Goal: Task Accomplishment & Management: Use online tool/utility

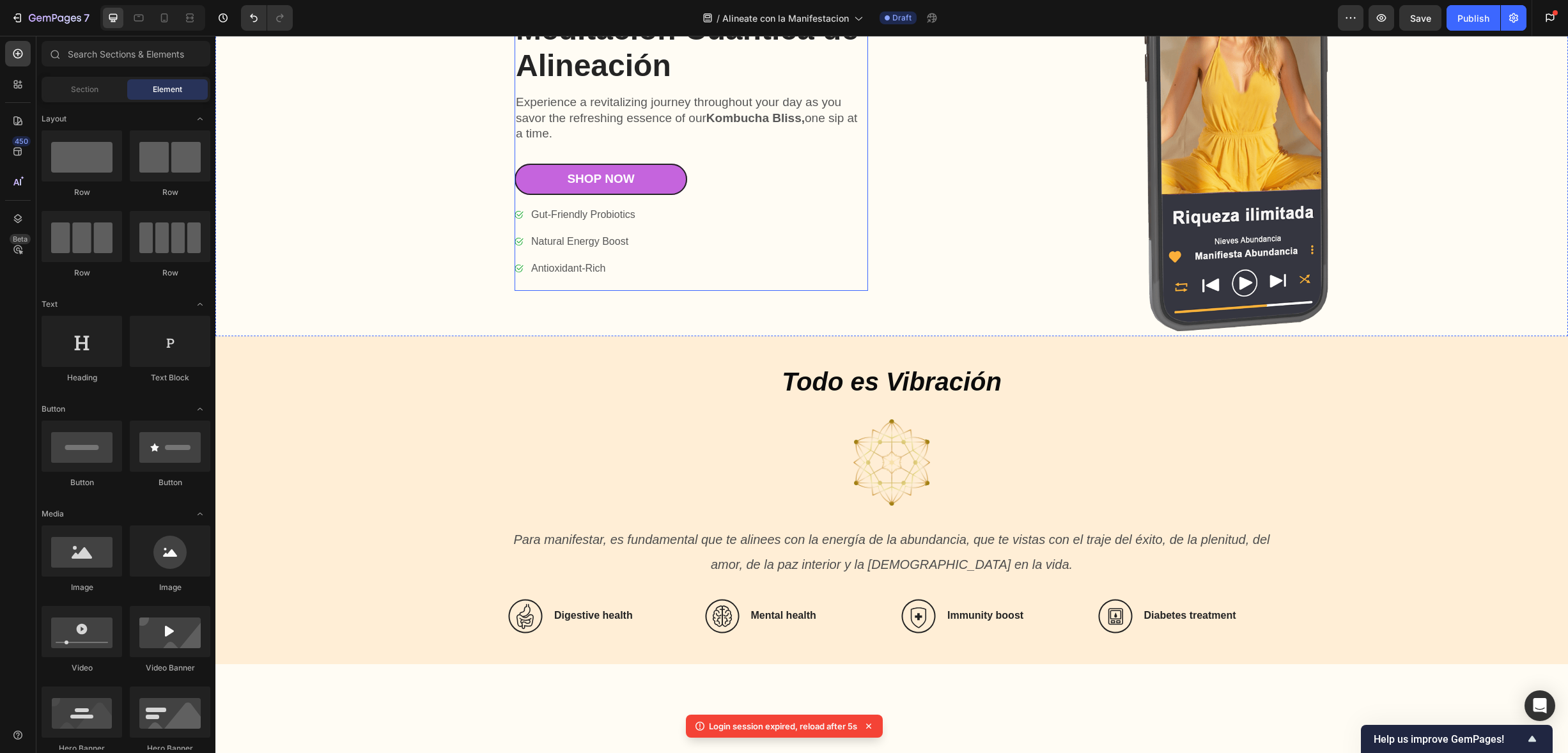
scroll to position [824, 0]
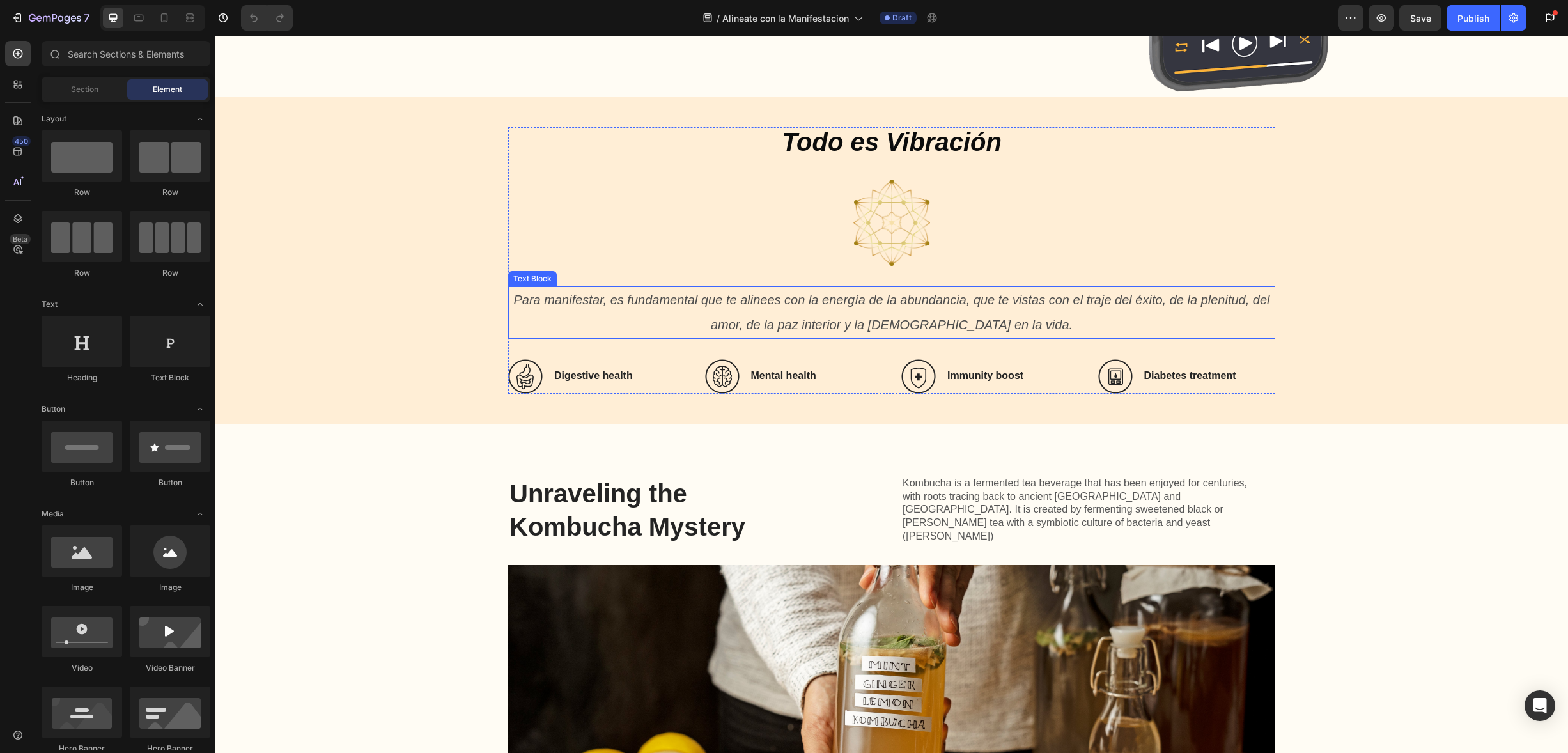
scroll to position [1169, 0]
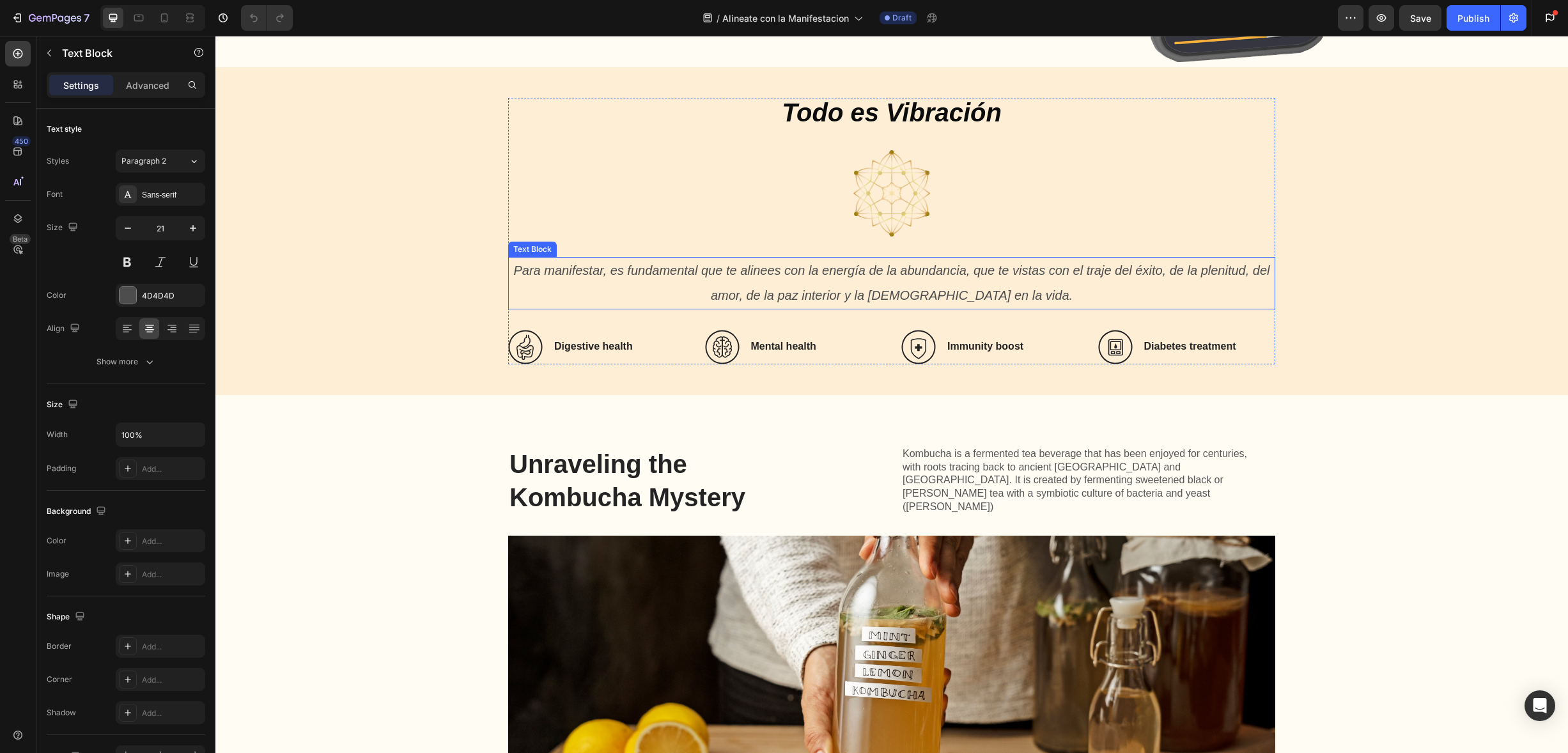
click at [939, 277] on p "Para manifestar, es fundamental que te alinees con la energía de la abundancia,…" at bounding box center [892, 283] width 764 height 50
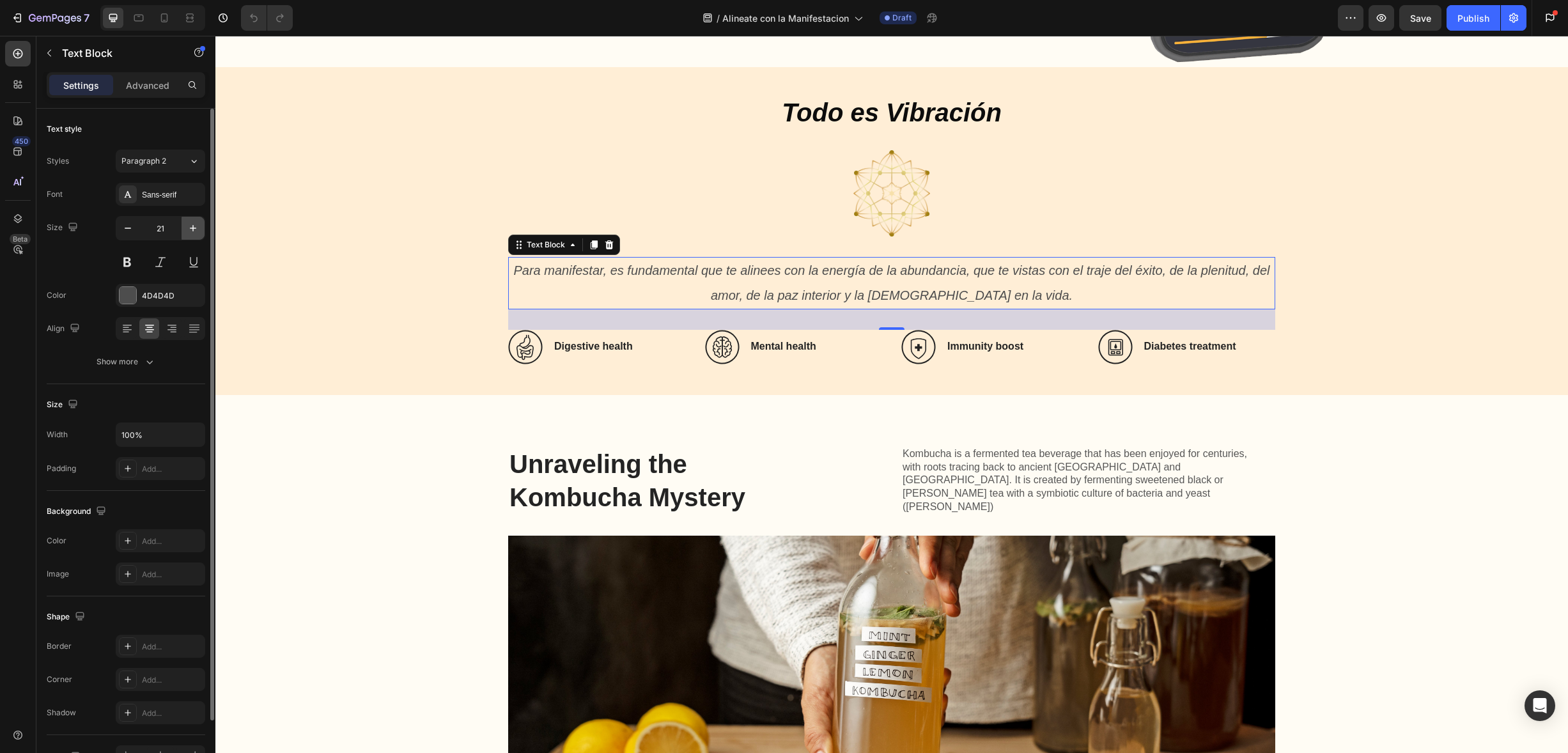
click at [196, 223] on icon "button" at bounding box center [192, 228] width 12 height 12
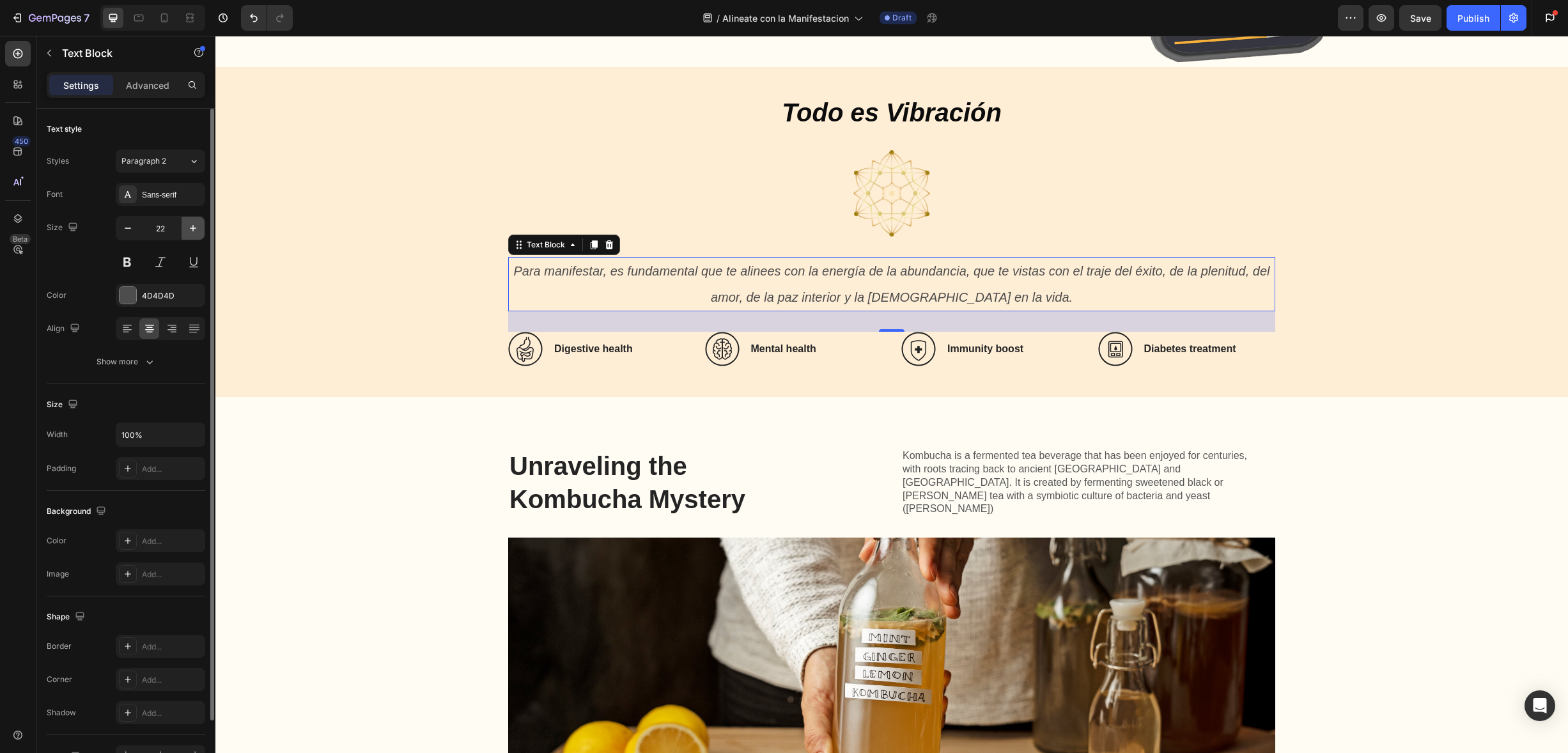
click at [196, 223] on icon "button" at bounding box center [192, 228] width 12 height 12
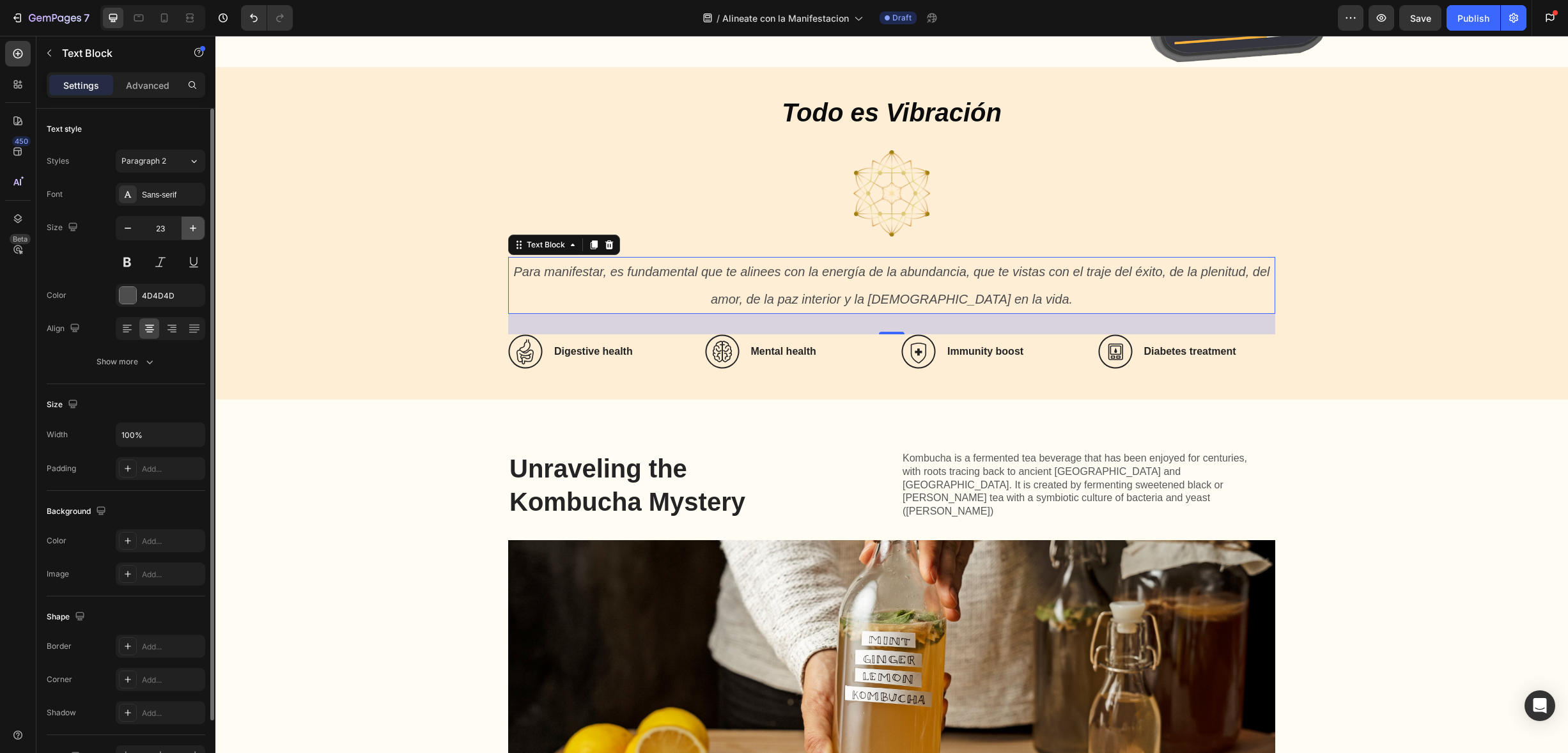
click at [196, 223] on icon "button" at bounding box center [192, 228] width 12 height 12
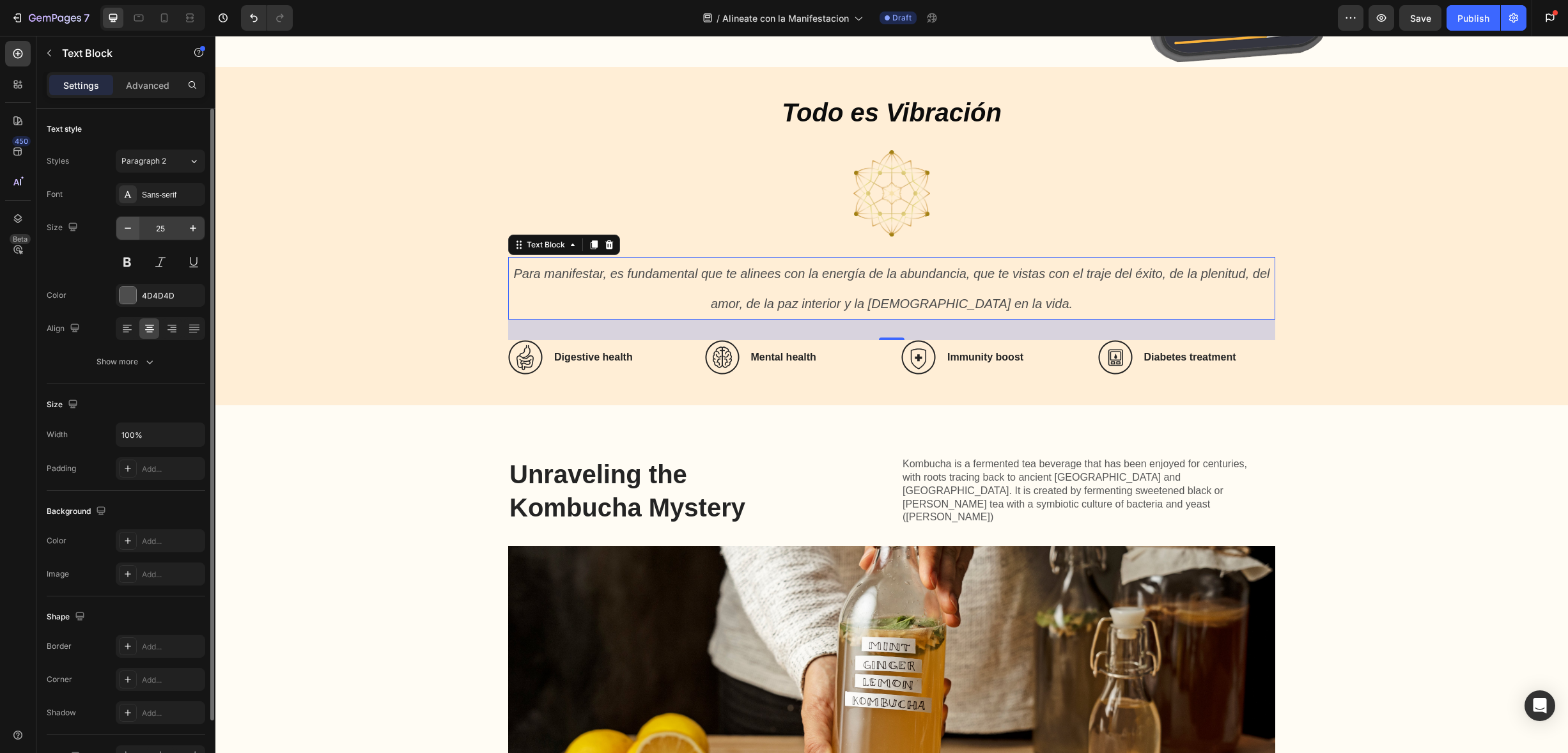
click at [131, 223] on icon "button" at bounding box center [127, 228] width 12 height 12
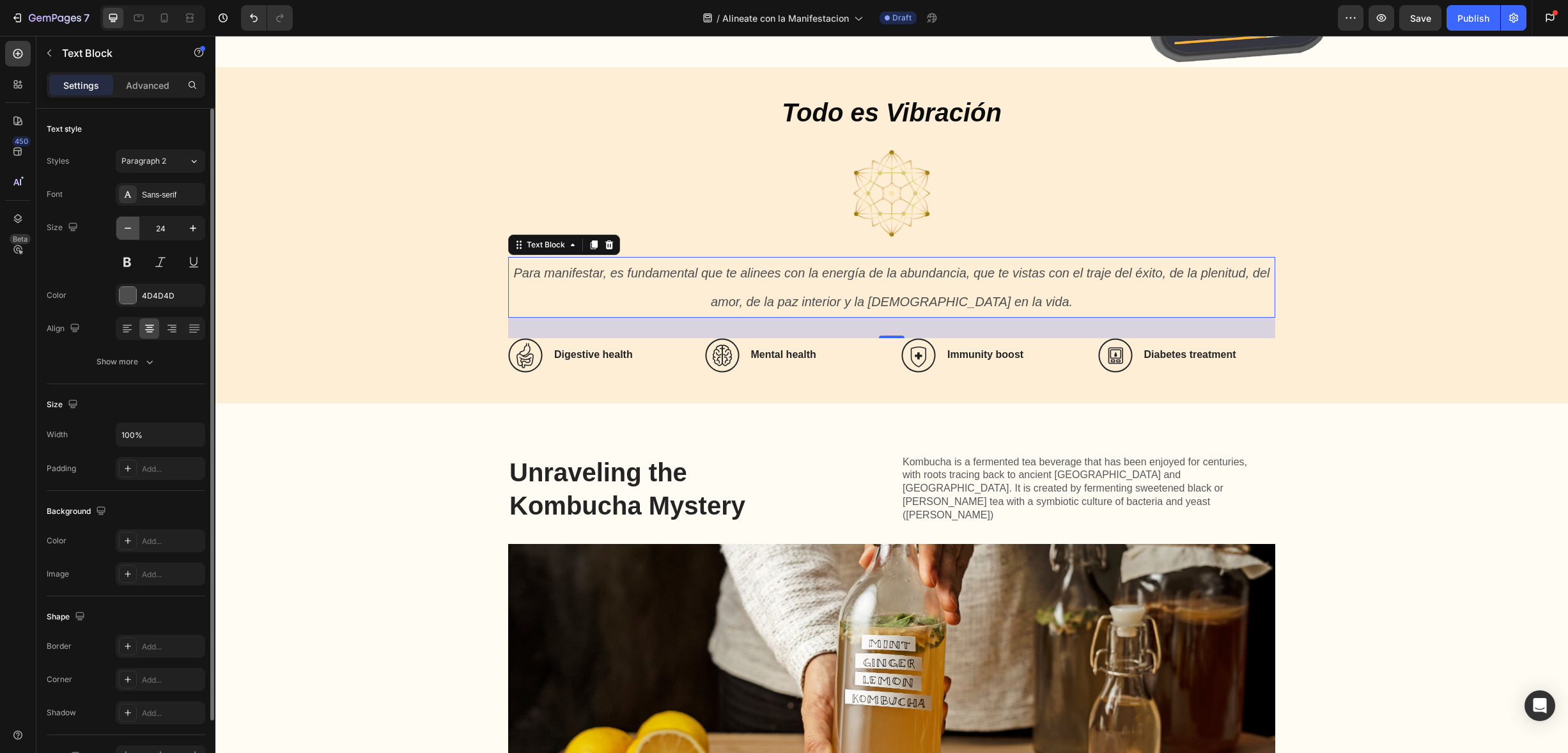
click at [130, 225] on icon "button" at bounding box center [127, 228] width 12 height 12
click at [130, 224] on icon "button" at bounding box center [127, 228] width 12 height 12
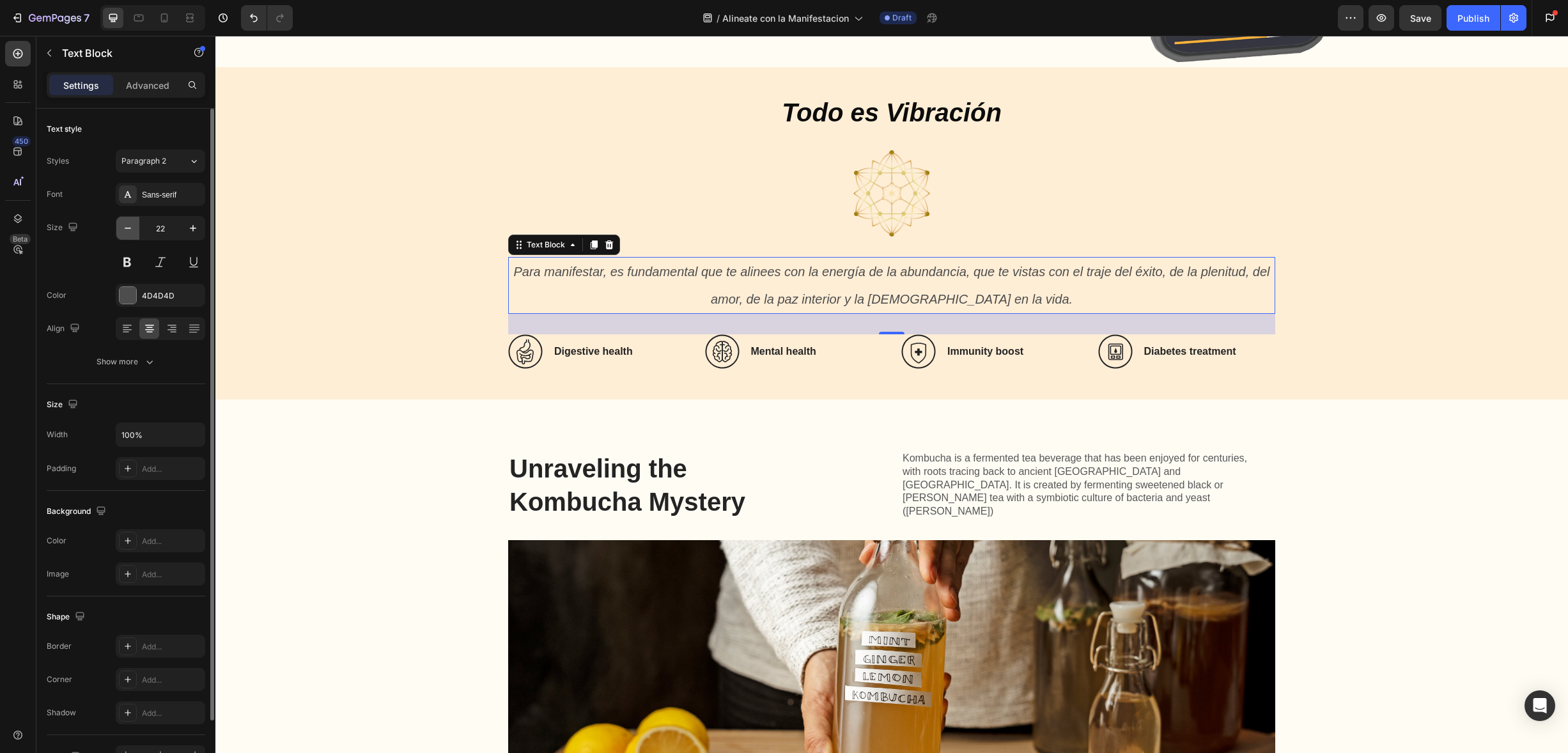
click at [130, 224] on icon "button" at bounding box center [127, 228] width 12 height 12
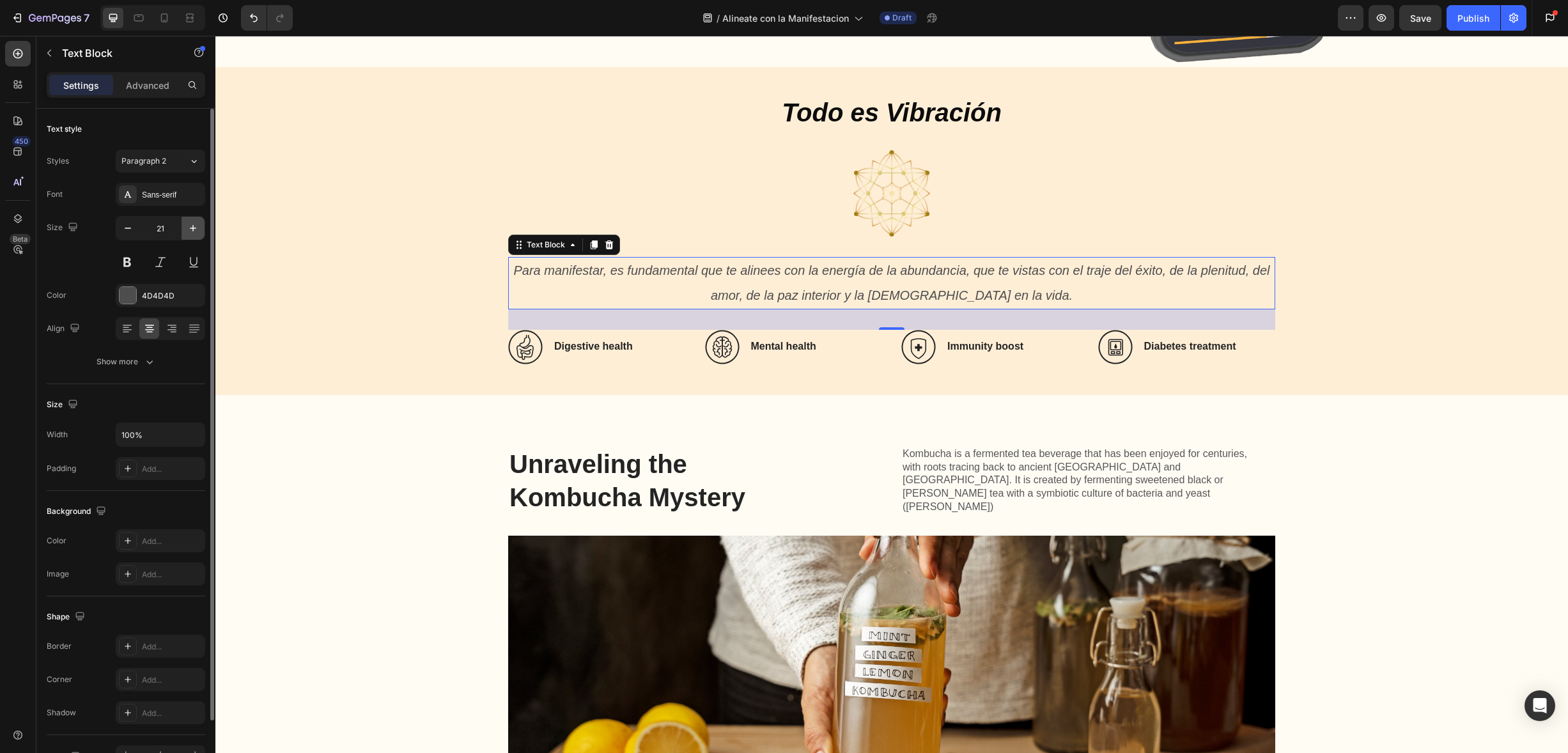
click at [194, 226] on icon "button" at bounding box center [192, 228] width 12 height 12
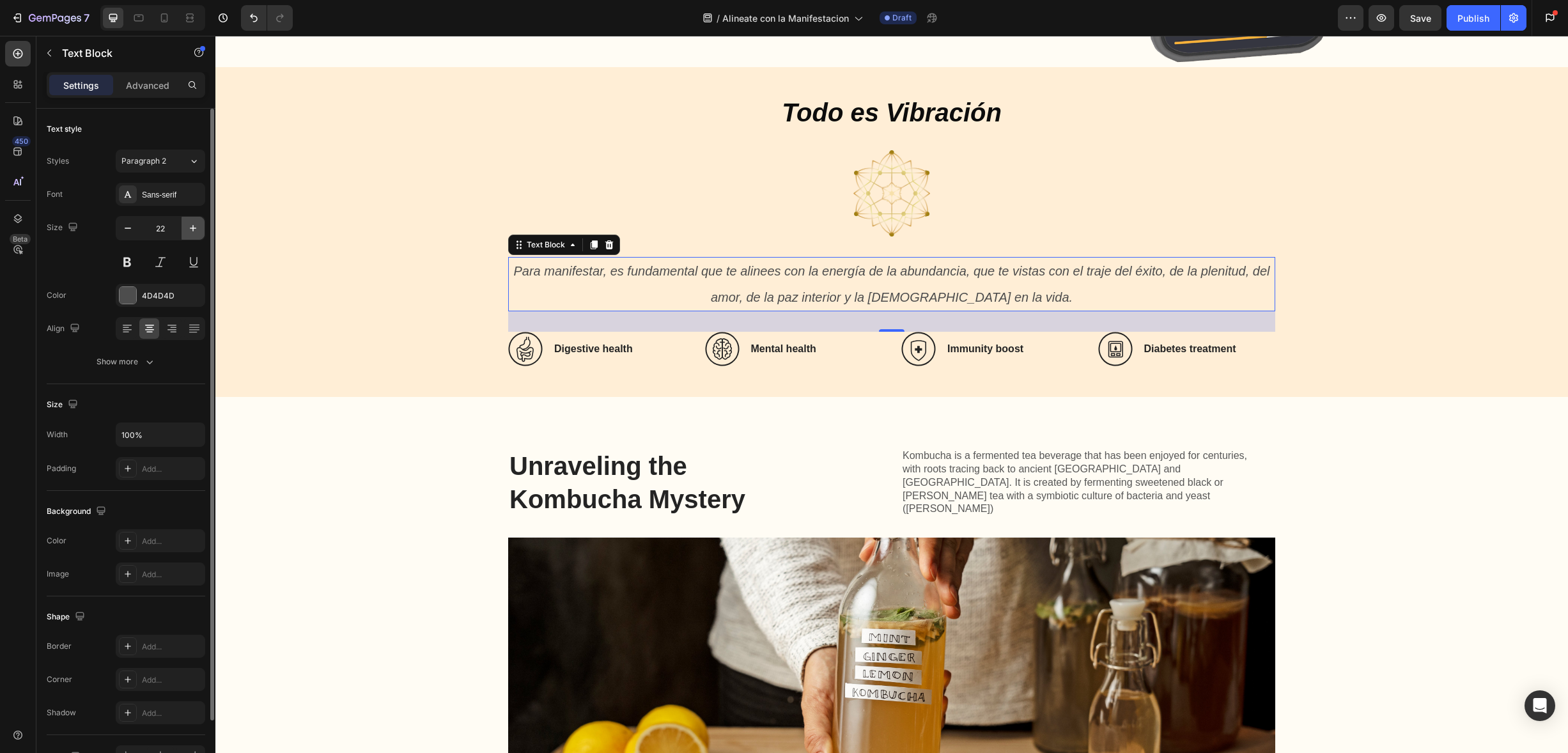
click at [194, 226] on icon "button" at bounding box center [192, 228] width 12 height 12
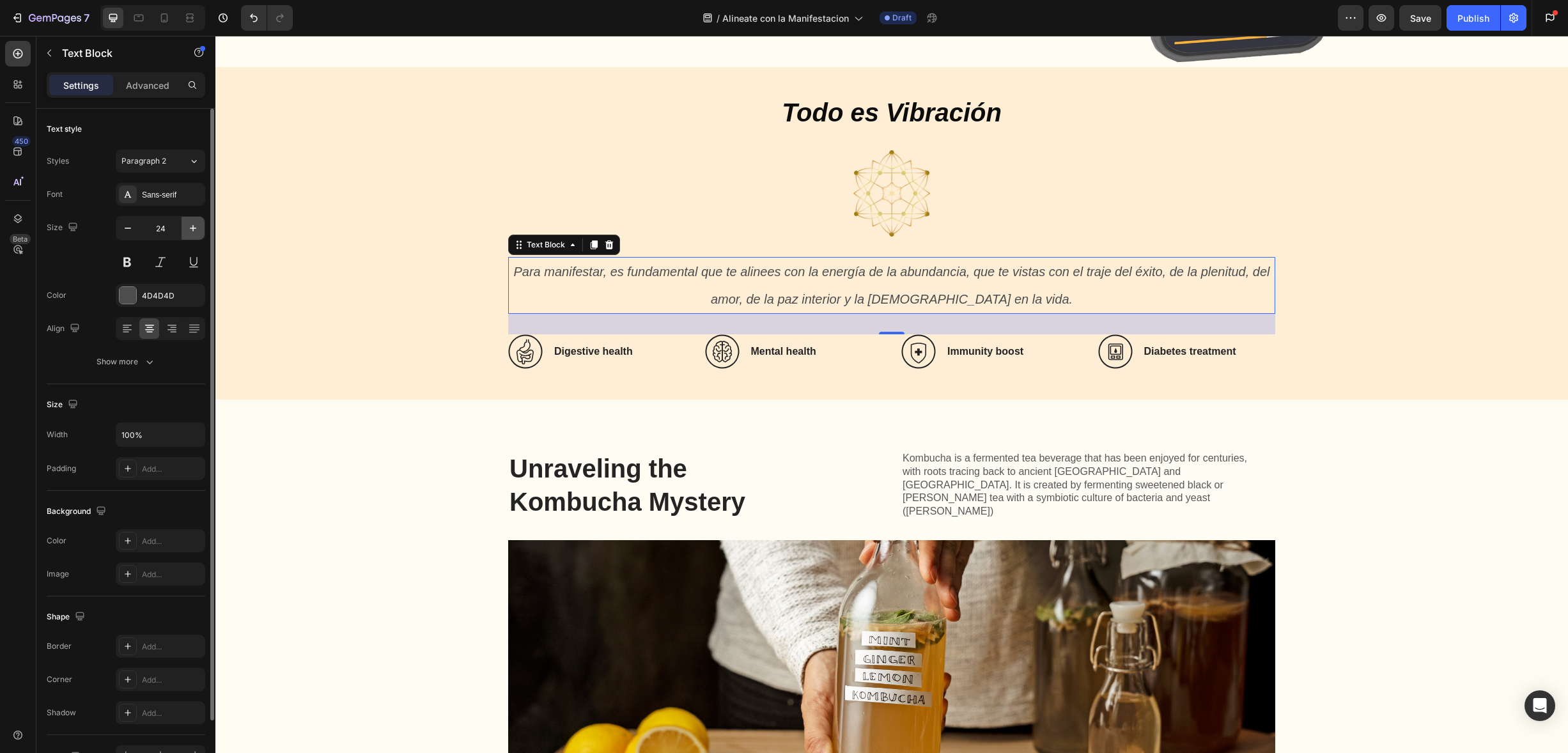
click at [194, 226] on icon "button" at bounding box center [192, 228] width 12 height 12
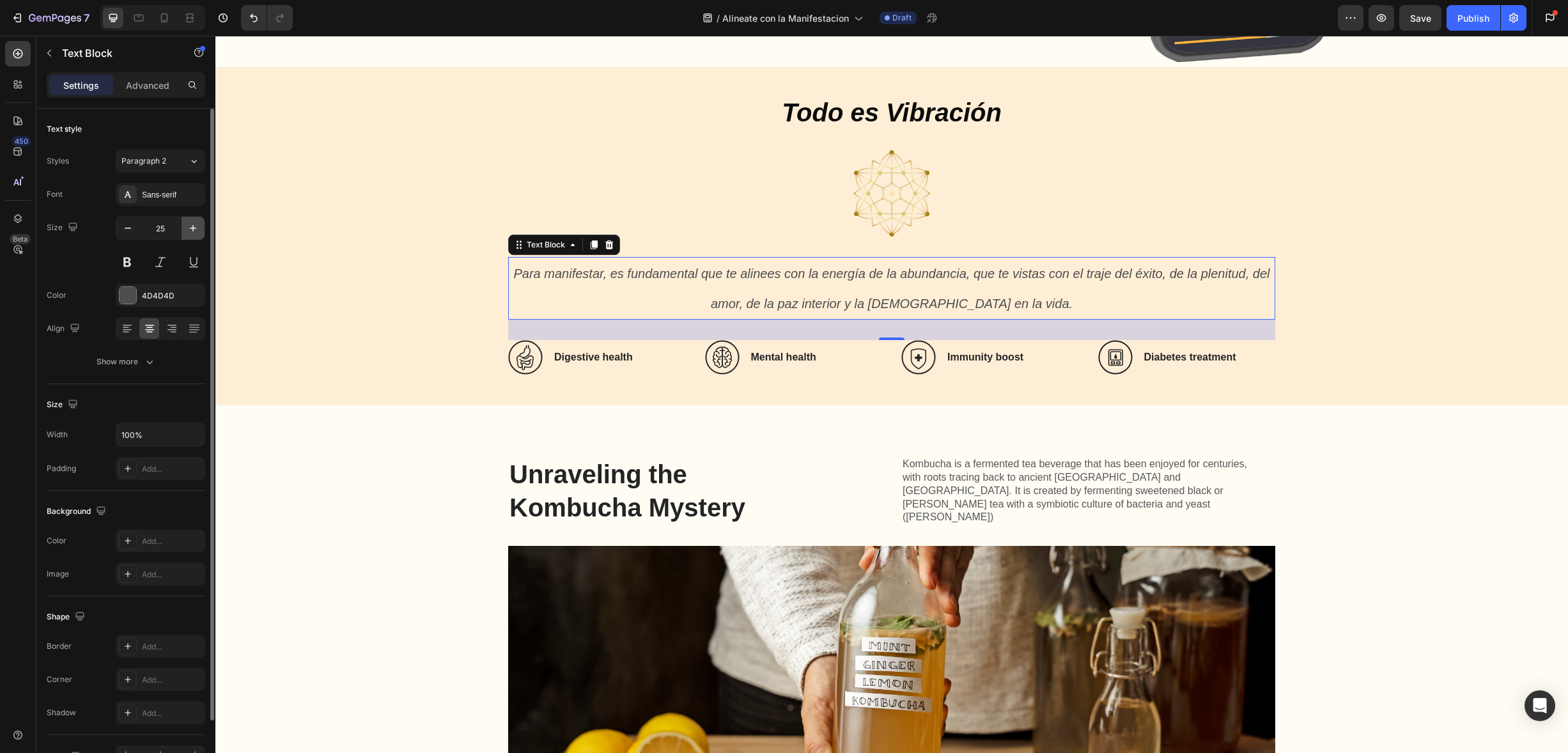
click at [194, 226] on icon "button" at bounding box center [192, 228] width 12 height 12
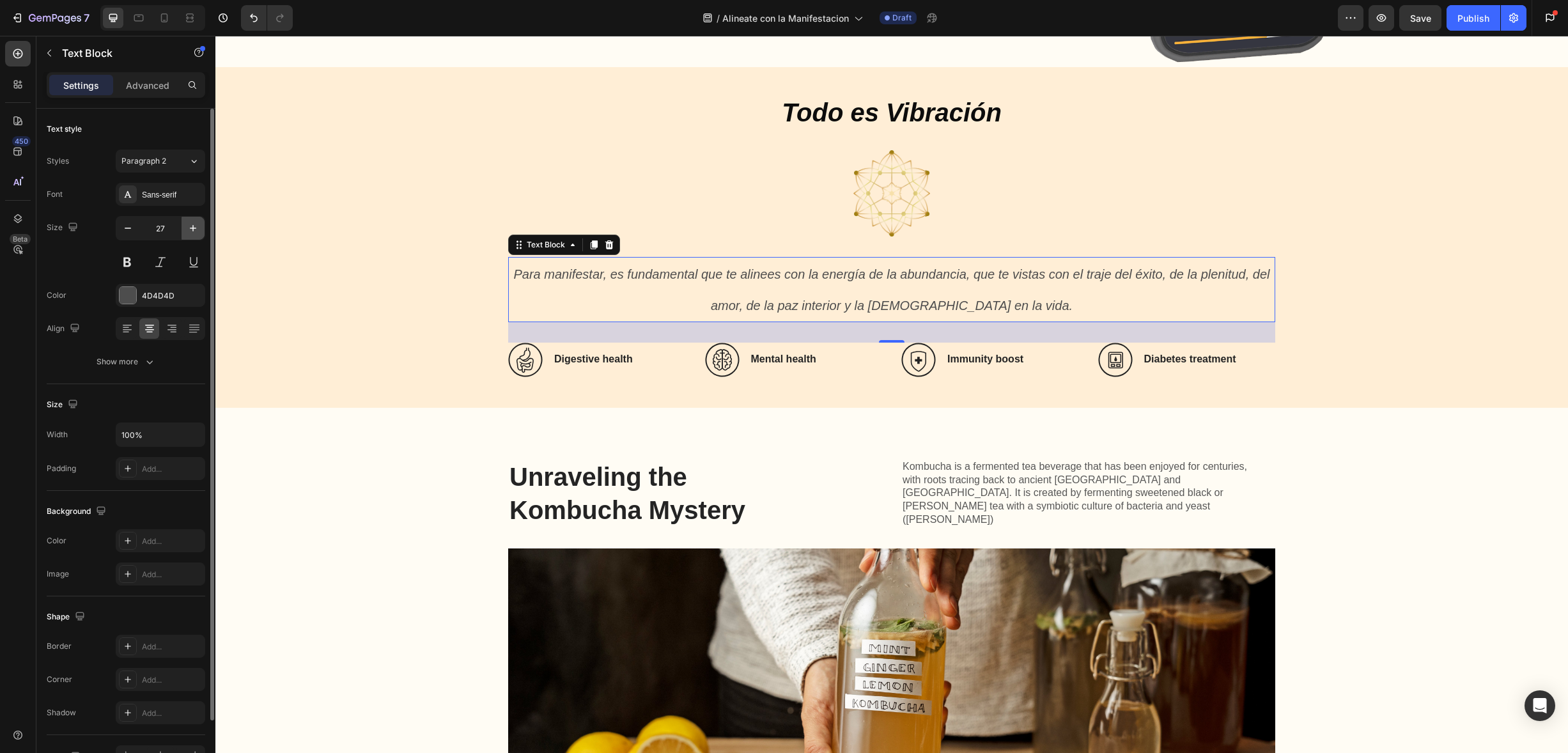
click at [194, 226] on icon "button" at bounding box center [192, 228] width 12 height 12
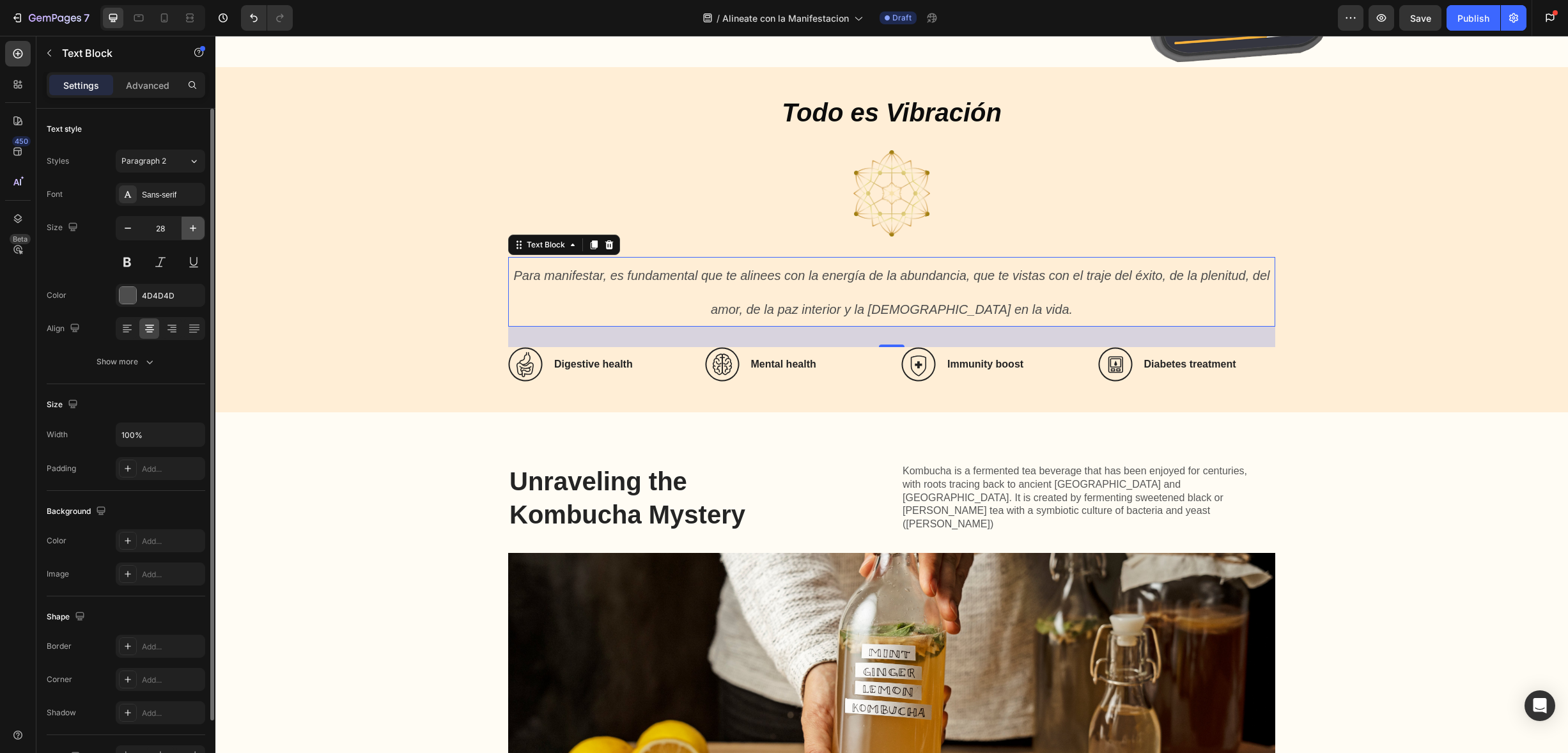
click at [194, 226] on icon "button" at bounding box center [192, 228] width 12 height 12
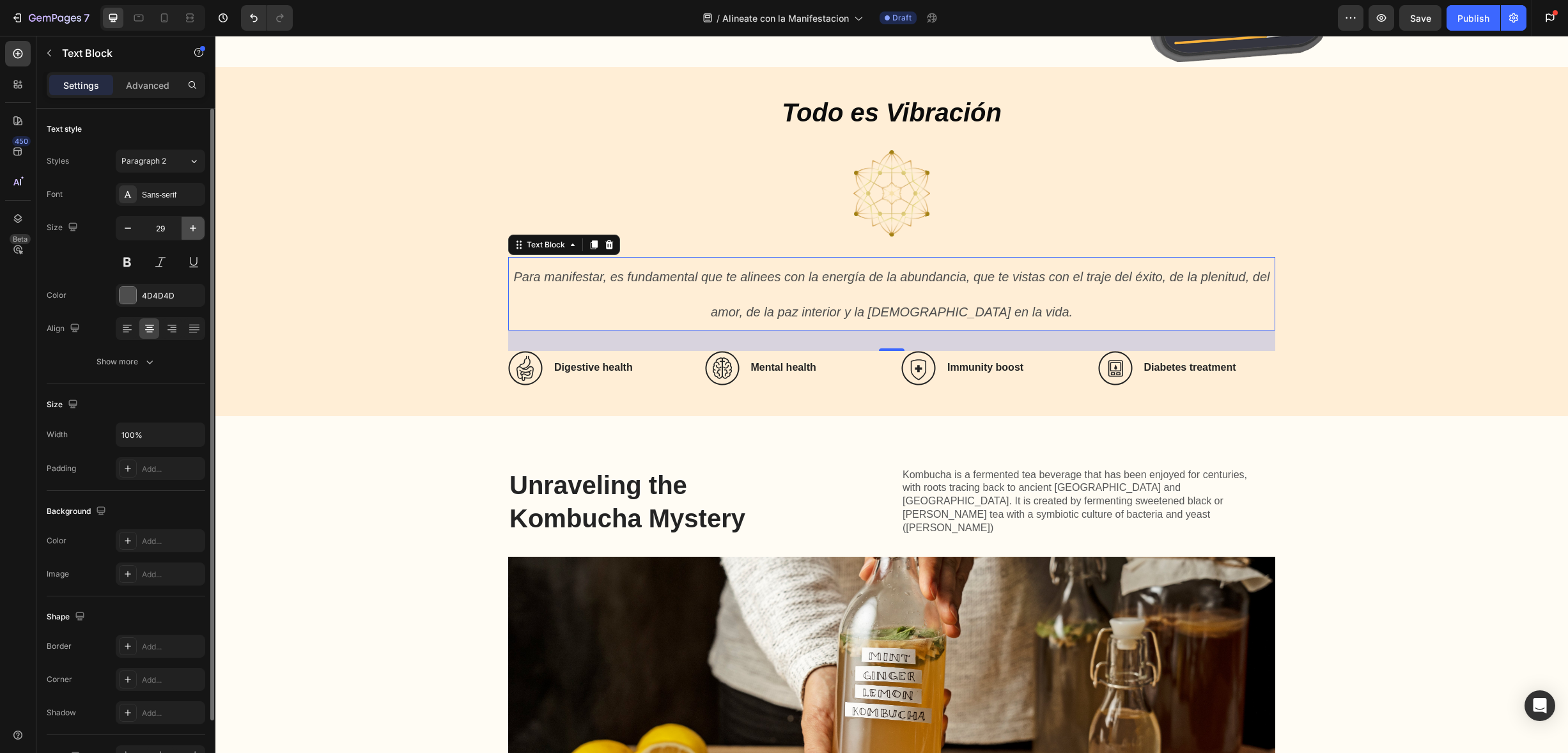
type input "30"
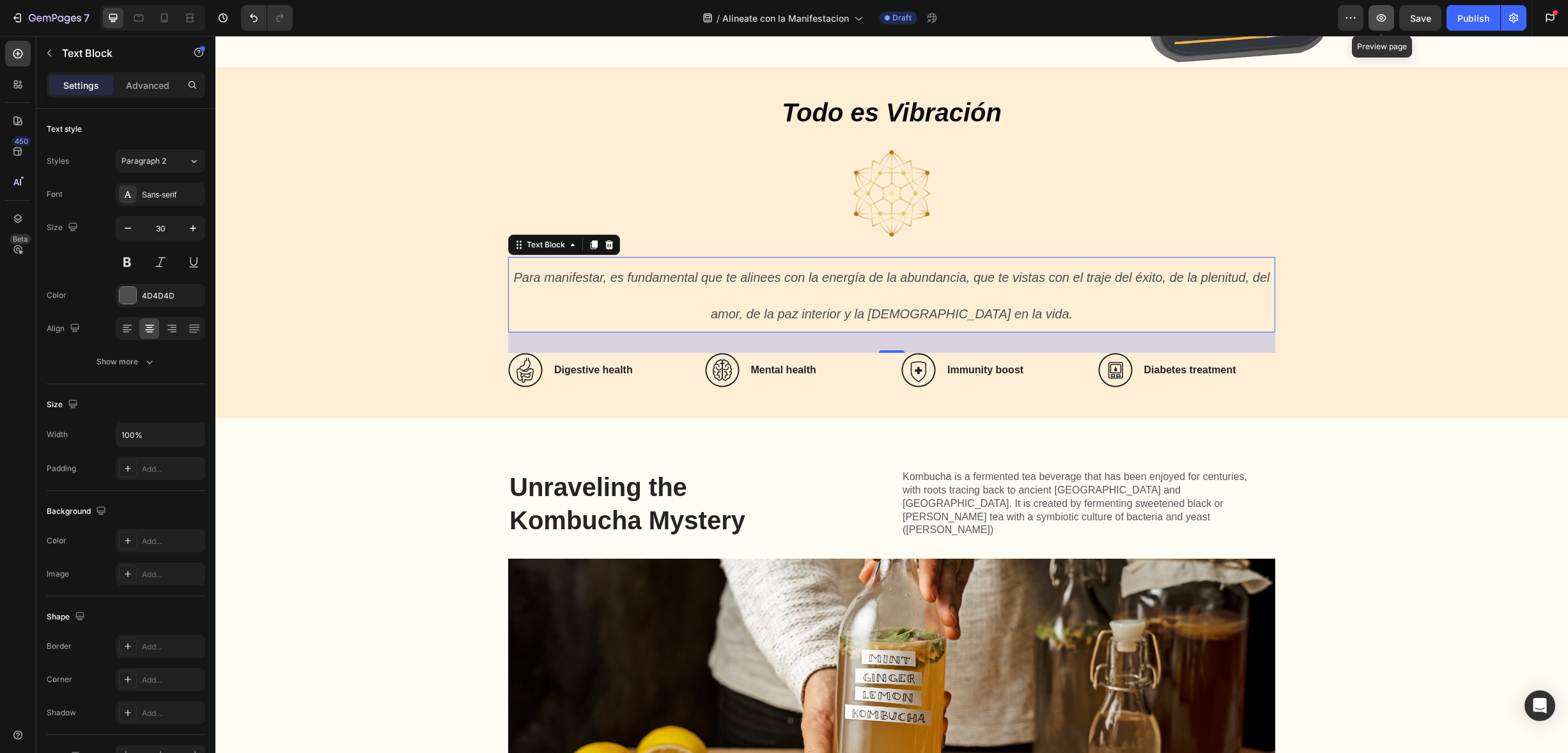
click at [1376, 25] on button "button" at bounding box center [1381, 17] width 26 height 26
click at [539, 247] on div "Text Block" at bounding box center [546, 245] width 44 height 11
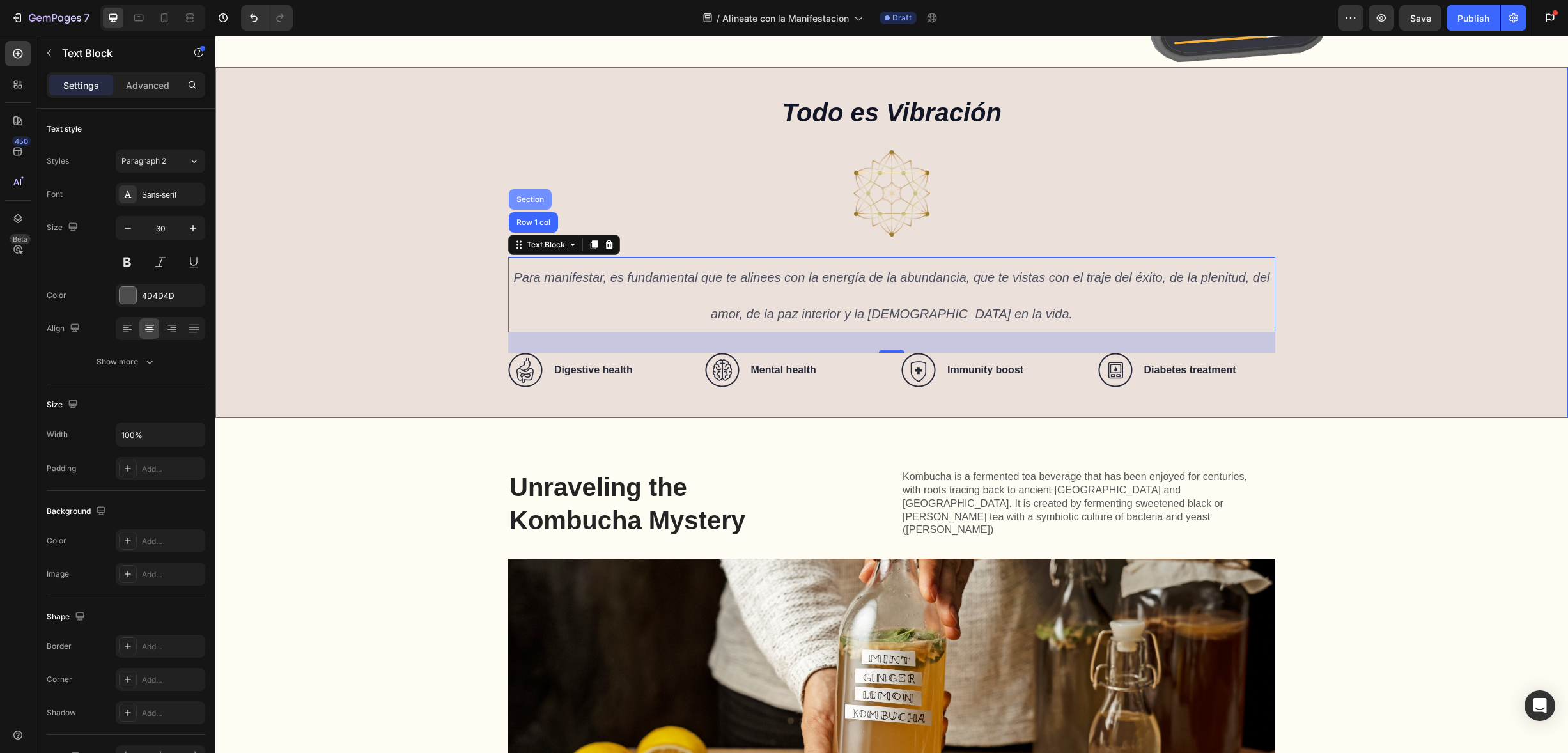
click at [535, 195] on div "Section" at bounding box center [530, 199] width 32 height 8
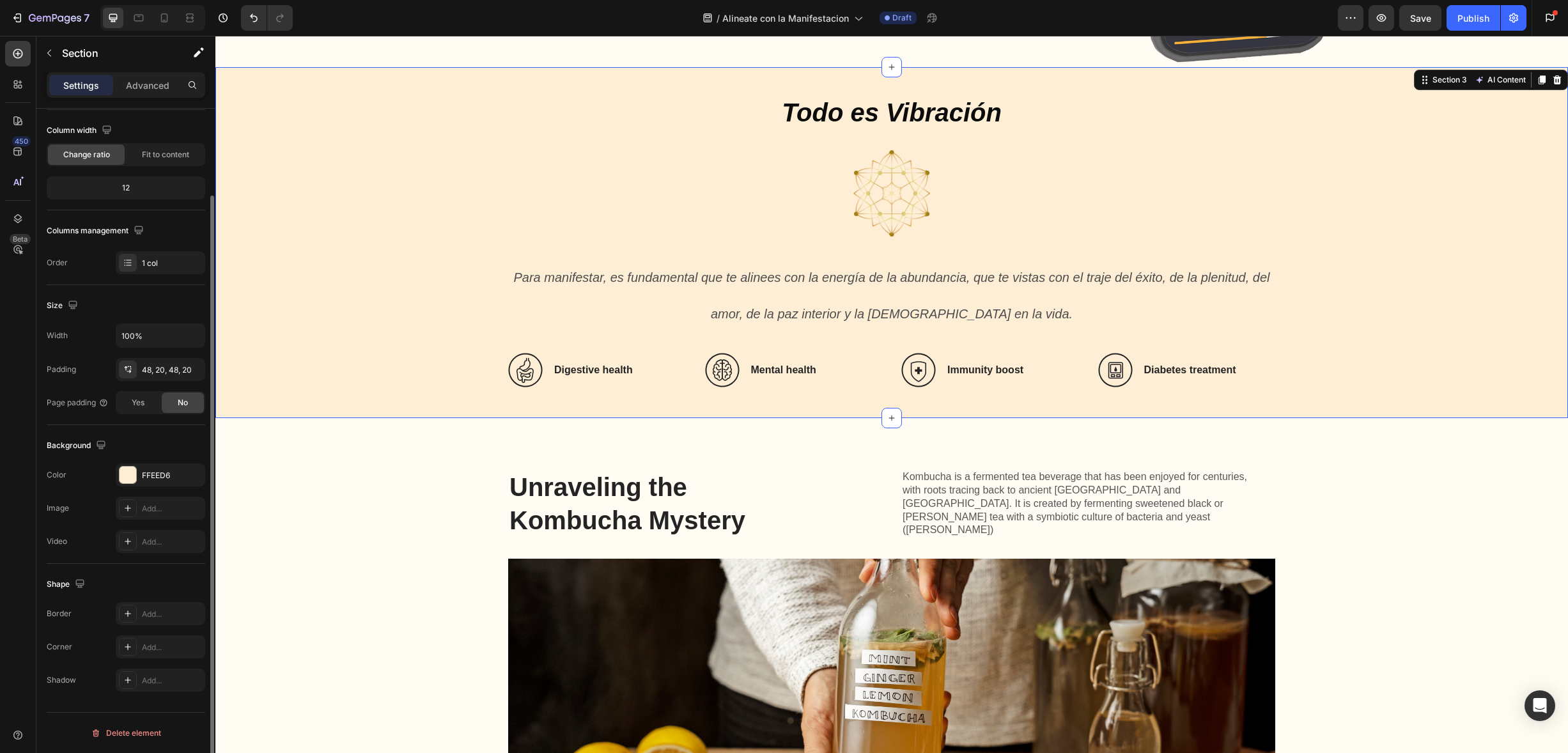
scroll to position [0, 0]
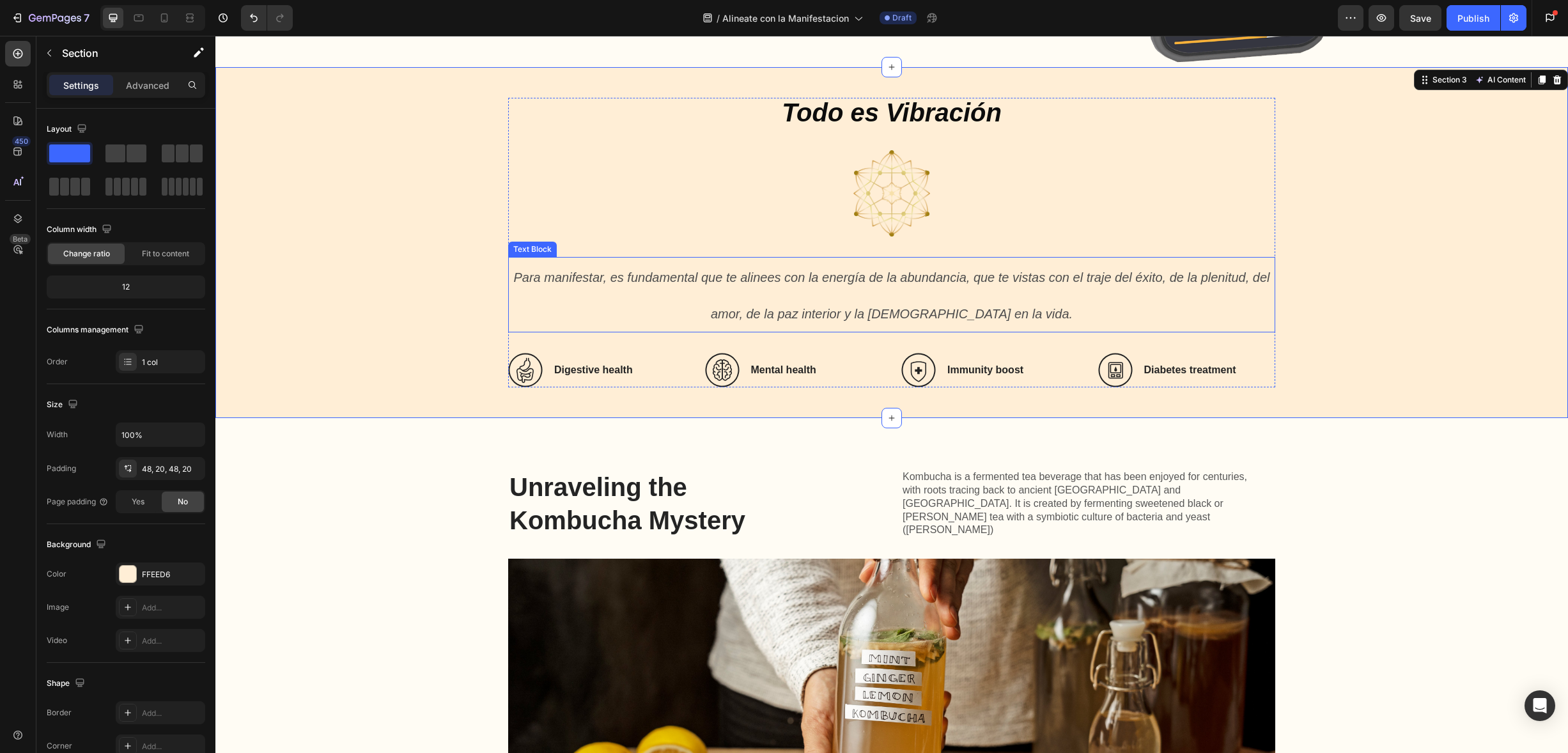
click at [873, 274] on icon "Para manifestar, es fundamental que te alinees con la energía de la abundancia,…" at bounding box center [892, 295] width 756 height 51
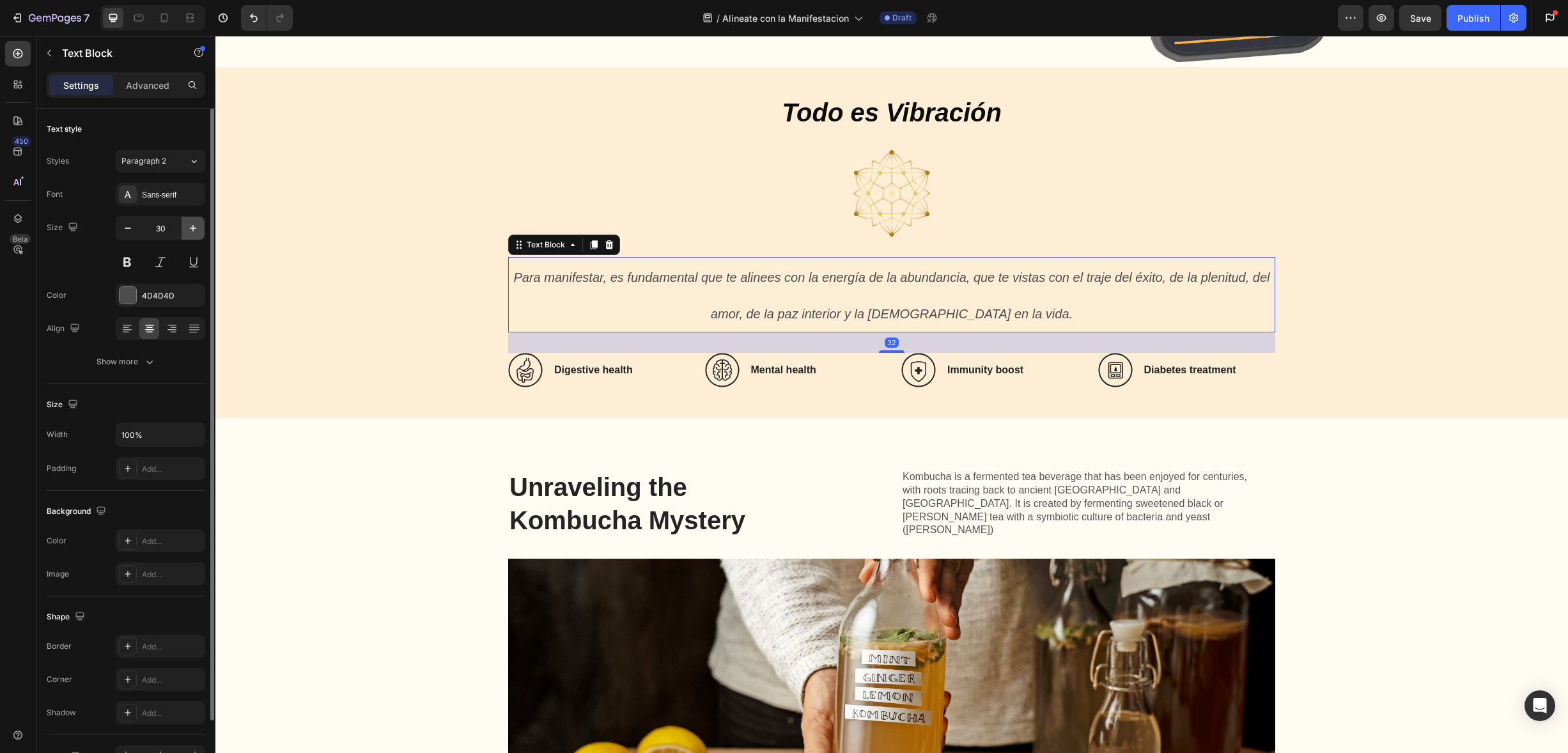
click at [191, 226] on icon "button" at bounding box center [192, 228] width 12 height 12
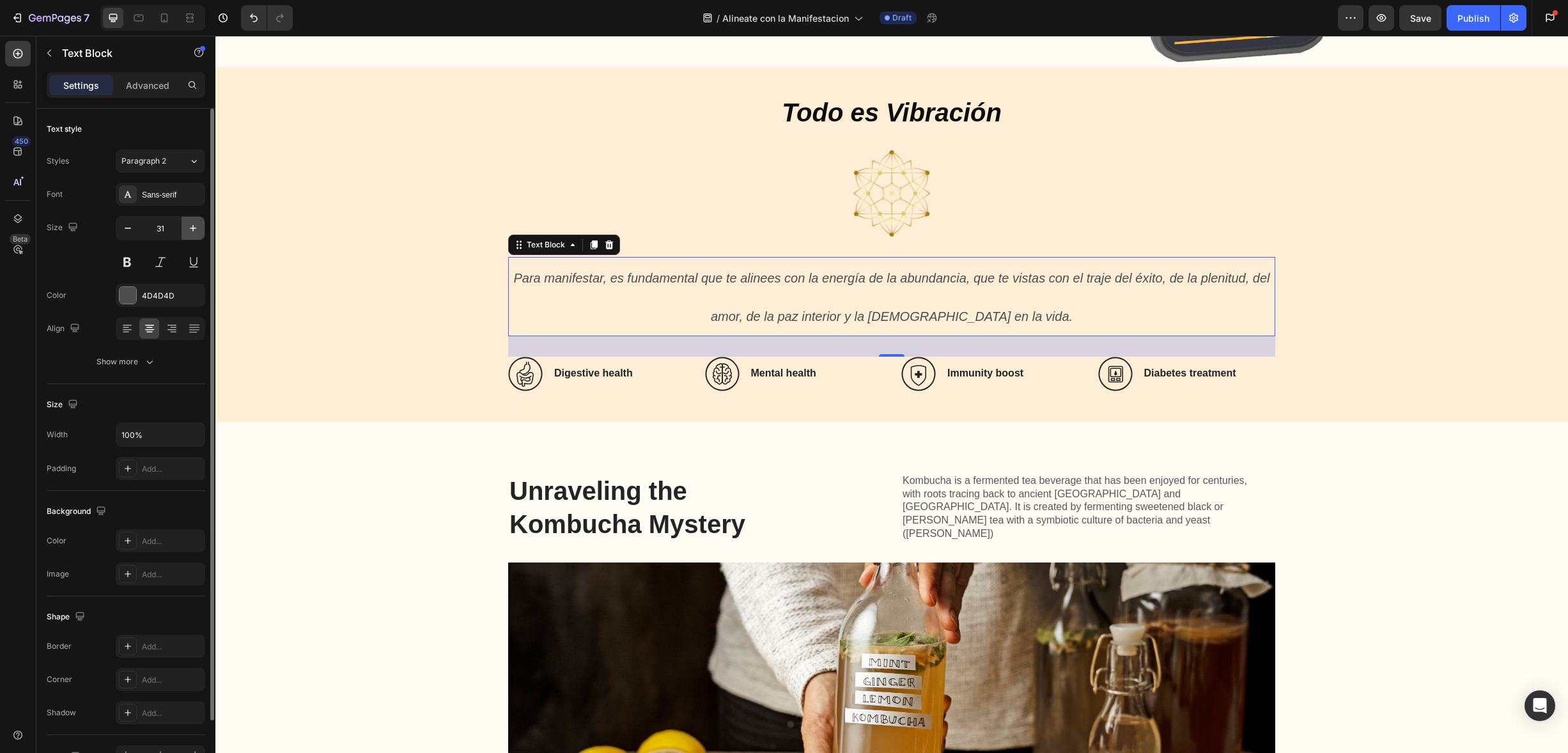
click at [191, 226] on icon "button" at bounding box center [192, 228] width 12 height 12
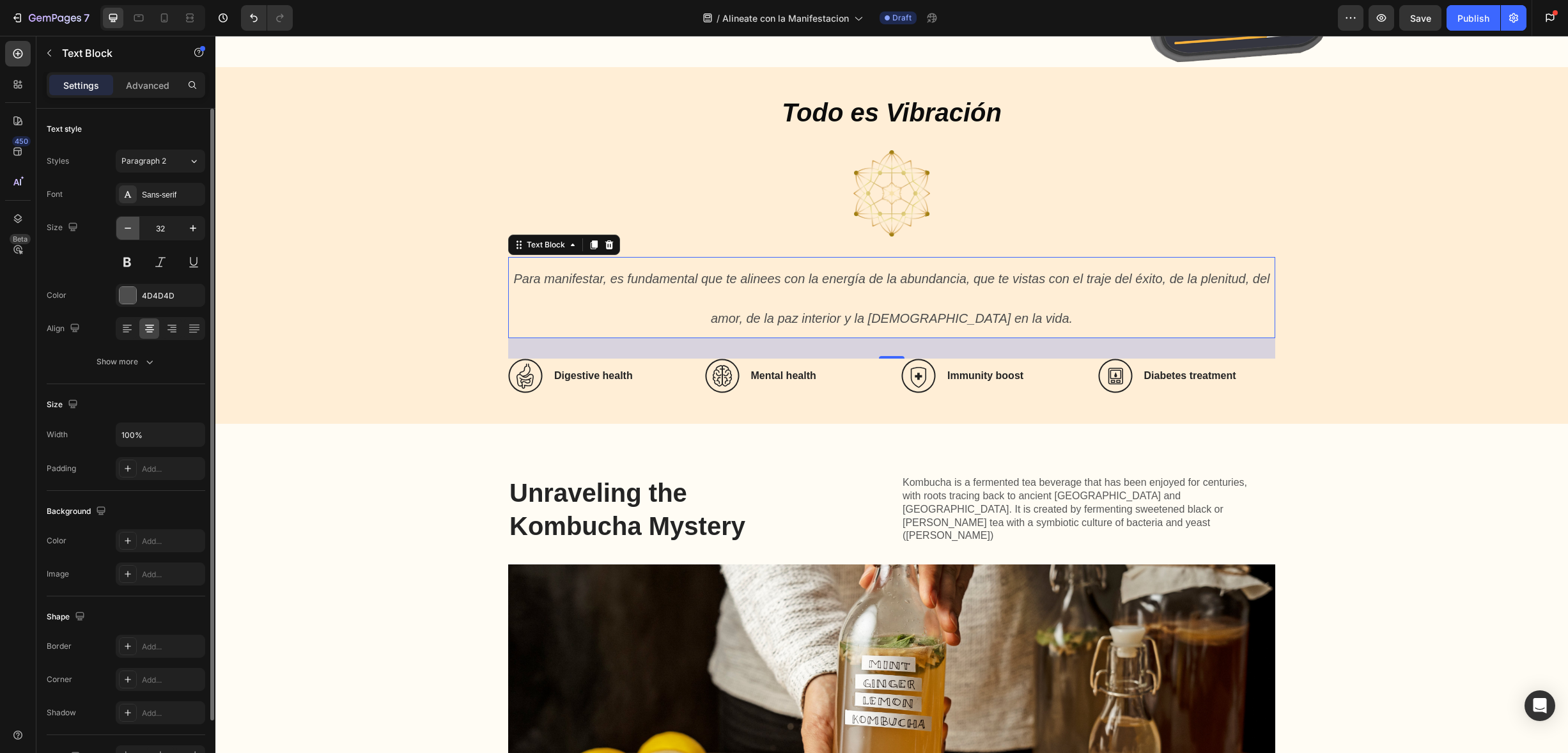
click at [137, 233] on button "button" at bounding box center [128, 228] width 23 height 23
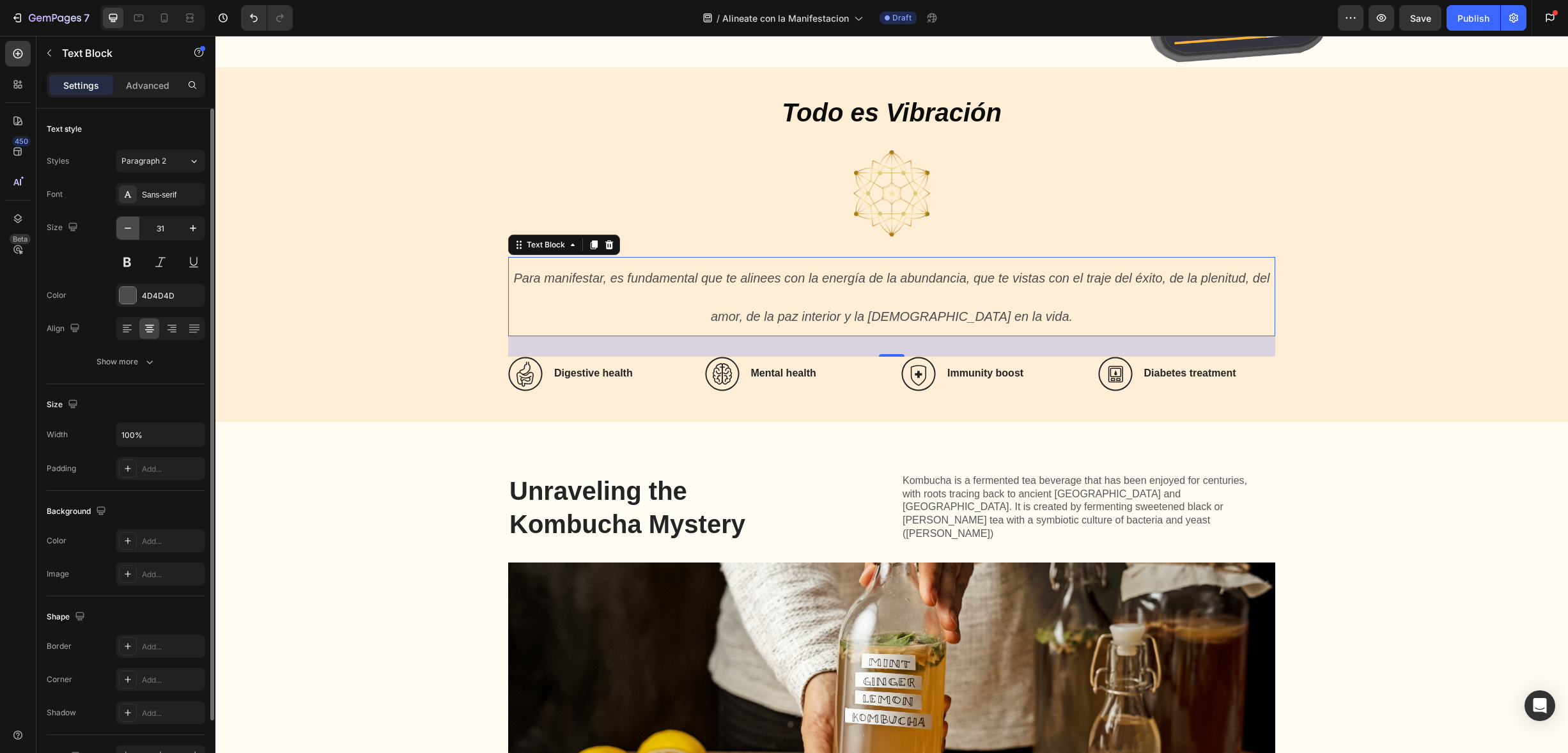
click at [136, 232] on button "button" at bounding box center [128, 228] width 23 height 23
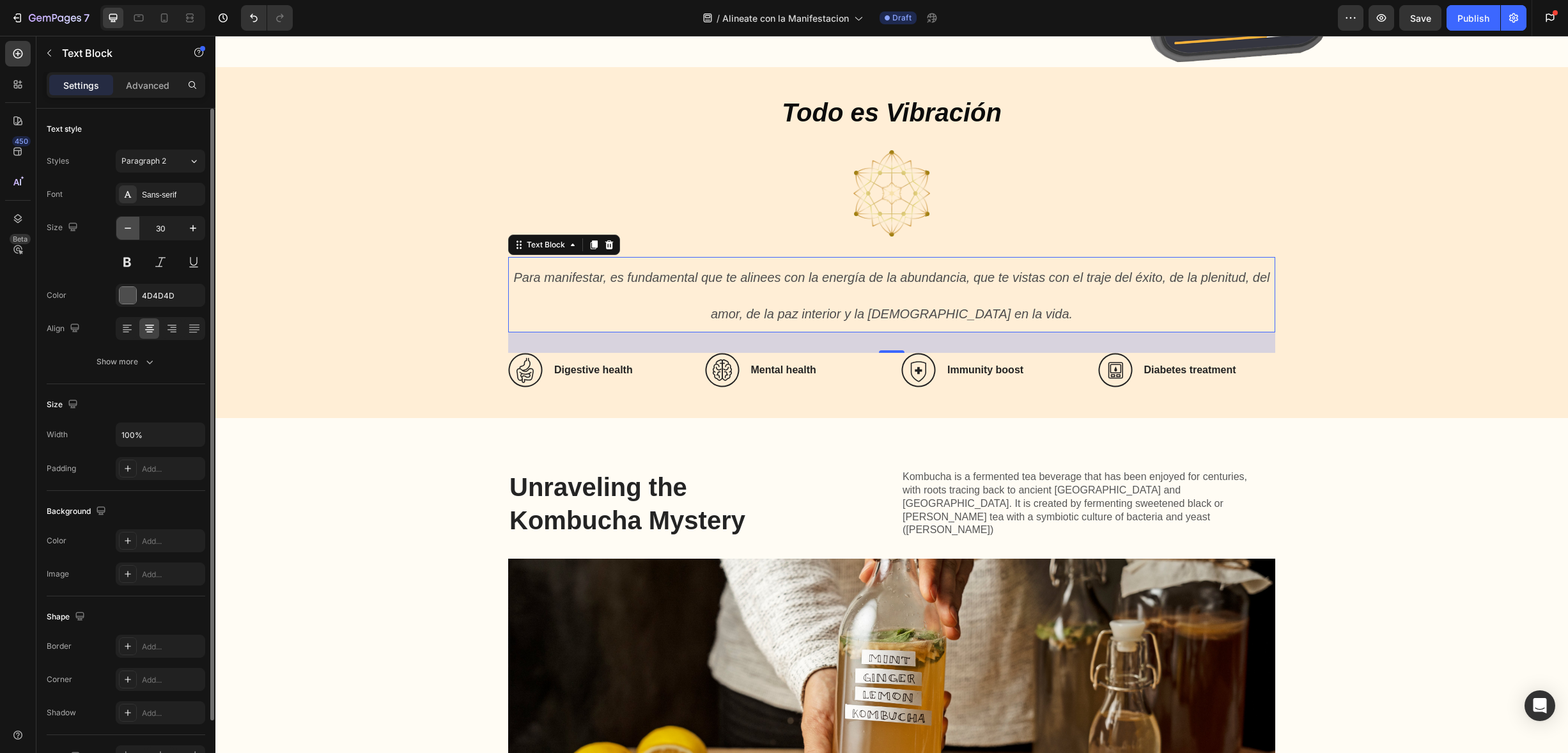
click at [136, 232] on button "button" at bounding box center [128, 228] width 23 height 23
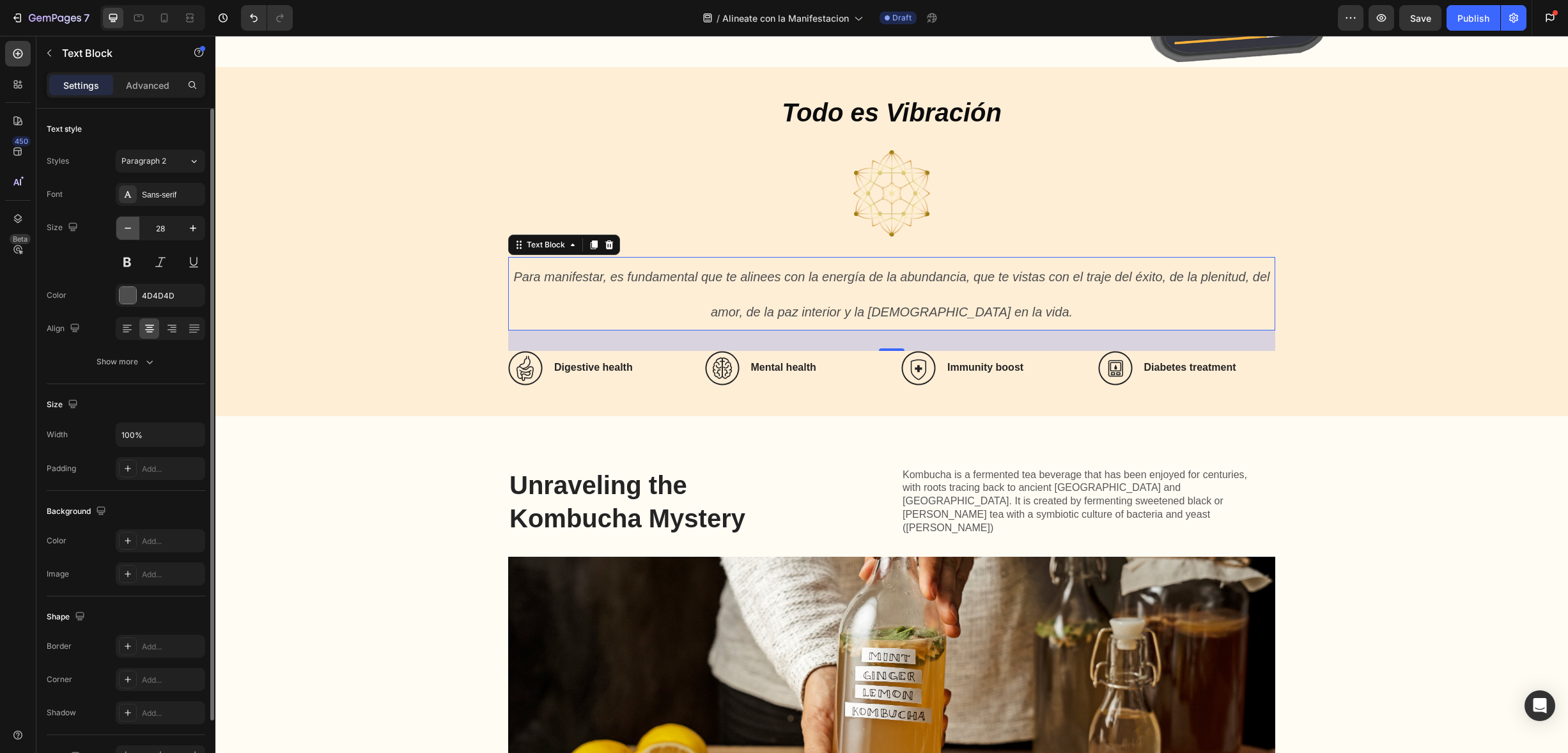
click at [136, 232] on button "button" at bounding box center [128, 228] width 23 height 23
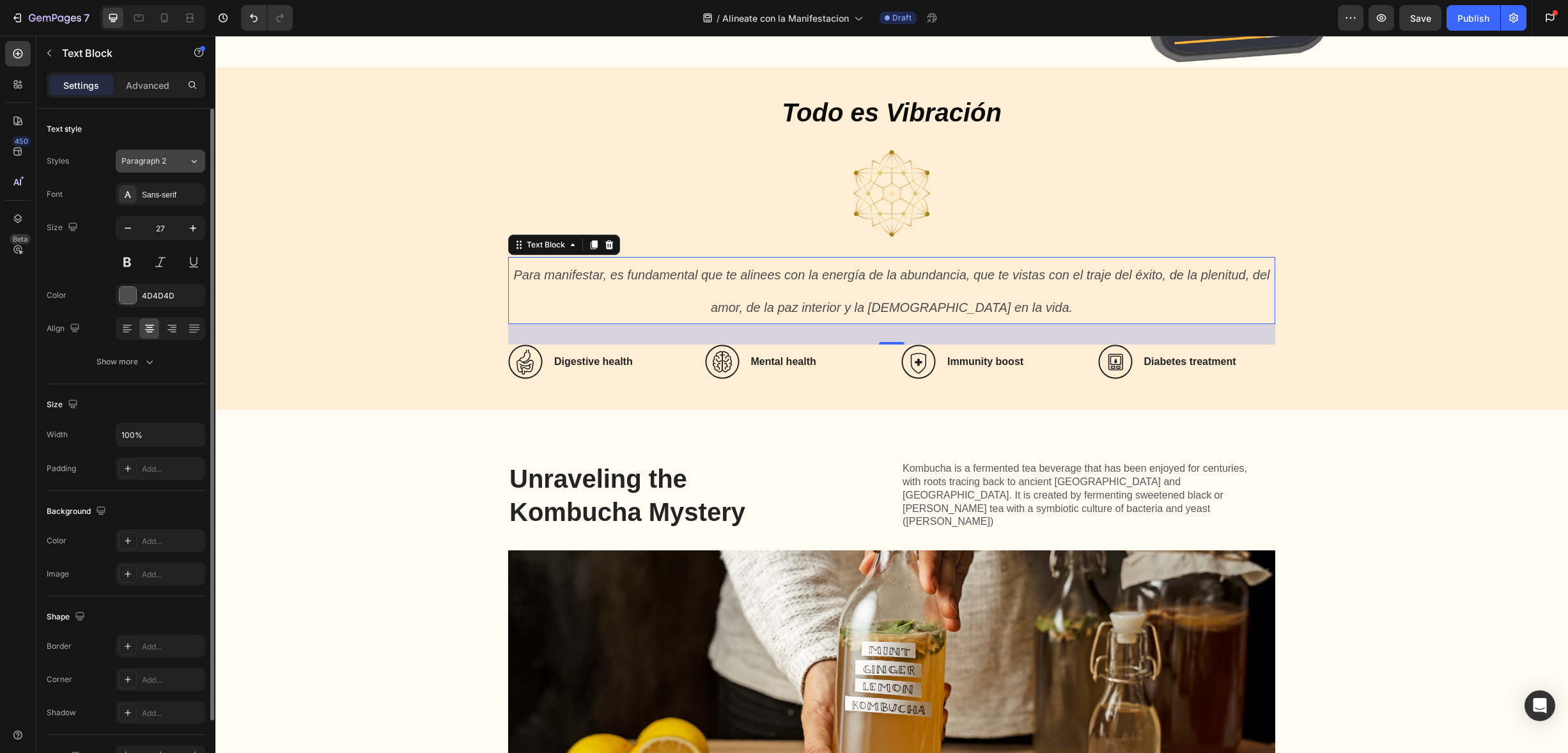
click at [187, 170] on button "Paragraph 2" at bounding box center [160, 161] width 90 height 23
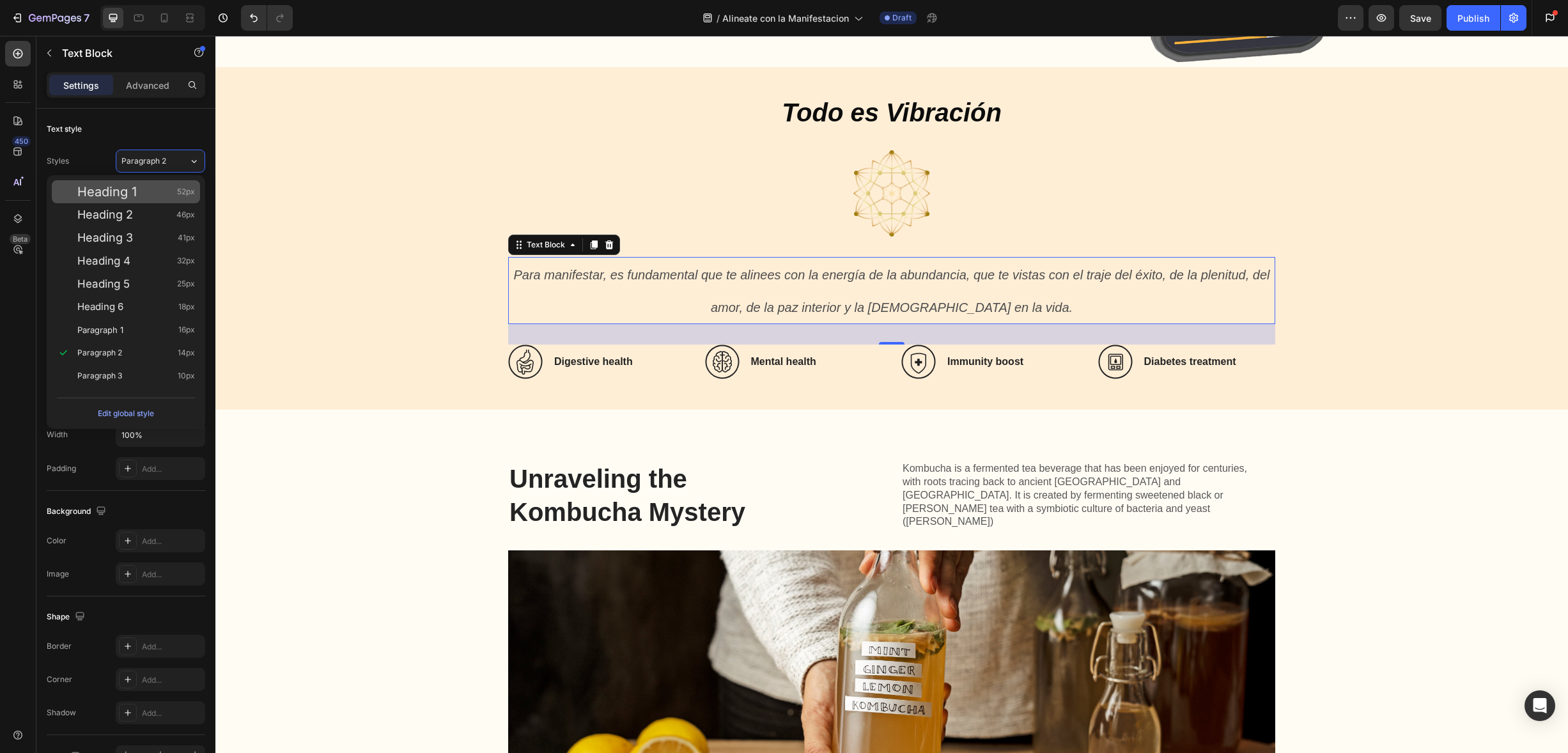
click at [170, 186] on div "Heading 1 52px" at bounding box center [135, 192] width 117 height 12
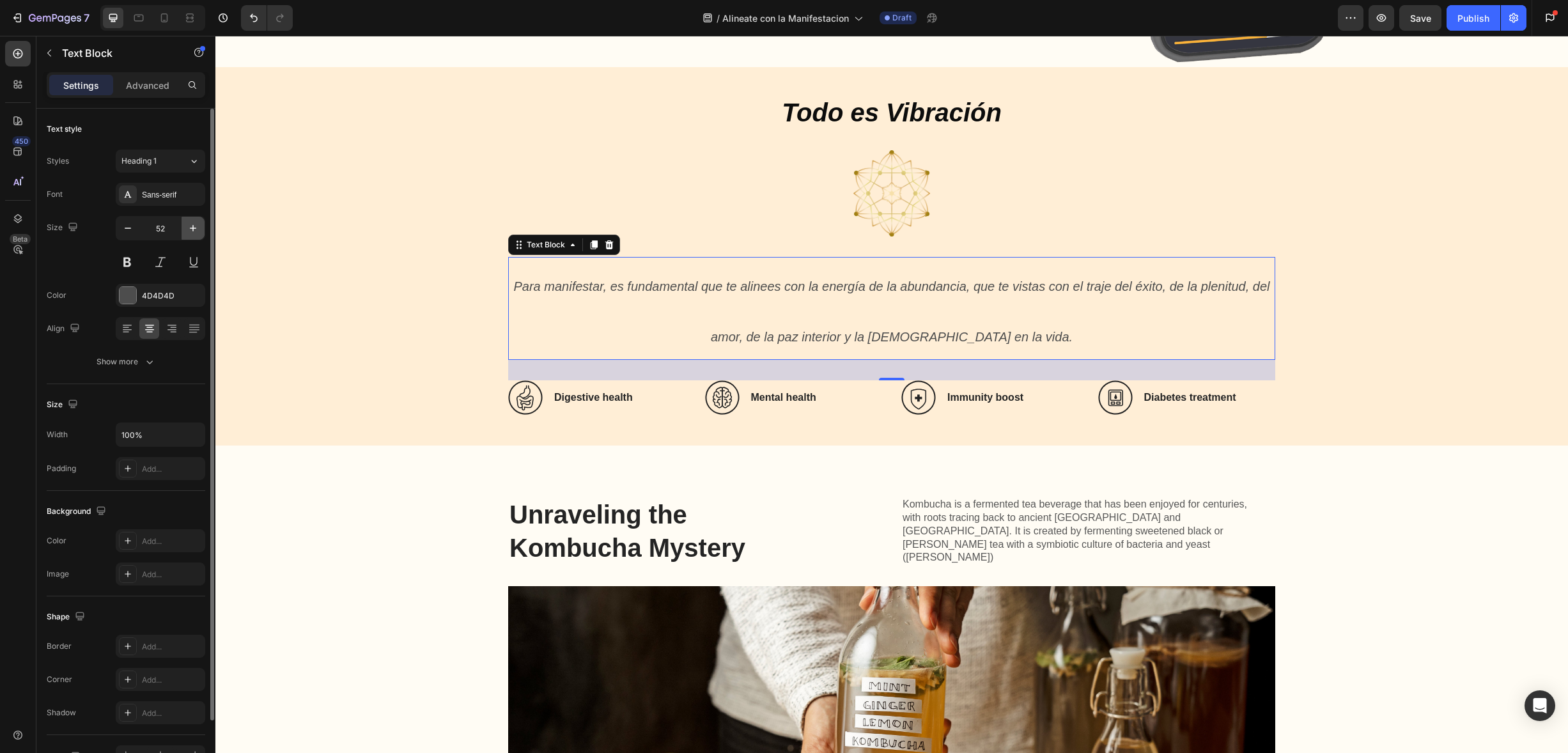
click at [193, 227] on icon "button" at bounding box center [192, 228] width 7 height 7
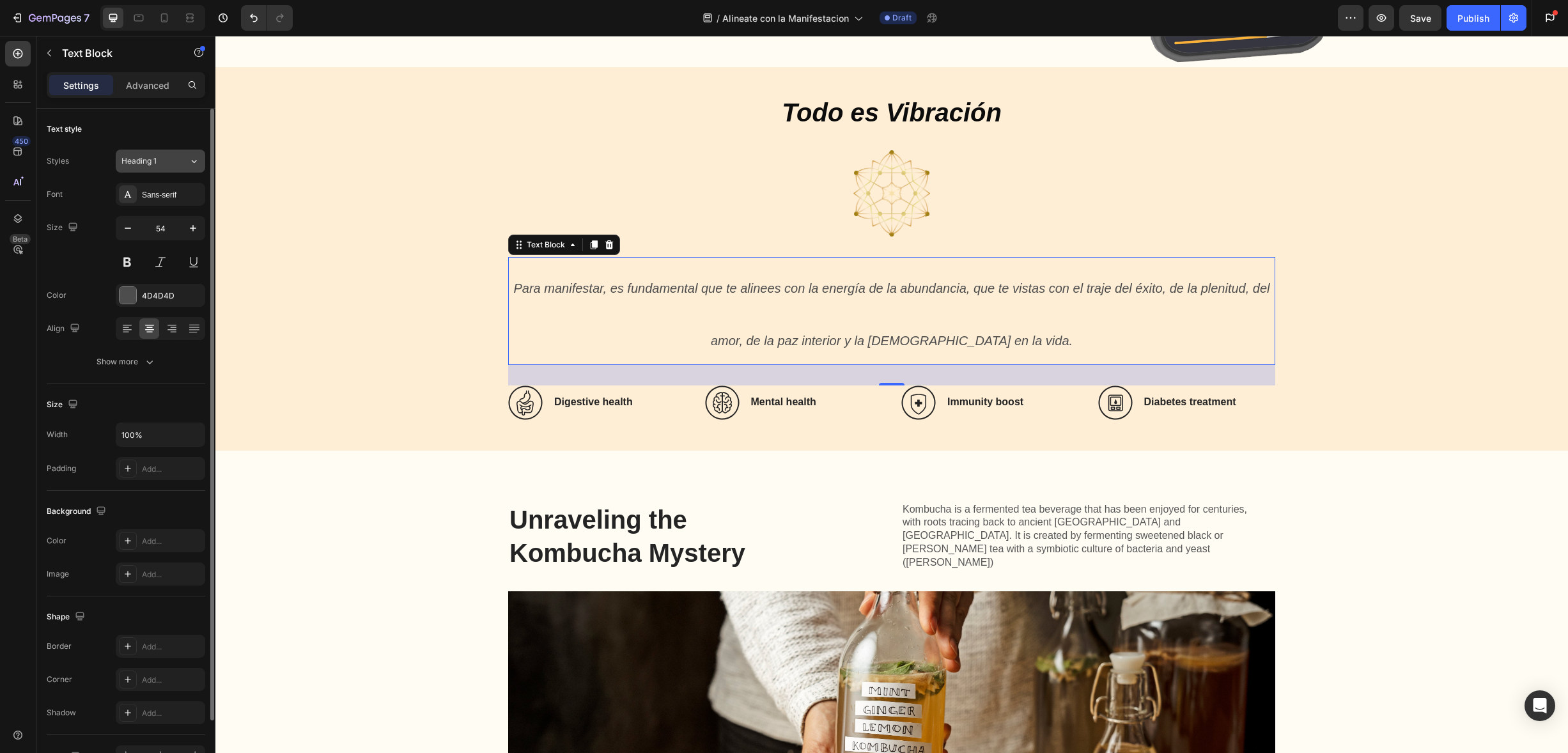
click at [170, 156] on div "Heading 1" at bounding box center [147, 161] width 51 height 11
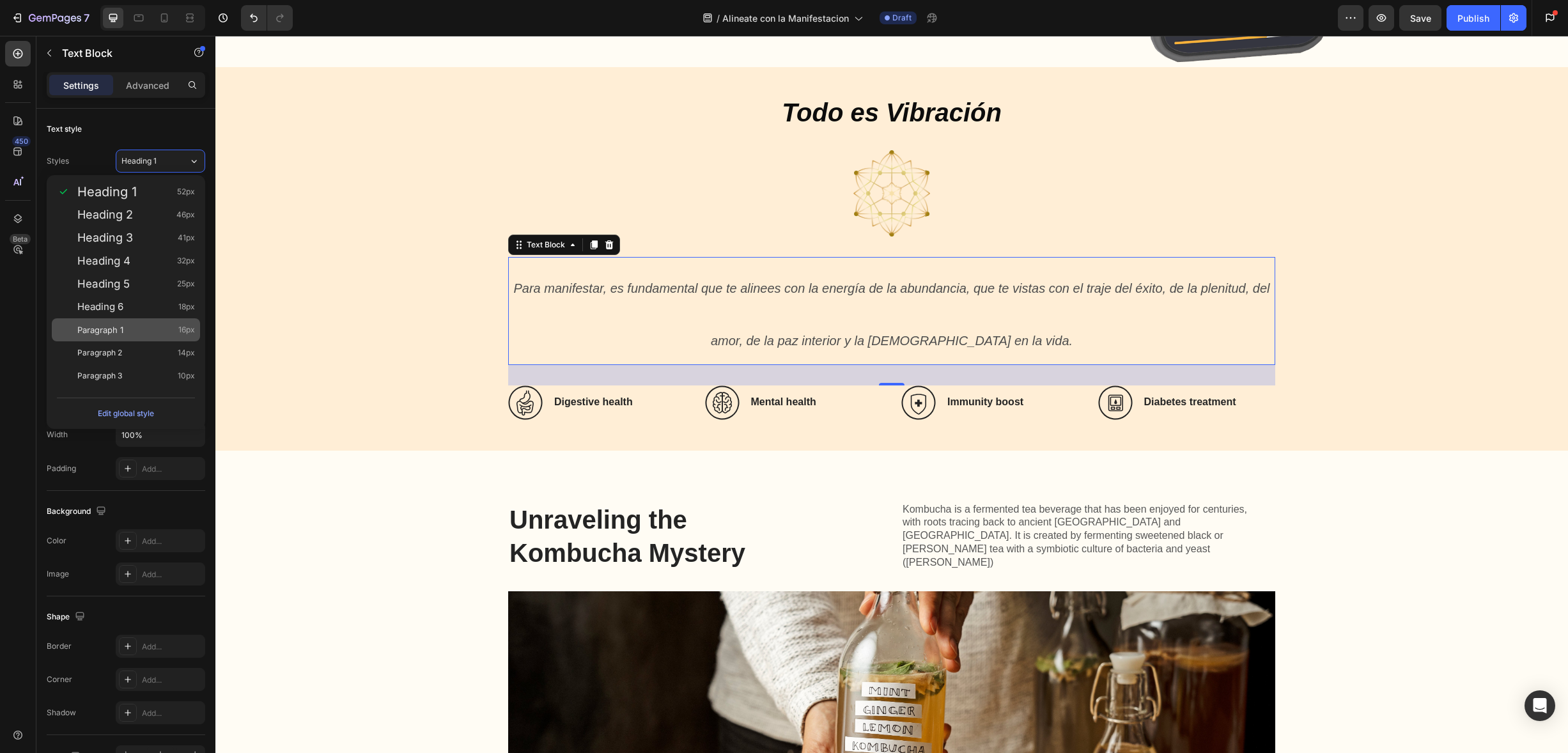
click at [137, 326] on div "Paragraph 1 16px" at bounding box center [135, 330] width 117 height 12
type input "16"
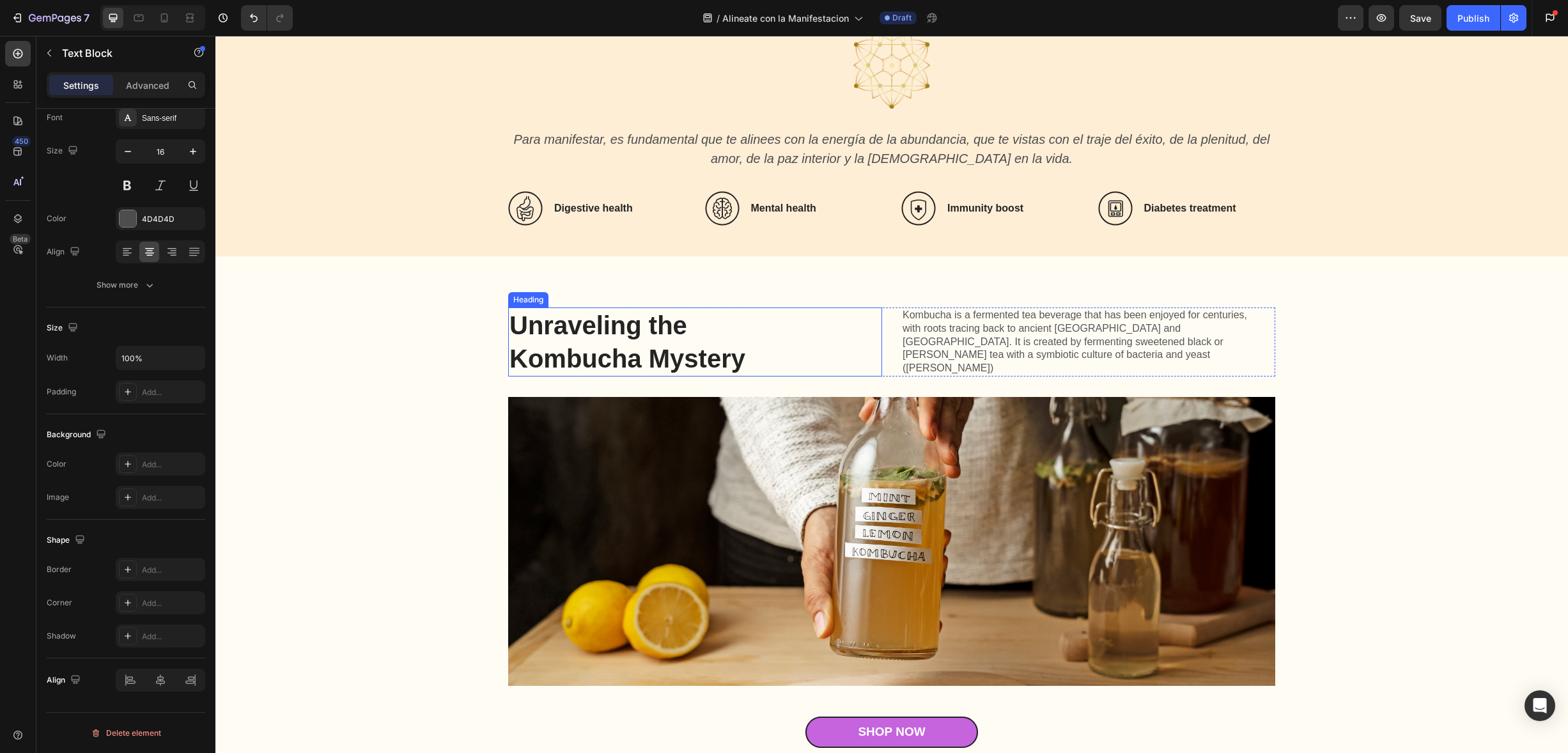
scroll to position [1248, 0]
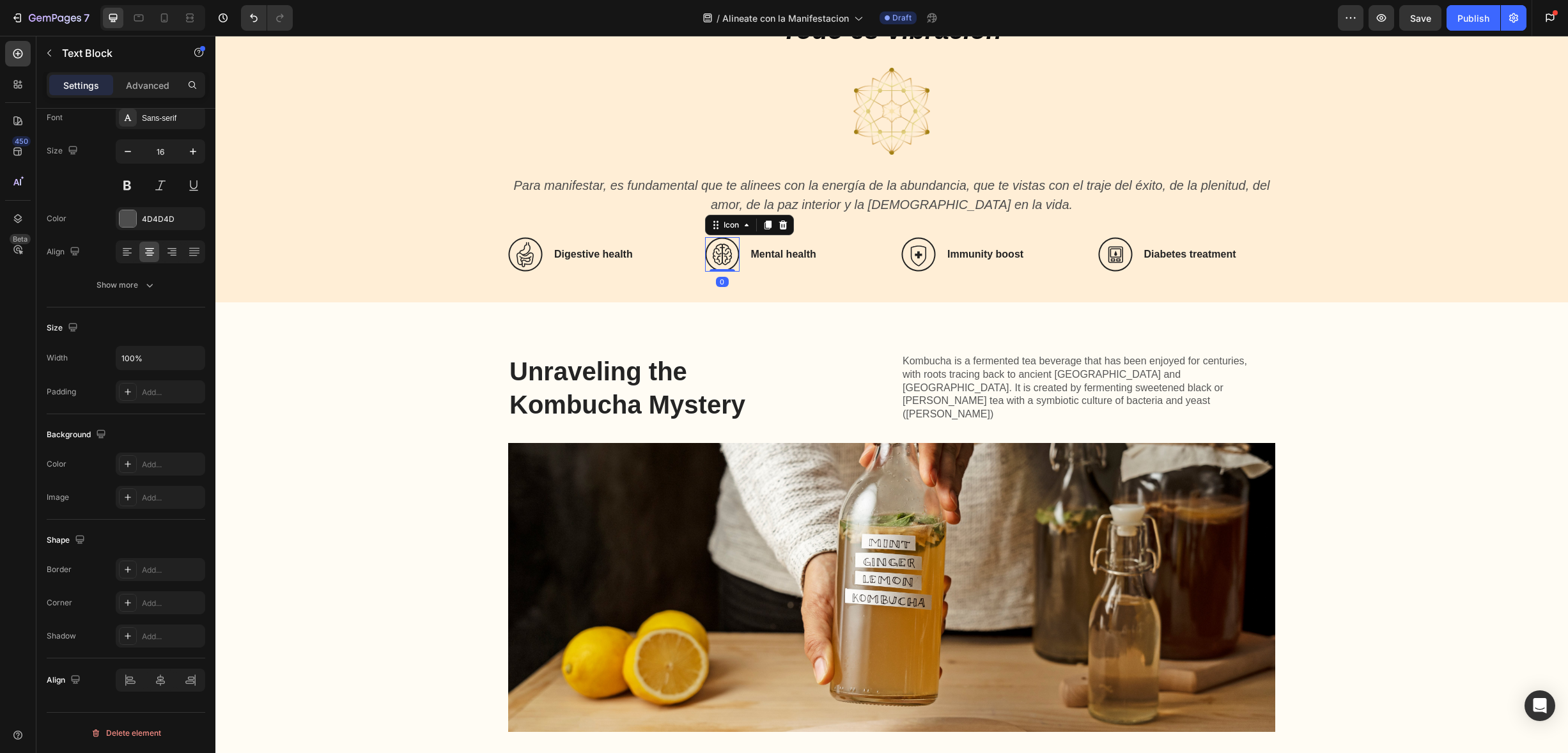
click at [716, 254] on icon at bounding box center [722, 254] width 34 height 34
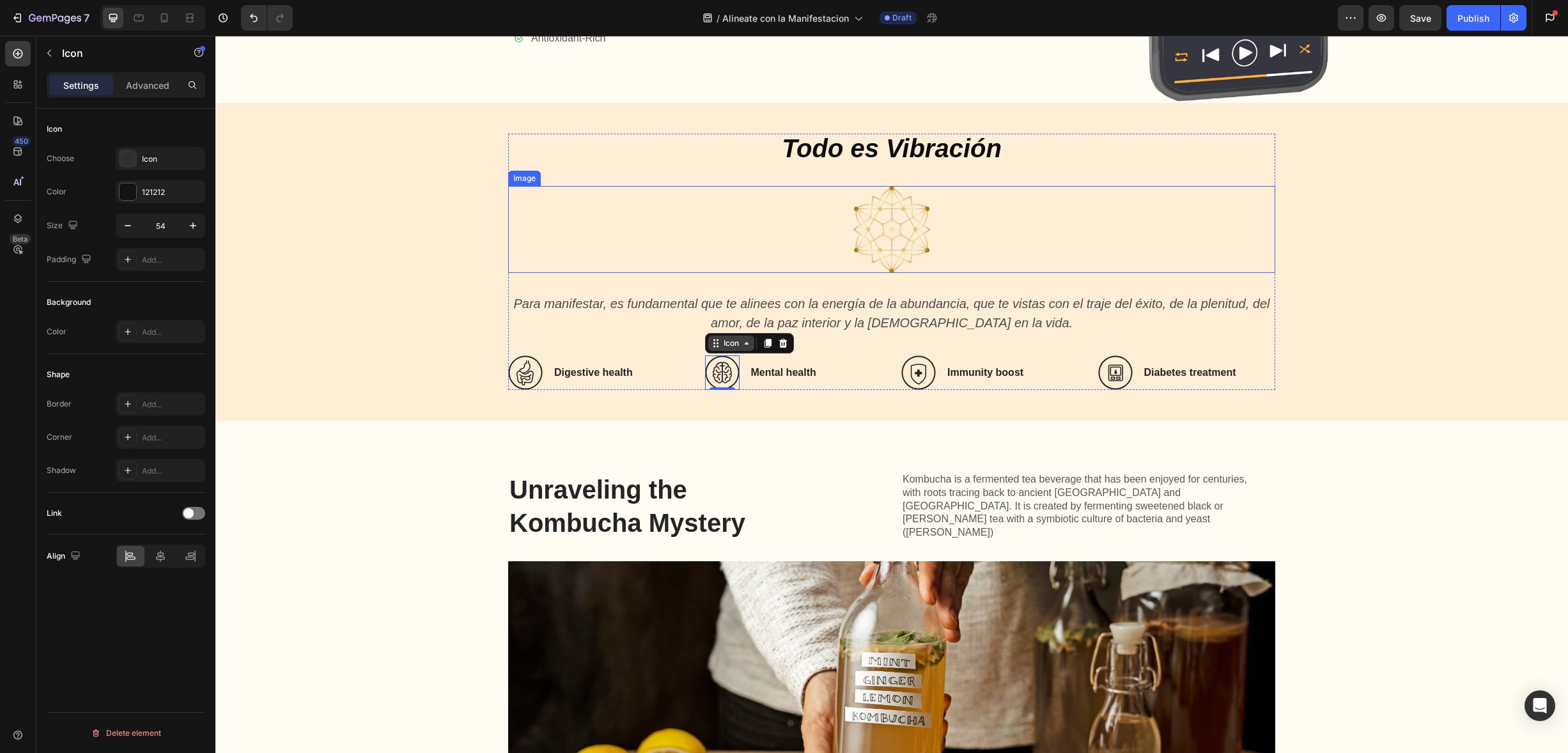
scroll to position [1127, 0]
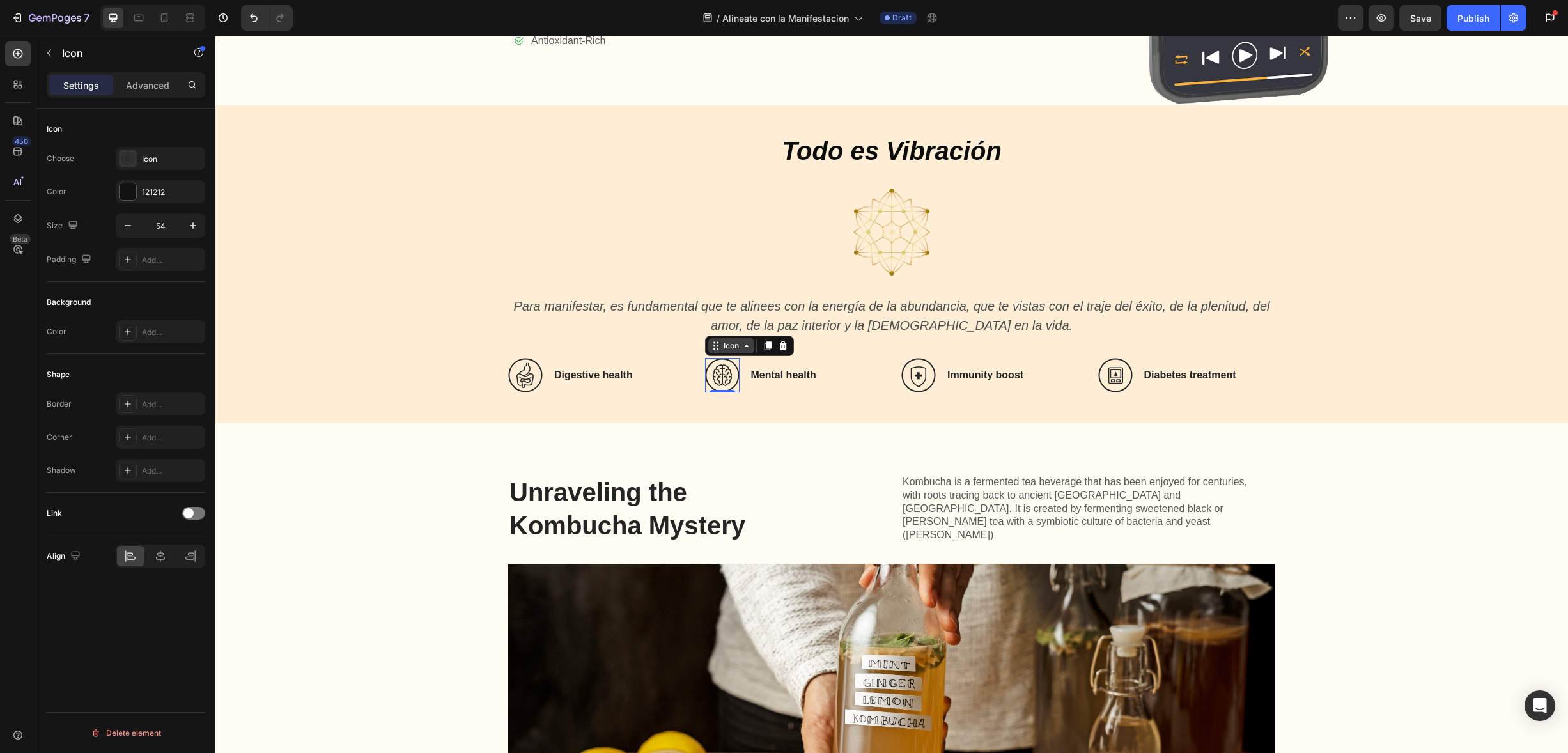
click at [728, 346] on div "Icon" at bounding box center [731, 346] width 20 height 0
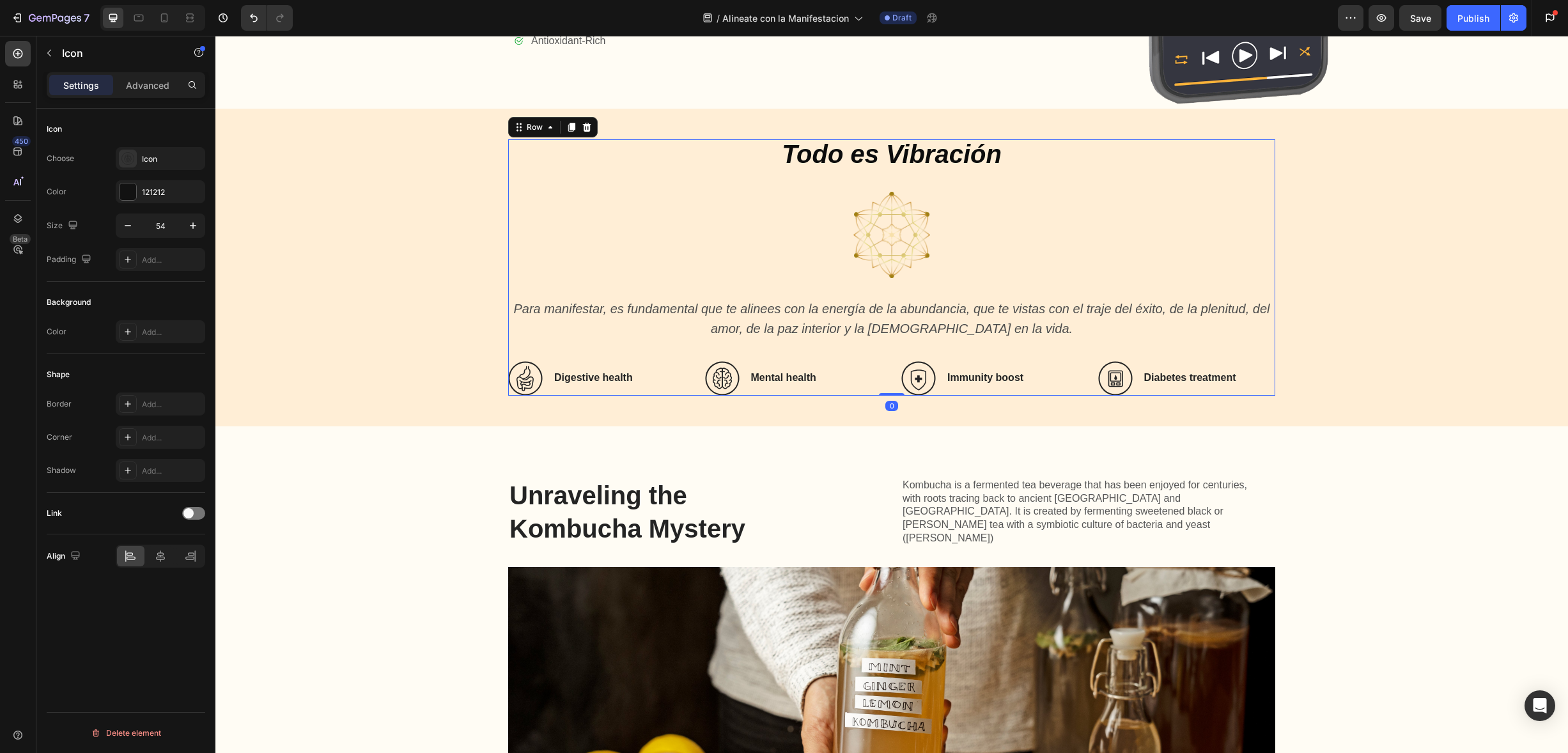
drag, startPoint x: 510, startPoint y: 341, endPoint x: 506, endPoint y: 347, distance: 7.2
click at [508, 347] on div "Todo es Vibración Heading Image Para manifestar, es fundamental que te alinees …" at bounding box center [891, 267] width 767 height 256
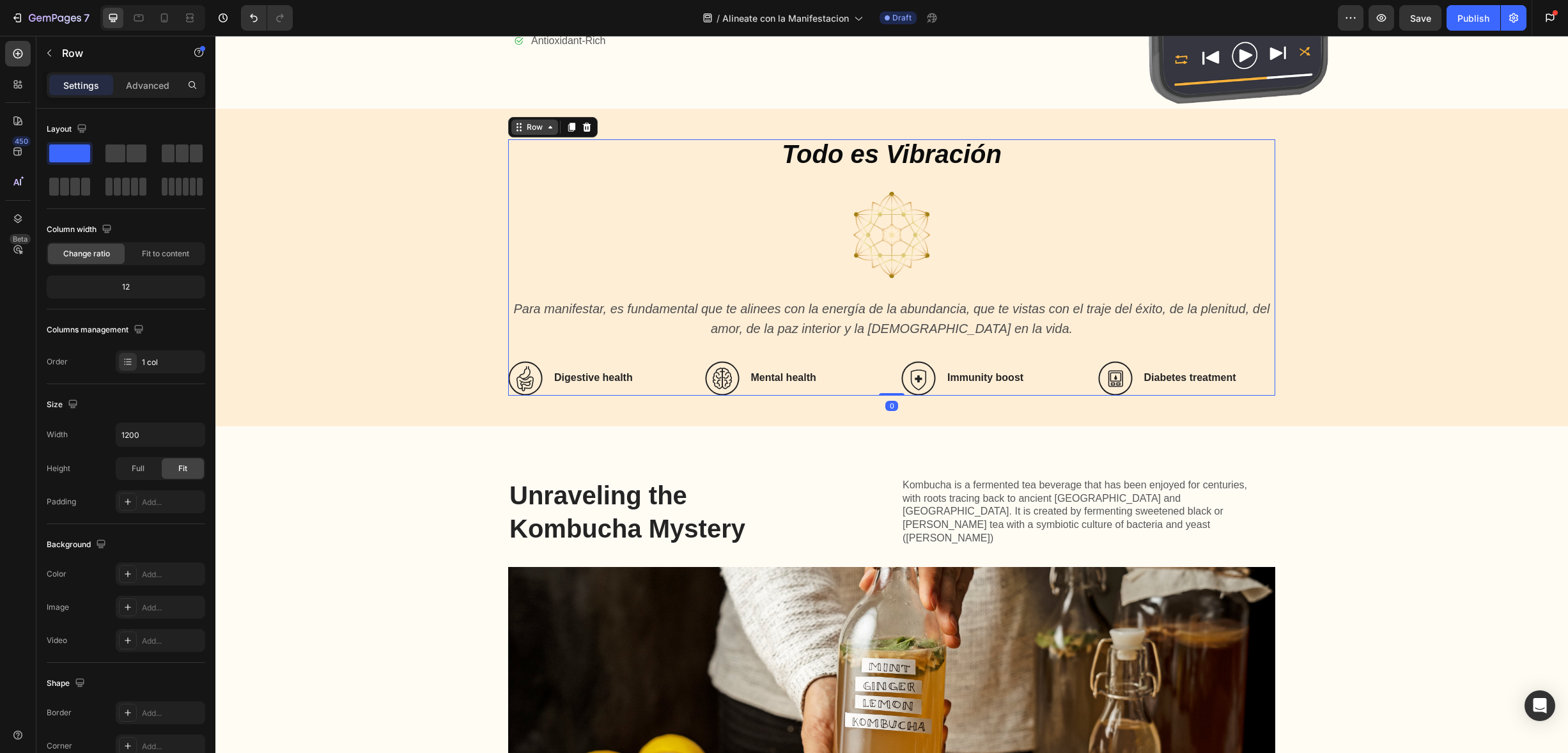
click at [532, 126] on div "Row" at bounding box center [534, 127] width 21 height 11
click at [569, 126] on icon at bounding box center [572, 127] width 7 height 9
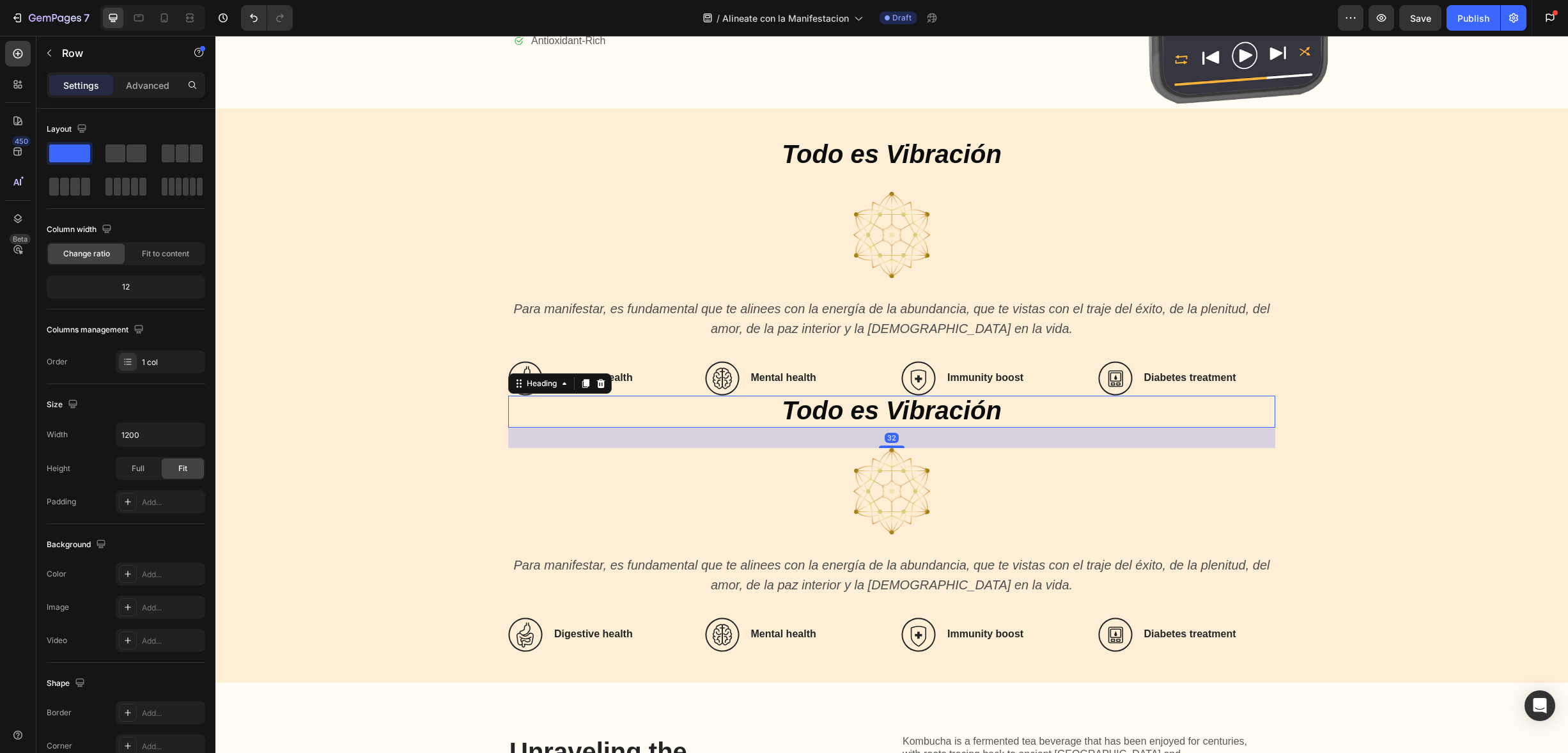
click at [879, 413] on icon "Todo es Vibración" at bounding box center [892, 411] width 220 height 29
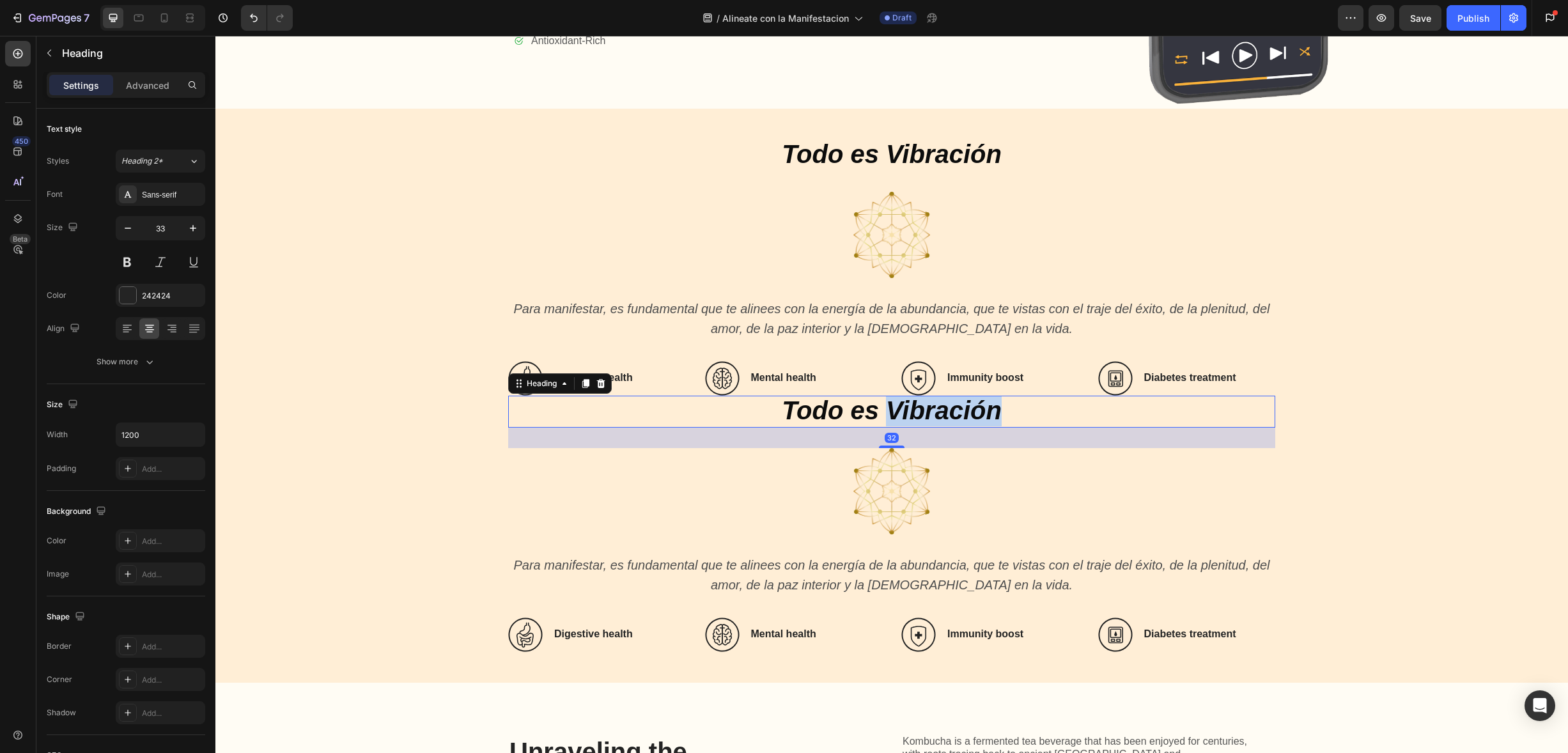
click at [900, 414] on icon "Todo es Vibración" at bounding box center [892, 411] width 220 height 29
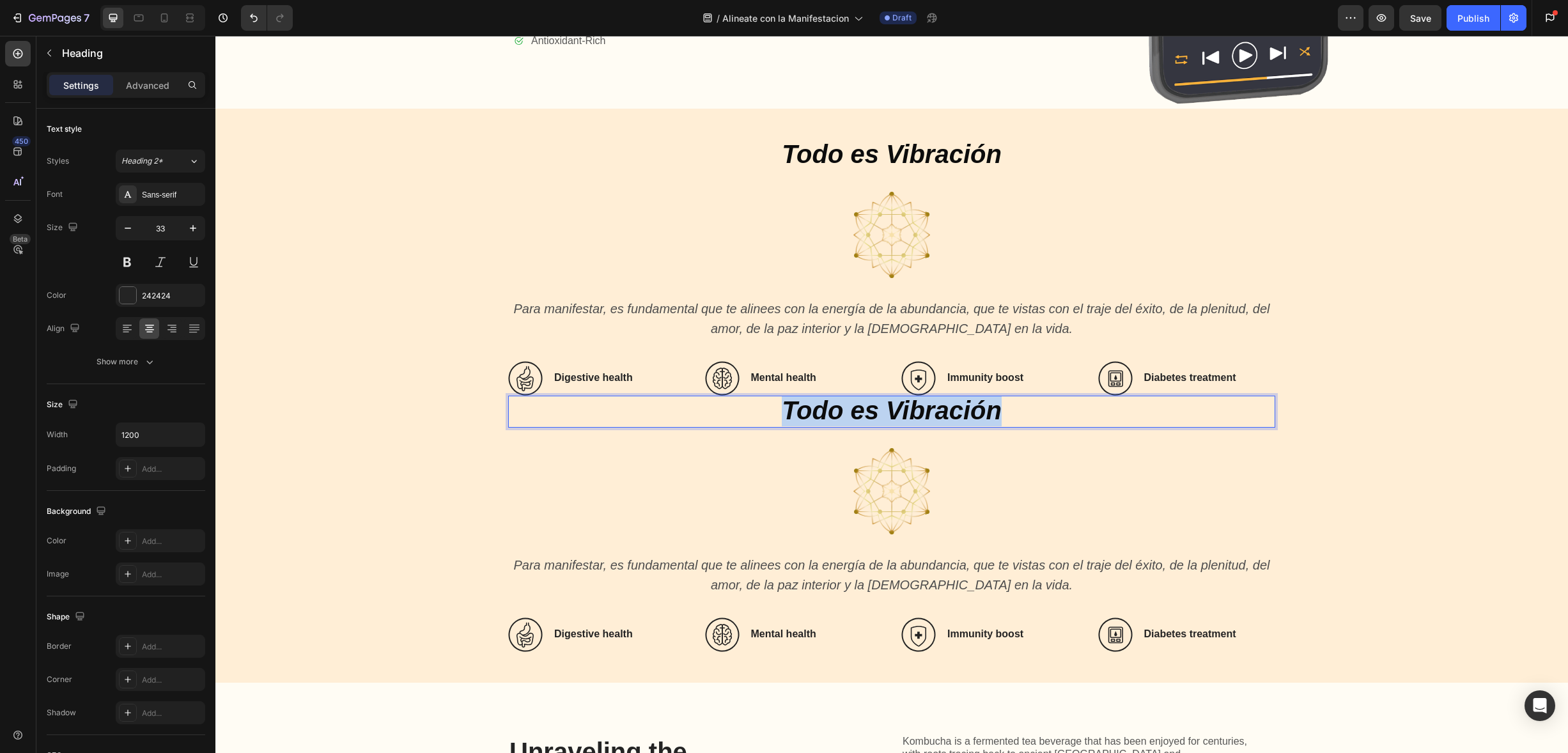
click at [900, 414] on icon "Todo es Vibración" at bounding box center [892, 411] width 220 height 29
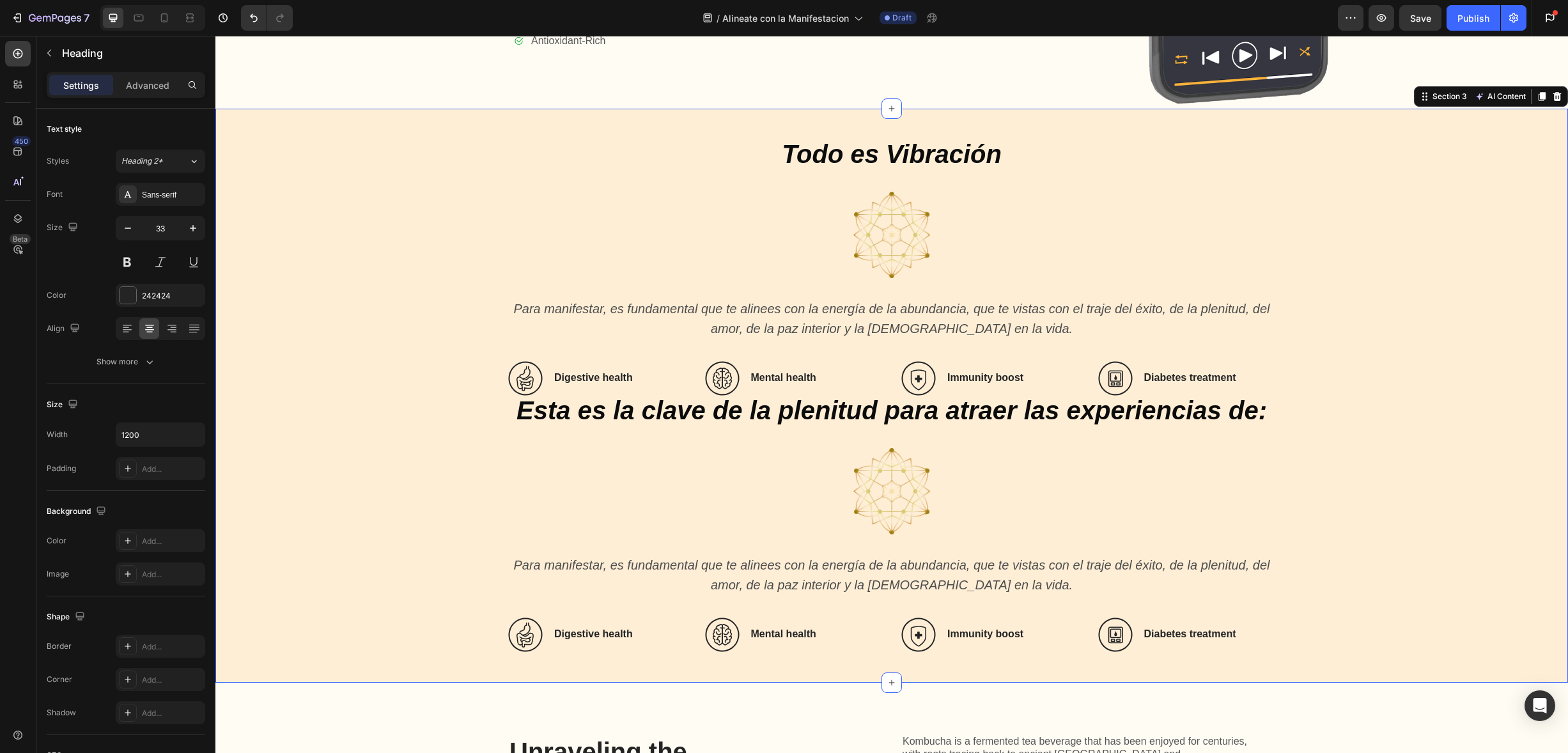
click at [420, 284] on div "Todo es Vibración Heading Image Para manifestar, es fundamental que te alinees …" at bounding box center [892, 396] width 1327 height 513
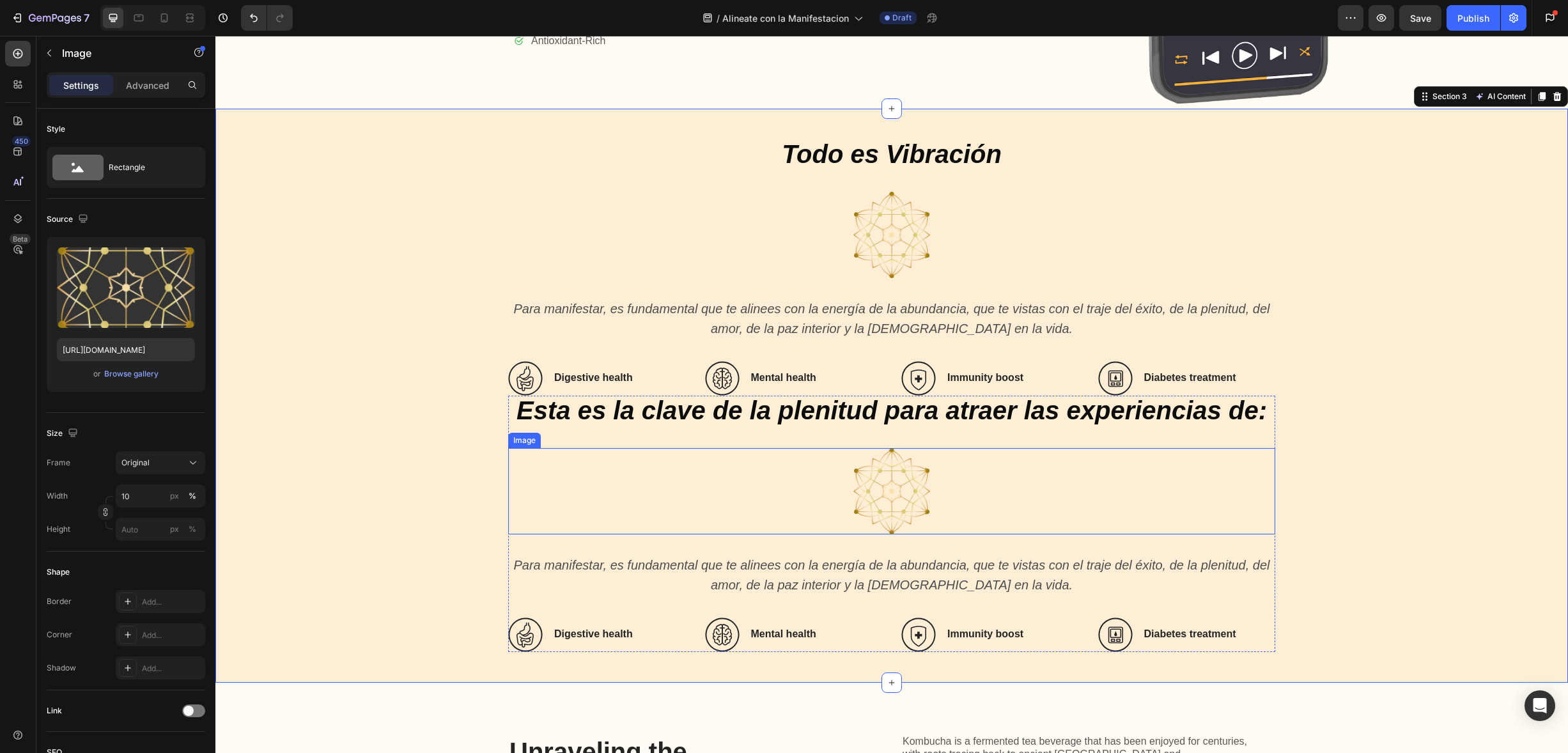
click at [859, 493] on img at bounding box center [892, 491] width 77 height 87
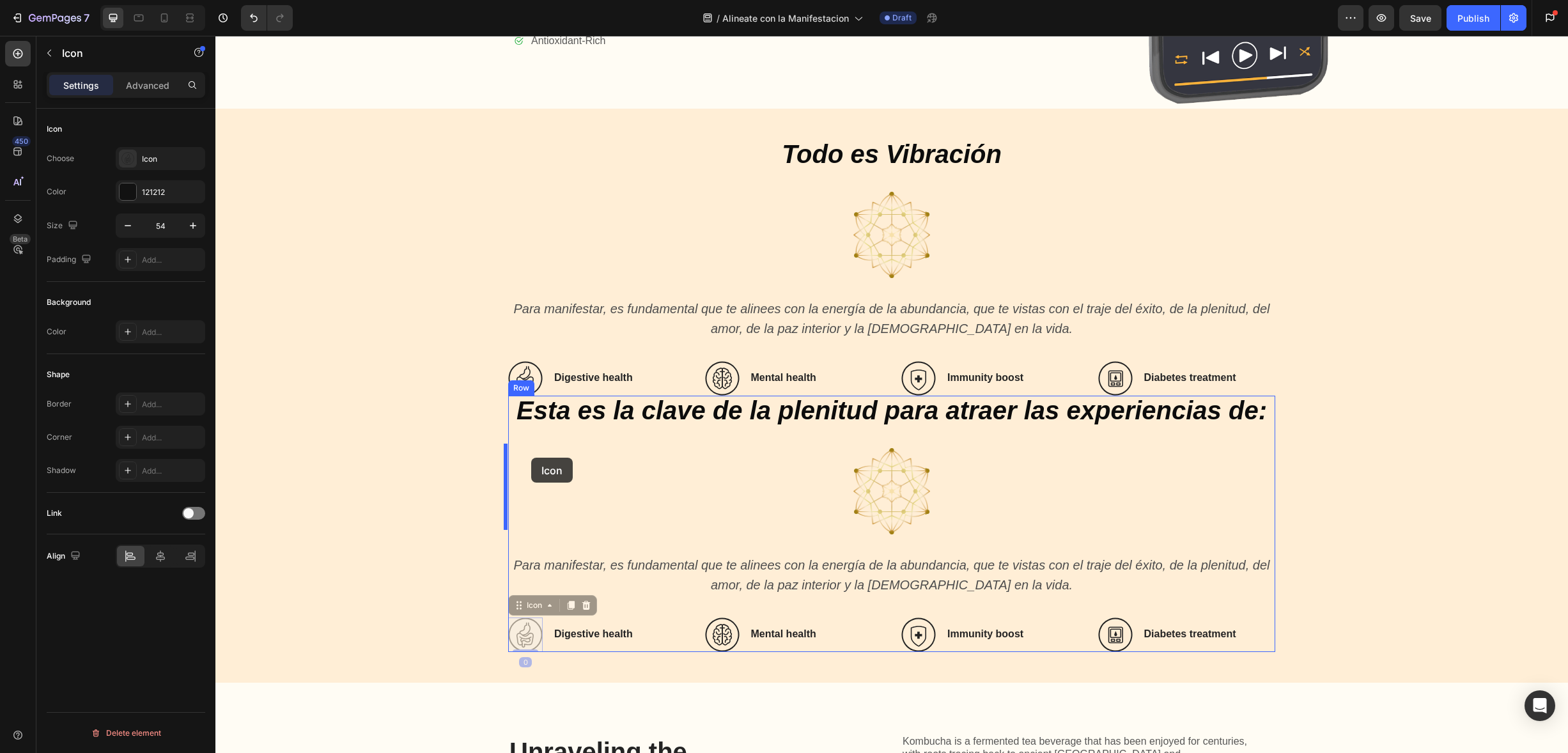
drag, startPoint x: 519, startPoint y: 623, endPoint x: 532, endPoint y: 459, distance: 164.5
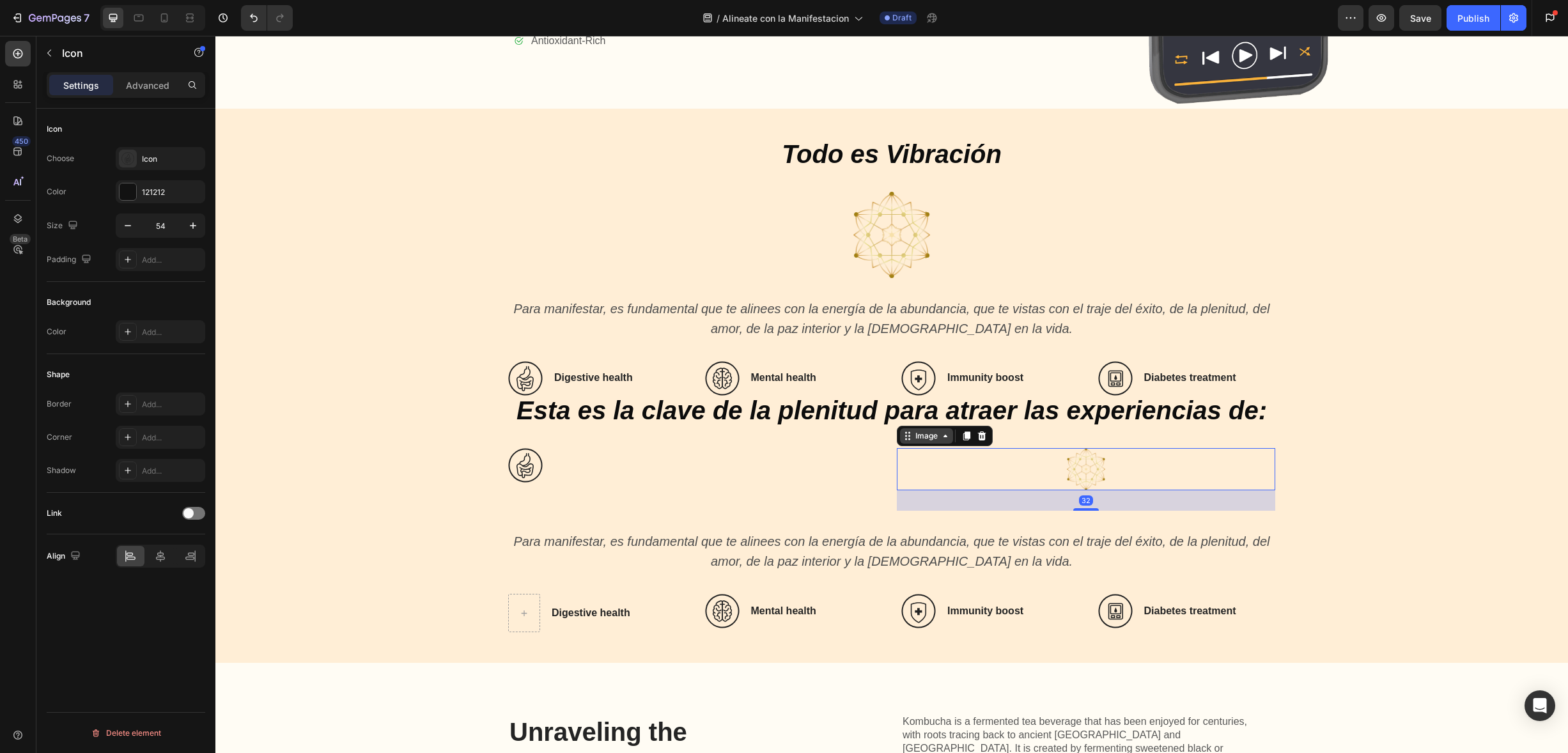
click at [911, 438] on div "Image" at bounding box center [927, 437] width 53 height 15
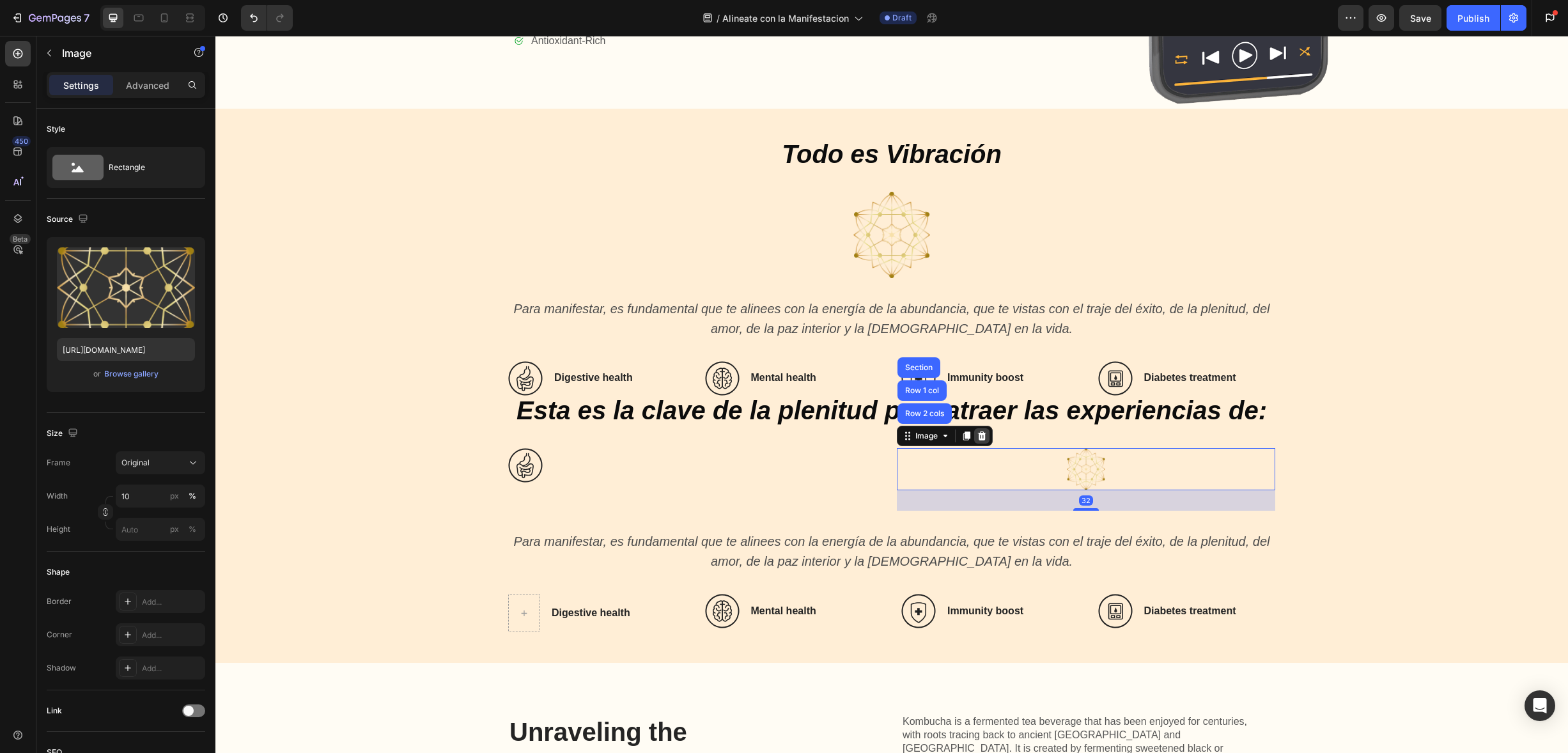
click at [976, 435] on icon at bounding box center [981, 436] width 10 height 10
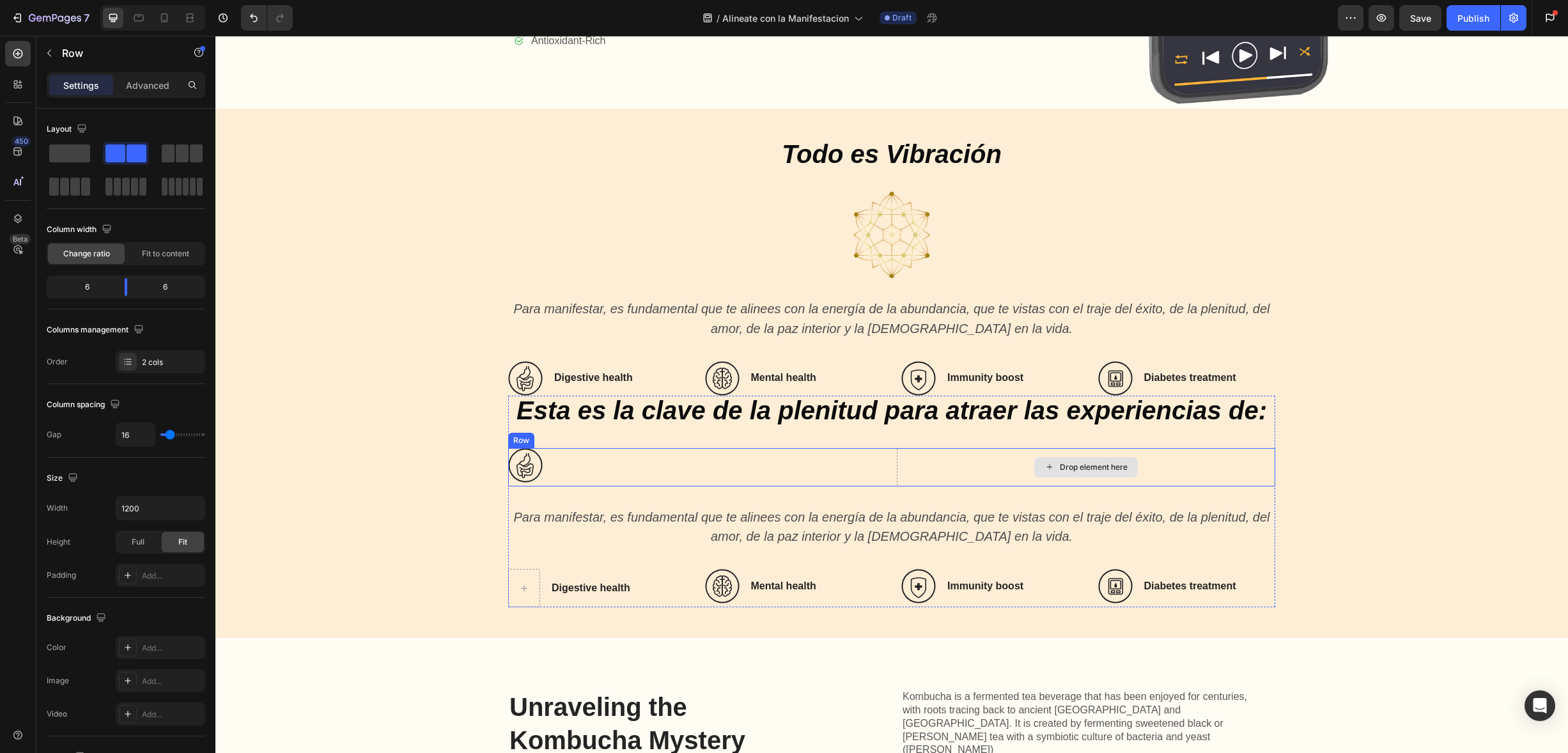
click at [955, 449] on div "Drop element here" at bounding box center [1085, 467] width 378 height 38
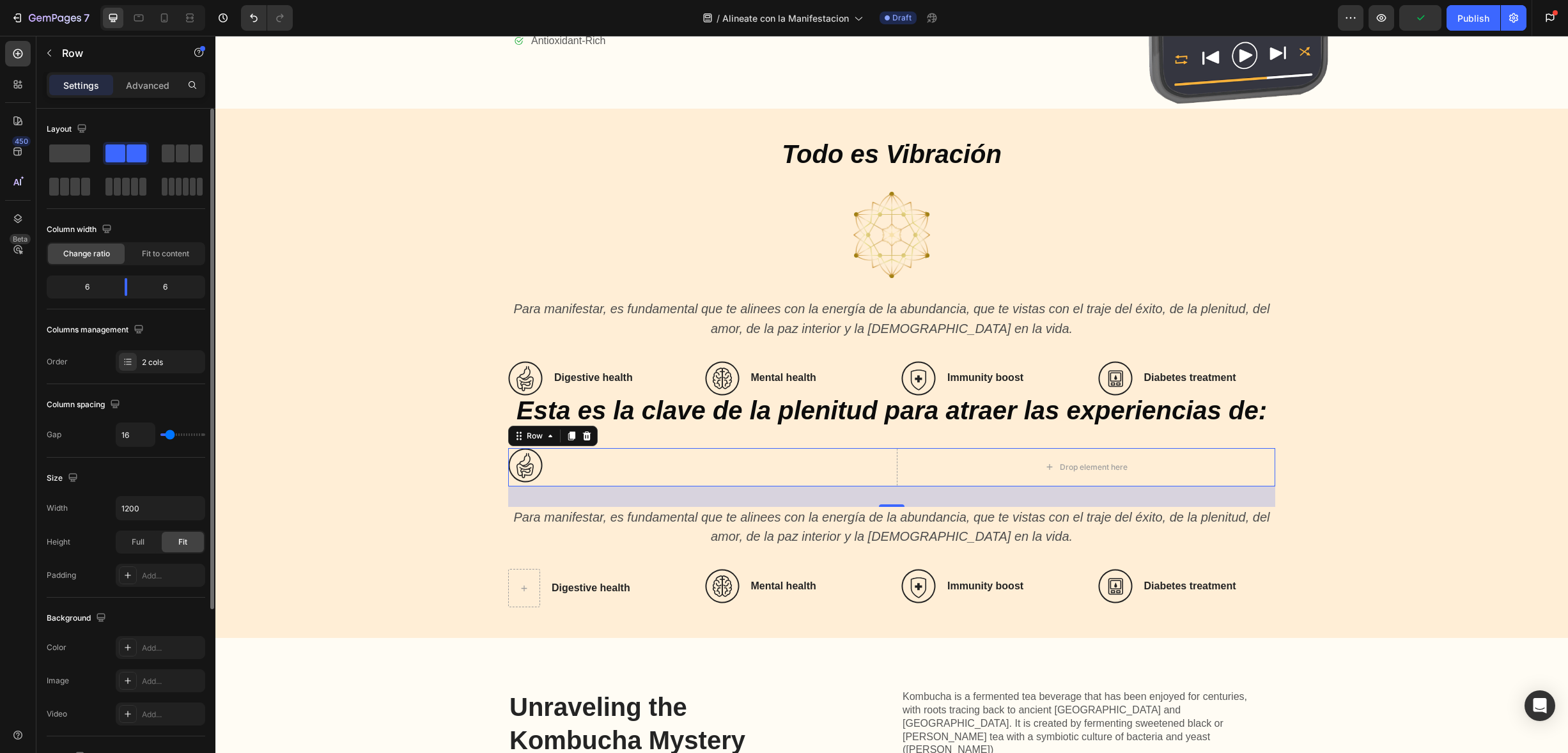
drag, startPoint x: 96, startPoint y: 286, endPoint x: 71, endPoint y: 285, distance: 25.0
click at [71, 285] on div "6" at bounding box center [82, 287] width 65 height 18
click at [92, 287] on div "6" at bounding box center [82, 287] width 65 height 18
click at [123, 0] on body "7 Version history / Alineate con la Manifestacion Draft Preview Save Publish Ge…" at bounding box center [784, 0] width 1568 height 0
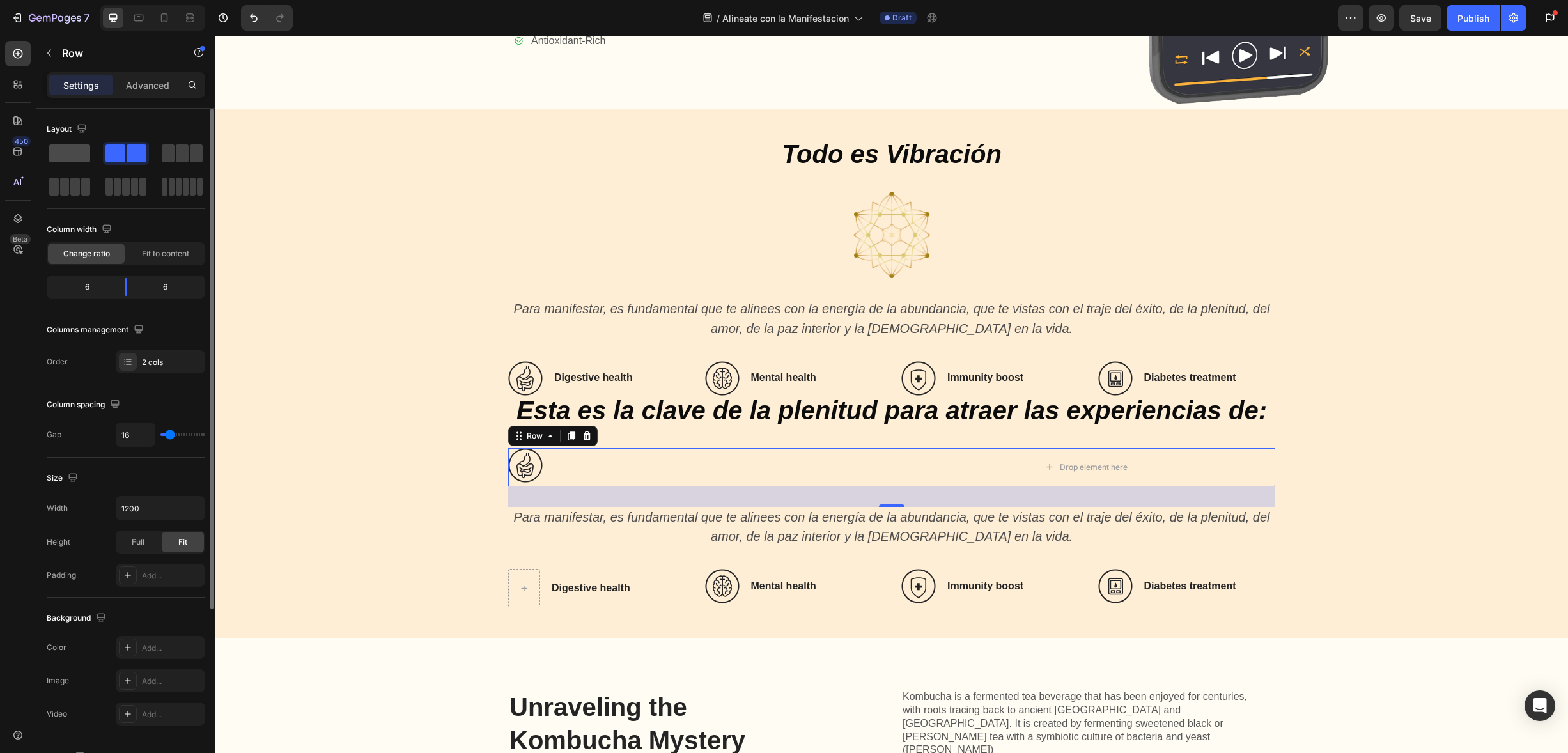
click at [75, 151] on span at bounding box center [70, 153] width 41 height 18
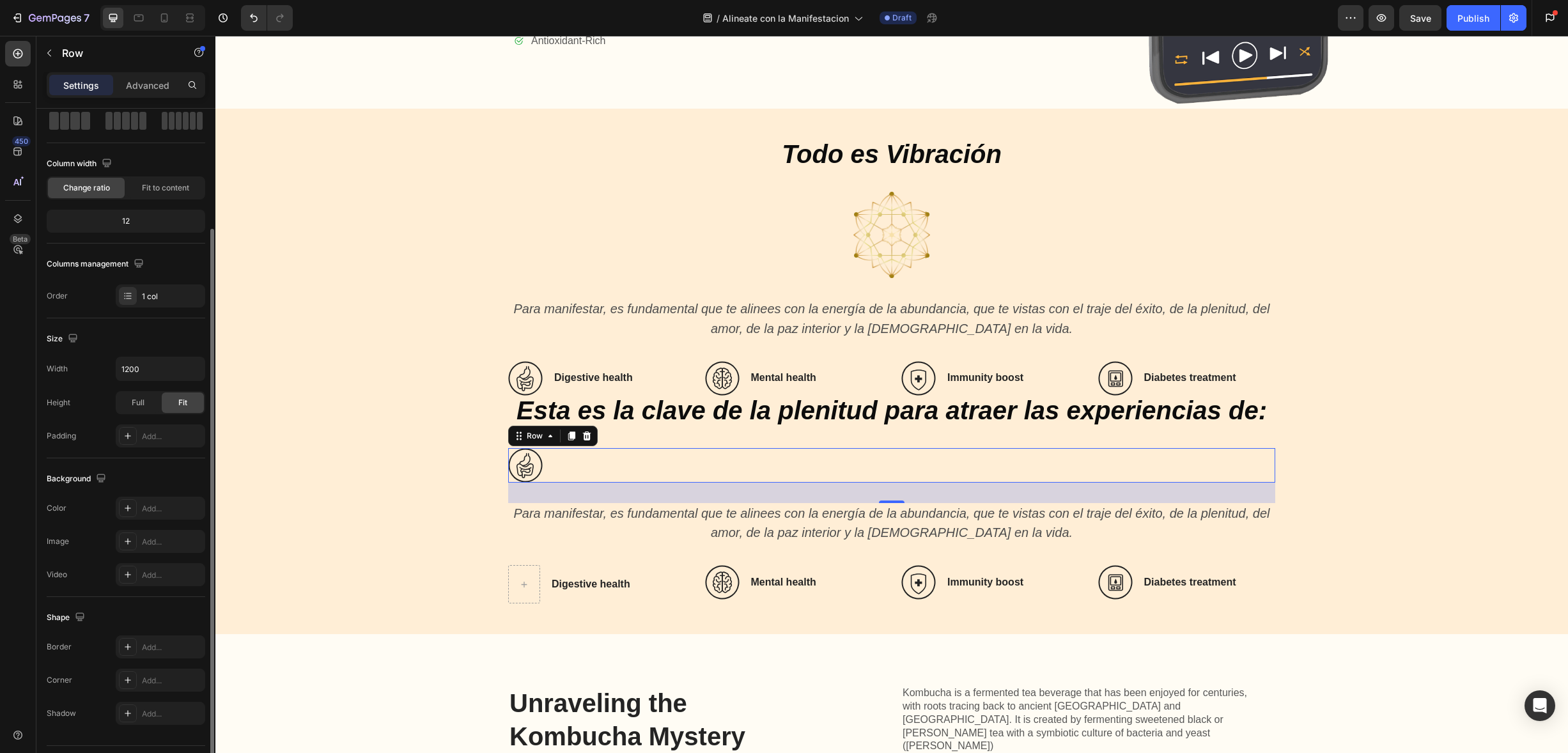
scroll to position [99, 0]
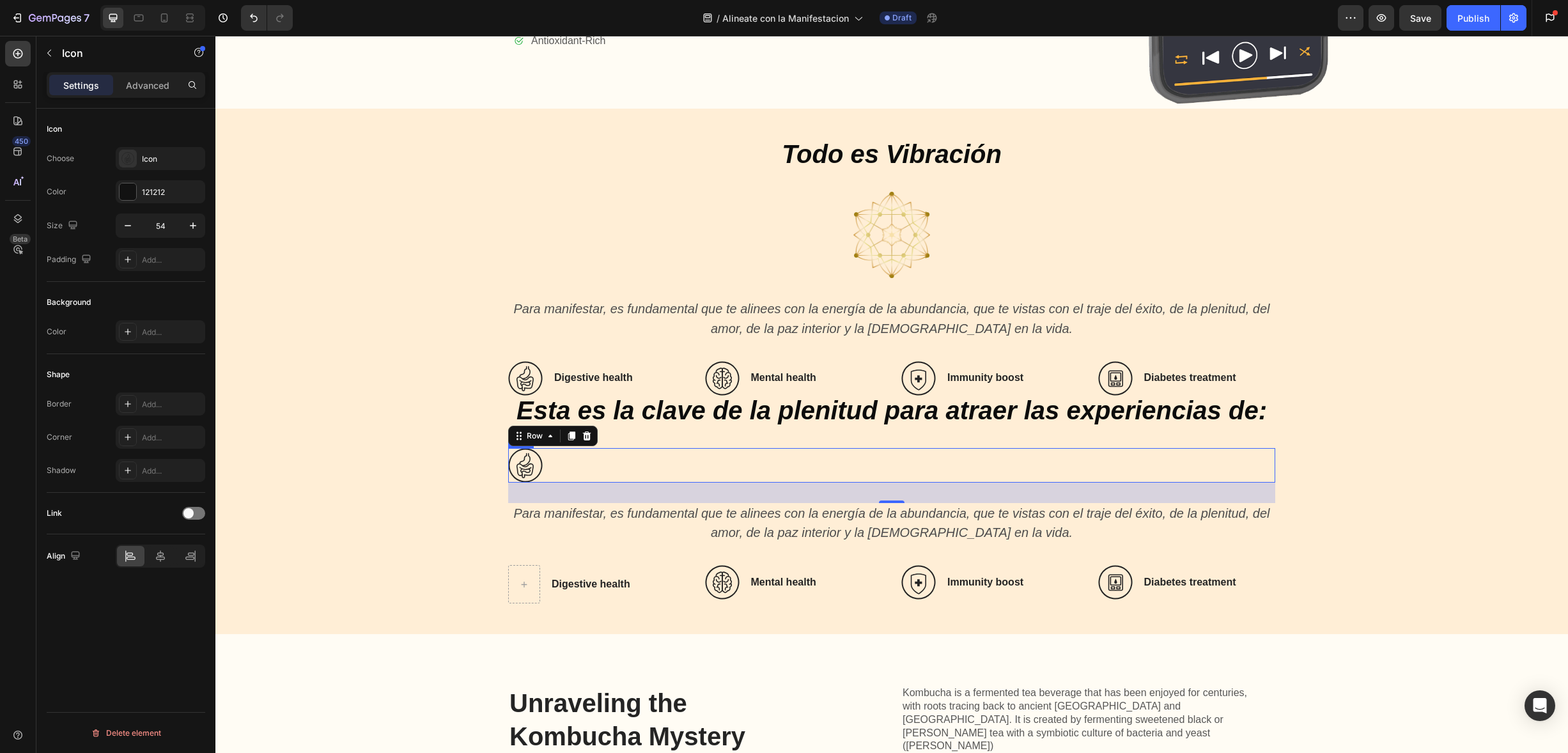
click at [520, 458] on icon at bounding box center [525, 465] width 34 height 34
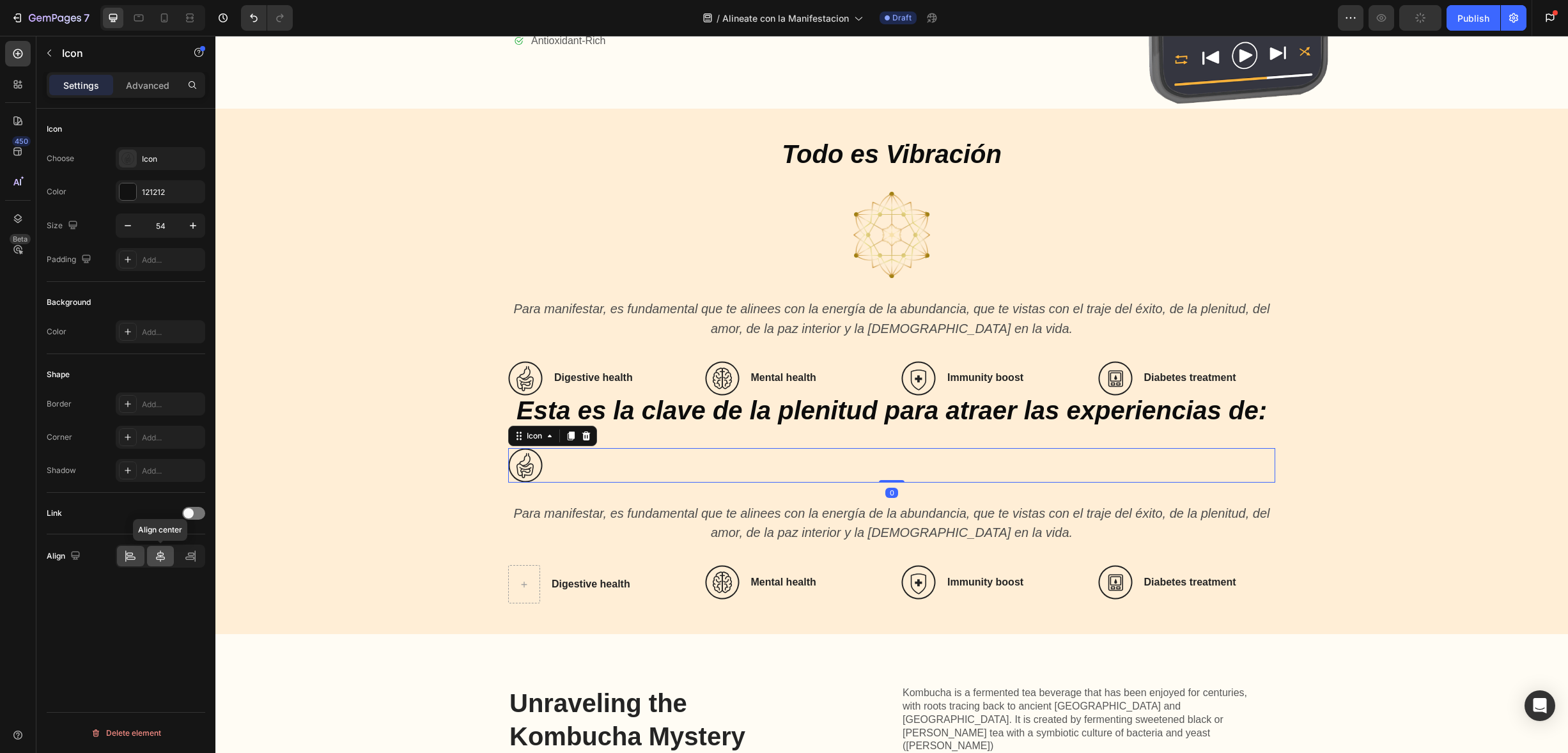
click at [161, 553] on icon at bounding box center [160, 556] width 12 height 12
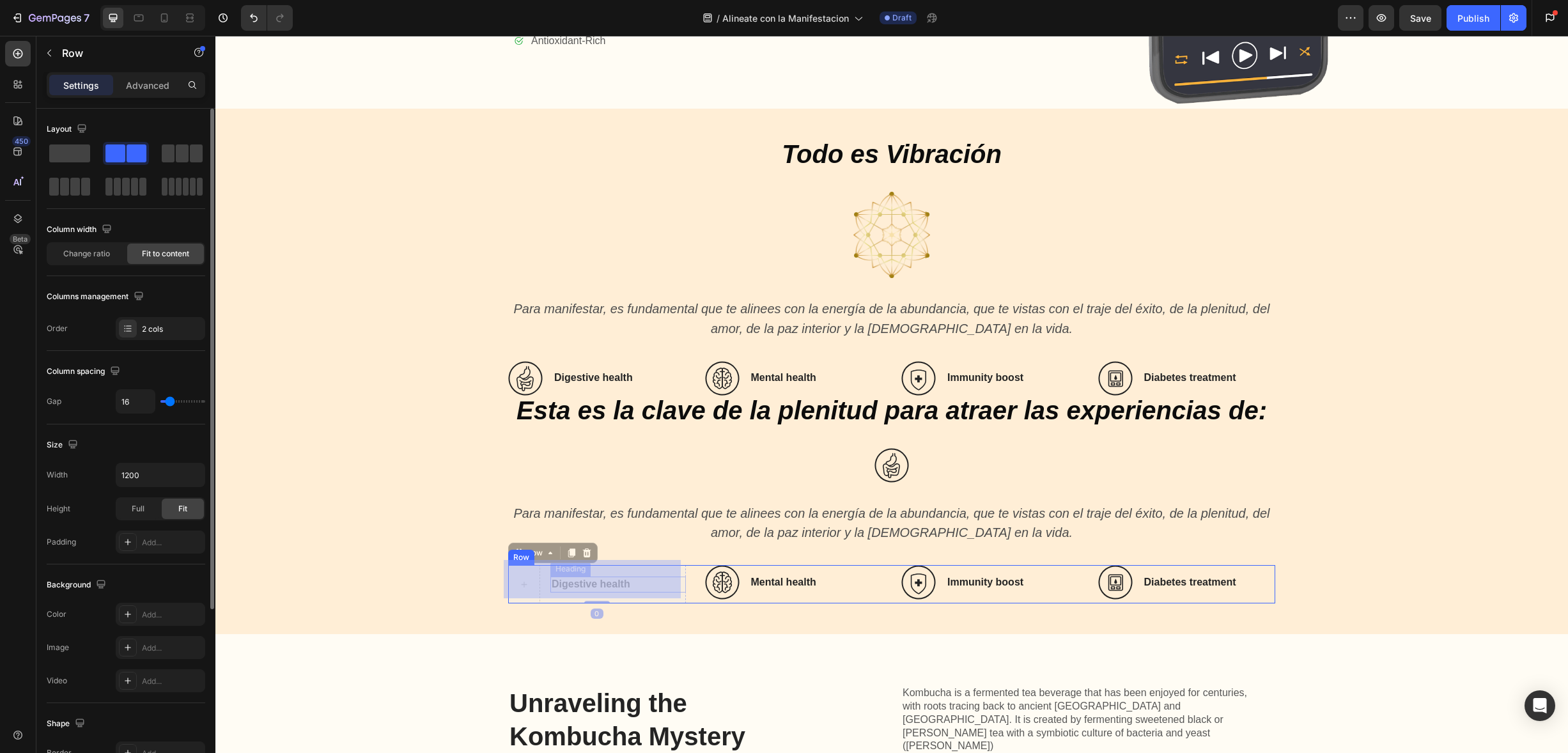
drag, startPoint x: 617, startPoint y: 567, endPoint x: 606, endPoint y: 573, distance: 12.5
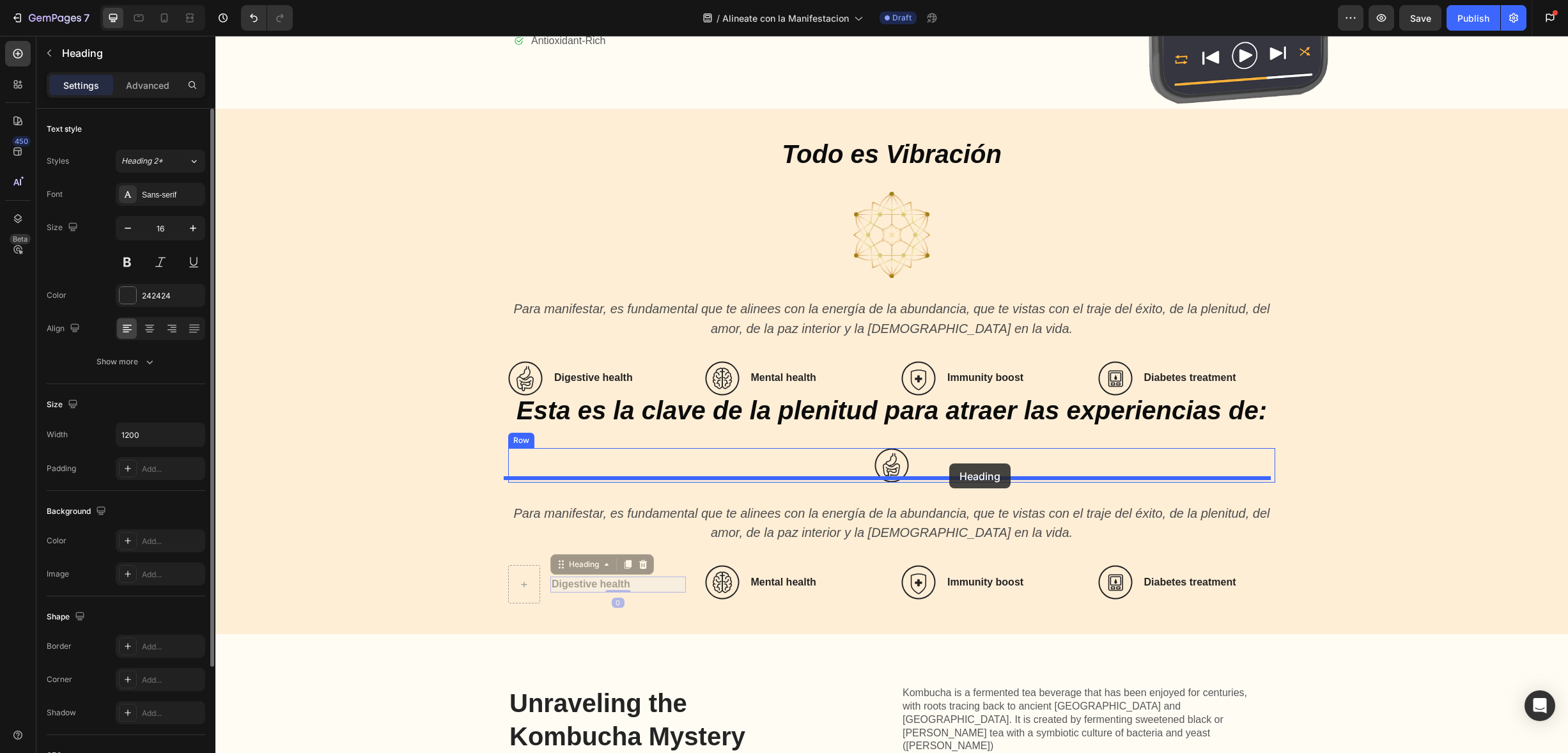
drag, startPoint x: 584, startPoint y: 574, endPoint x: 949, endPoint y: 463, distance: 381.5
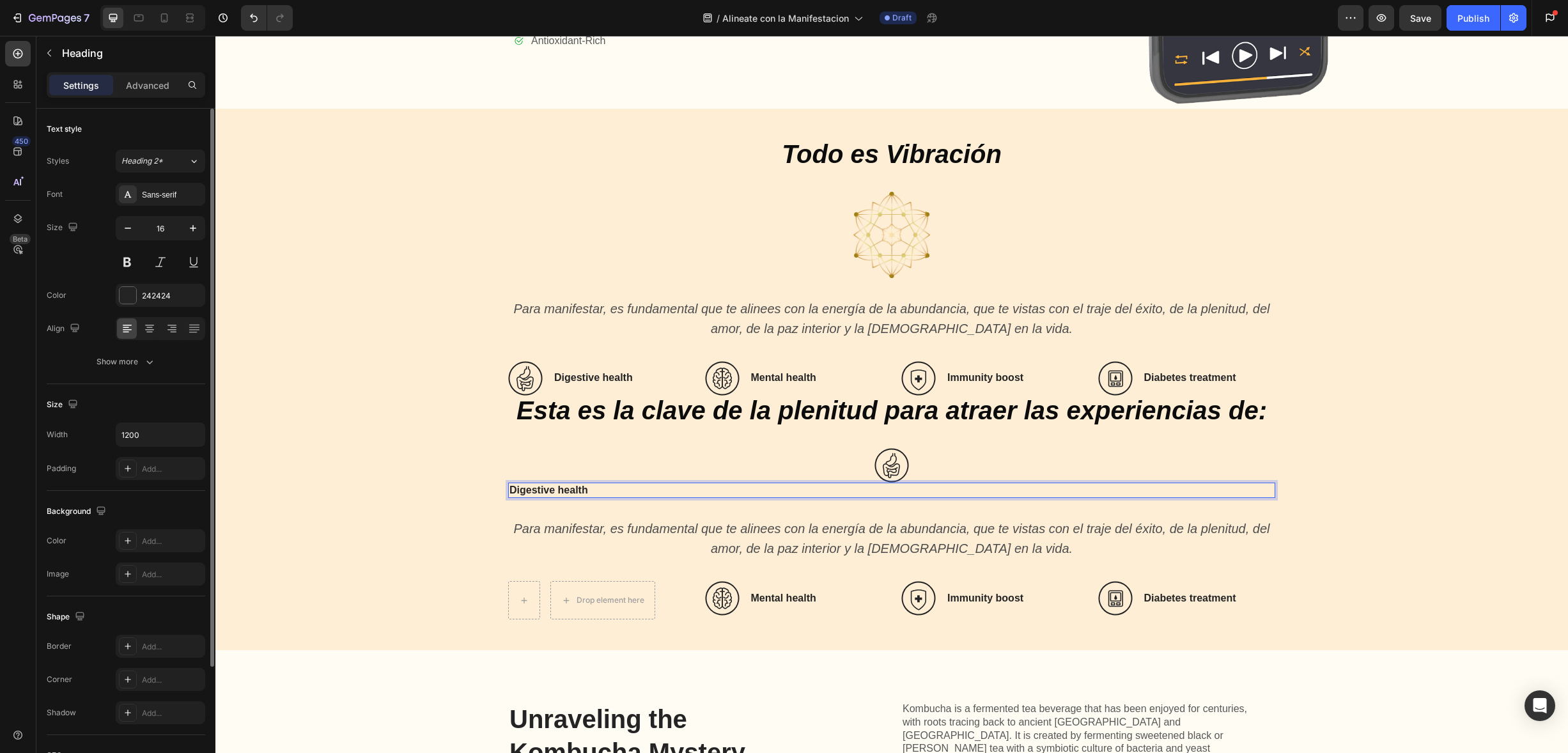
click at [562, 483] on h3 "Digestive health" at bounding box center [891, 491] width 767 height 16
click at [562, 484] on p "Digestive health" at bounding box center [892, 491] width 764 height 13
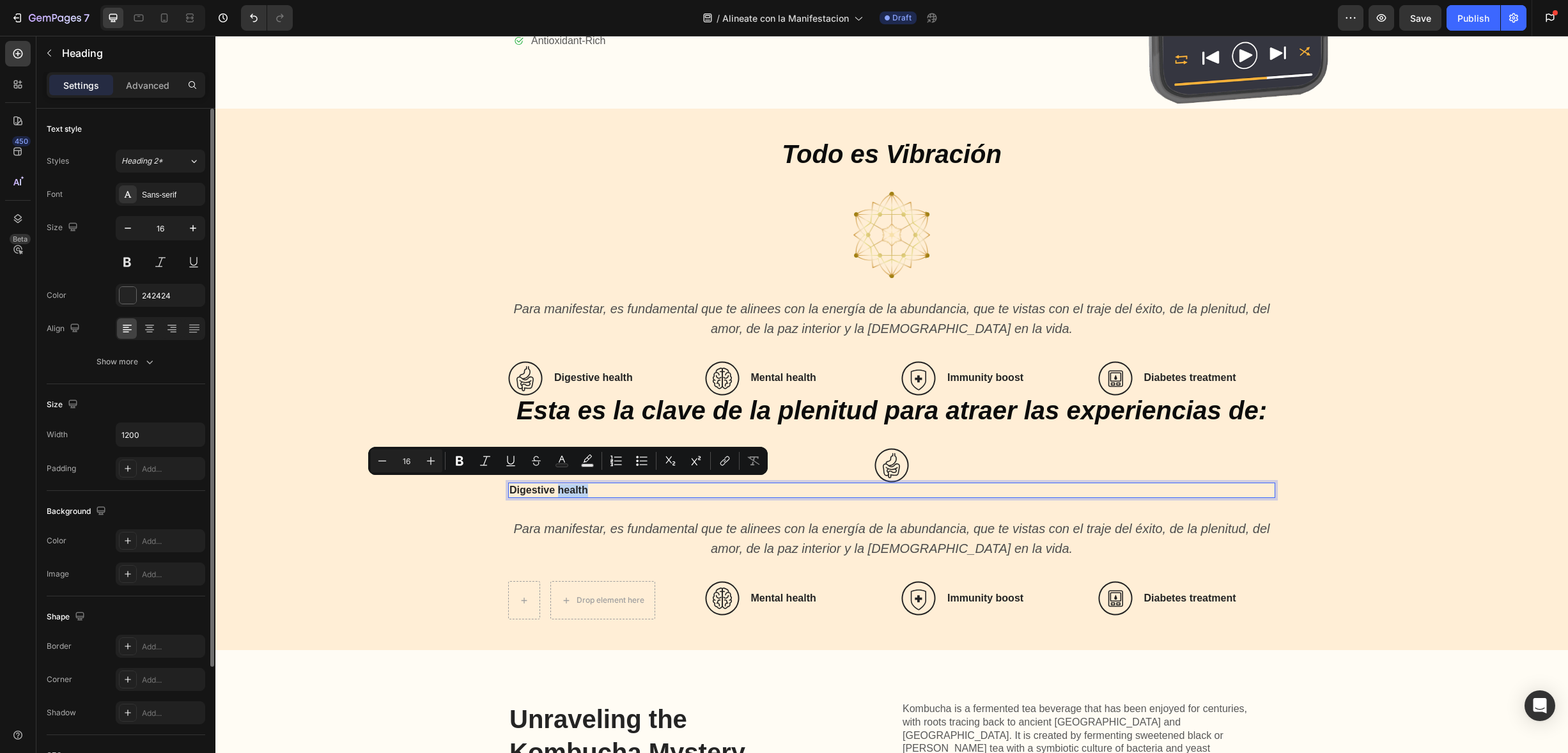
click at [562, 484] on p "Digestive health" at bounding box center [892, 491] width 764 height 13
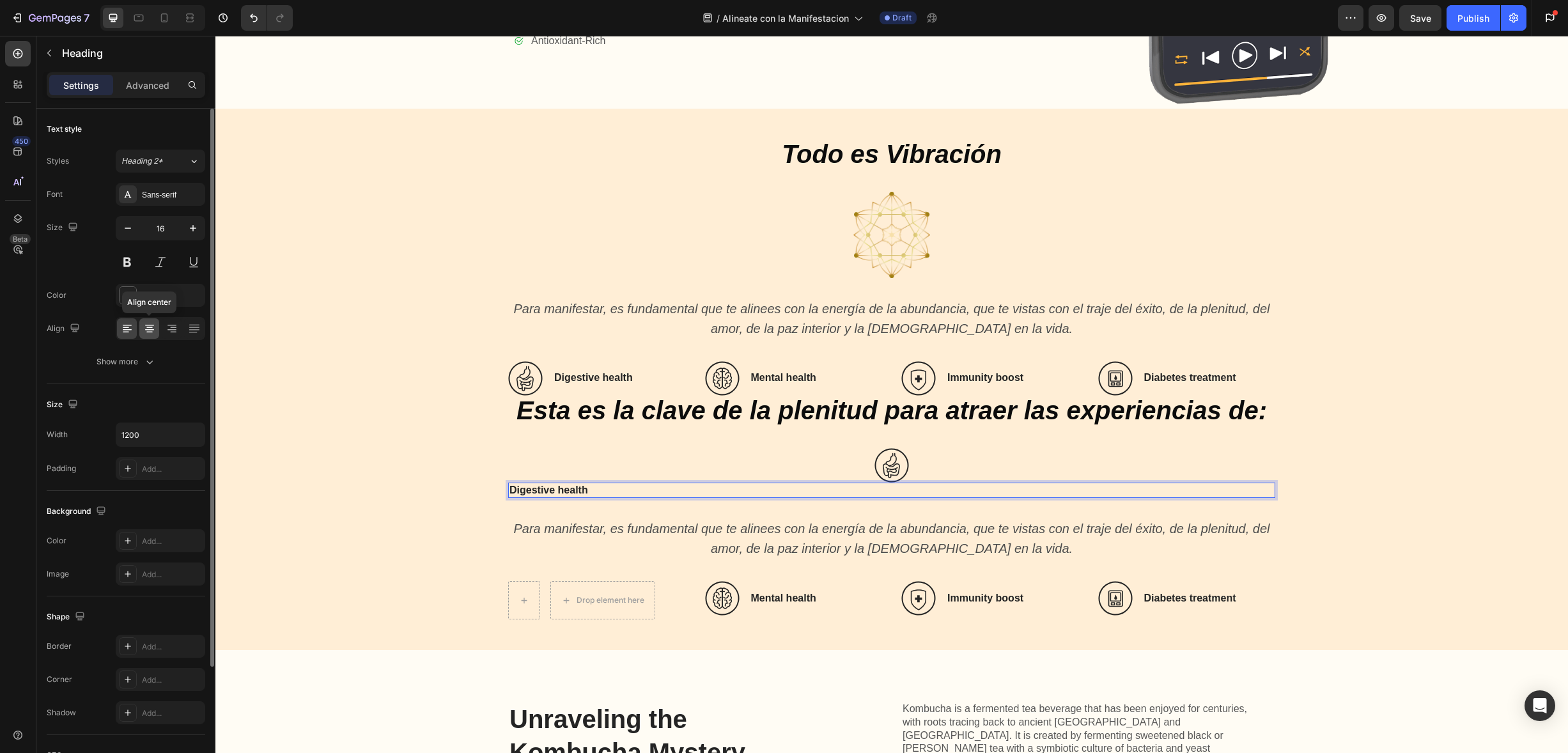
click at [144, 324] on icon at bounding box center [149, 328] width 12 height 12
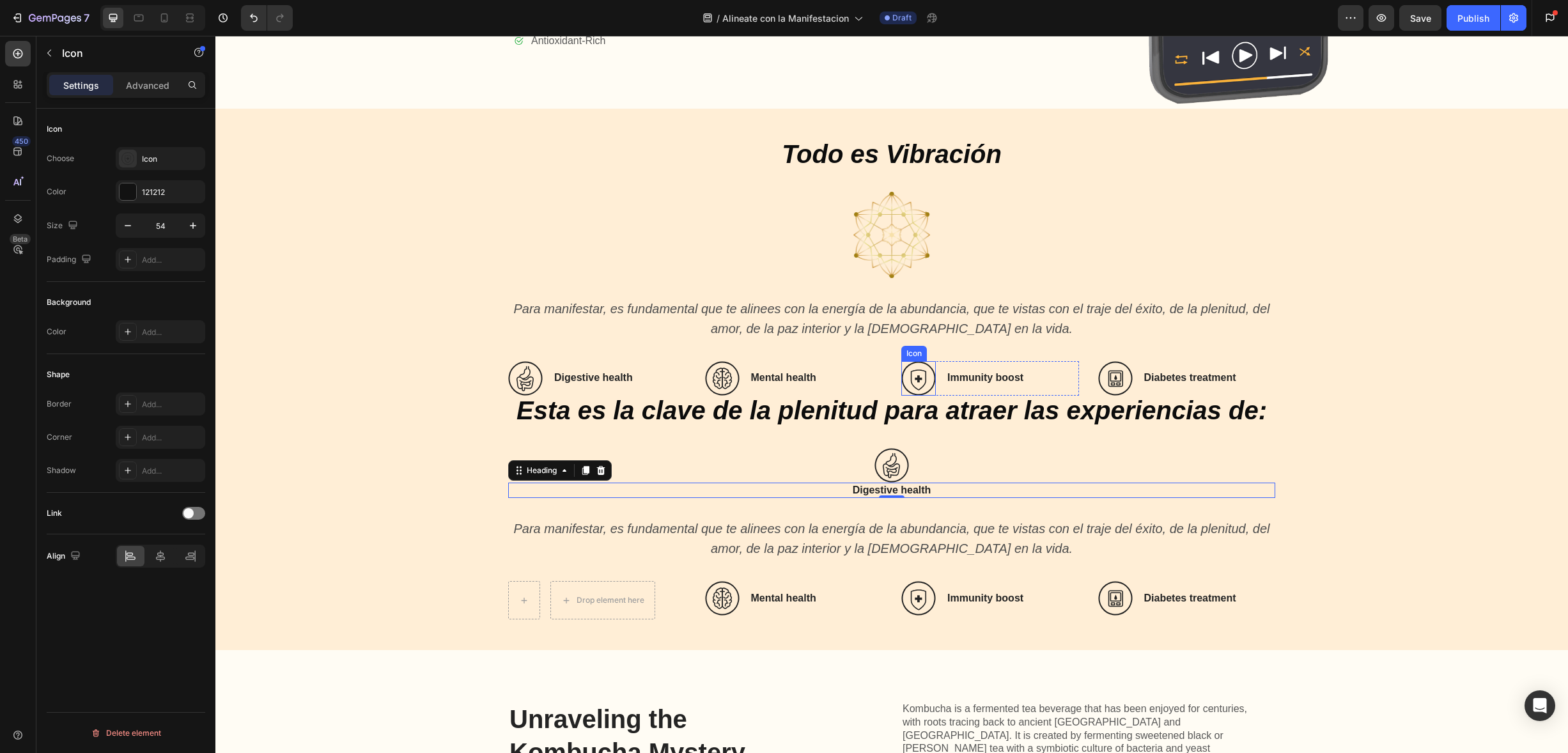
click at [918, 369] on icon at bounding box center [918, 378] width 34 height 34
click at [976, 345] on icon at bounding box center [979, 349] width 9 height 9
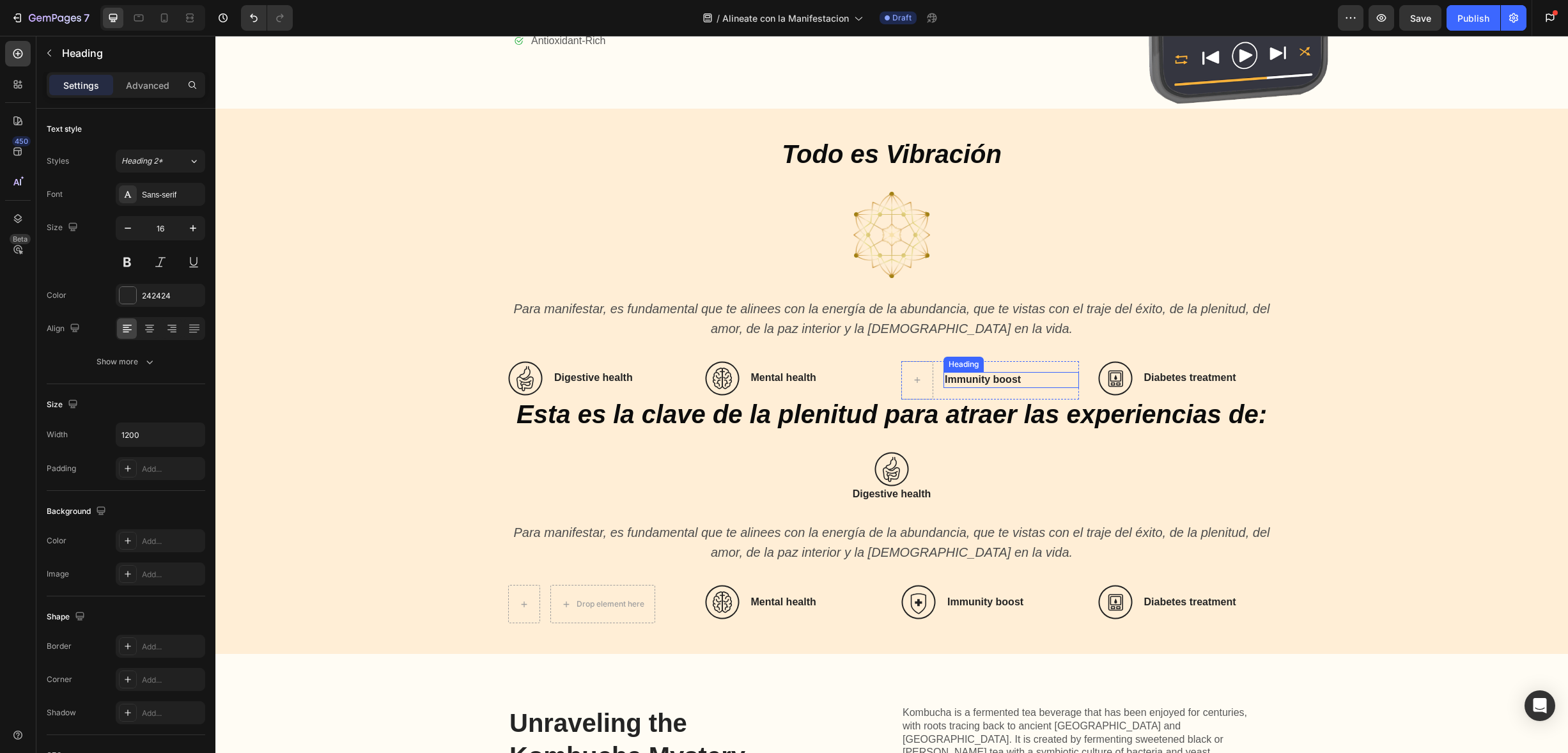
click at [957, 373] on h3 "Immunity boost" at bounding box center [1011, 380] width 135 height 16
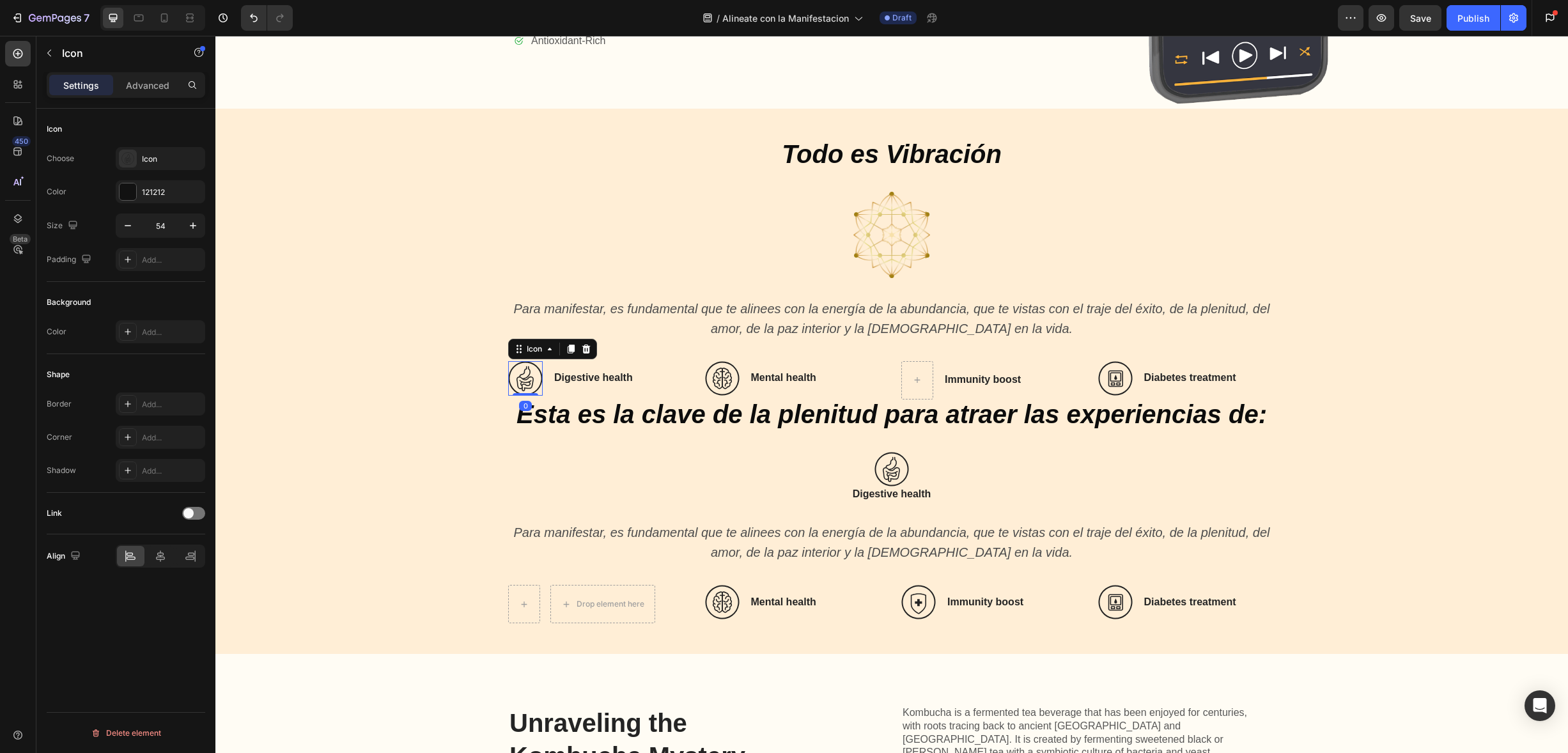
click at [508, 361] on icon at bounding box center [525, 378] width 34 height 34
click at [513, 344] on icon at bounding box center [518, 349] width 10 height 10
click at [126, 732] on div "Delete element" at bounding box center [126, 734] width 70 height 15
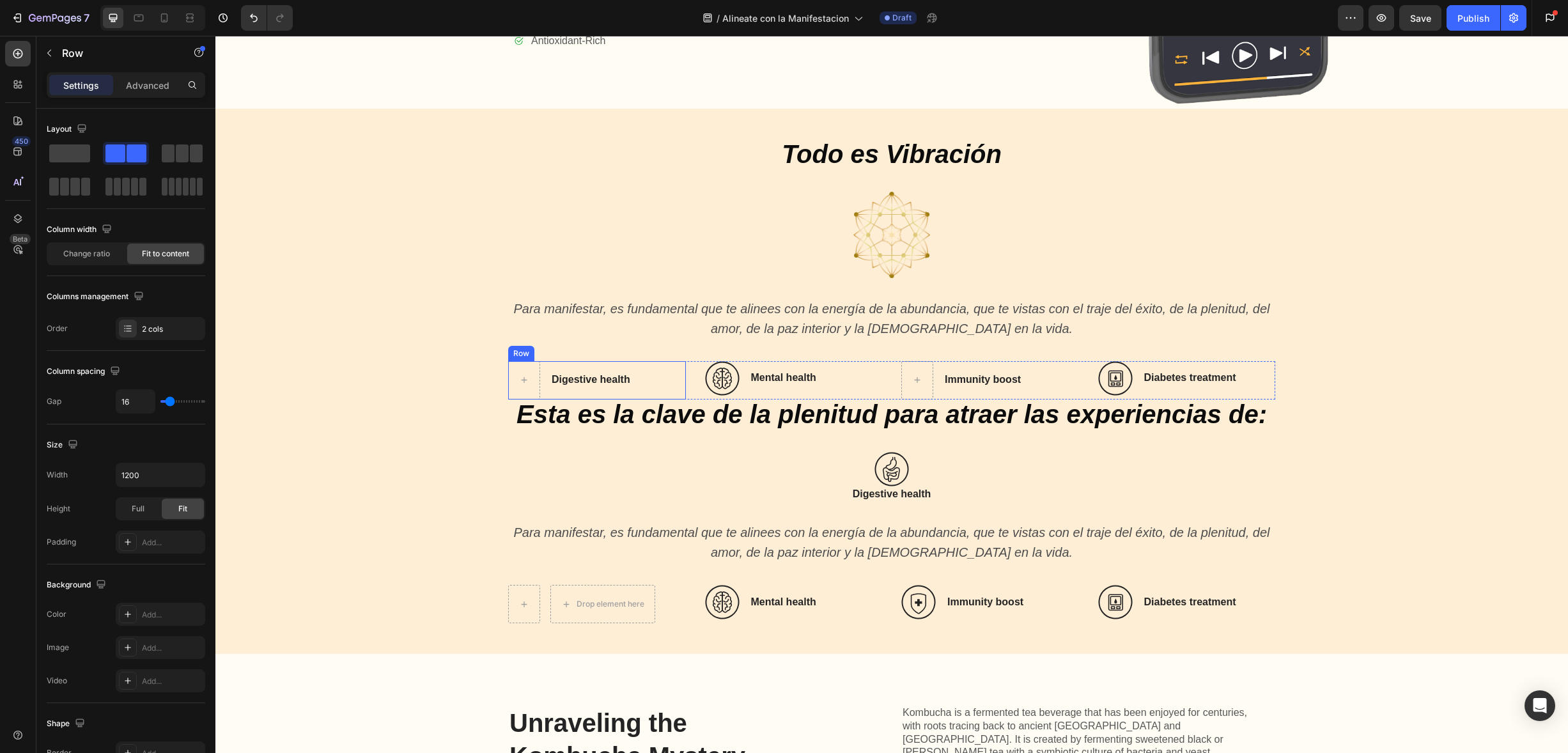
click at [514, 351] on div "Row" at bounding box center [521, 354] width 21 height 11
click at [583, 347] on icon at bounding box center [587, 349] width 9 height 9
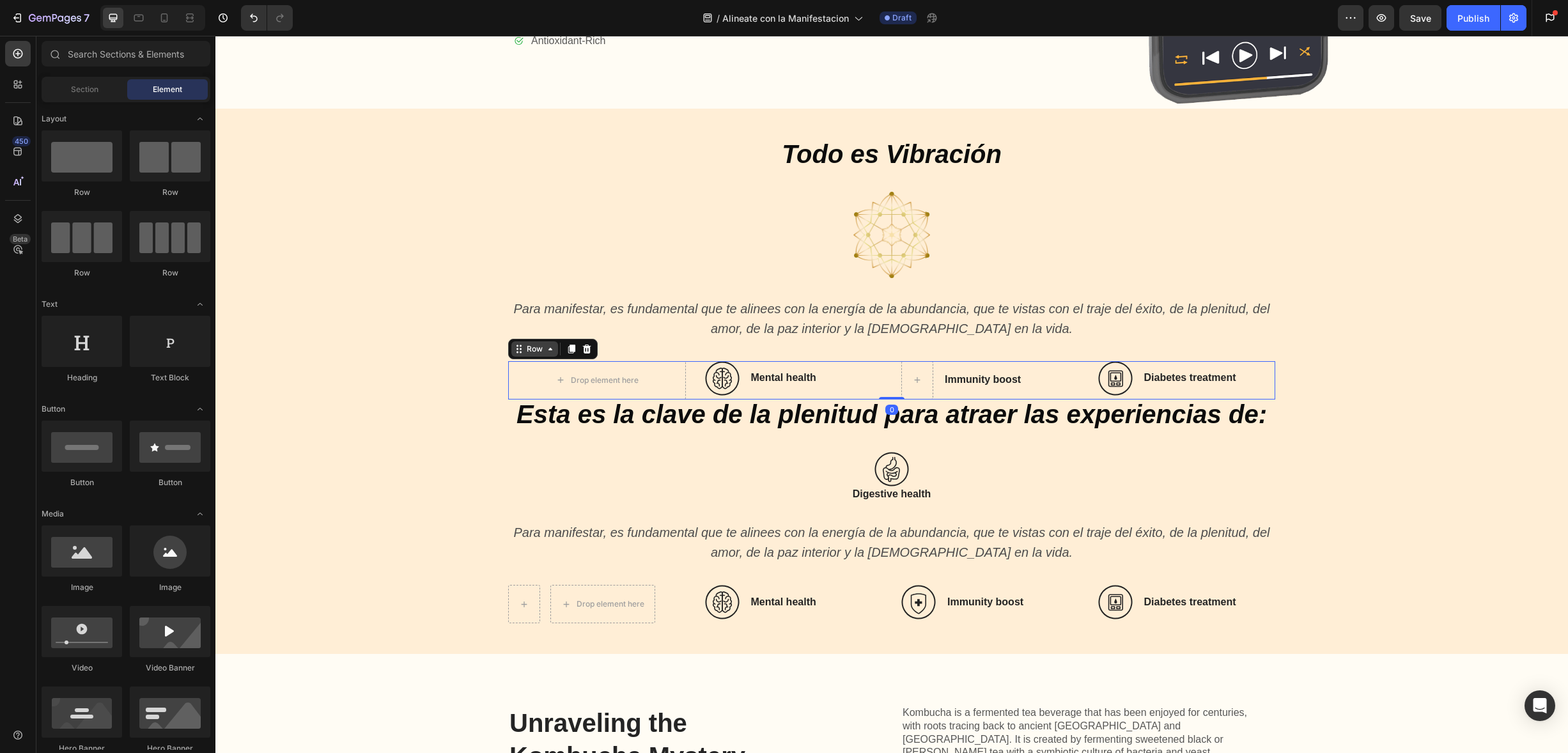
click at [518, 349] on div "Row" at bounding box center [534, 349] width 47 height 15
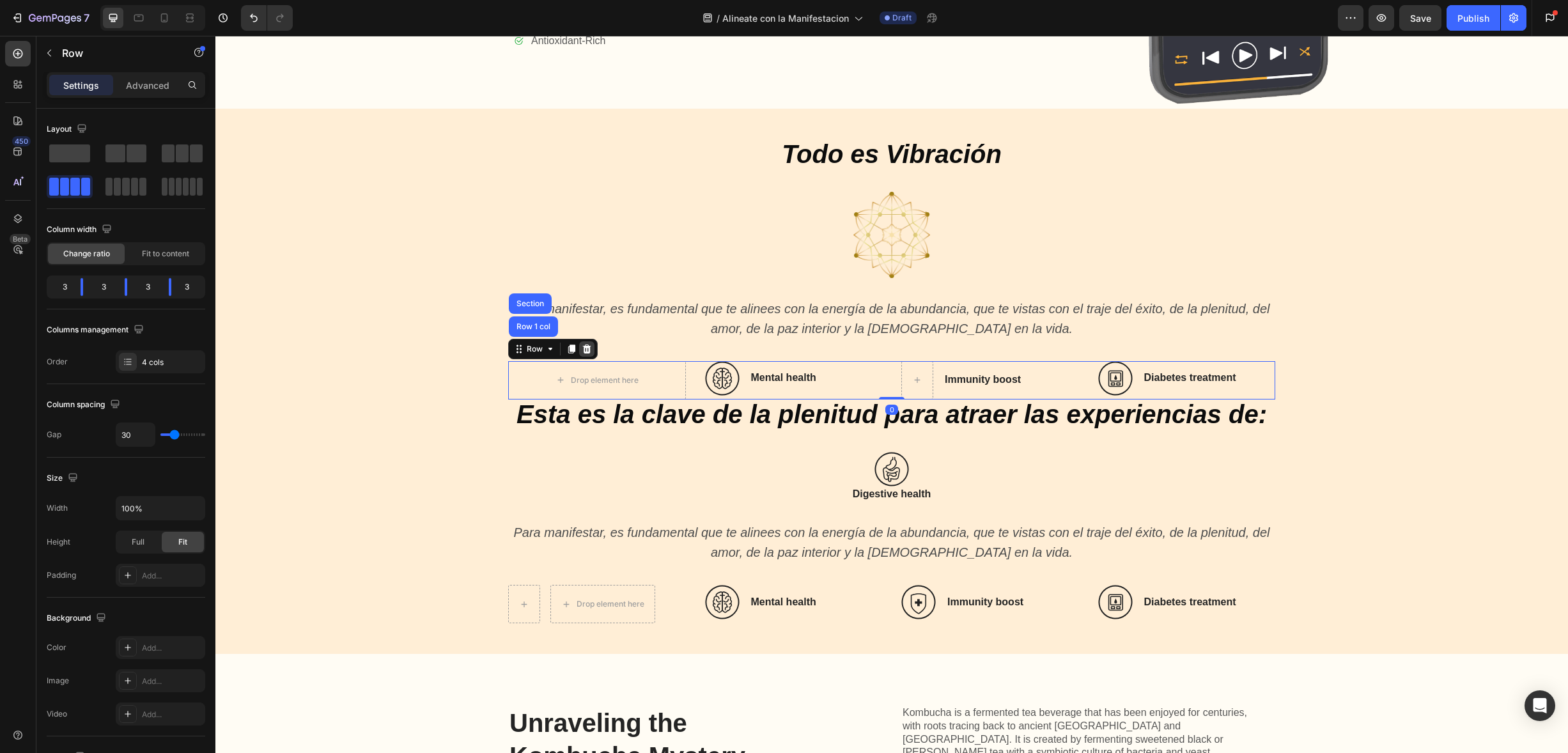
click at [588, 347] on div at bounding box center [587, 349] width 15 height 15
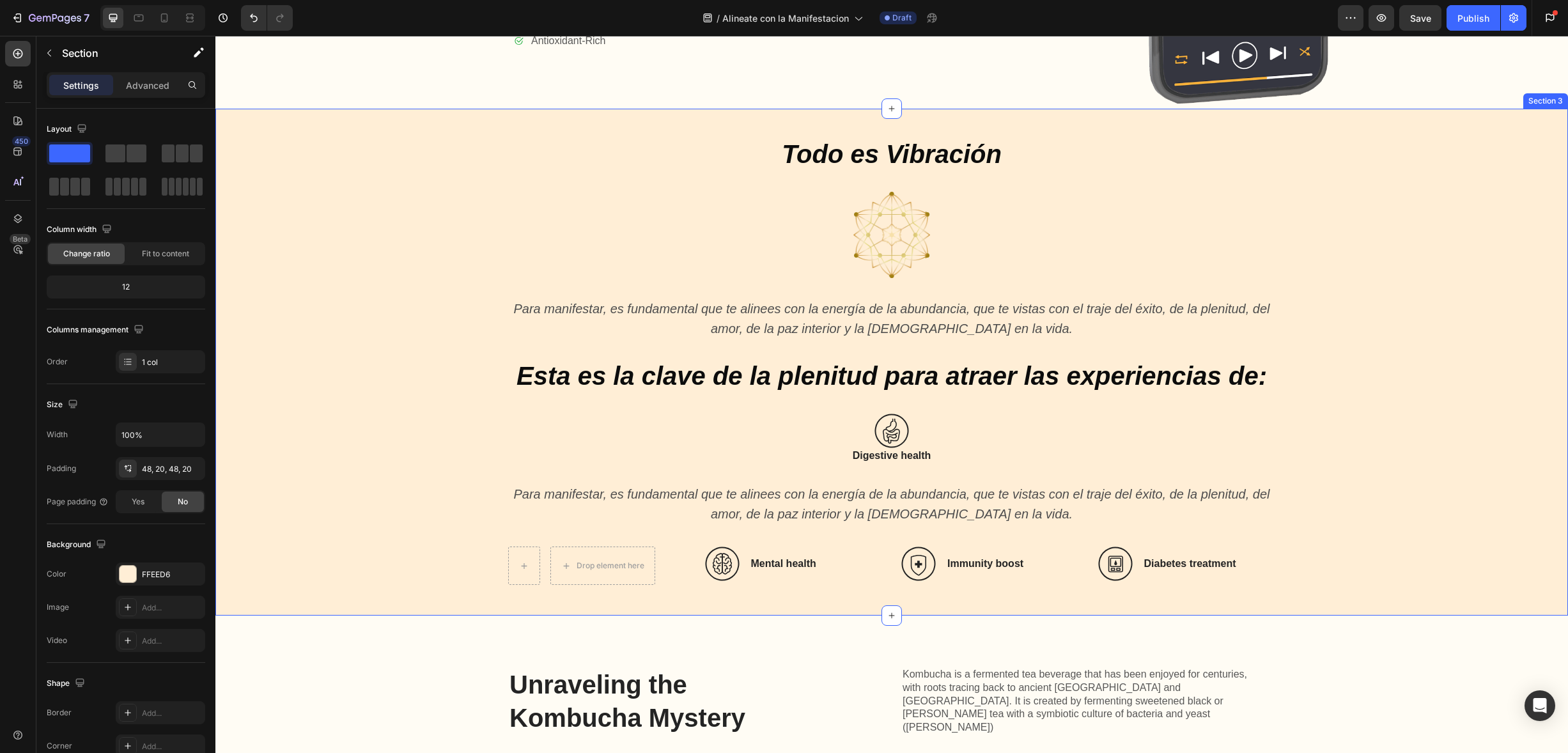
click at [427, 368] on div "Todo es Vibración Heading Image Para manifestar, es fundamental que te alinees …" at bounding box center [892, 362] width 1327 height 446
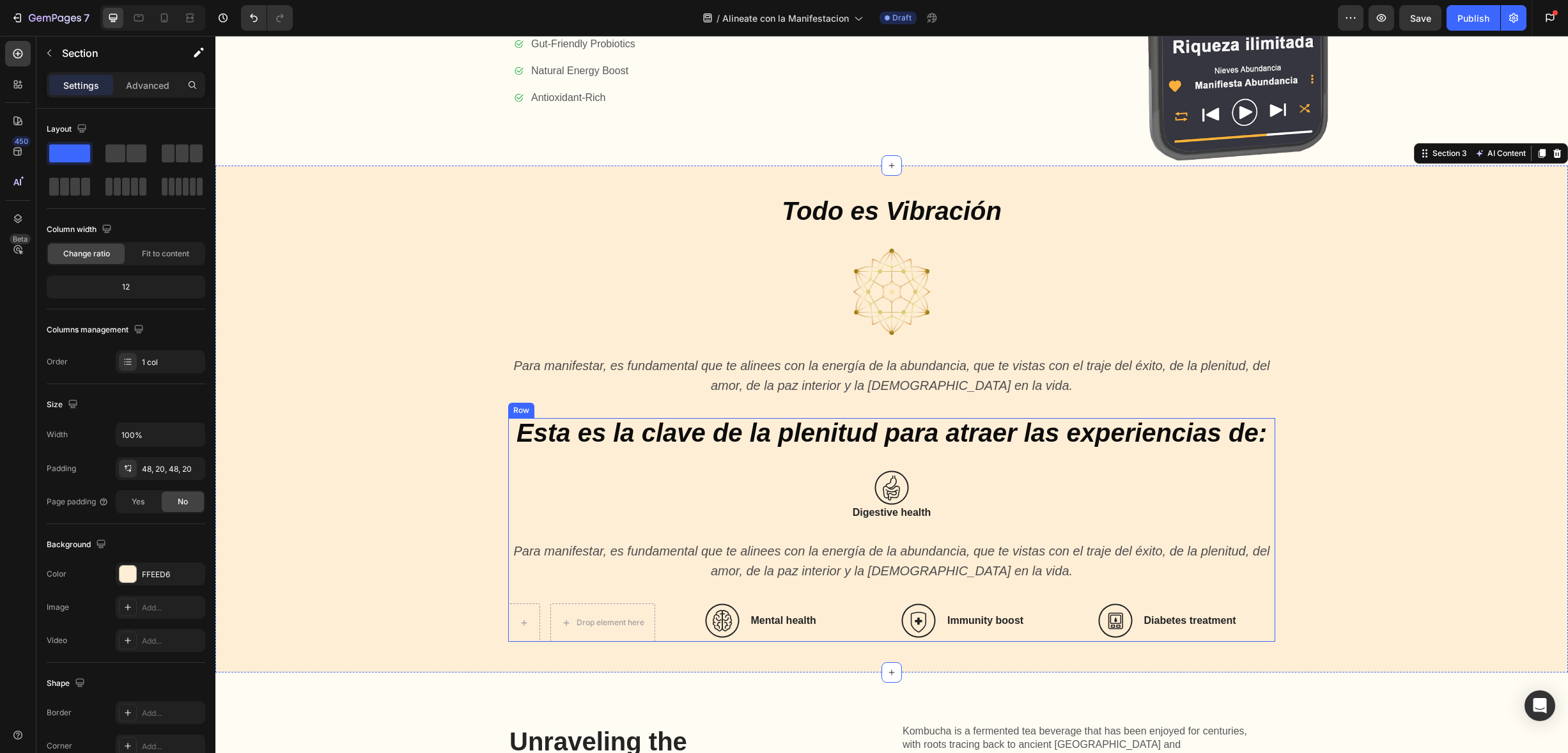
scroll to position [1088, 0]
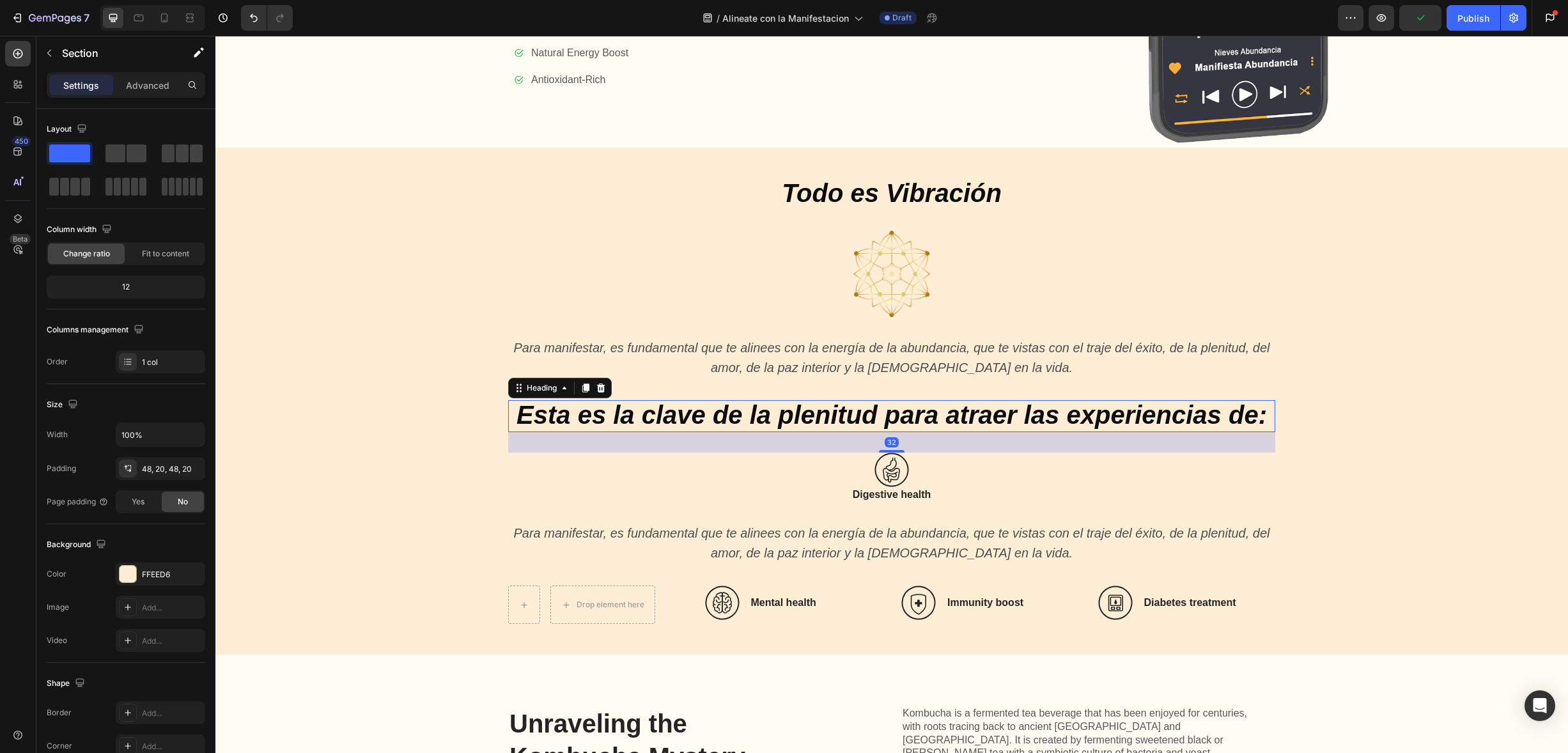
click at [838, 411] on icon "Esta es la clave de la plenitud para atraer las experiencias de:" at bounding box center [892, 416] width 751 height 29
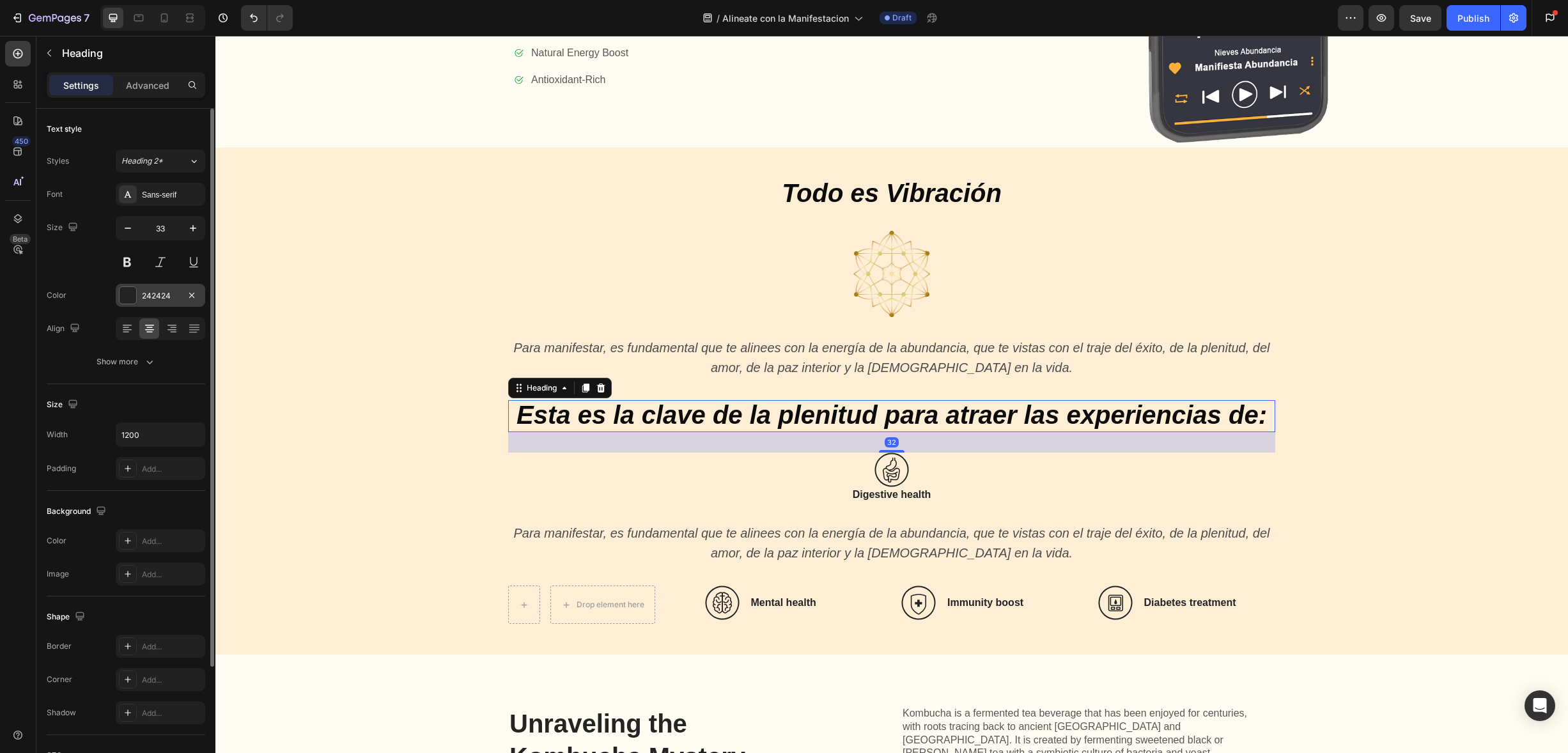
click at [131, 296] on div at bounding box center [127, 295] width 16 height 16
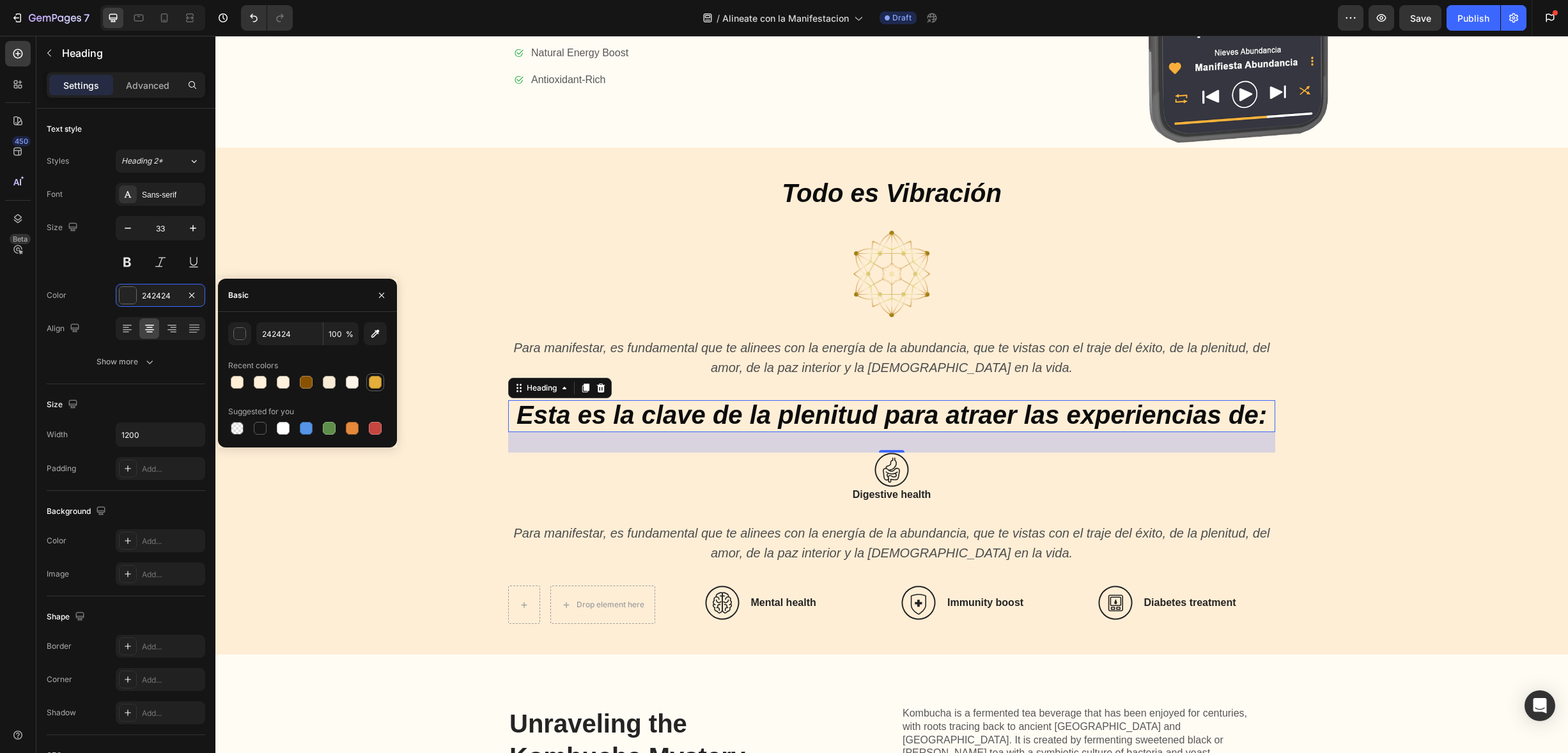
click at [376, 384] on div at bounding box center [374, 382] width 12 height 12
type input "E3AE39"
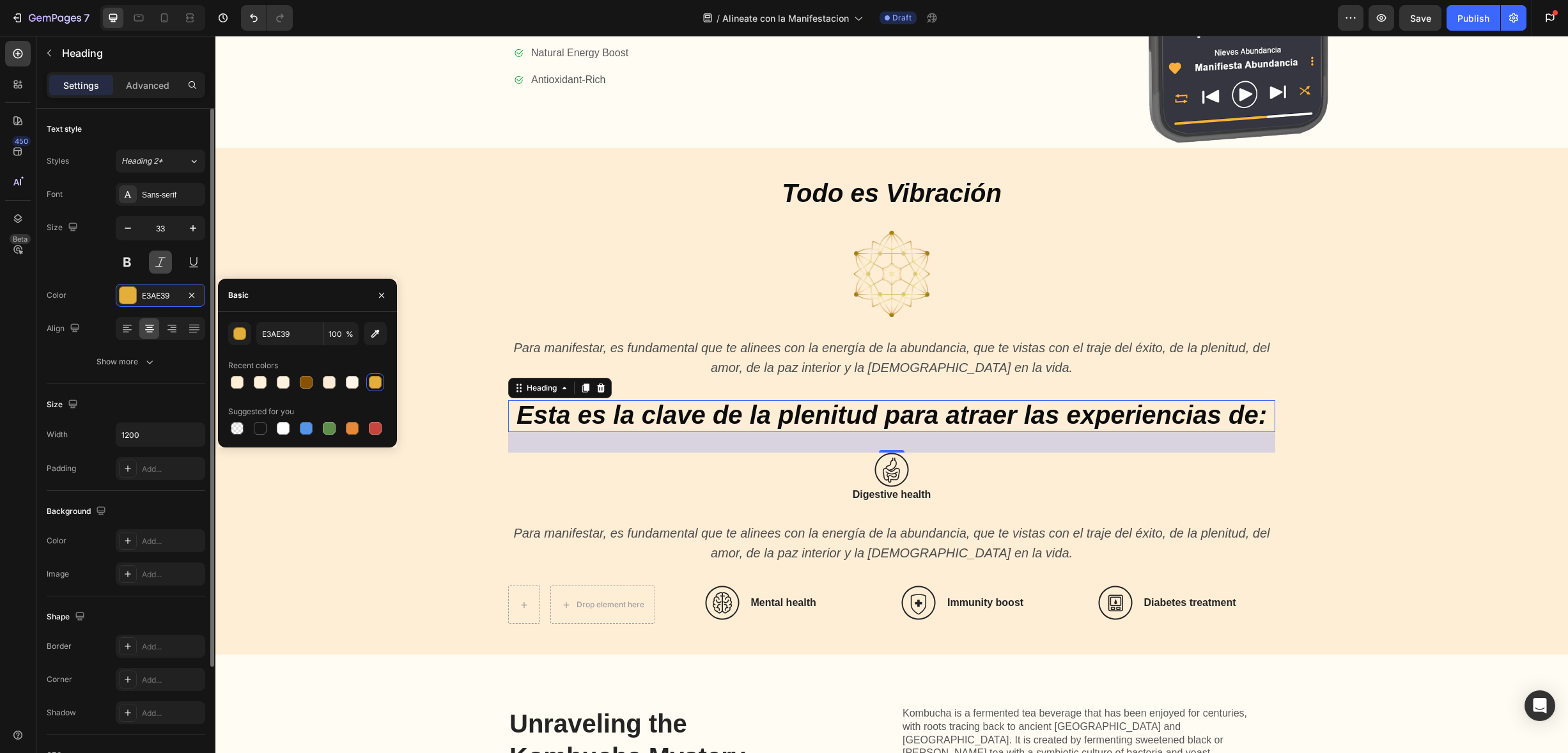
click at [170, 265] on button at bounding box center [160, 262] width 23 height 23
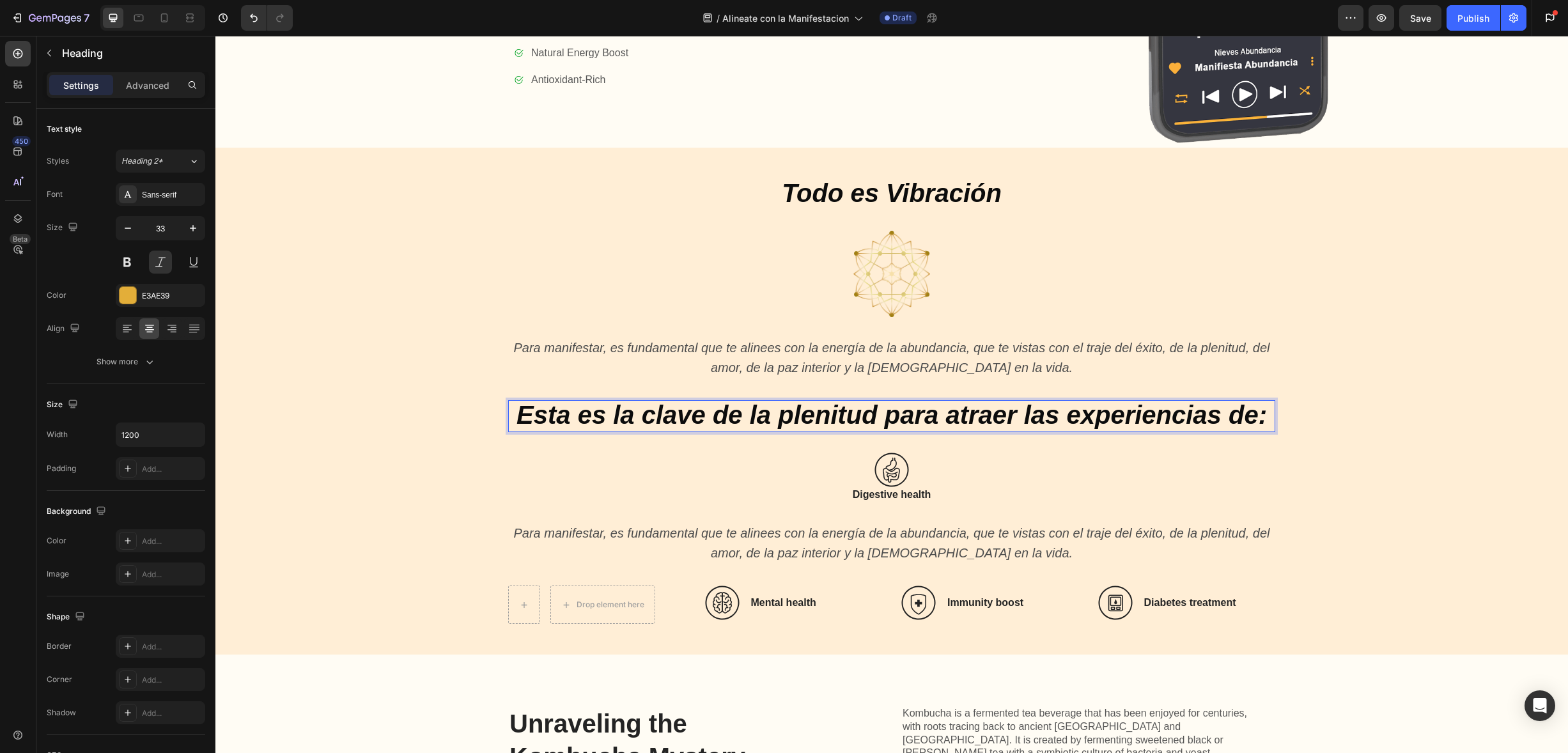
click at [592, 414] on icon "Esta es la clave de la plenitud para atraer las experiencias de:" at bounding box center [892, 416] width 751 height 29
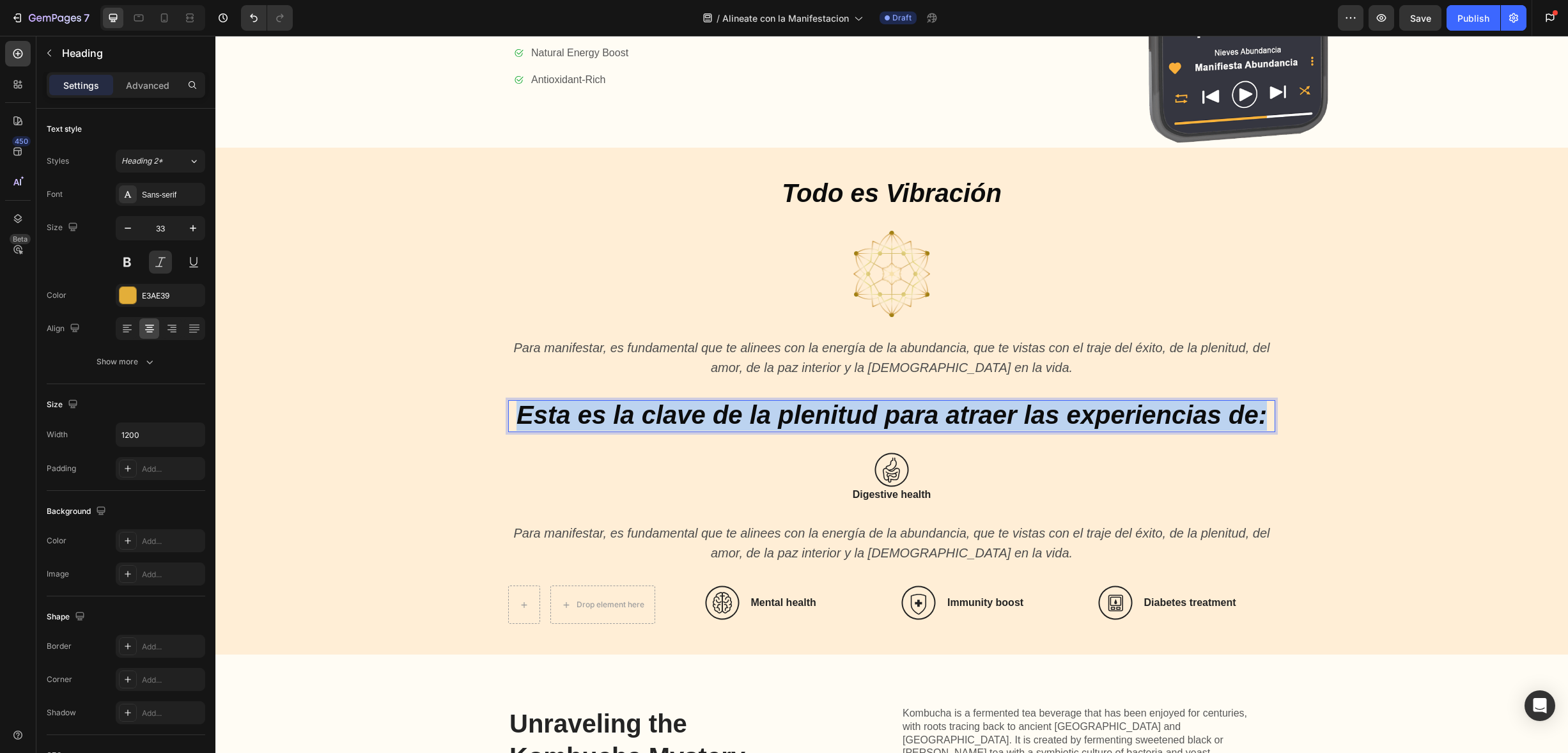
click at [592, 414] on icon "Esta es la clave de la plenitud para atraer las experiencias de:" at bounding box center [892, 416] width 751 height 29
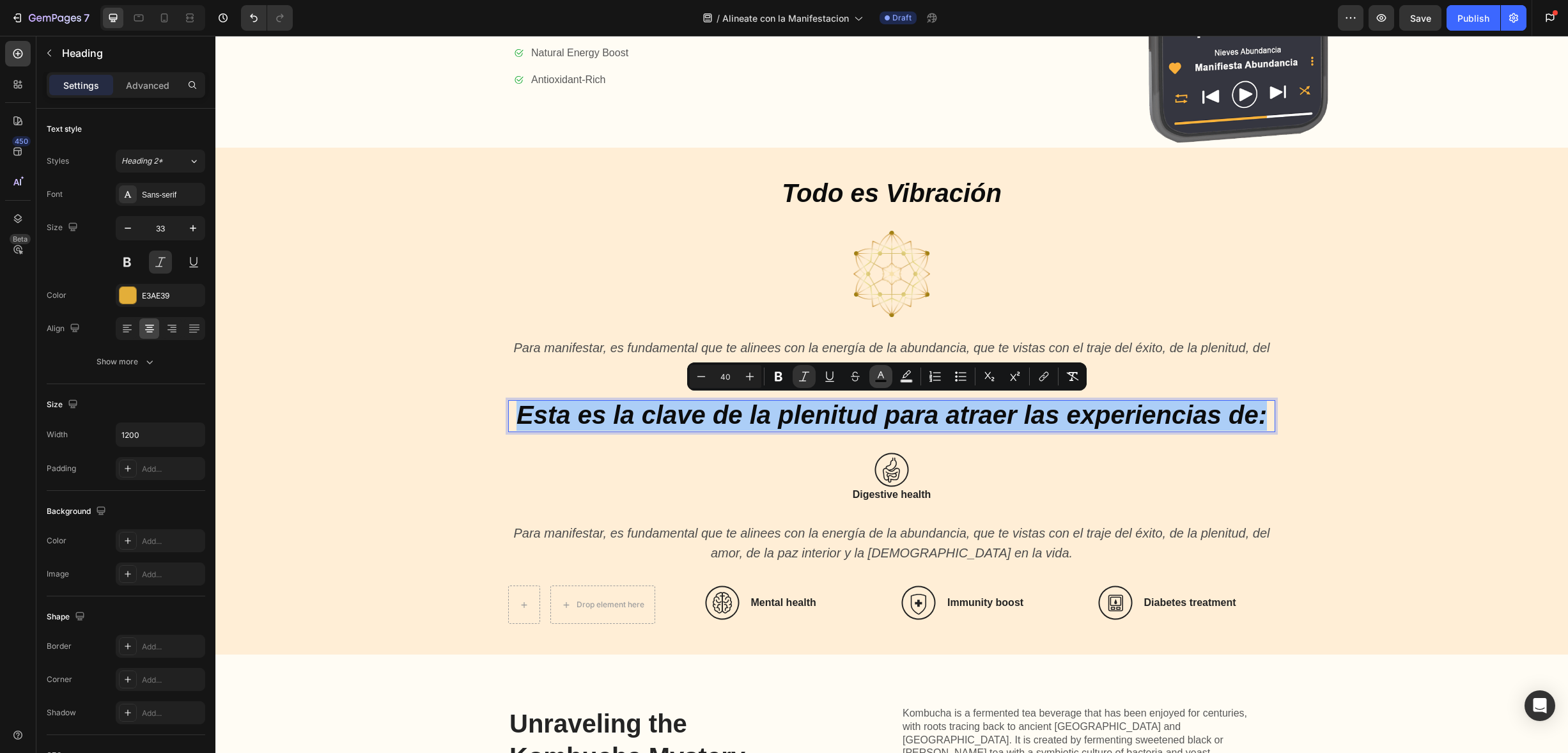
click at [885, 377] on icon "Editor contextual toolbar" at bounding box center [880, 376] width 12 height 12
type input "0C0C0C"
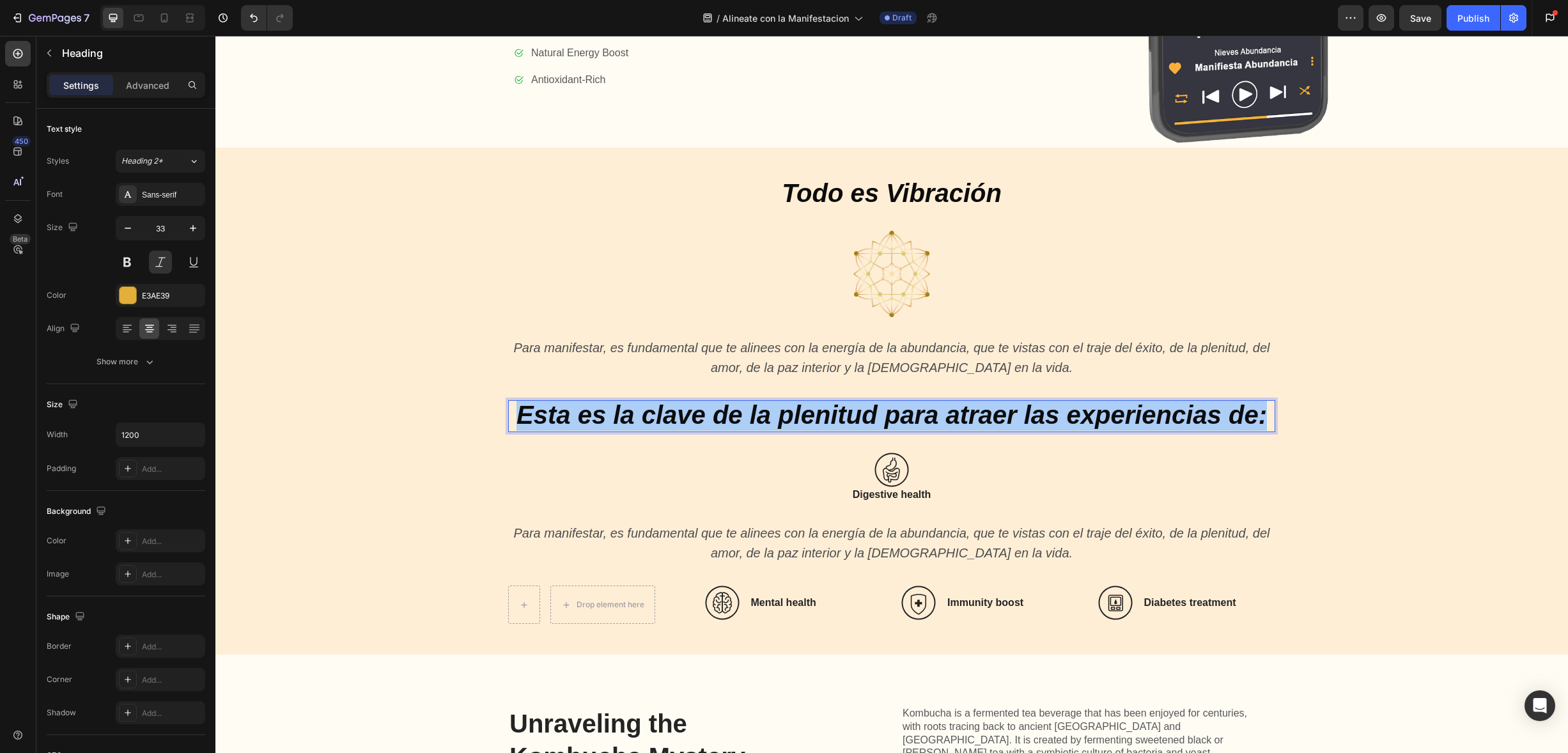
drag, startPoint x: 1025, startPoint y: 603, endPoint x: 818, endPoint y: 566, distance: 210.3
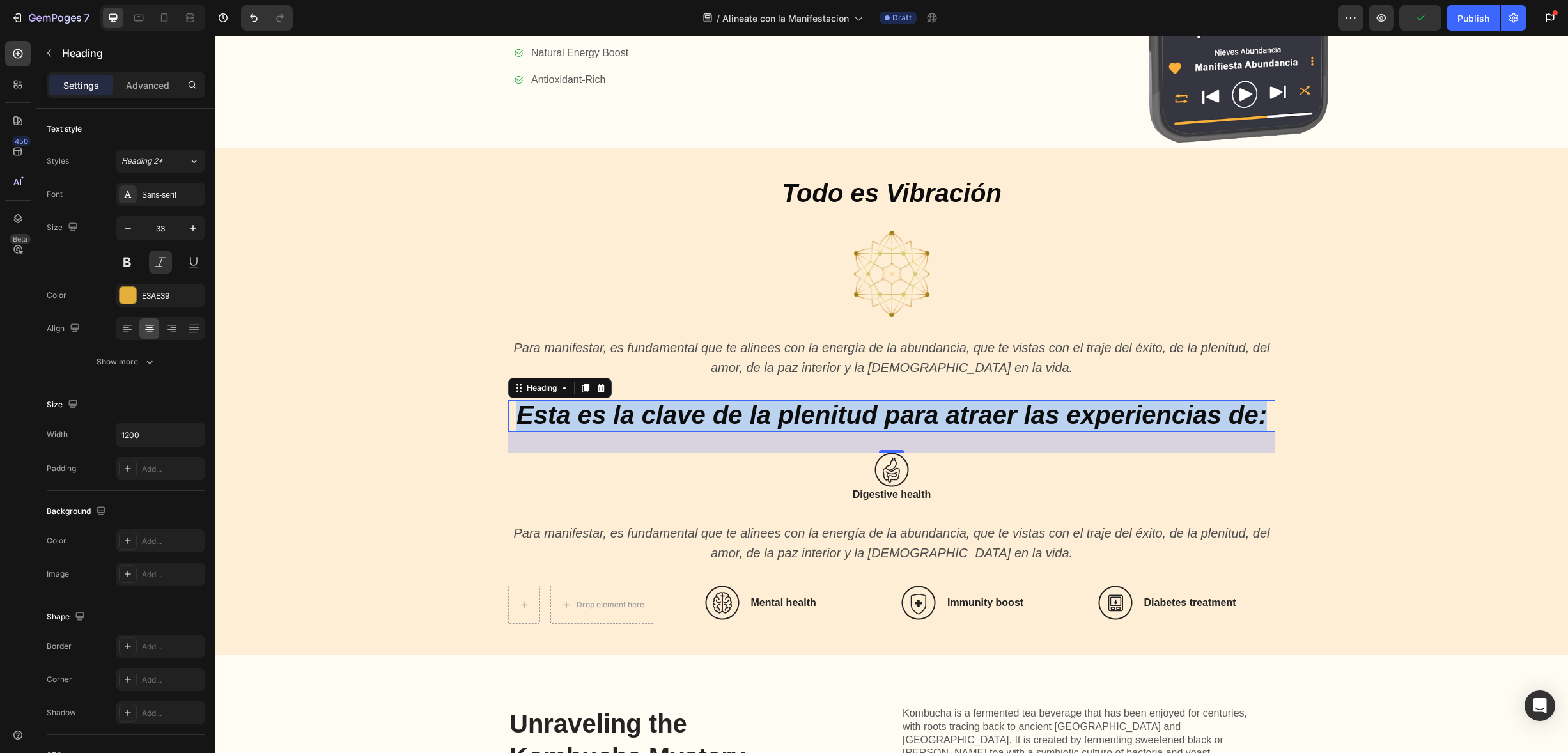
click at [704, 408] on icon "Esta es la clave de la plenitud para atraer las experiencias de:" at bounding box center [892, 416] width 751 height 29
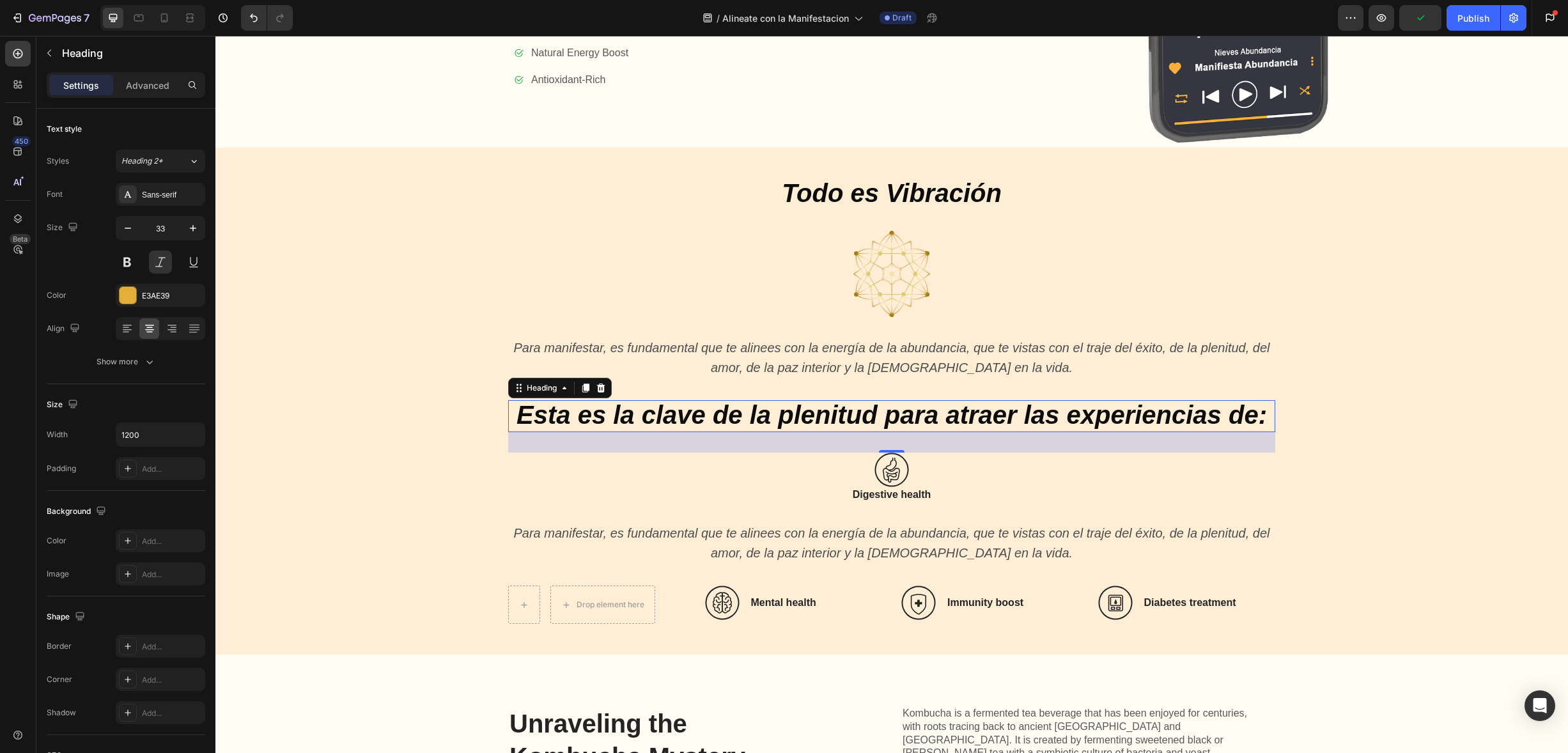
click at [704, 408] on icon "Esta es la clave de la plenitud para atraer las experiencias de:" at bounding box center [892, 416] width 751 height 29
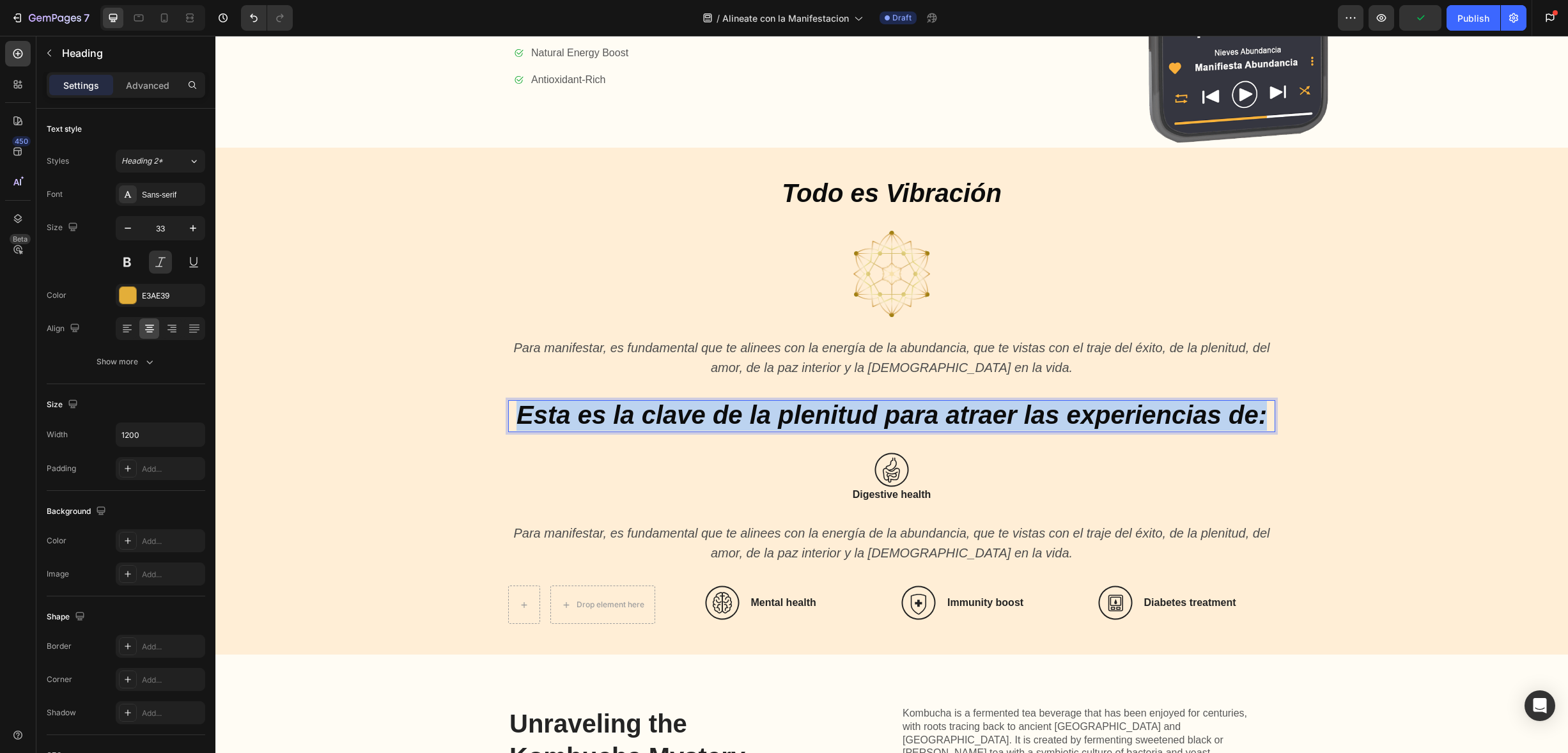
click at [704, 408] on icon "Esta es la clave de la plenitud para atraer las experiencias de:" at bounding box center [892, 416] width 751 height 29
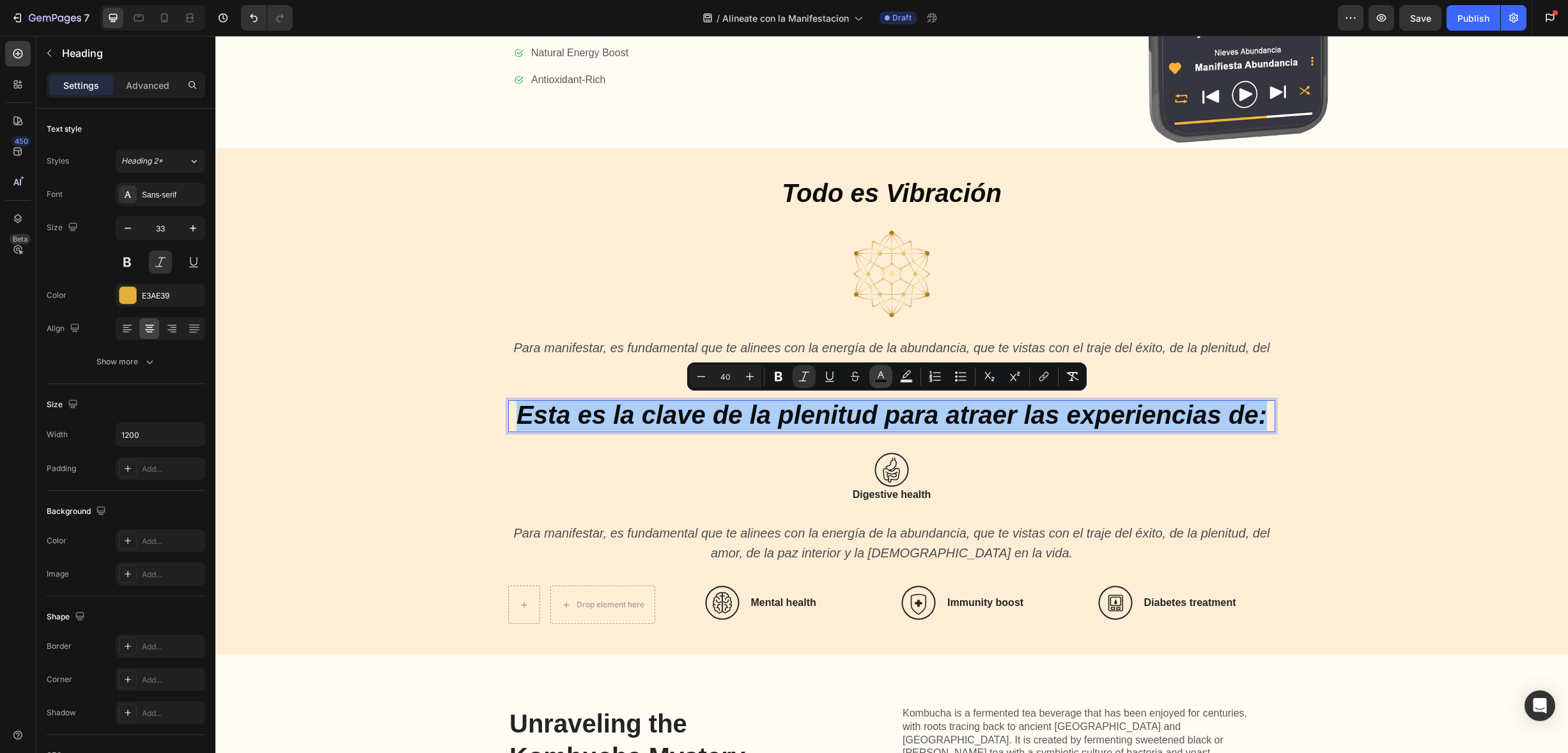
click at [882, 382] on rect "Editor contextual toolbar" at bounding box center [881, 381] width 12 height 3
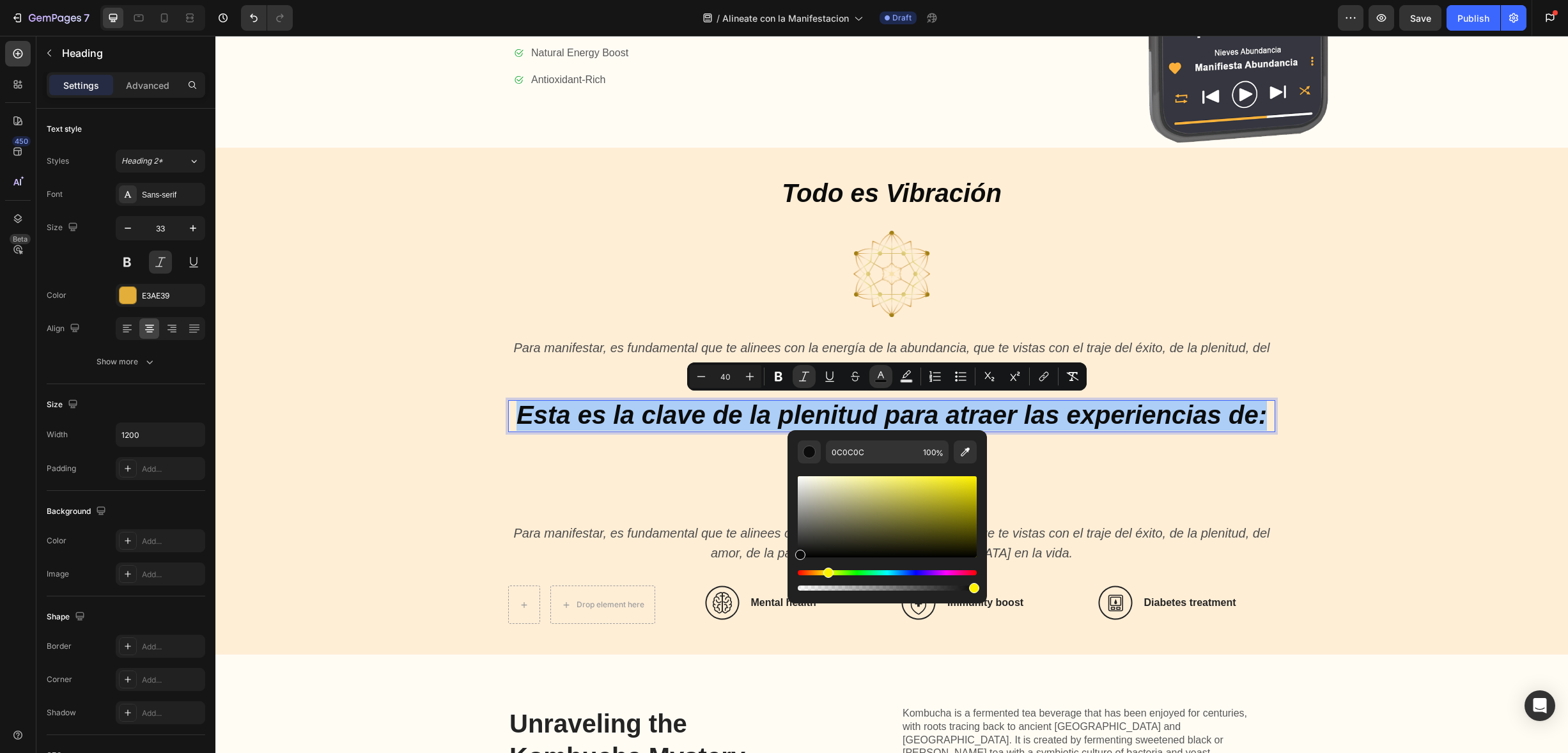
drag, startPoint x: 806, startPoint y: 572, endPoint x: 826, endPoint y: 567, distance: 20.6
click at [826, 571] on div "Hue" at bounding box center [887, 573] width 179 height 5
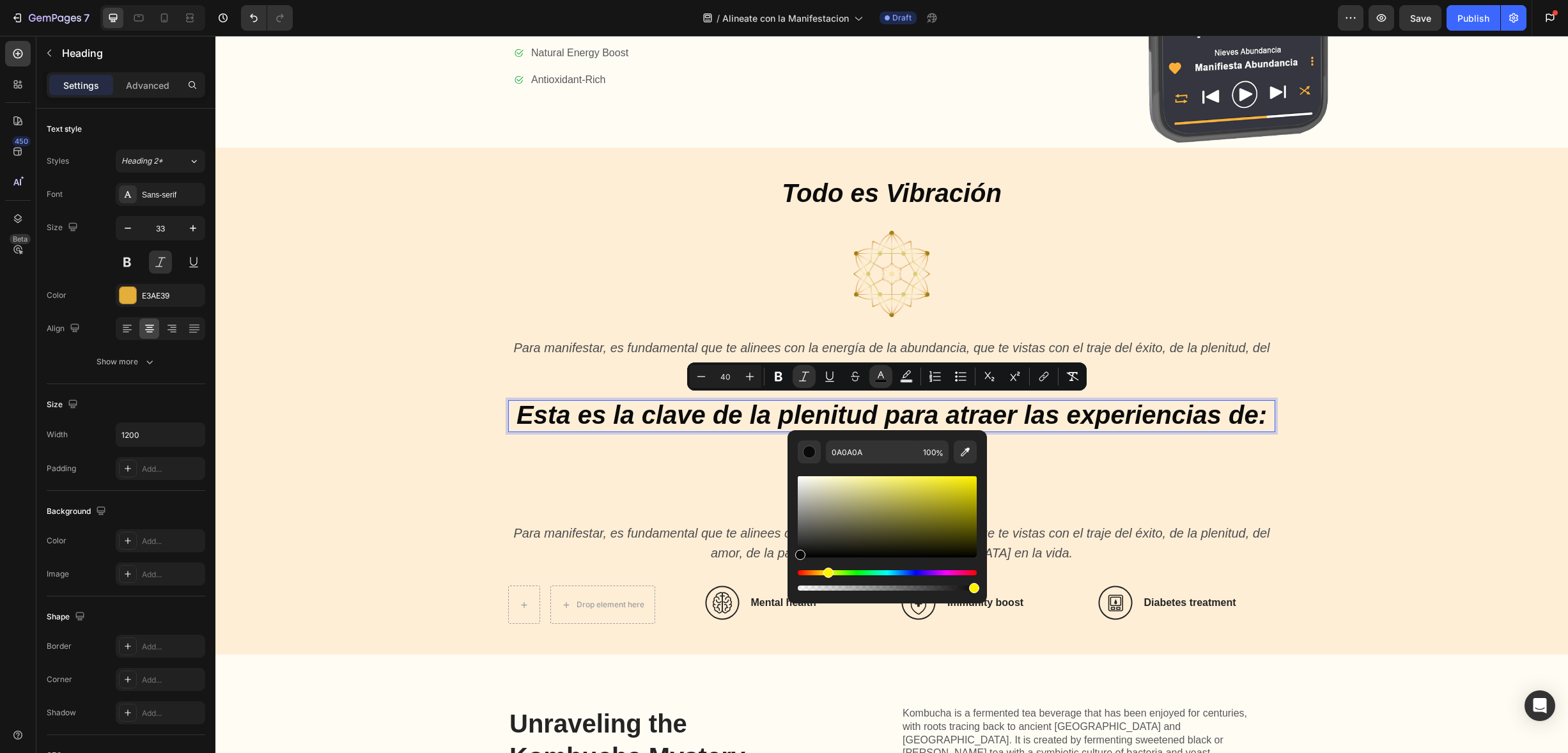
drag, startPoint x: 815, startPoint y: 573, endPoint x: 826, endPoint y: 571, distance: 11.2
click at [826, 571] on div "Hue" at bounding box center [887, 573] width 179 height 5
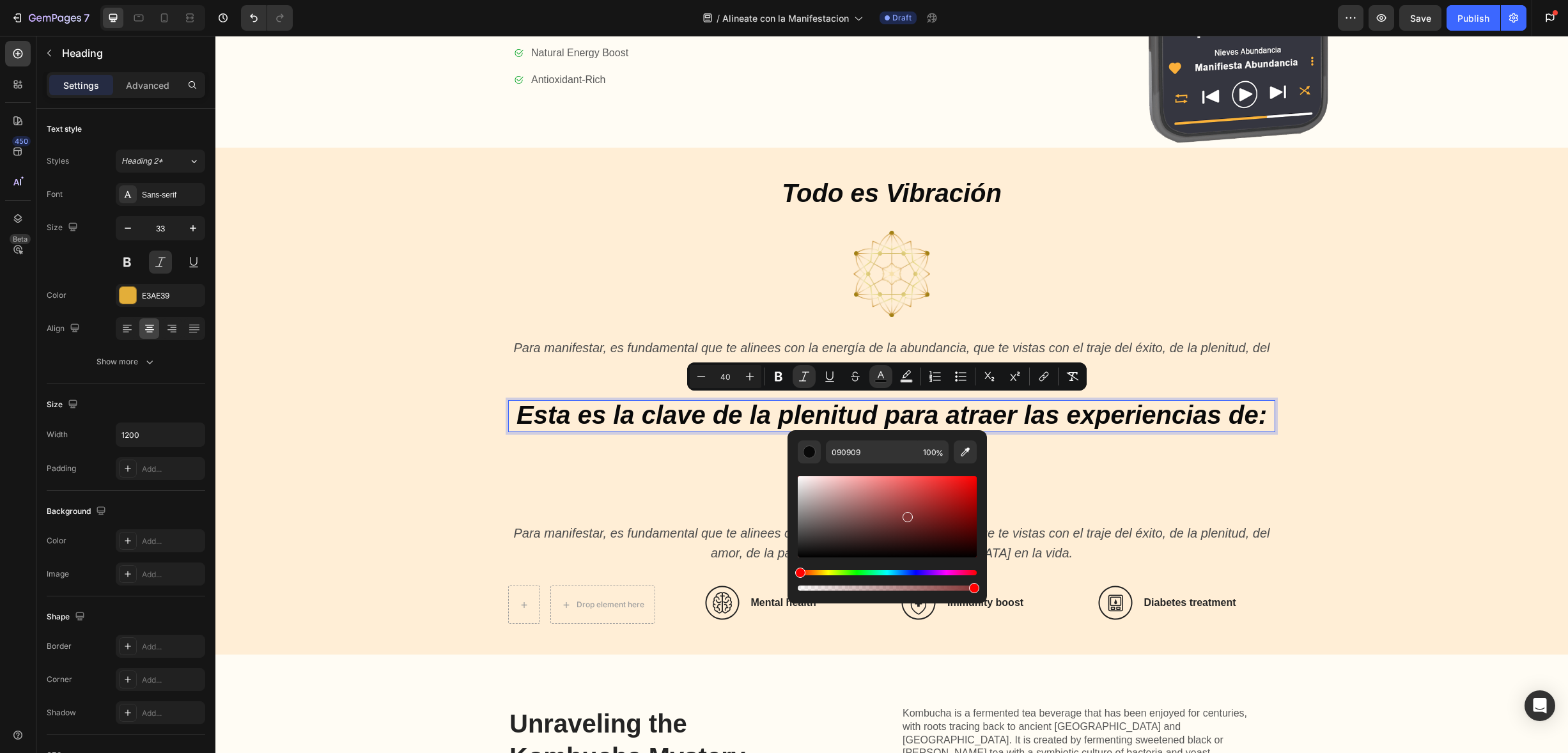
drag, startPoint x: 892, startPoint y: 522, endPoint x: 875, endPoint y: 536, distance: 22.0
click at [906, 517] on div "Editor contextual toolbar" at bounding box center [887, 517] width 179 height 81
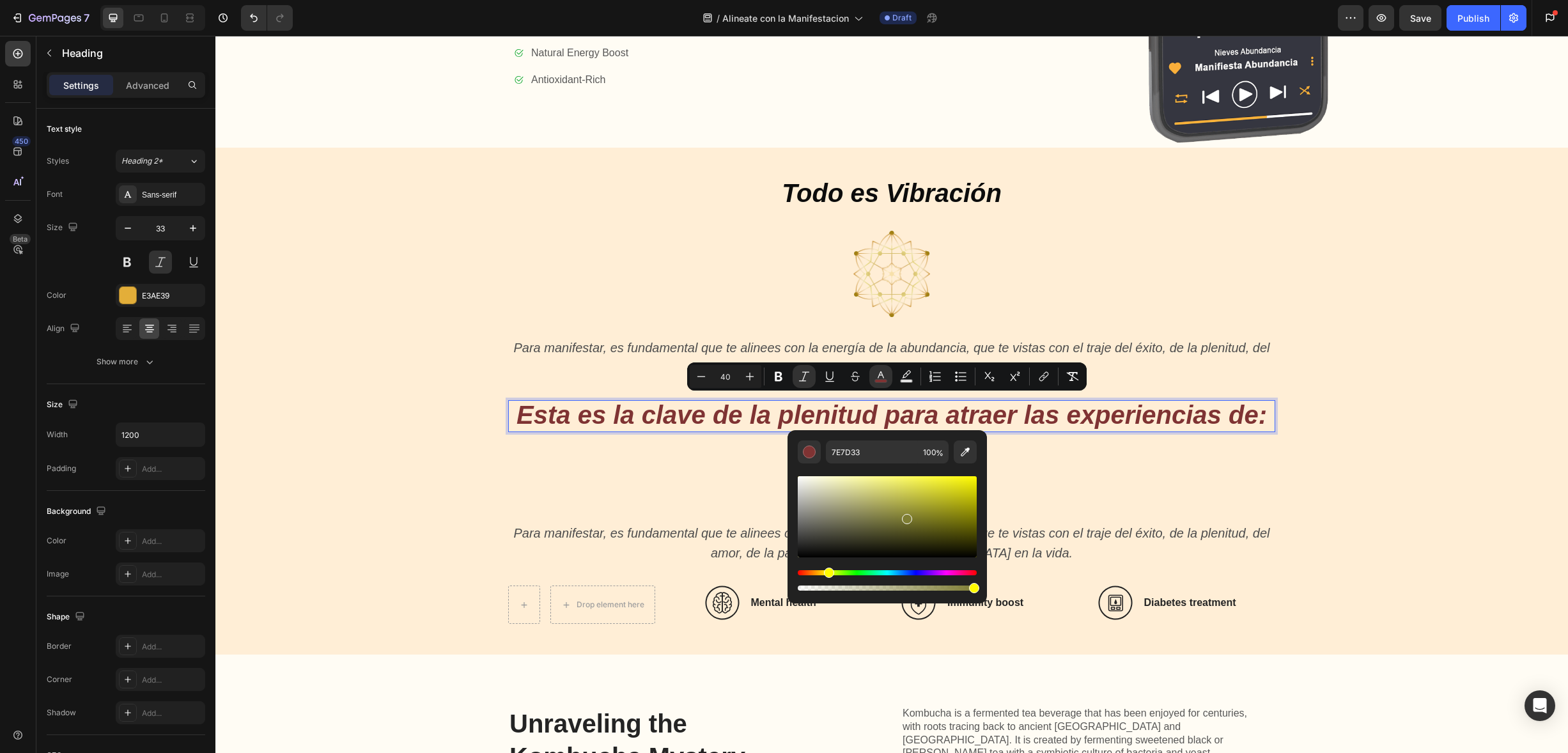
drag, startPoint x: 803, startPoint y: 570, endPoint x: 827, endPoint y: 568, distance: 24.1
click at [827, 568] on div "Hue" at bounding box center [829, 573] width 10 height 10
drag, startPoint x: 862, startPoint y: 491, endPoint x: 953, endPoint y: 481, distance: 91.5
click at [953, 481] on div "Editor contextual toolbar" at bounding box center [887, 517] width 179 height 81
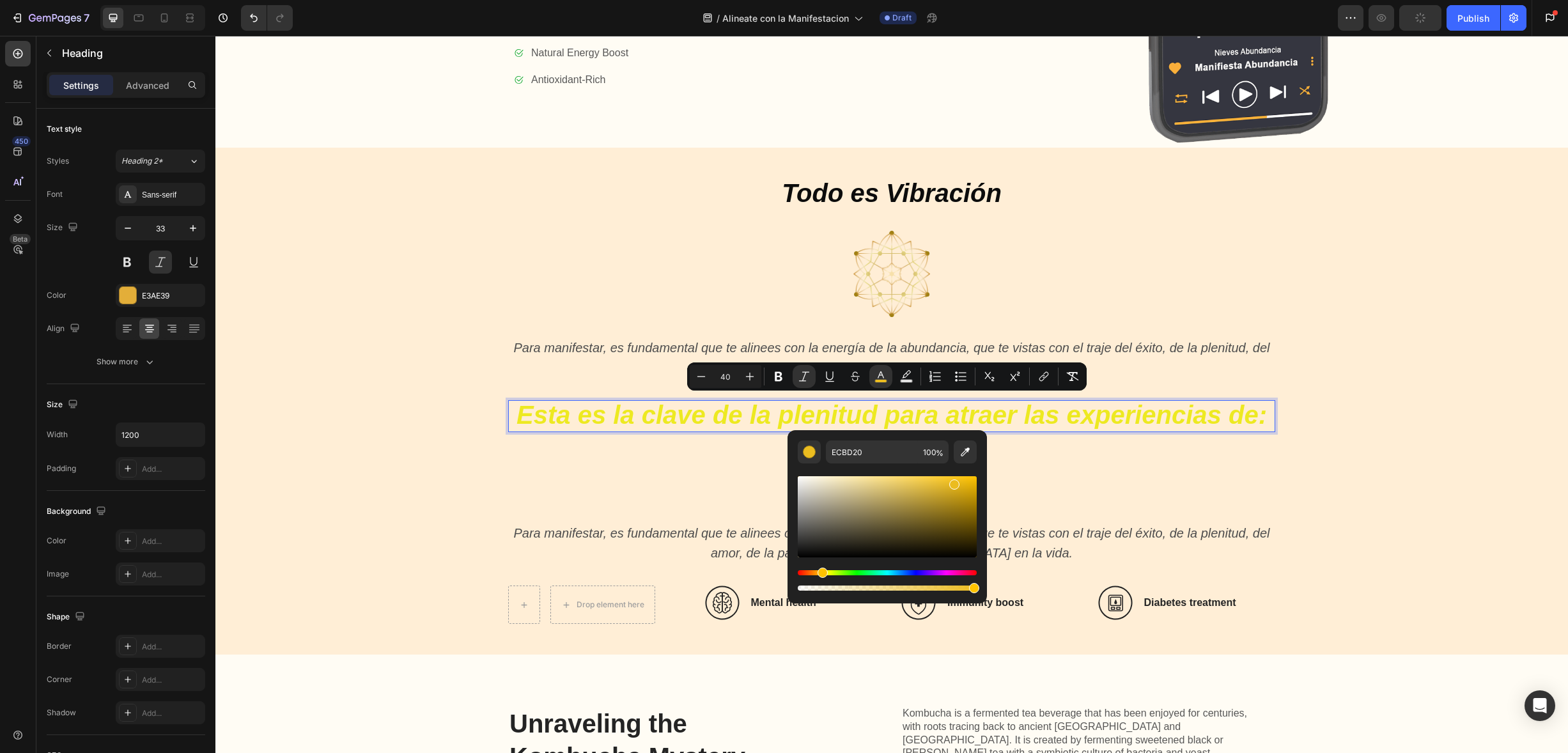
drag, startPoint x: 829, startPoint y: 573, endPoint x: 821, endPoint y: 575, distance: 8.2
click at [821, 575] on div "Hue" at bounding box center [822, 573] width 10 height 10
click at [820, 571] on div "Hue" at bounding box center [822, 573] width 10 height 10
drag, startPoint x: 939, startPoint y: 487, endPoint x: 919, endPoint y: 478, distance: 21.9
click at [919, 478] on div "Editor contextual toolbar" at bounding box center [887, 517] width 179 height 81
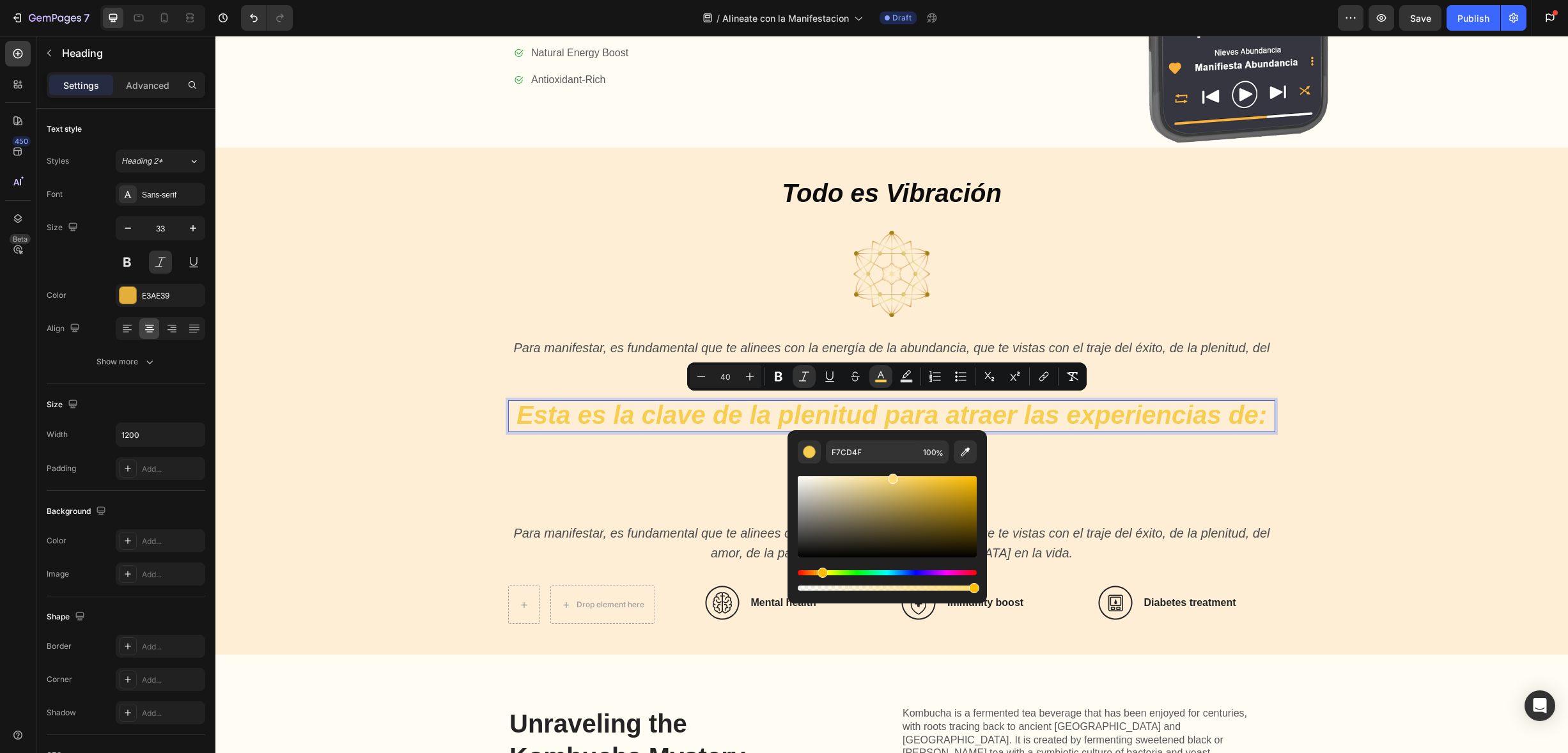
drag, startPoint x: 916, startPoint y: 478, endPoint x: 891, endPoint y: 475, distance: 25.2
click at [891, 475] on div "Editor contextual toolbar" at bounding box center [893, 478] width 10 height 10
drag, startPoint x: 911, startPoint y: 472, endPoint x: 969, endPoint y: 490, distance: 60.7
click at [969, 490] on div "Editor contextual toolbar" at bounding box center [970, 492] width 10 height 10
click at [968, 501] on div "Editor contextual toolbar" at bounding box center [887, 517] width 179 height 81
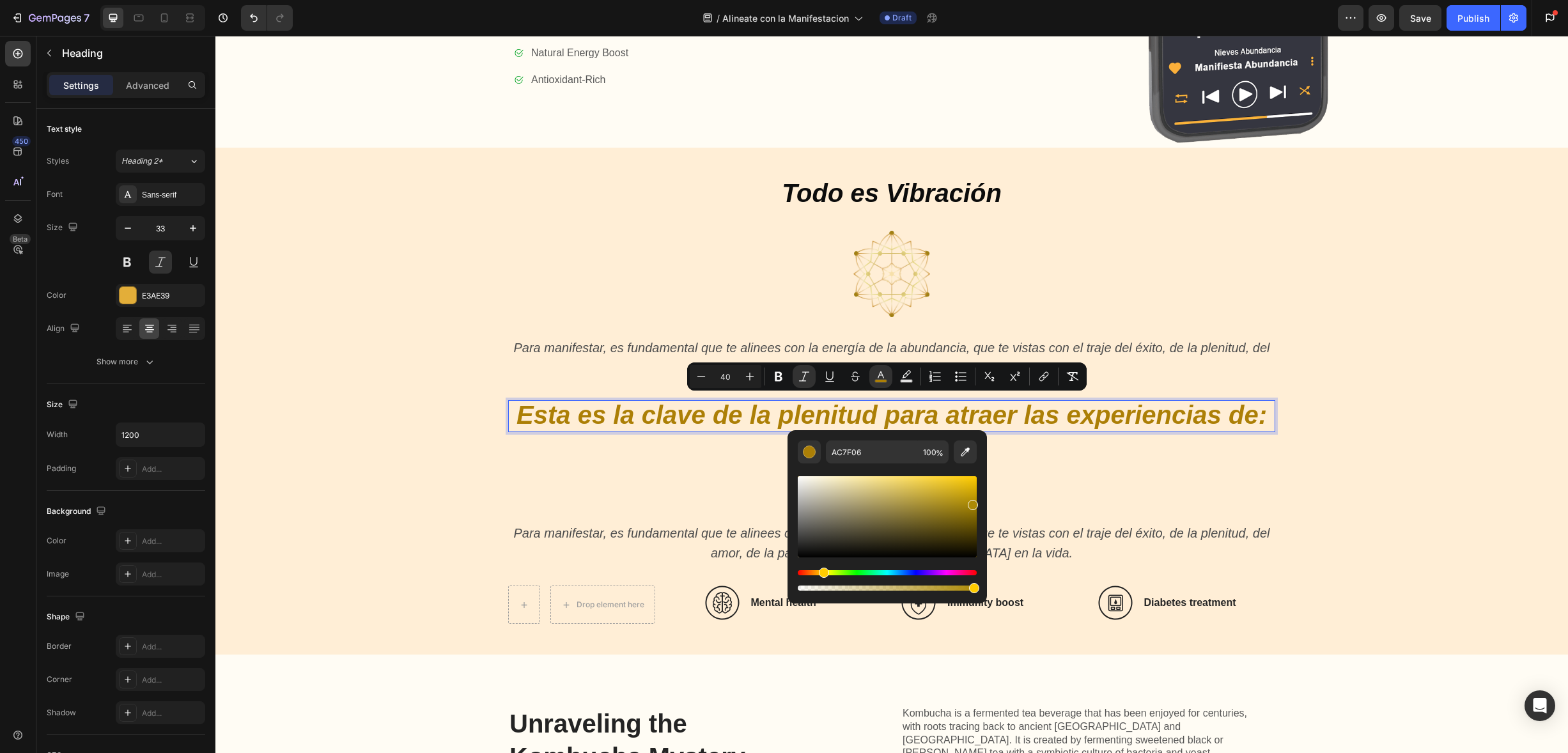
type input "AC8A06"
drag, startPoint x: 825, startPoint y: 573, endPoint x: 821, endPoint y: 566, distance: 8.1
click at [821, 566] on div "Editor contextual toolbar" at bounding box center [887, 533] width 179 height 119
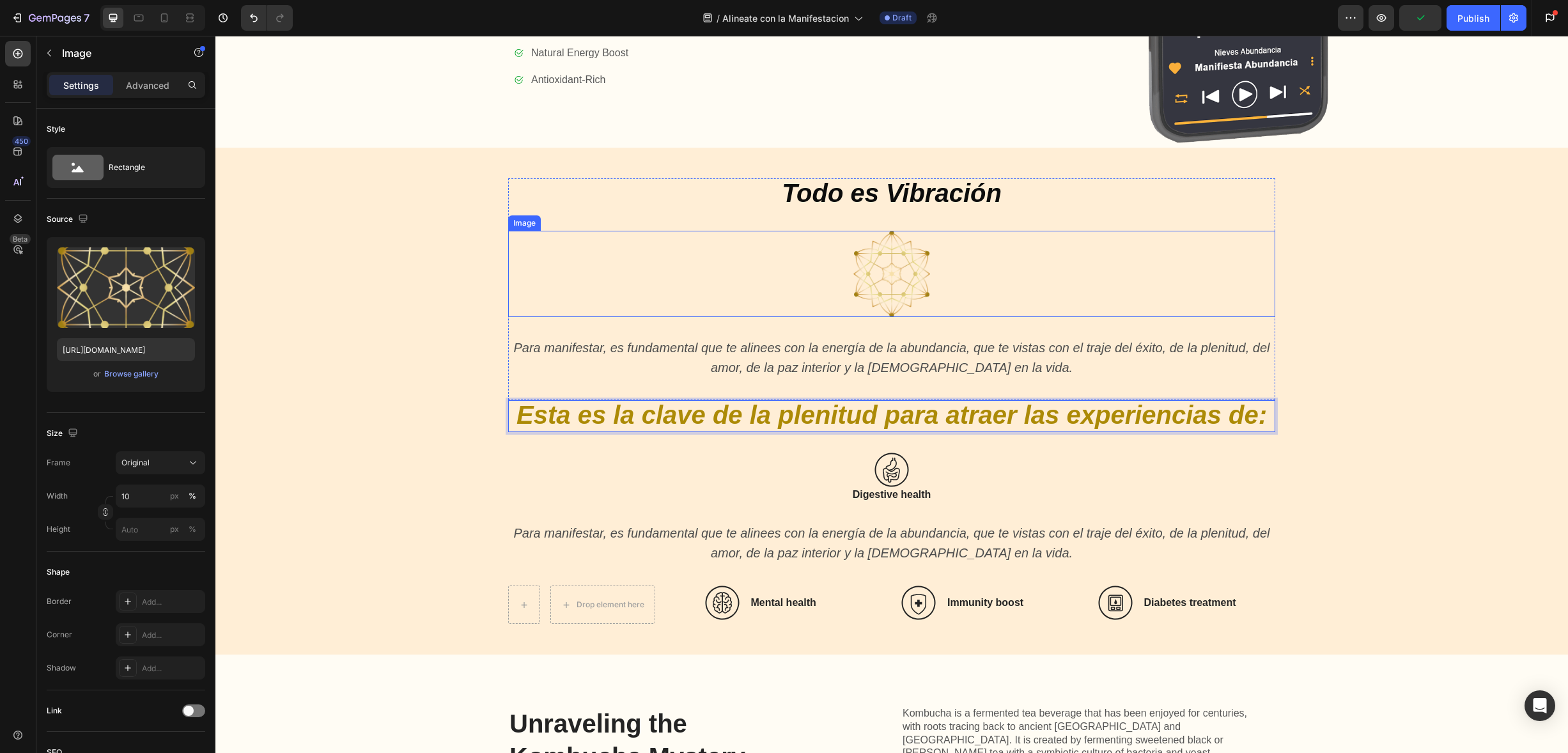
click at [524, 270] on div at bounding box center [891, 274] width 767 height 87
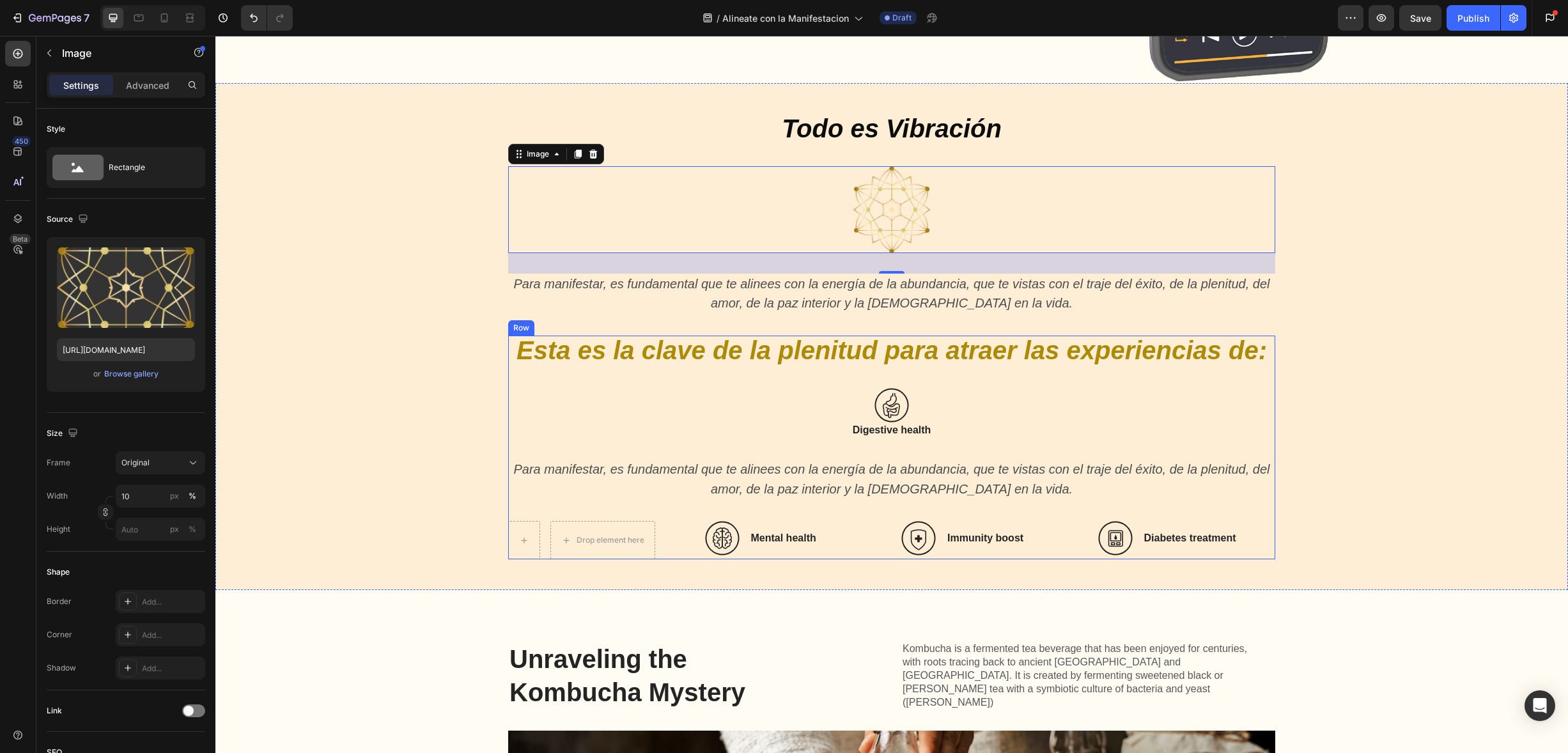
scroll to position [1043, 0]
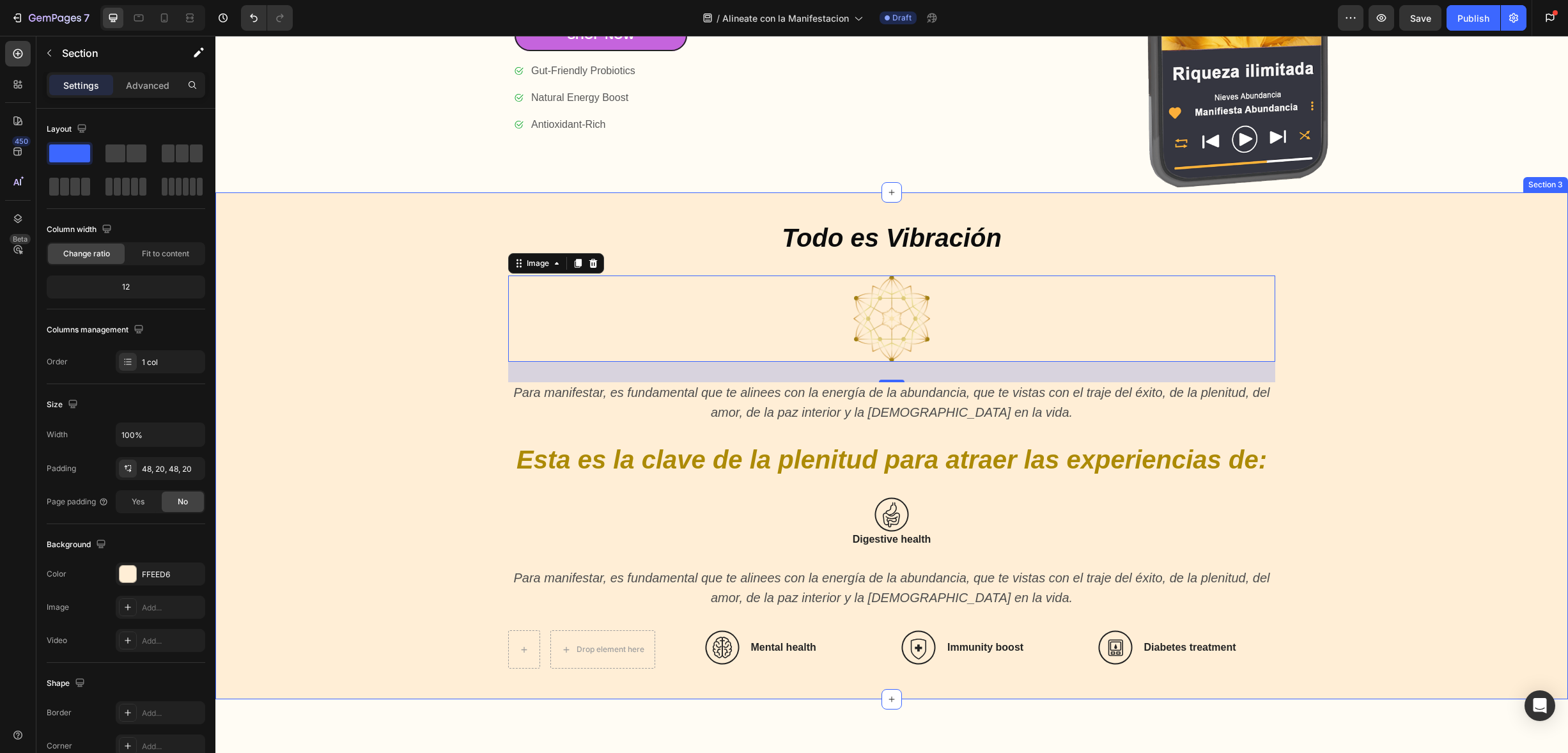
click at [397, 317] on div "Todo es Vibración Heading Image 32 Para manifestar, es fundamental que te aline…" at bounding box center [892, 446] width 1327 height 446
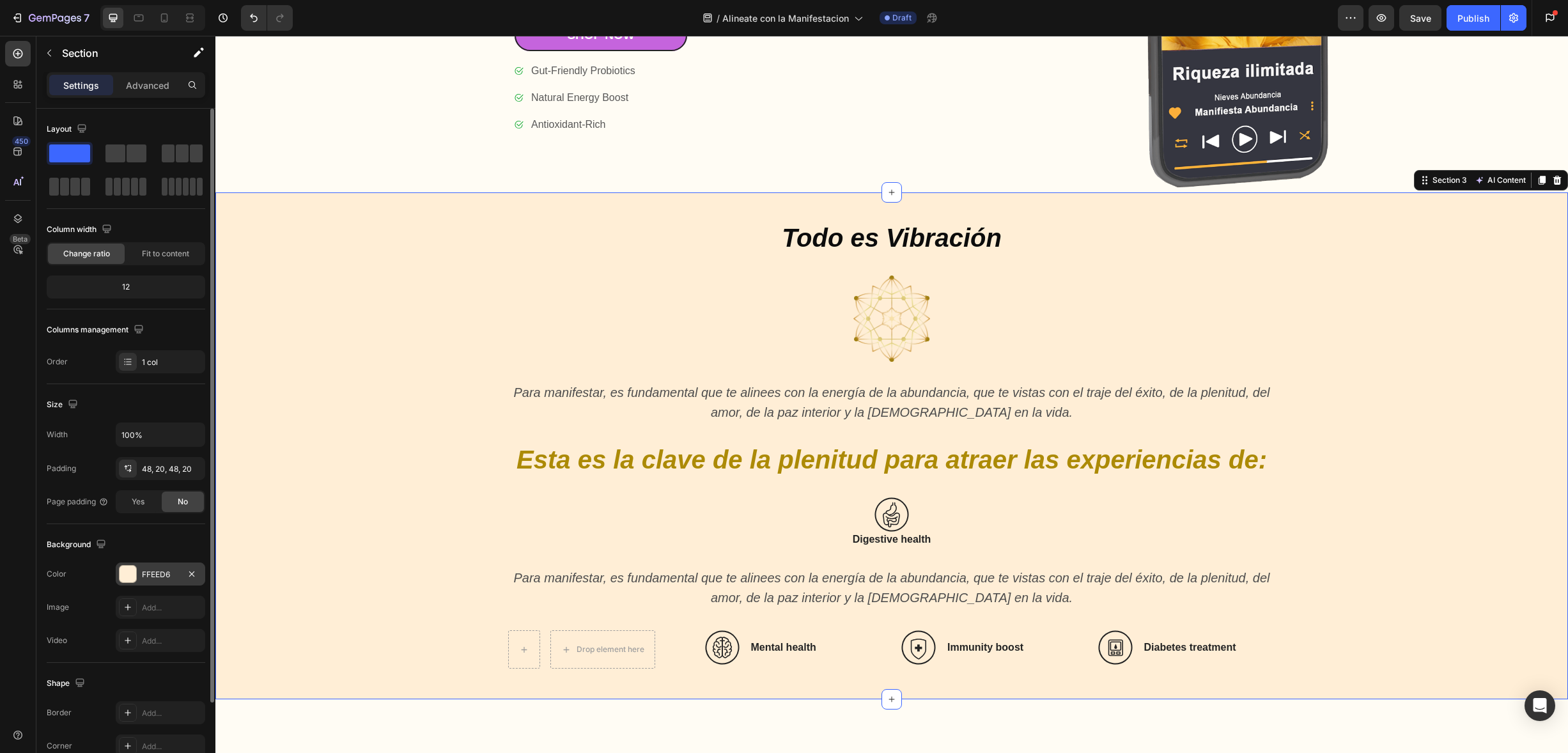
click at [131, 573] on div at bounding box center [127, 574] width 16 height 16
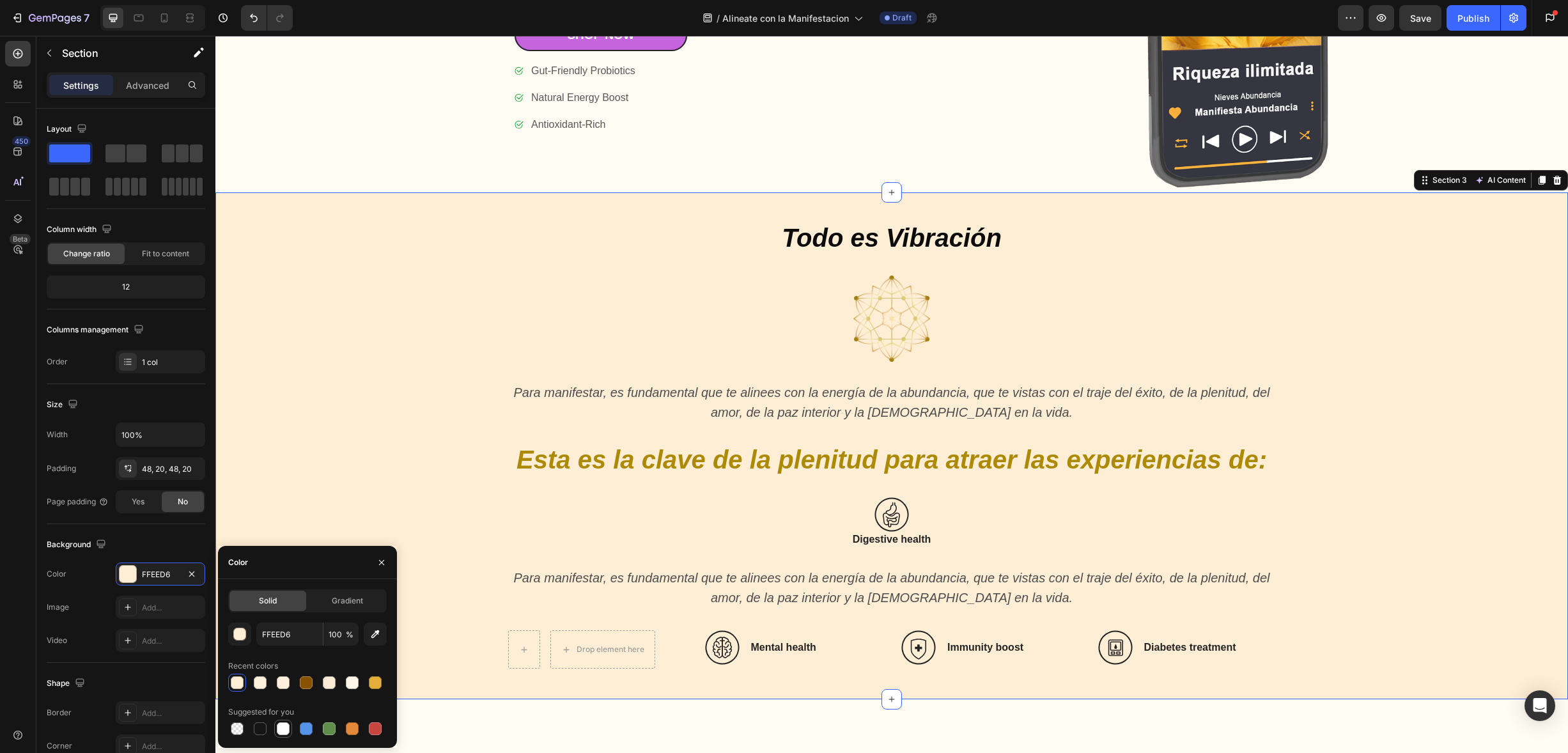
click at [283, 729] on div at bounding box center [283, 728] width 12 height 12
type input "FFFFFF"
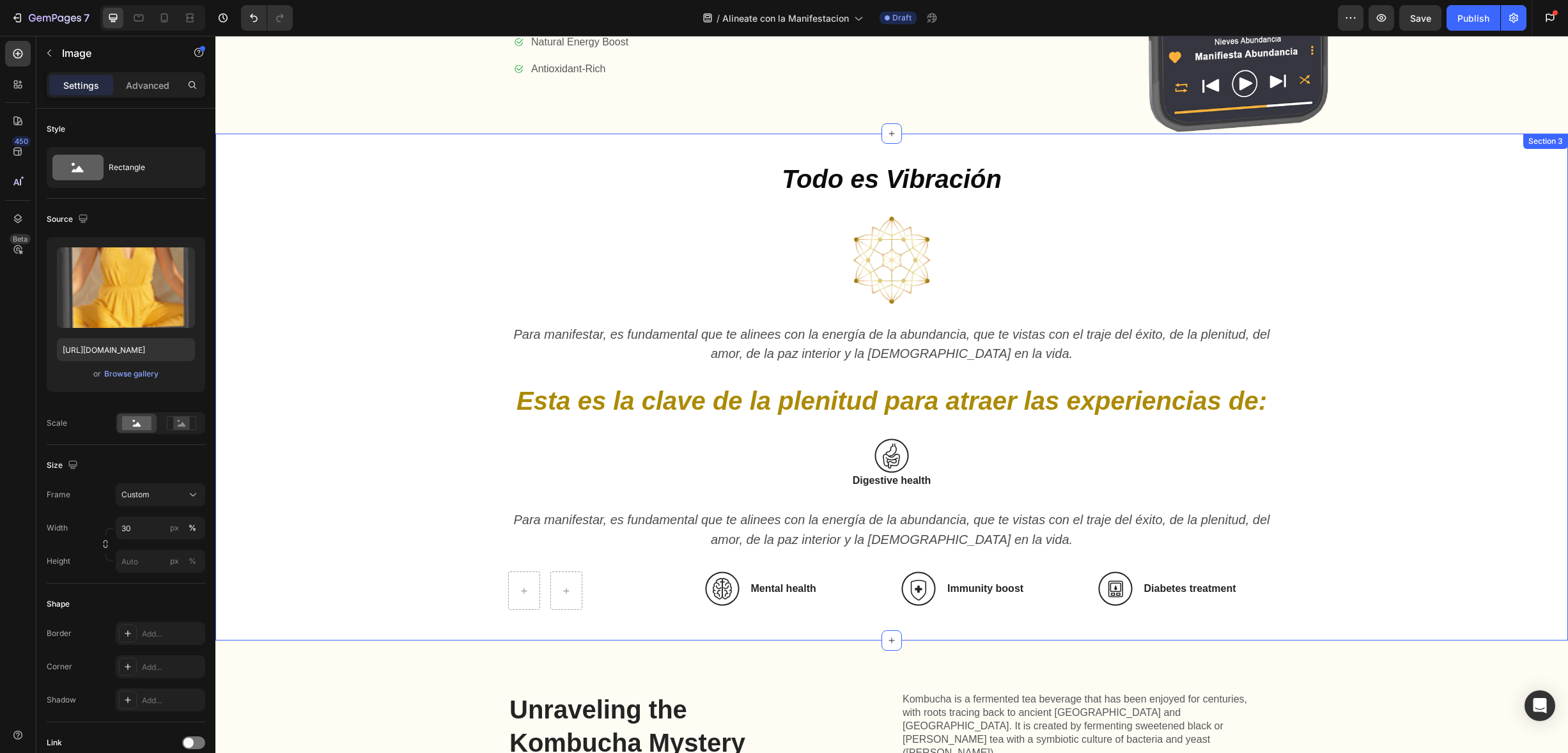
scroll to position [1098, 0]
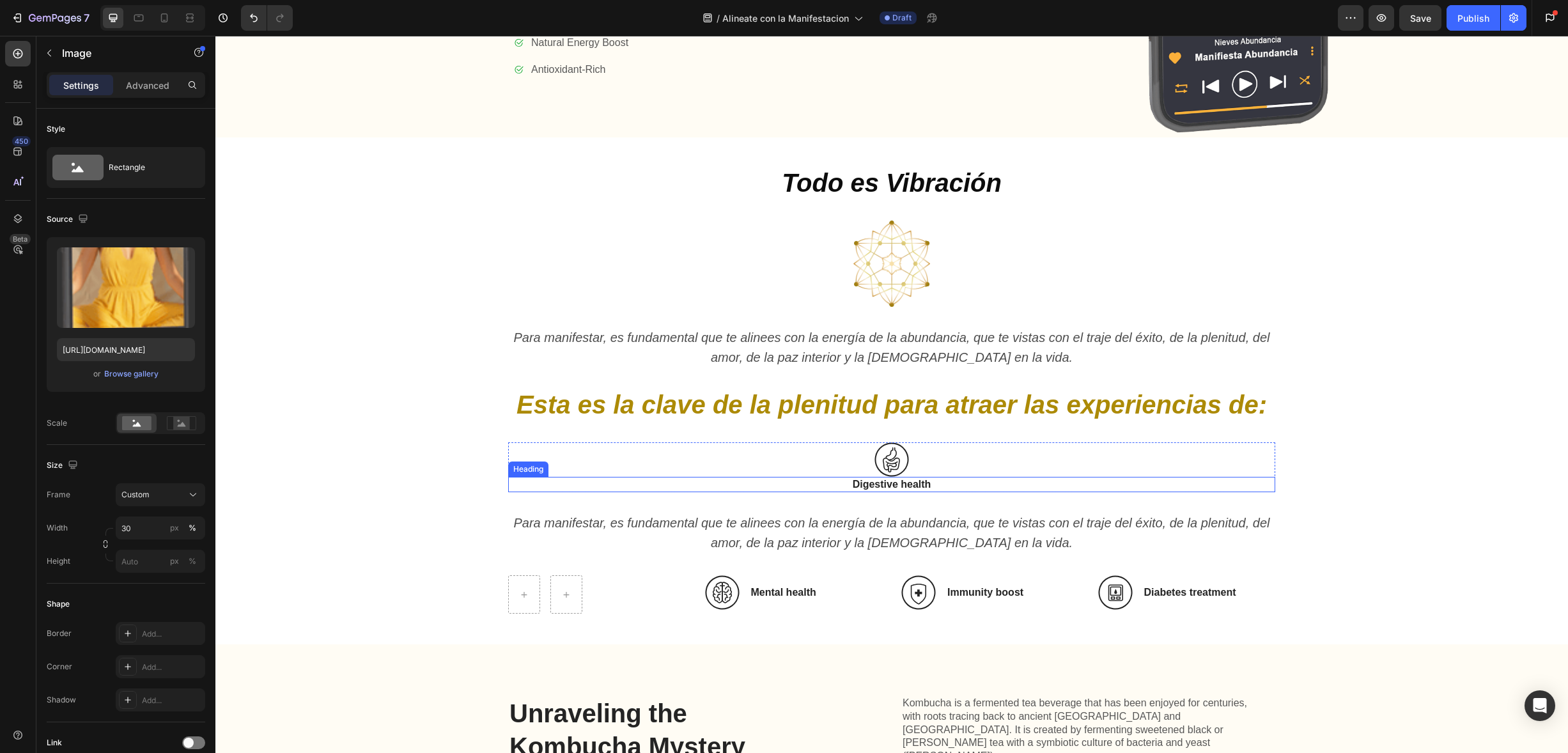
click at [908, 481] on h3 "Digestive health" at bounding box center [891, 485] width 767 height 16
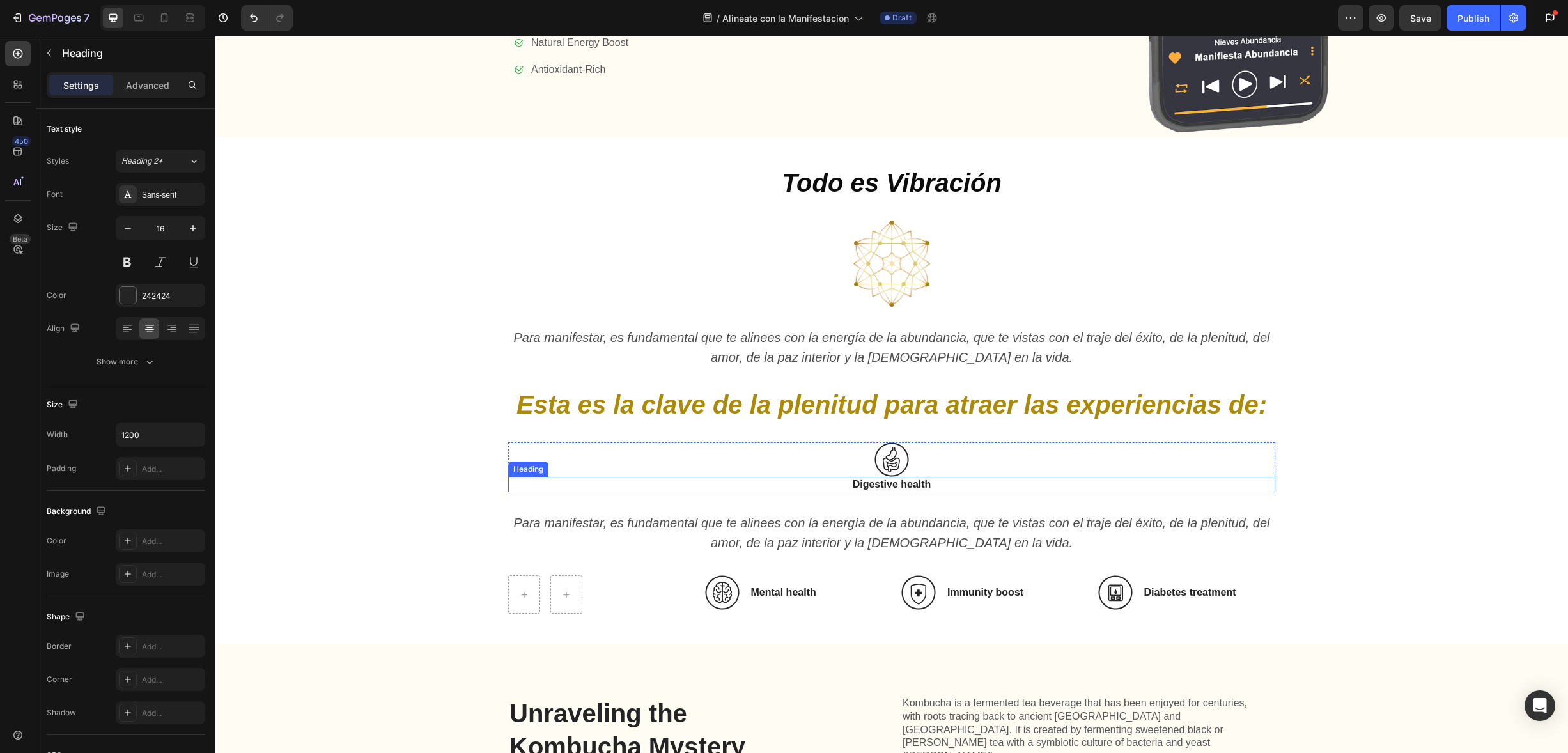
click at [908, 481] on h3 "Digestive health" at bounding box center [891, 485] width 767 height 16
click at [908, 481] on p "Digestive health" at bounding box center [892, 485] width 764 height 13
click at [407, 283] on div "Todo es Vibración Heading Image Para manifestar, es fundamental que te alinees …" at bounding box center [892, 391] width 1327 height 447
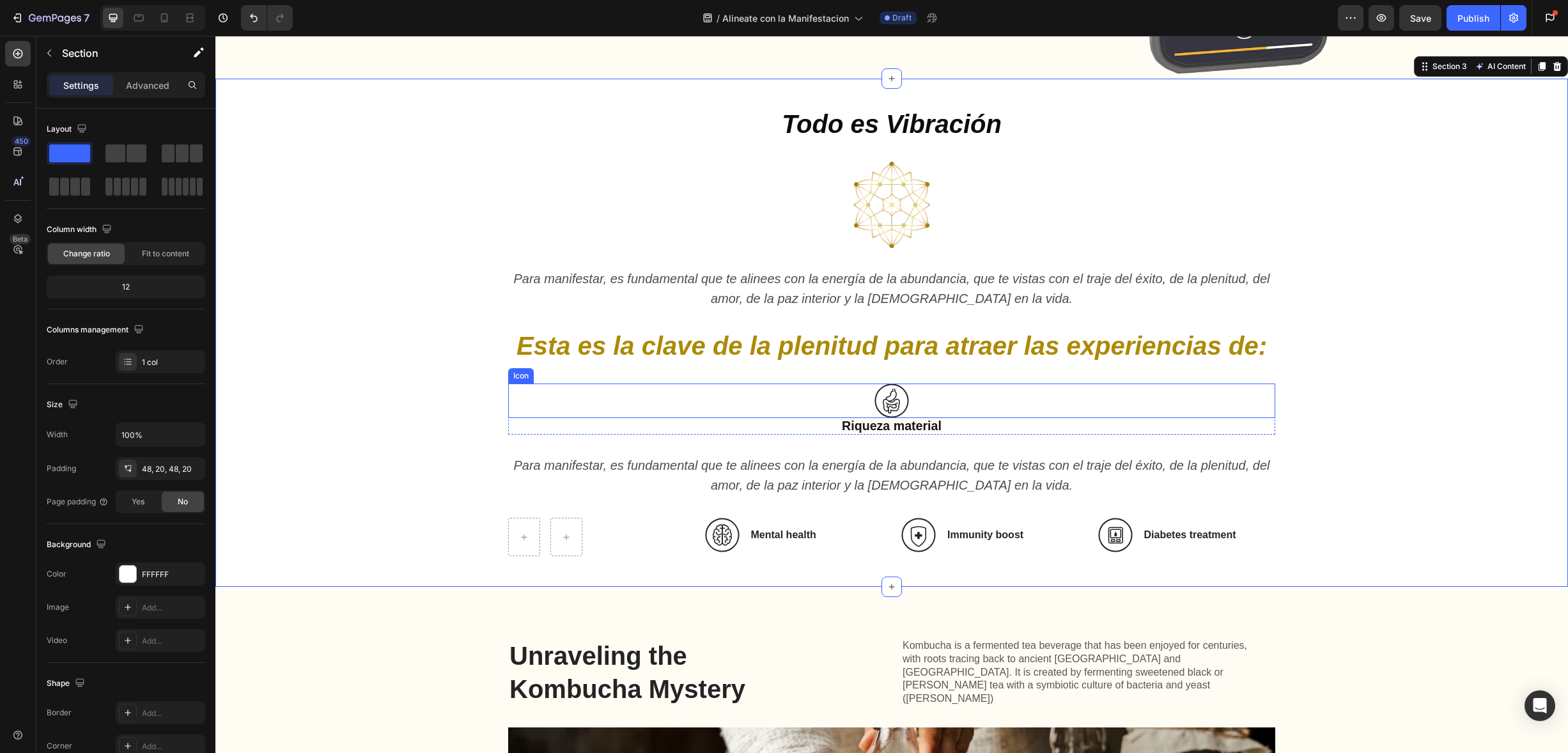
scroll to position [1175, 0]
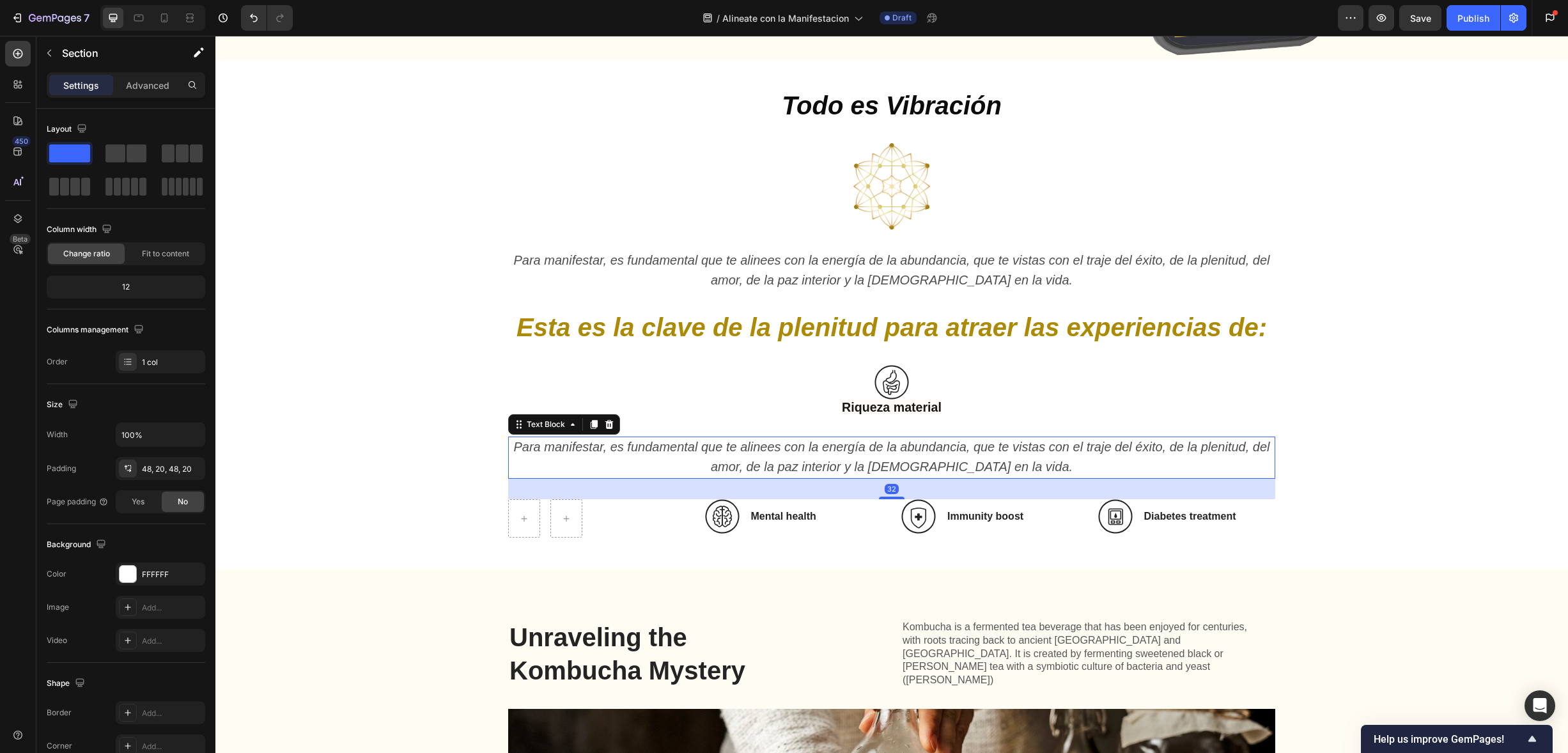
click at [928, 447] on icon "Para manifestar, es fundamental que te alinees con la energía de la abundancia,…" at bounding box center [892, 458] width 756 height 34
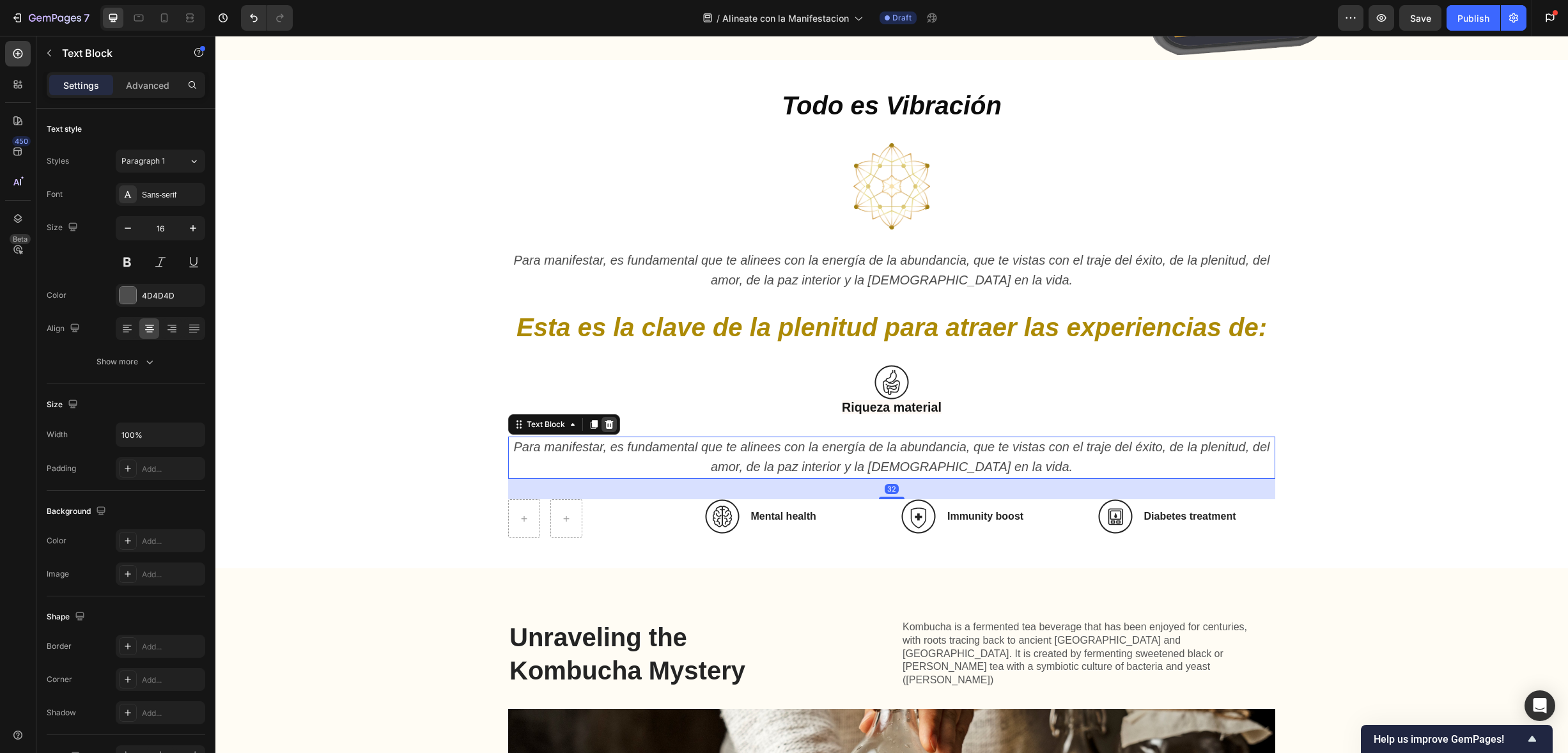
click at [604, 419] on icon at bounding box center [609, 424] width 10 height 10
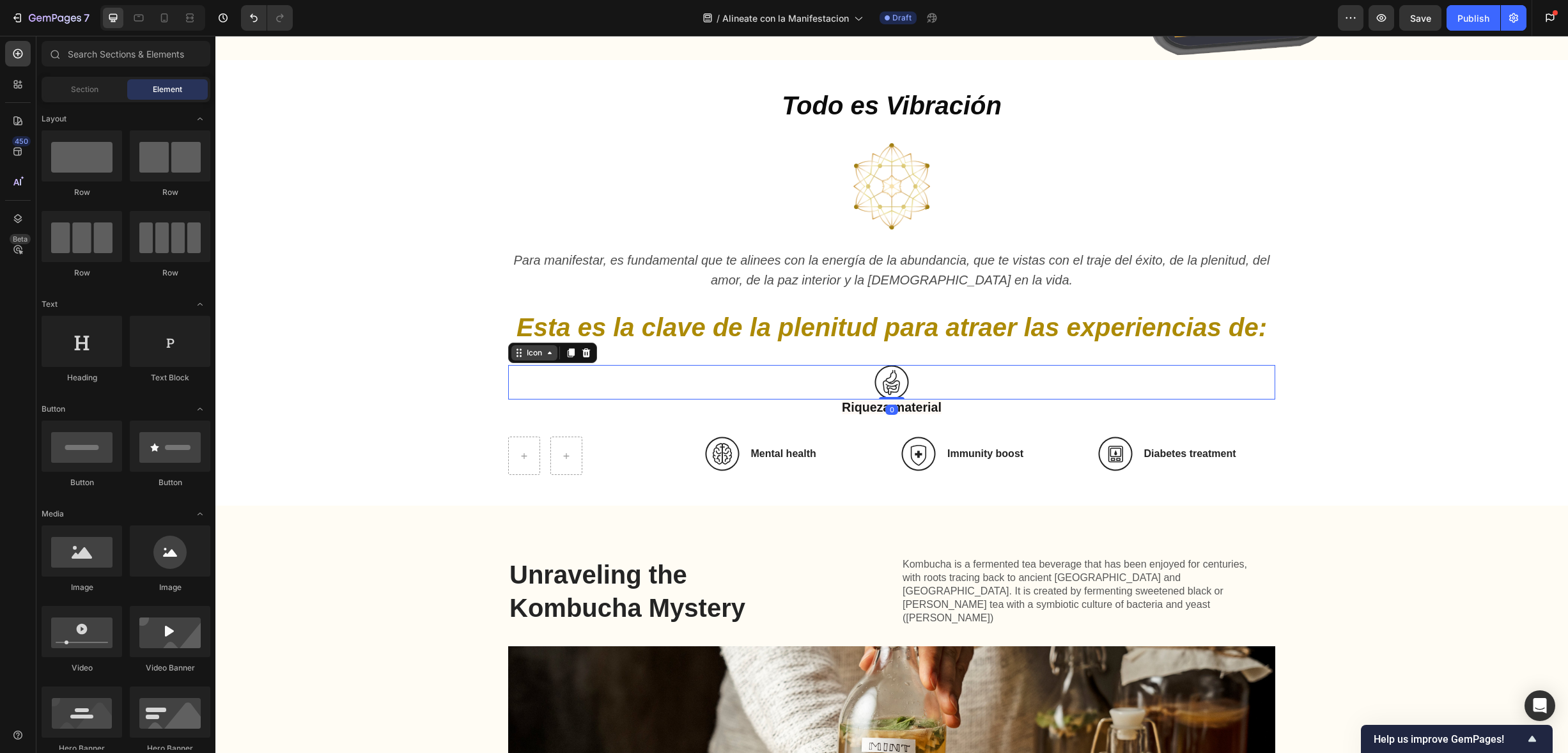
click at [520, 354] on div "Icon" at bounding box center [534, 353] width 46 height 15
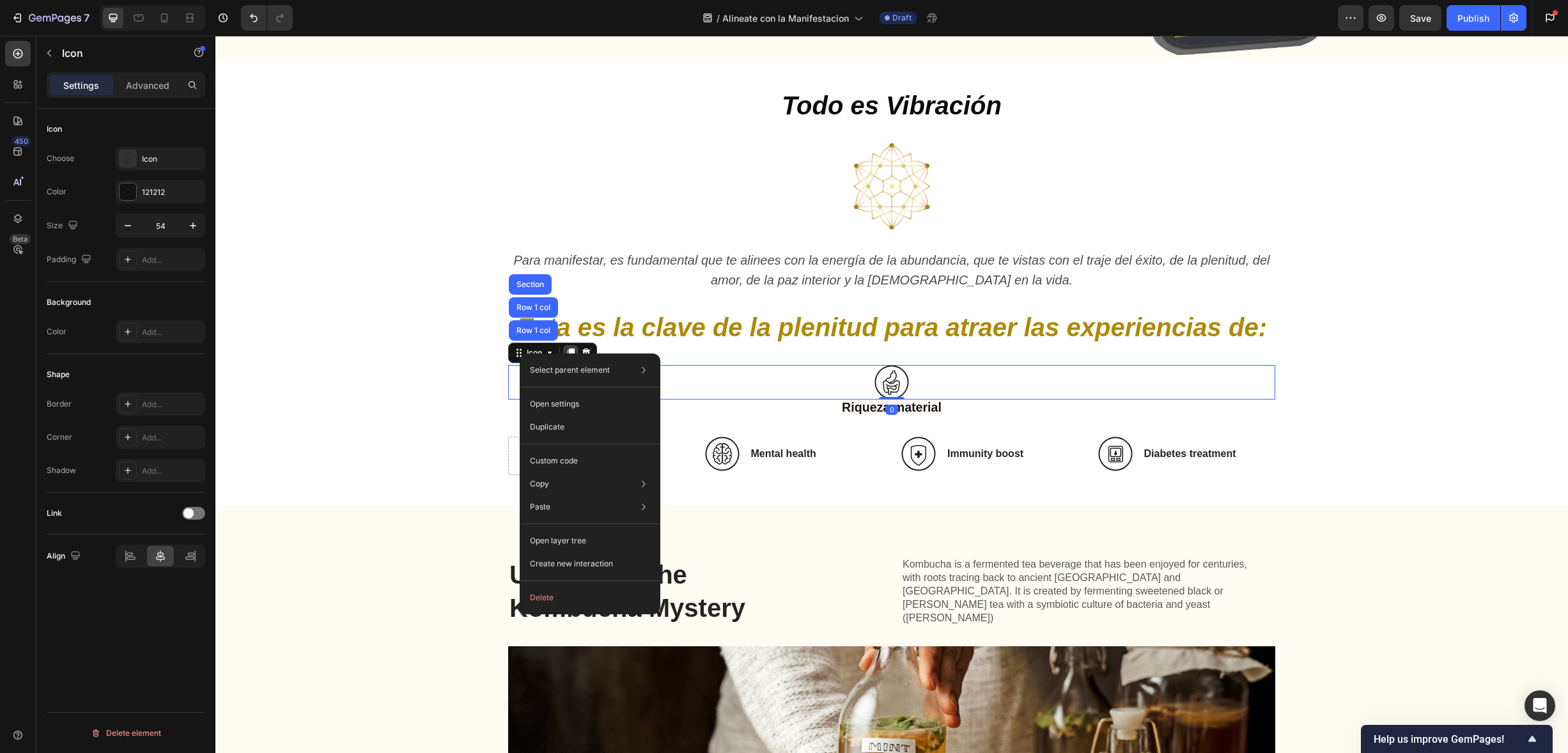
click at [568, 349] on icon at bounding box center [571, 353] width 7 height 9
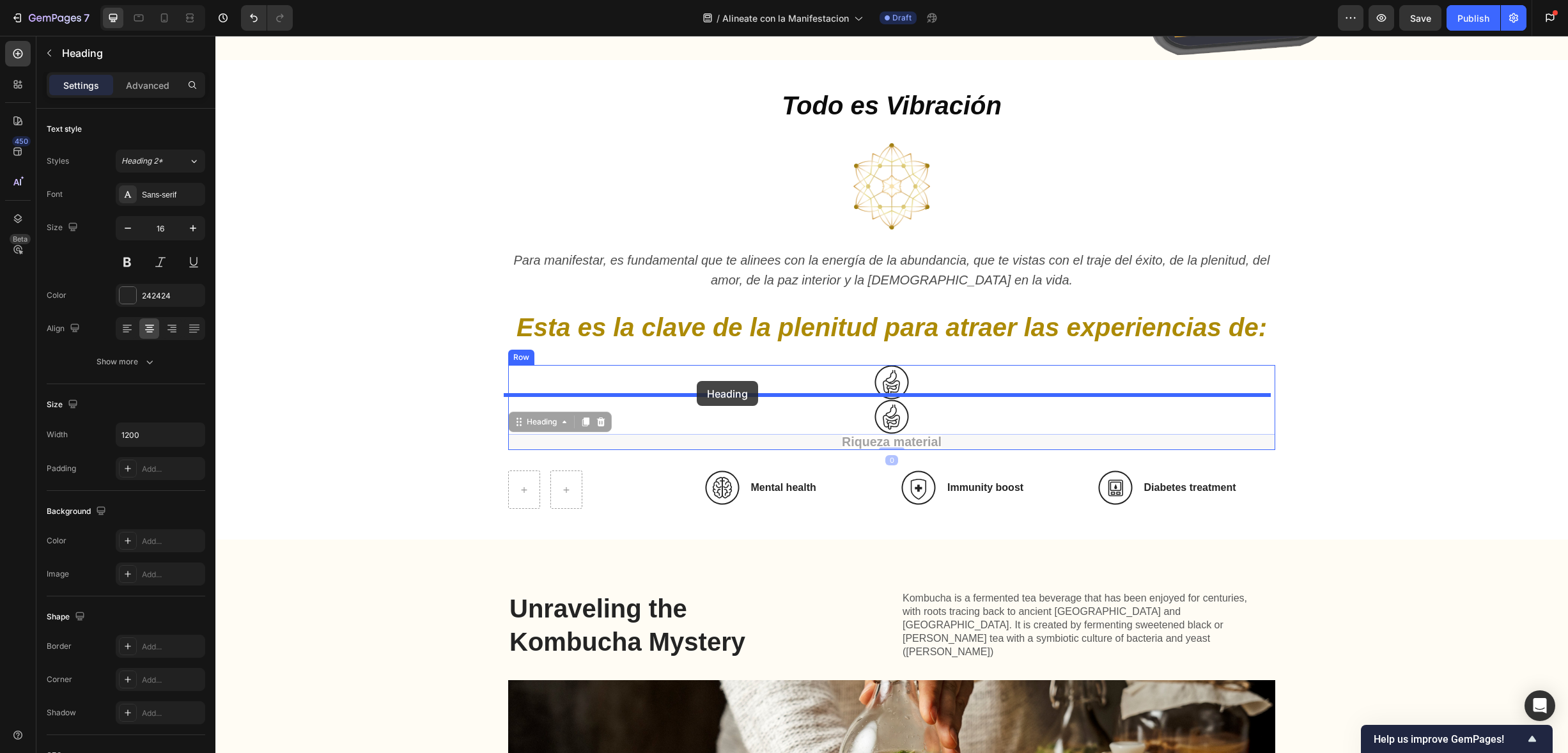
drag, startPoint x: 518, startPoint y: 423, endPoint x: 696, endPoint y: 380, distance: 183.1
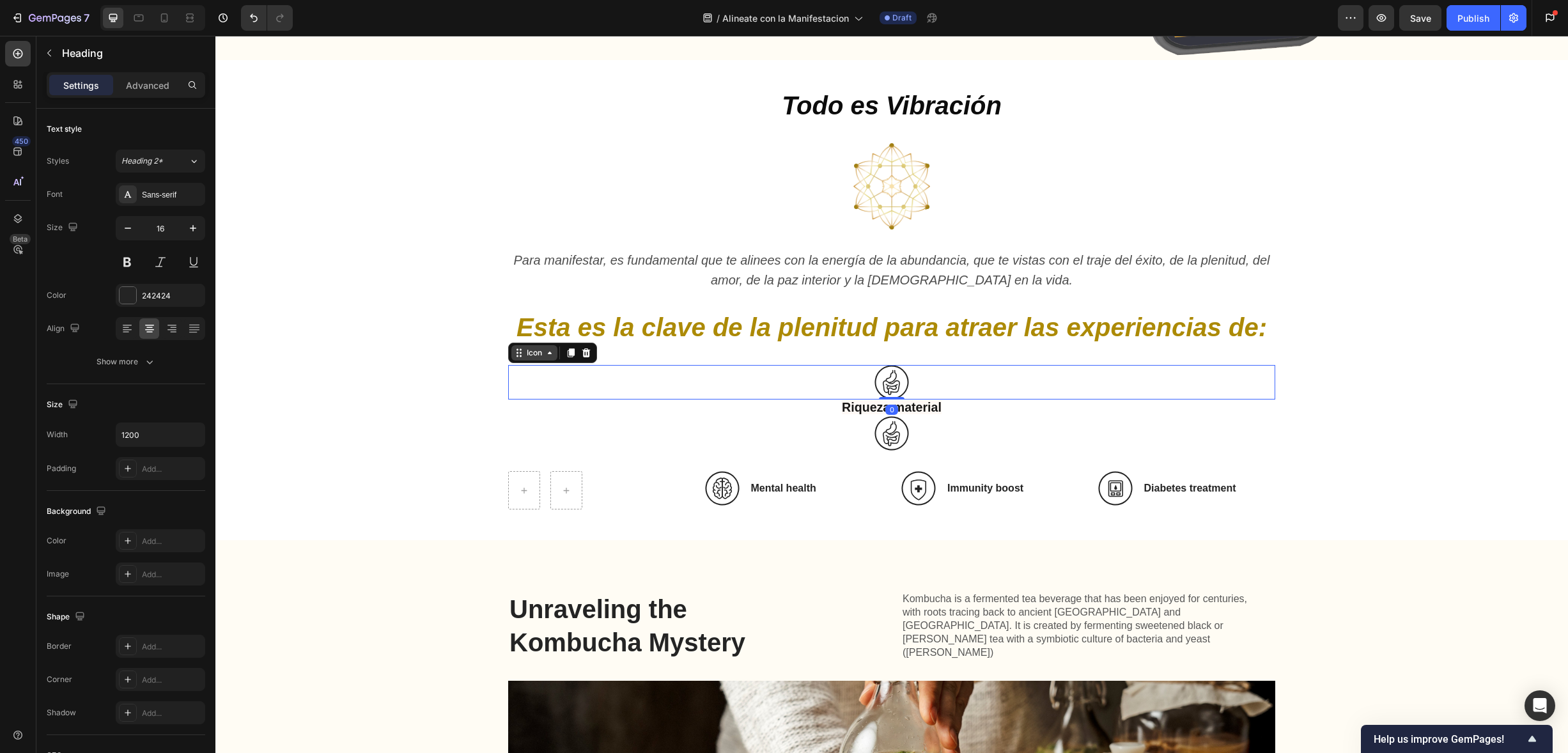
click at [520, 355] on div "Icon" at bounding box center [534, 353] width 46 height 15
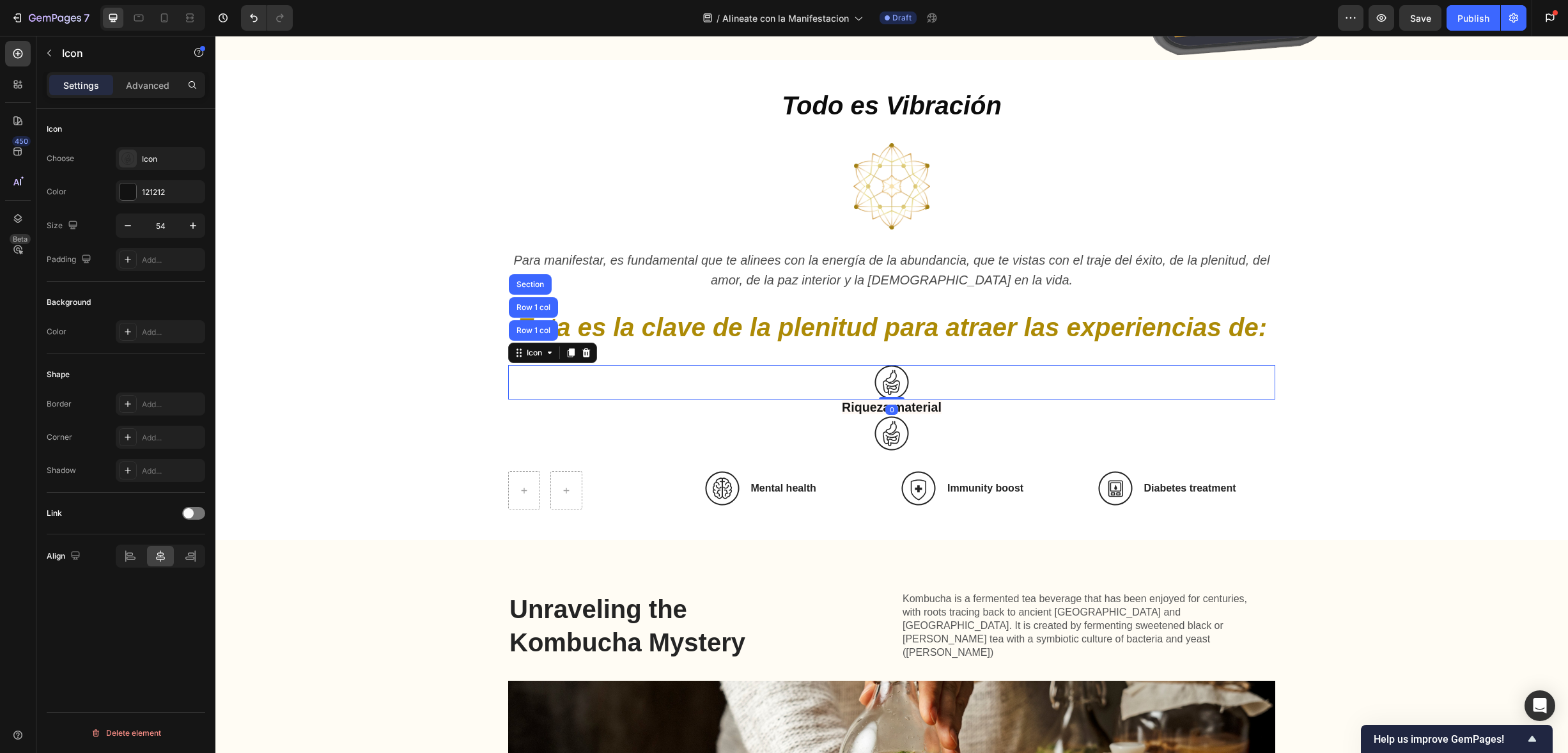
click at [521, 367] on div "Icon Row 1 col Row 1 col Section 0" at bounding box center [891, 382] width 767 height 34
click at [535, 353] on div "Icon" at bounding box center [533, 353] width 20 height 0
click at [521, 349] on div "Icon" at bounding box center [534, 353] width 46 height 15
click at [529, 376] on div "Icon Row 1 col Row 1 col Section 0" at bounding box center [891, 382] width 767 height 34
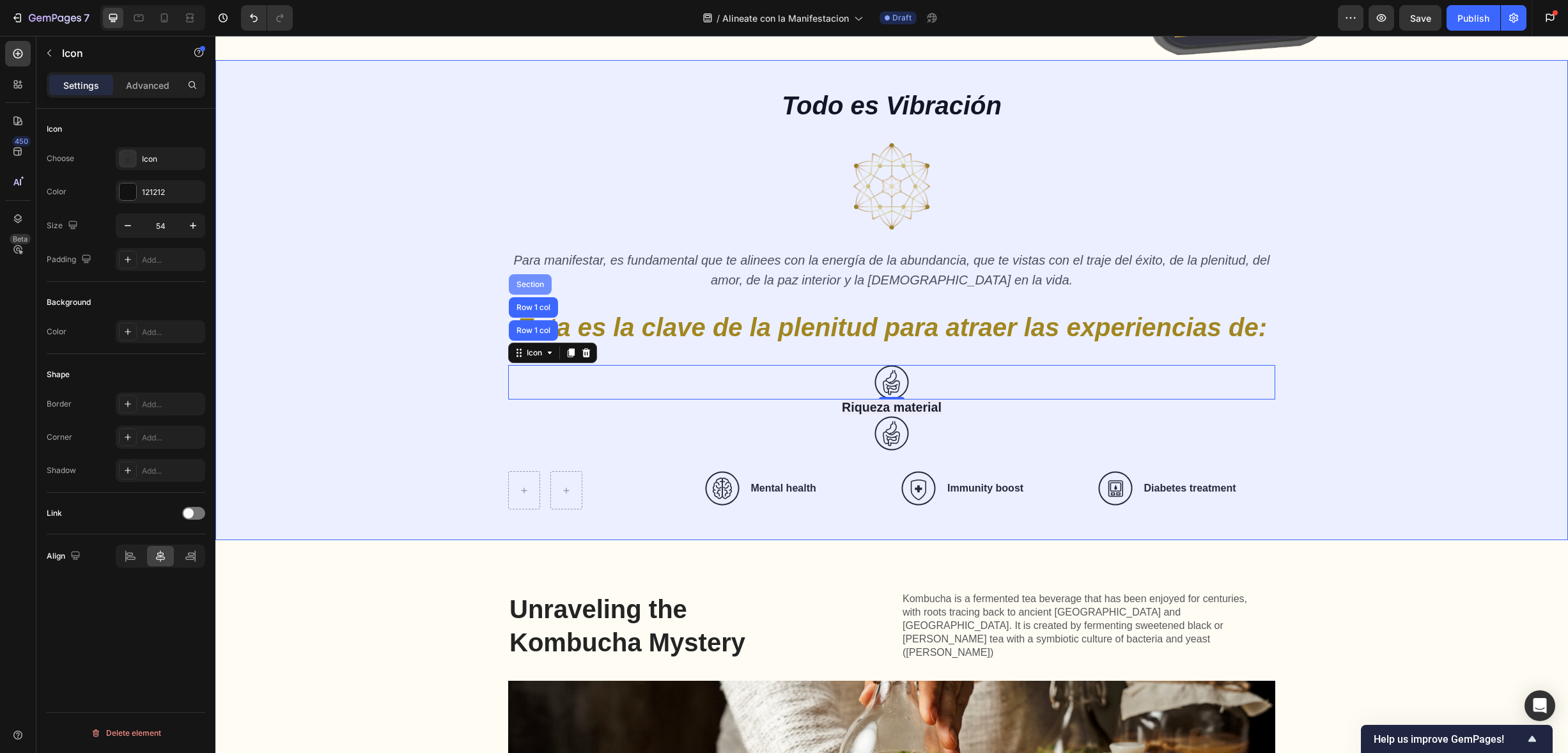
click at [533, 281] on div "Section" at bounding box center [530, 285] width 32 height 8
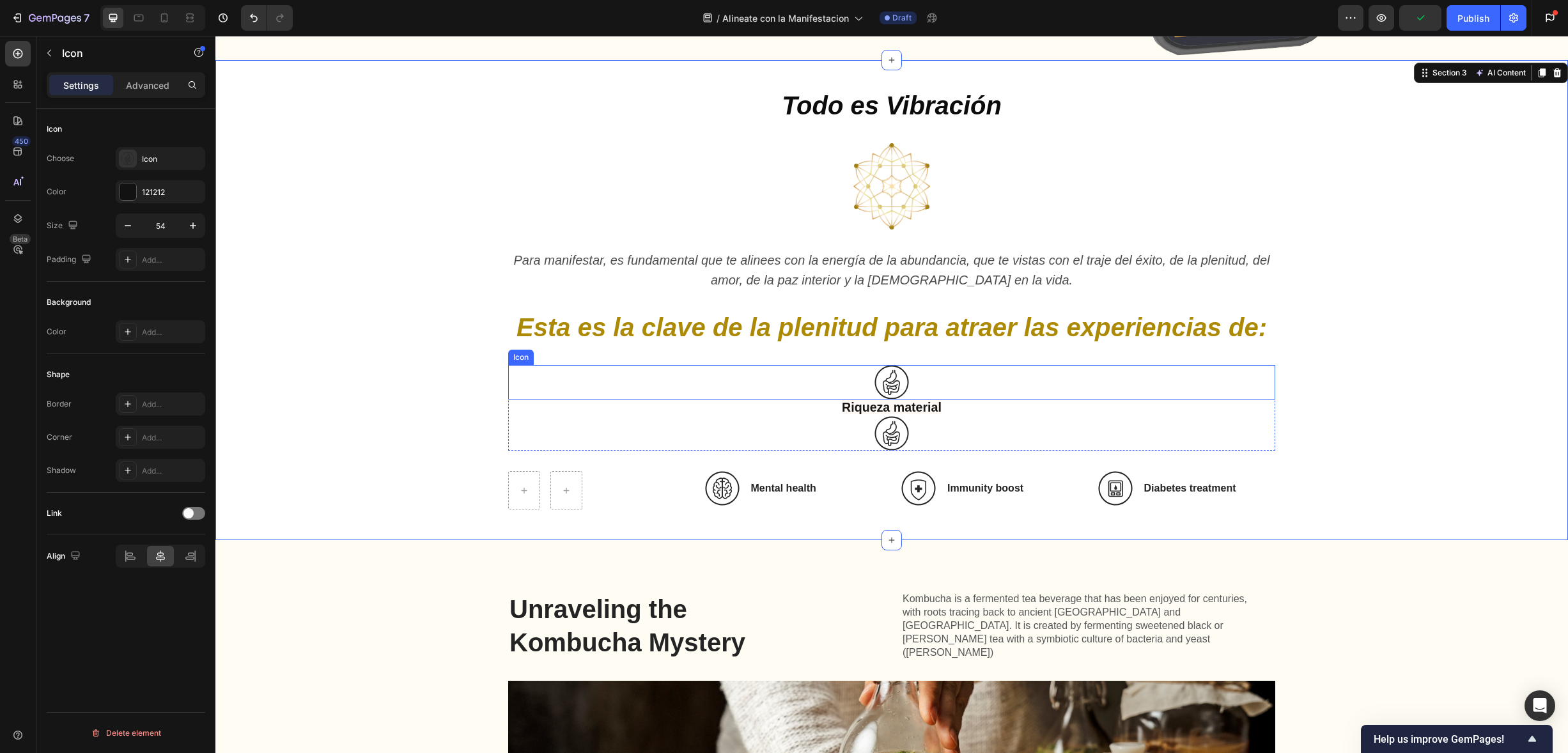
click at [571, 365] on div "Icon" at bounding box center [891, 382] width 767 height 34
click at [528, 353] on div "Icon" at bounding box center [533, 353] width 20 height 0
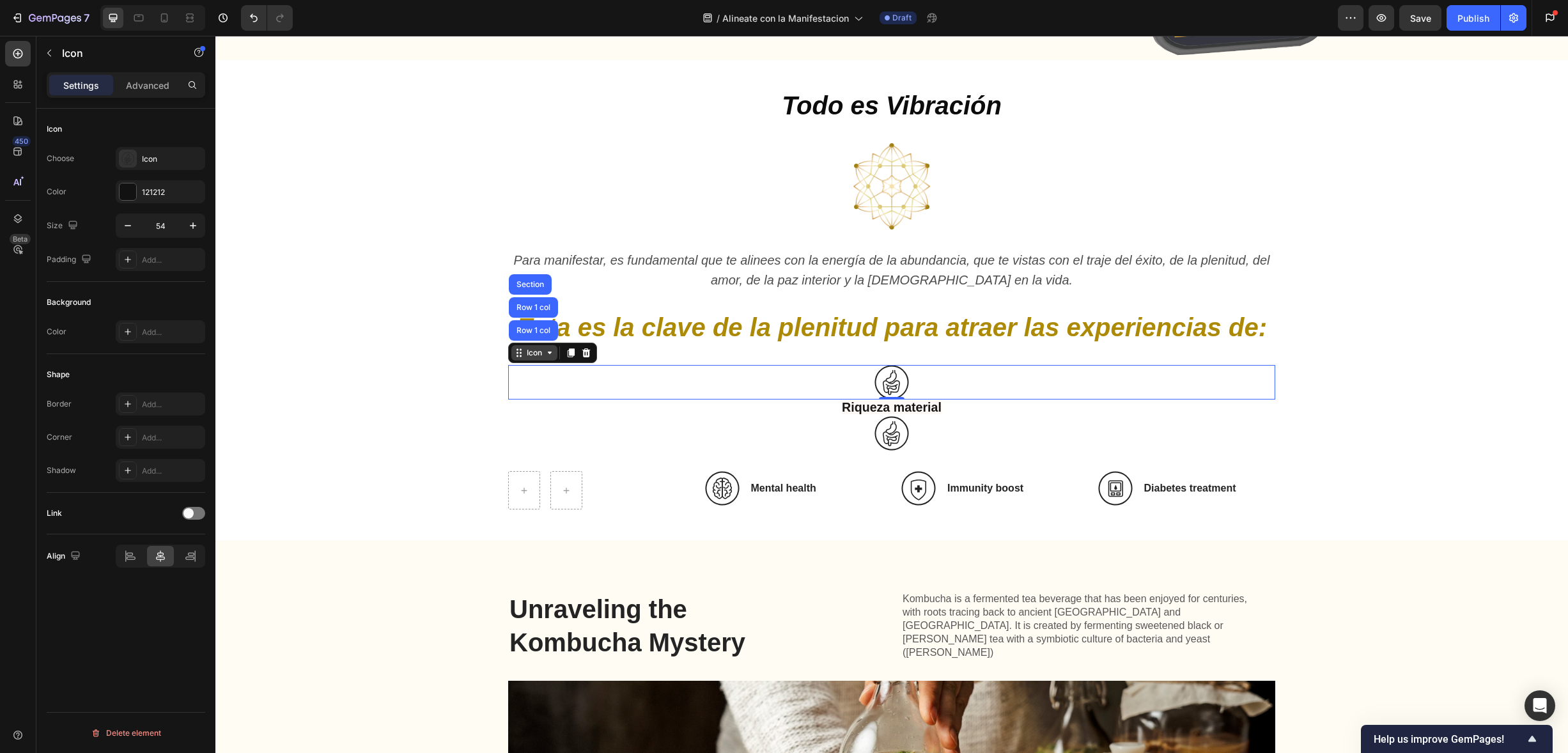
click at [526, 353] on div "Icon" at bounding box center [533, 353] width 20 height 0
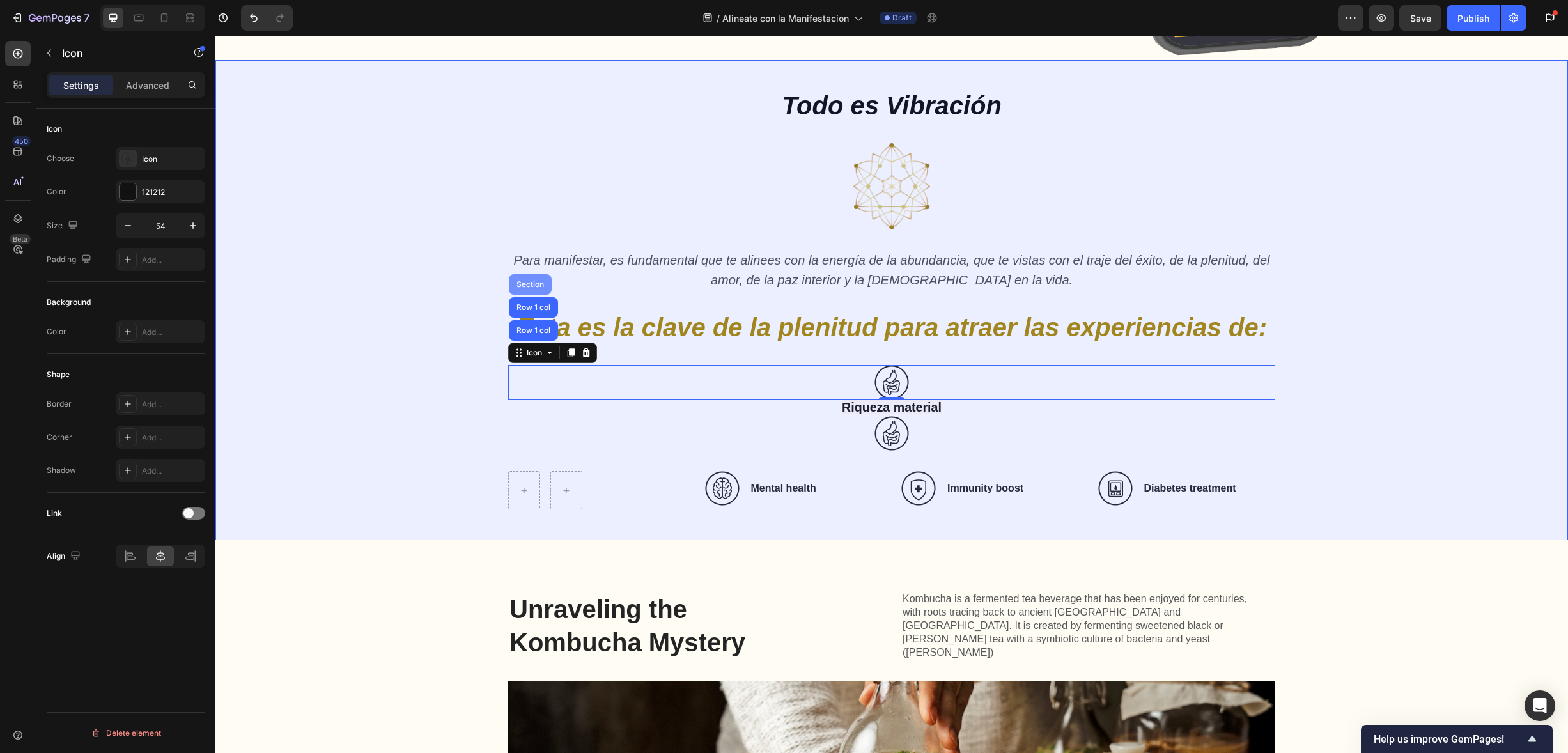
click at [536, 283] on div "Section" at bounding box center [530, 285] width 32 height 8
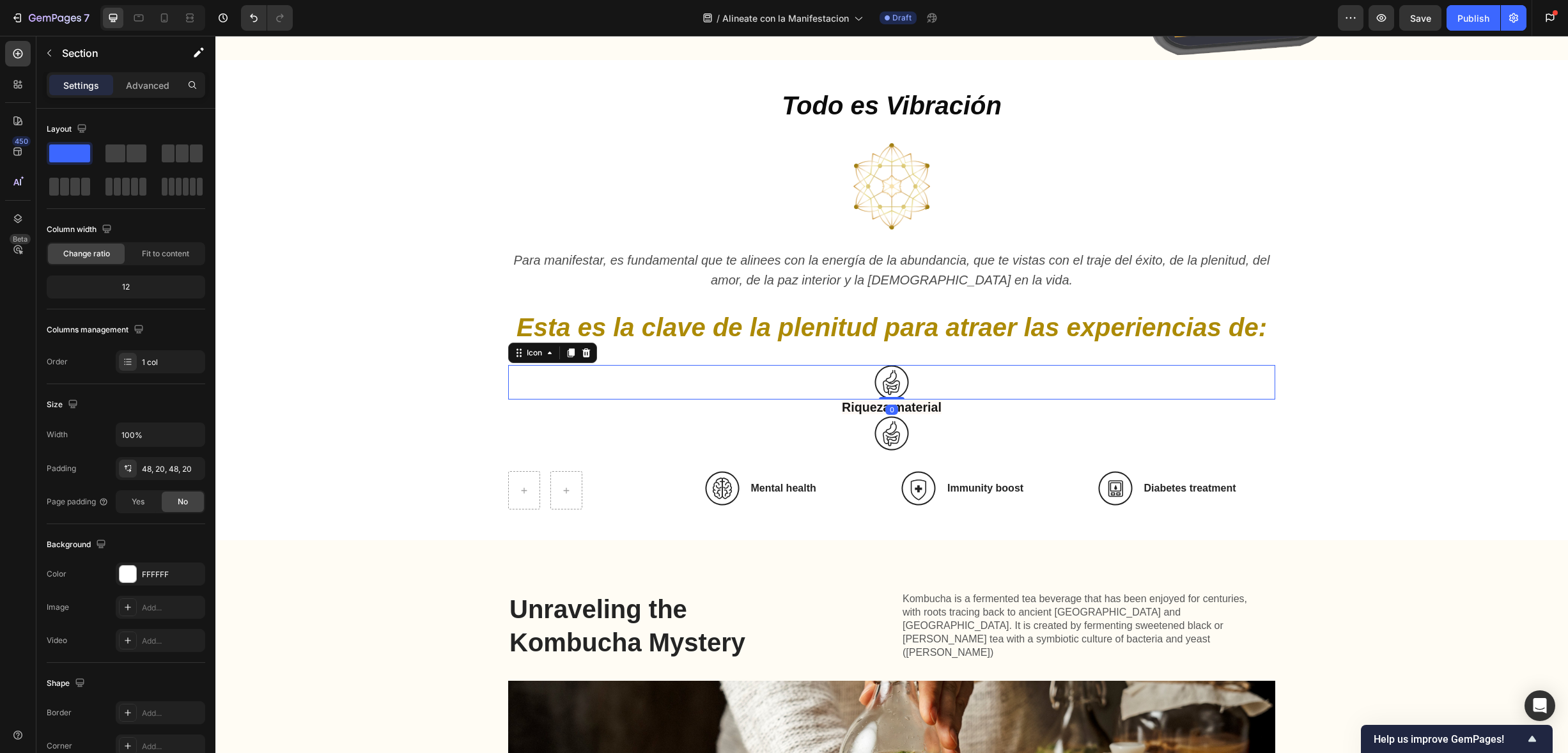
click at [554, 381] on div "Icon 0" at bounding box center [891, 382] width 767 height 34
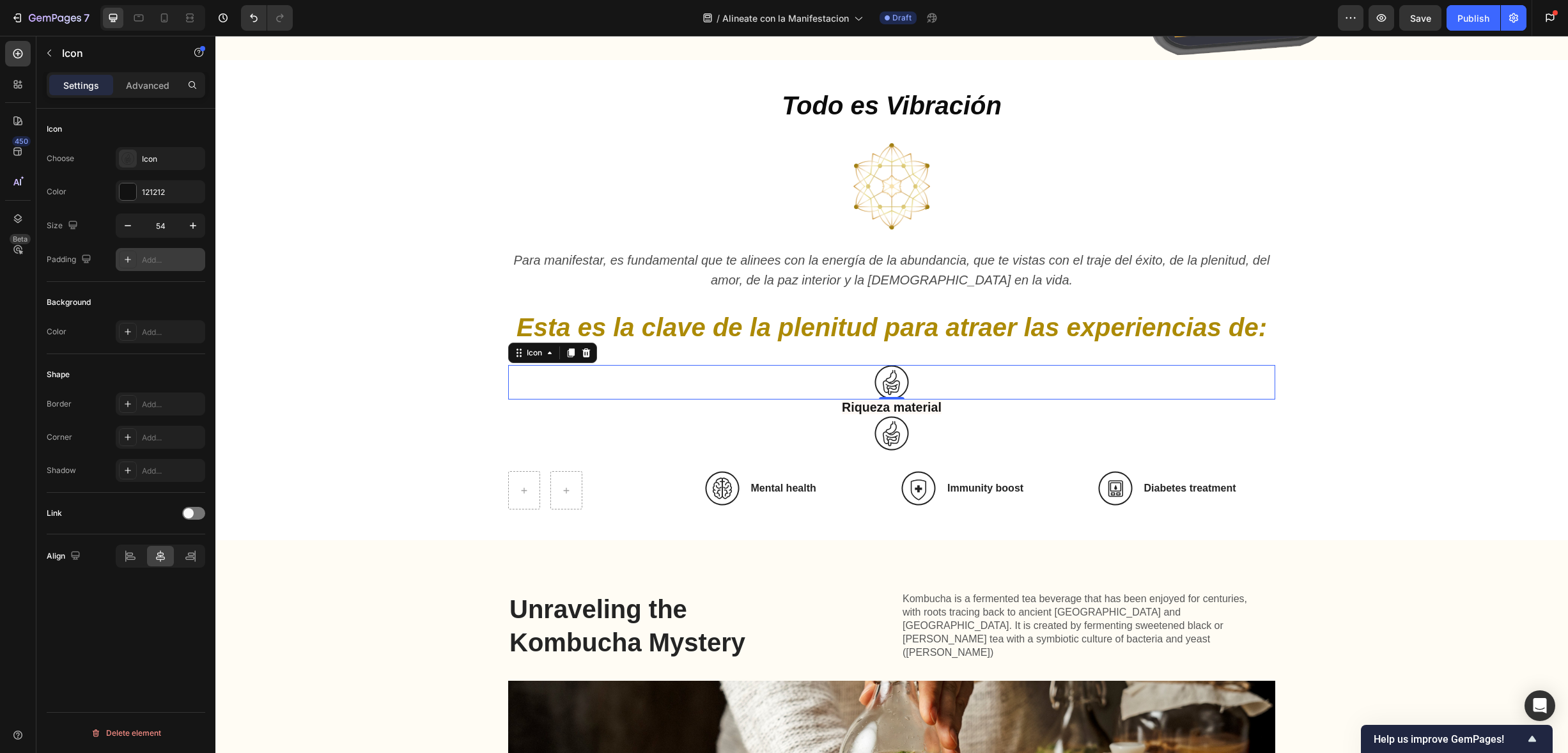
click at [141, 260] on div "Add..." at bounding box center [160, 259] width 90 height 23
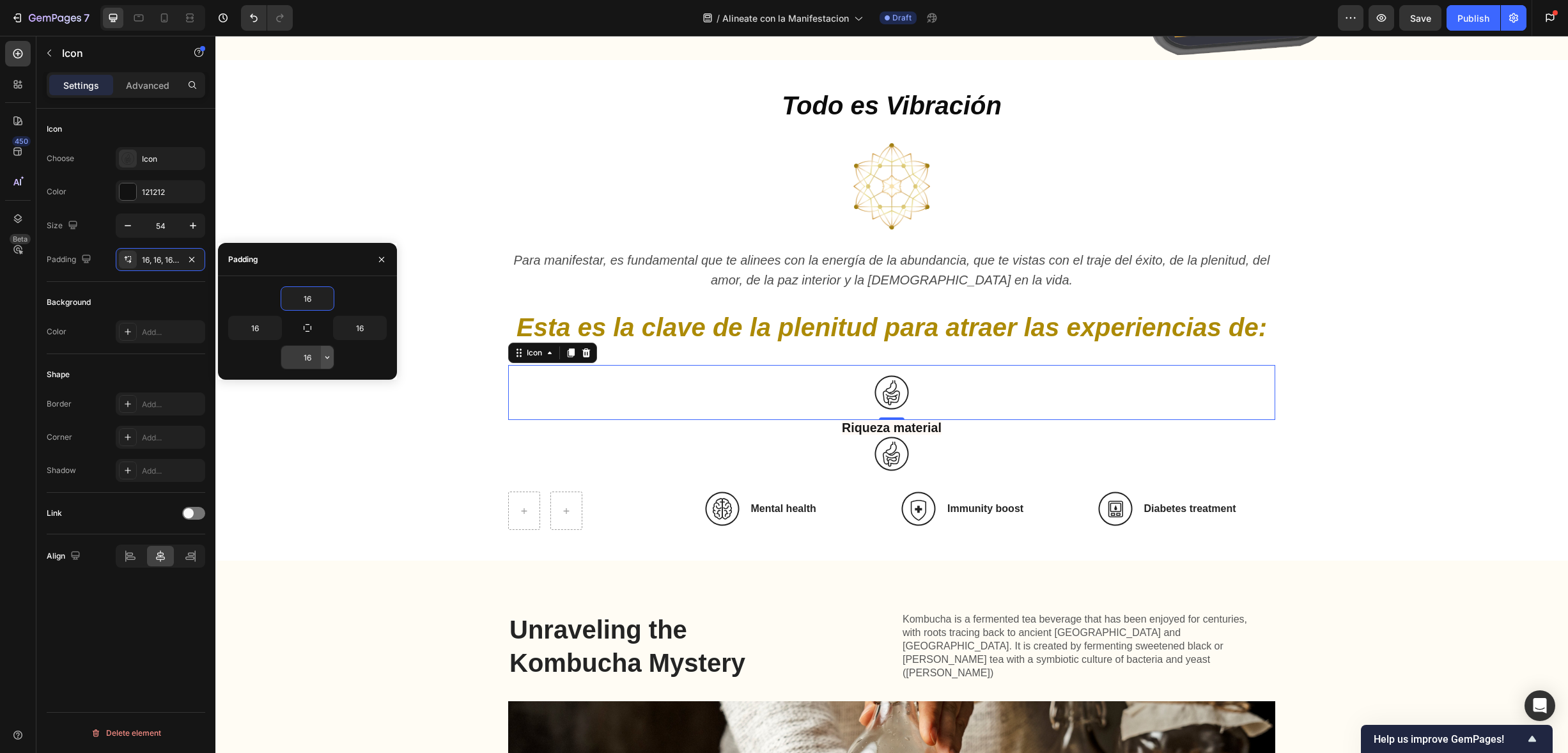
click at [327, 354] on icon "button" at bounding box center [327, 357] width 10 height 10
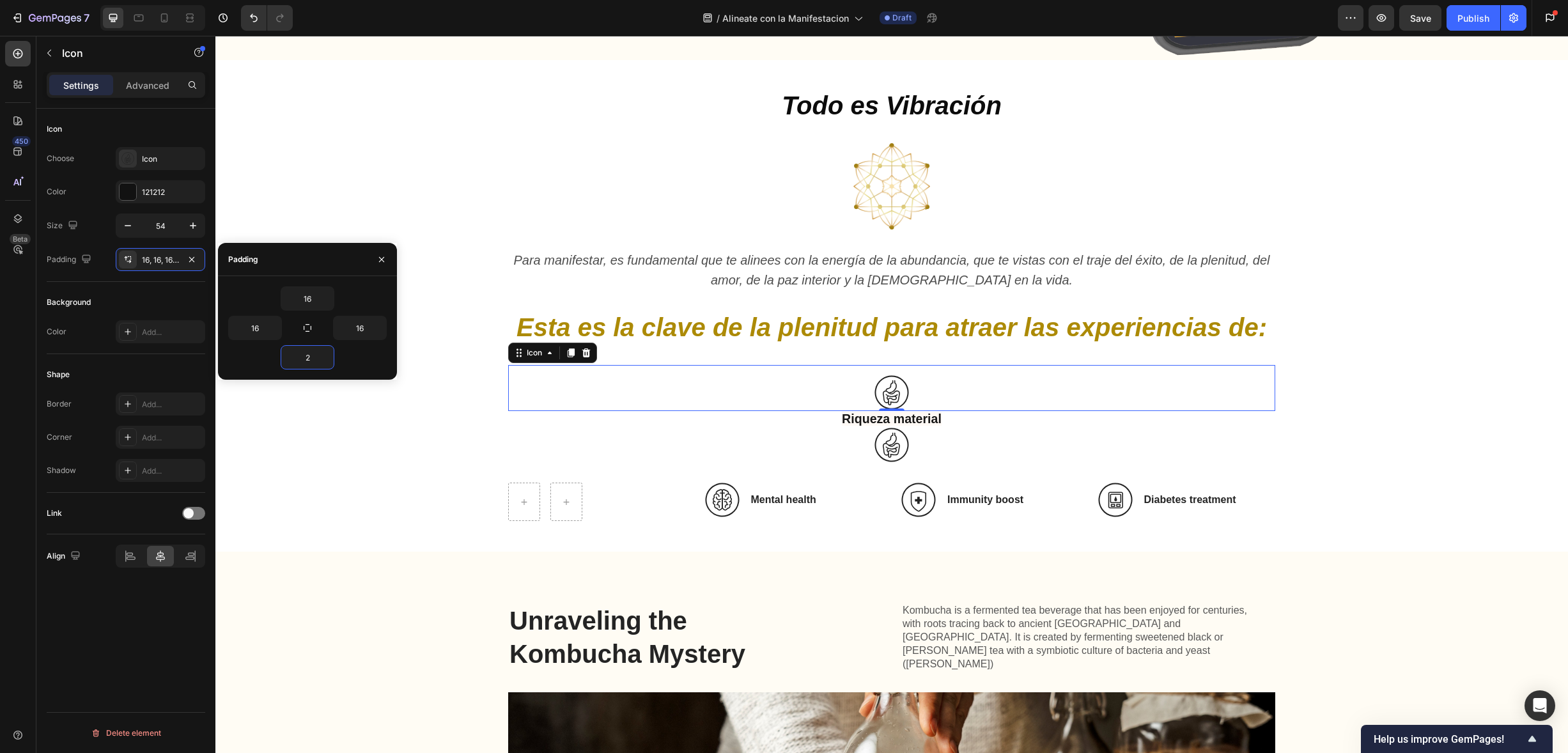
type input "24"
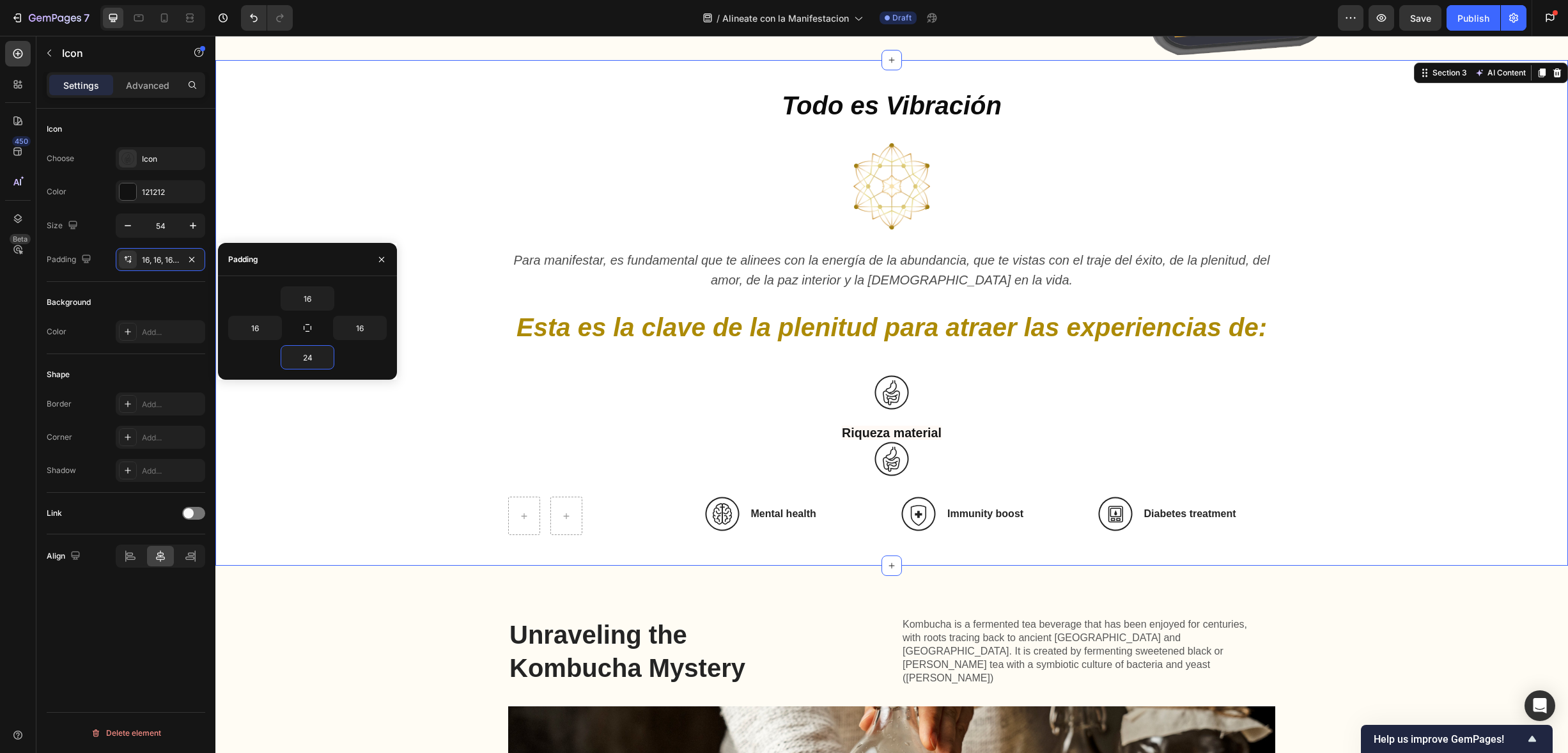
click at [348, 489] on div "Todo es Vibración Heading Image Para manifestar, es fundamental que te alinees …" at bounding box center [892, 313] width 1327 height 445
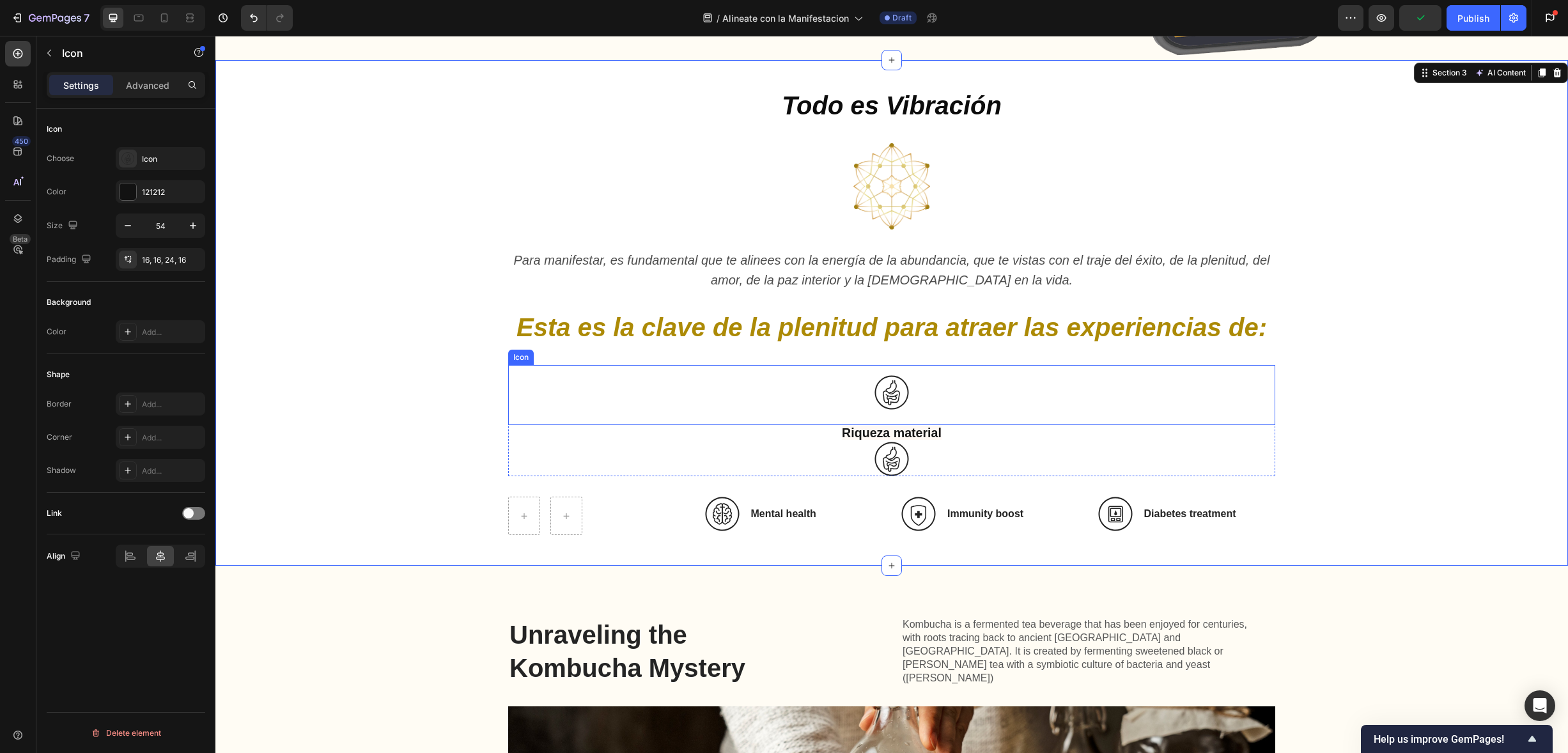
click at [896, 393] on icon at bounding box center [892, 393] width 34 height 34
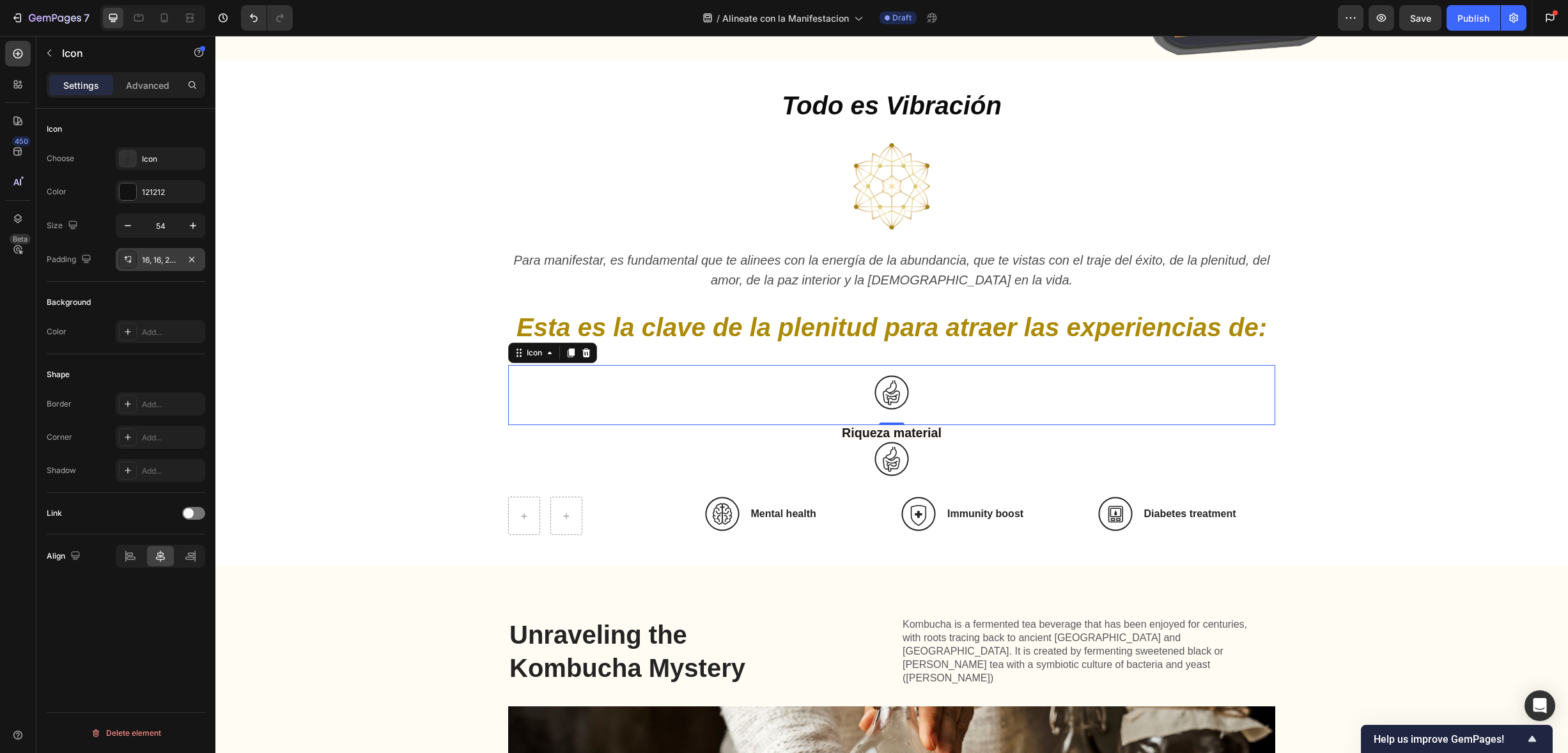
click at [148, 259] on div "16, 16, 24, 16" at bounding box center [160, 260] width 37 height 11
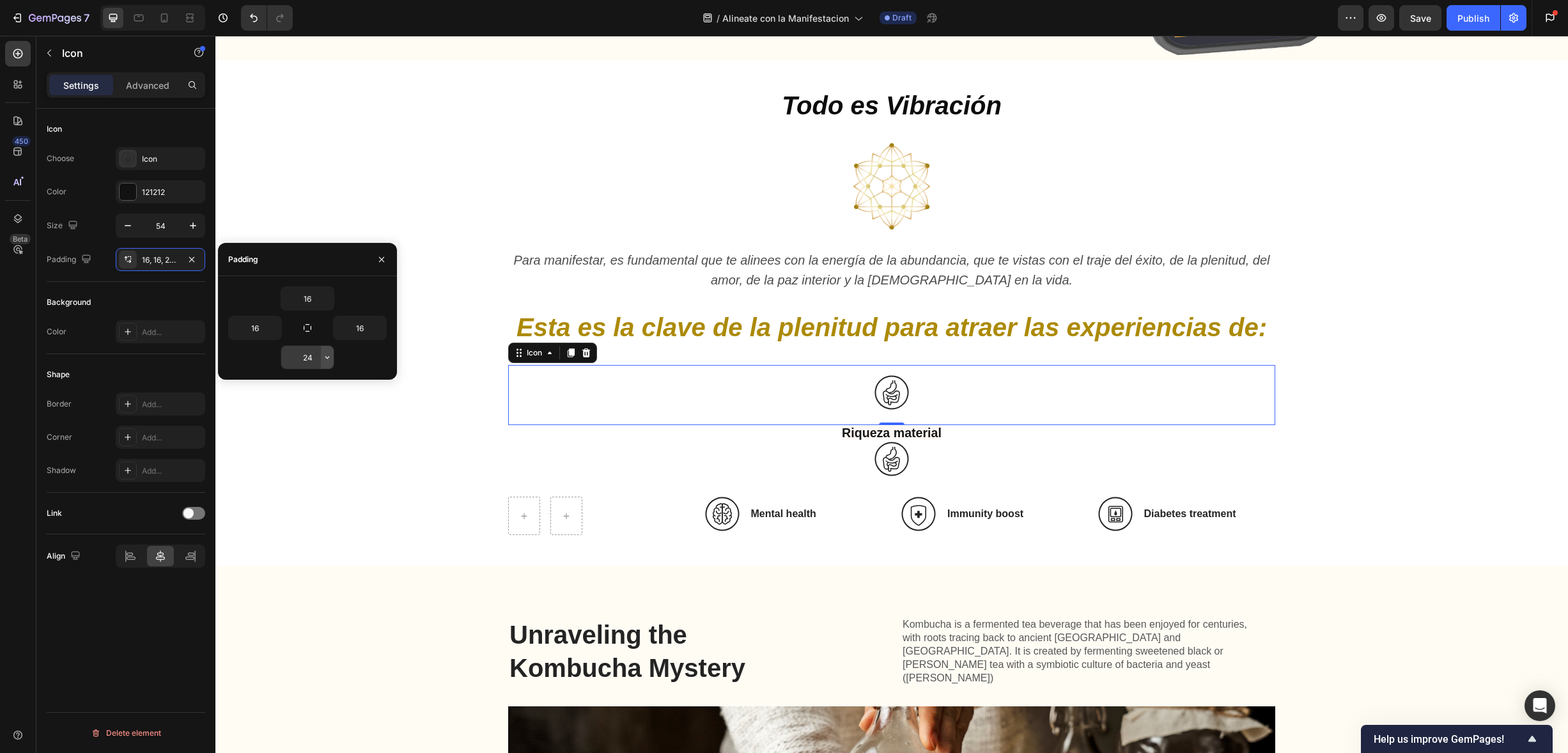
click at [331, 357] on icon "button" at bounding box center [327, 357] width 10 height 10
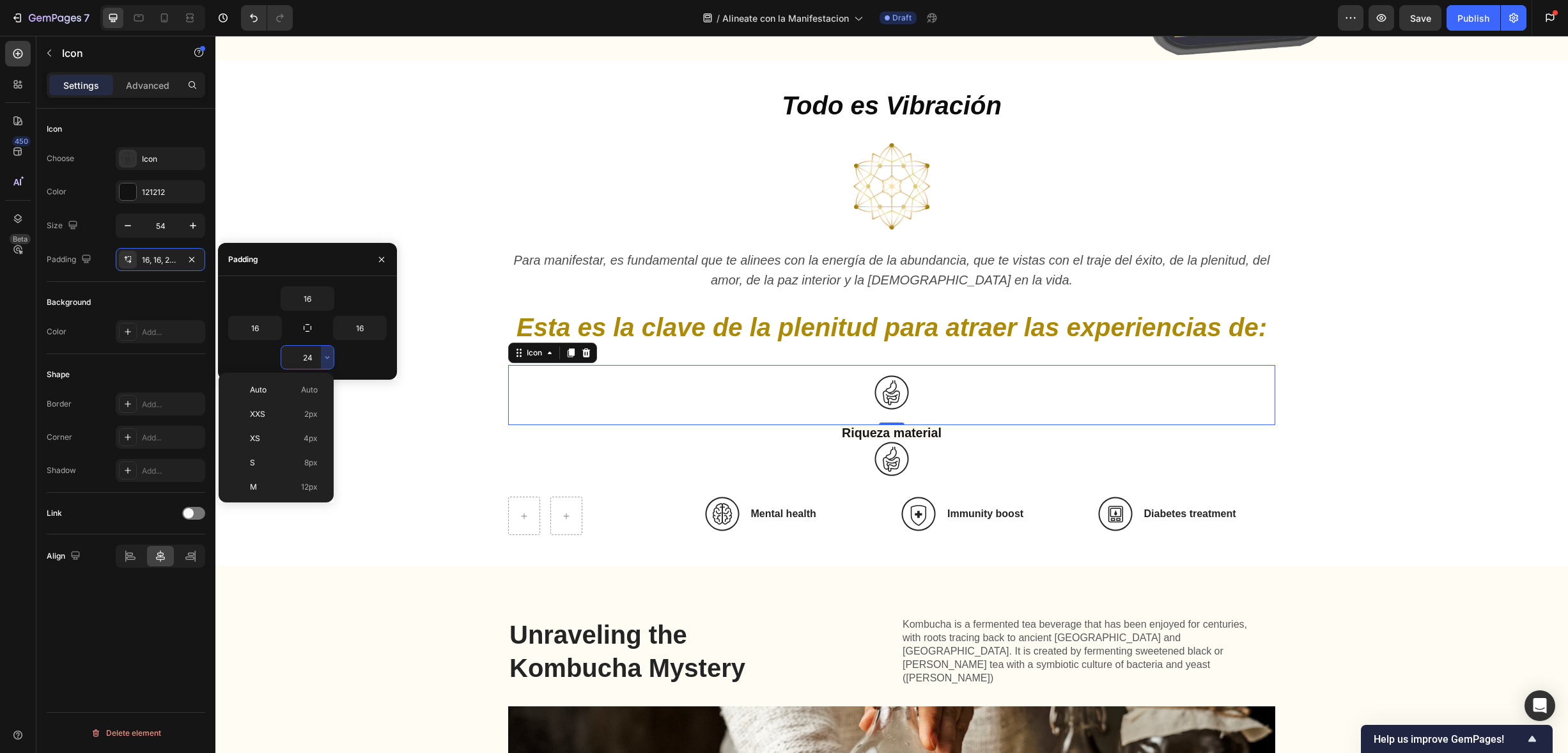
click at [312, 369] on div "24" at bounding box center [308, 356] width 53 height 24
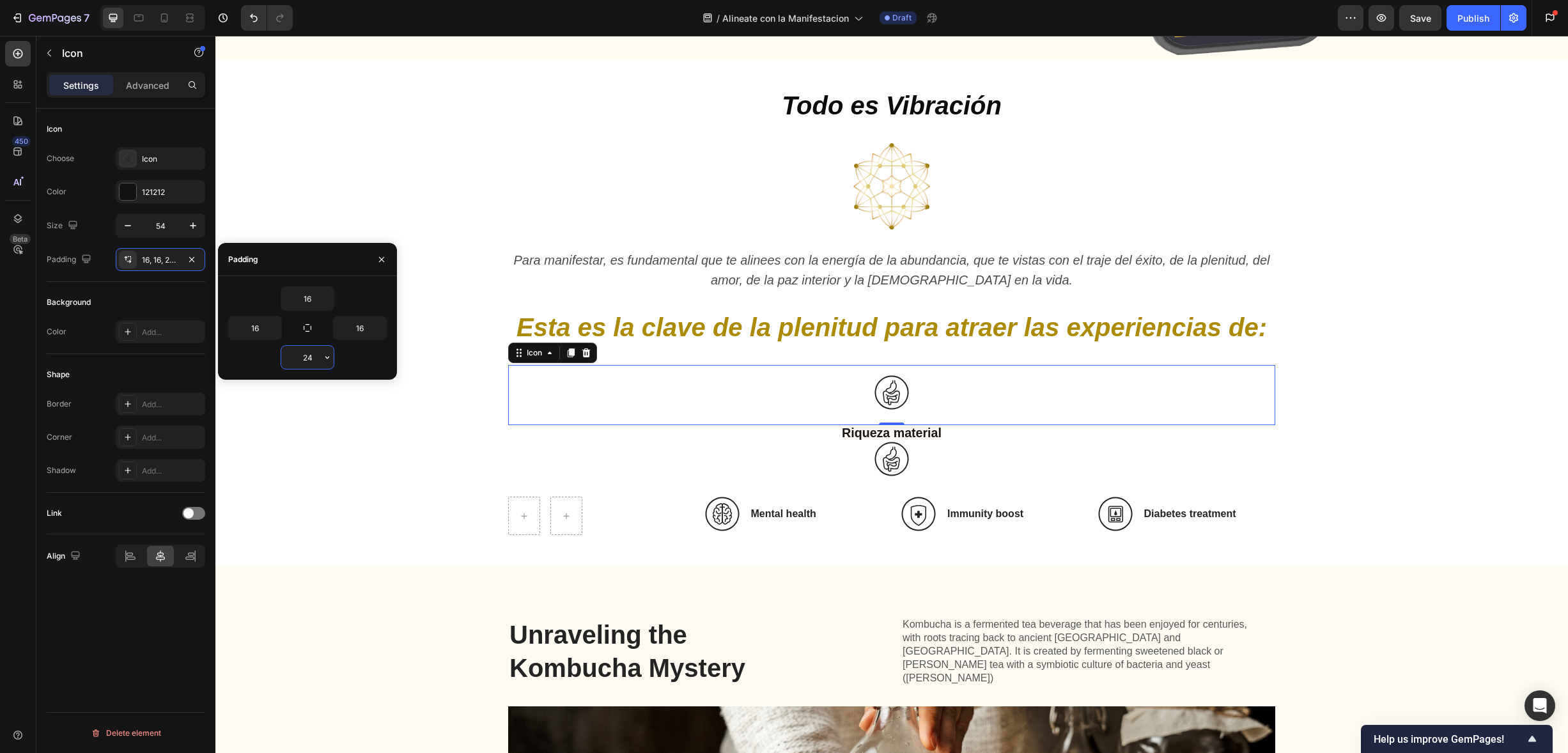
drag, startPoint x: 312, startPoint y: 360, endPoint x: 294, endPoint y: 355, distance: 18.7
click at [294, 355] on input "24" at bounding box center [307, 357] width 52 height 23
drag, startPoint x: 294, startPoint y: 355, endPoint x: 306, endPoint y: 350, distance: 13.0
click at [296, 353] on input "24" at bounding box center [307, 357] width 52 height 23
drag, startPoint x: 312, startPoint y: 353, endPoint x: 298, endPoint y: 351, distance: 14.1
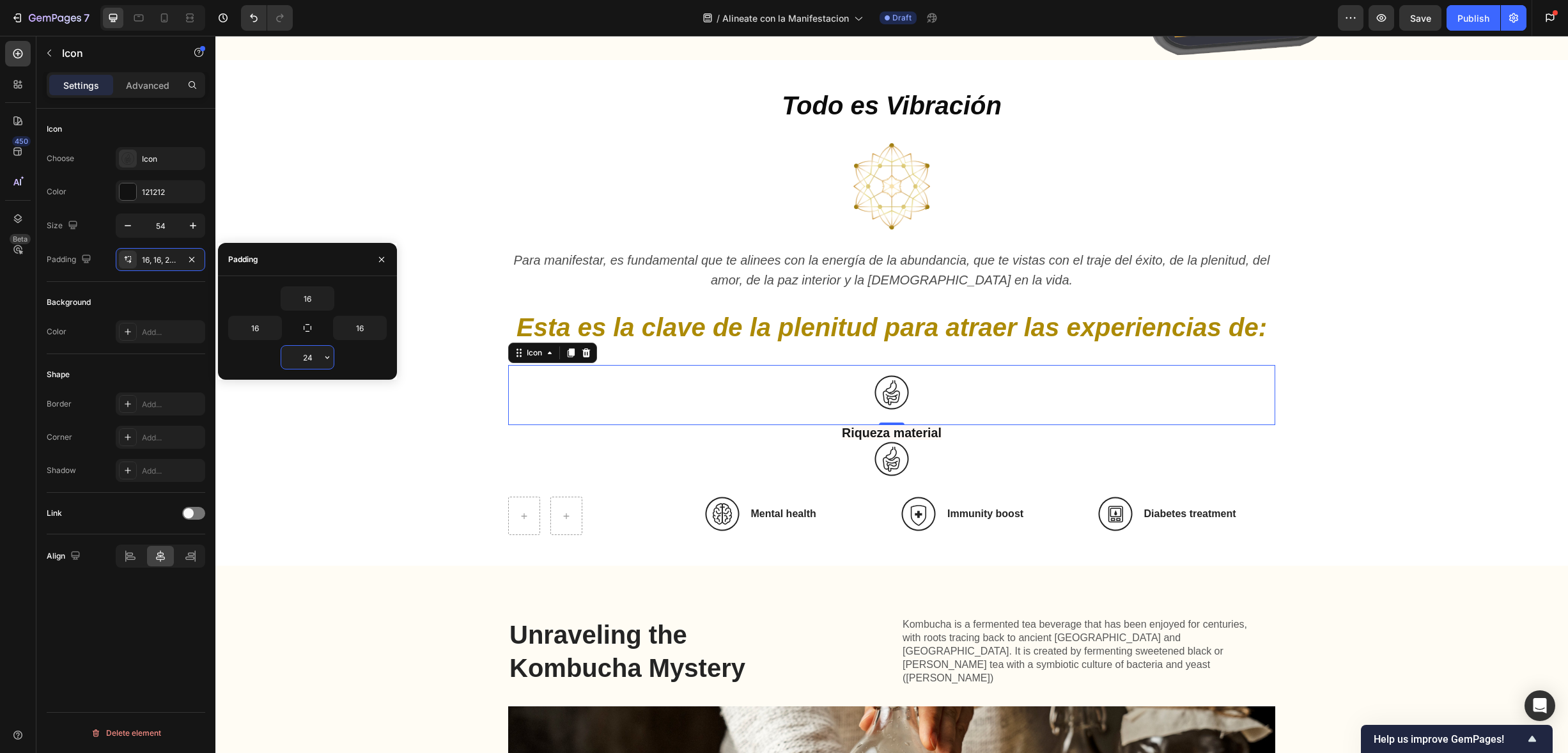
click at [297, 351] on input "24" at bounding box center [307, 357] width 52 height 23
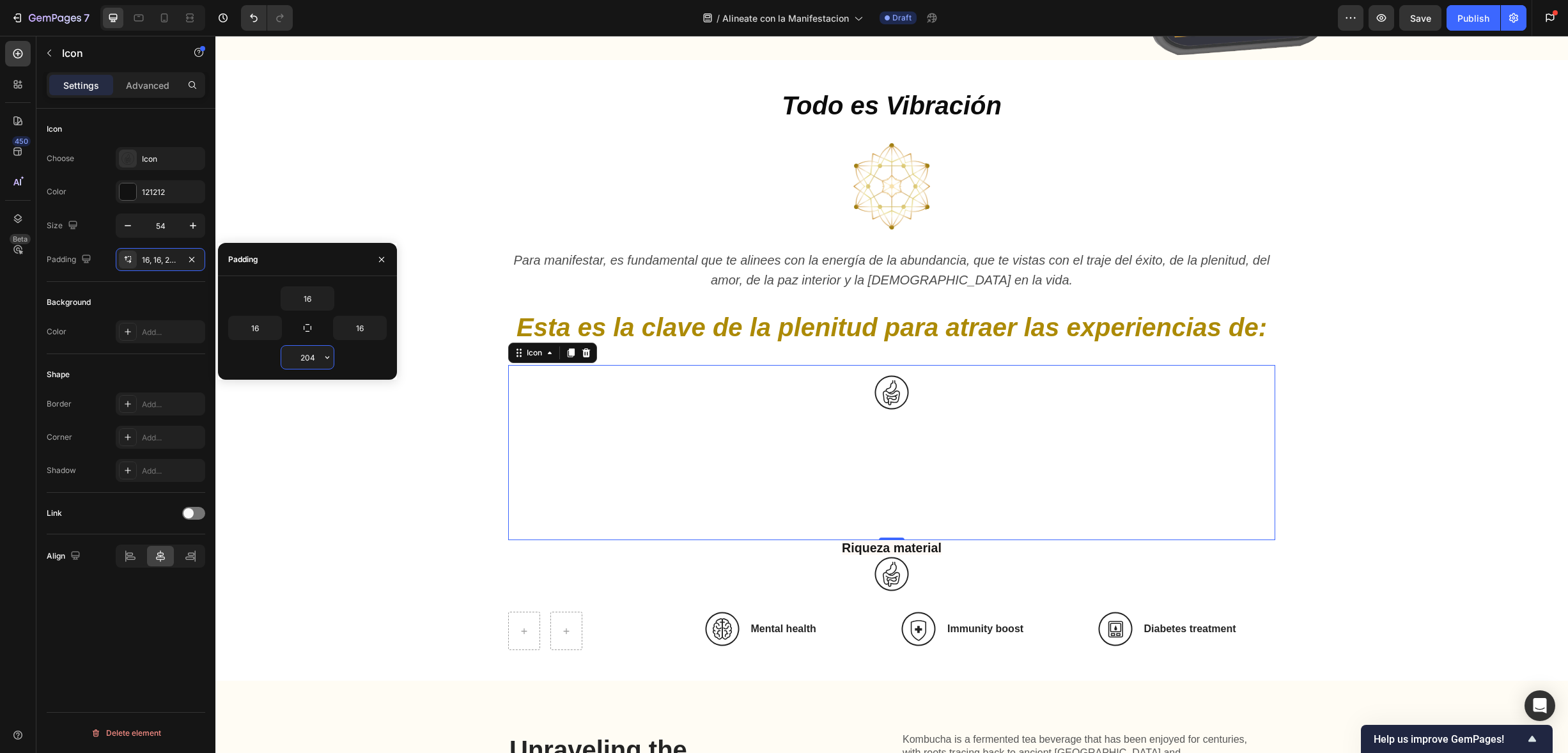
type input "20"
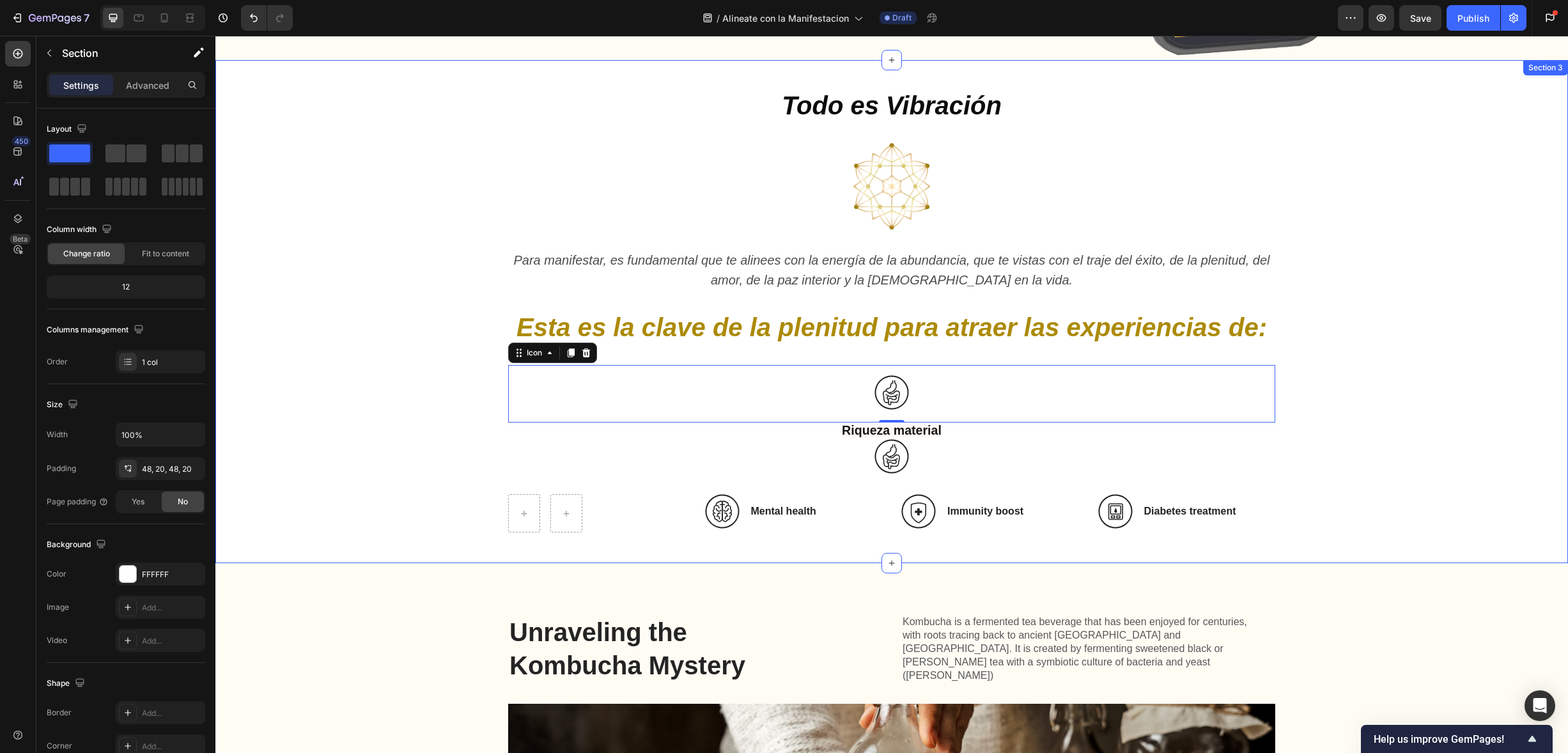
click at [368, 455] on div "Todo es Vibración Heading Image Para manifestar, es fundamental que te alinees …" at bounding box center [892, 312] width 1327 height 442
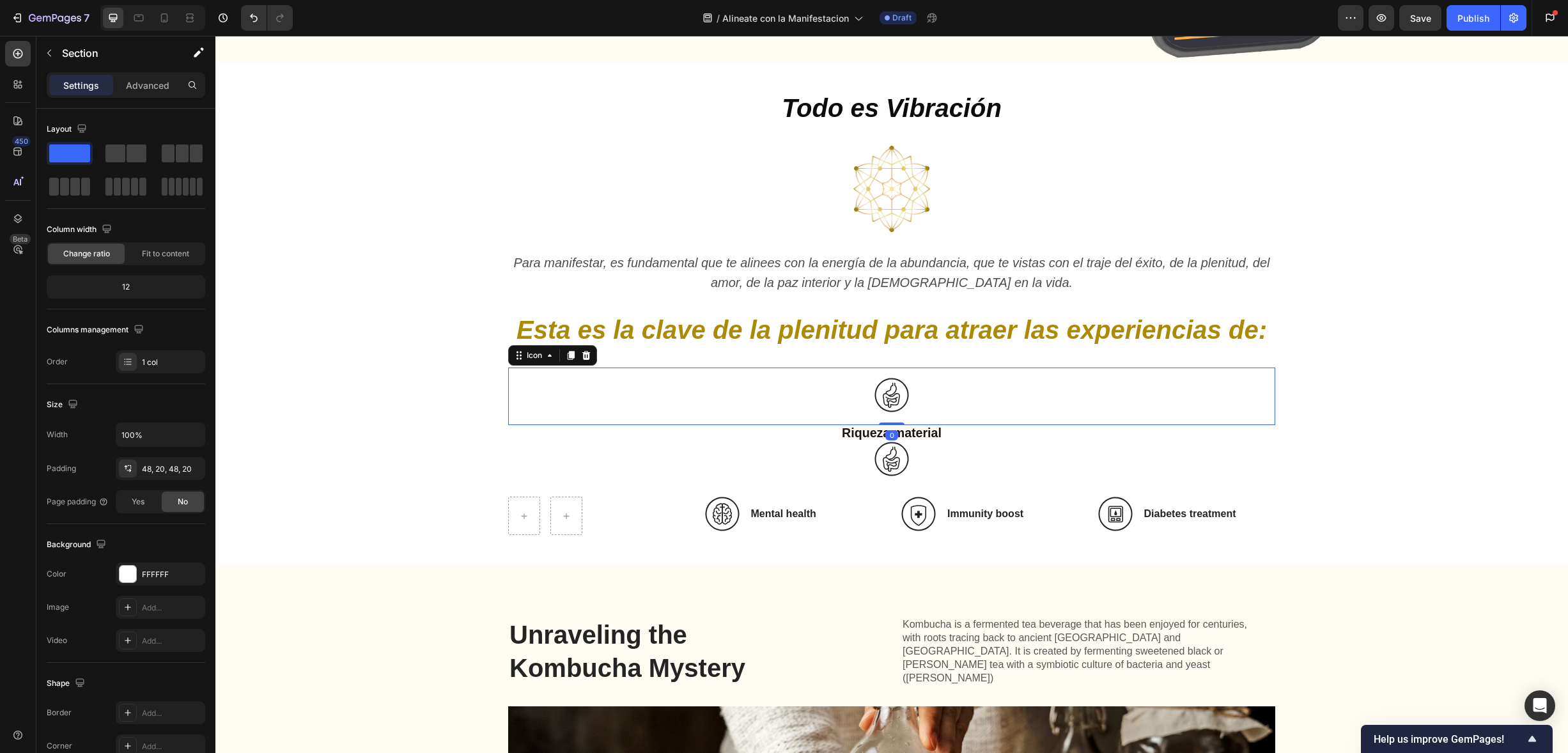
click at [895, 378] on icon at bounding box center [892, 396] width 34 height 34
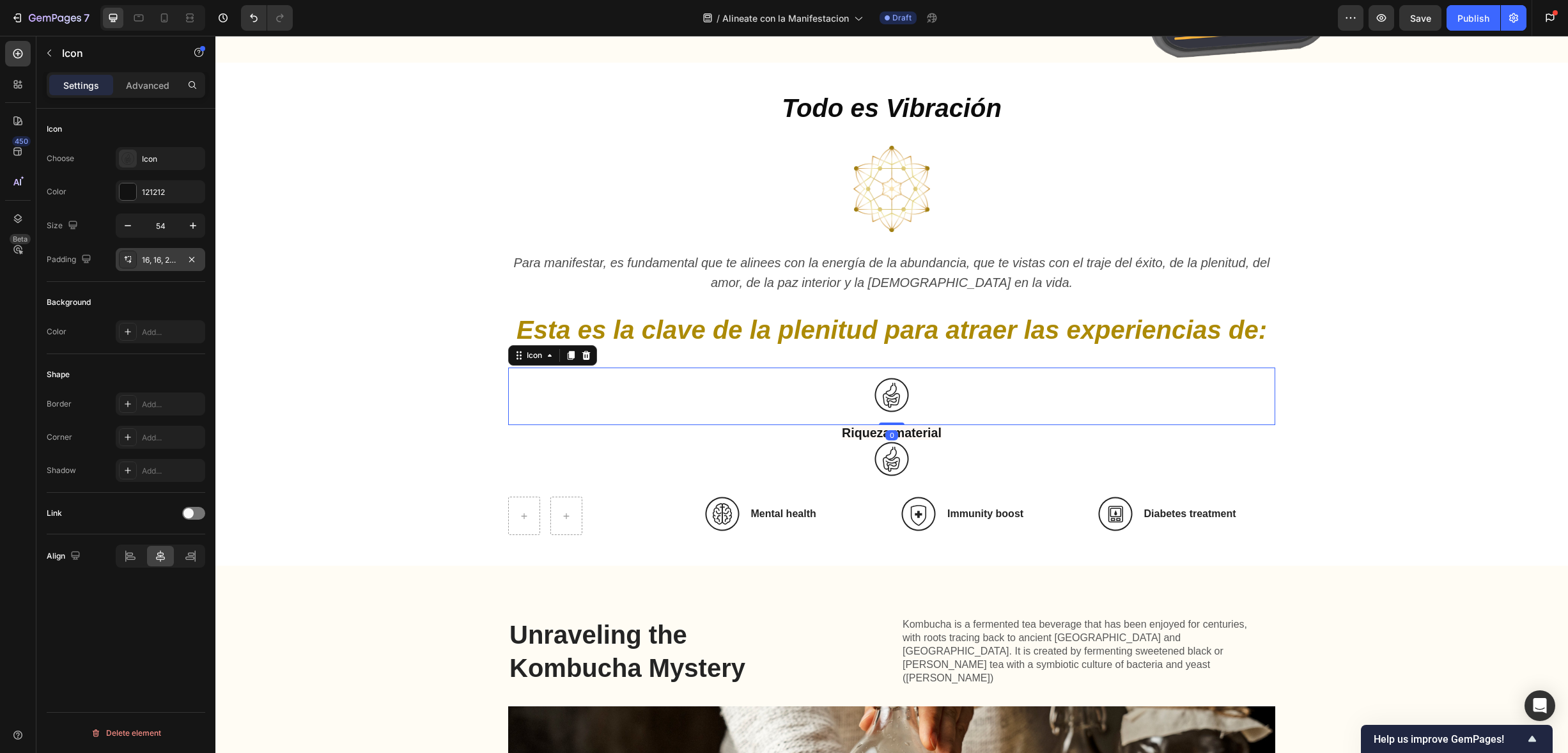
click at [151, 254] on div "16, 16, 20, 16" at bounding box center [160, 259] width 90 height 23
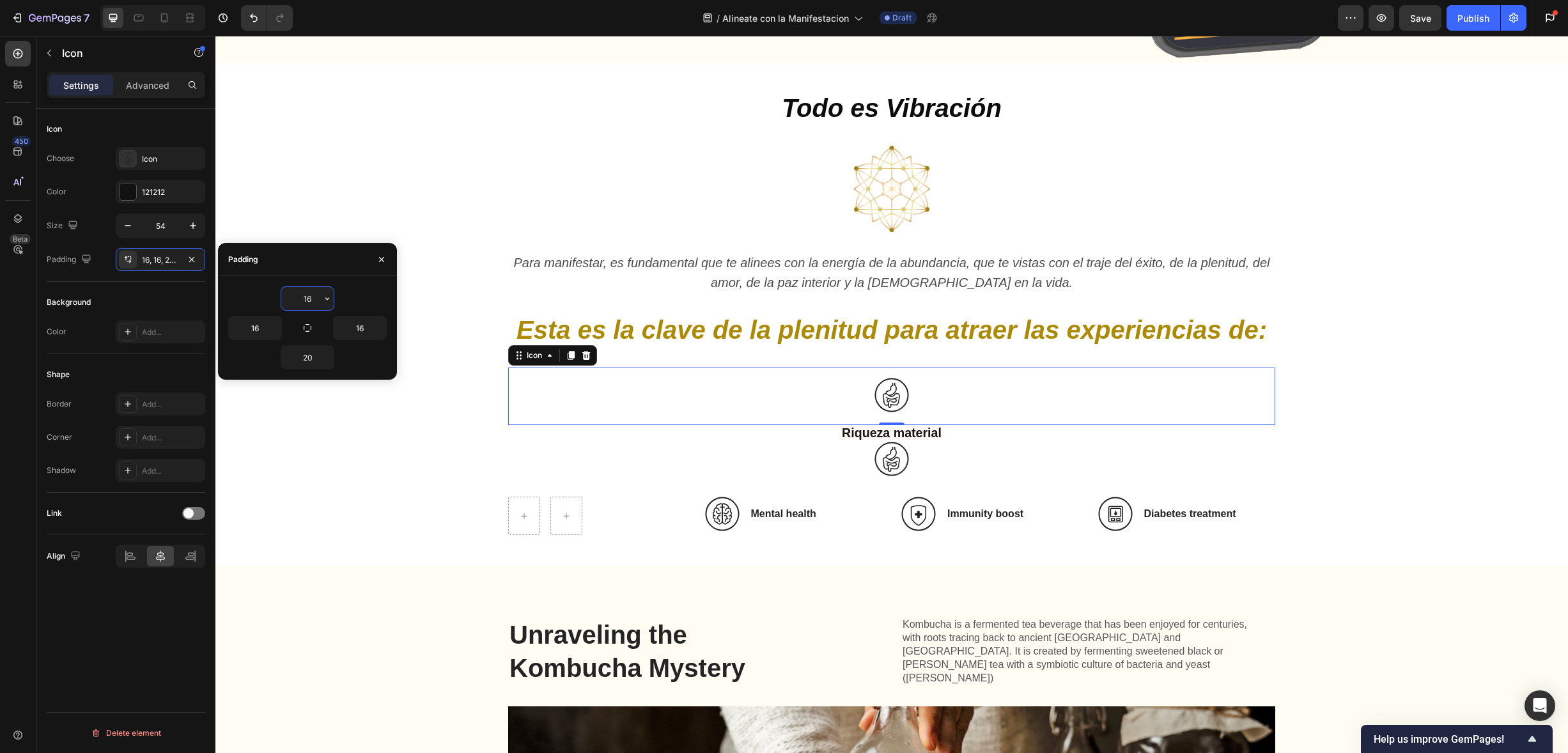
drag, startPoint x: 317, startPoint y: 296, endPoint x: 287, endPoint y: 294, distance: 30.1
click at [287, 294] on input "16" at bounding box center [307, 298] width 52 height 23
drag, startPoint x: 312, startPoint y: 299, endPoint x: 295, endPoint y: 297, distance: 17.1
click at [295, 297] on input "16" at bounding box center [307, 298] width 52 height 23
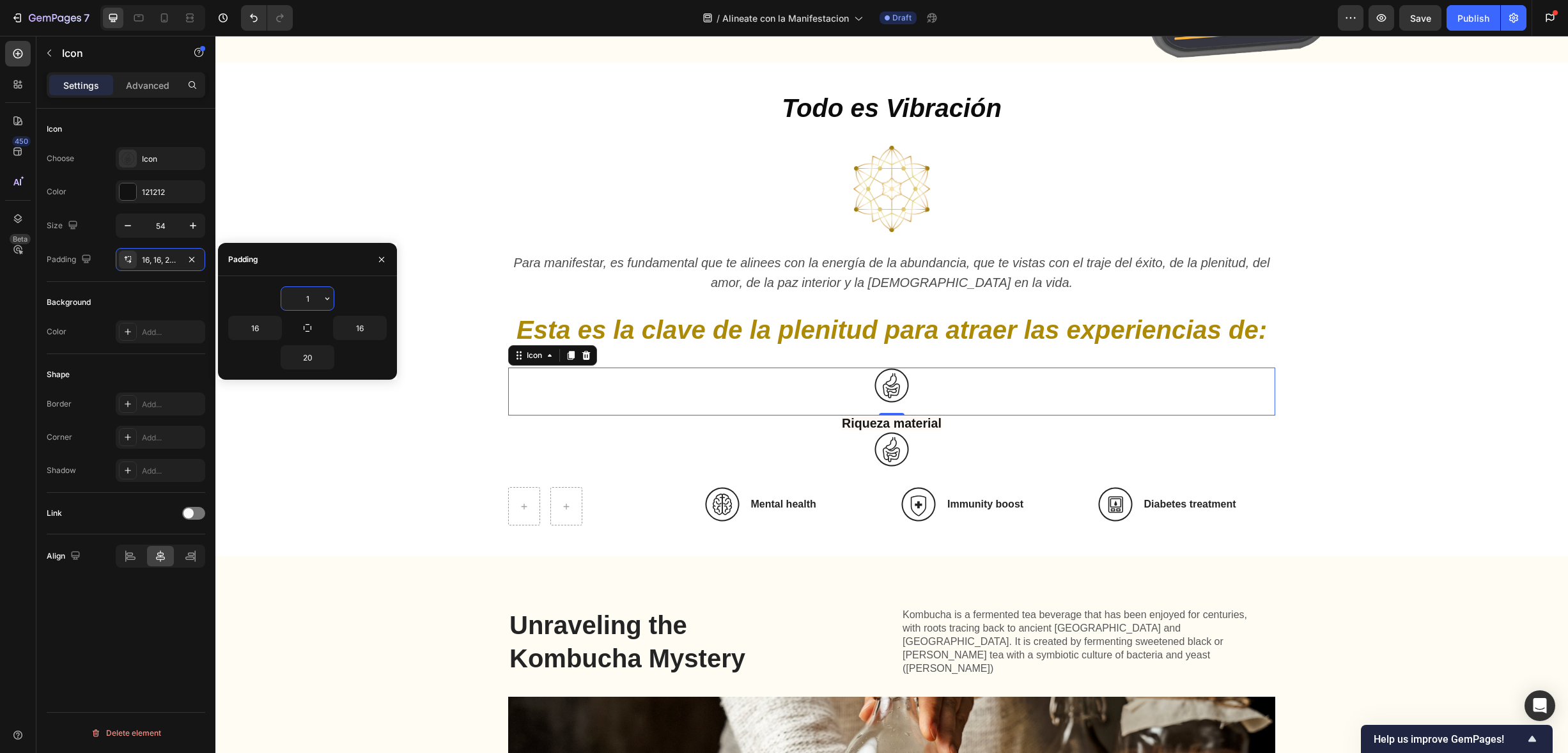
type input "12"
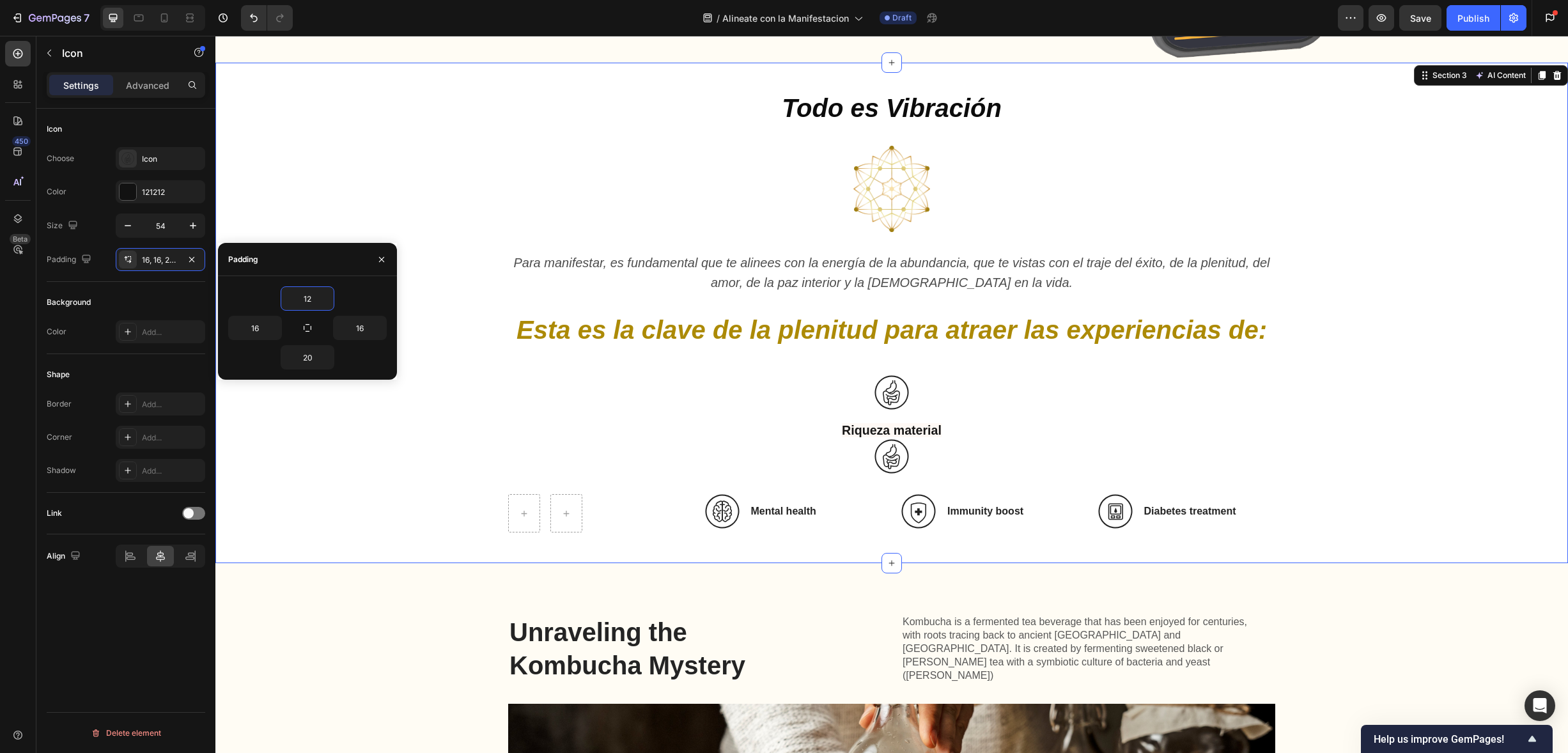
click at [405, 459] on div "Todo es Vibración Heading Image Para manifestar, es fundamental que te alinees …" at bounding box center [892, 314] width 1327 height 440
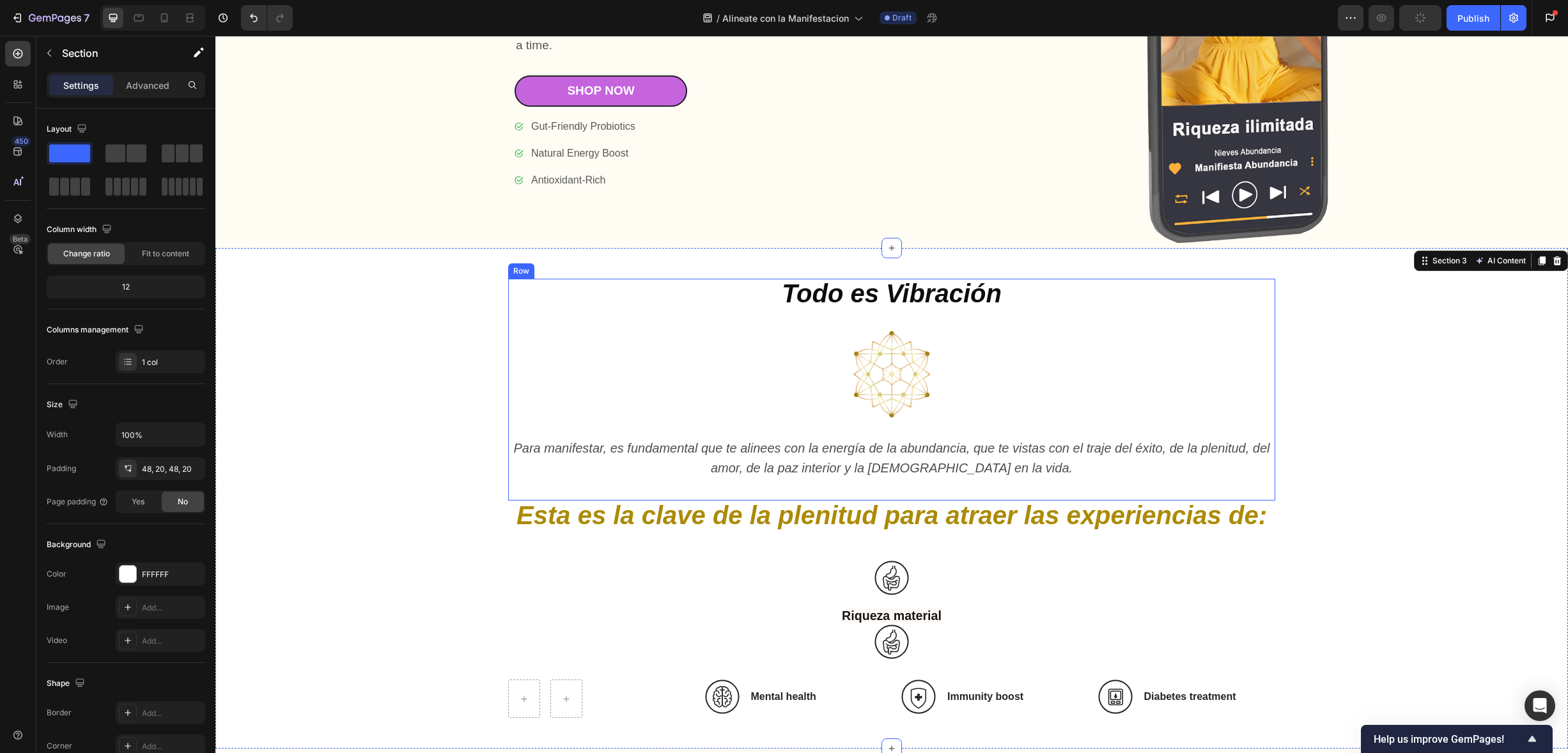
scroll to position [990, 0]
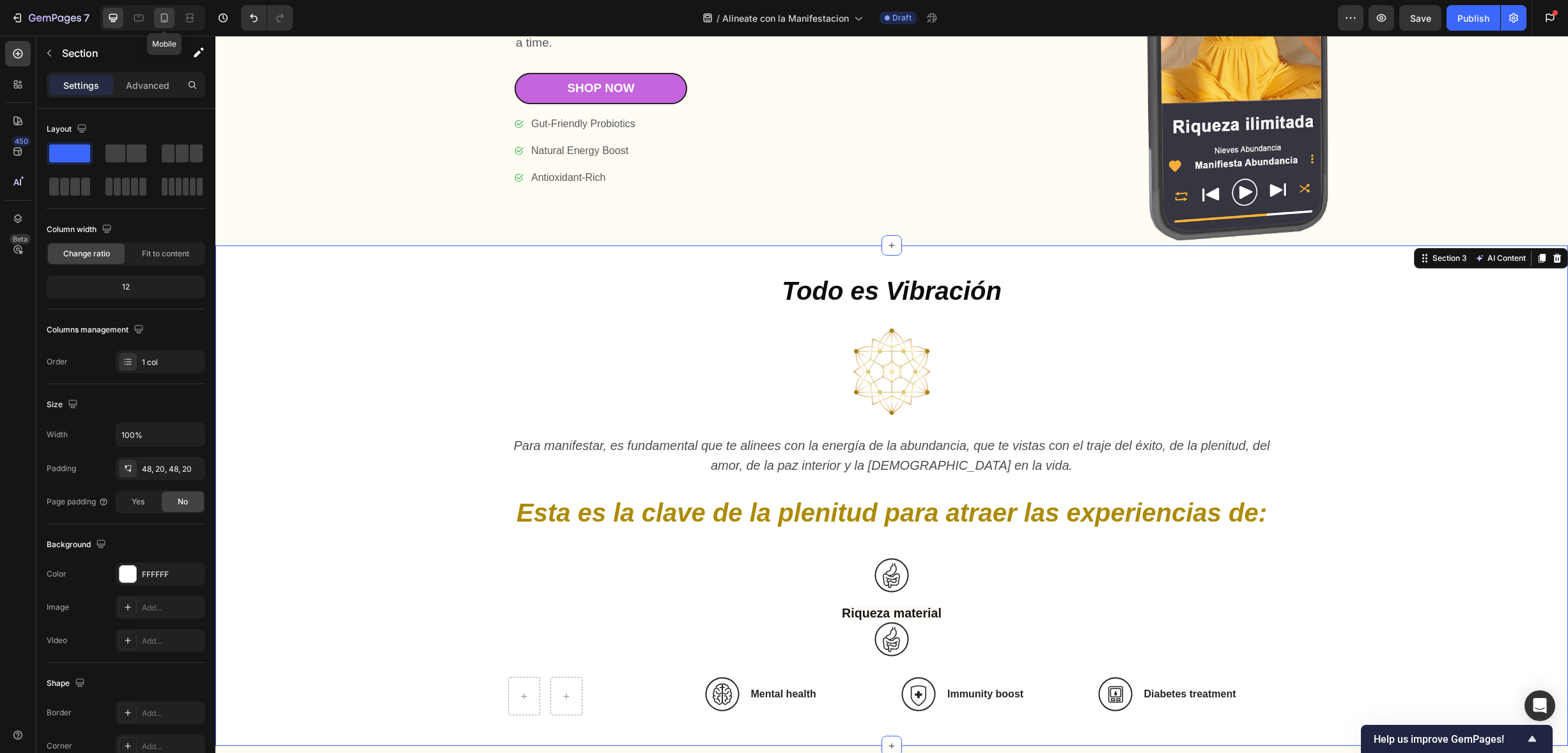
click at [164, 13] on icon at bounding box center [164, 17] width 7 height 9
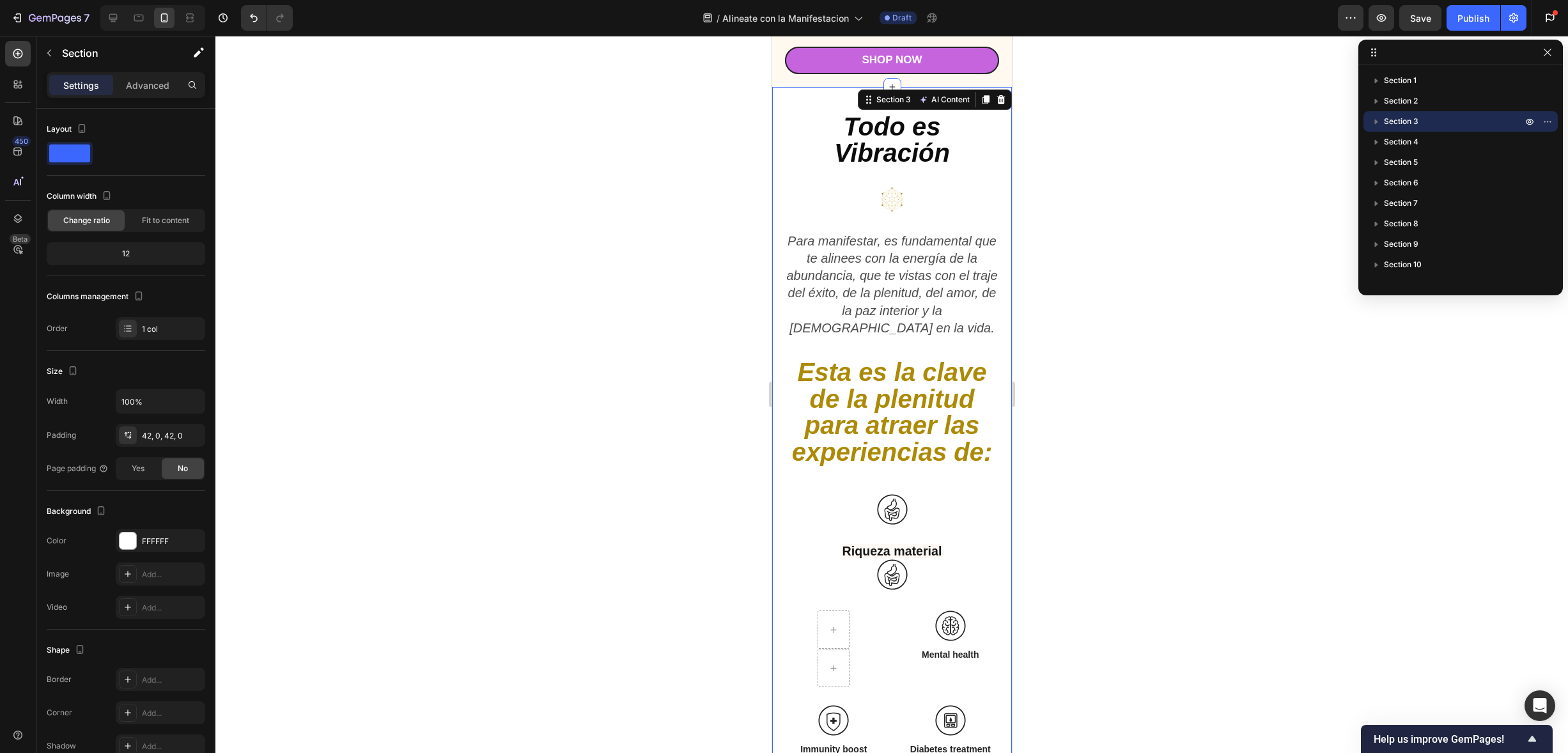
scroll to position [1105, 0]
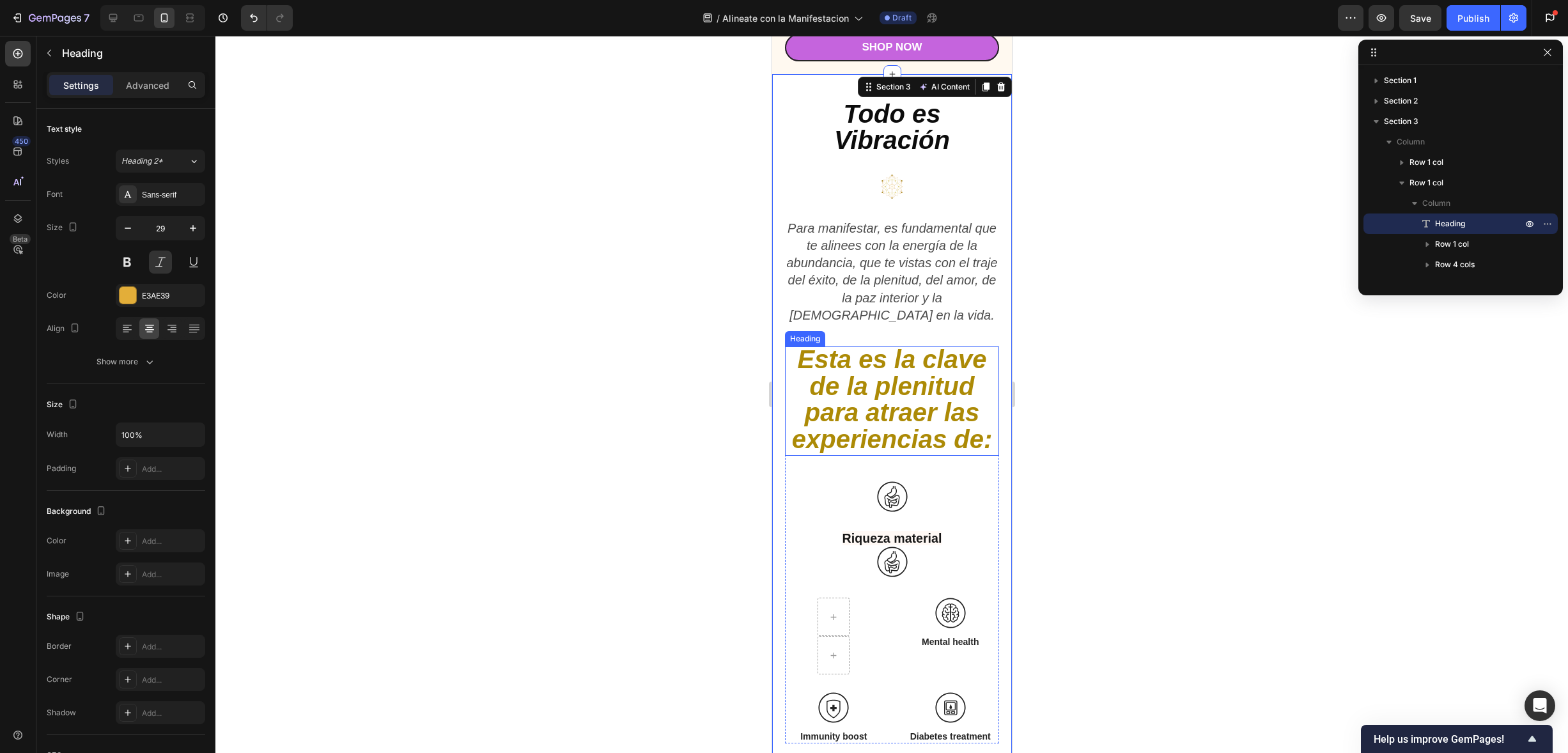
click at [895, 367] on icon "Esta es la clave de la plenitud para atraer las experiencias de:" at bounding box center [892, 398] width 201 height 108
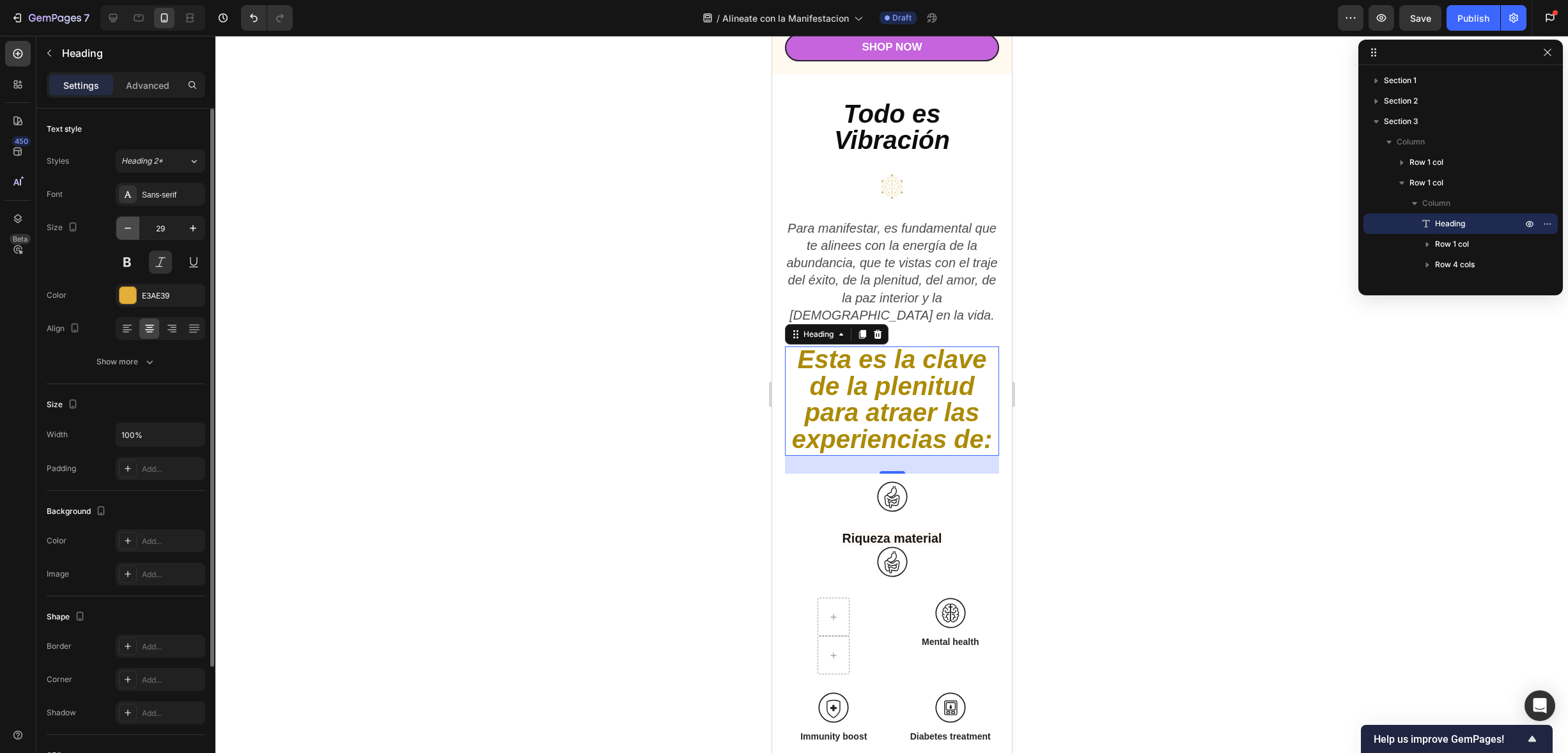
click at [135, 223] on button "button" at bounding box center [128, 228] width 23 height 23
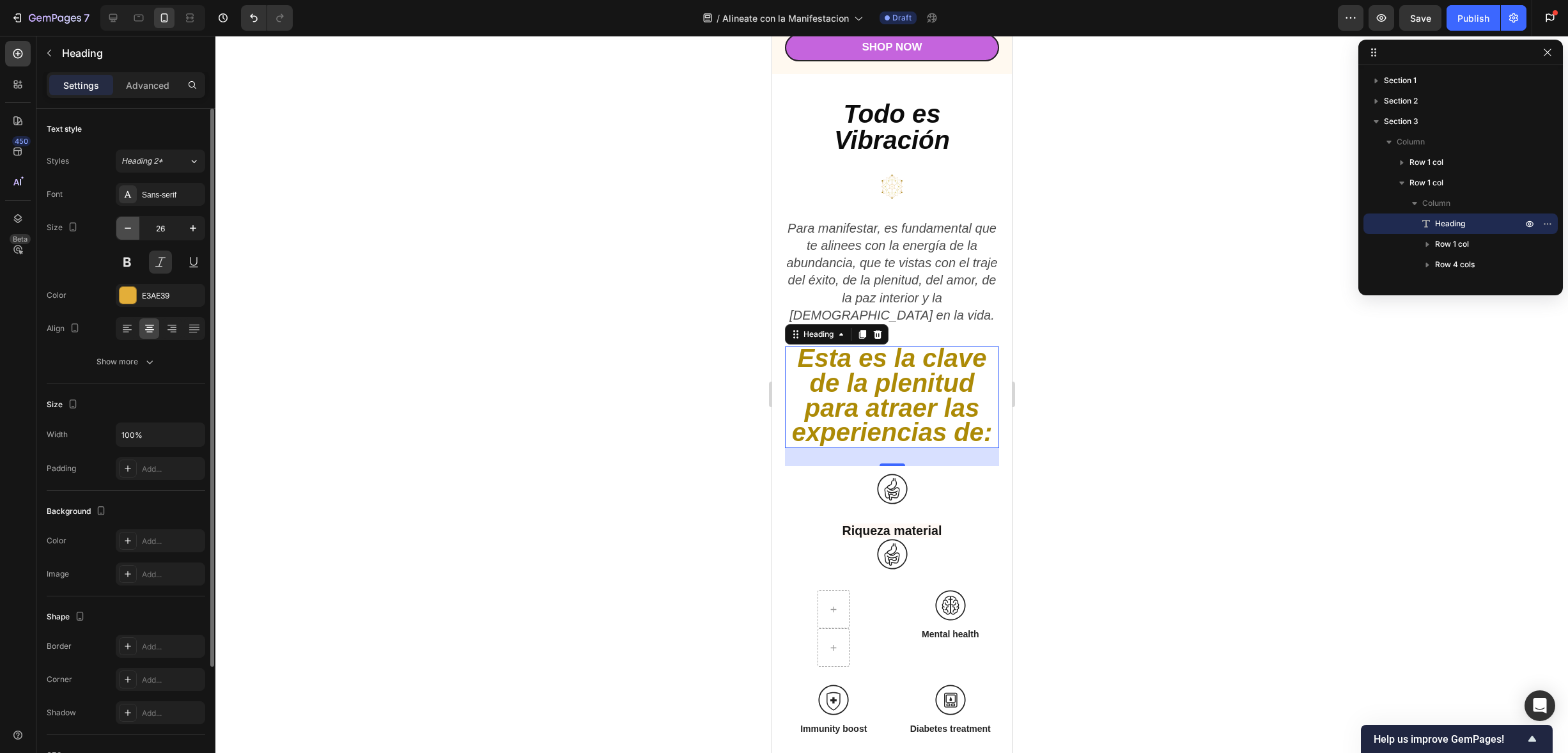
click at [135, 223] on button "button" at bounding box center [128, 228] width 23 height 23
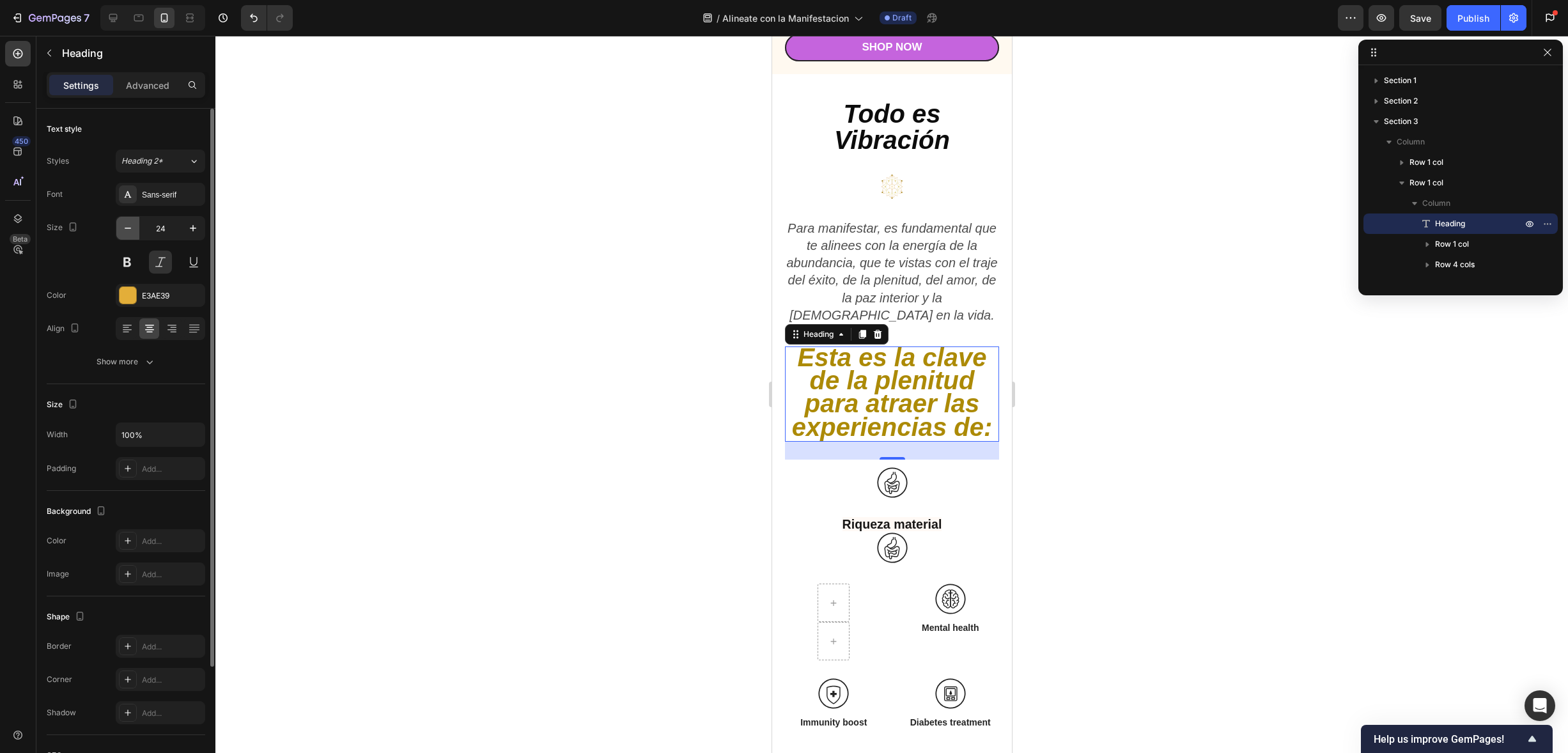
click at [135, 223] on button "button" at bounding box center [128, 228] width 23 height 23
click at [135, 225] on button "button" at bounding box center [128, 228] width 23 height 23
click at [134, 226] on button "button" at bounding box center [128, 228] width 23 height 23
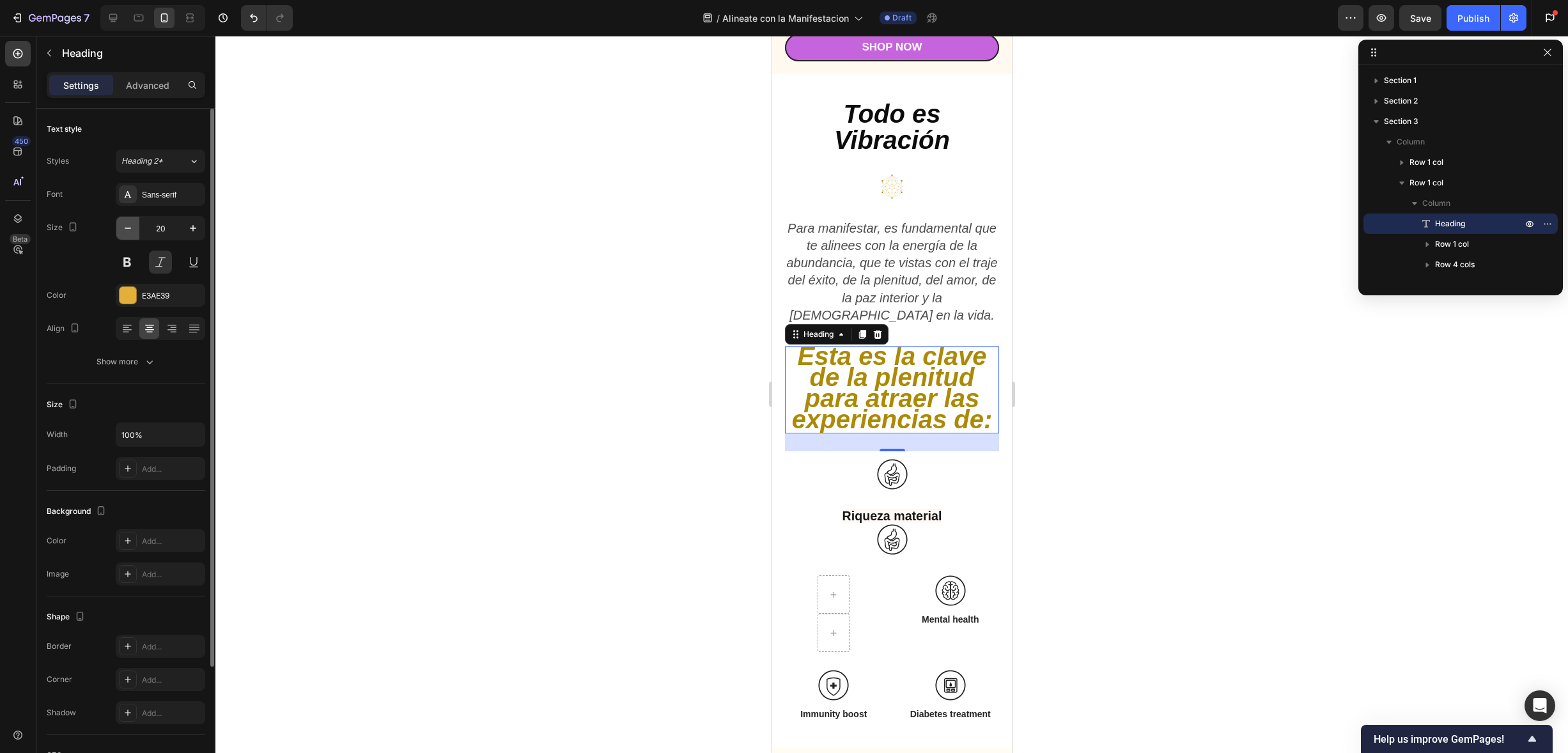
click at [134, 227] on button "button" at bounding box center [128, 228] width 23 height 23
click at [187, 224] on icon "button" at bounding box center [192, 228] width 12 height 12
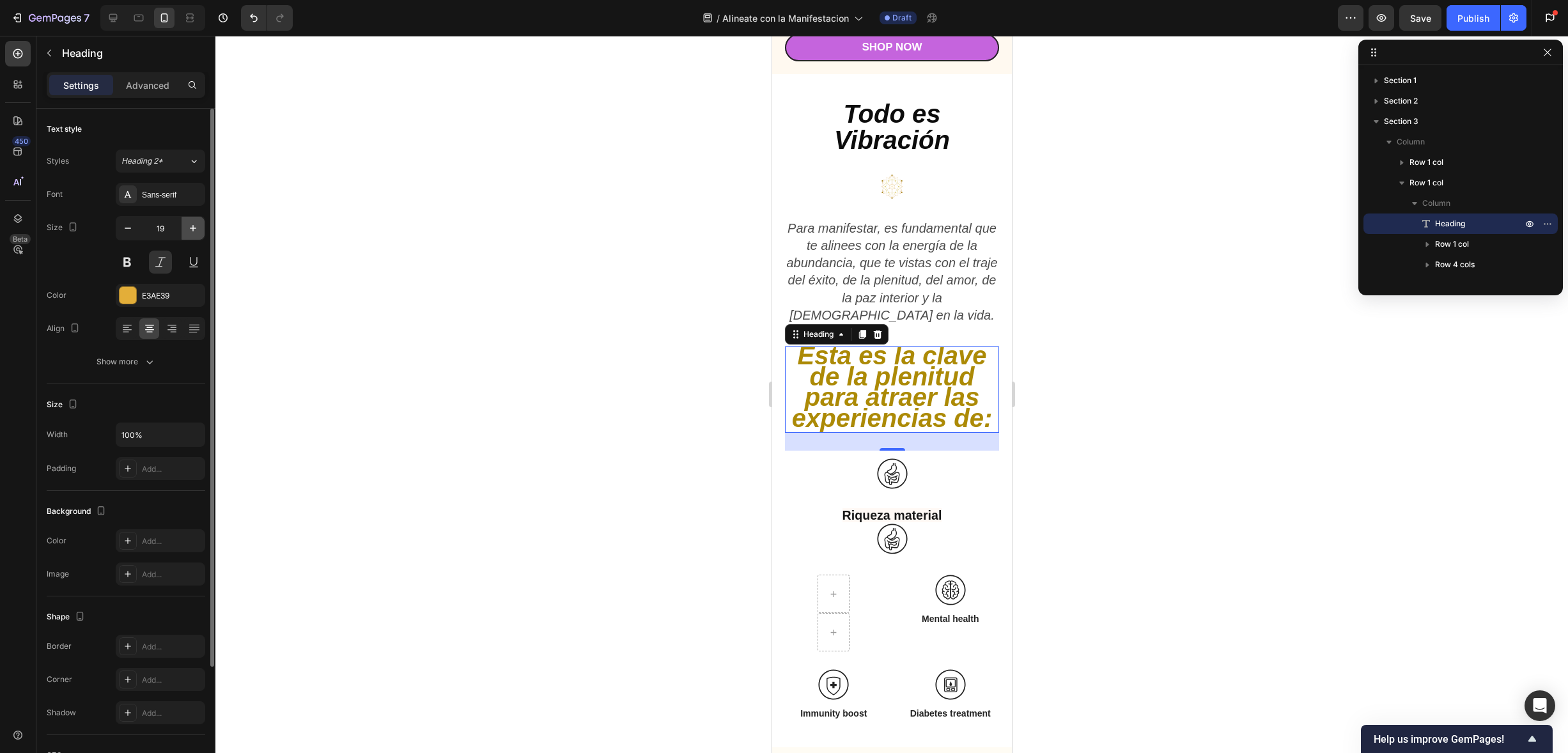
click at [187, 224] on icon "button" at bounding box center [192, 228] width 12 height 12
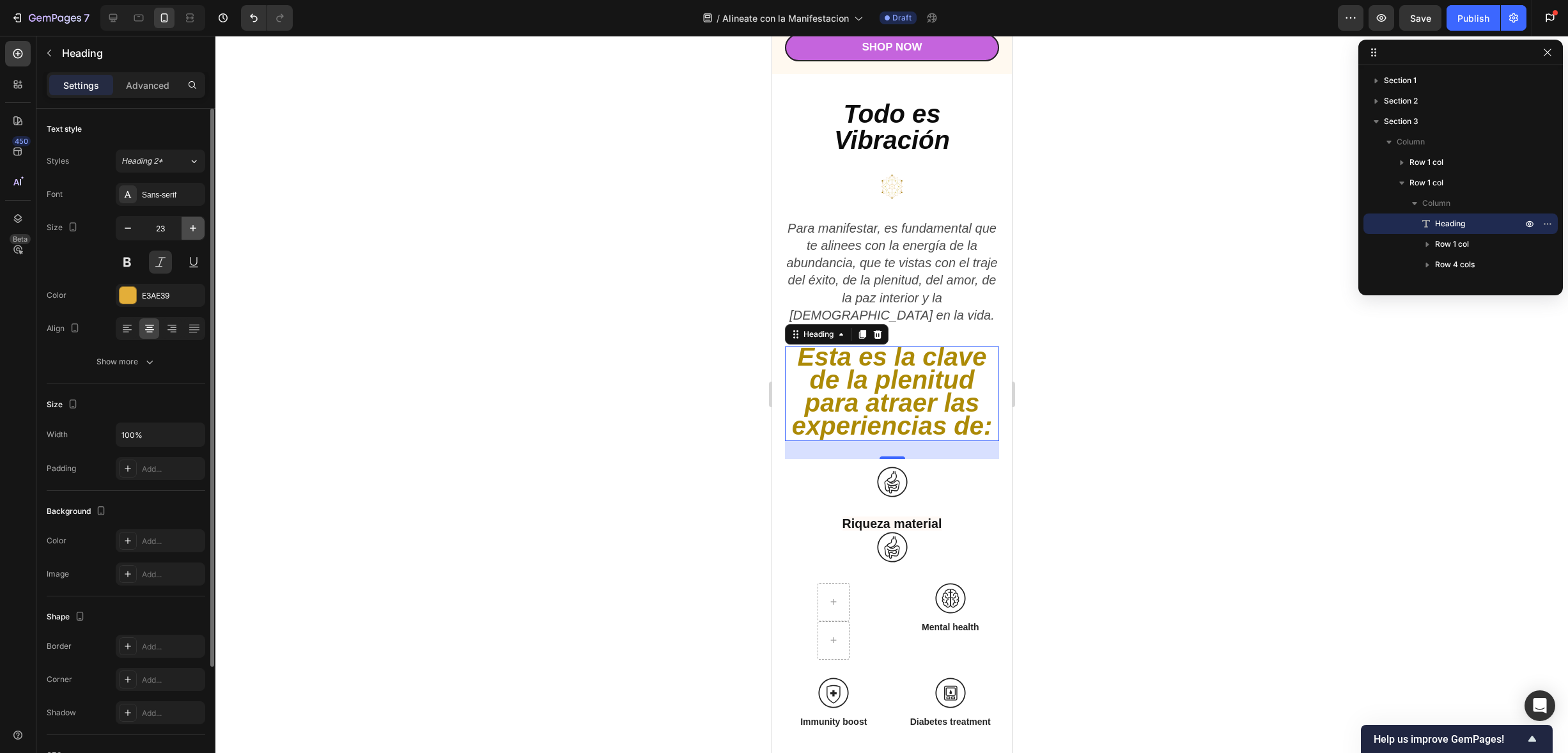
click at [187, 224] on icon "button" at bounding box center [192, 228] width 12 height 12
click at [189, 150] on button "Heading 2*" at bounding box center [160, 161] width 90 height 23
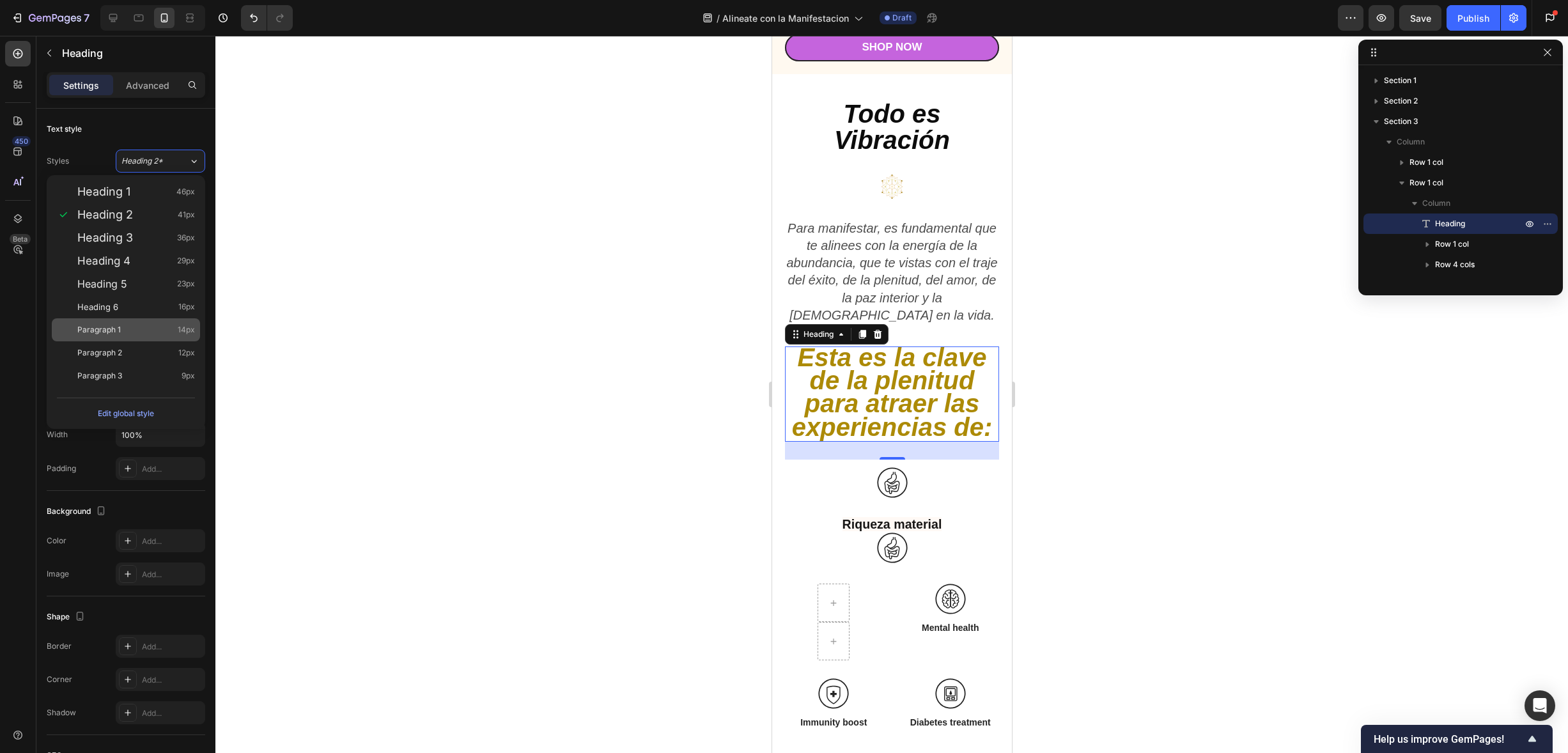
click at [130, 322] on div "Paragraph 1 14px" at bounding box center [126, 330] width 149 height 23
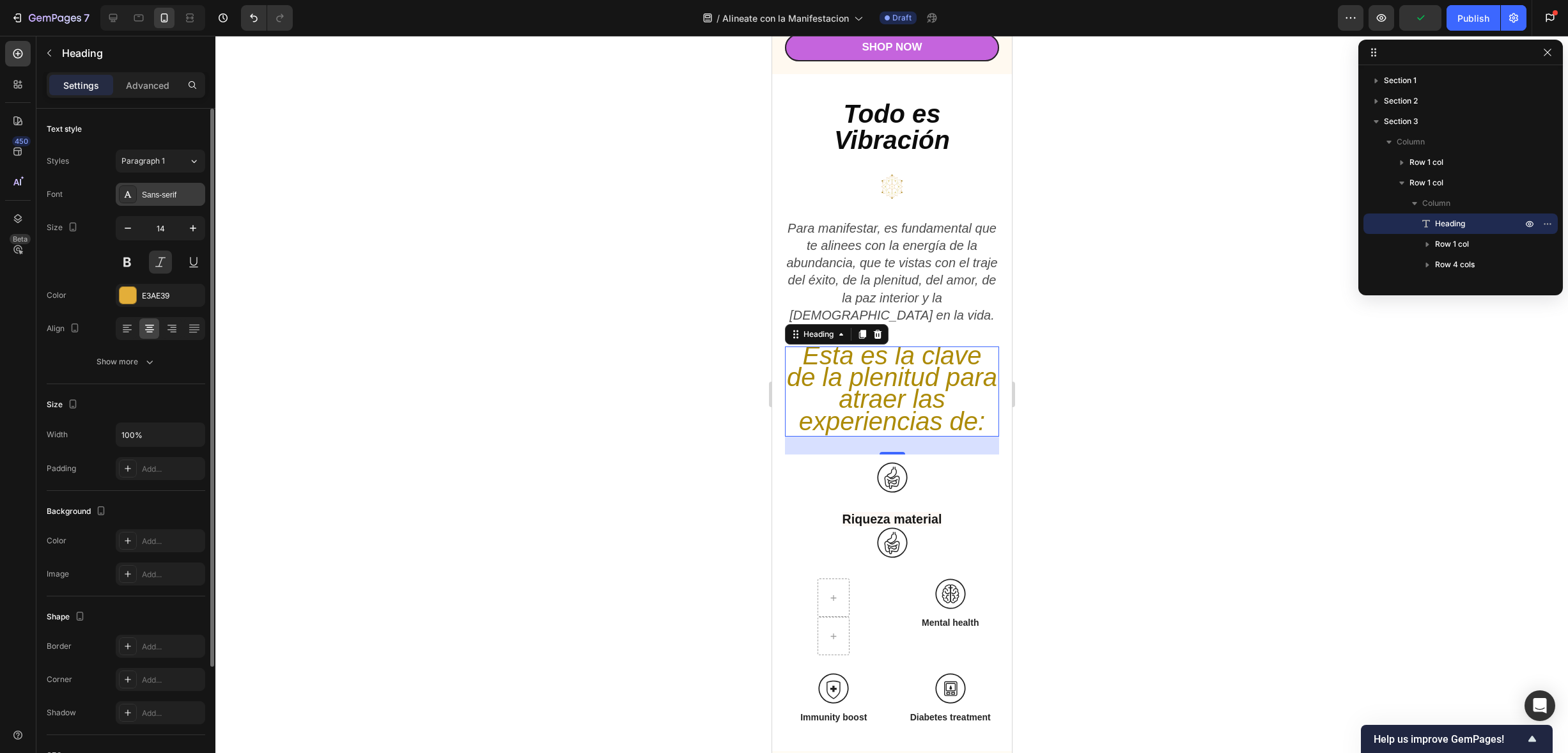
click at [172, 195] on div "Sans-serif" at bounding box center [171, 195] width 60 height 11
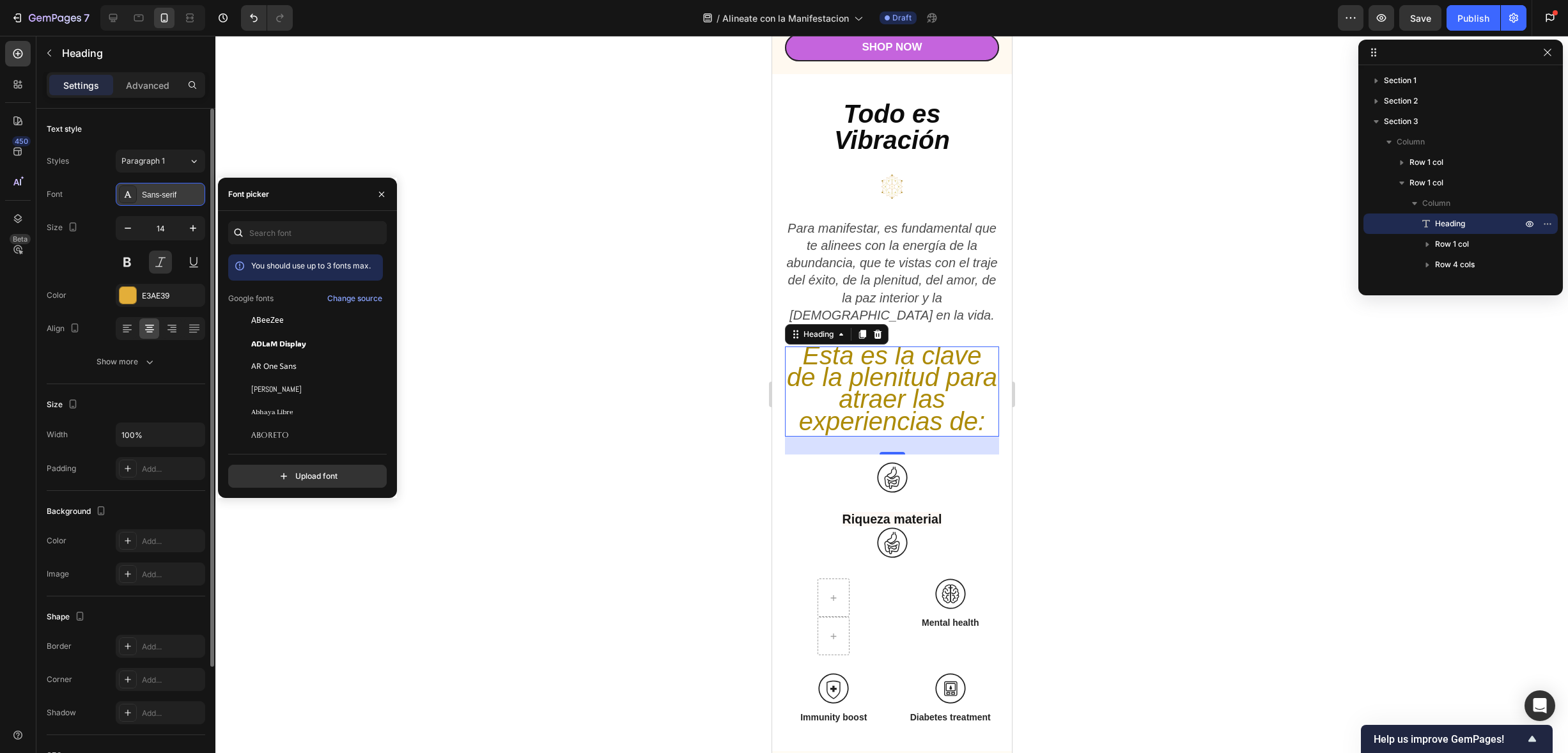
click at [172, 195] on div "Sans-serif" at bounding box center [171, 195] width 60 height 11
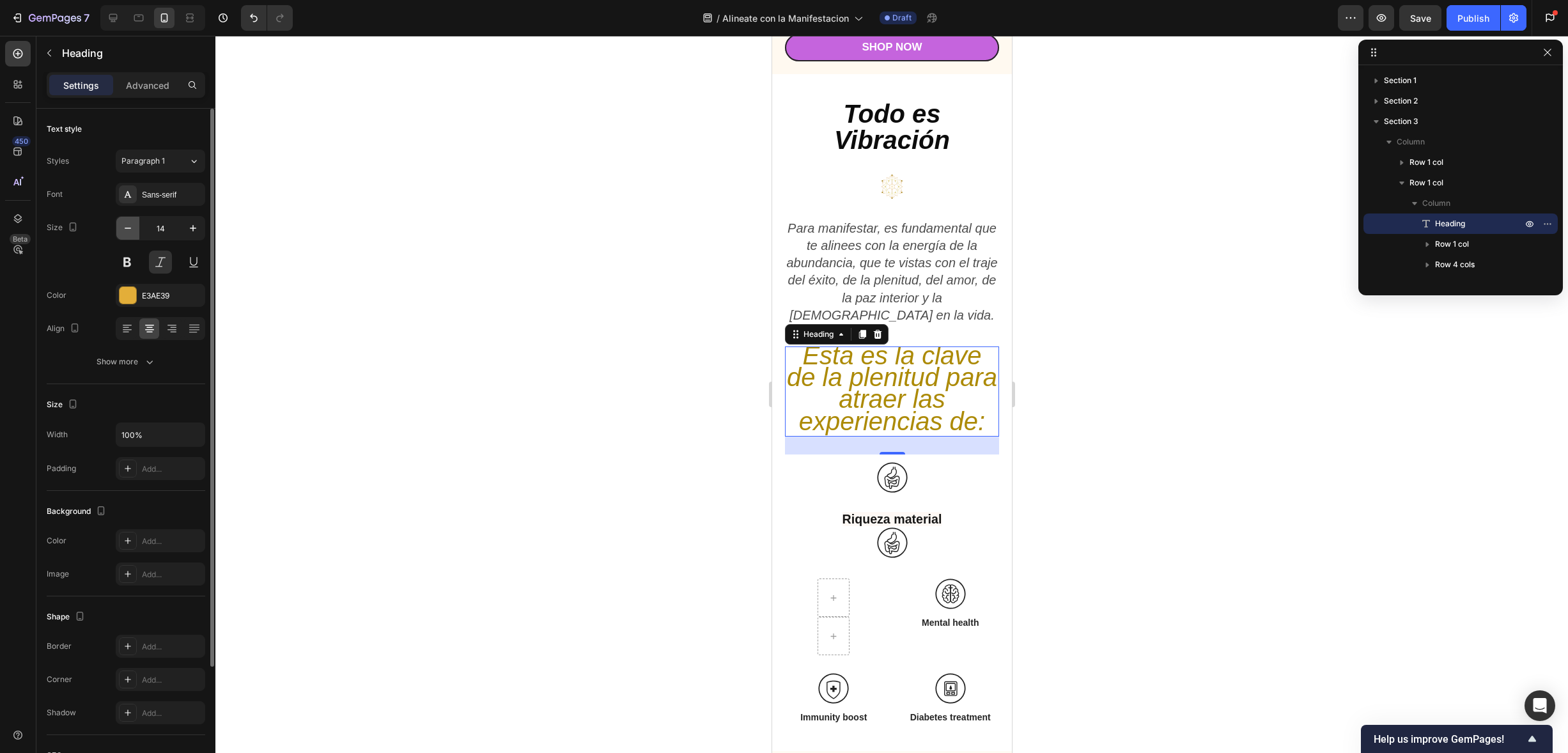
click at [131, 227] on icon "button" at bounding box center [127, 228] width 12 height 12
click at [131, 226] on icon "button" at bounding box center [127, 228] width 12 height 12
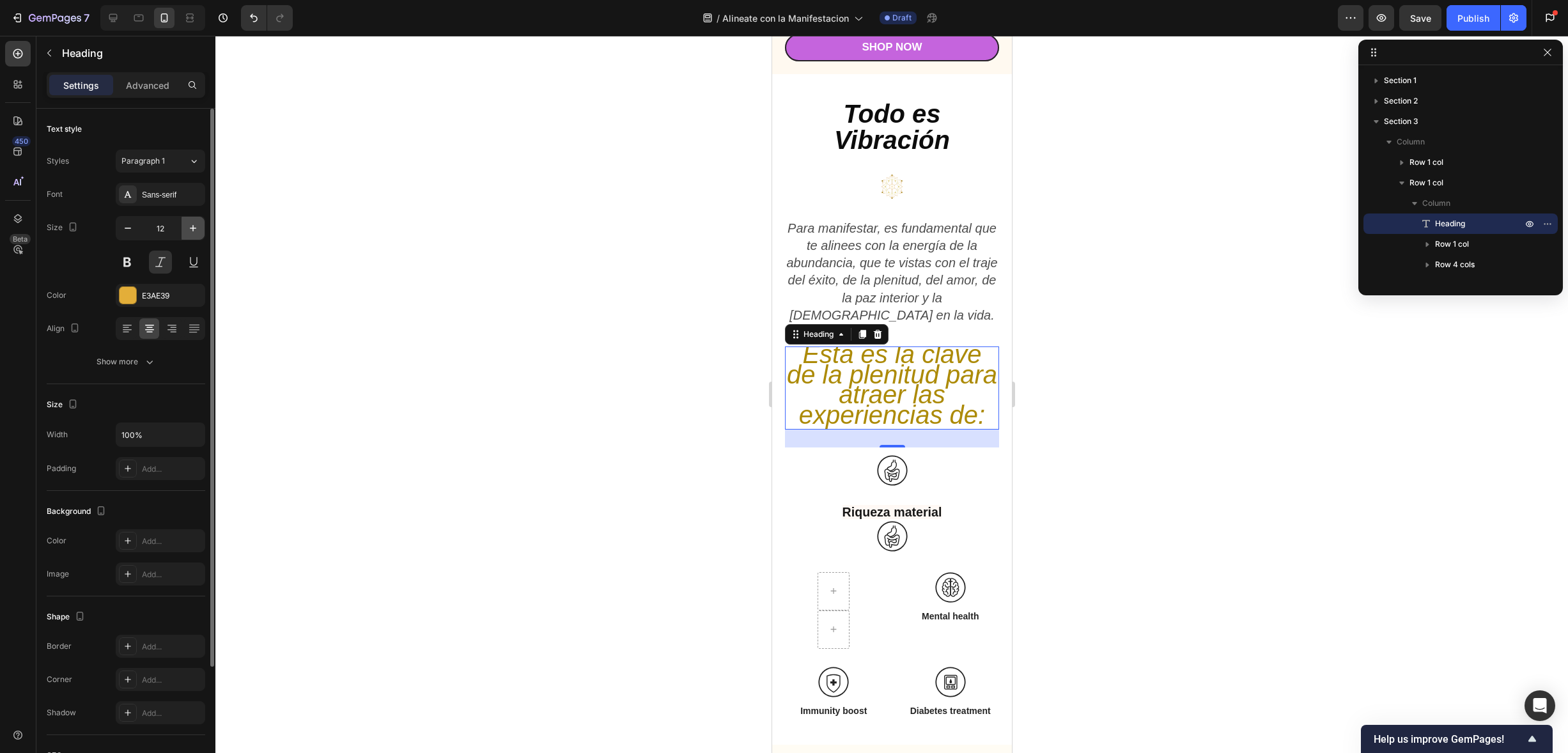
click at [189, 220] on button "button" at bounding box center [193, 228] width 23 height 23
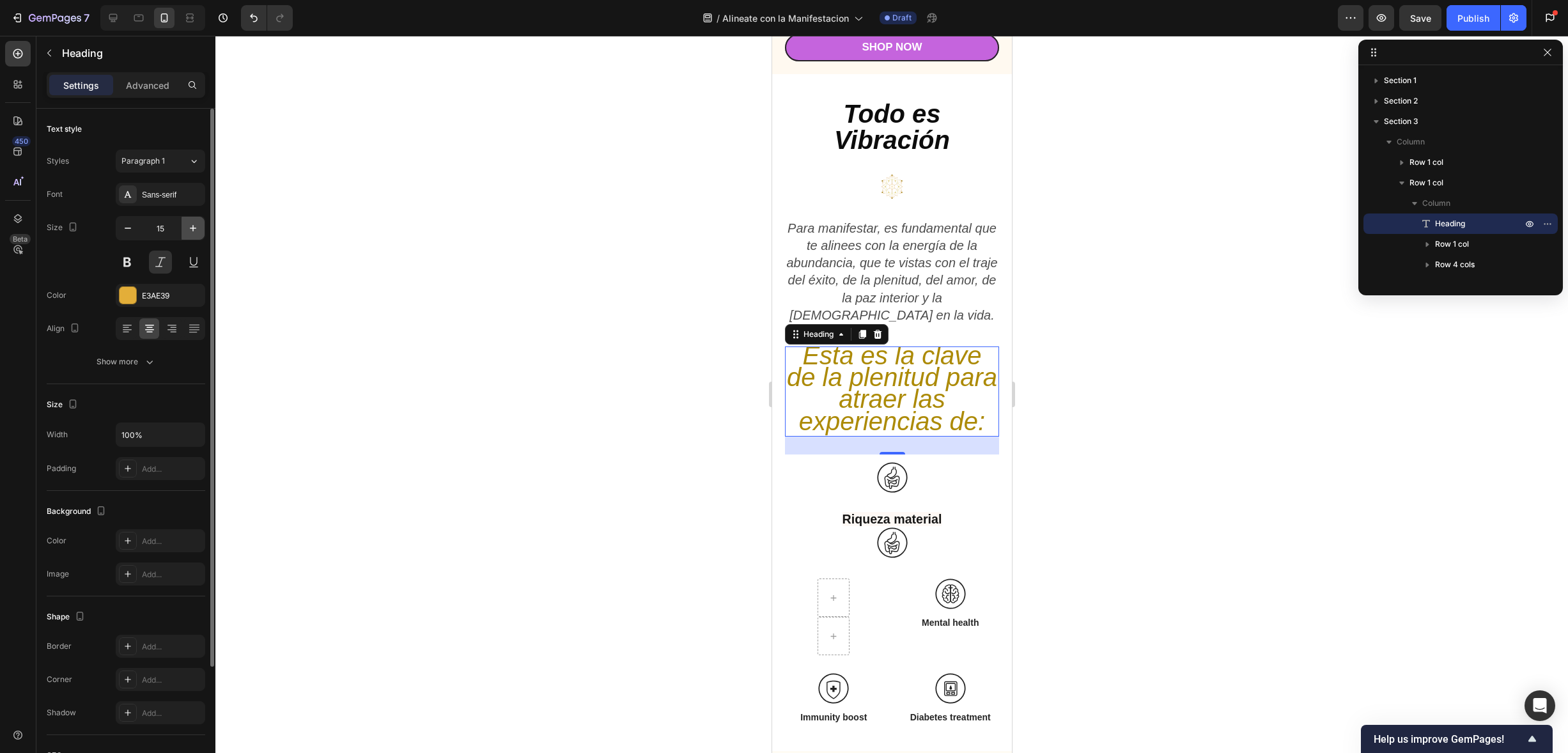
click at [189, 220] on button "button" at bounding box center [193, 228] width 23 height 23
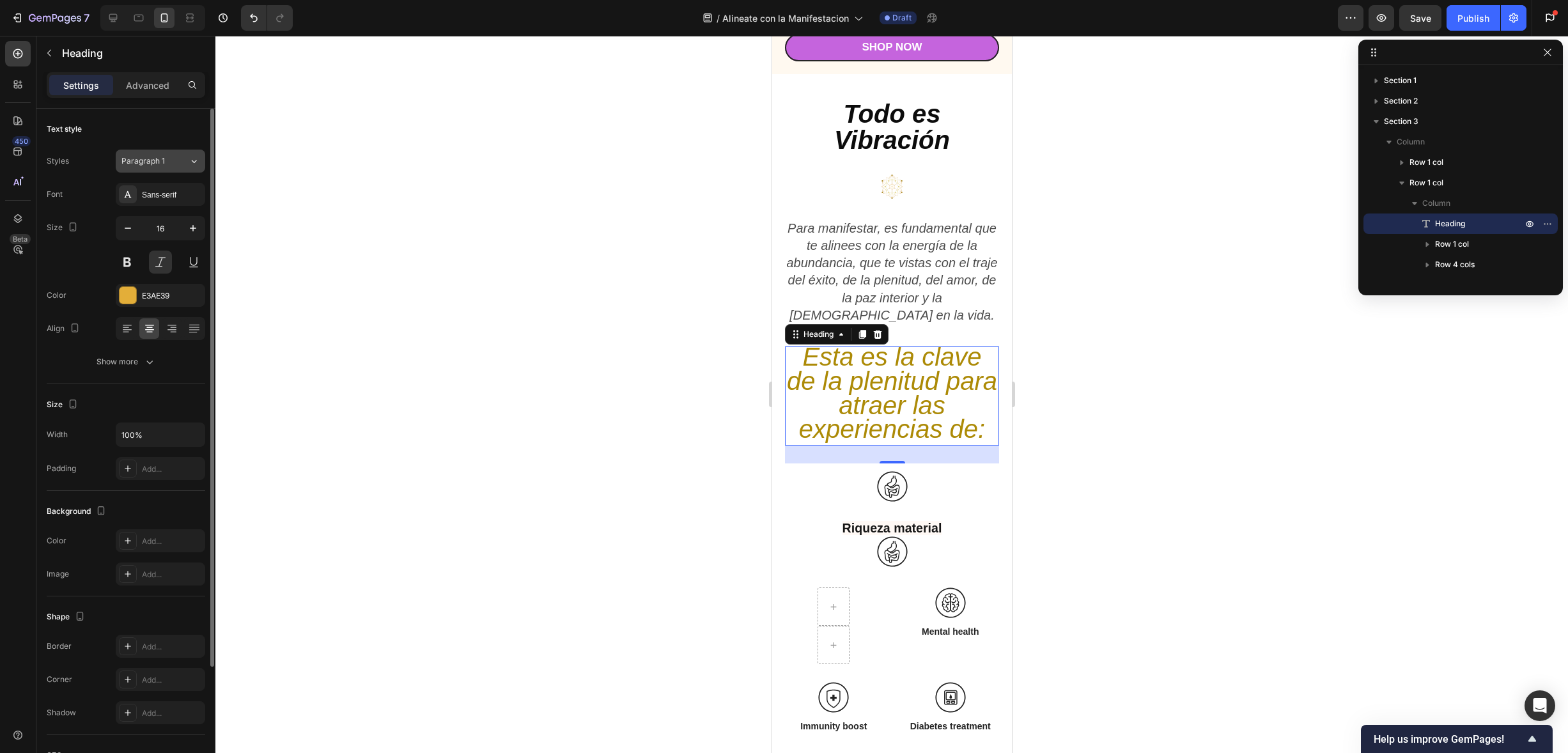
click at [191, 162] on icon at bounding box center [193, 160] width 10 height 12
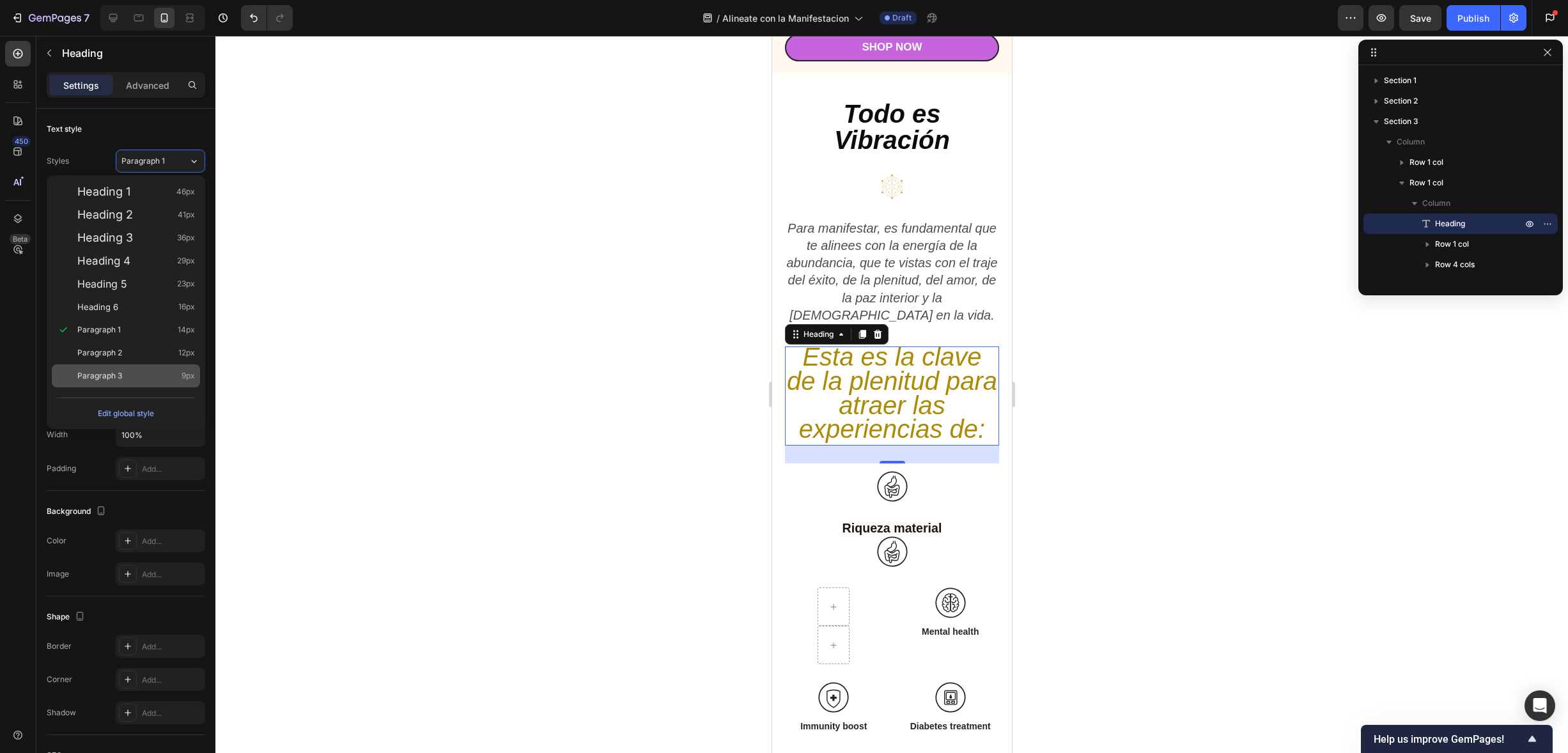
click at [156, 370] on div "Paragraph 3 9px" at bounding box center [135, 376] width 117 height 12
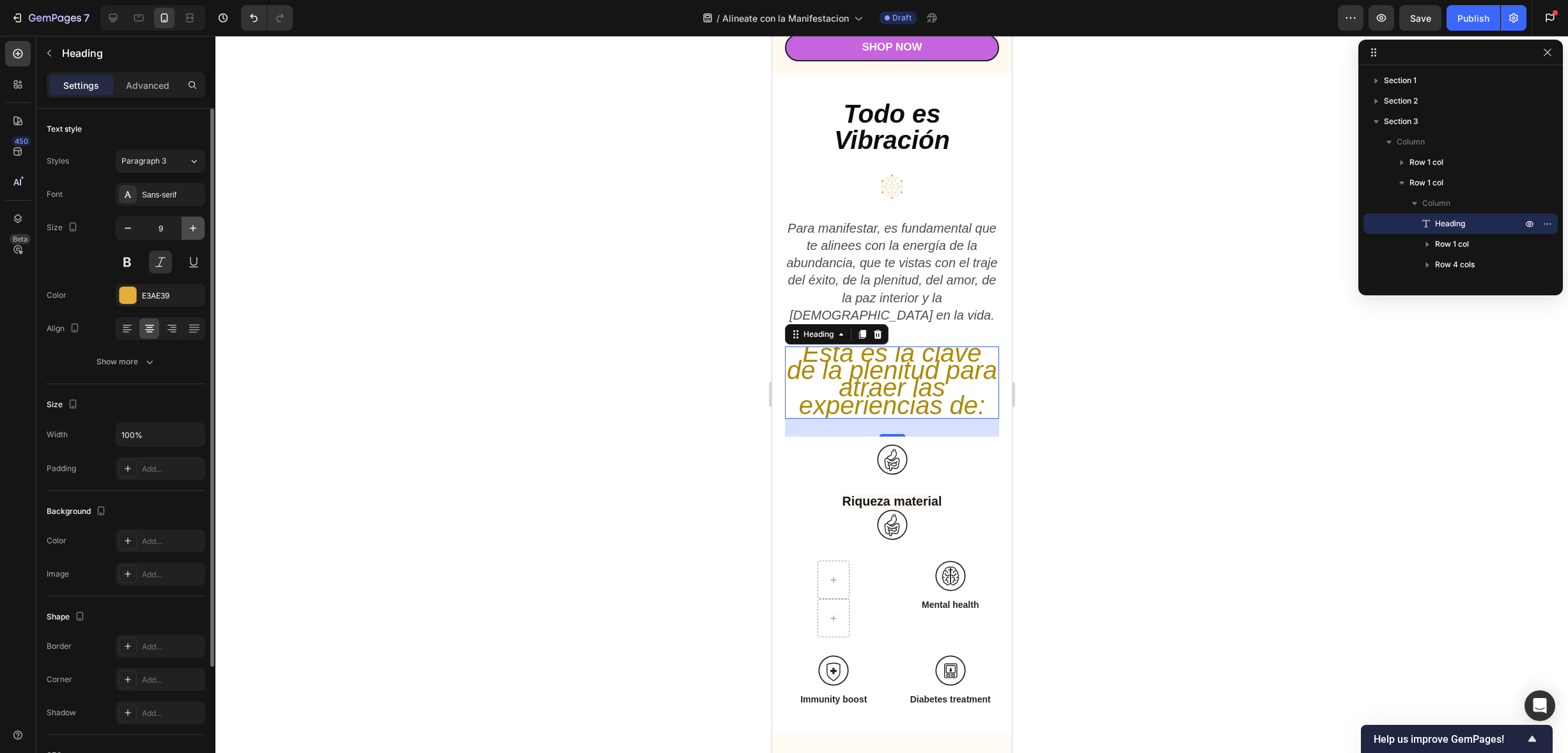
click at [192, 231] on icon "button" at bounding box center [192, 228] width 7 height 7
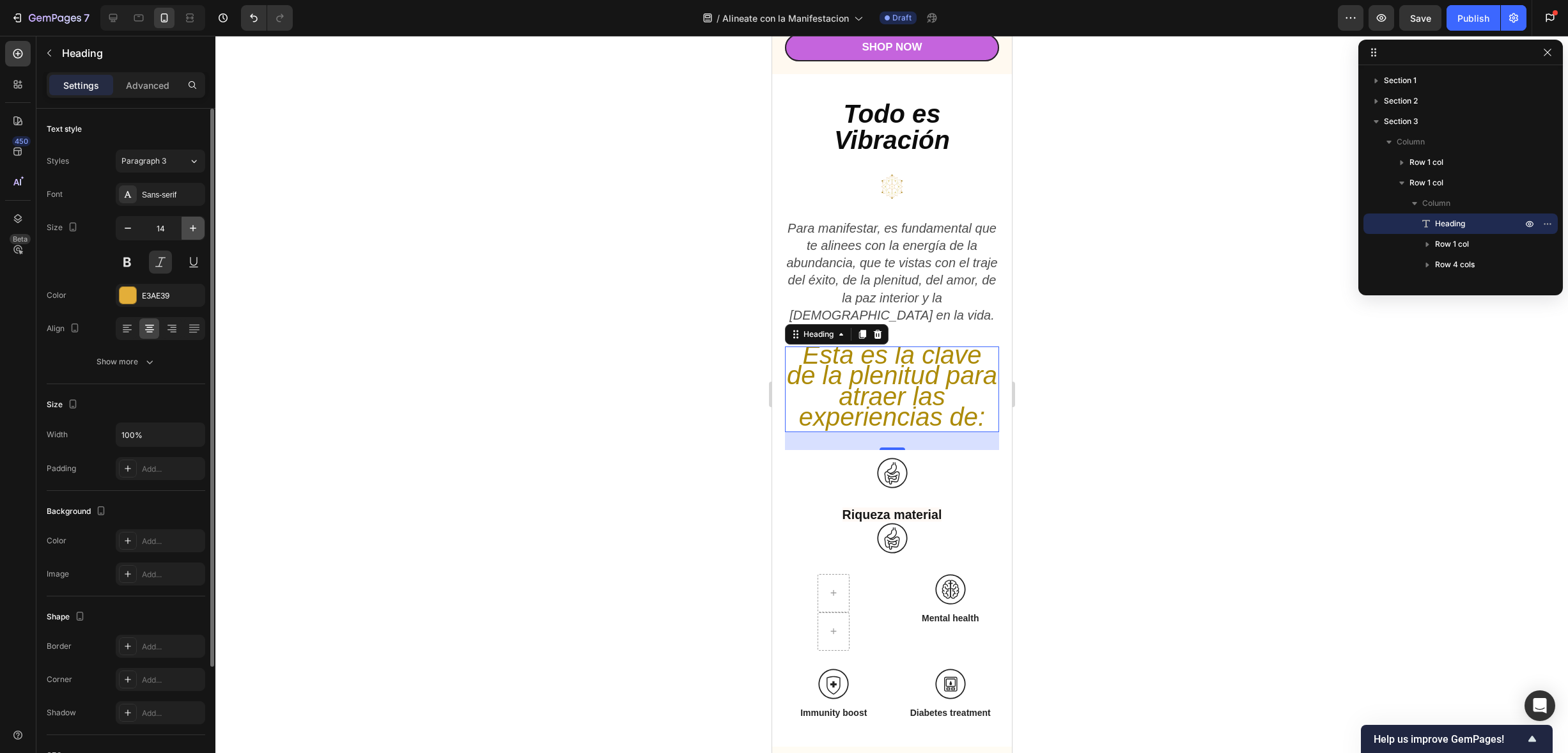
click at [192, 231] on icon "button" at bounding box center [192, 228] width 7 height 7
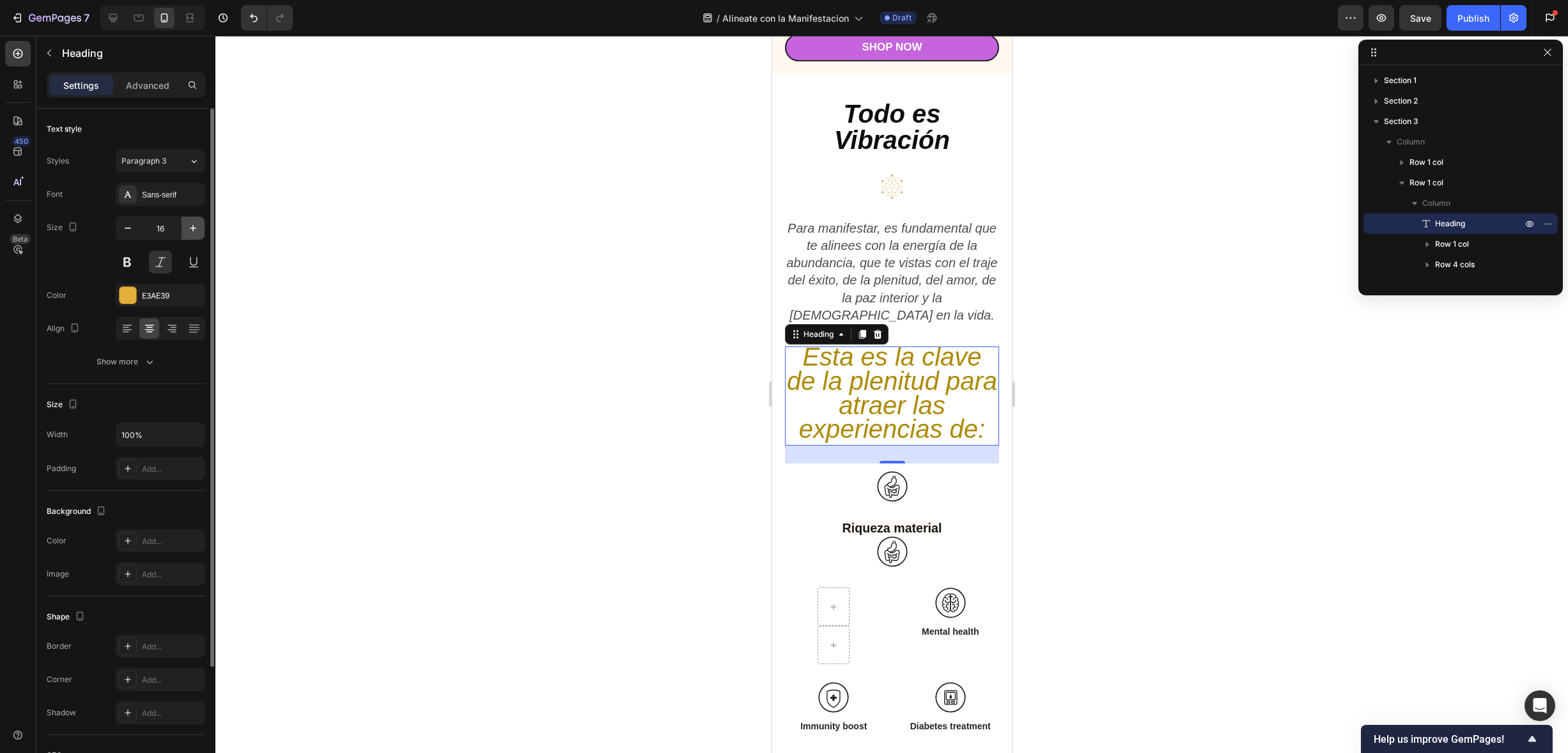
click at [192, 231] on icon "button" at bounding box center [192, 228] width 7 height 7
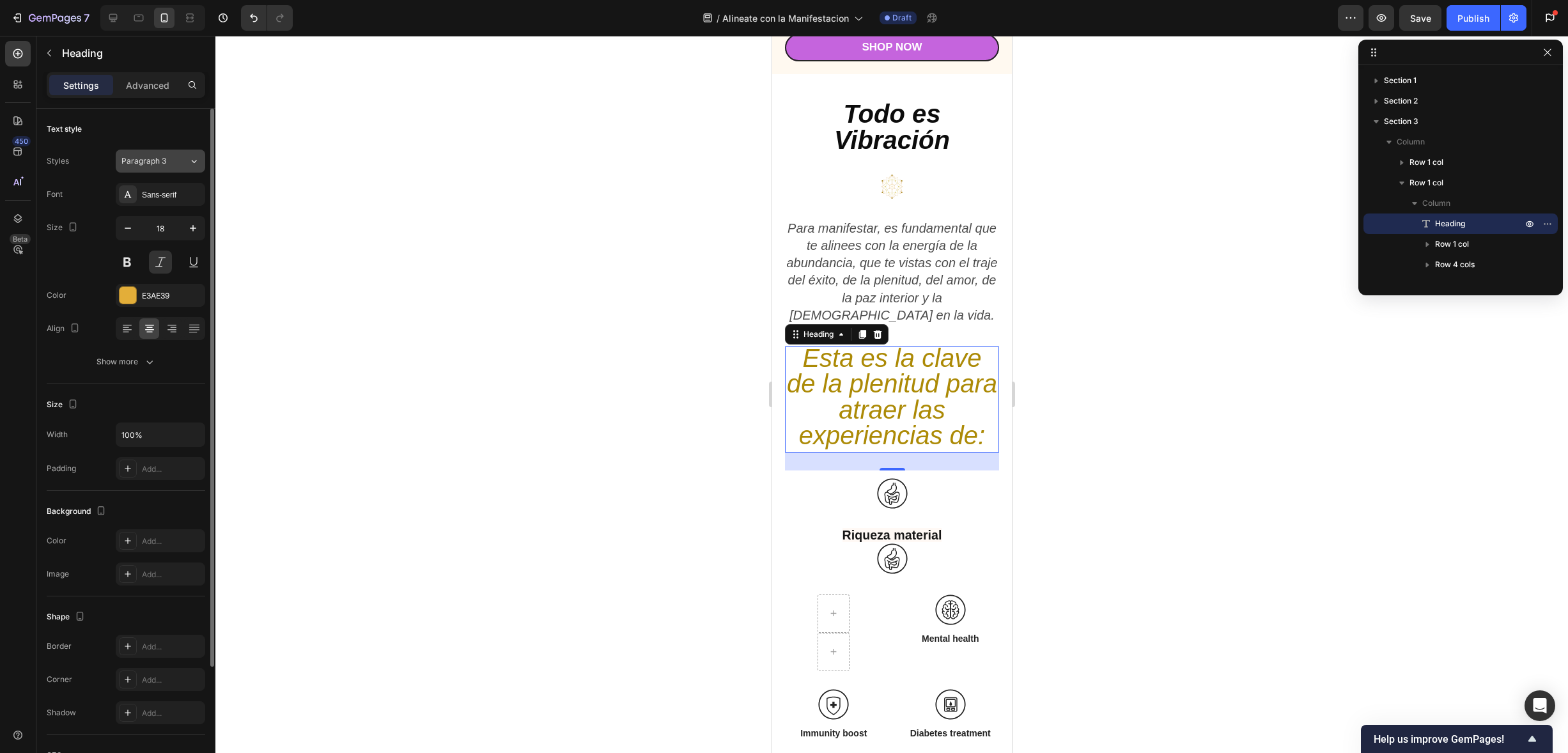
click at [194, 172] on button "Paragraph 3" at bounding box center [160, 161] width 90 height 23
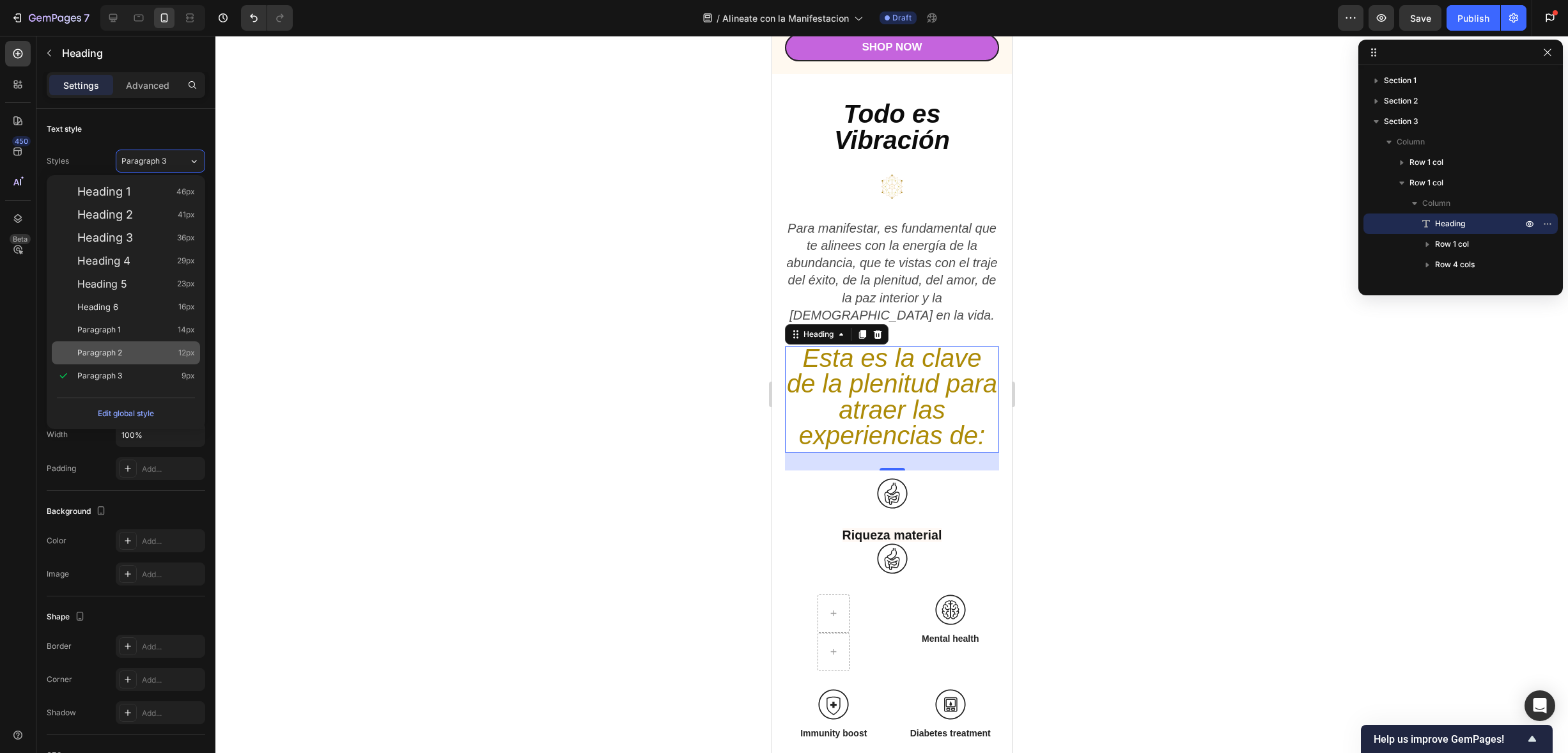
click at [137, 349] on div "Paragraph 2 12px" at bounding box center [135, 353] width 117 height 12
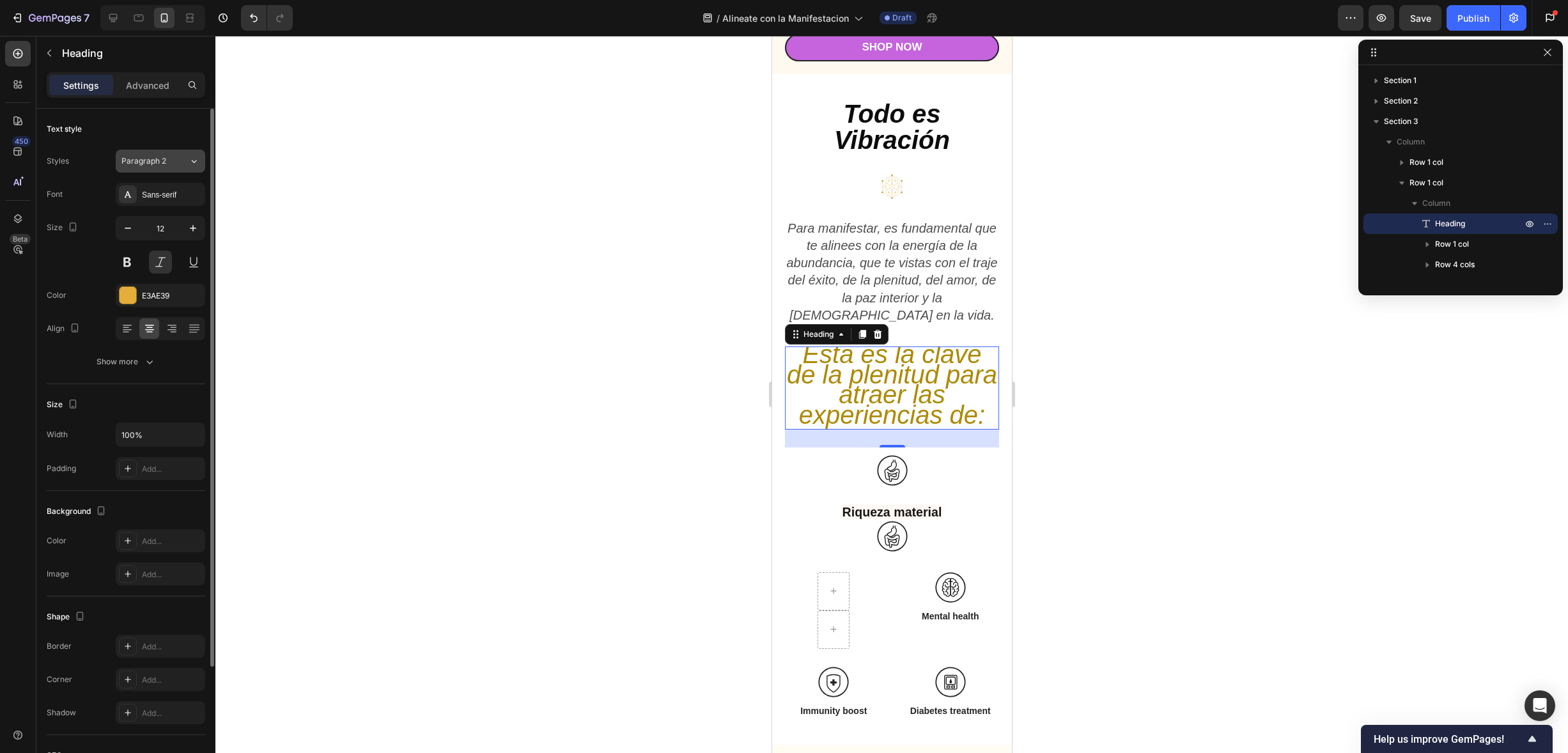
click at [189, 156] on icon at bounding box center [193, 160] width 10 height 12
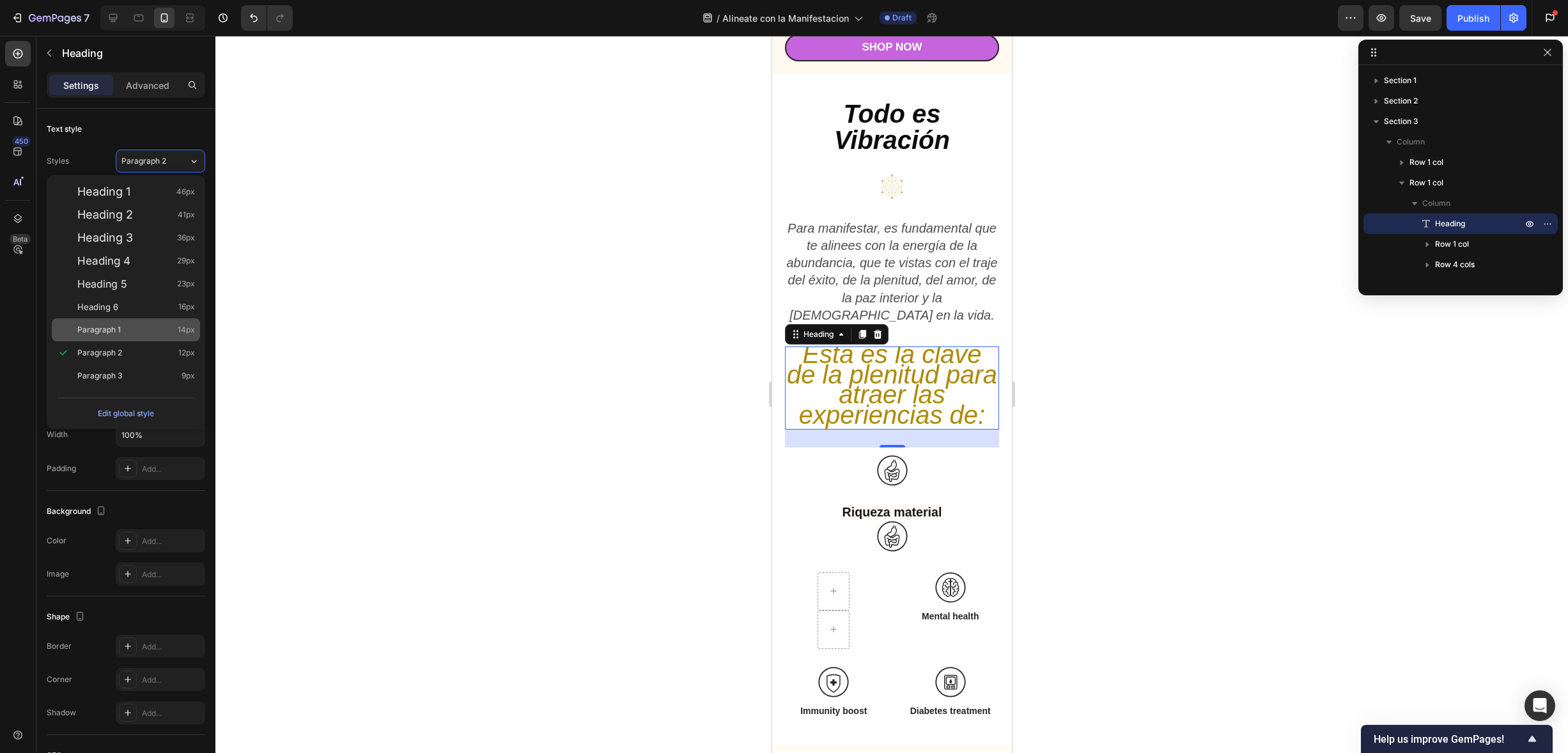
click at [160, 318] on div "Paragraph 1 14px" at bounding box center [126, 330] width 149 height 23
type input "14"
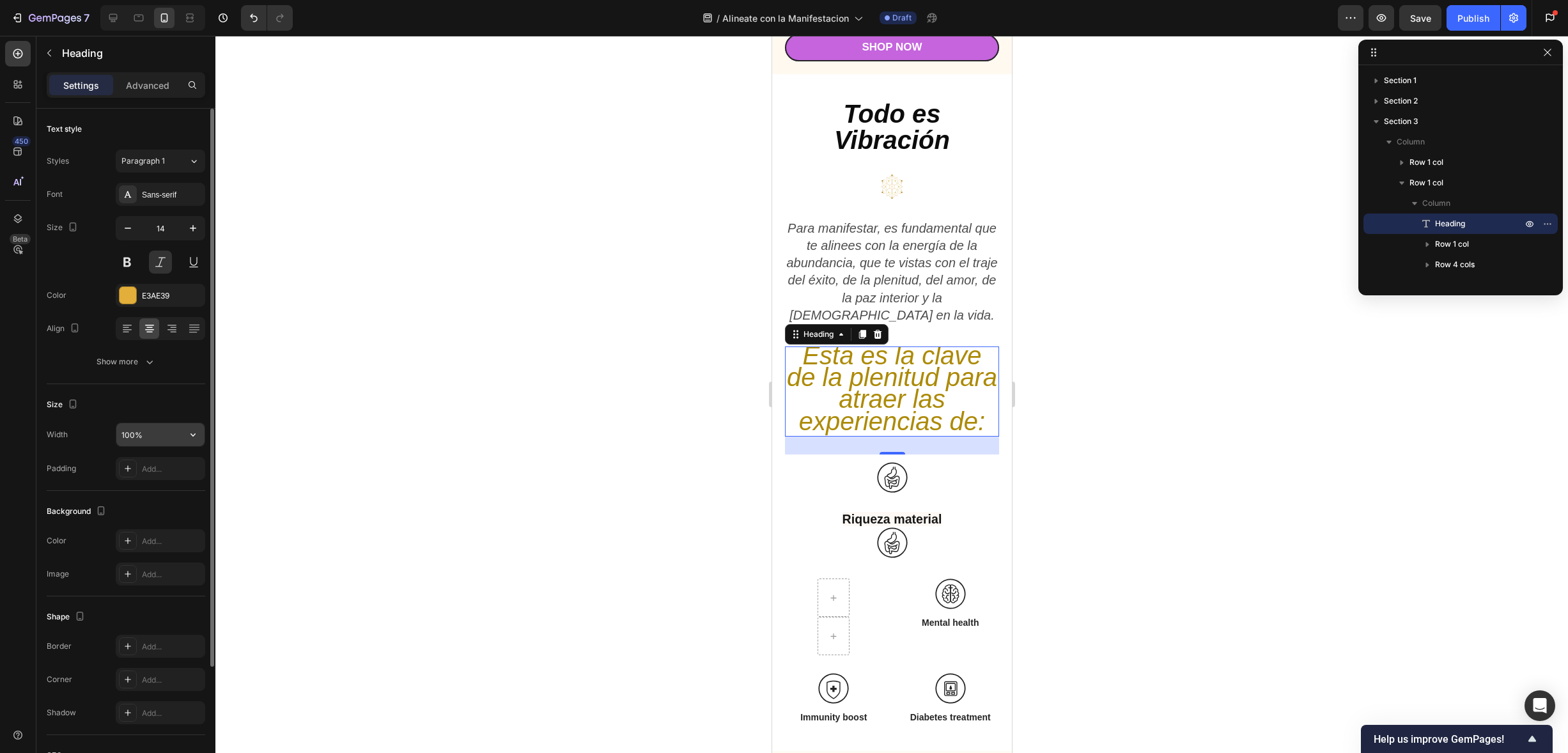
click at [169, 435] on input "100%" at bounding box center [160, 435] width 89 height 23
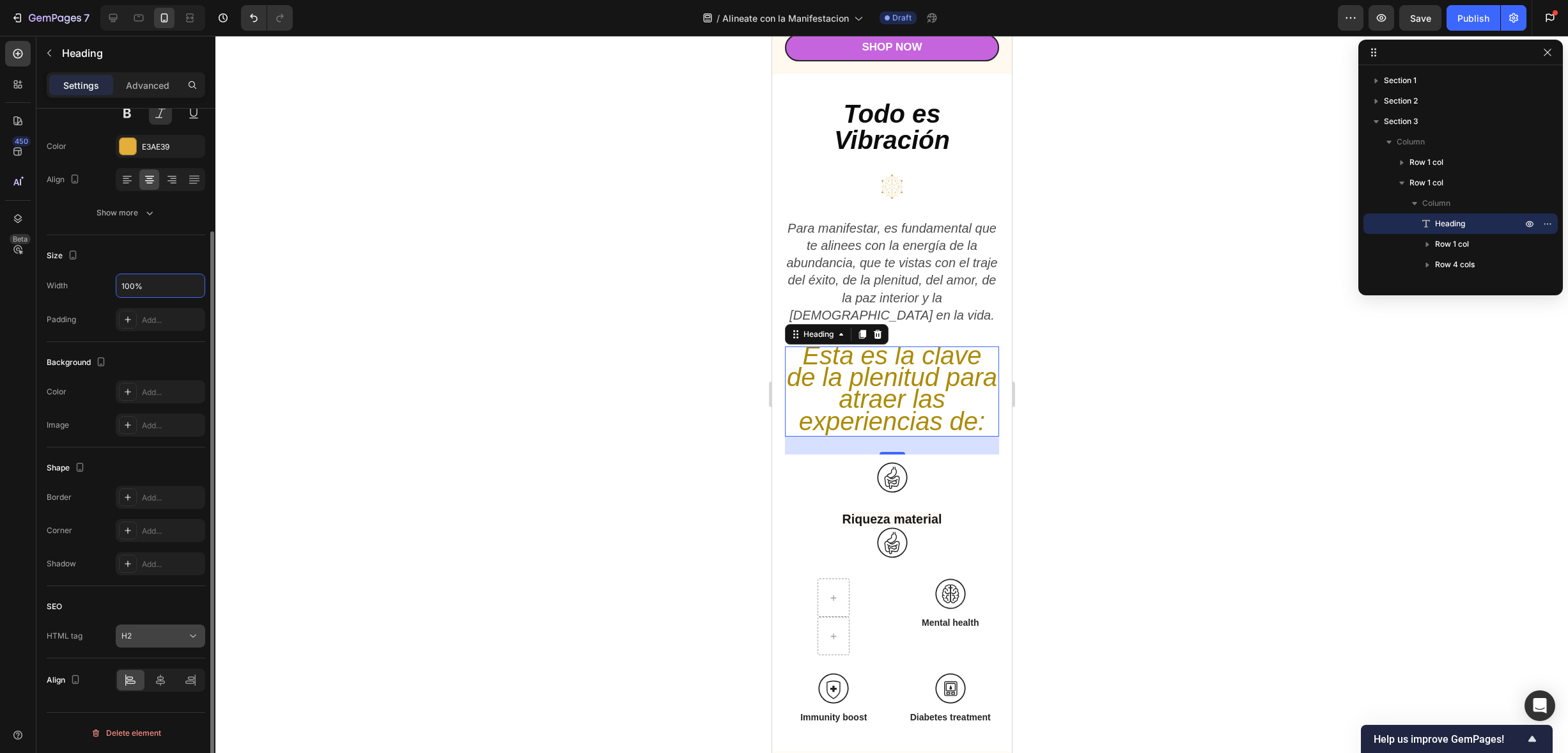
click at [151, 643] on button "H2" at bounding box center [160, 637] width 90 height 23
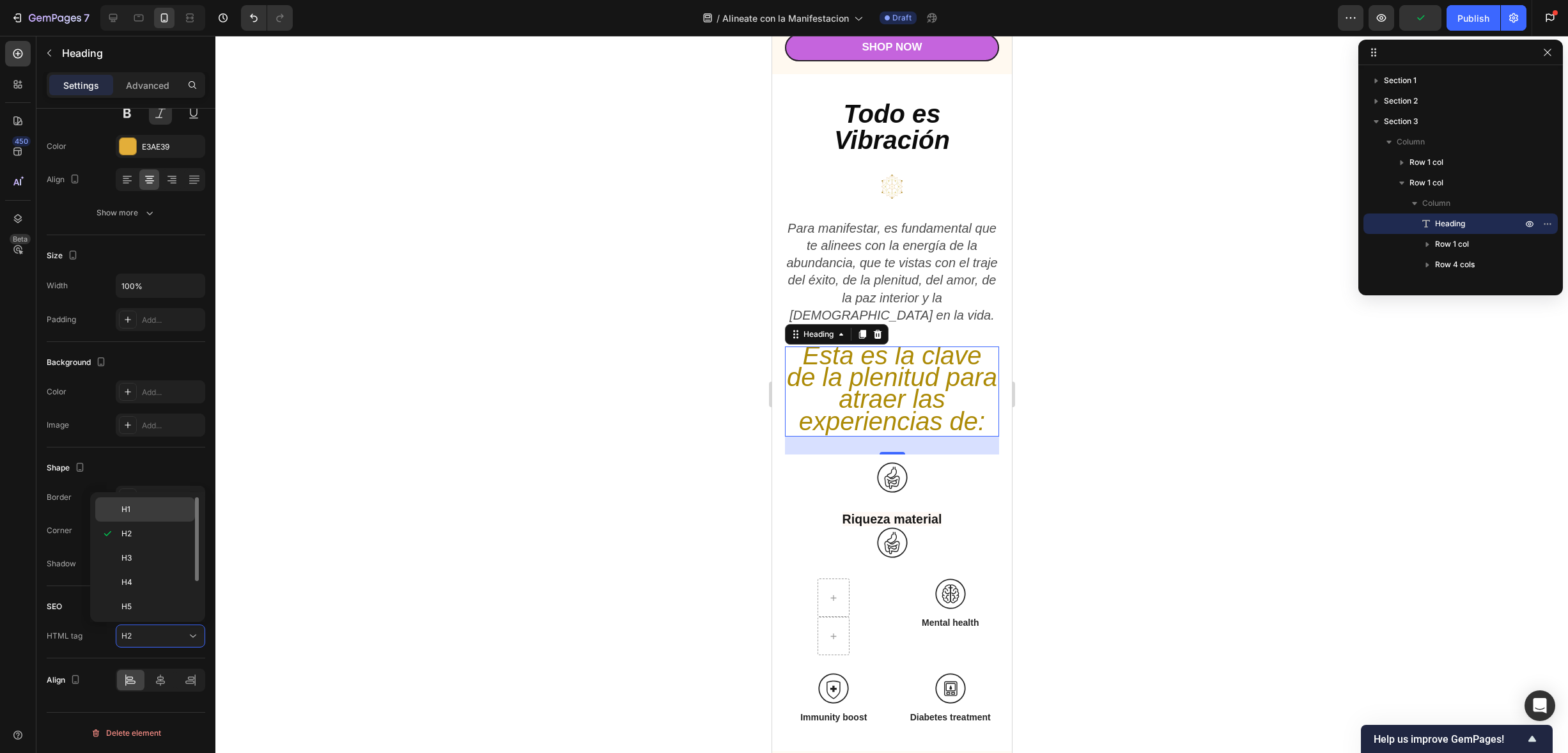
click at [148, 508] on p "H1" at bounding box center [154, 510] width 68 height 11
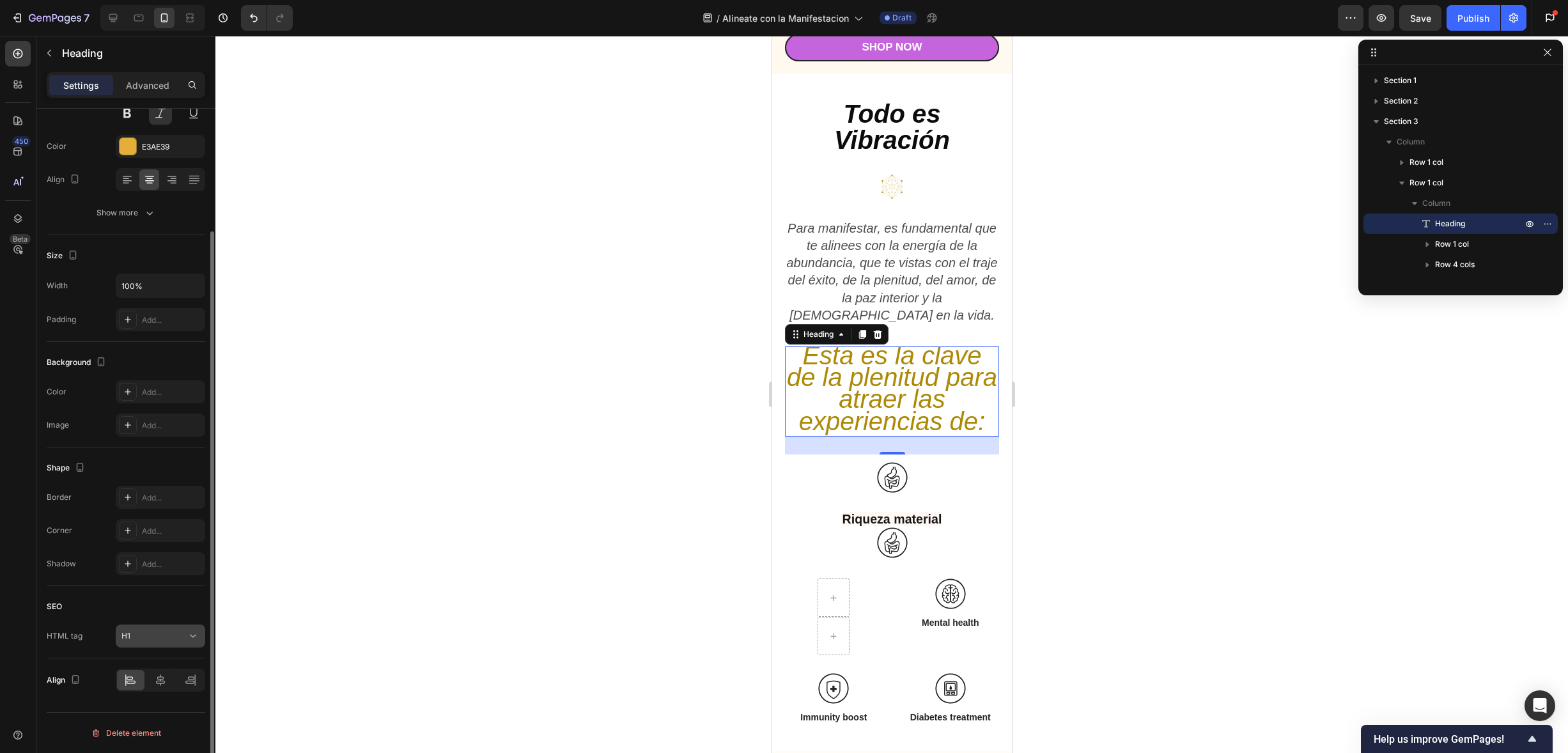
click at [178, 634] on div "H1" at bounding box center [153, 637] width 65 height 11
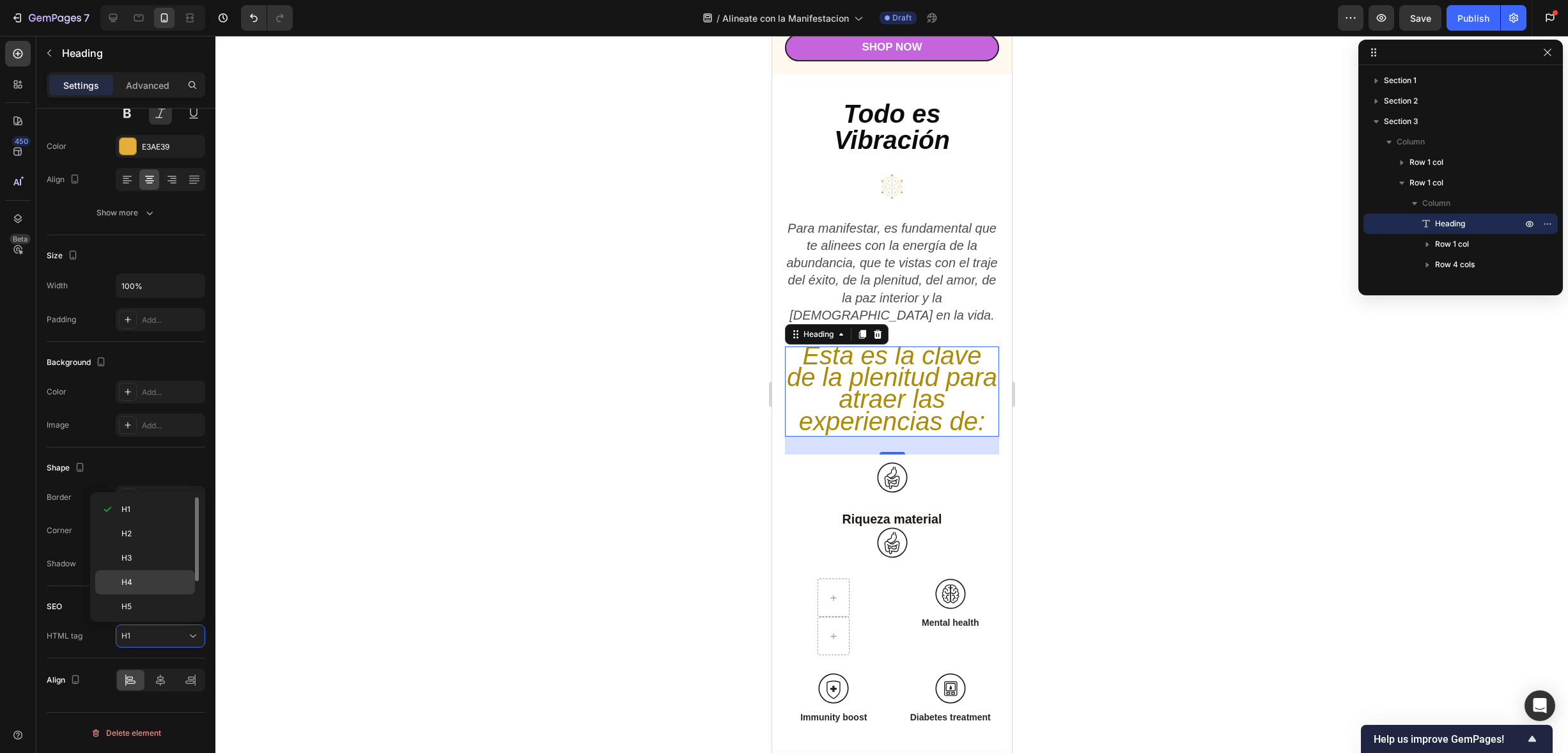
click at [161, 587] on p "H4" at bounding box center [154, 582] width 68 height 11
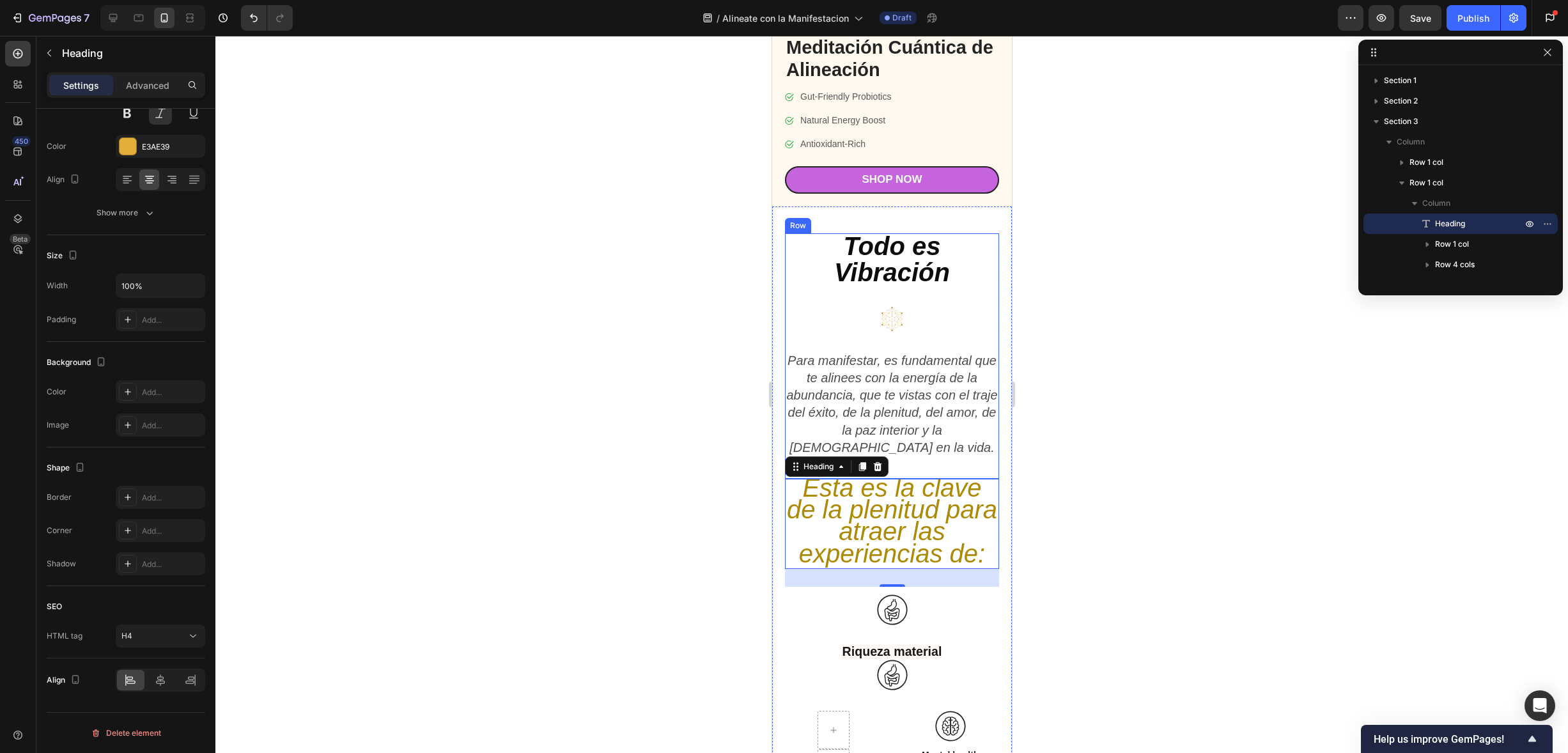
scroll to position [960, 0]
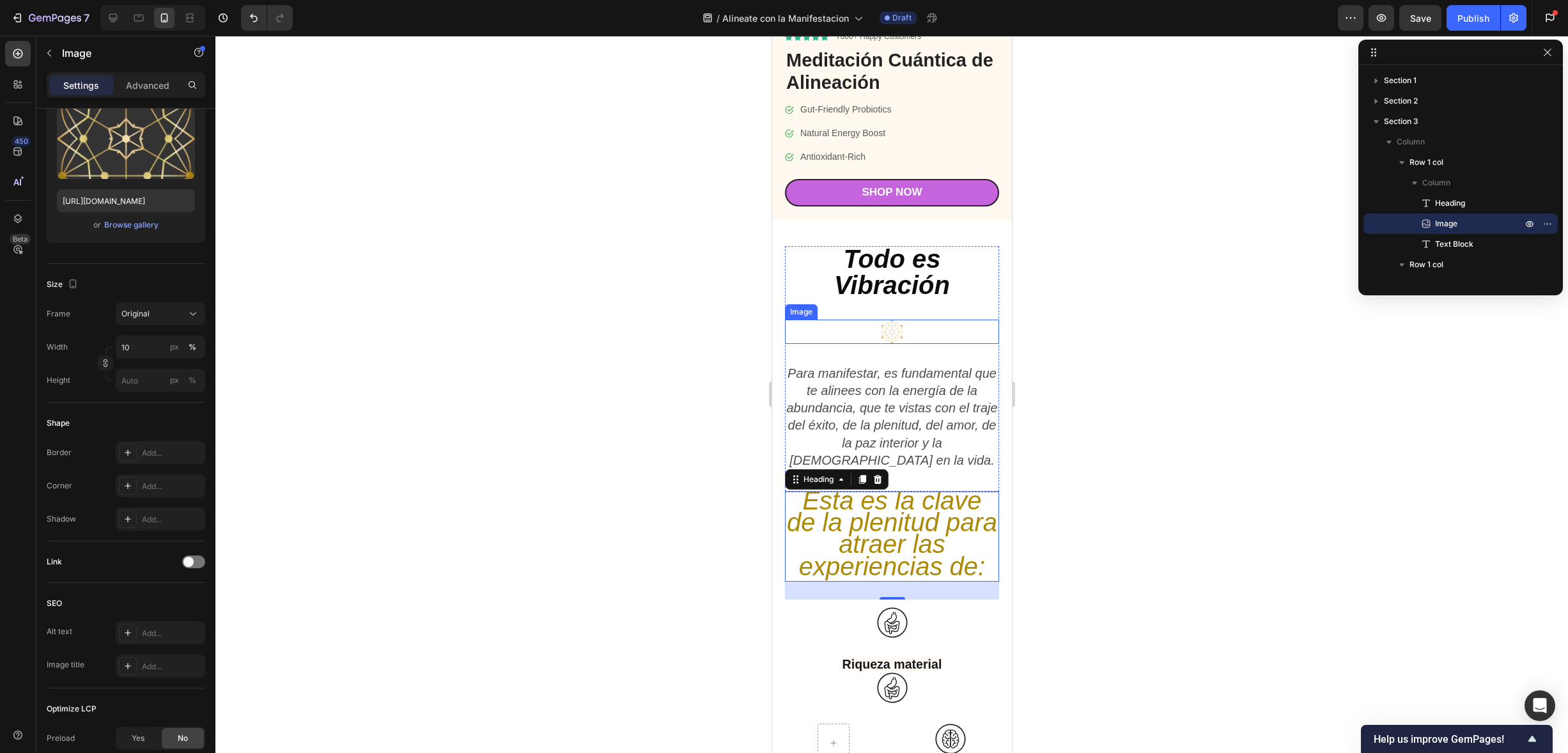
click at [915, 334] on div at bounding box center [891, 331] width 214 height 24
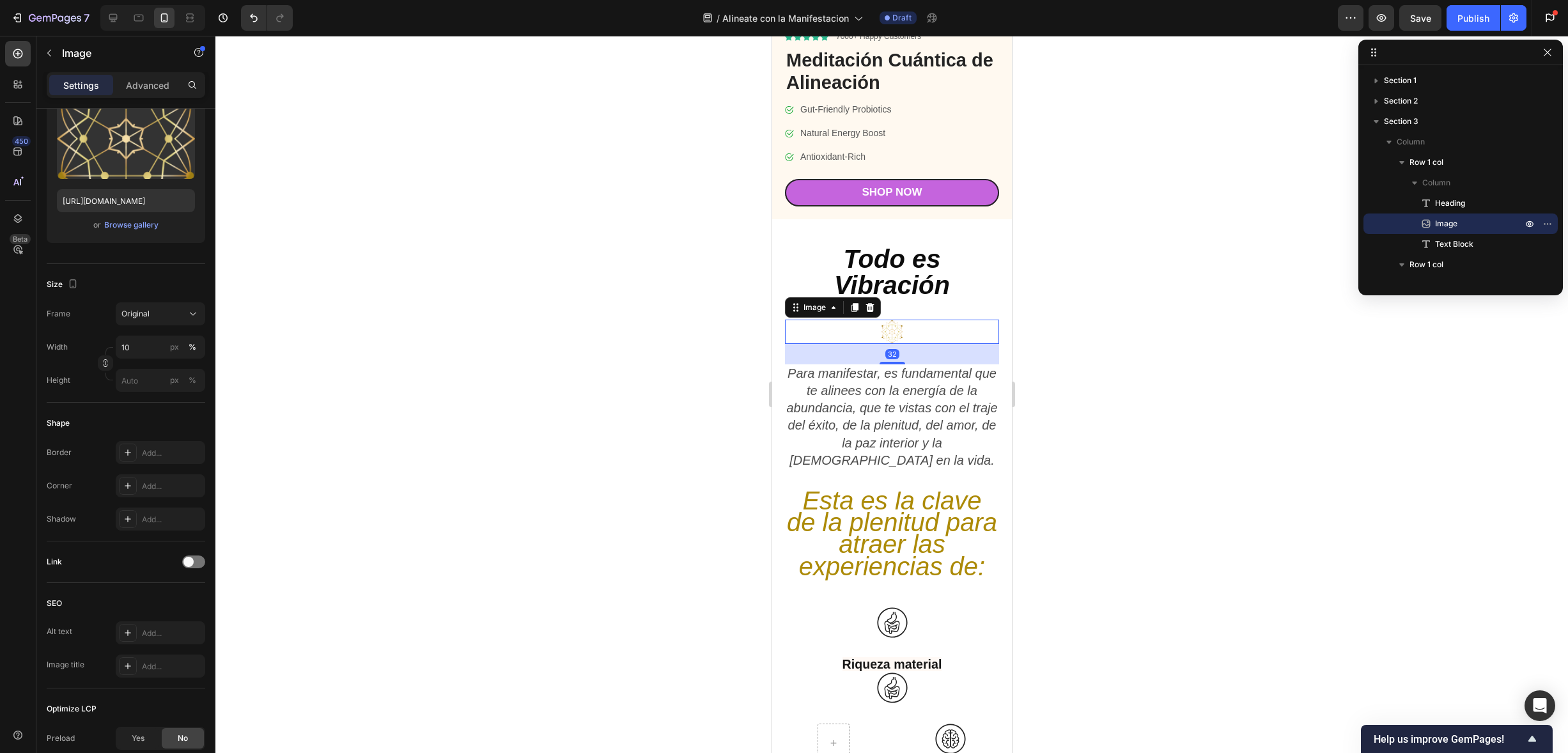
scroll to position [0, 0]
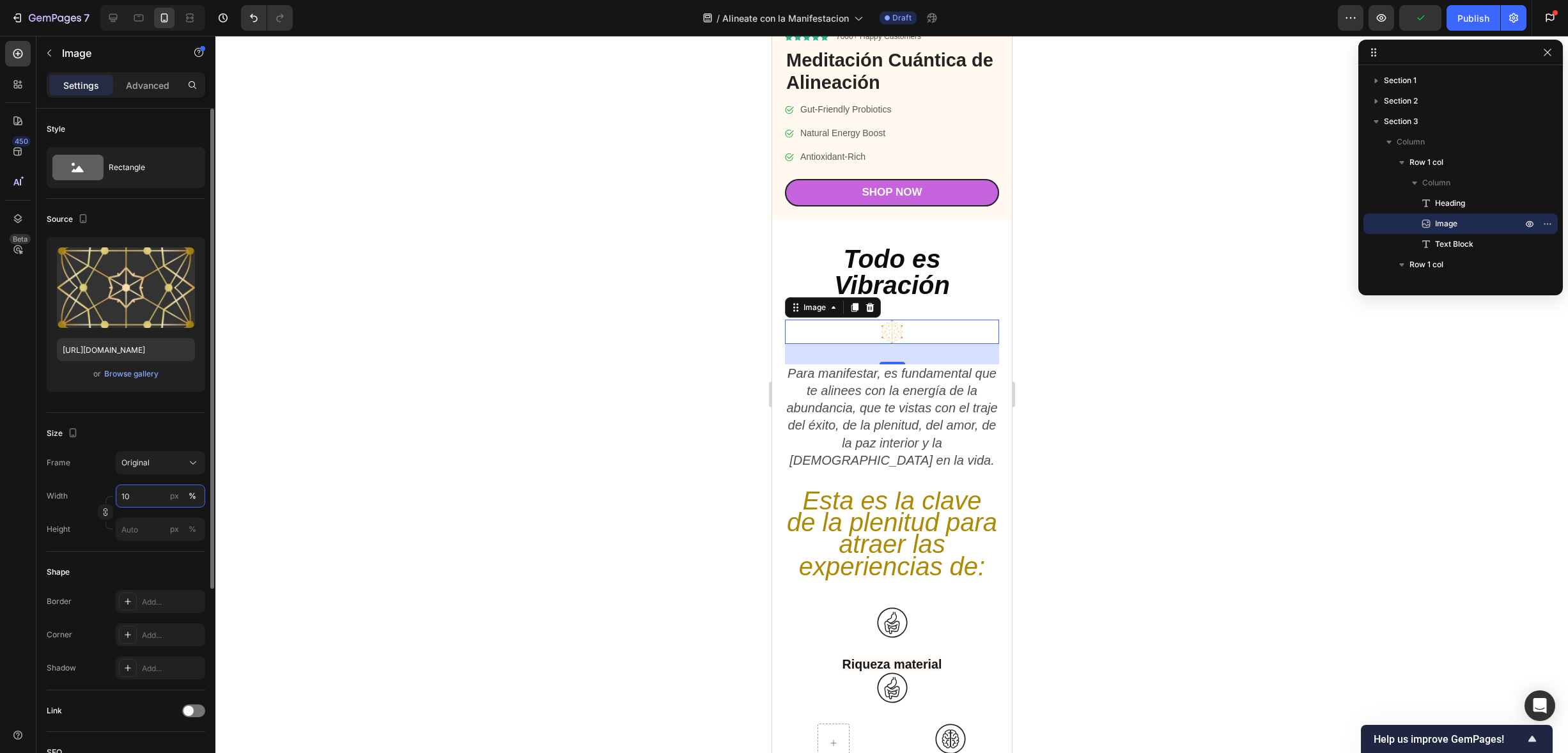
drag, startPoint x: 143, startPoint y: 496, endPoint x: 118, endPoint y: 489, distance: 26.0
click at [118, 489] on input "10" at bounding box center [160, 497] width 90 height 23
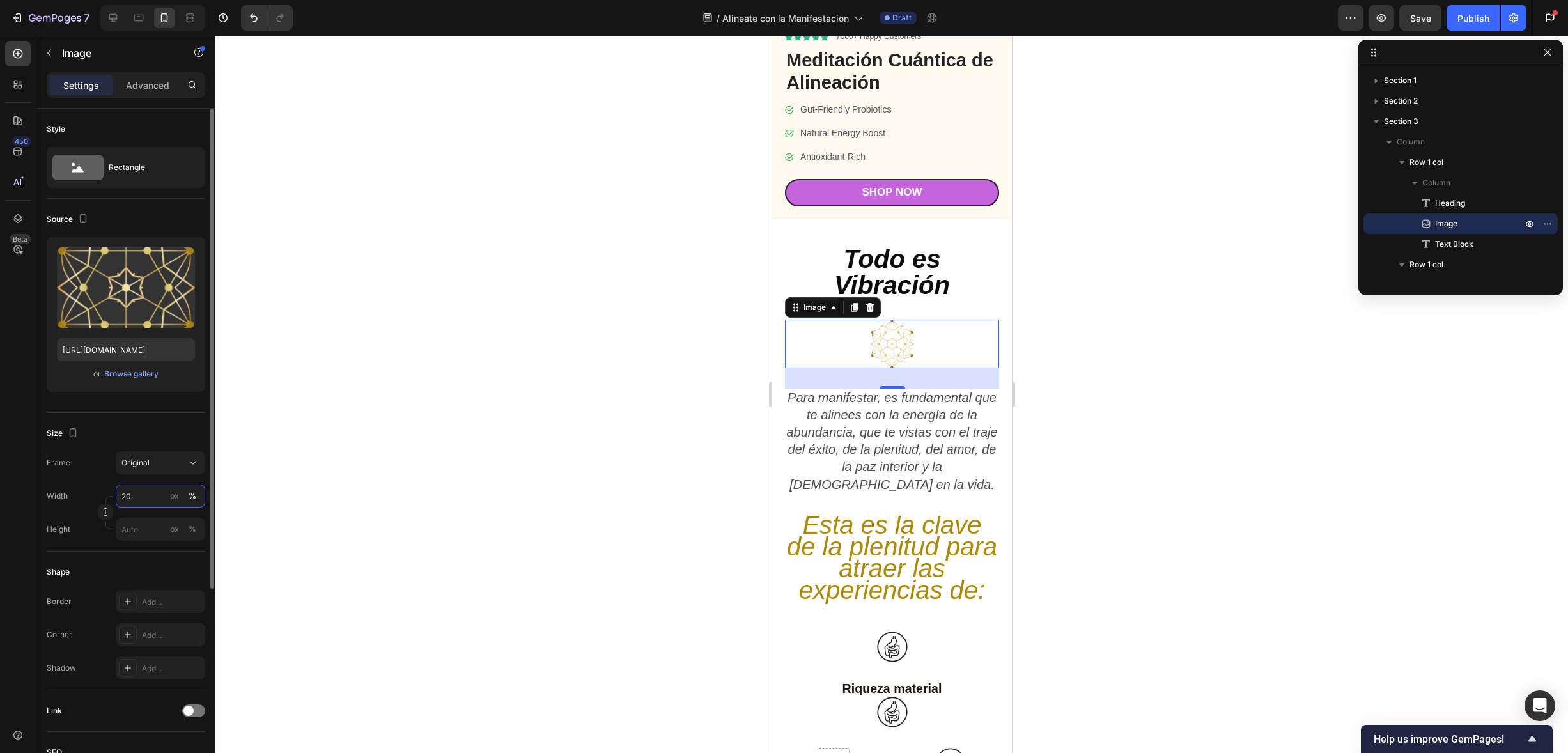
drag, startPoint x: 134, startPoint y: 499, endPoint x: 117, endPoint y: 497, distance: 17.1
click at [117, 497] on input "20" at bounding box center [160, 497] width 90 height 23
type input "30"
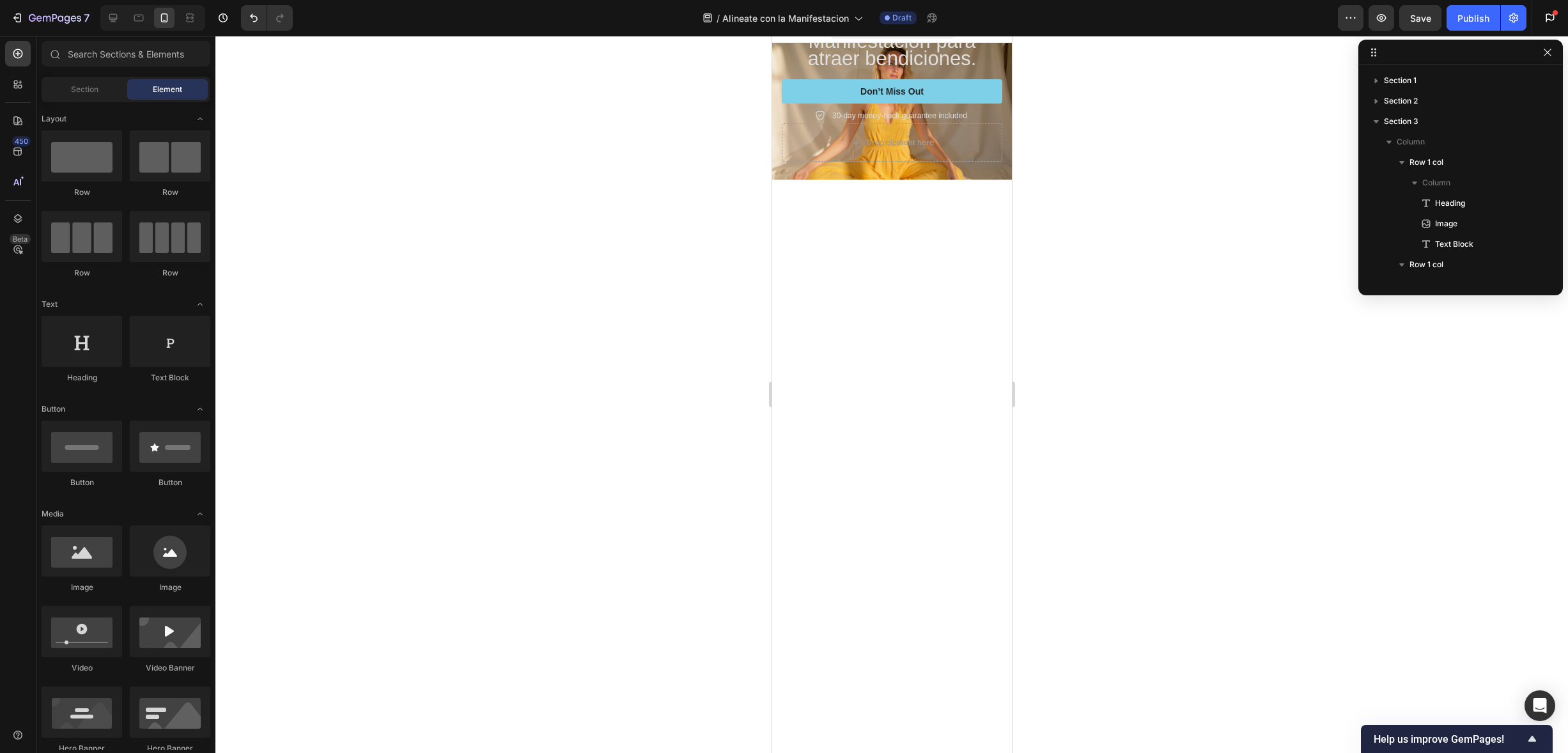
drag, startPoint x: 1008, startPoint y: 185, endPoint x: 1786, endPoint y: 127, distance: 780.2
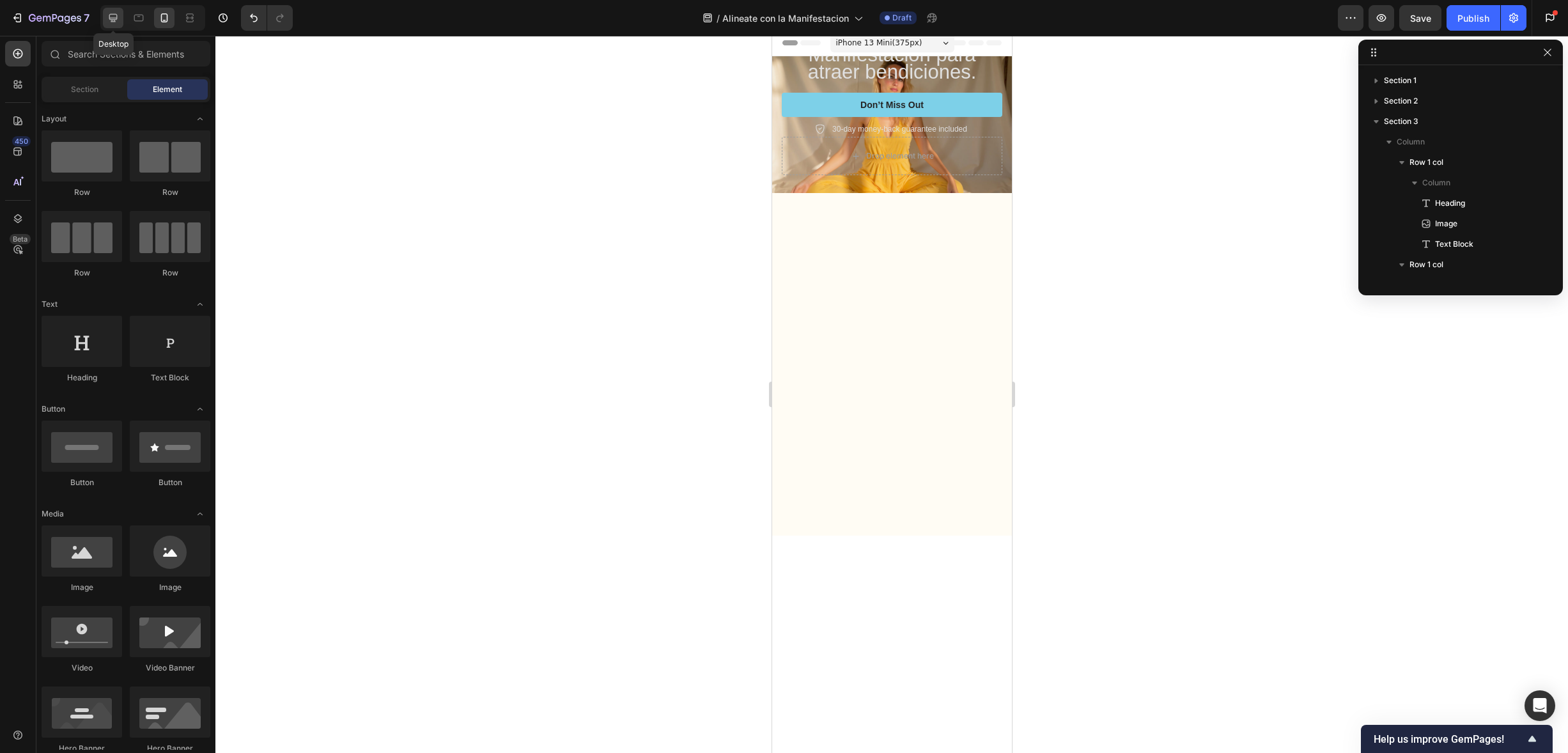
click at [117, 16] on icon at bounding box center [112, 17] width 12 height 12
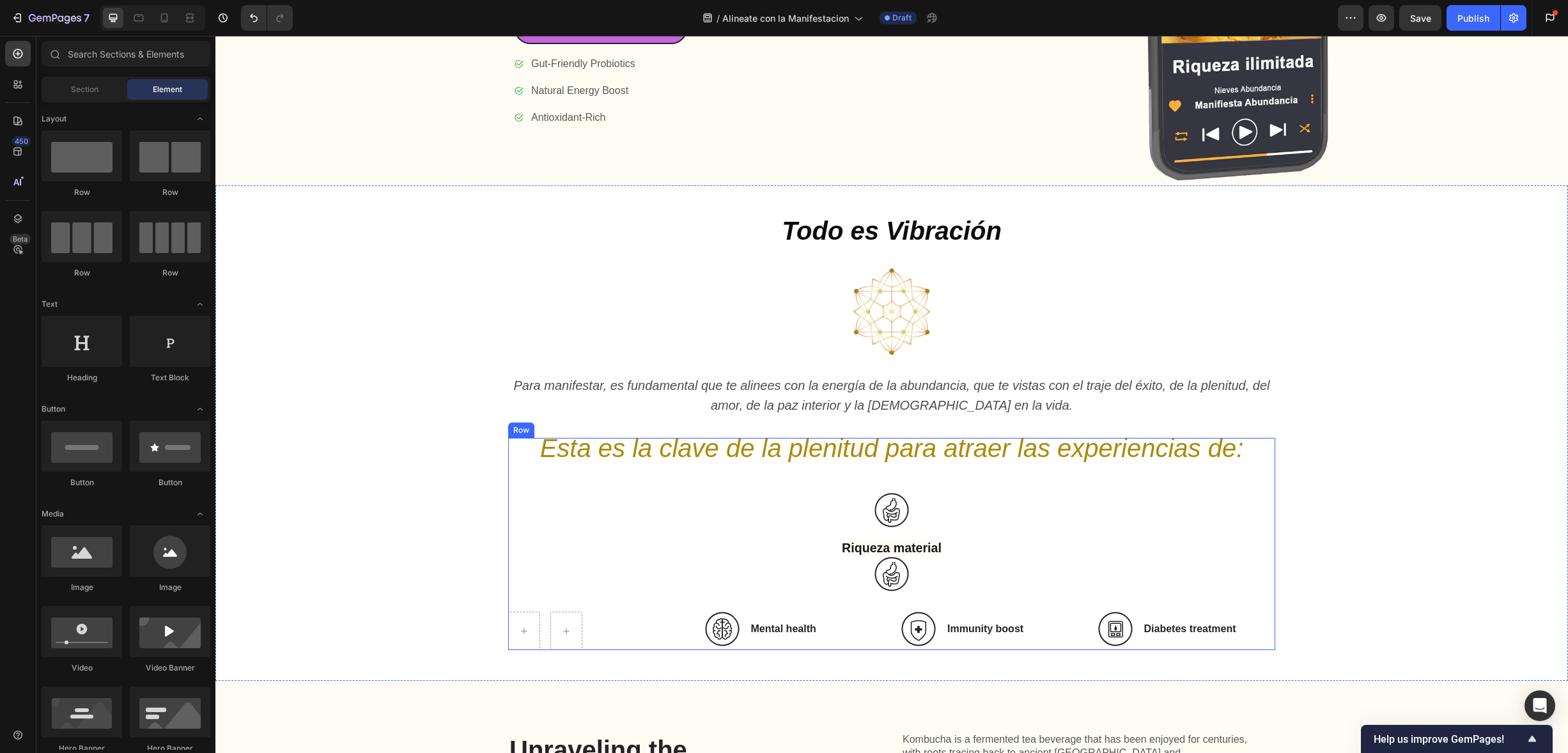
scroll to position [1048, 0]
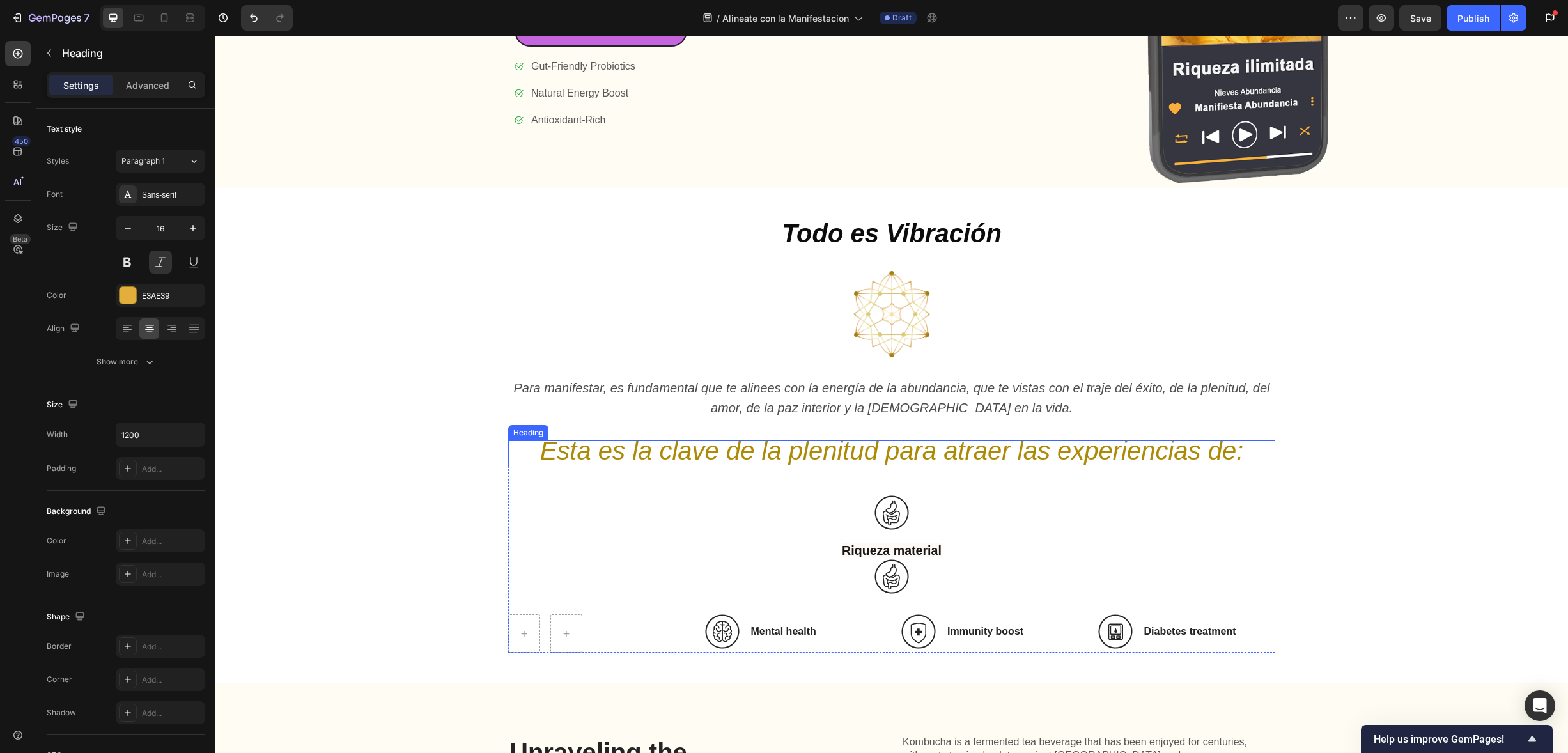
click at [945, 448] on icon "Esta es la clave de la plenitud para atraer las experiencias de:" at bounding box center [892, 451] width 704 height 29
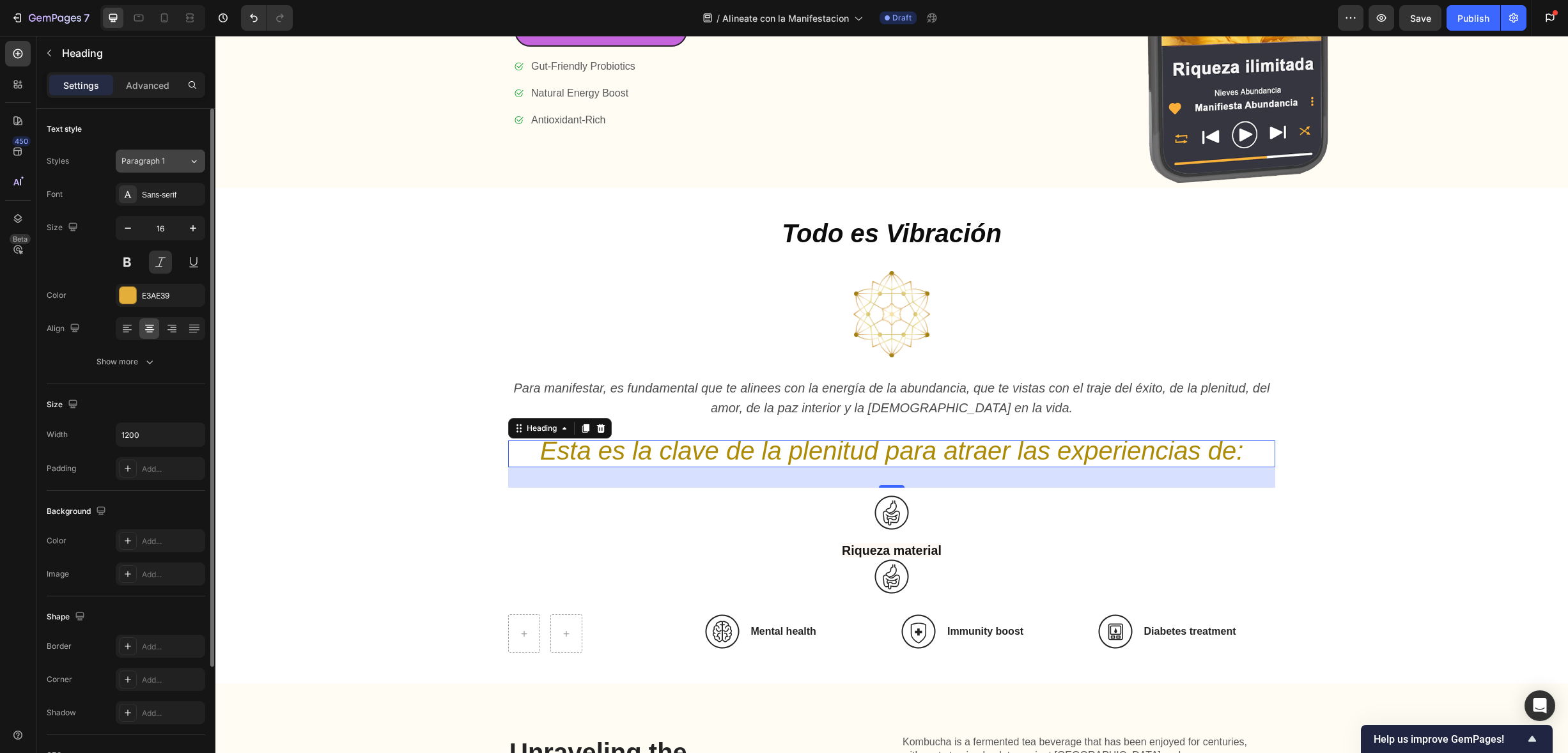
click at [189, 163] on icon at bounding box center [193, 160] width 10 height 12
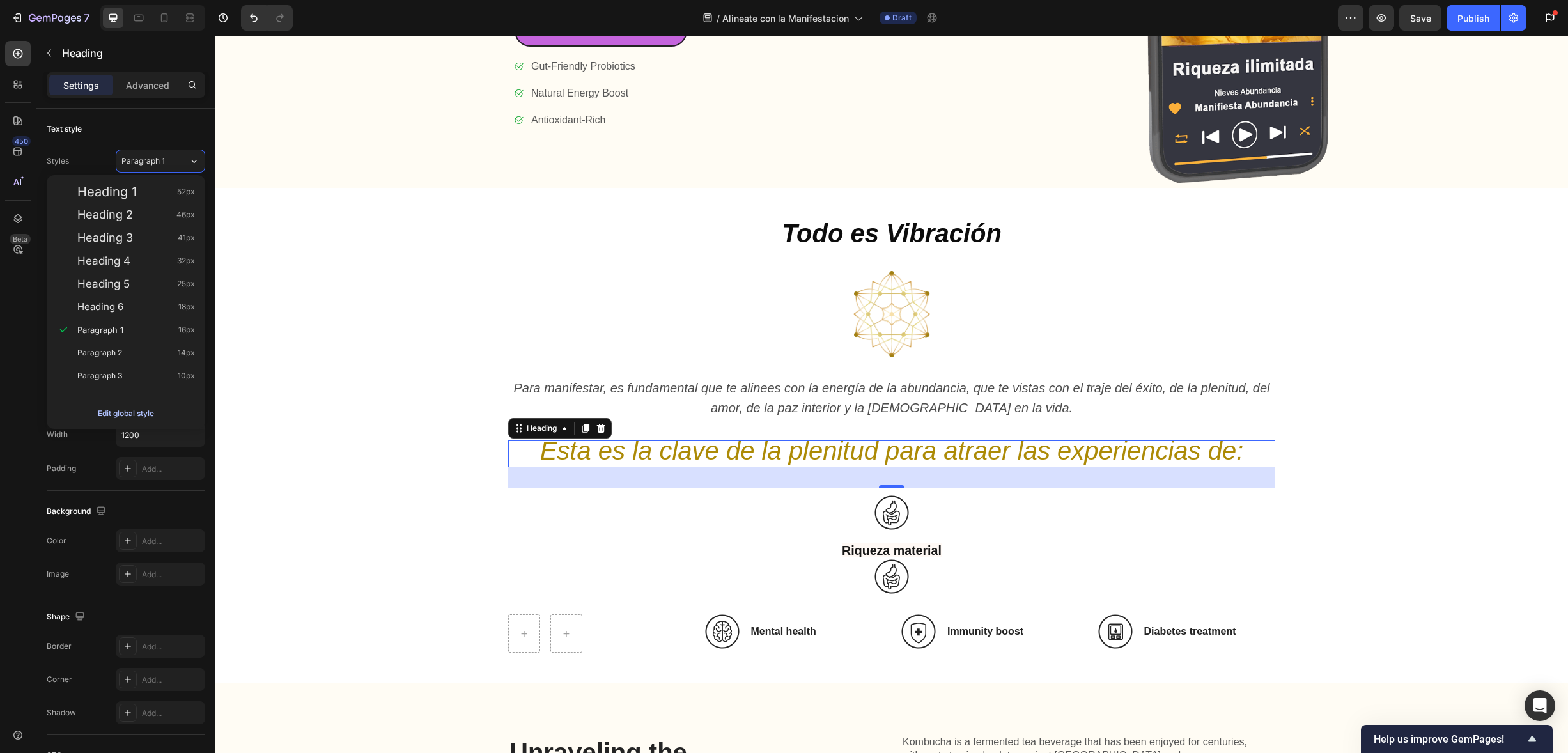
click at [166, 408] on button "Edit global style" at bounding box center [126, 413] width 138 height 20
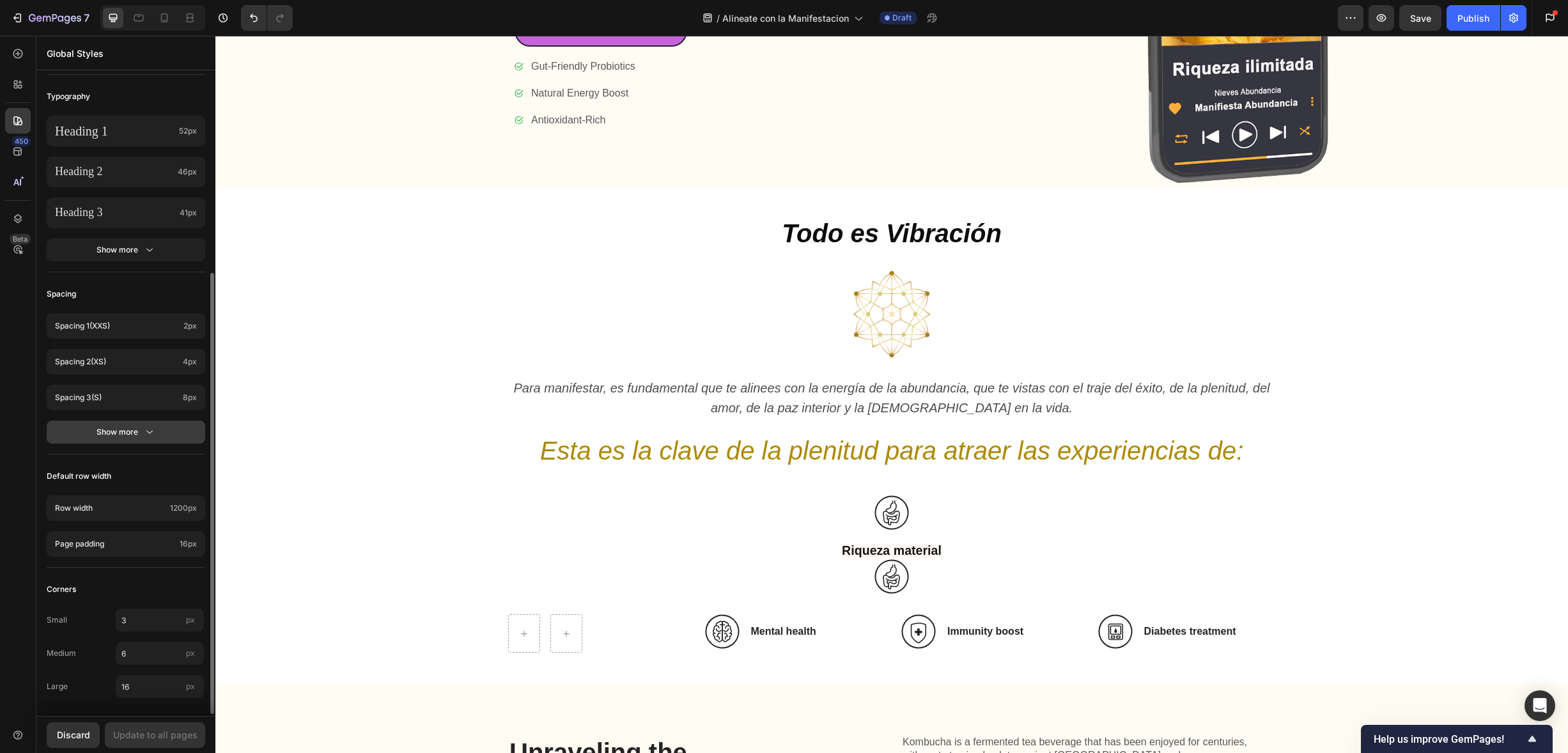
scroll to position [131, 0]
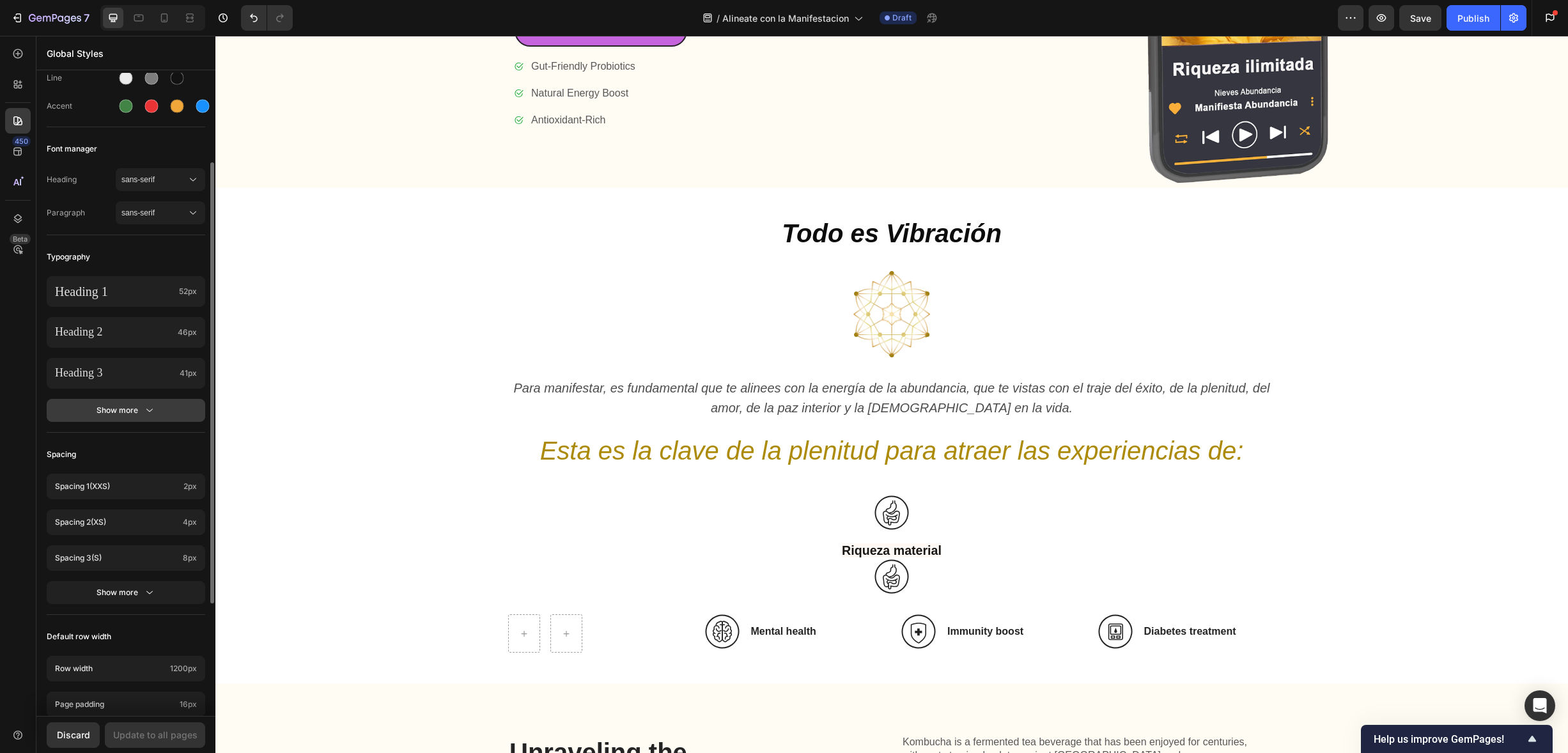
click at [166, 402] on button "Show more" at bounding box center [126, 411] width 158 height 23
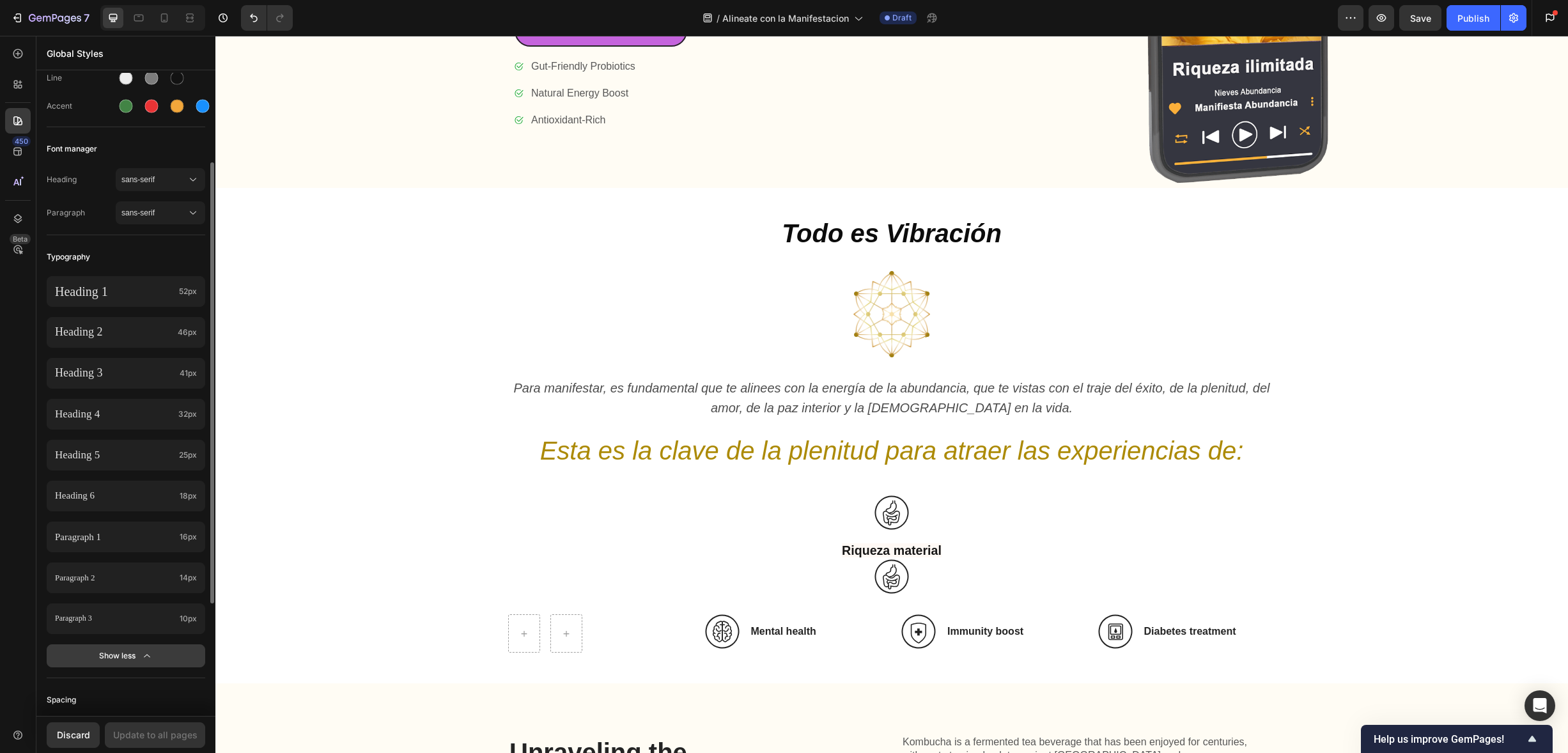
scroll to position [166, 0]
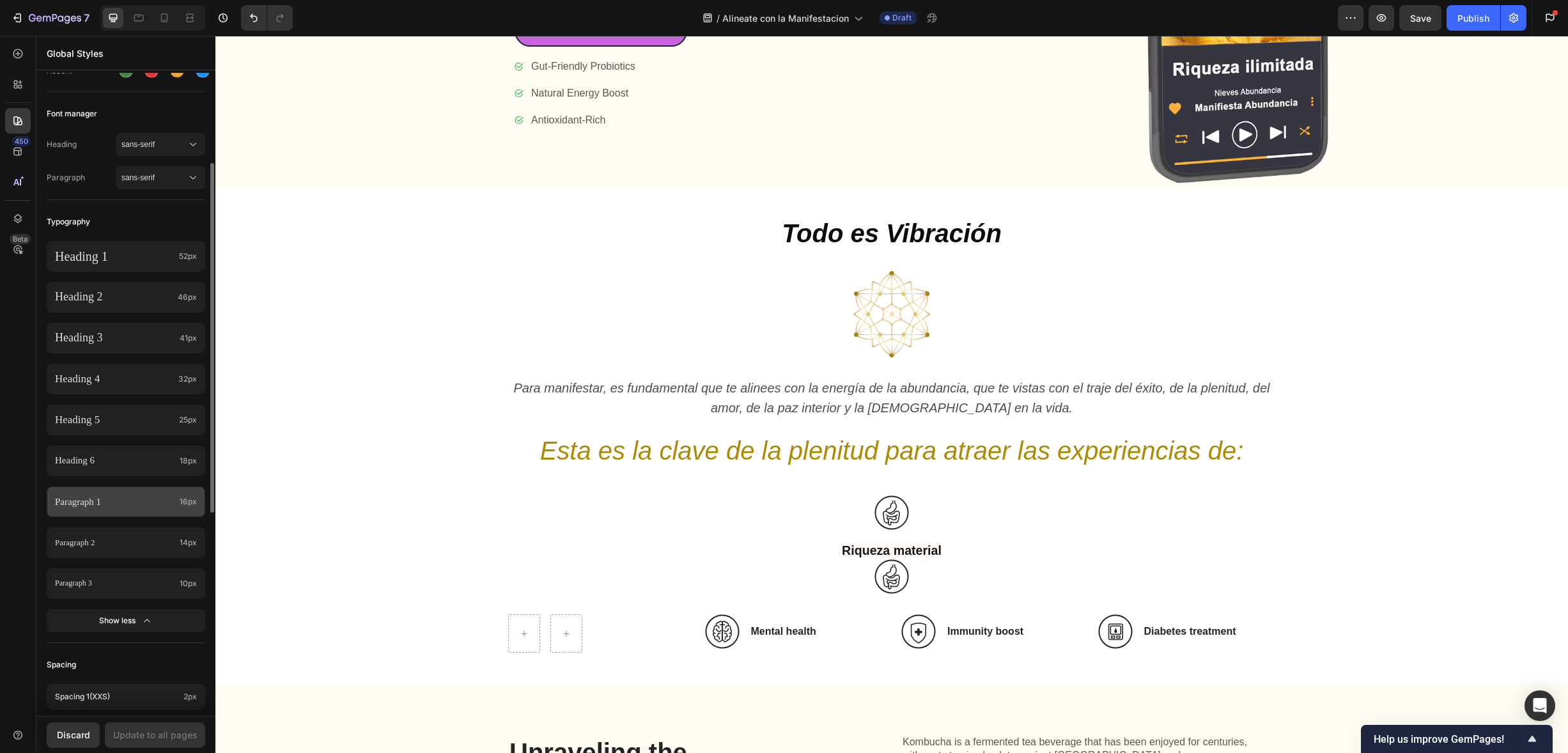
click at [160, 497] on p "Paragraph 1" at bounding box center [114, 502] width 119 height 17
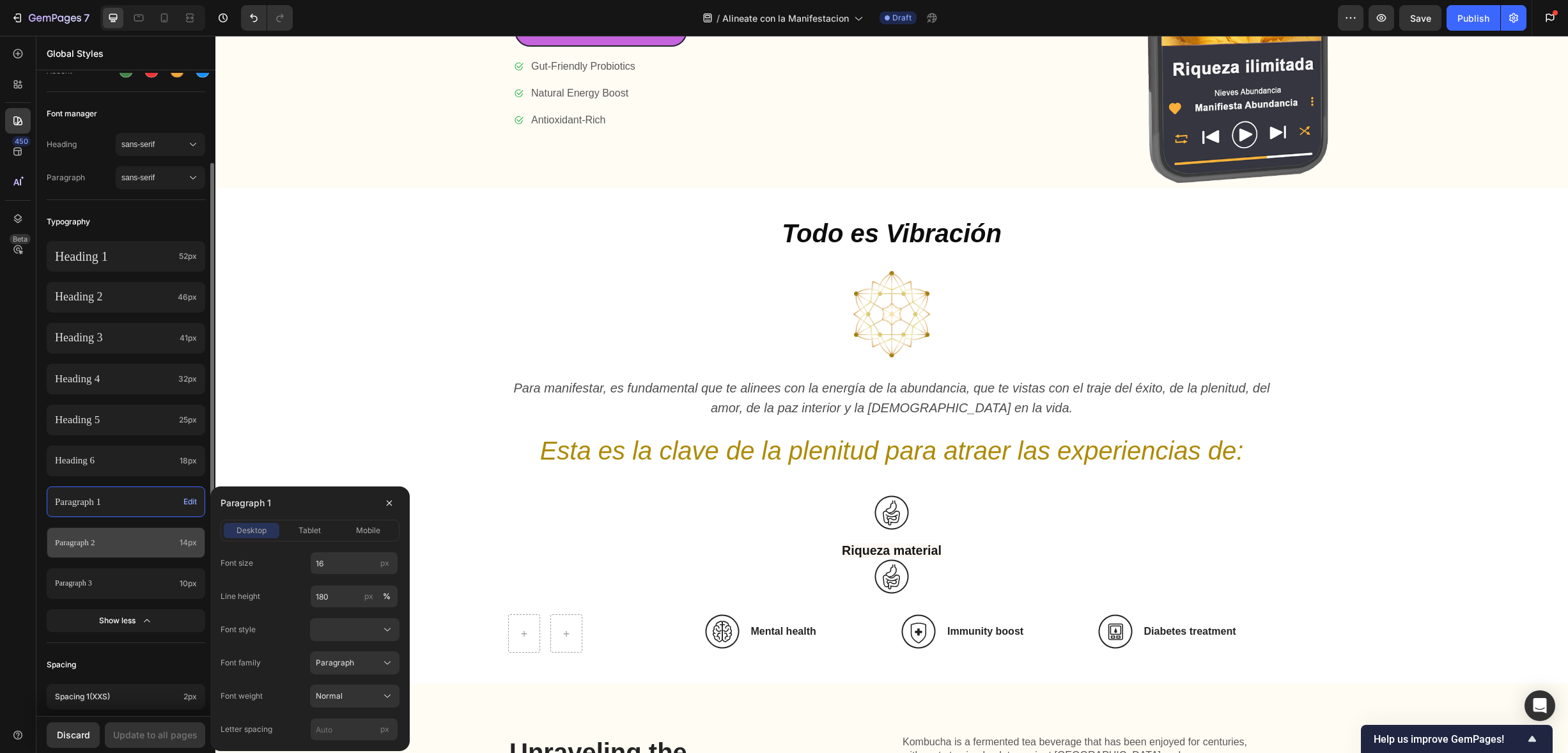
click at [149, 539] on p "Paragraph 2" at bounding box center [114, 542] width 119 height 14
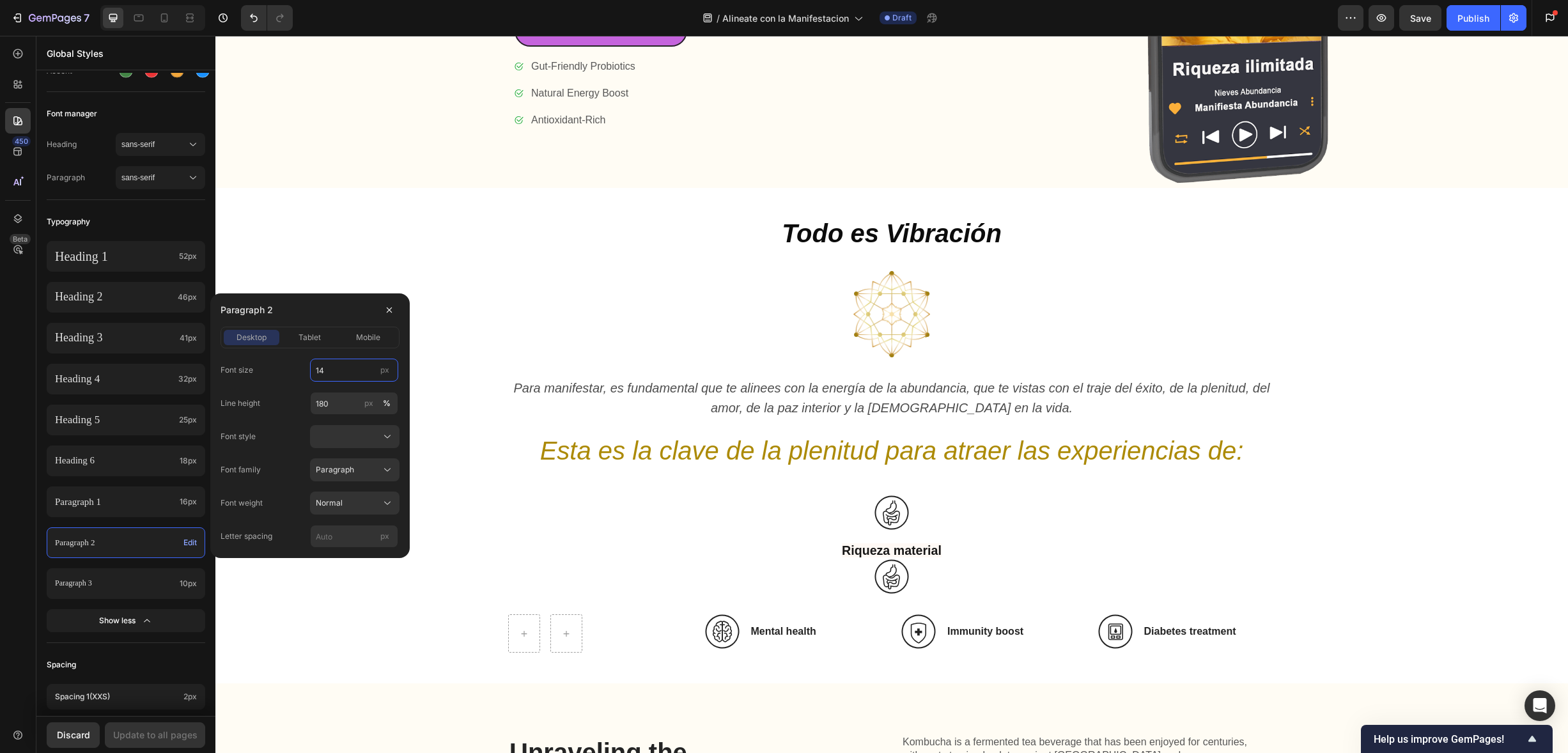
click at [349, 376] on input "14" at bounding box center [353, 370] width 89 height 23
drag, startPoint x: 341, startPoint y: 369, endPoint x: 309, endPoint y: 368, distance: 32.0
click at [309, 368] on div "Font size 14 px" at bounding box center [310, 370] width 179 height 23
type input "12"
click at [472, 567] on div "Todo es Vibración Heading Image Para manifestar, es fundamental que te alinees …" at bounding box center [892, 436] width 1327 height 435
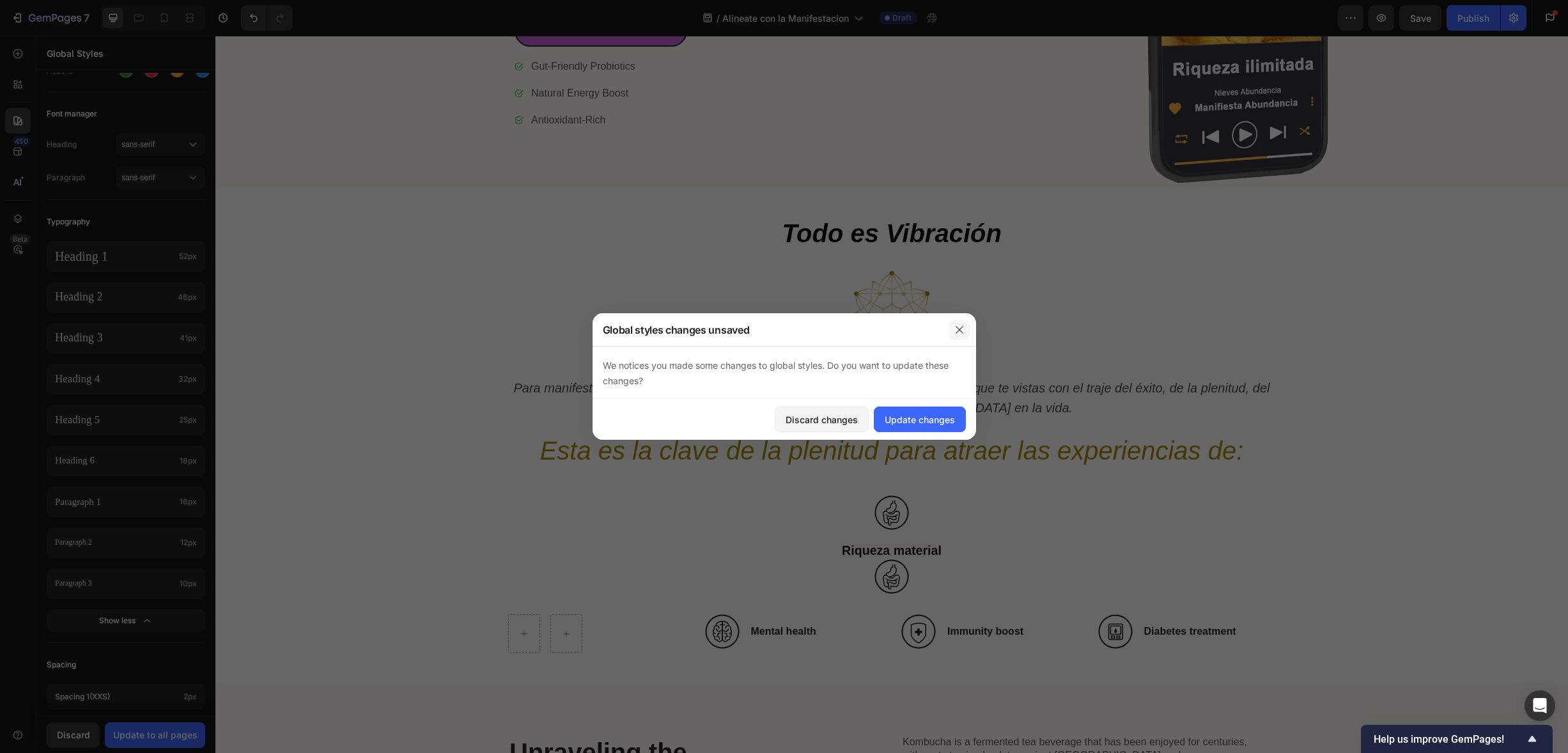
click at [965, 326] on button "button" at bounding box center [958, 329] width 20 height 20
click at [878, 442] on icon "Esta es la clave de la plenitud para atraer las experiencias de:" at bounding box center [892, 451] width 704 height 29
click at [962, 332] on icon "button" at bounding box center [958, 329] width 7 height 7
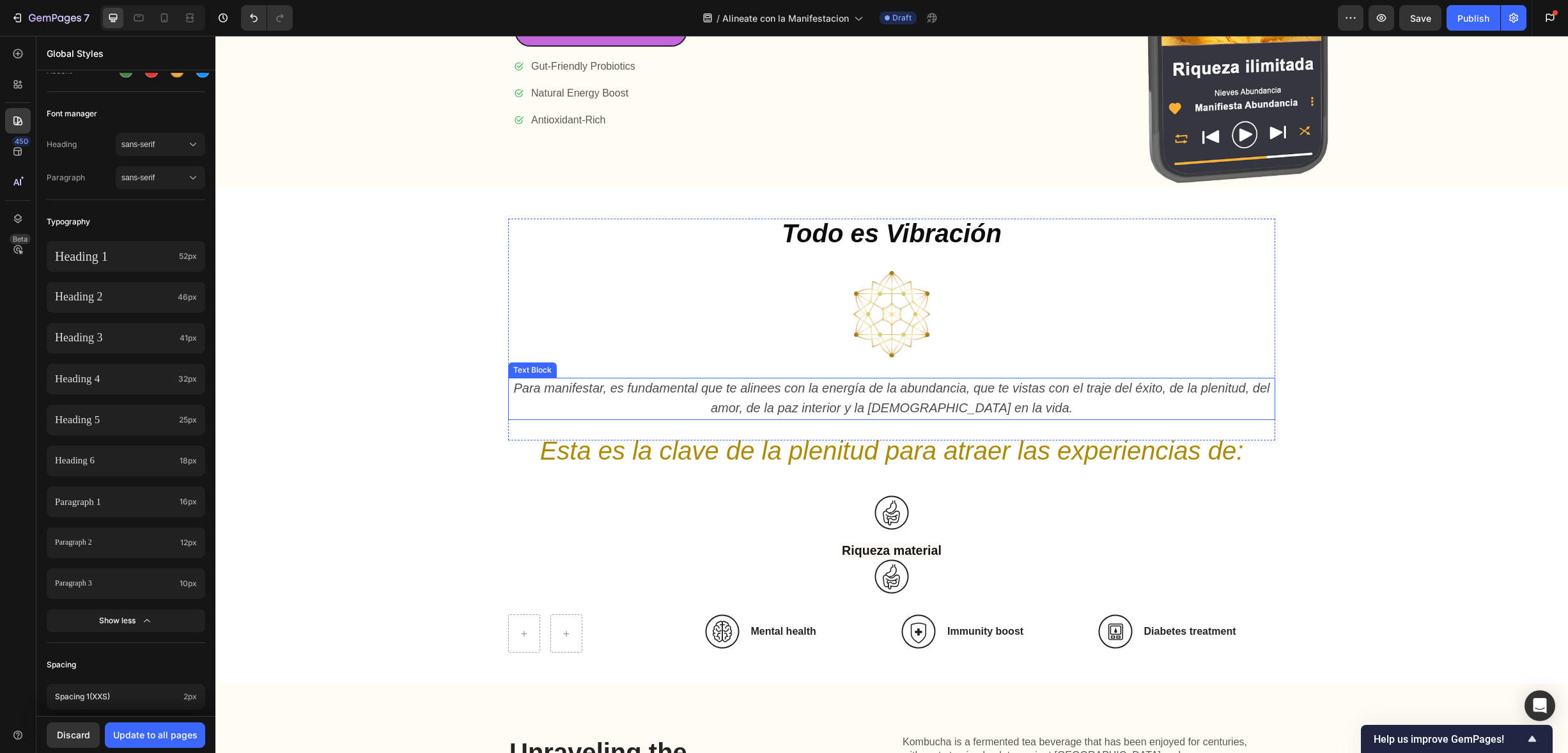
click at [782, 394] on p "Para manifestar, es fundamental que te alinees con la energía de la abundancia,…" at bounding box center [892, 399] width 764 height 40
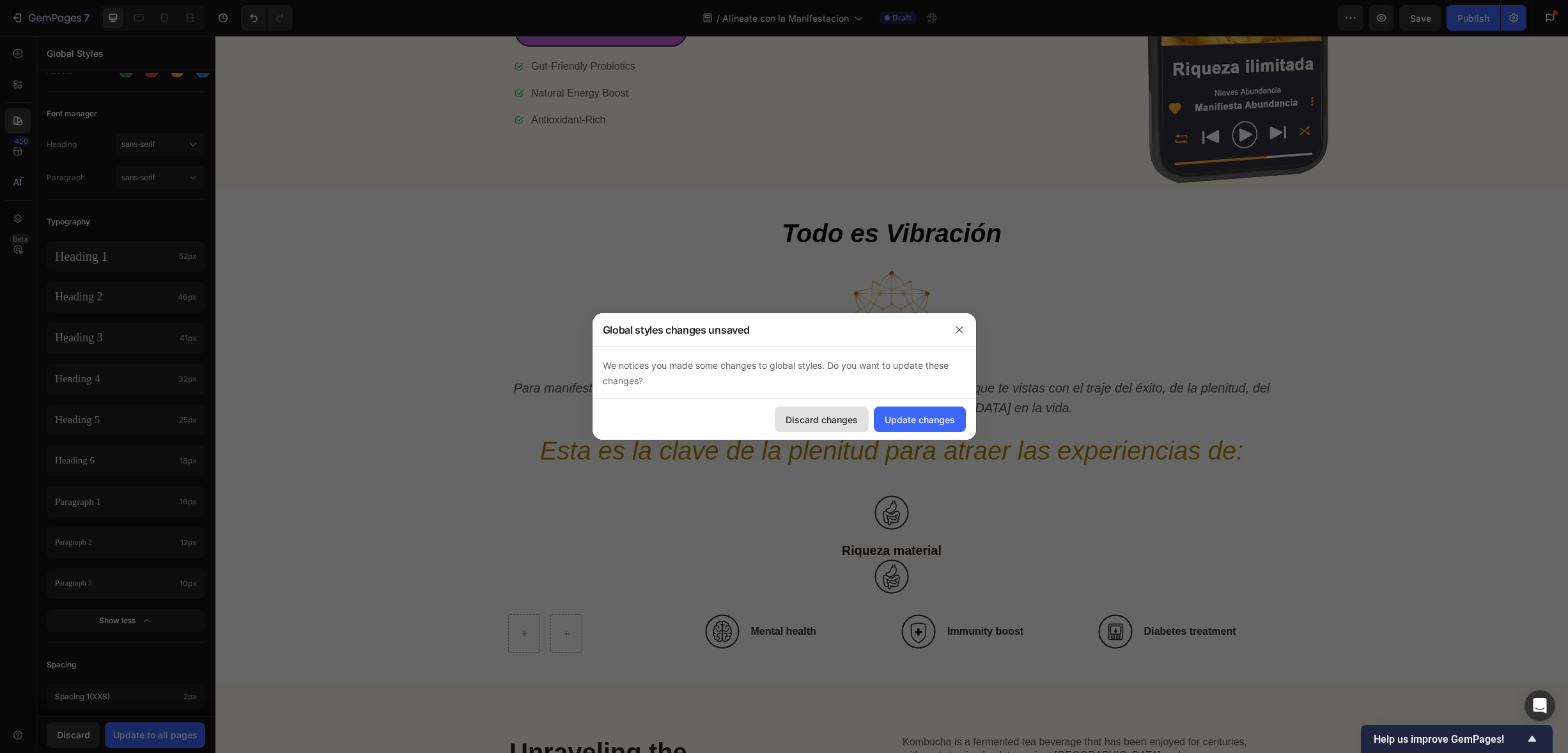
click at [839, 419] on div "Discard changes" at bounding box center [822, 419] width 72 height 13
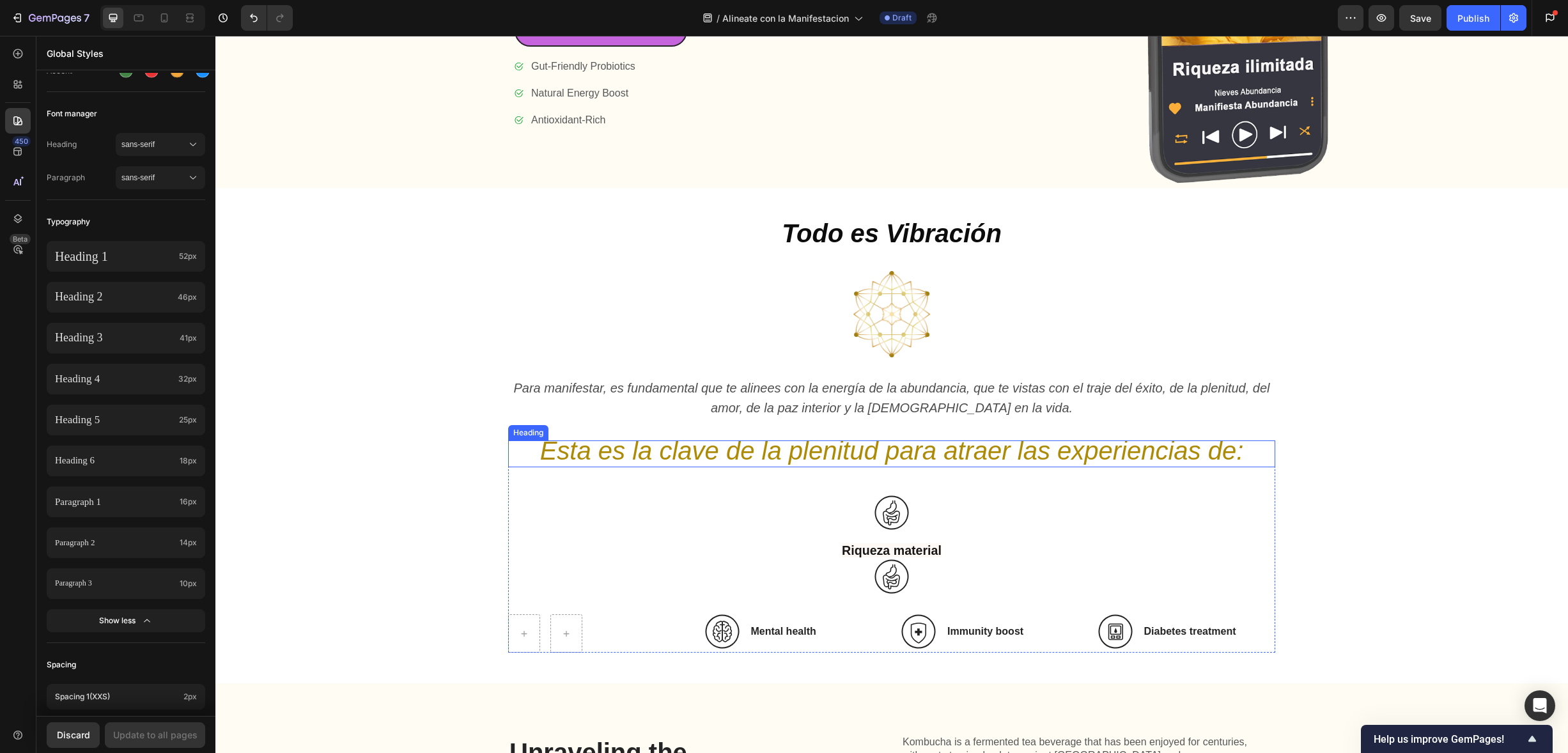
click at [828, 440] on icon "Esta es la clave de la plenitud para atraer las experiencias de:" at bounding box center [892, 451] width 704 height 29
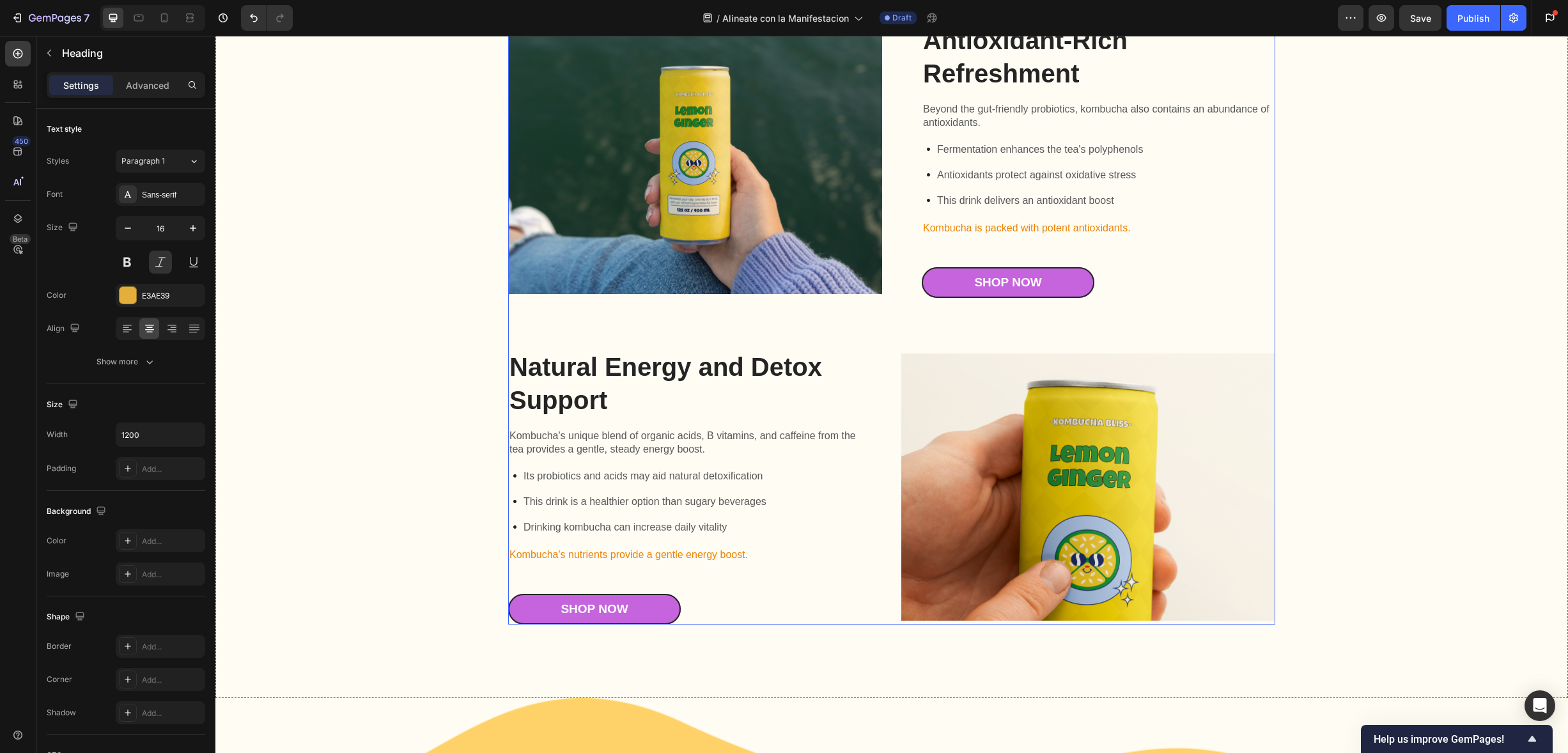
scroll to position [2352, 0]
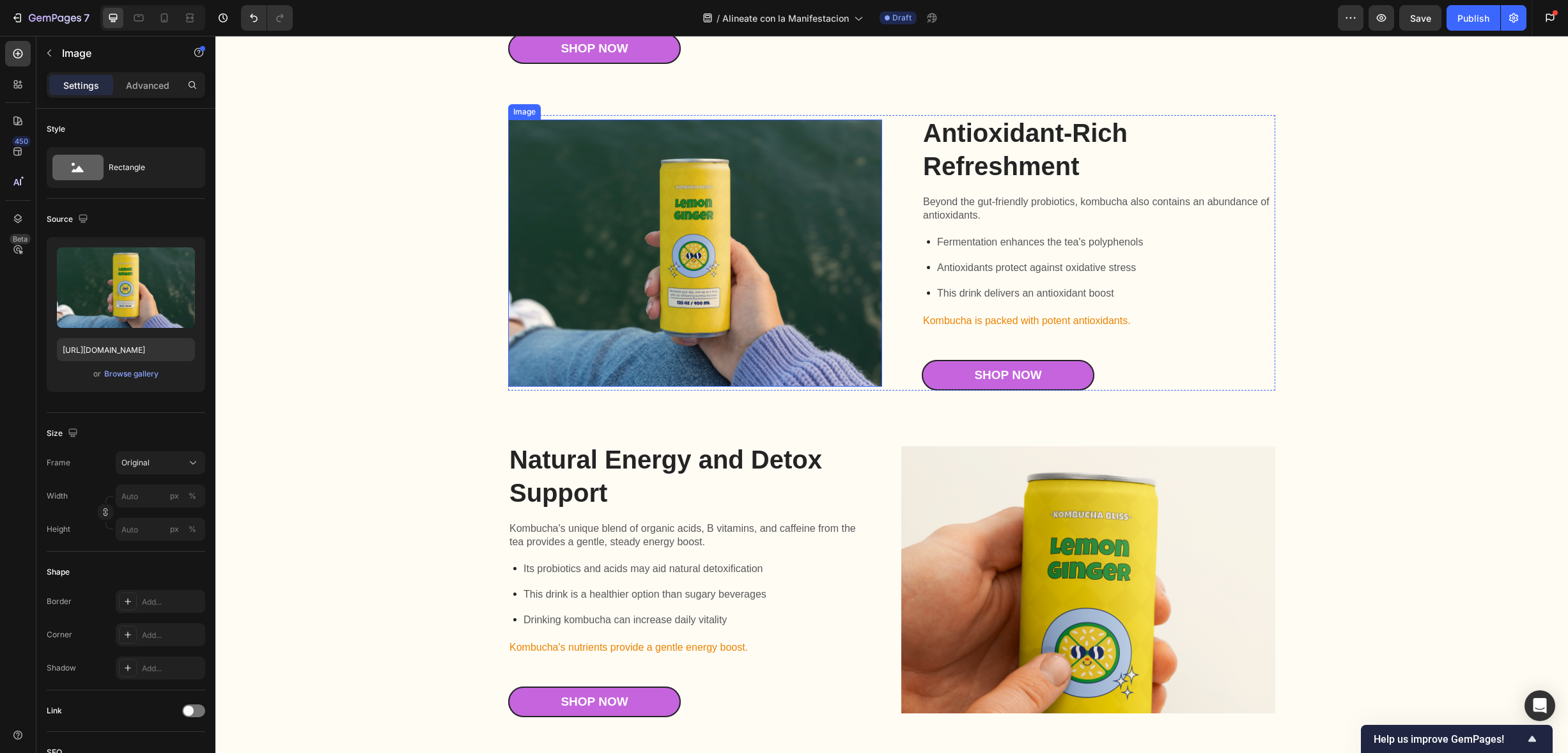
click at [769, 388] on img at bounding box center [694, 253] width 374 height 268
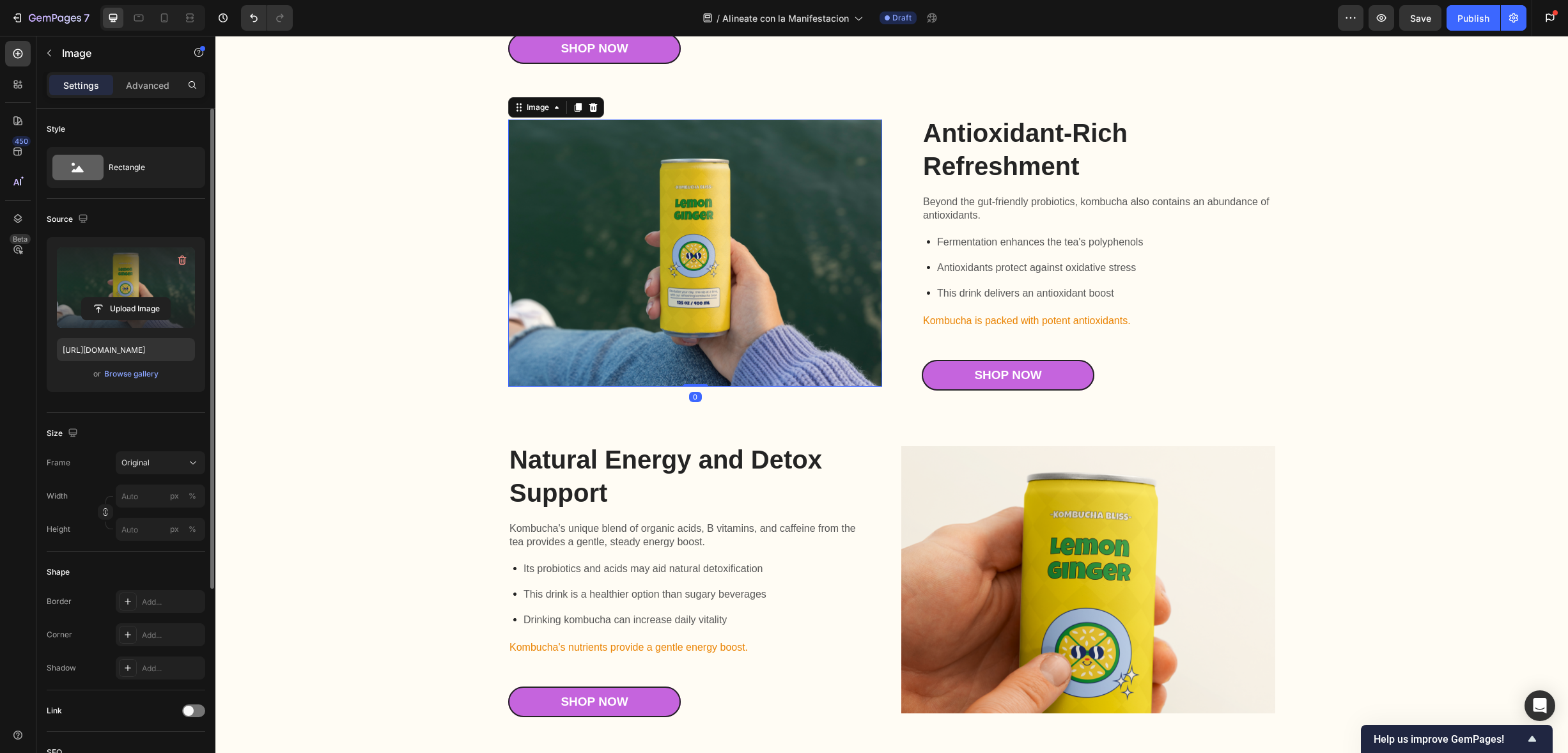
click at [121, 275] on label at bounding box center [126, 288] width 138 height 81
click at [121, 298] on input "file" at bounding box center [126, 309] width 89 height 22
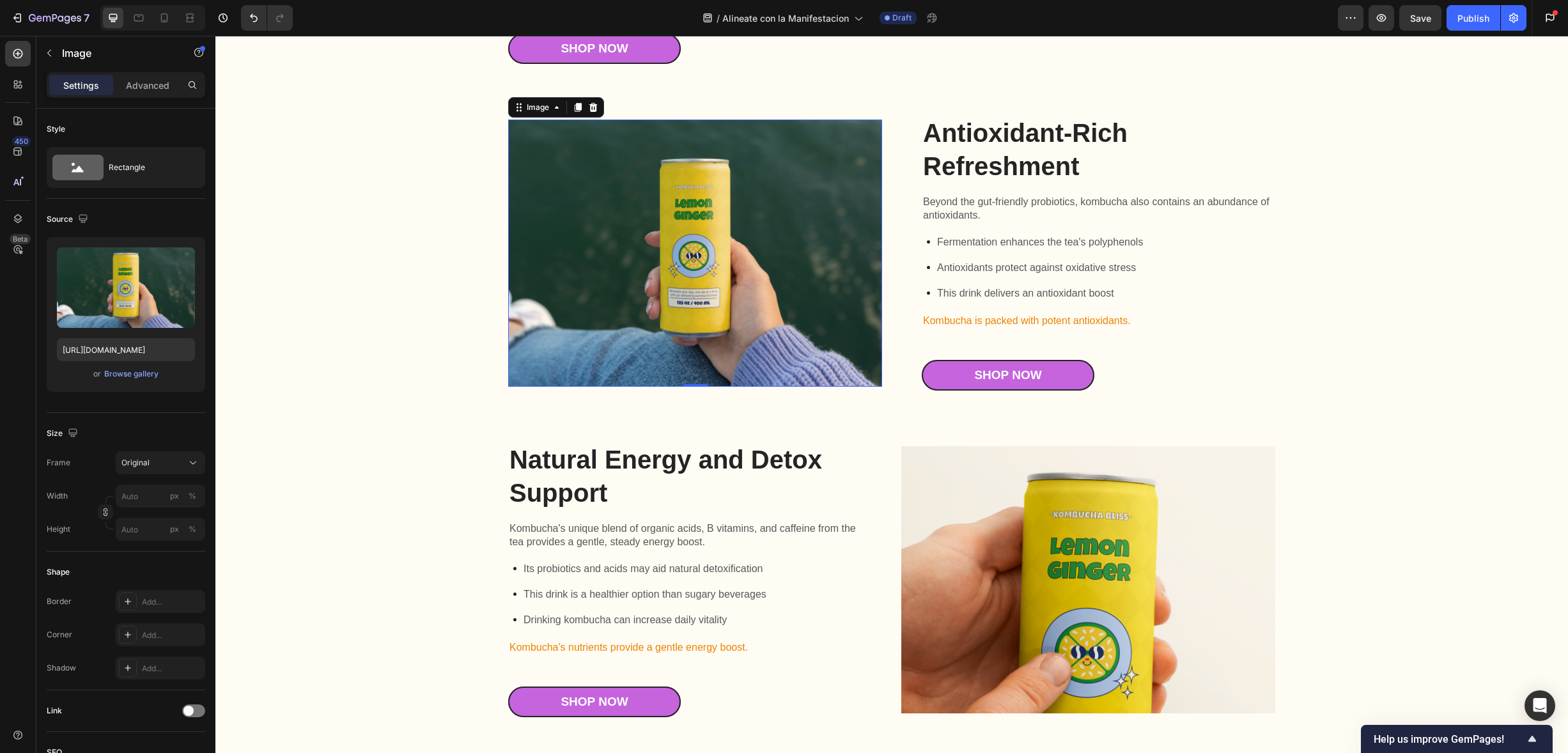
click at [584, 341] on img at bounding box center [694, 253] width 374 height 268
click at [531, 113] on div "Image" at bounding box center [537, 108] width 28 height 11
click at [556, 336] on img at bounding box center [694, 253] width 374 height 268
click at [535, 113] on div "Image" at bounding box center [537, 108] width 28 height 11
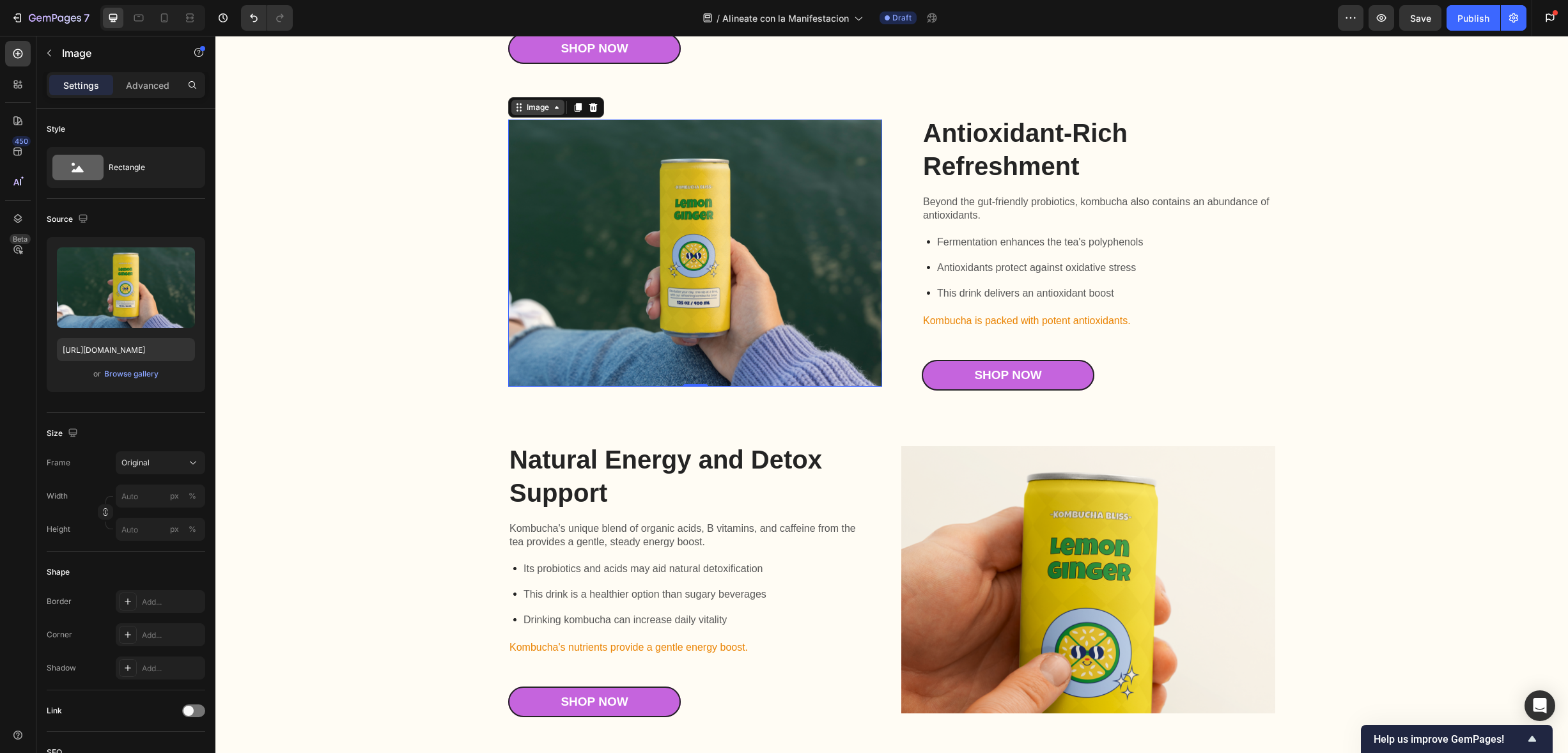
click at [535, 113] on div "Image" at bounding box center [537, 108] width 28 height 11
click at [642, 388] on img at bounding box center [694, 253] width 374 height 268
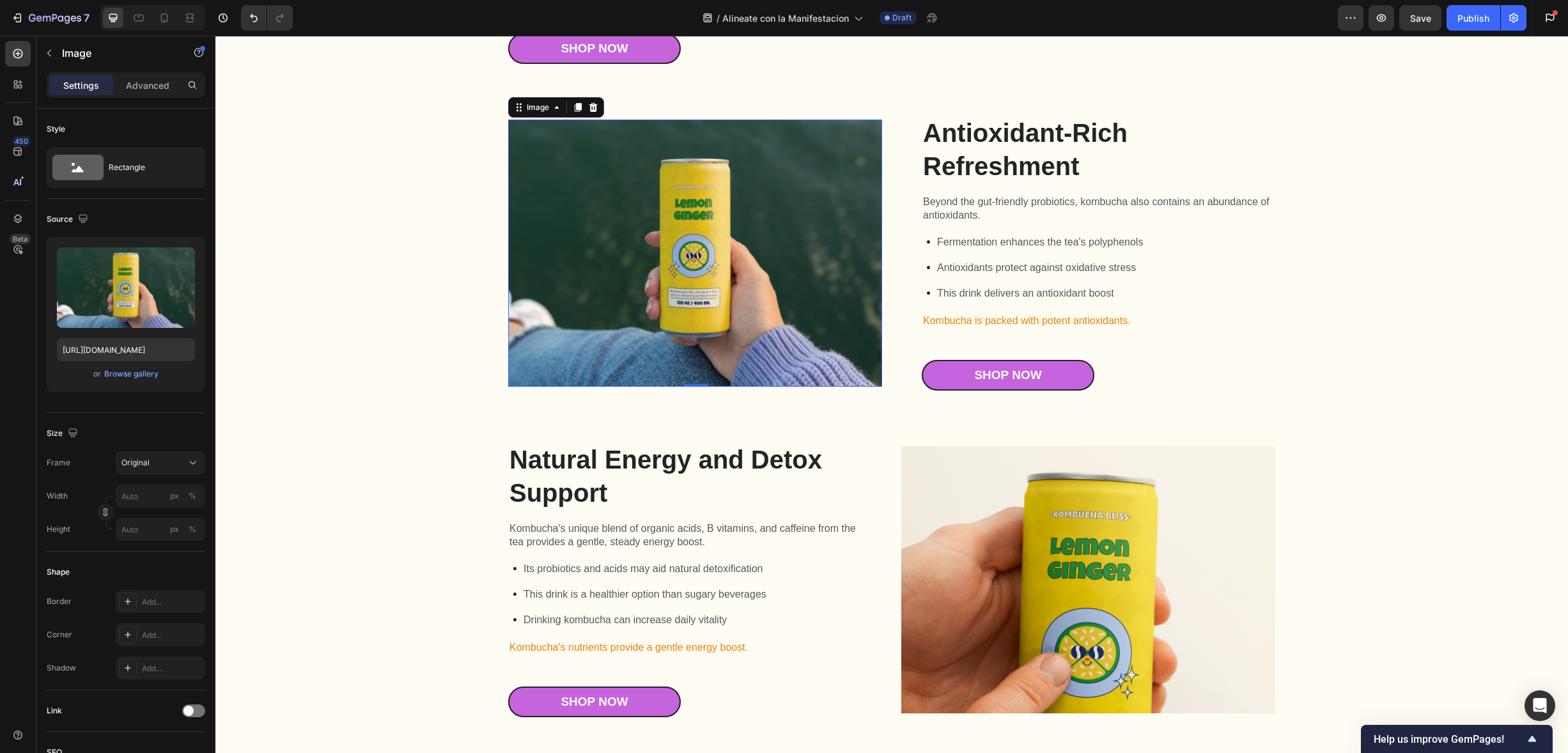
click at [642, 388] on img at bounding box center [694, 253] width 374 height 268
click at [536, 113] on div "Image" at bounding box center [537, 108] width 28 height 11
click at [560, 117] on div "Image Row 2 cols Row 1 col Section" at bounding box center [555, 107] width 96 height 20
click at [555, 112] on icon at bounding box center [556, 107] width 10 height 10
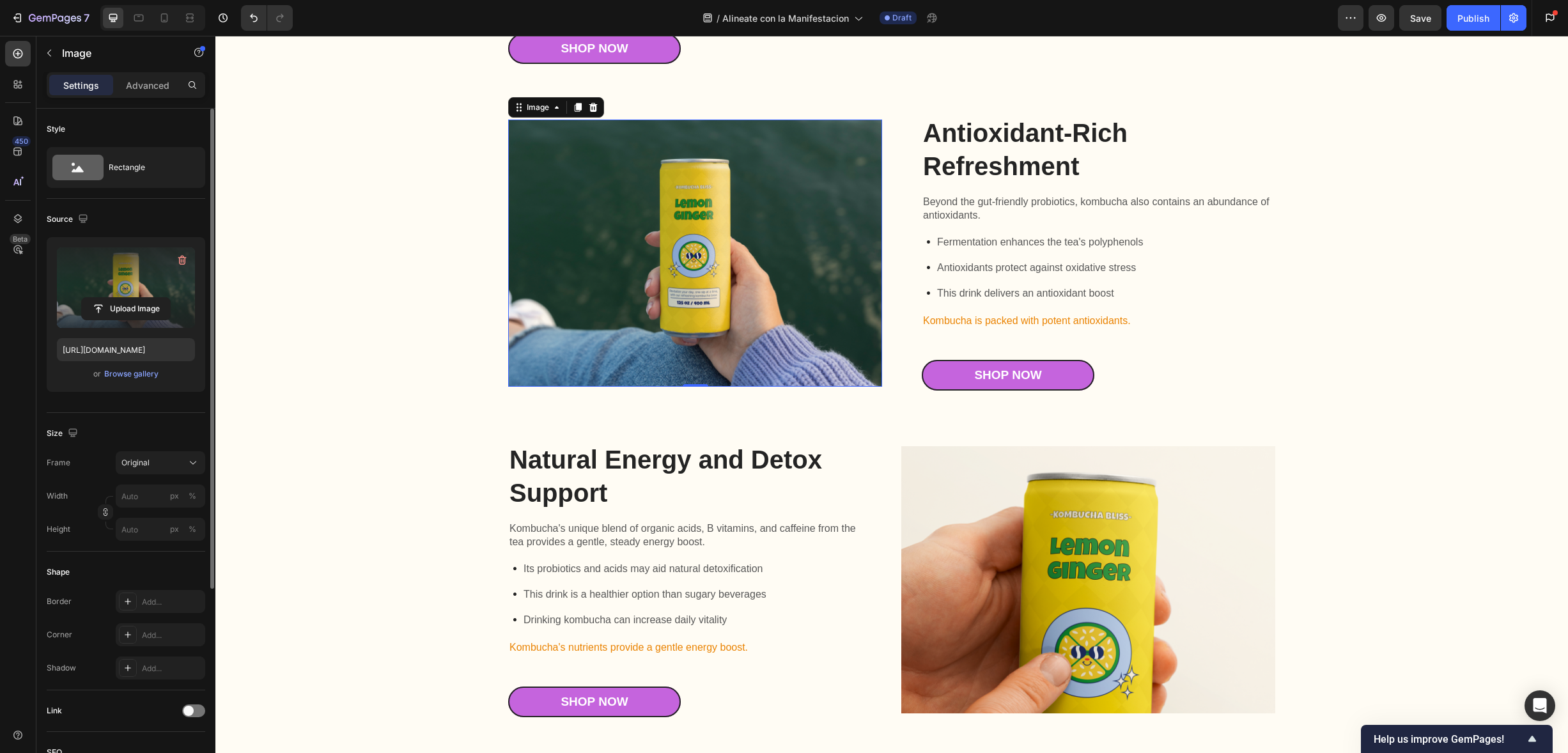
click at [156, 289] on label at bounding box center [126, 288] width 138 height 81
click at [156, 298] on input "file" at bounding box center [126, 309] width 89 height 22
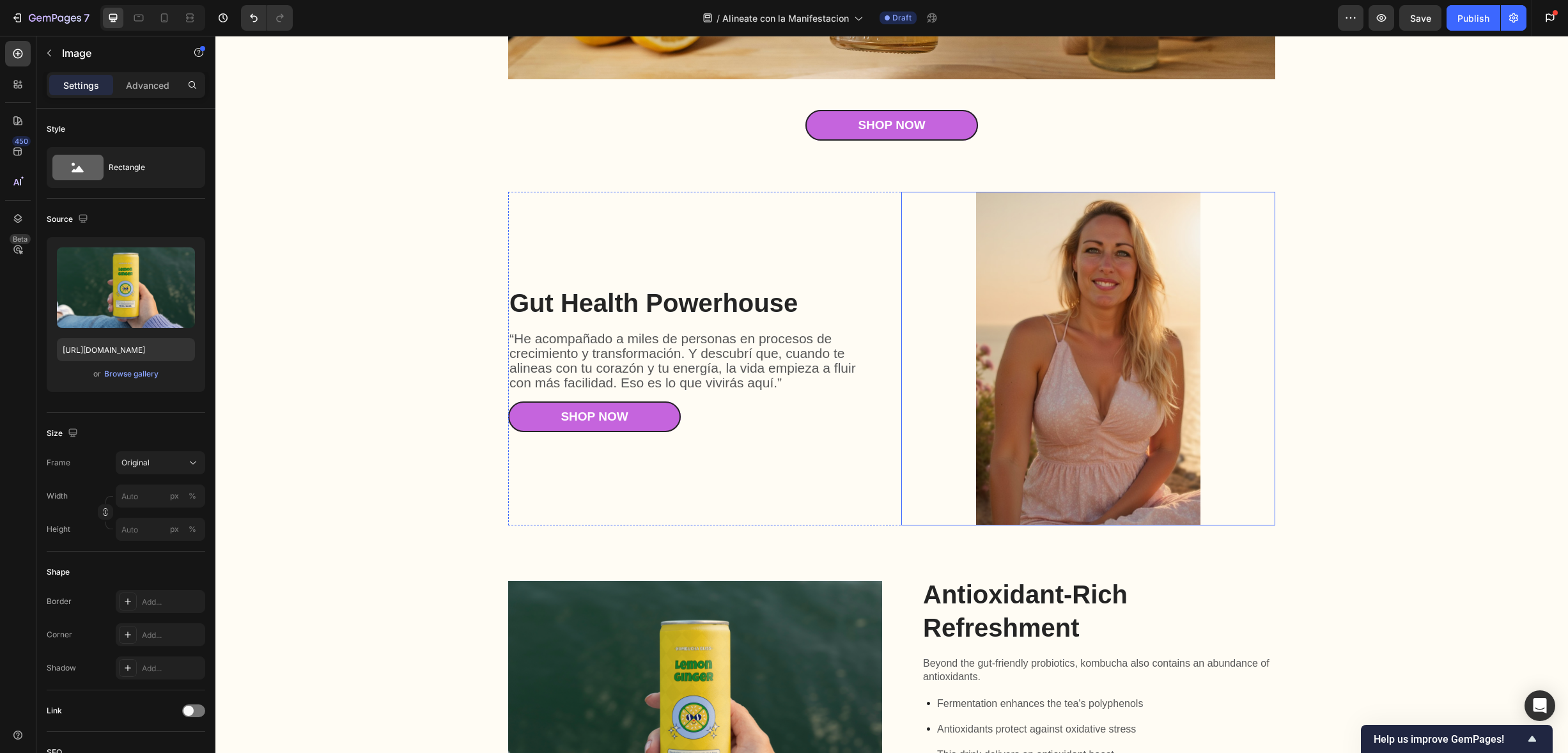
scroll to position [2081, 0]
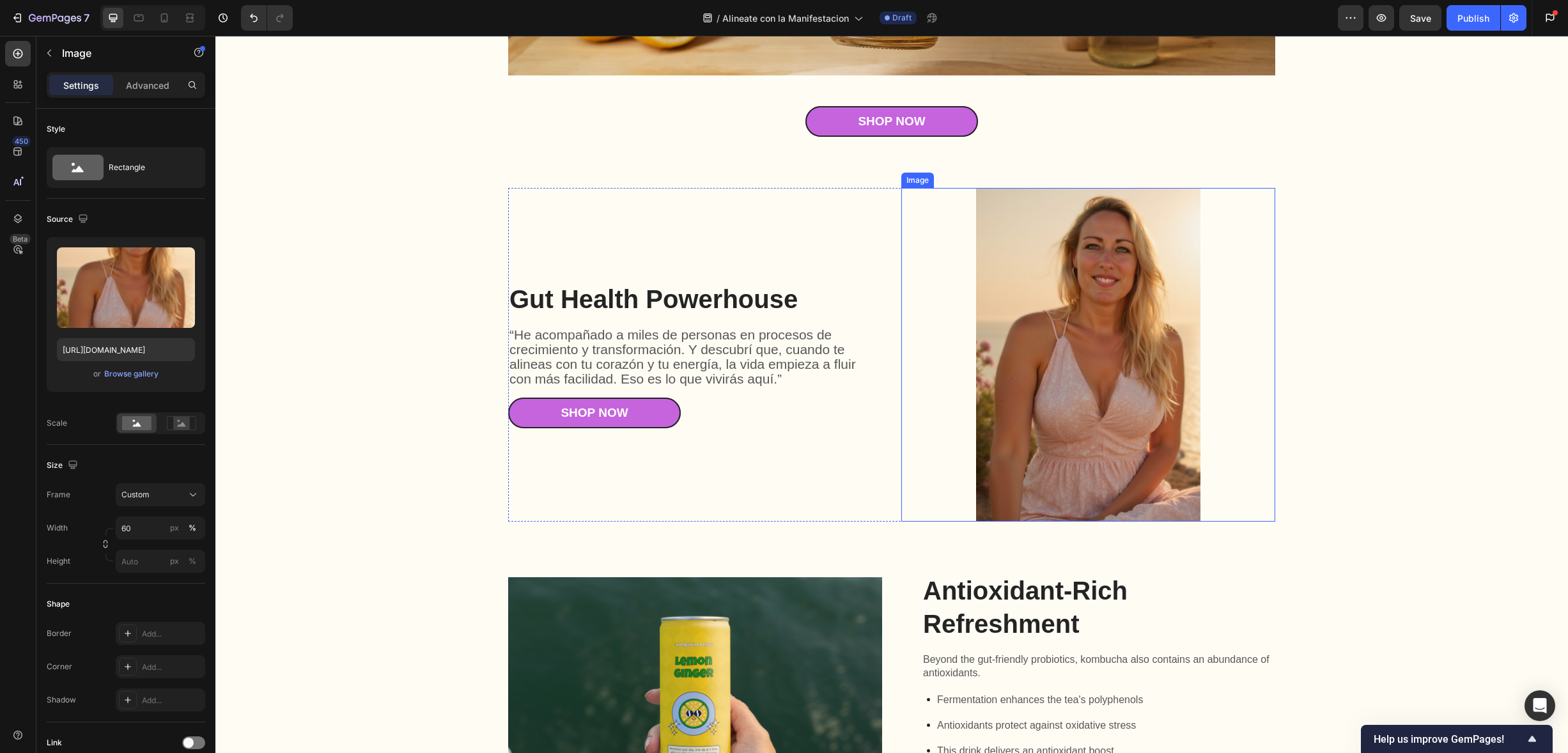
click at [1076, 302] on img at bounding box center [1089, 355] width 225 height 334
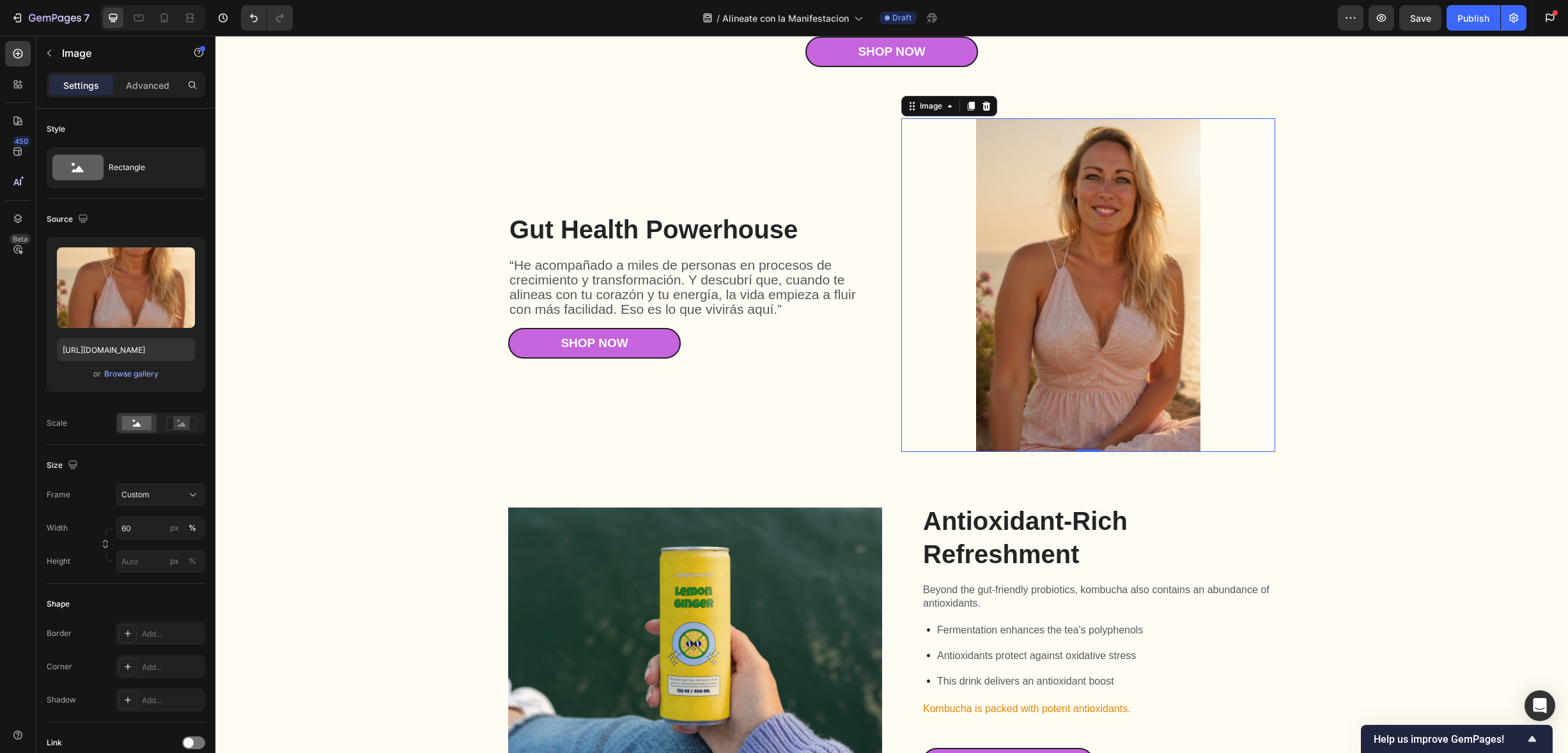
scroll to position [2254, 0]
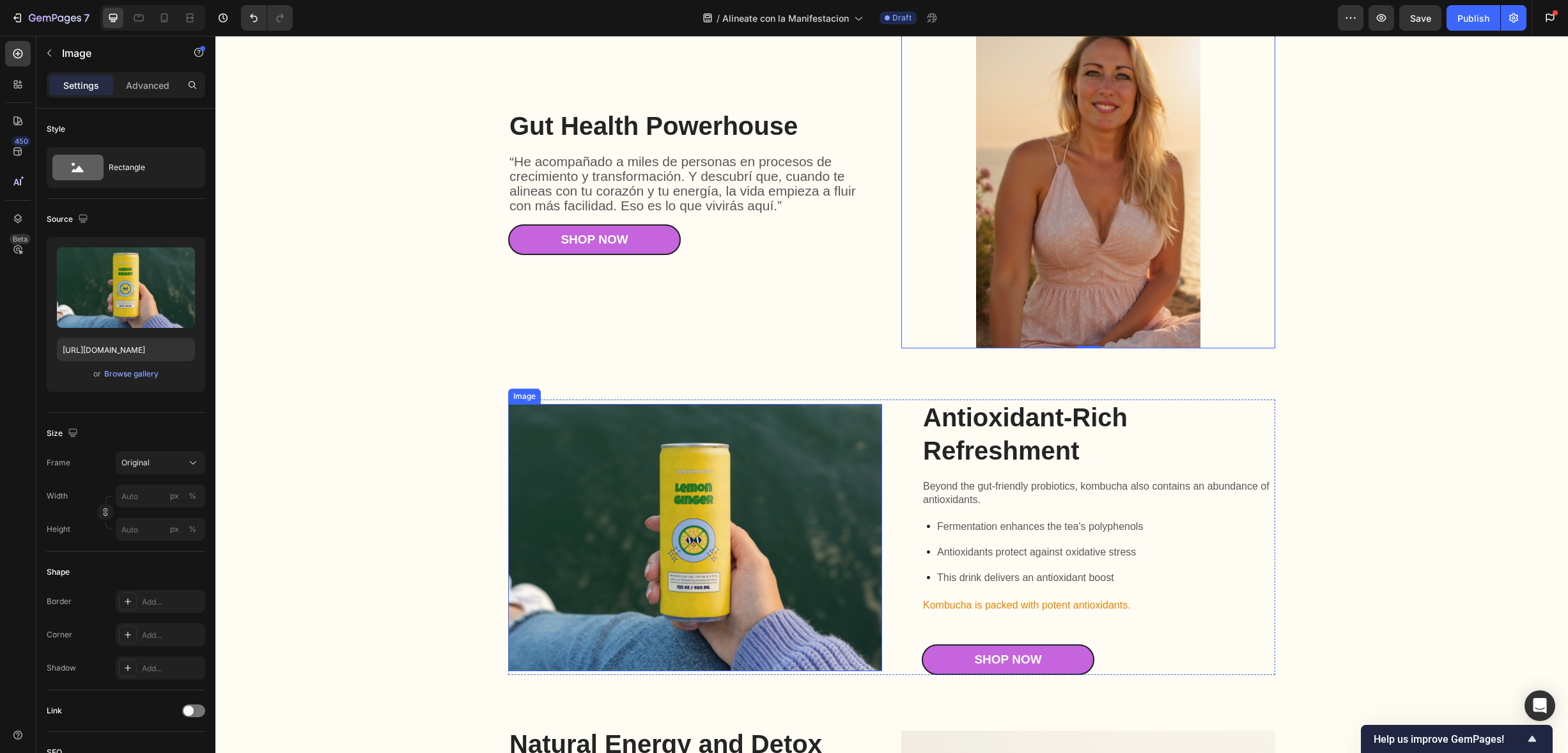
click at [857, 470] on img at bounding box center [694, 538] width 374 height 268
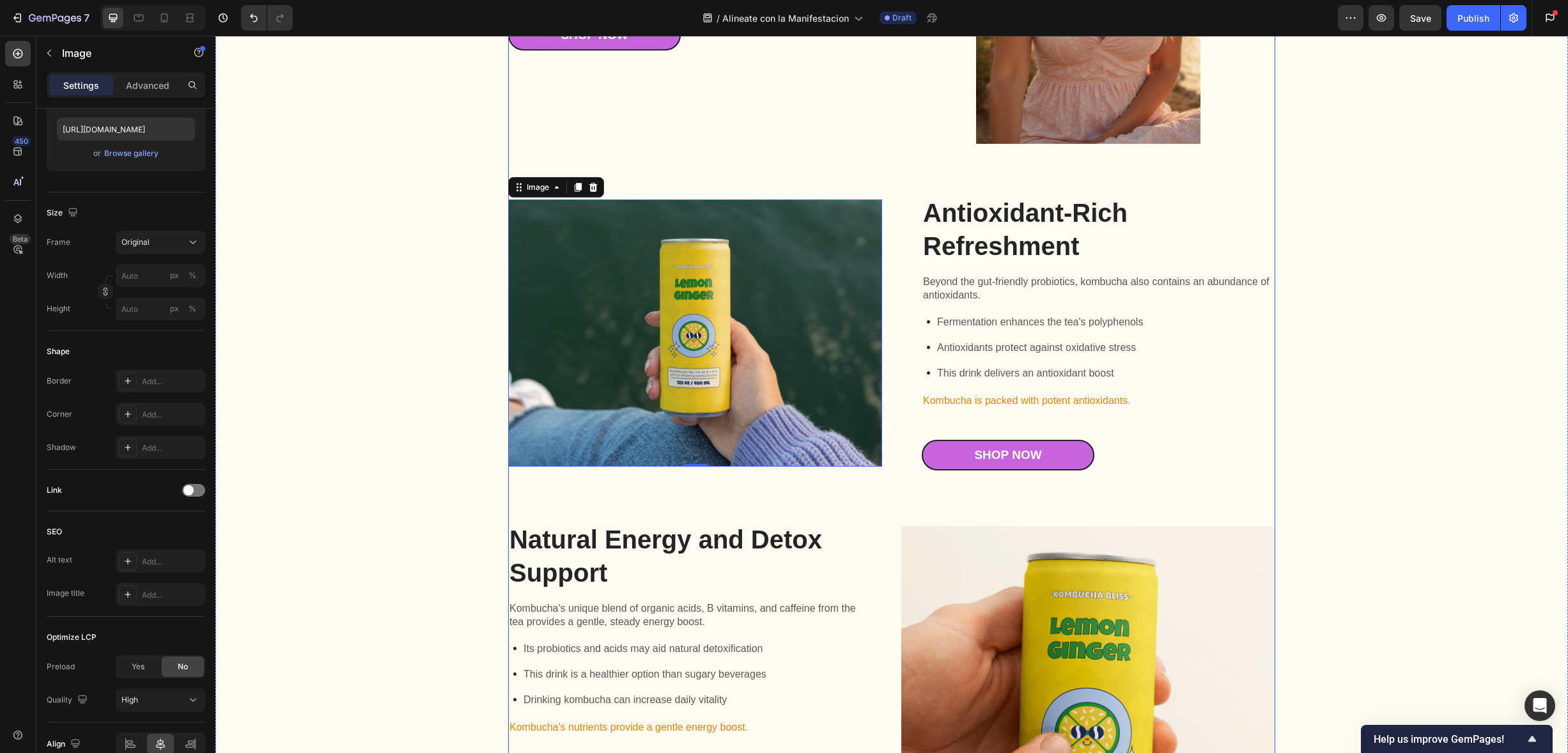
scroll to position [2433, 0]
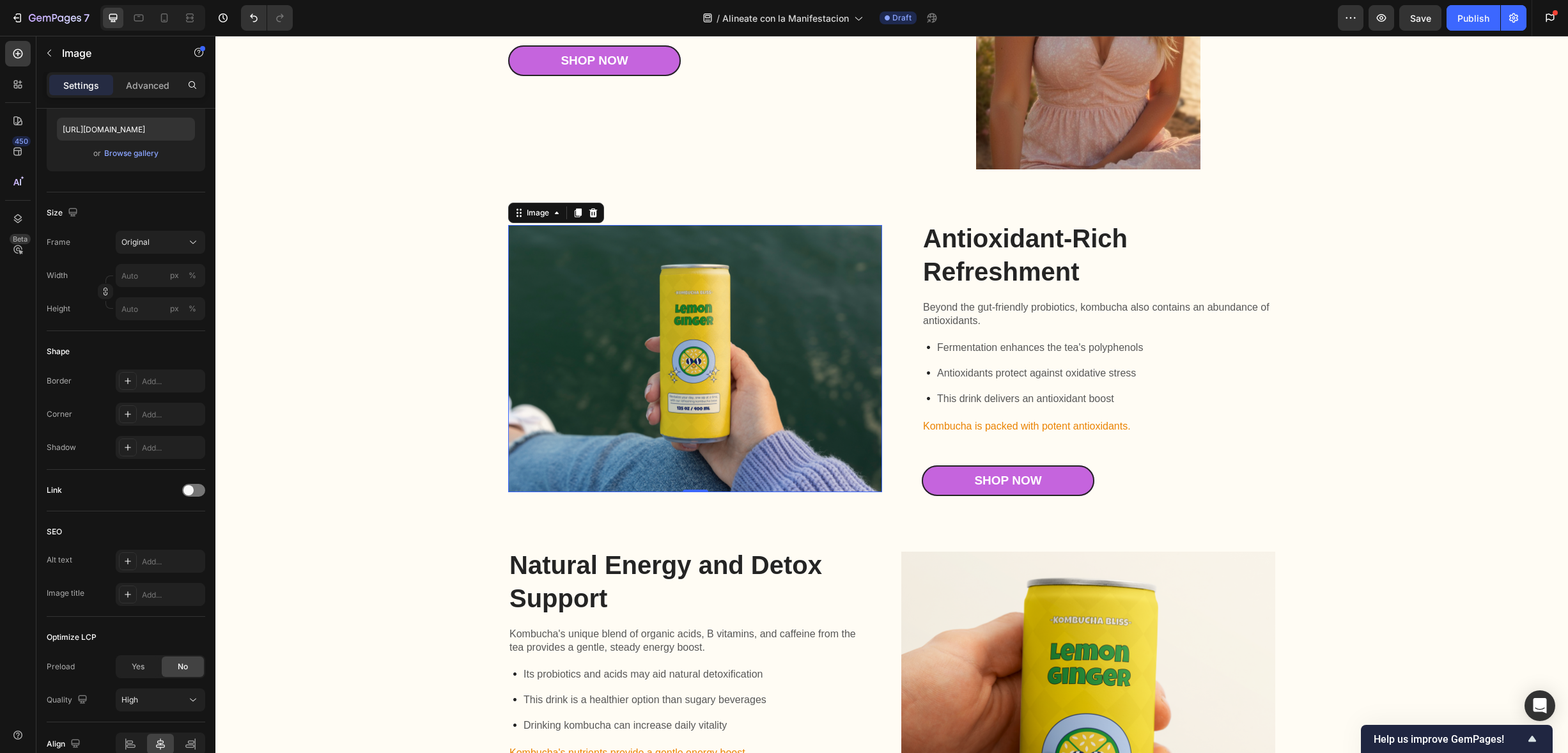
click at [783, 437] on img at bounding box center [694, 358] width 374 height 268
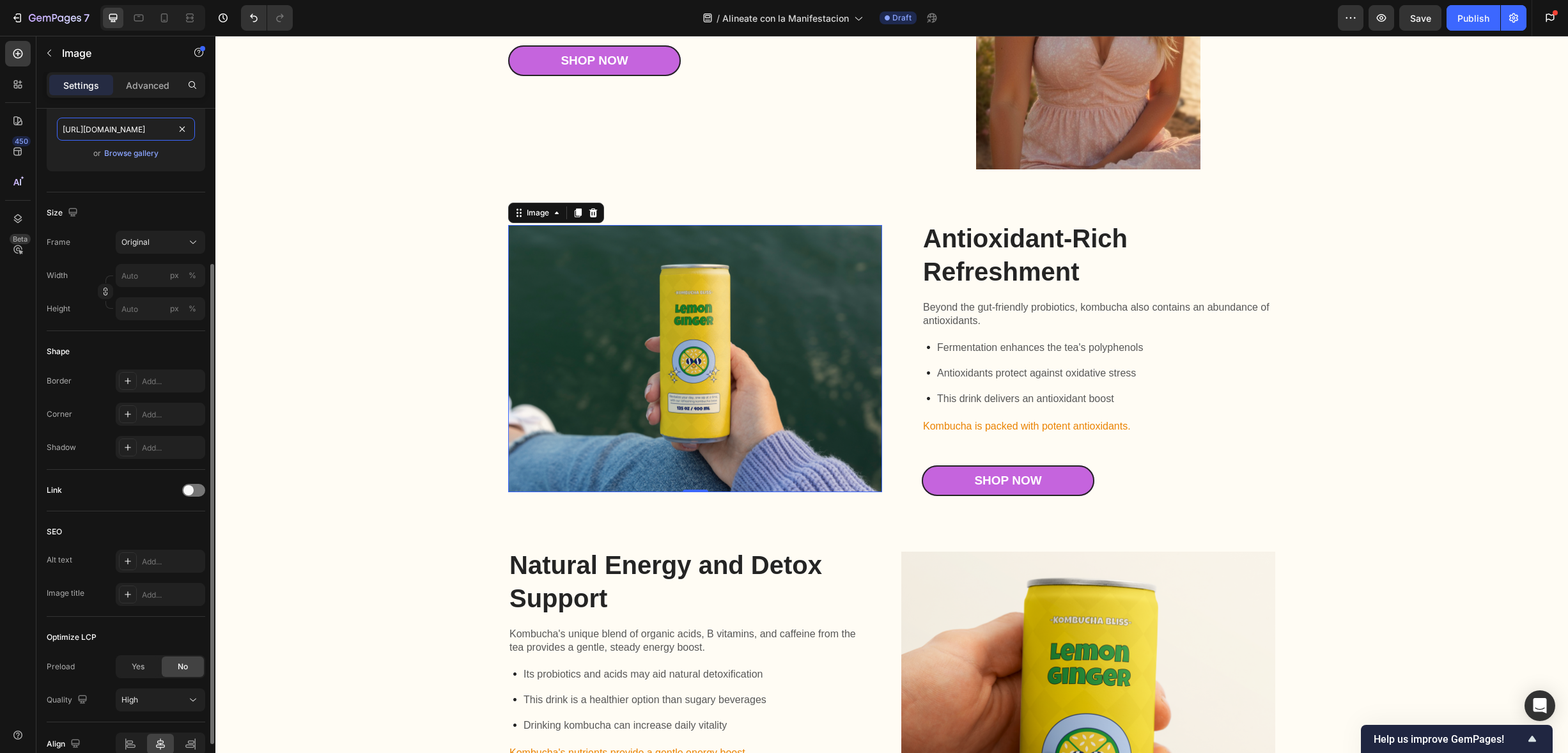
click at [125, 133] on input "https://cdn.shopify.com/s/files/1/2005/9307/files/gempages_432750572815254551-c…" at bounding box center [126, 129] width 138 height 23
click at [135, 151] on div "Browse gallery" at bounding box center [131, 153] width 54 height 11
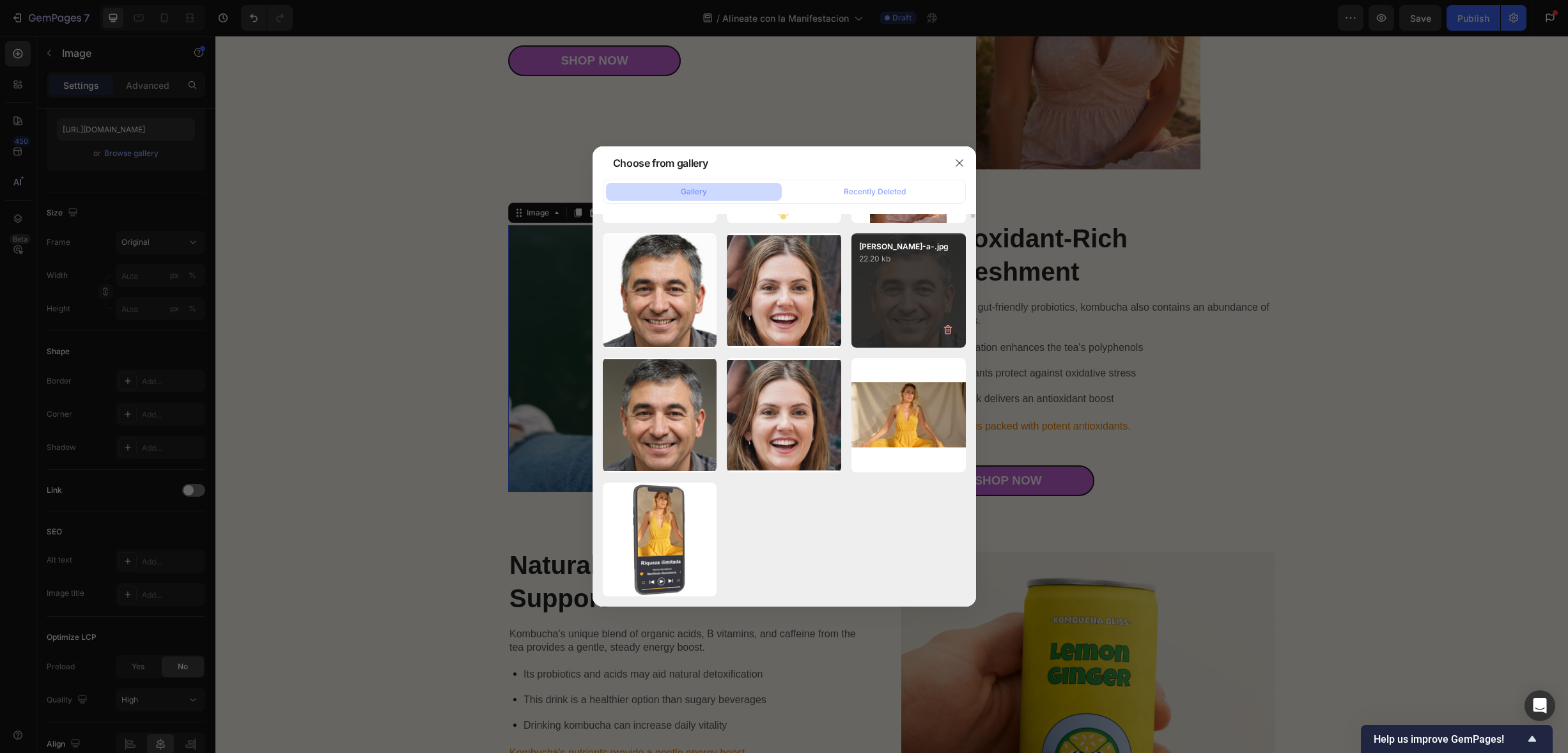
scroll to position [0, 0]
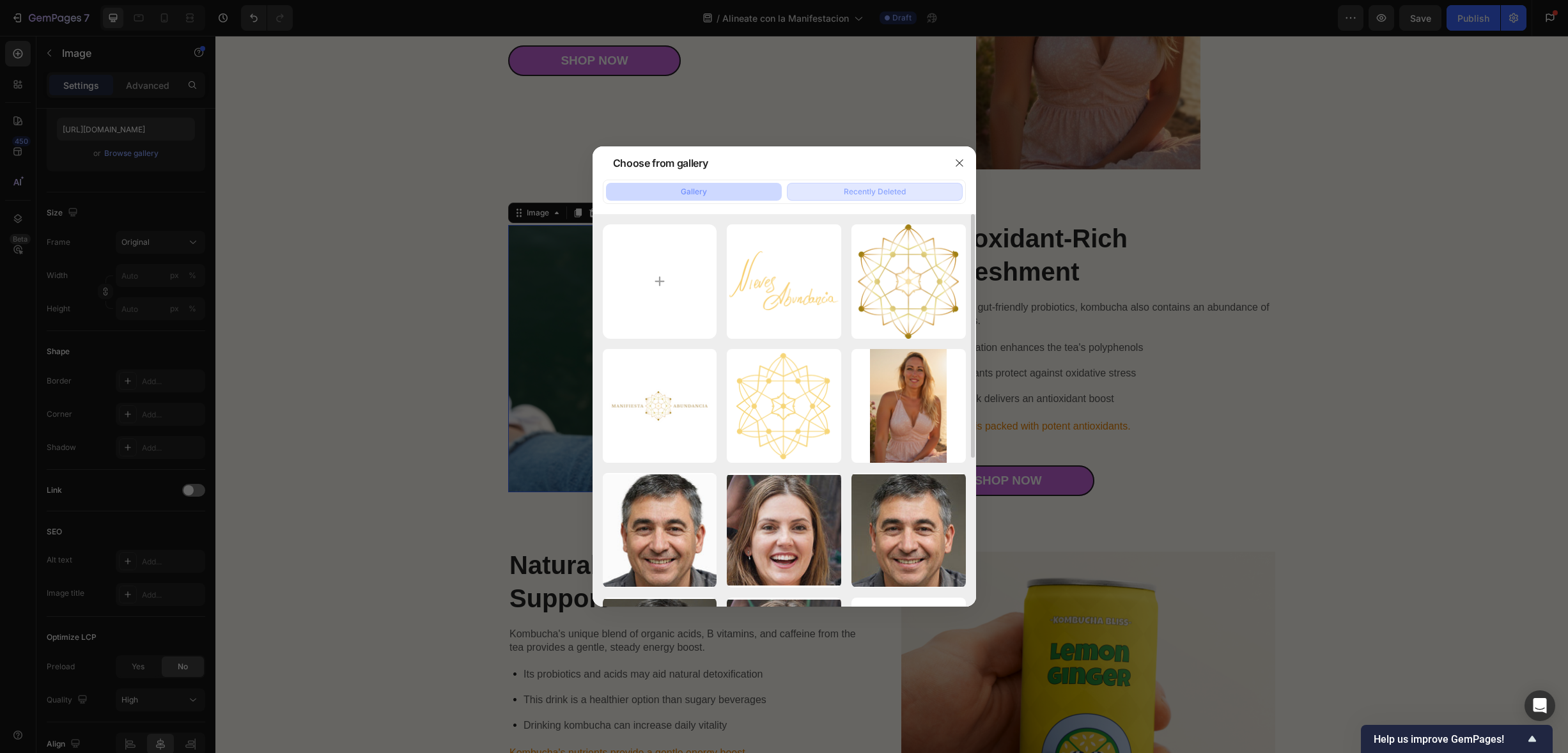
click at [883, 193] on div "Recently Deleted" at bounding box center [874, 192] width 62 height 11
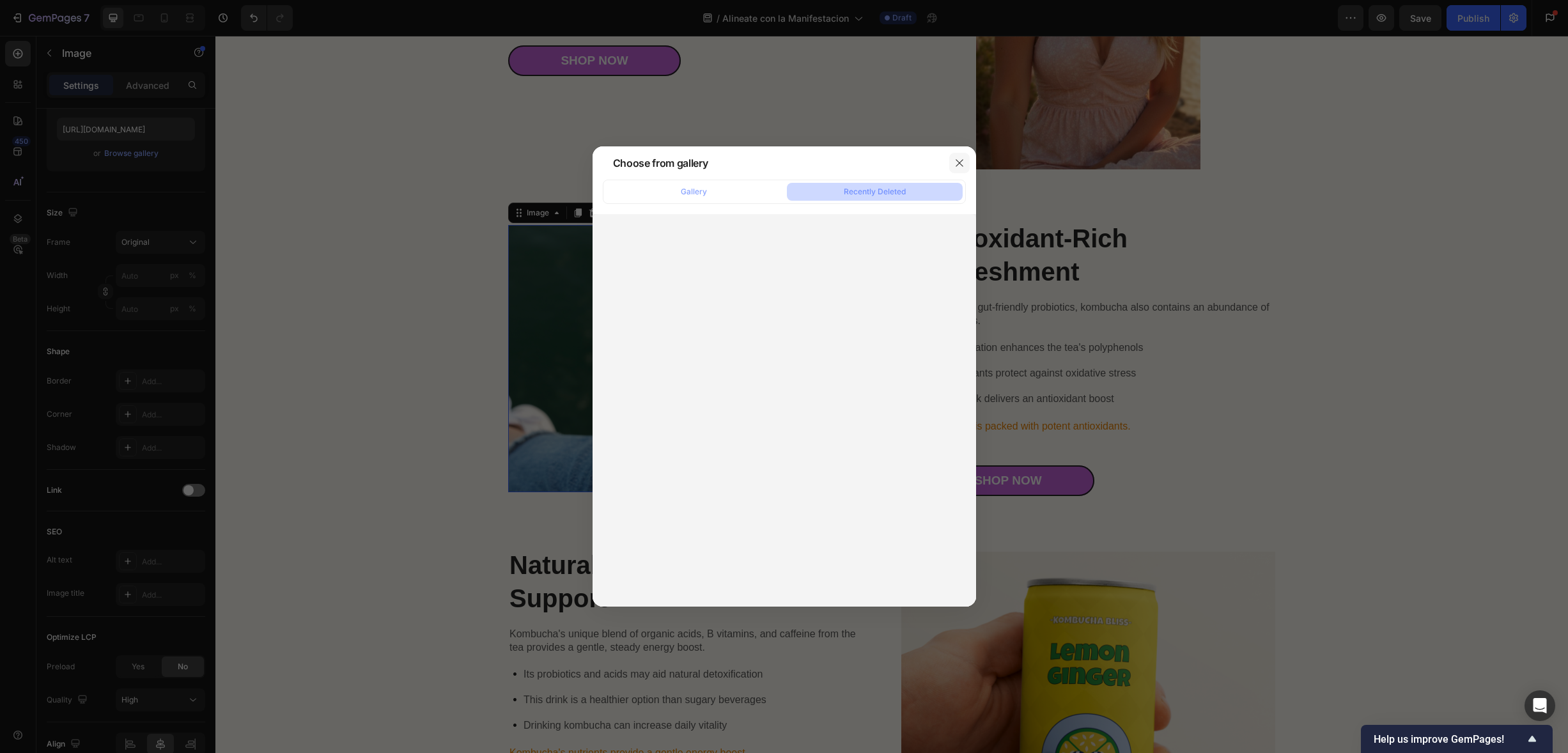
click at [962, 162] on icon "button" at bounding box center [959, 163] width 10 height 10
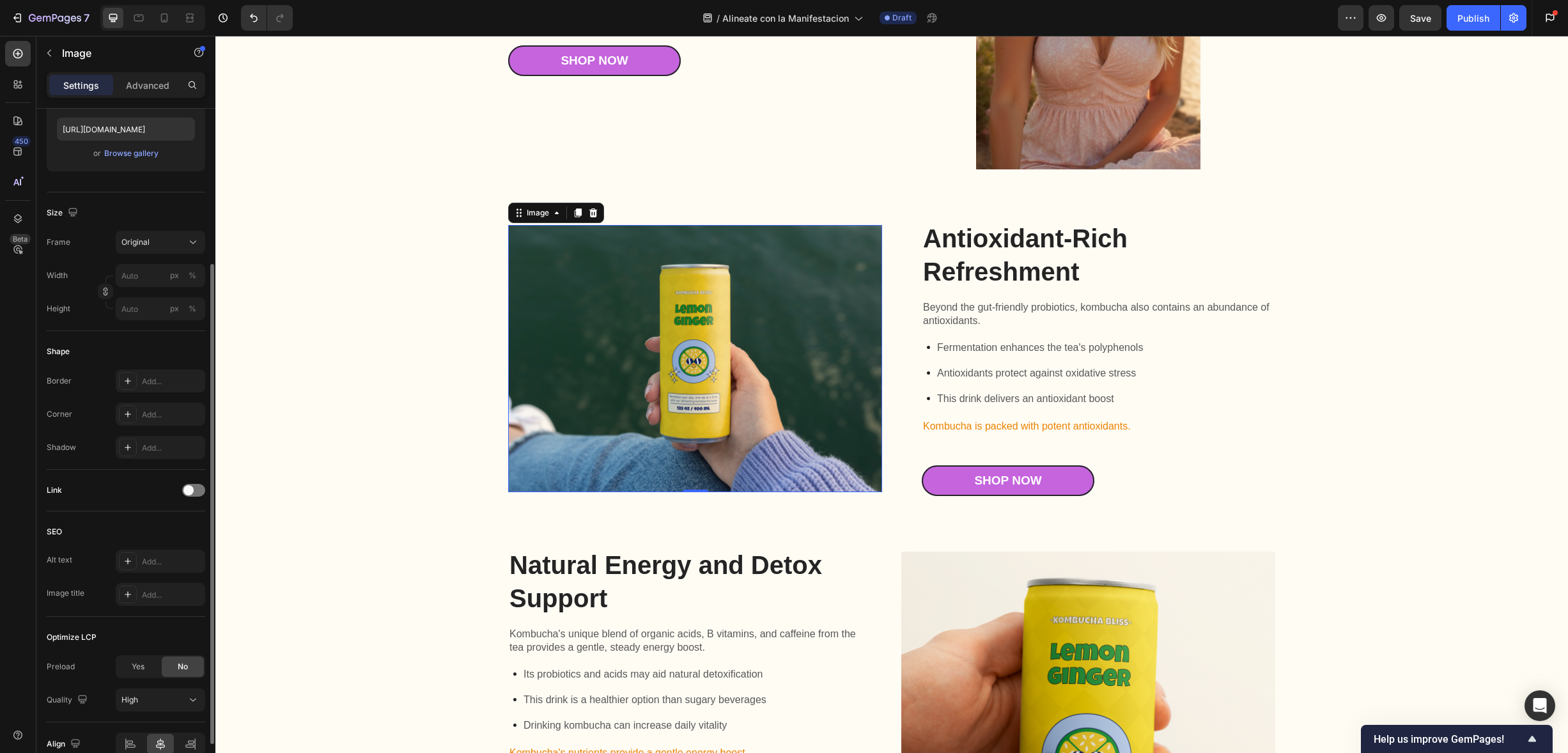
scroll to position [29, 0]
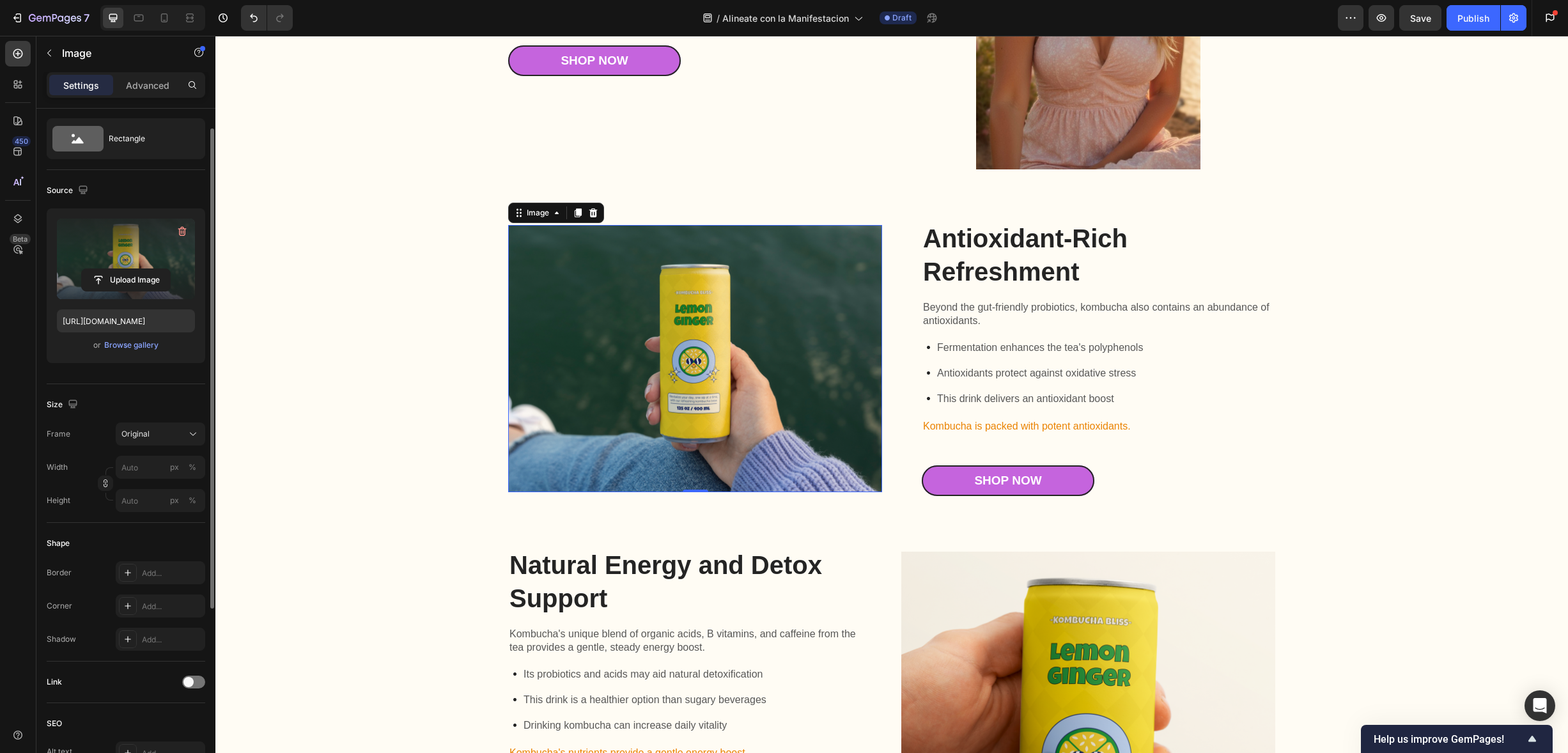
click at [130, 243] on label at bounding box center [126, 258] width 138 height 81
click at [130, 269] on input "file" at bounding box center [126, 279] width 89 height 22
type input "[URL][DOMAIN_NAME]"
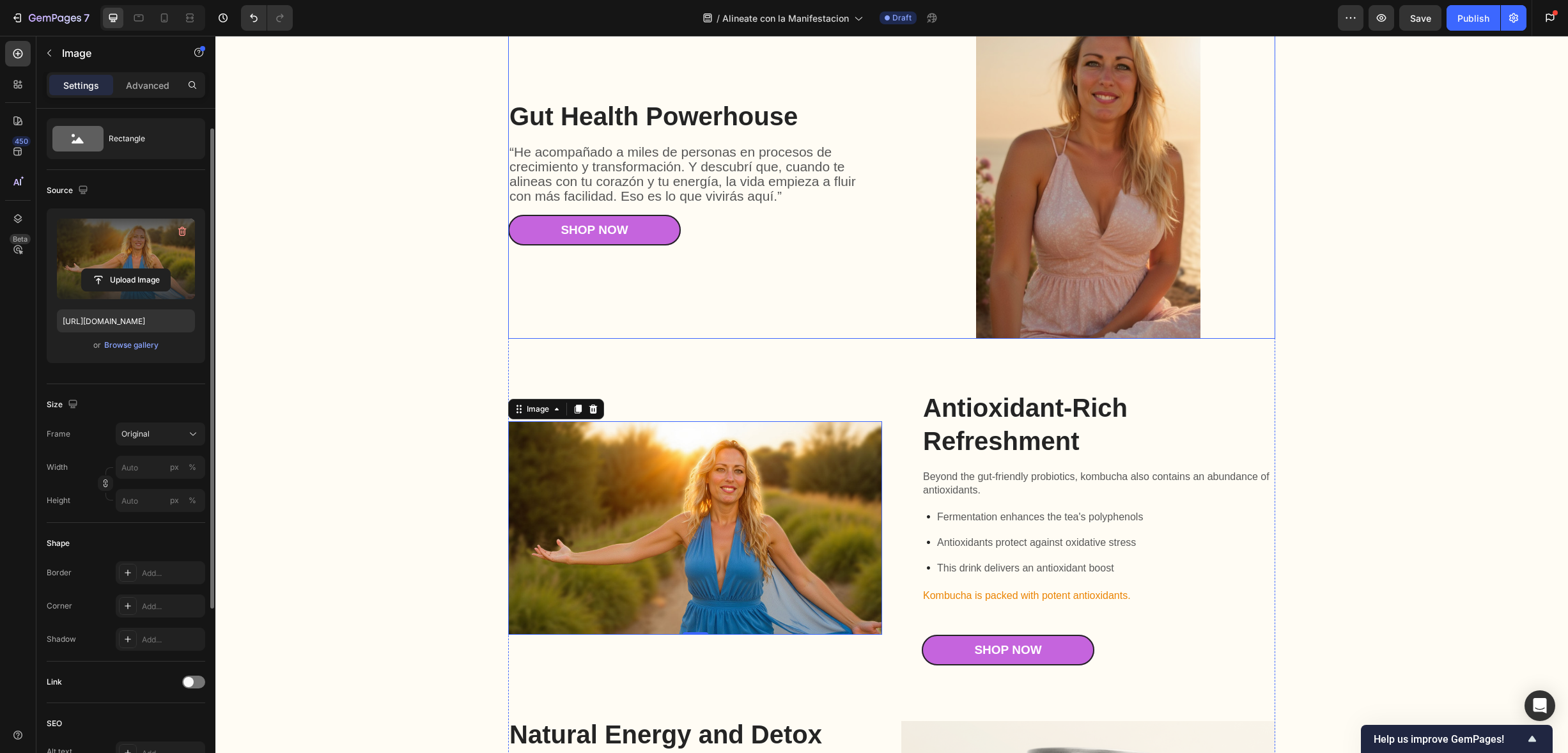
scroll to position [2265, 0]
click at [146, 252] on label at bounding box center [126, 258] width 138 height 81
click at [146, 269] on input "file" at bounding box center [126, 279] width 89 height 22
click at [151, 246] on label at bounding box center [126, 258] width 138 height 81
click at [151, 269] on input "file" at bounding box center [126, 279] width 89 height 22
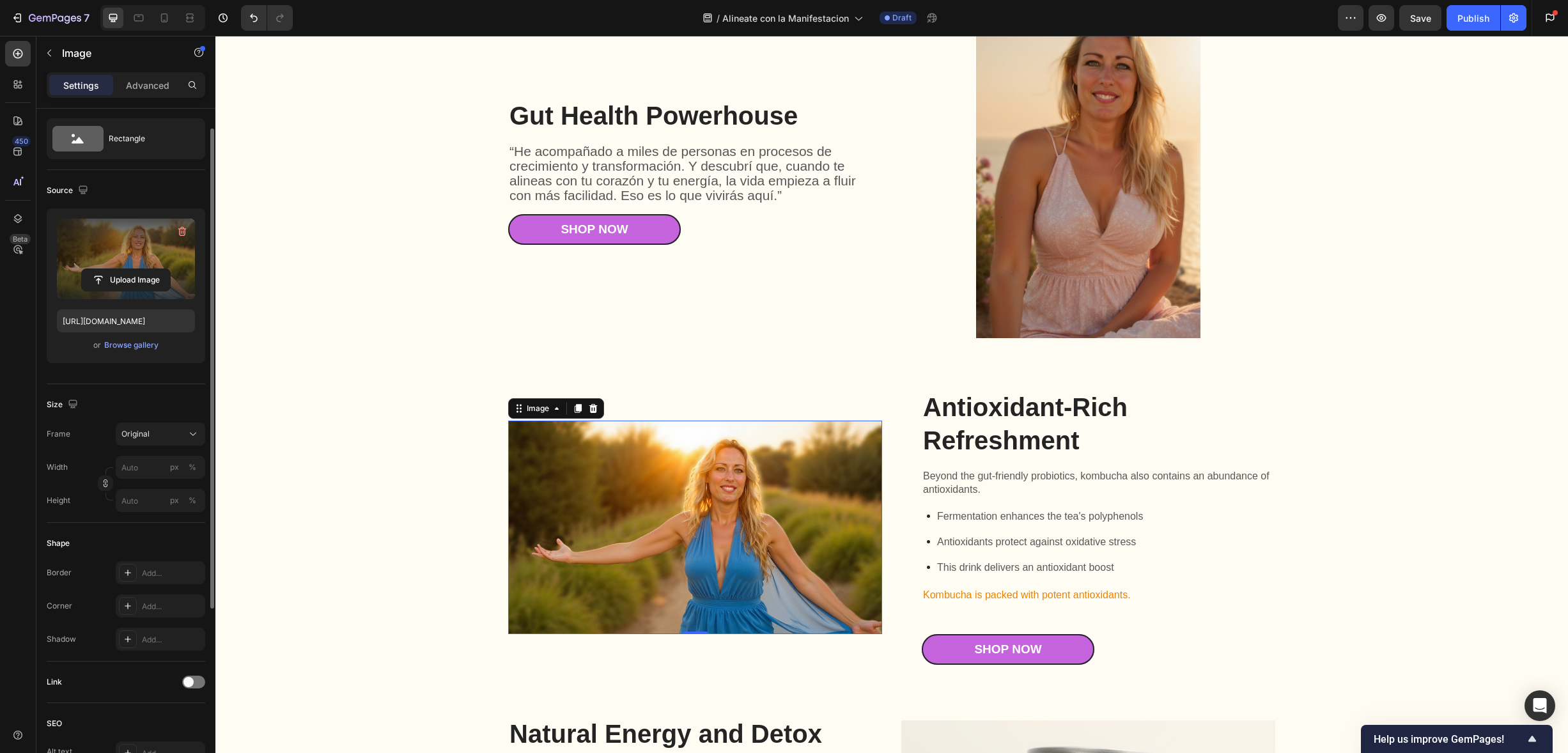
click at [151, 246] on label at bounding box center [126, 258] width 138 height 81
click at [151, 269] on input "file" at bounding box center [126, 279] width 89 height 22
click at [85, 224] on label at bounding box center [126, 258] width 138 height 81
click at [85, 269] on input "file" at bounding box center [126, 279] width 89 height 22
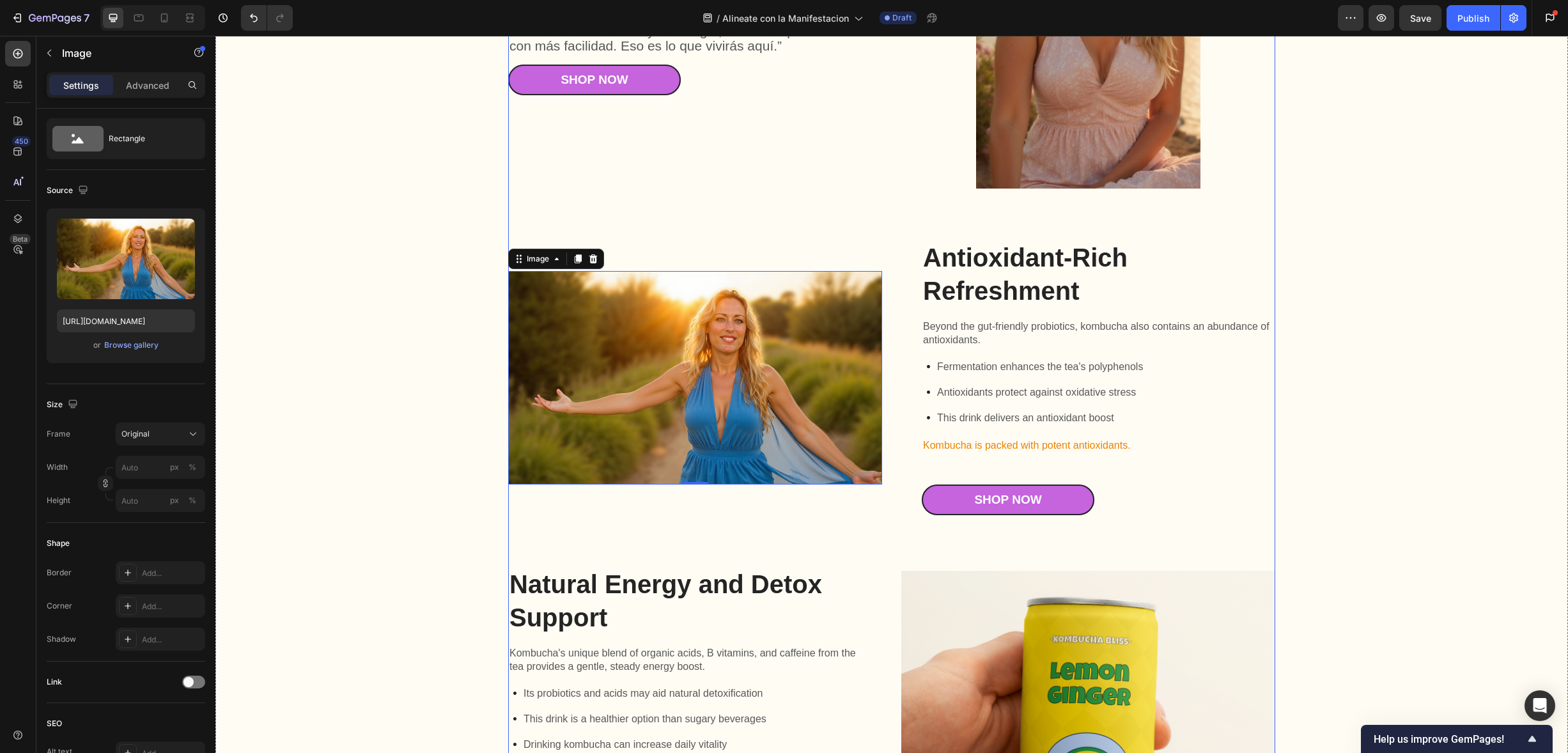
scroll to position [2417, 0]
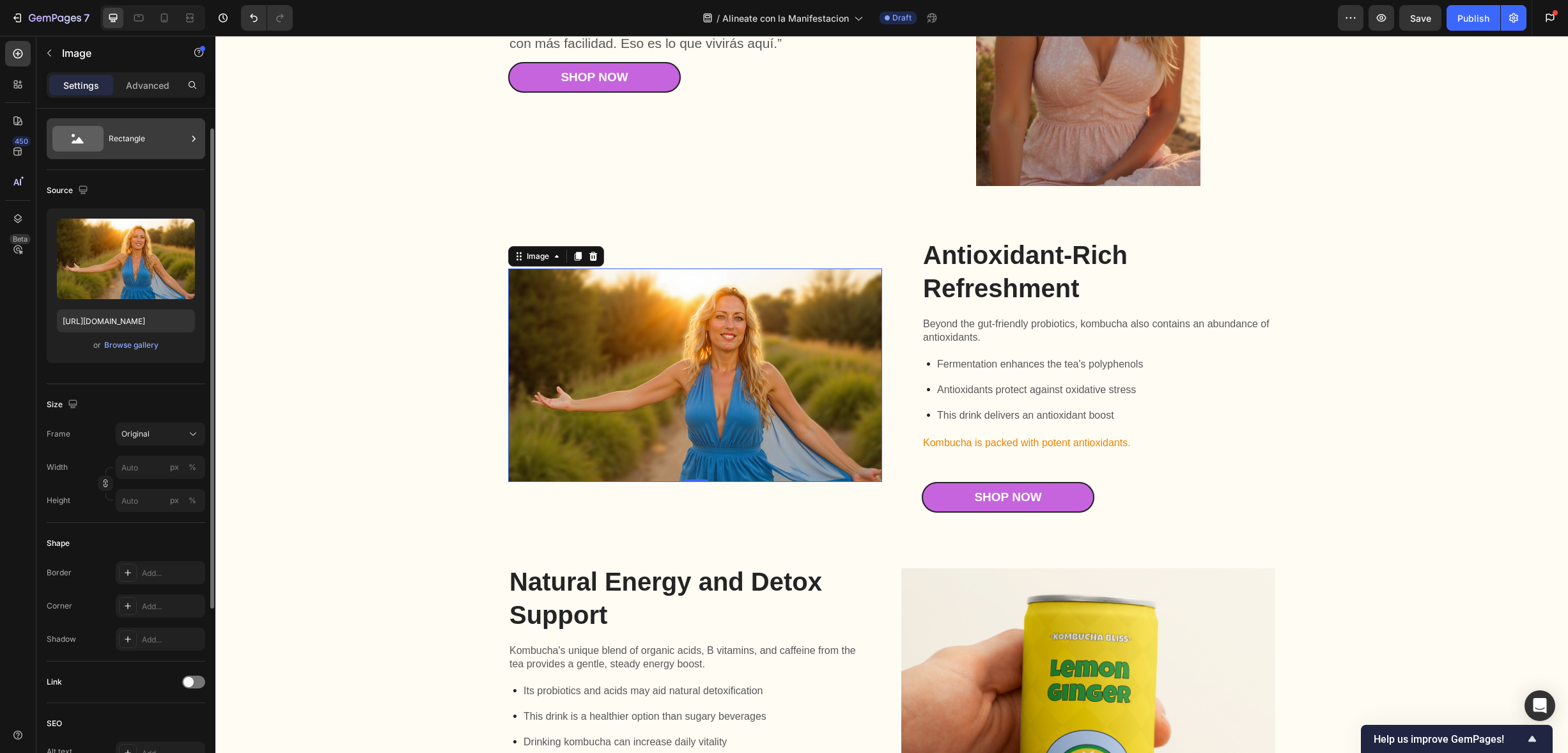
click at [141, 147] on div "Rectangle" at bounding box center [148, 138] width 78 height 30
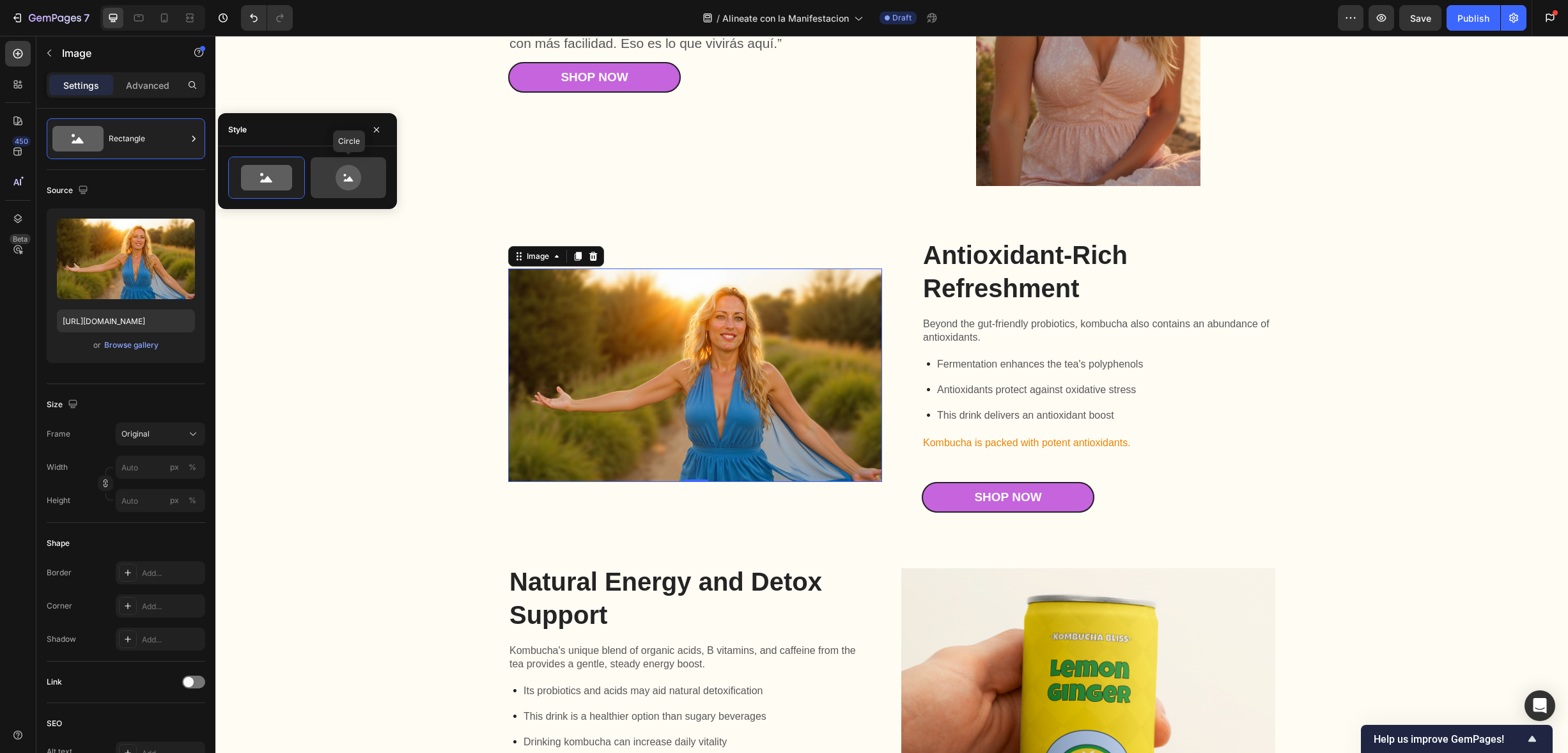
click at [347, 178] on icon at bounding box center [348, 177] width 26 height 26
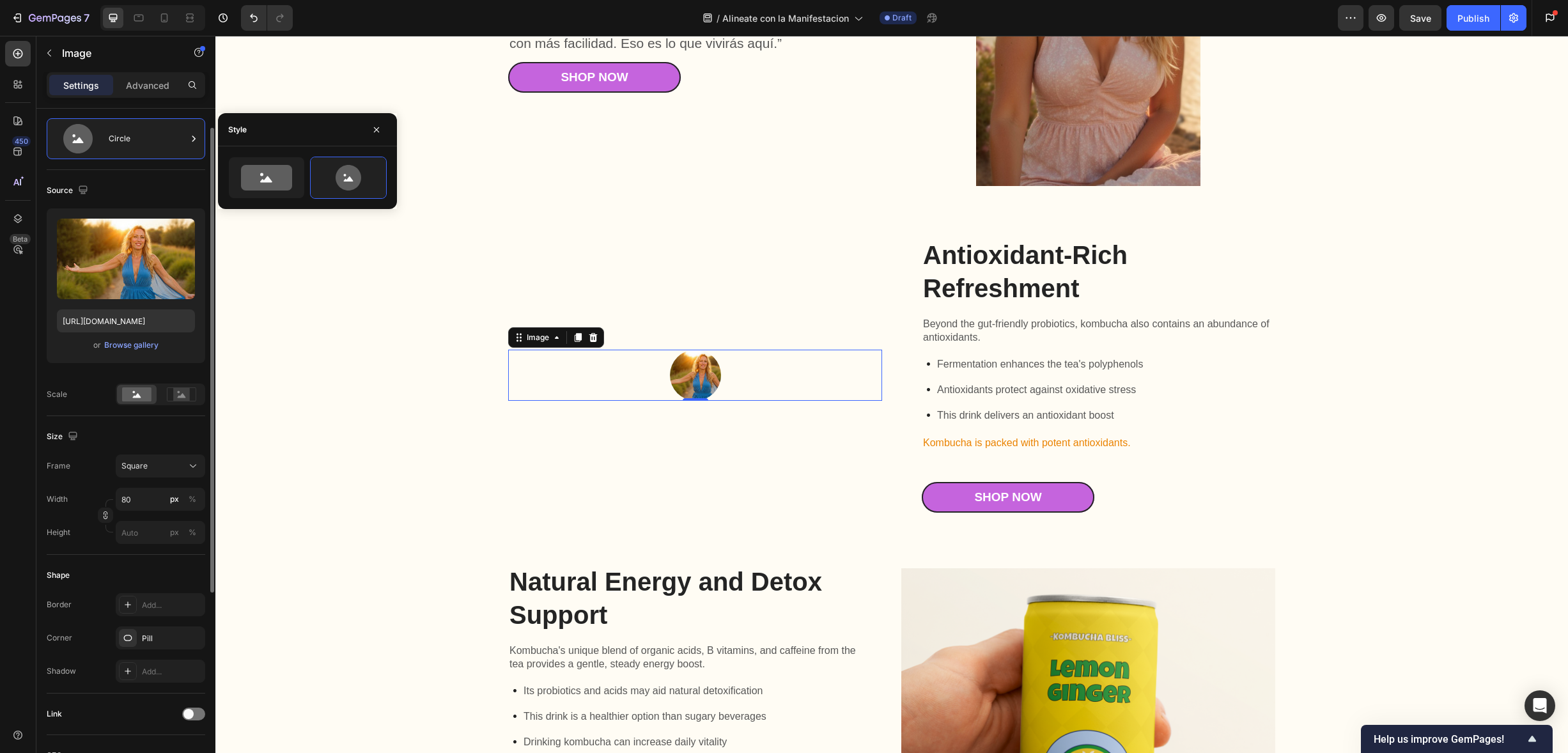
scroll to position [27, 0]
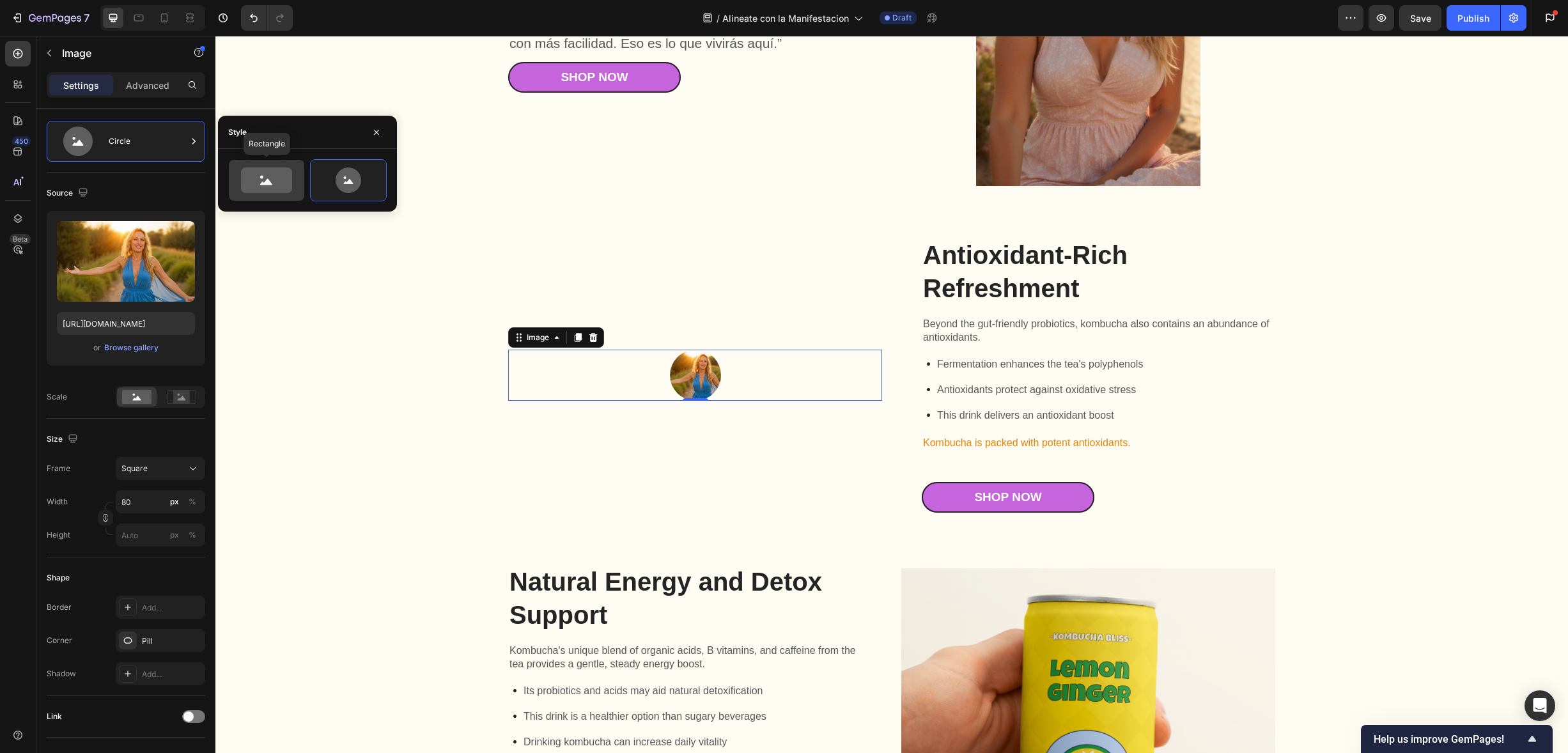
click at [253, 186] on icon at bounding box center [267, 180] width 51 height 26
type input "100"
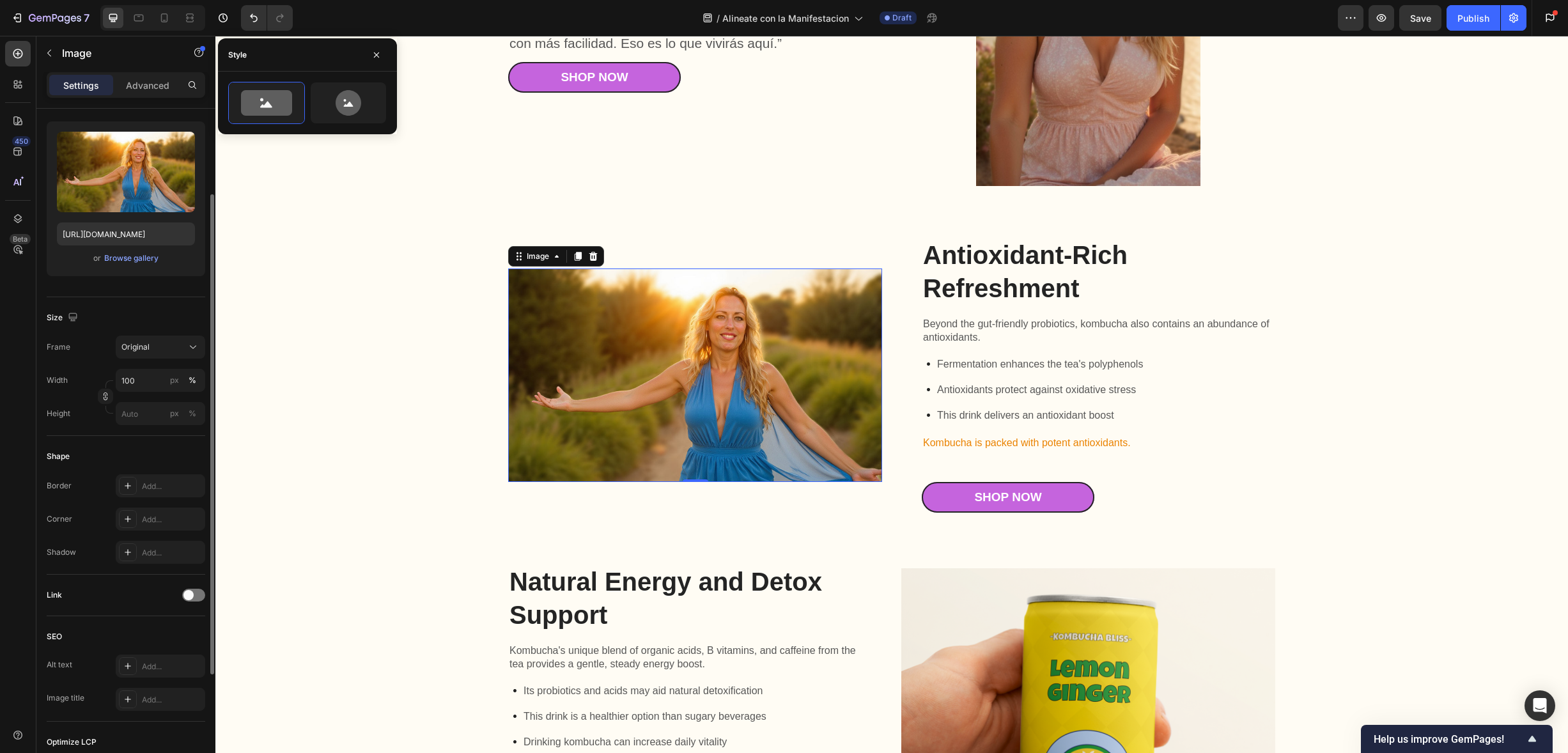
scroll to position [121, 0]
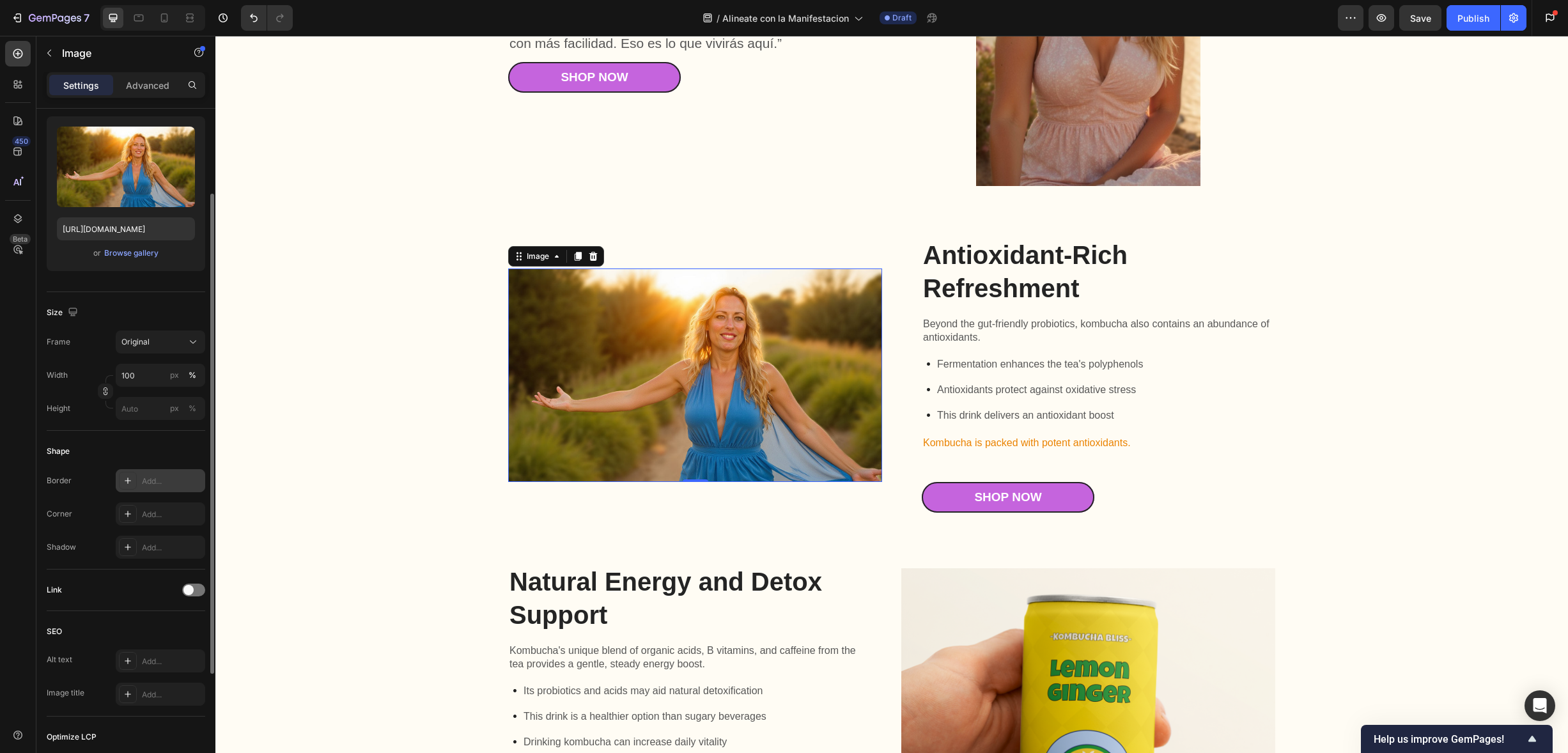
click at [131, 478] on icon at bounding box center [128, 480] width 10 height 10
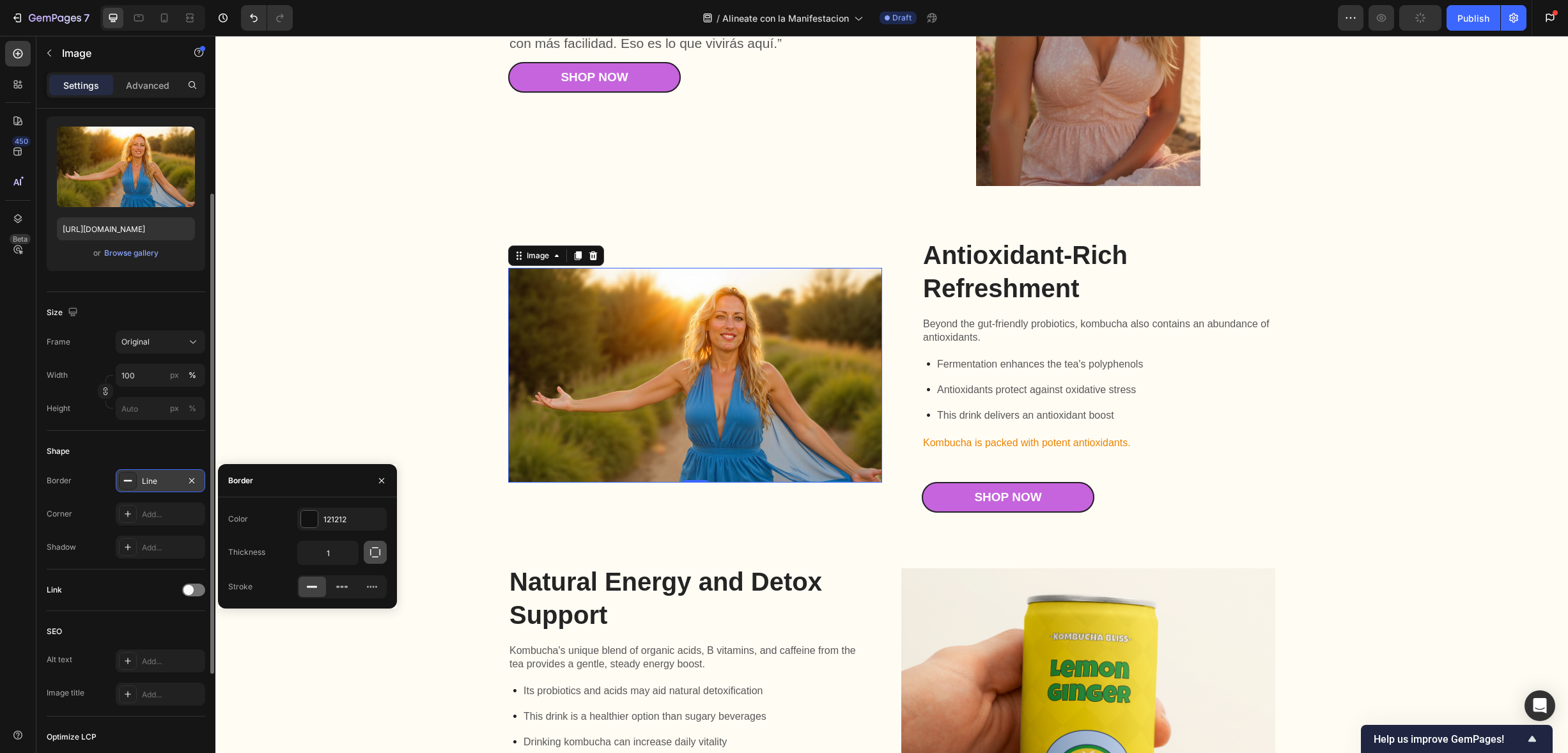
click at [378, 551] on icon "button" at bounding box center [374, 552] width 12 height 12
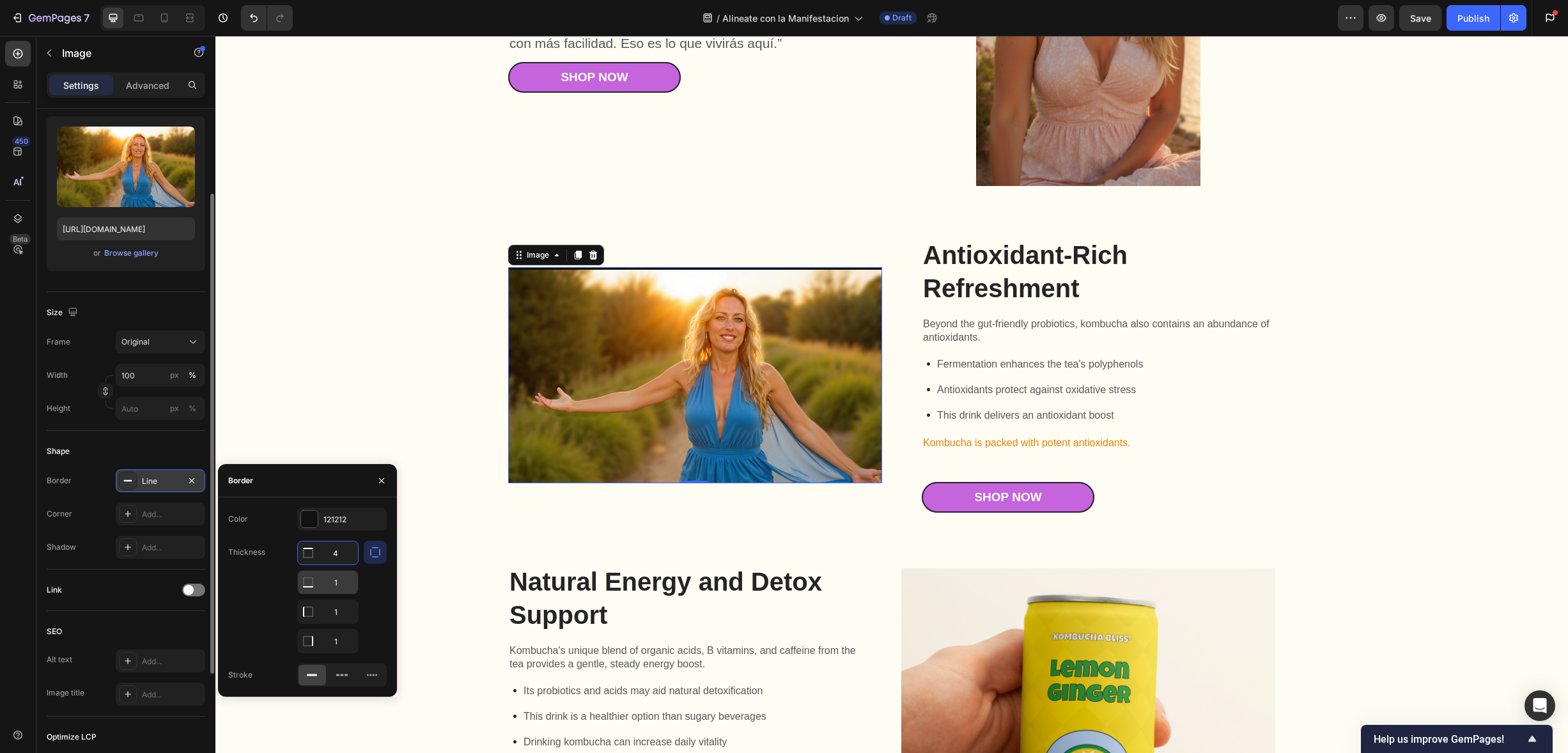
type input "4"
drag, startPoint x: 349, startPoint y: 586, endPoint x: 330, endPoint y: 585, distance: 19.0
click at [331, 586] on input "1" at bounding box center [328, 582] width 60 height 23
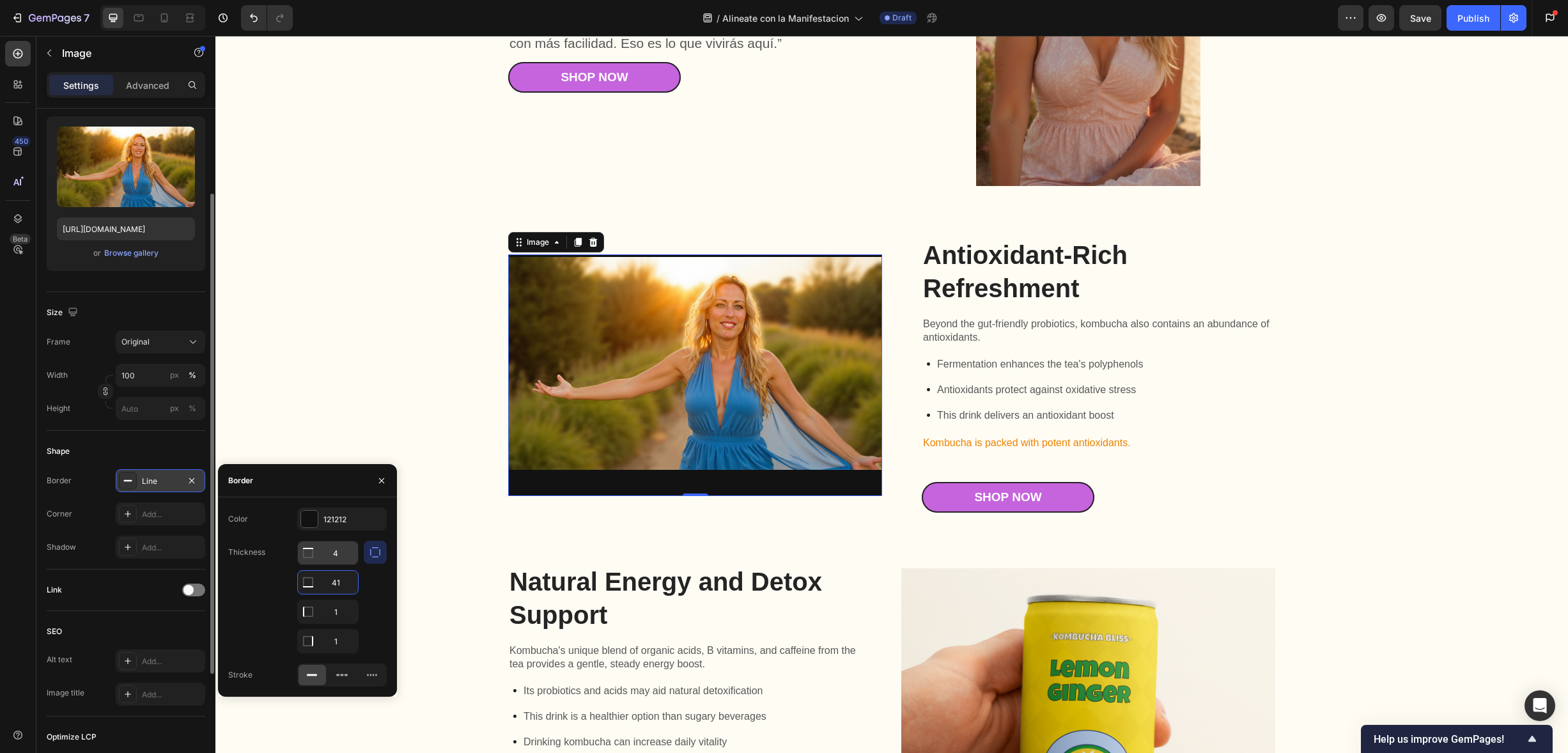
type input "41"
drag, startPoint x: 349, startPoint y: 555, endPoint x: 318, endPoint y: 552, distance: 31.1
click at [318, 552] on input "4" at bounding box center [328, 553] width 60 height 23
drag, startPoint x: 351, startPoint y: 558, endPoint x: 331, endPoint y: 549, distance: 21.9
click at [331, 549] on input "4" at bounding box center [328, 553] width 60 height 23
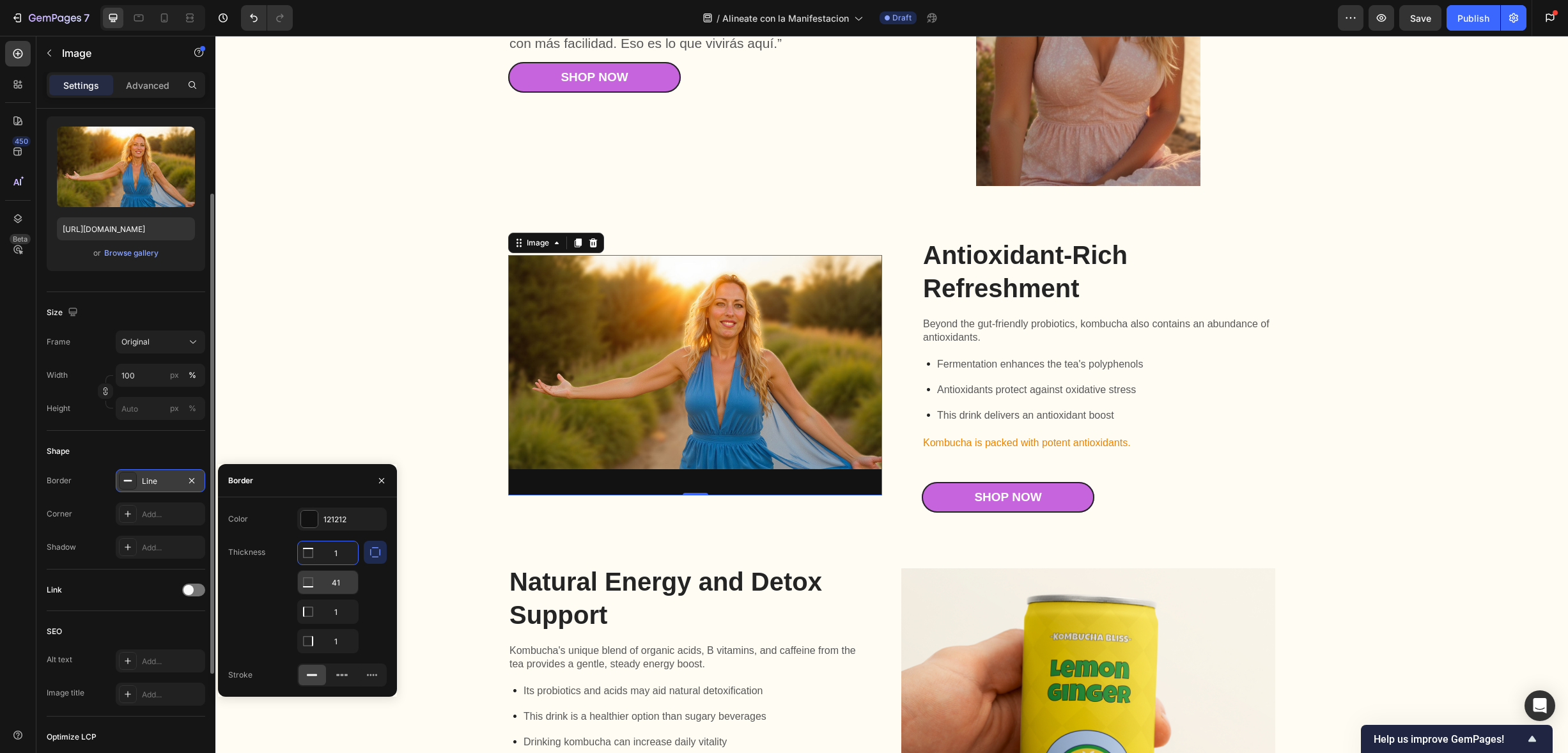
type input "1"
drag, startPoint x: 340, startPoint y: 582, endPoint x: 332, endPoint y: 581, distance: 8.1
click at [332, 581] on input "41" at bounding box center [328, 582] width 60 height 23
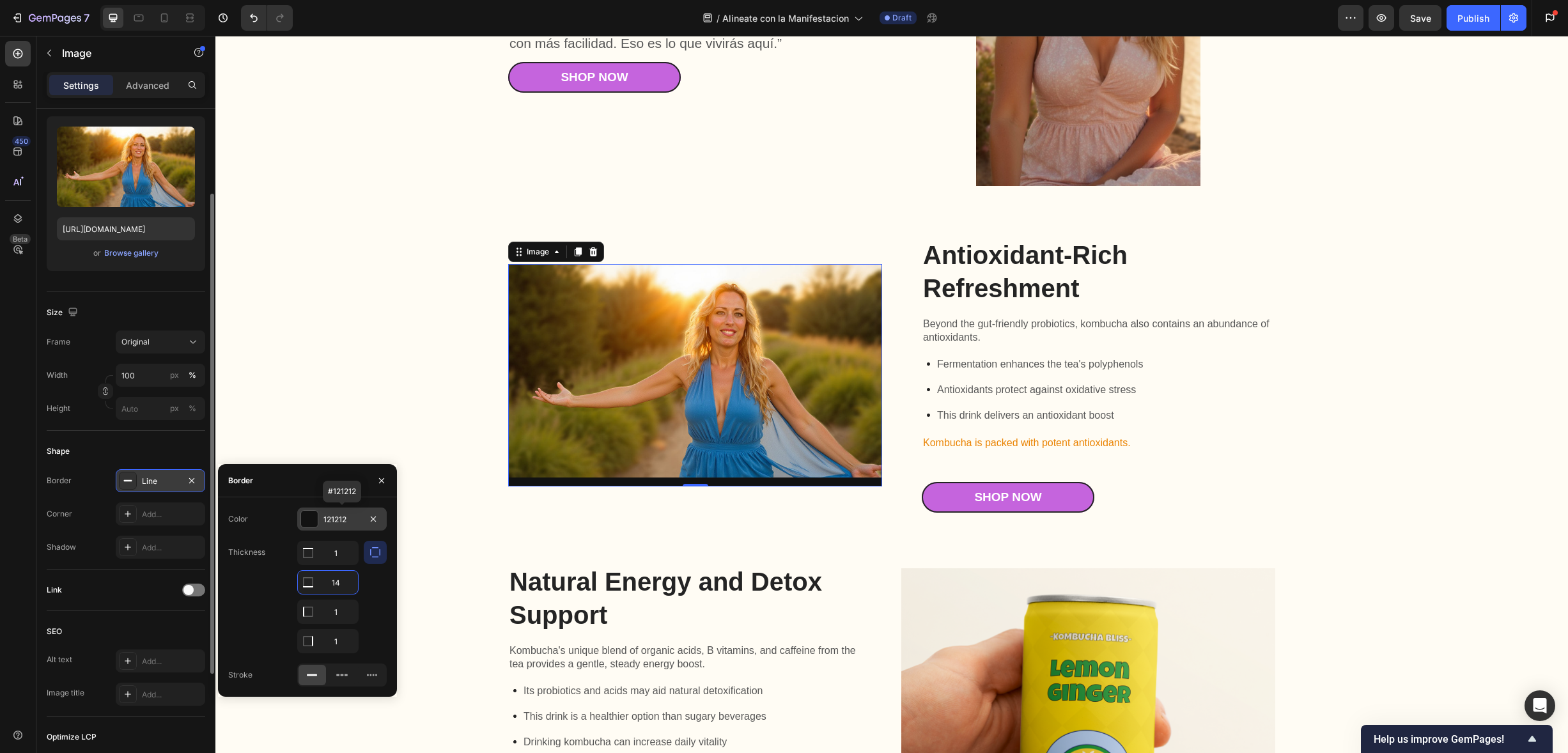
type input "1"
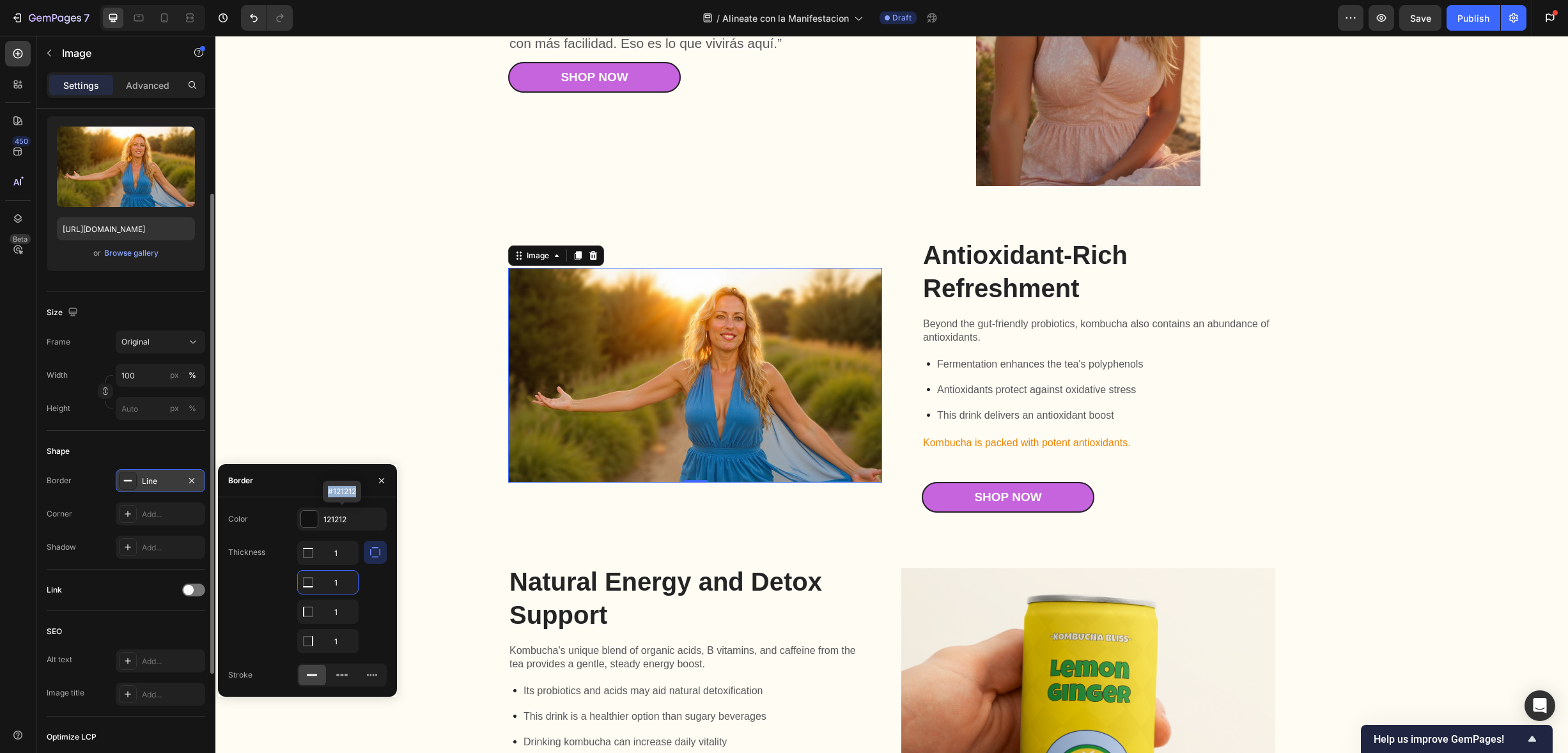
drag, startPoint x: 277, startPoint y: 502, endPoint x: 263, endPoint y: 489, distance: 19.1
click at [271, 498] on div "Color 121212 #121212 Thickness 1 1 1 1 Stroke" at bounding box center [308, 597] width 179 height 199
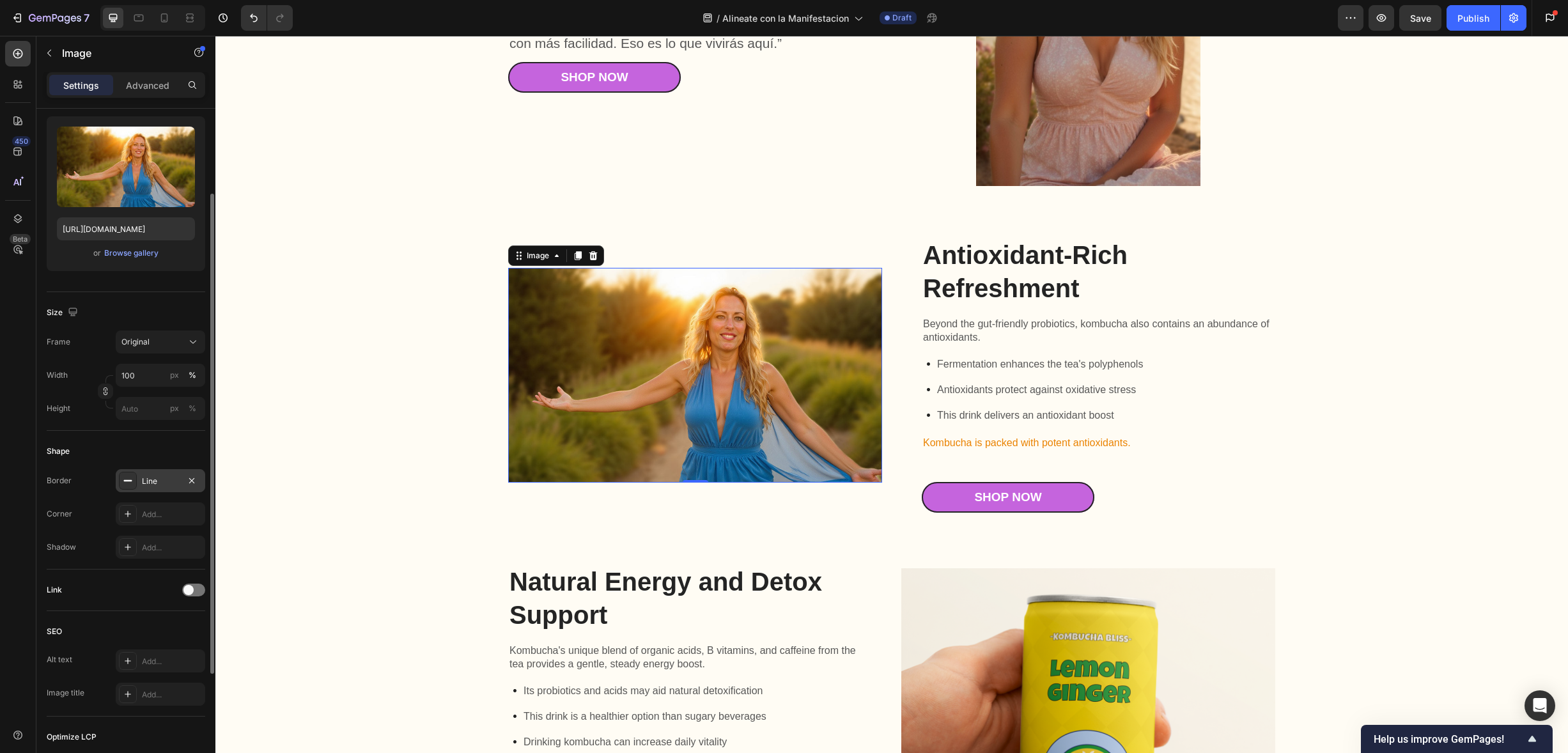
click at [190, 457] on div "Shape" at bounding box center [126, 451] width 158 height 20
click at [145, 521] on div "Add..." at bounding box center [160, 514] width 90 height 23
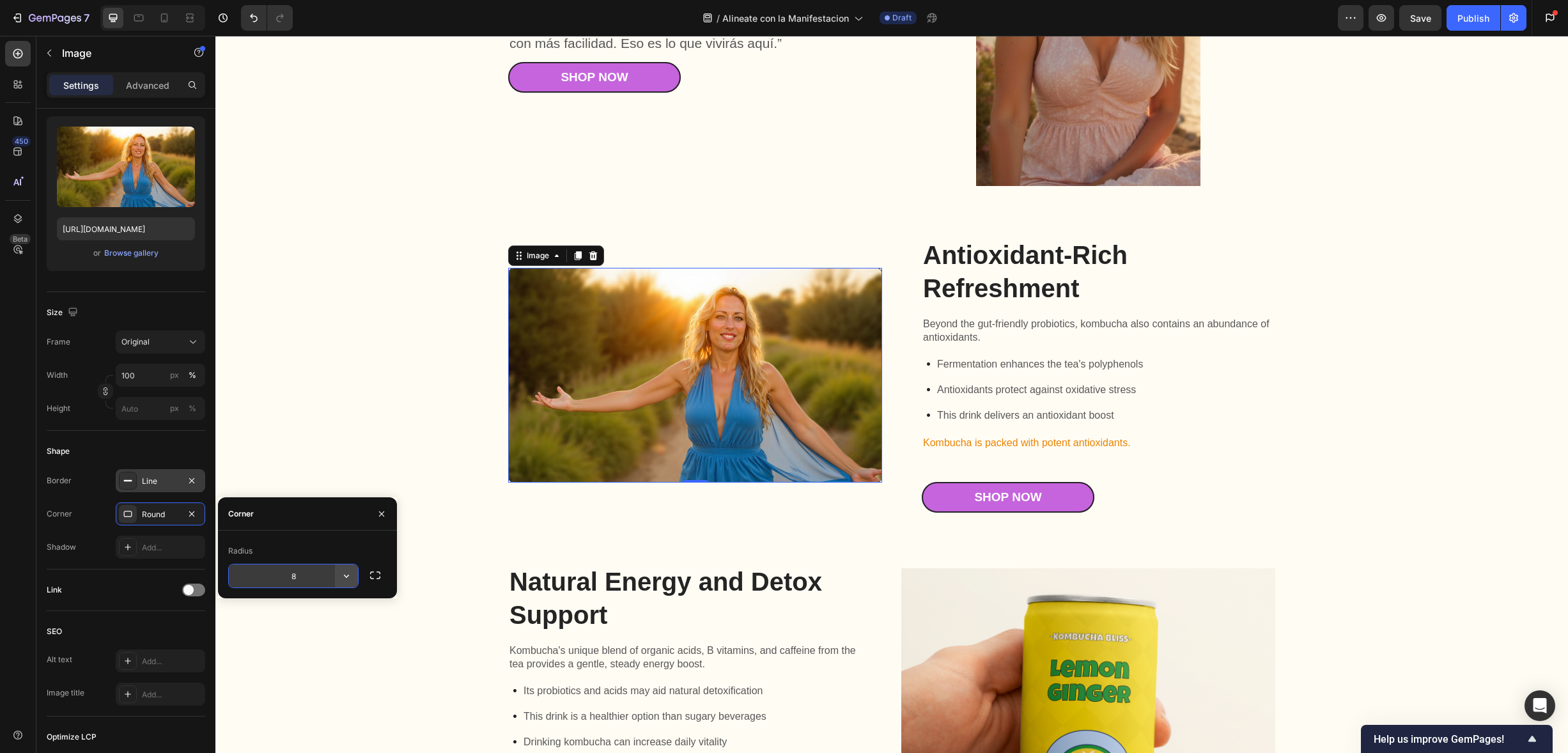
click at [353, 580] on button "button" at bounding box center [347, 576] width 23 height 23
click at [310, 562] on div "Radius 8" at bounding box center [308, 565] width 158 height 48
click at [306, 580] on input "8" at bounding box center [293, 576] width 130 height 23
drag, startPoint x: 314, startPoint y: 576, endPoint x: 277, endPoint y: 571, distance: 37.3
click at [277, 571] on input "8" at bounding box center [293, 576] width 130 height 23
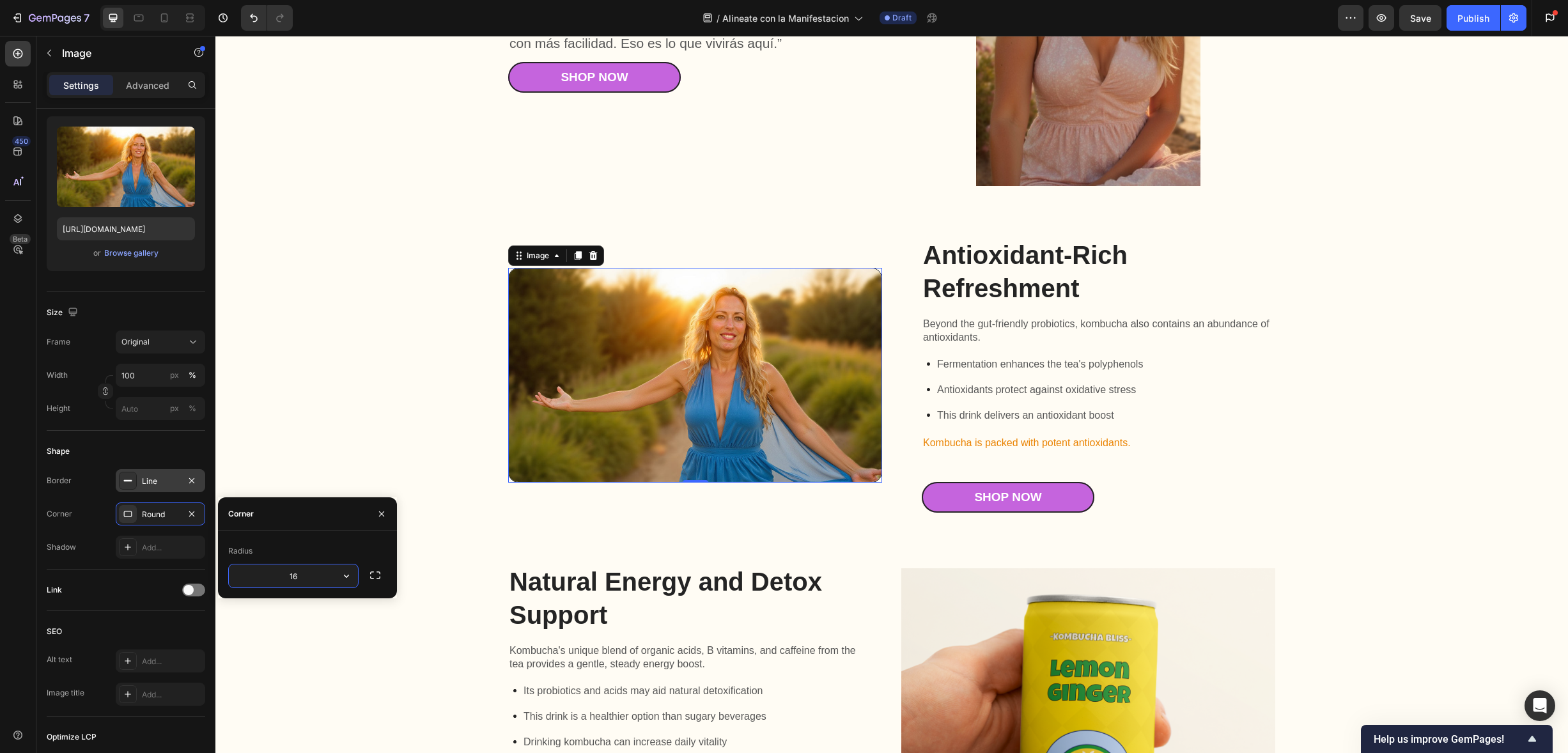
type input "16"
click at [341, 464] on div "Gut Health Powerhouse Heading “He acompañado a miles de personas en procesos de…" at bounding box center [892, 346] width 1327 height 987
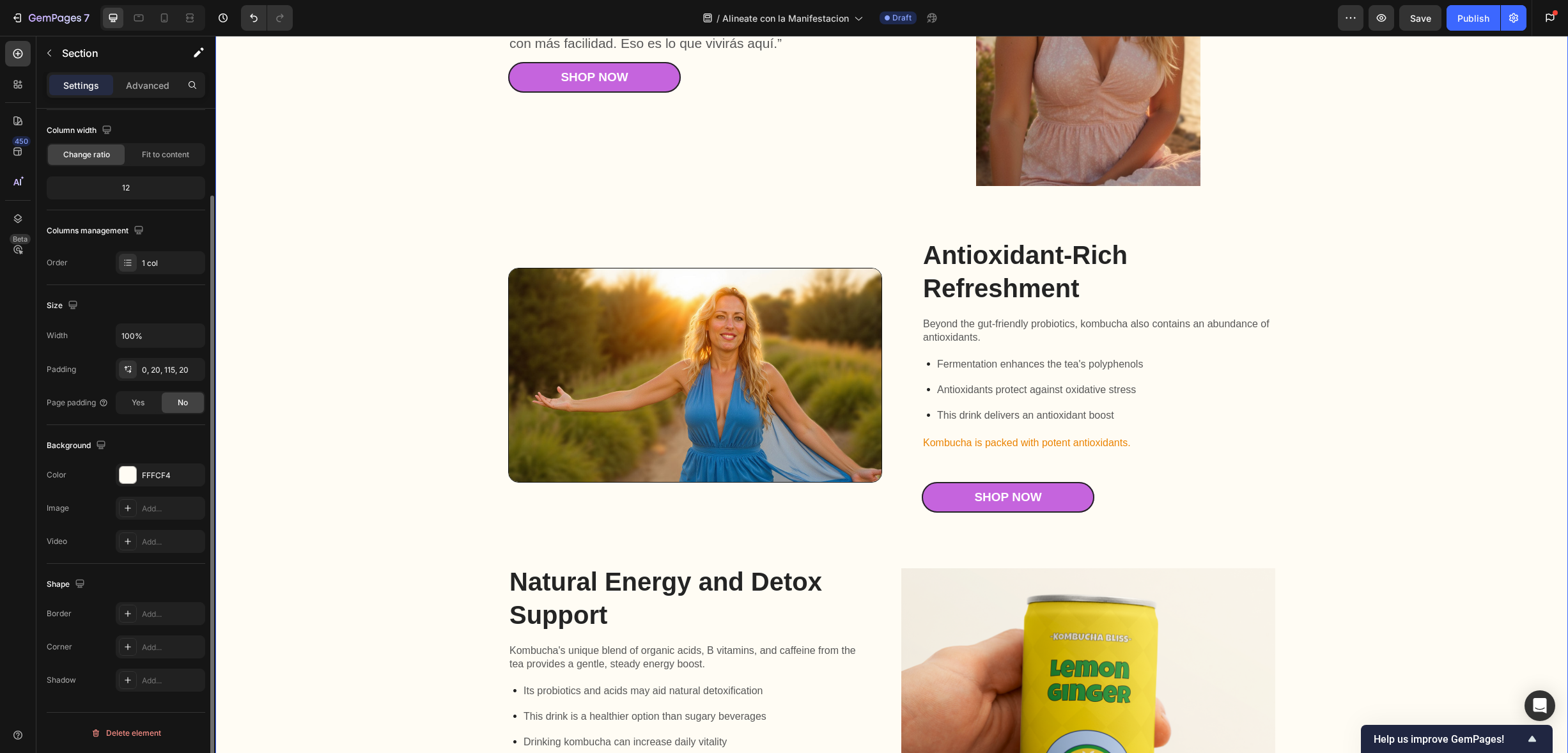
scroll to position [0, 0]
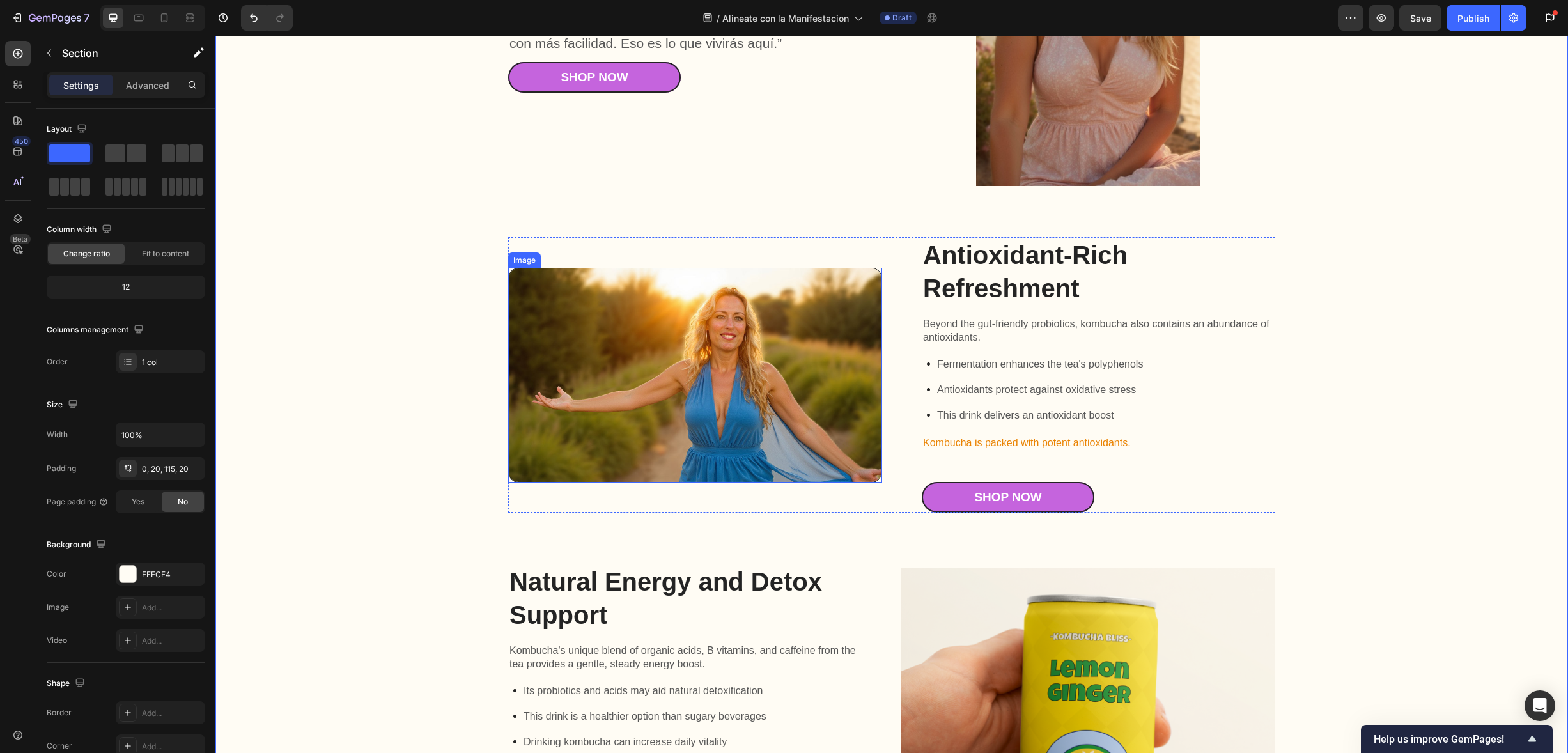
click at [675, 346] on img at bounding box center [694, 375] width 374 height 214
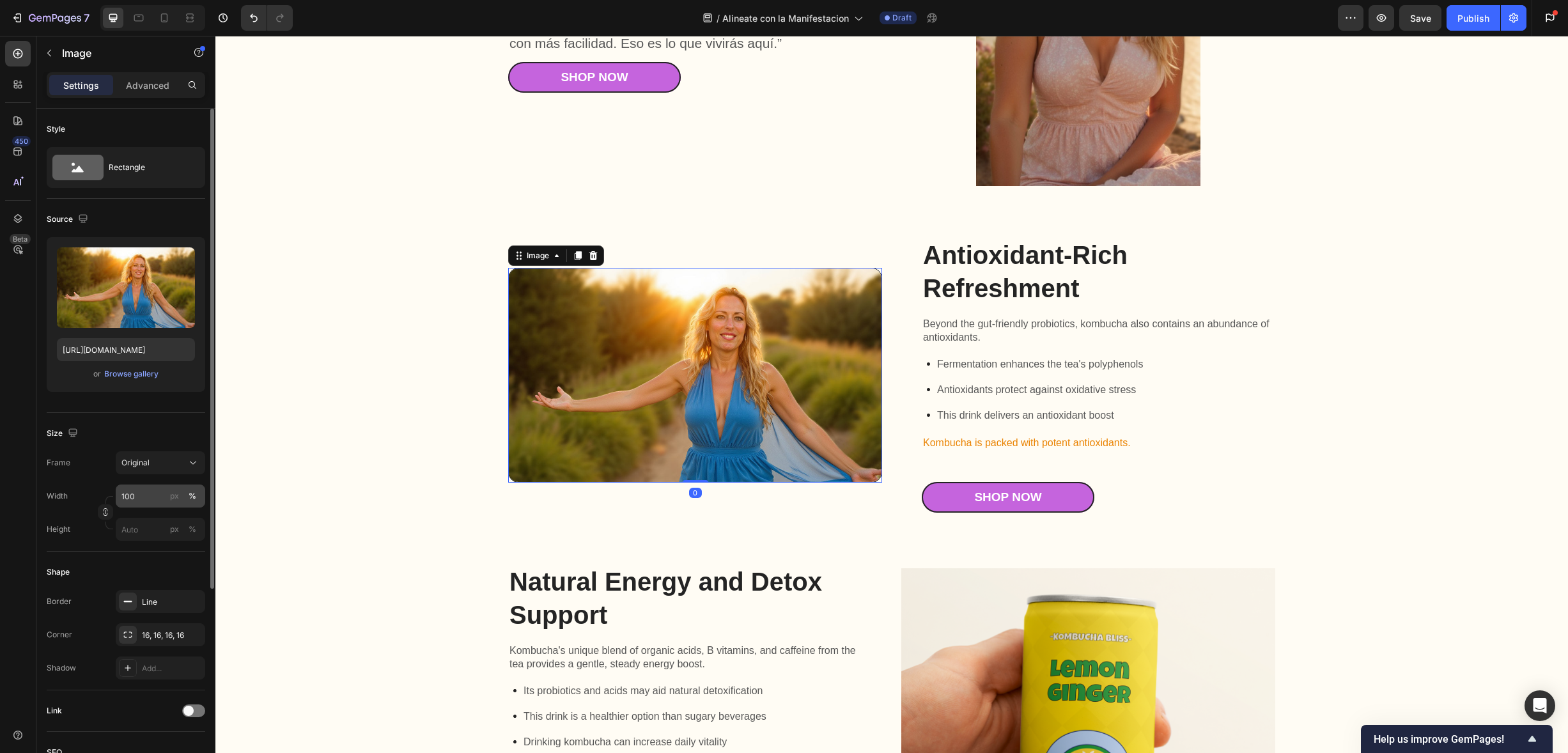
scroll to position [31, 0]
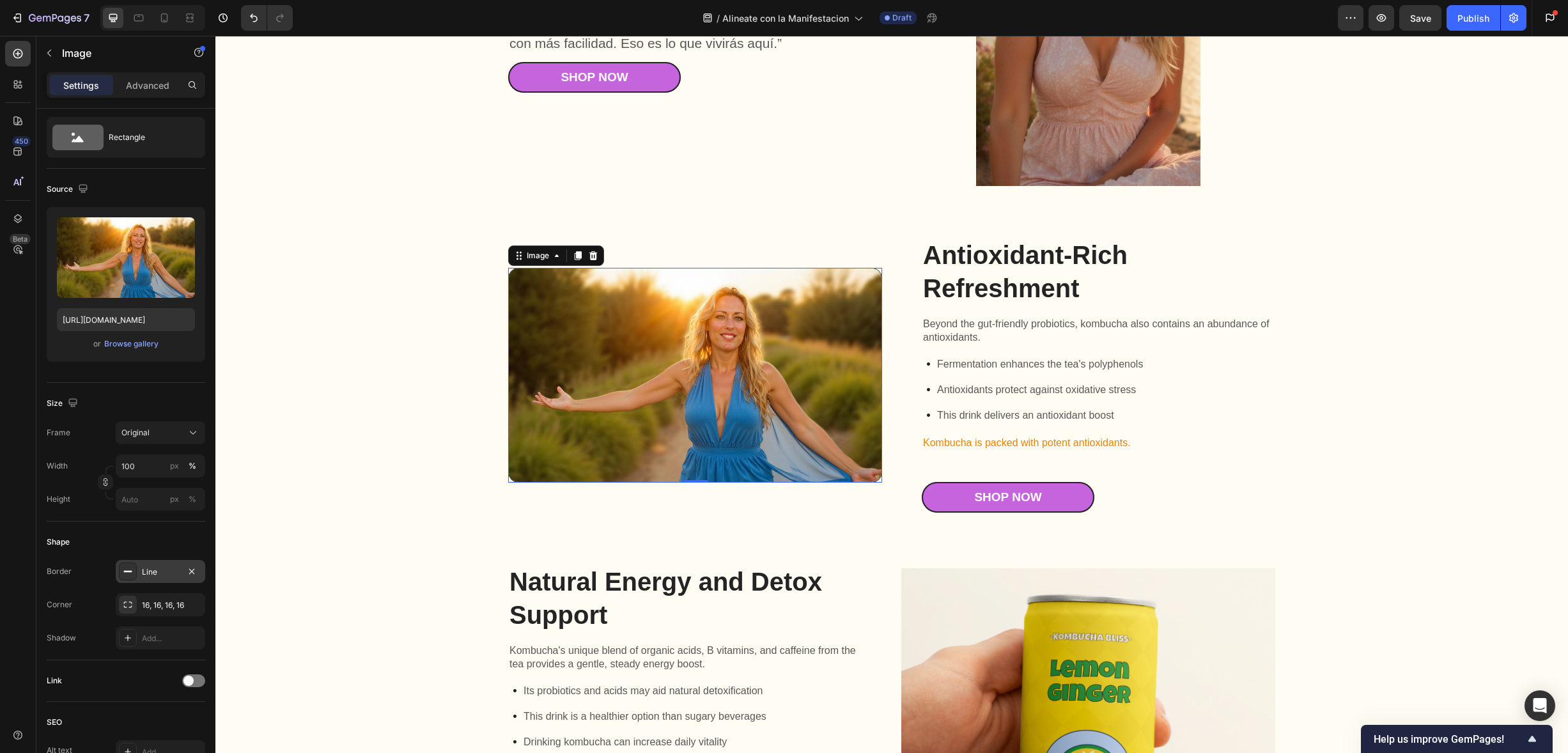
click at [154, 570] on div "Line" at bounding box center [160, 572] width 37 height 11
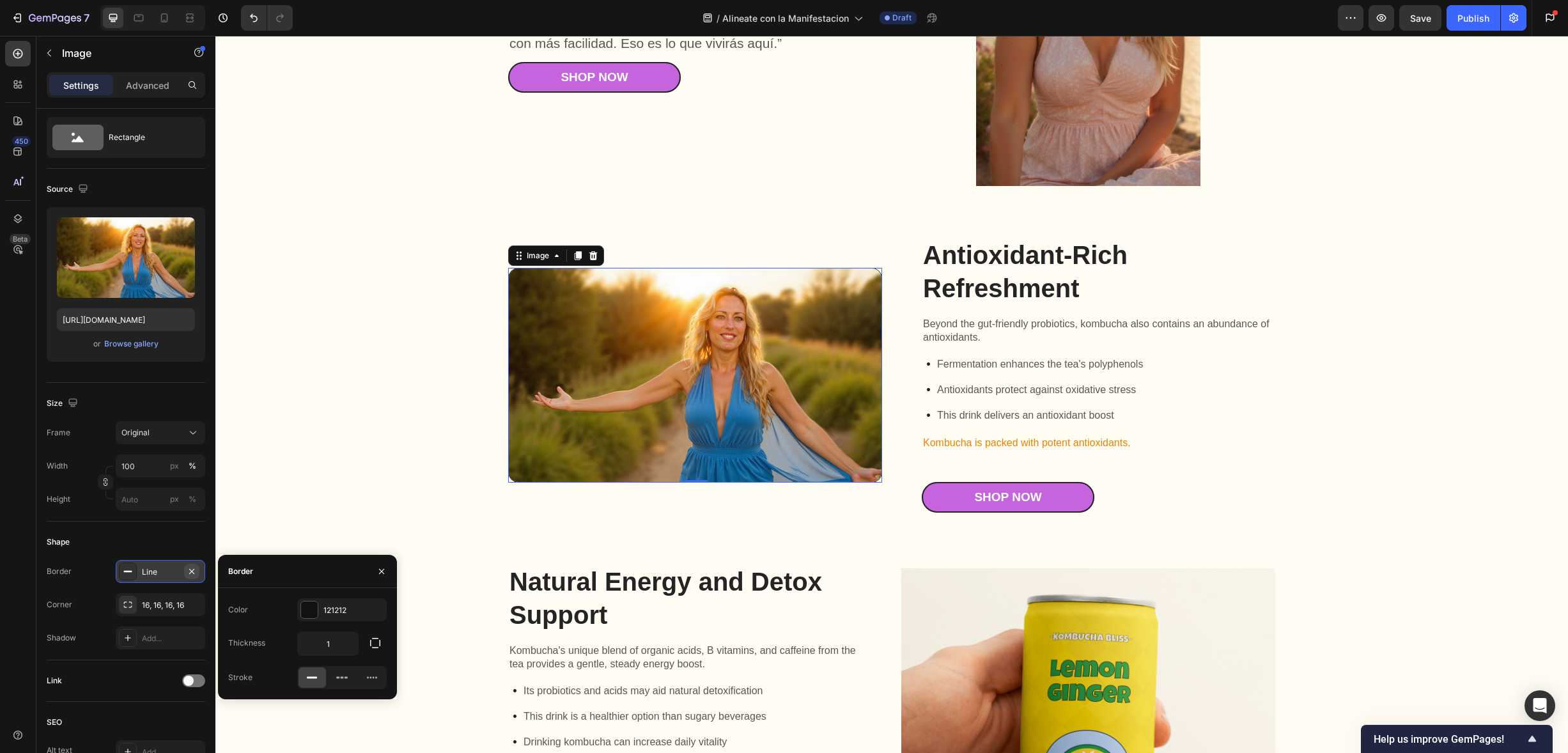
click at [191, 573] on icon "button" at bounding box center [191, 571] width 10 height 10
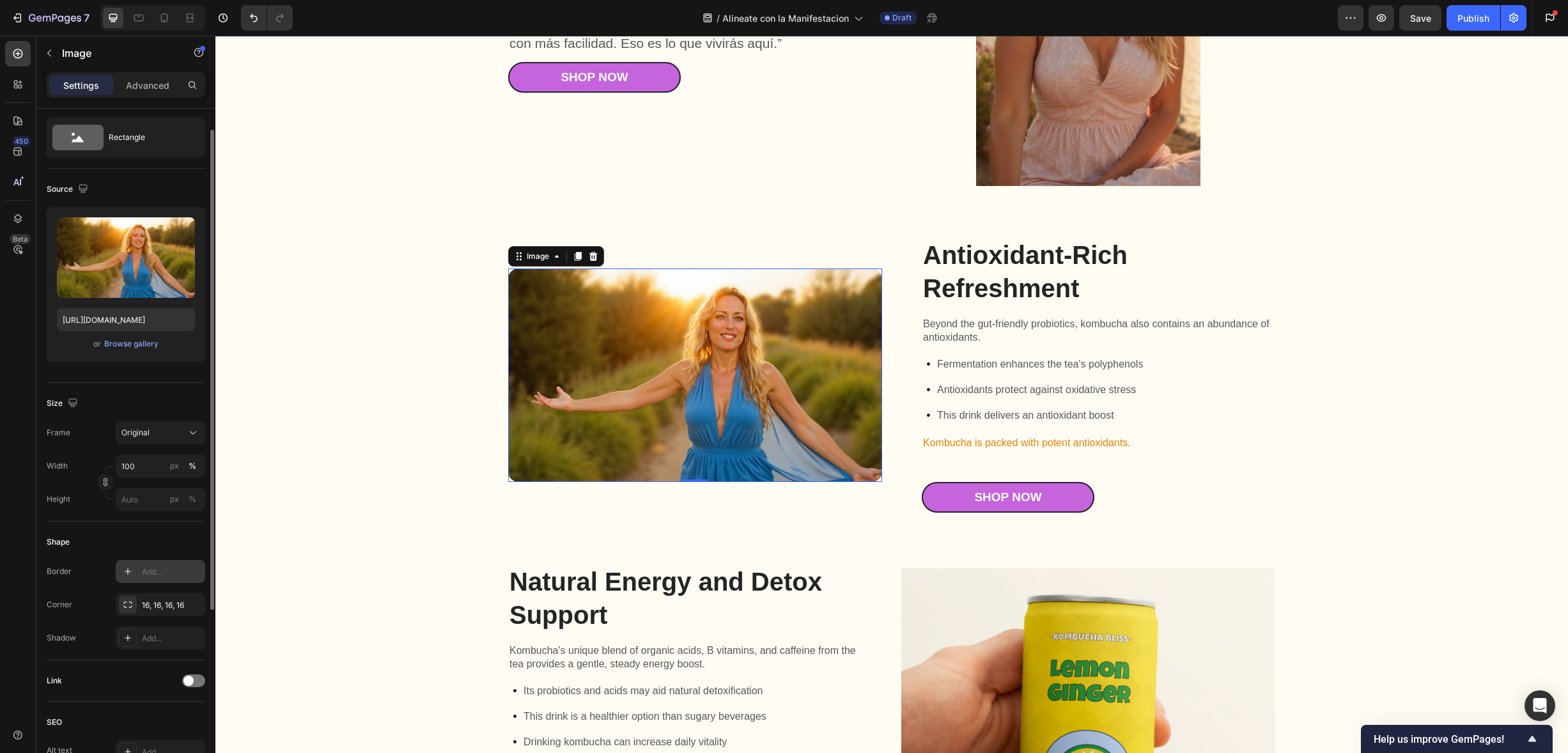
click at [190, 541] on div "Shape" at bounding box center [126, 541] width 158 height 20
click at [545, 356] on img at bounding box center [694, 376] width 374 height 214
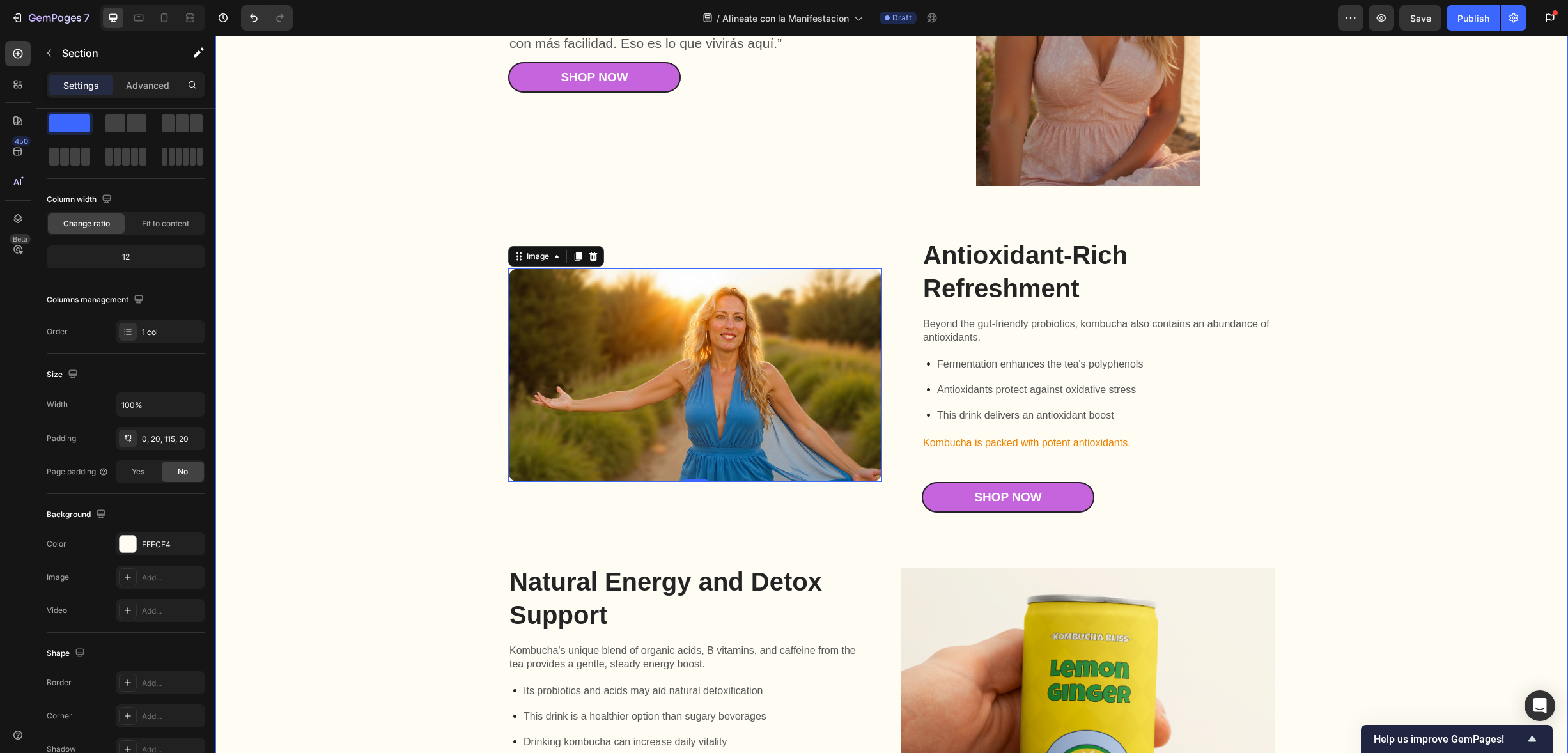
click at [458, 351] on div "Gut Health Powerhouse Heading “He acompañado a miles de personas en procesos de…" at bounding box center [892, 346] width 1327 height 987
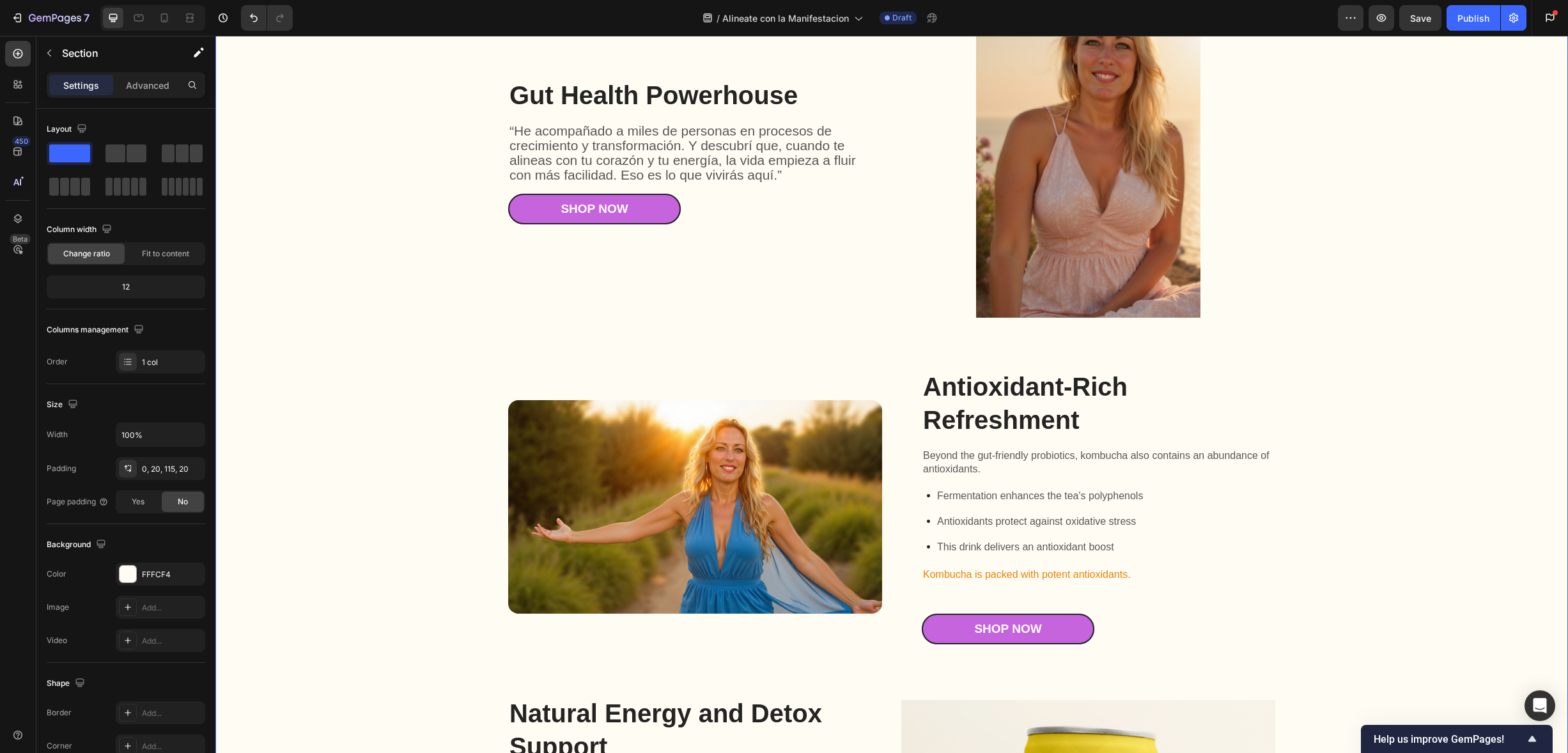
scroll to position [2288, 0]
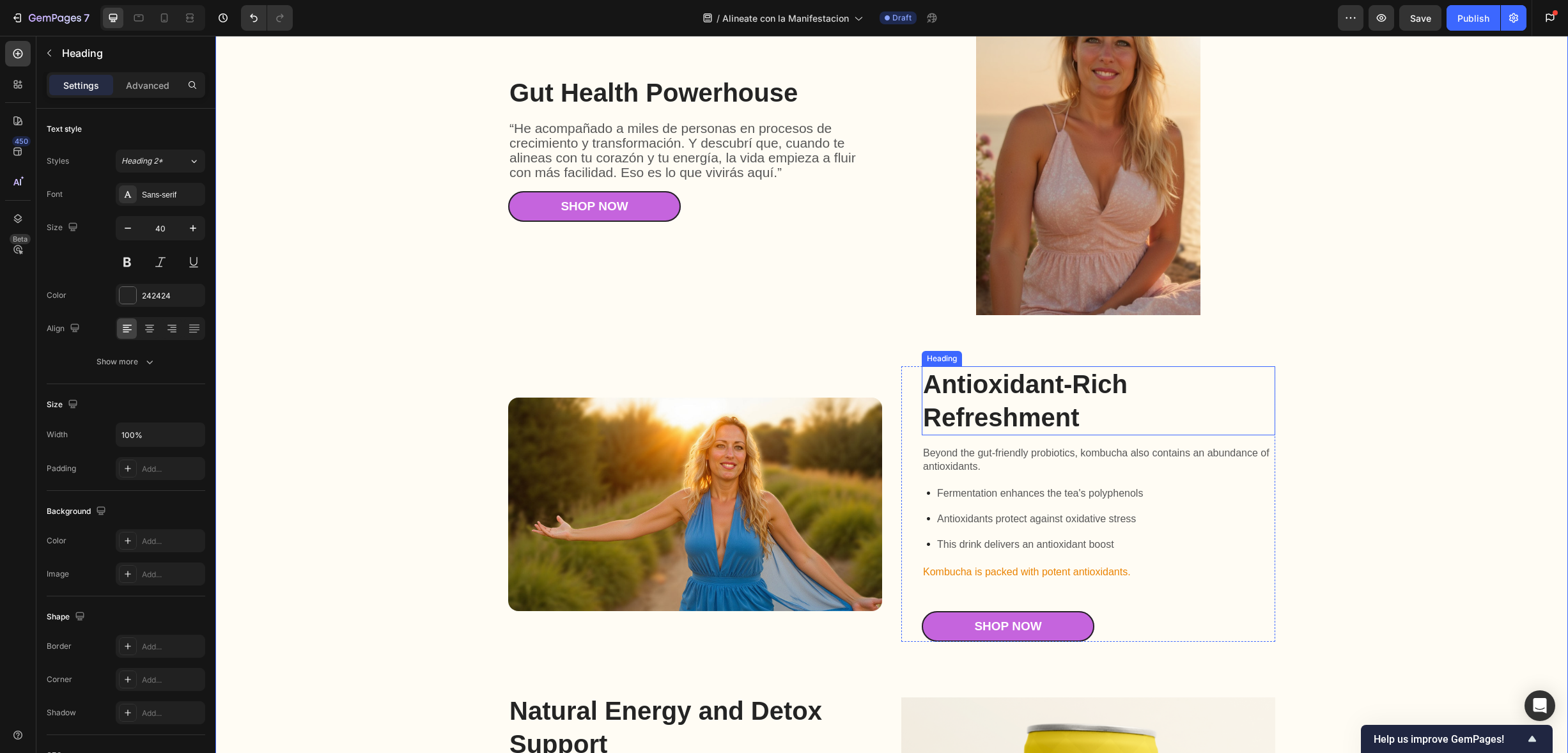
click at [1039, 402] on h2 "Antioxidant-Rich Refreshment" at bounding box center [1098, 400] width 353 height 69
click at [1011, 418] on h2 "Antioxidant-Rich Refreshment" at bounding box center [1098, 400] width 353 height 69
click at [1011, 418] on p "Antioxidant-Rich Refreshment" at bounding box center [1098, 401] width 351 height 67
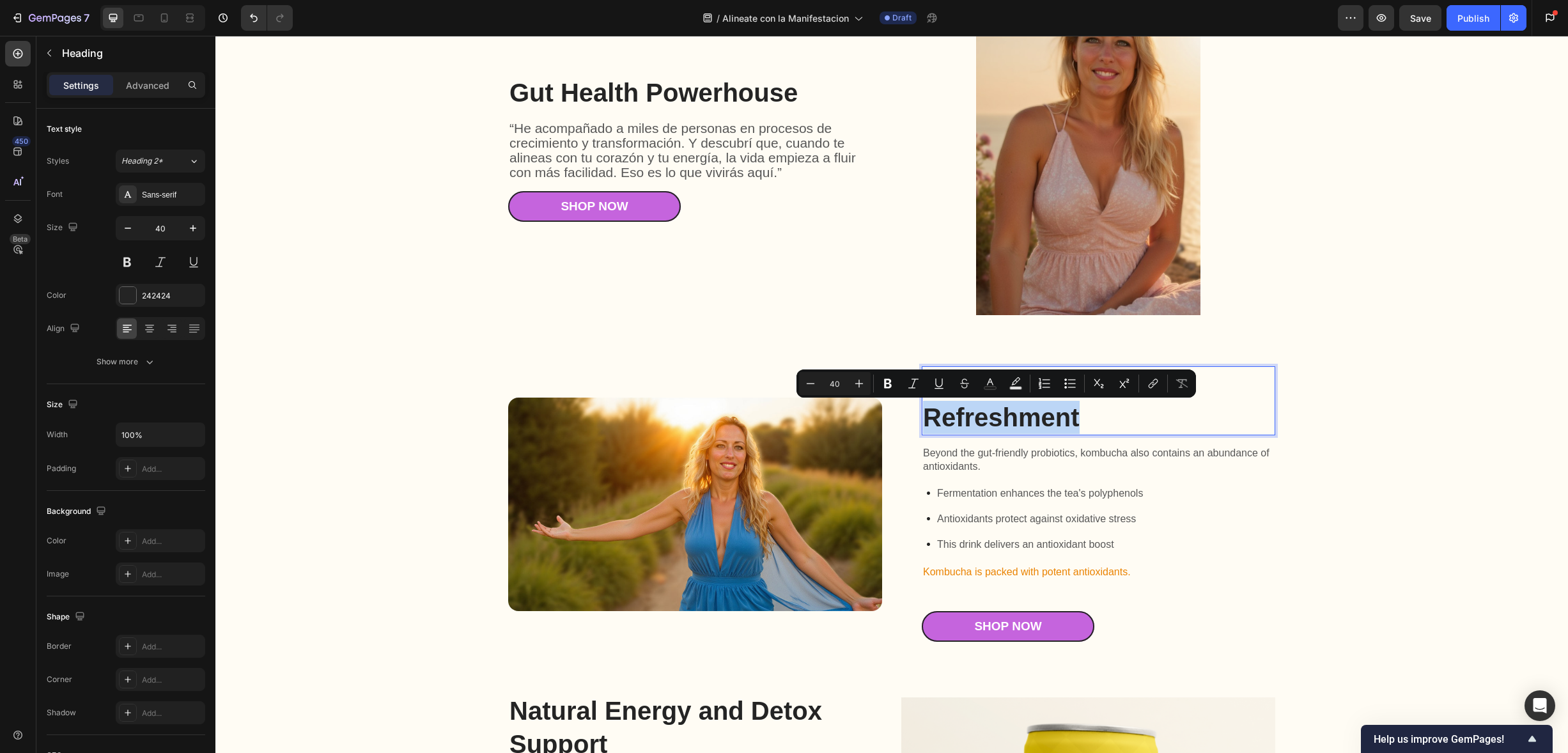
click at [1052, 415] on p "Antioxidant-Rich Refreshment" at bounding box center [1098, 401] width 351 height 67
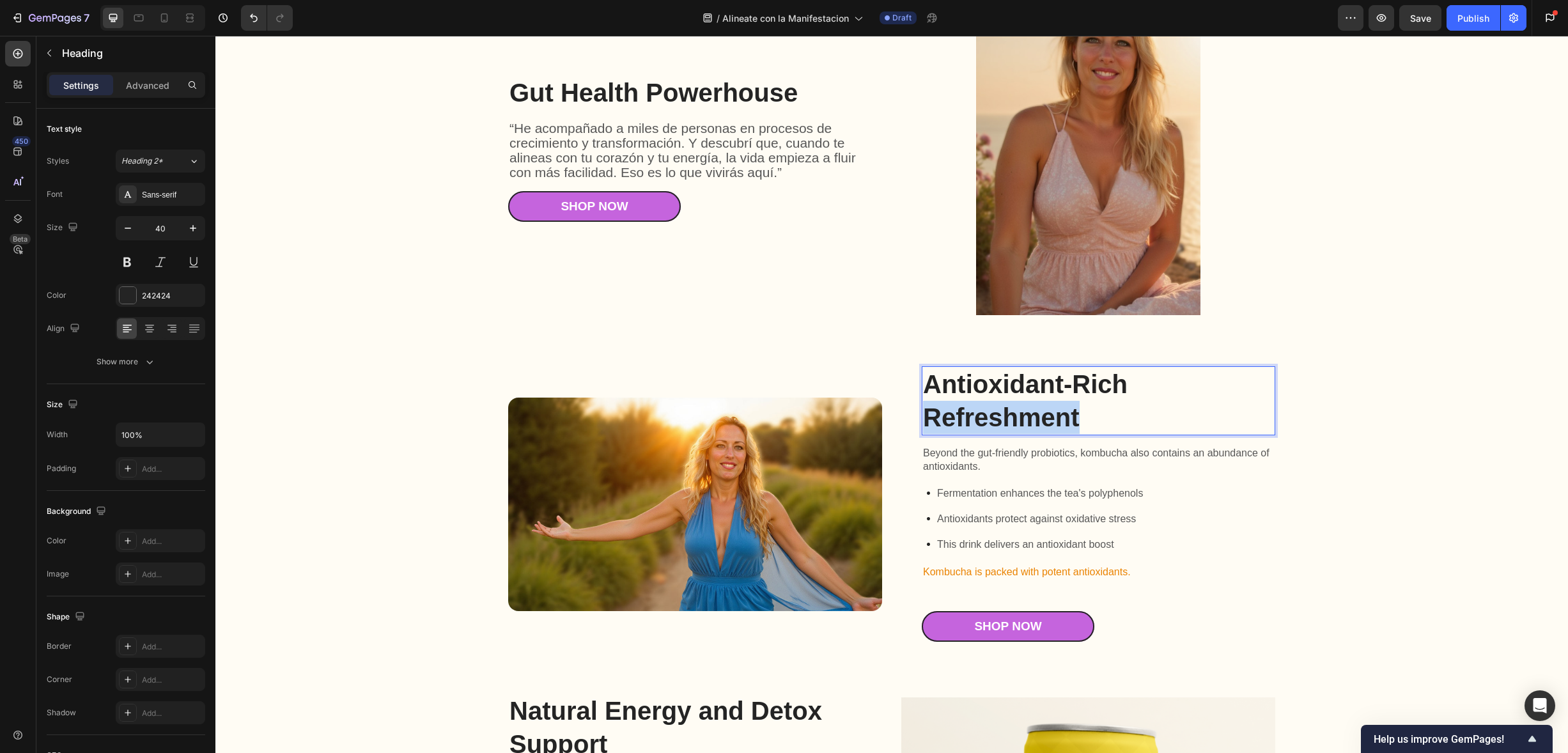
click at [1052, 415] on p "Antioxidant-Rich Refreshment" at bounding box center [1098, 401] width 351 height 67
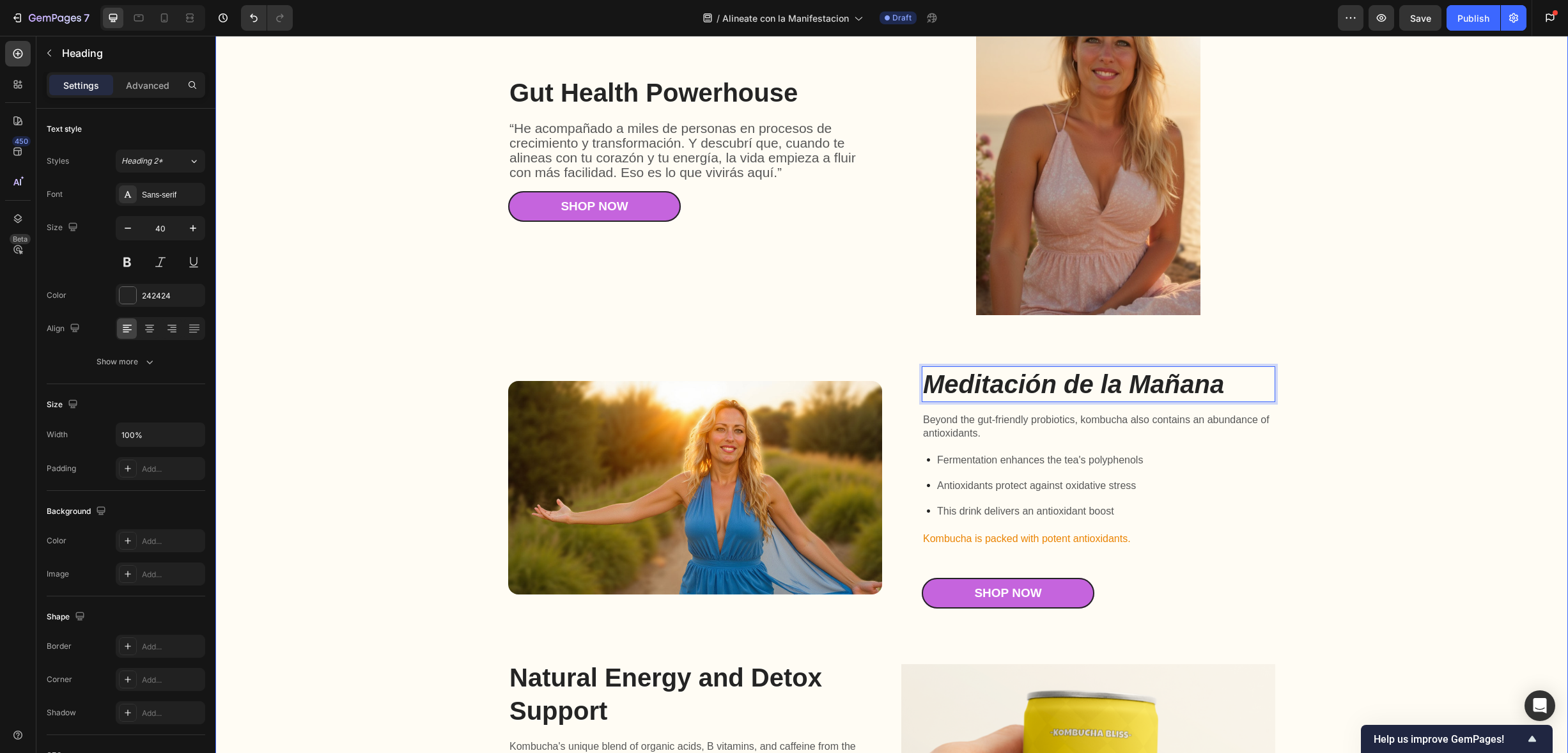
click at [1384, 407] on div "Gut Health Powerhouse Heading “He acompañado a miles de personas en procesos de…" at bounding box center [892, 458] width 1327 height 954
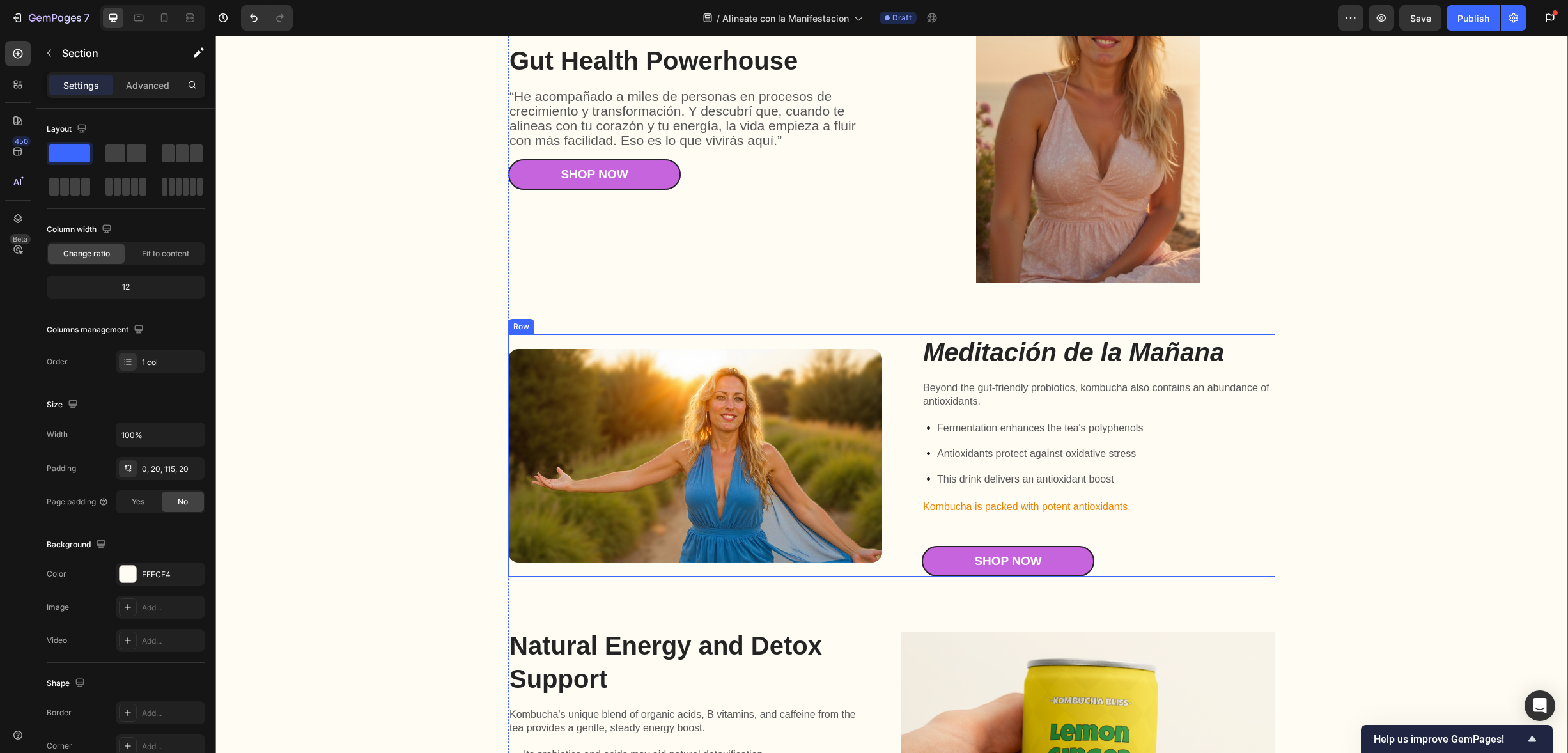
scroll to position [2320, 0]
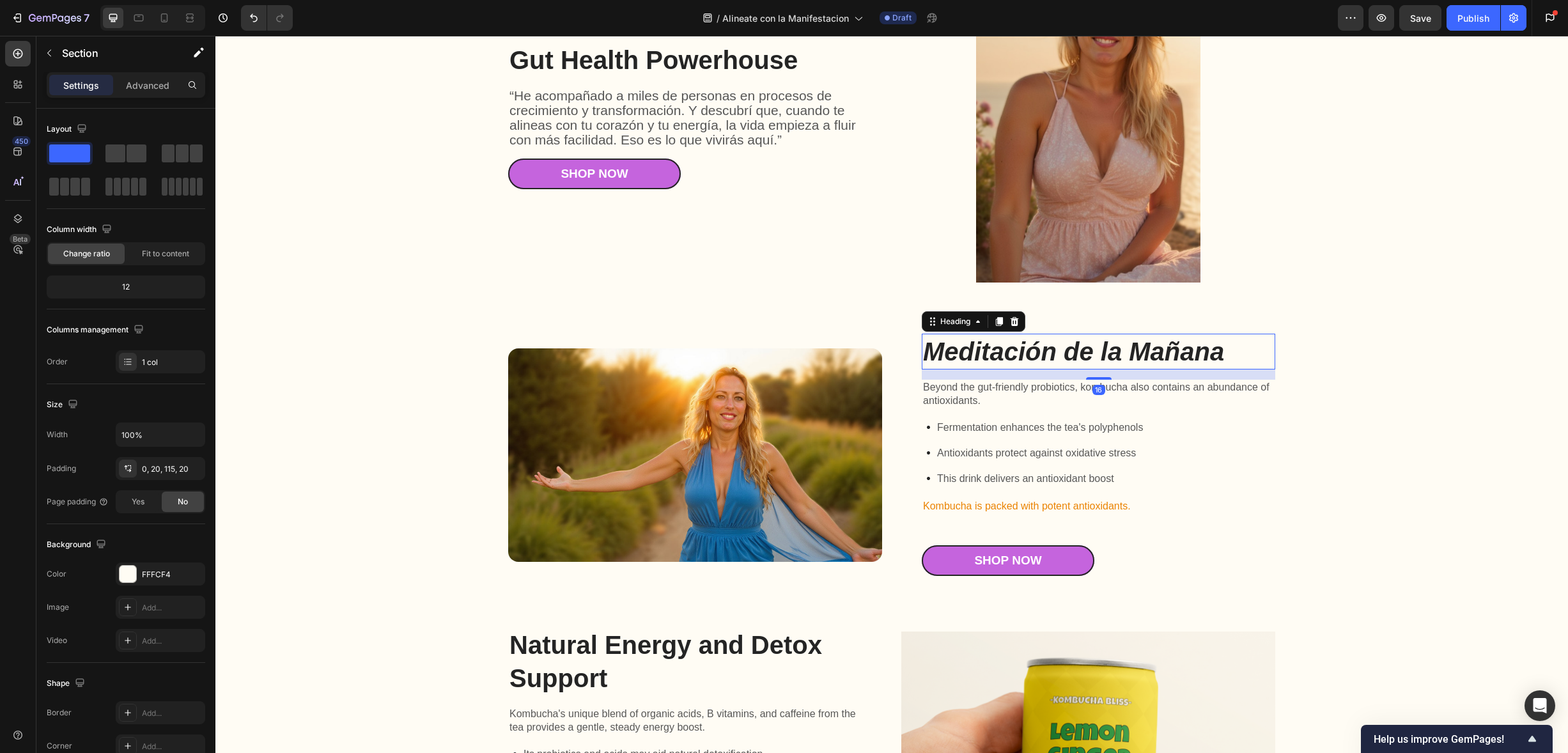
click at [1158, 358] on strong "Meditación de la Mañana" at bounding box center [1074, 352] width 301 height 29
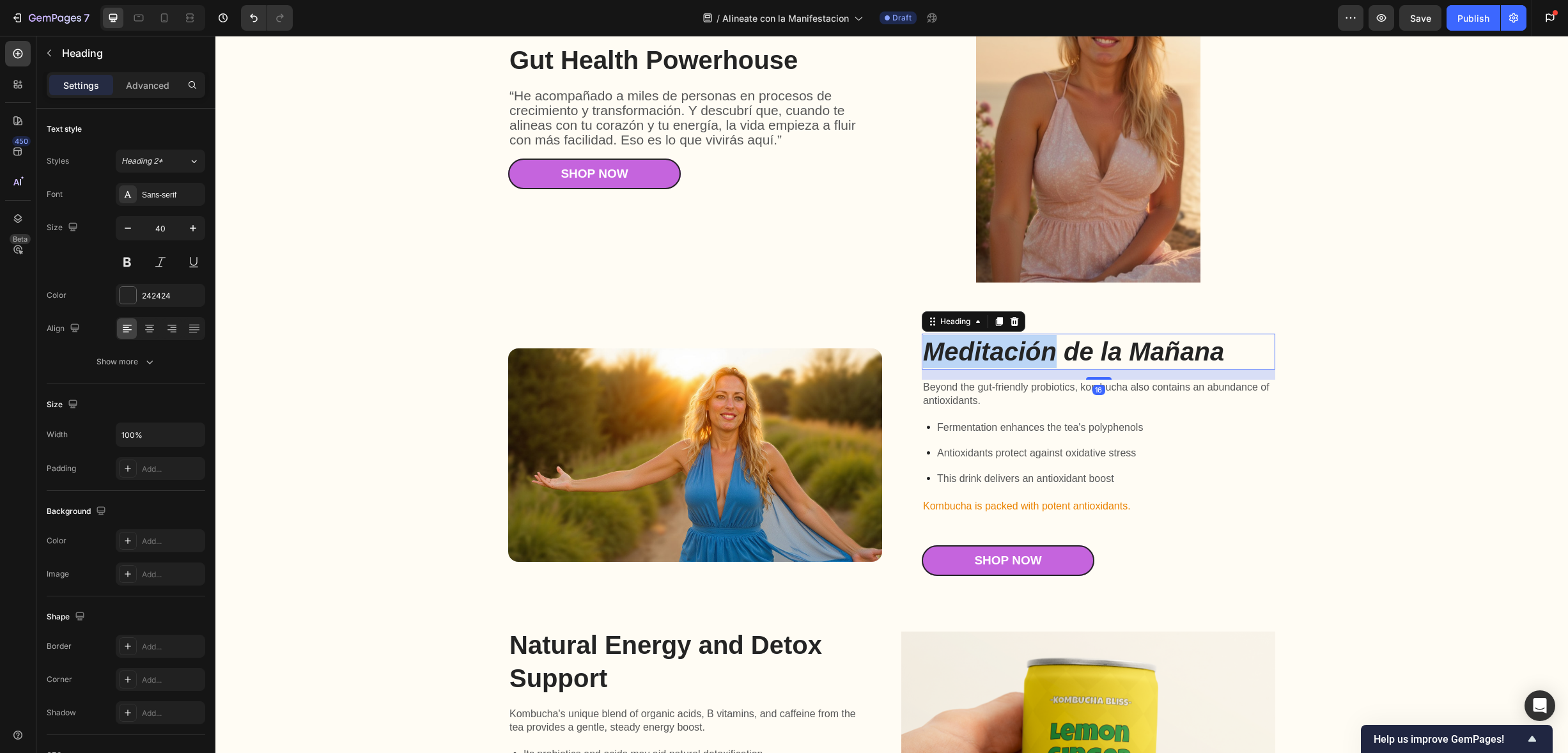
click at [963, 348] on strong "Meditación de la Mañana" at bounding box center [1074, 352] width 301 height 29
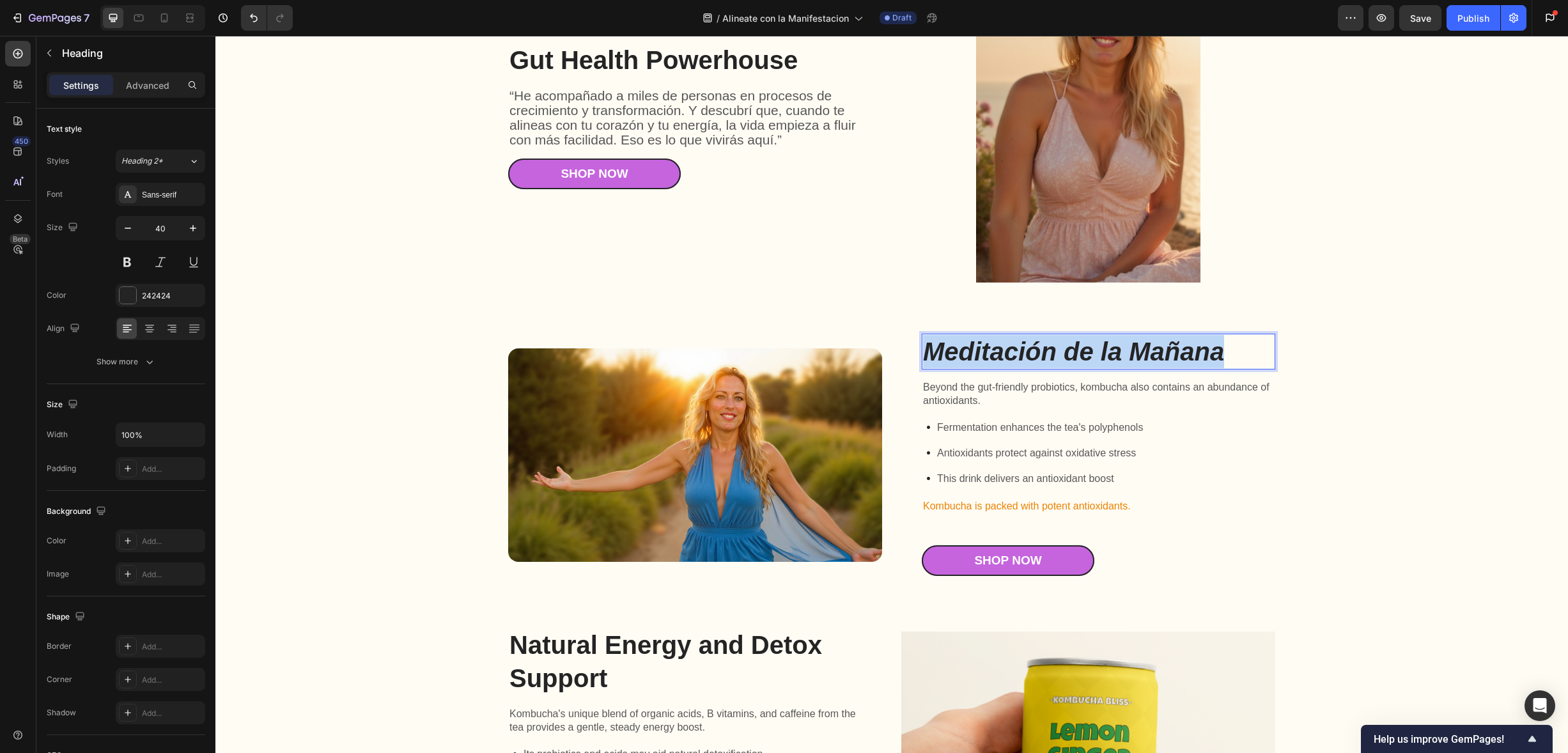
click at [963, 348] on strong "Meditación de la Mañana" at bounding box center [1074, 352] width 301 height 29
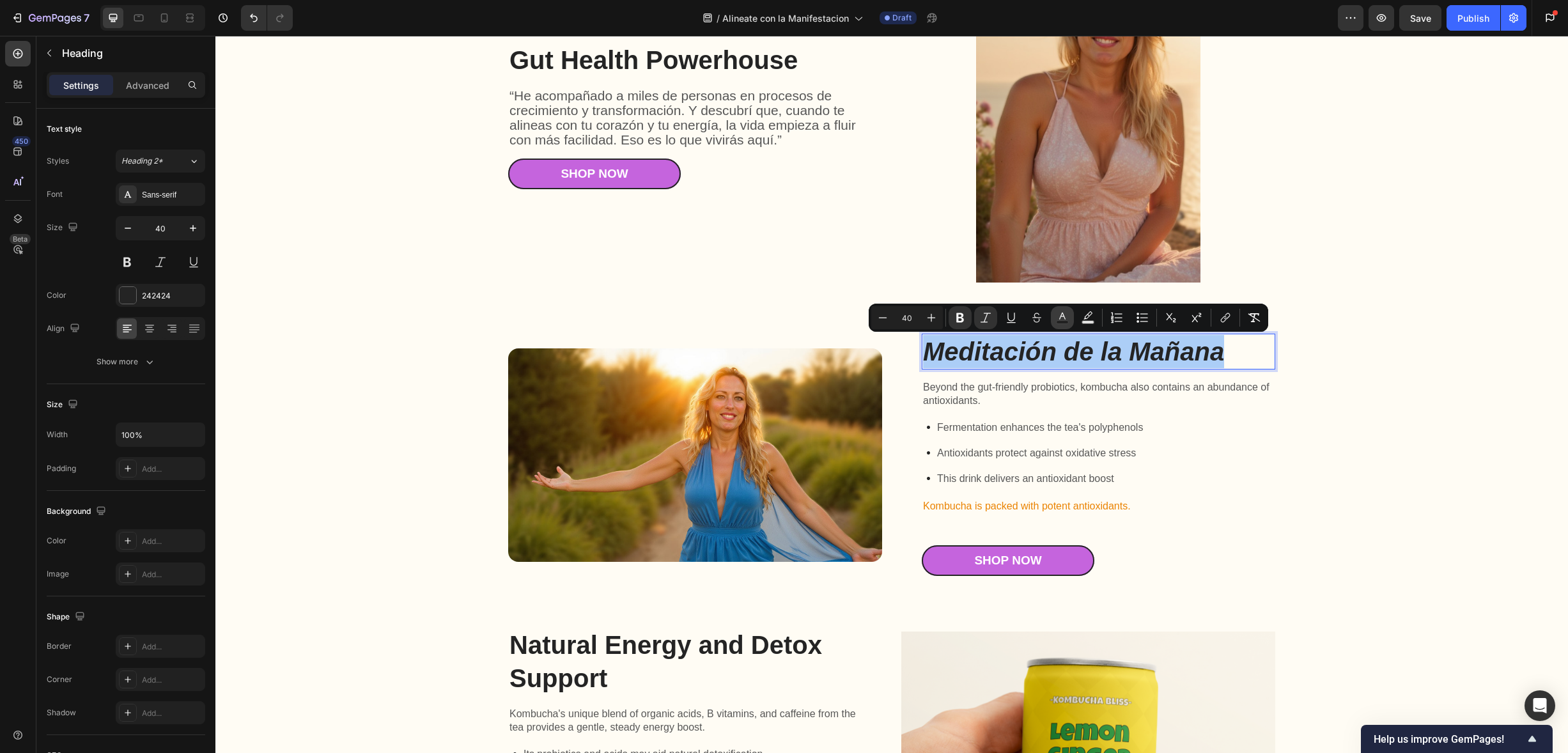
click at [1068, 317] on icon "Editor contextual toolbar" at bounding box center [1061, 317] width 12 height 12
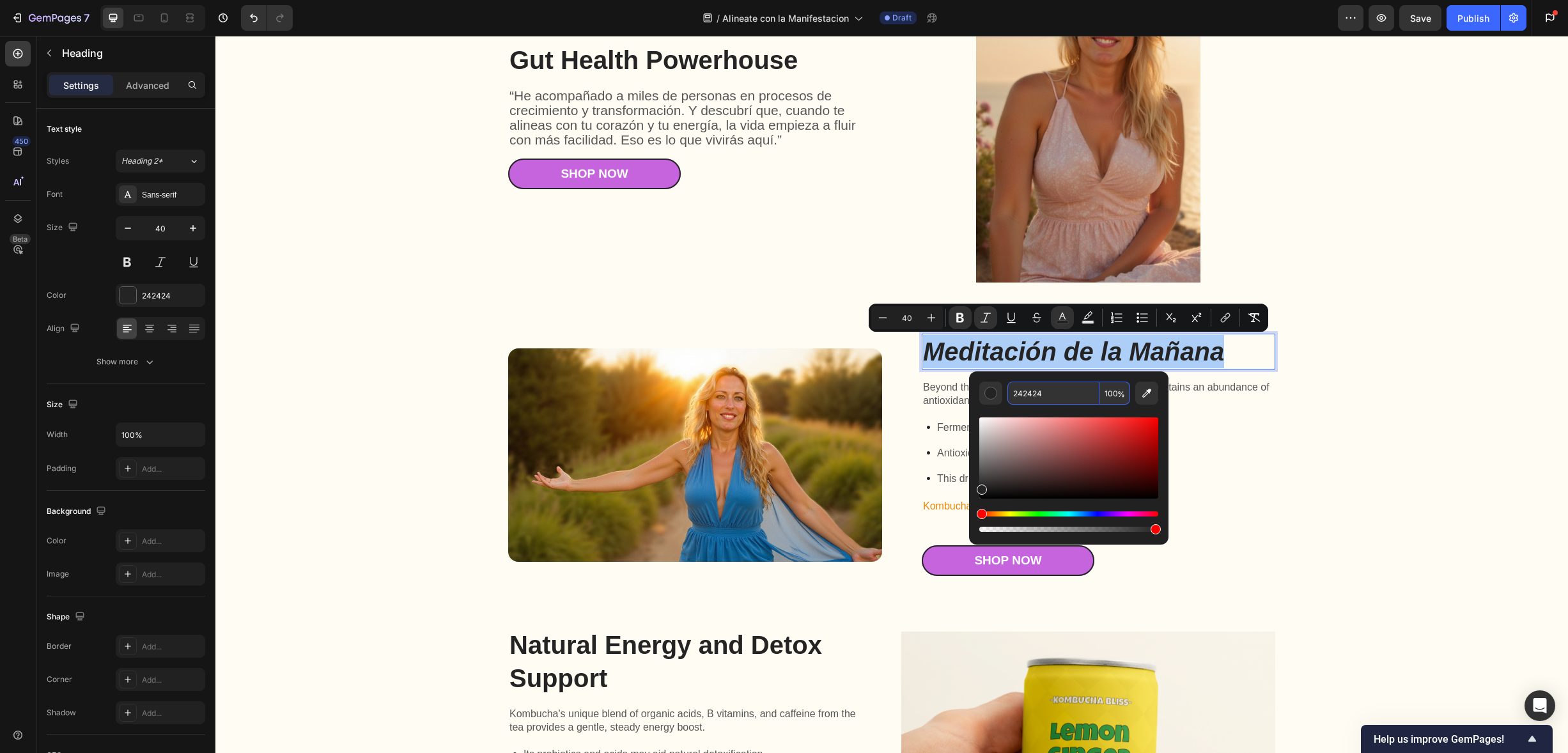
click at [1042, 396] on input "242424" at bounding box center [1053, 394] width 92 height 23
paste input "EBCA8F"
type input "EBCA8F"
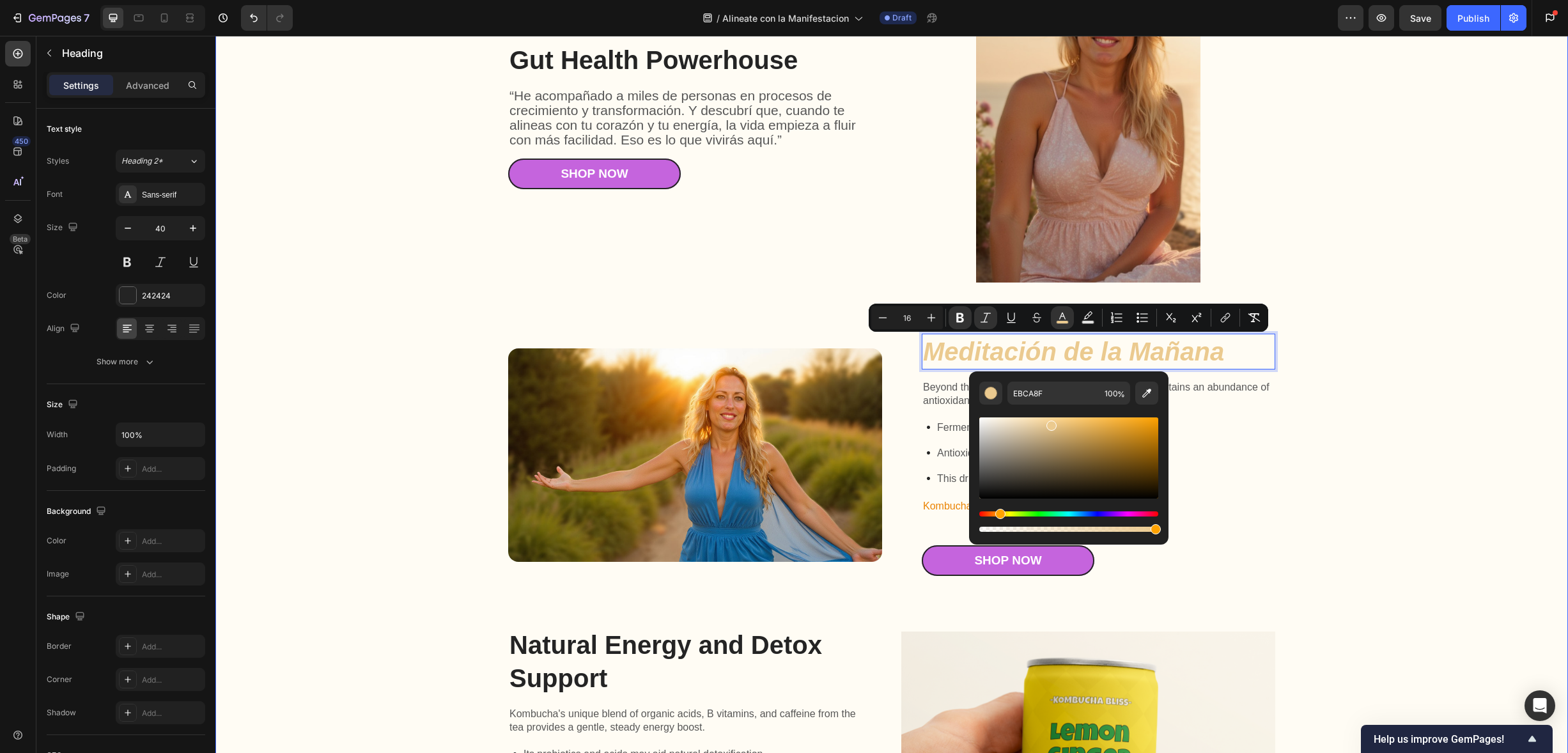
click at [1343, 280] on div "Gut Health Powerhouse Heading “He acompañado a miles de personas en procesos de…" at bounding box center [892, 425] width 1327 height 954
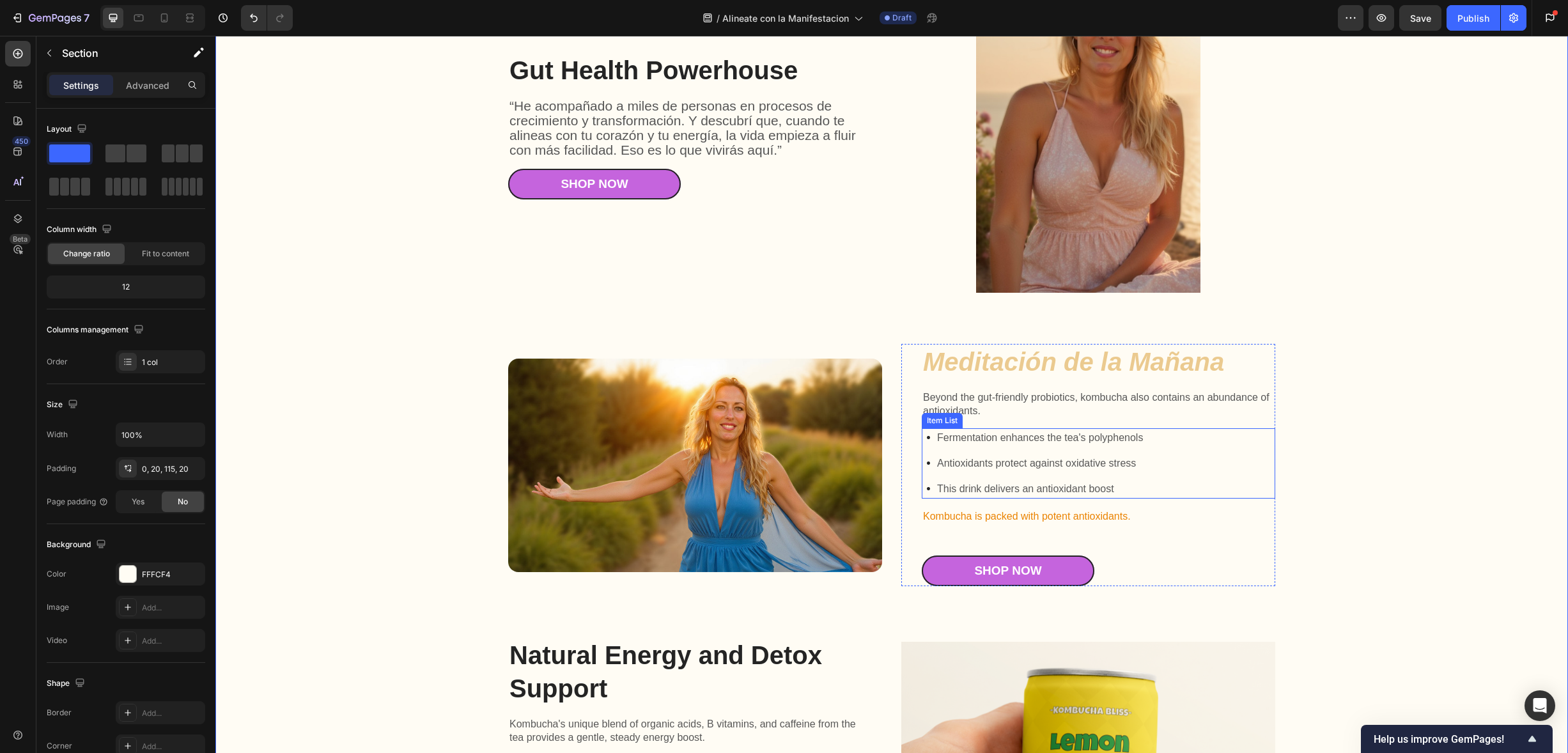
scroll to position [2324, 0]
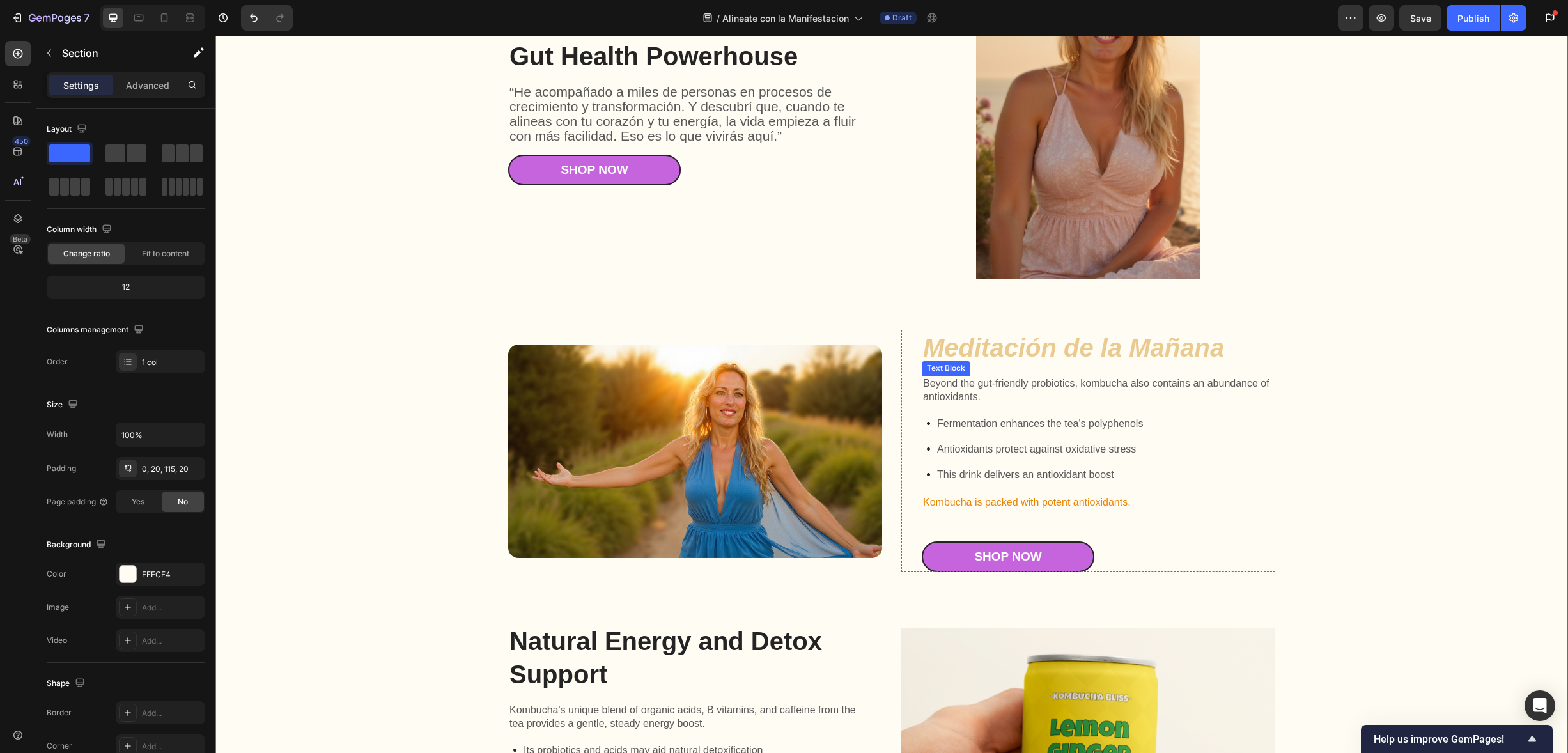
click at [990, 381] on p "Beyond the gut-friendly probiotics, kombucha also contains an abundance of anti…" at bounding box center [1098, 391] width 351 height 27
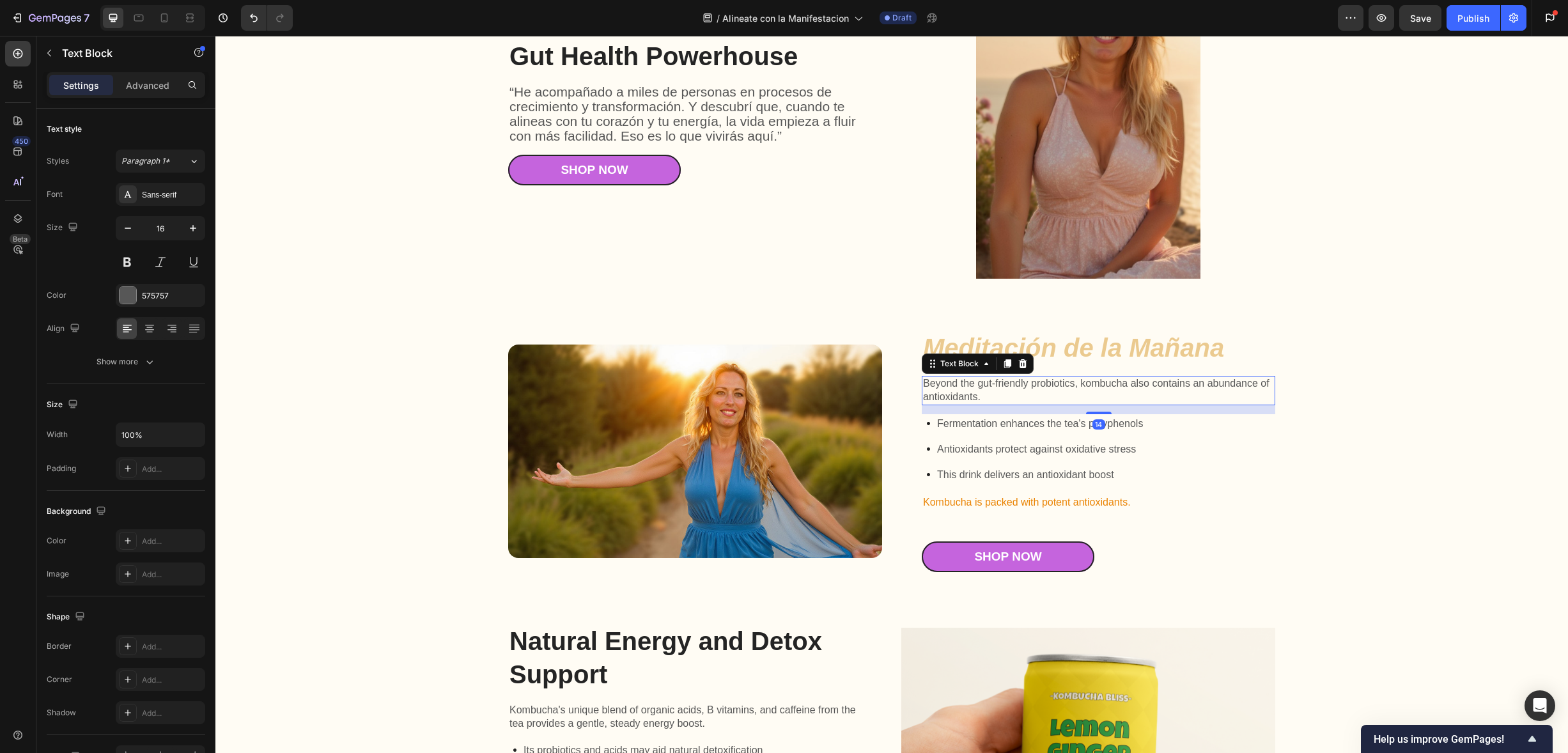
click at [959, 392] on p "Beyond the gut-friendly probiotics, kombucha also contains an abundance of anti…" at bounding box center [1098, 391] width 351 height 27
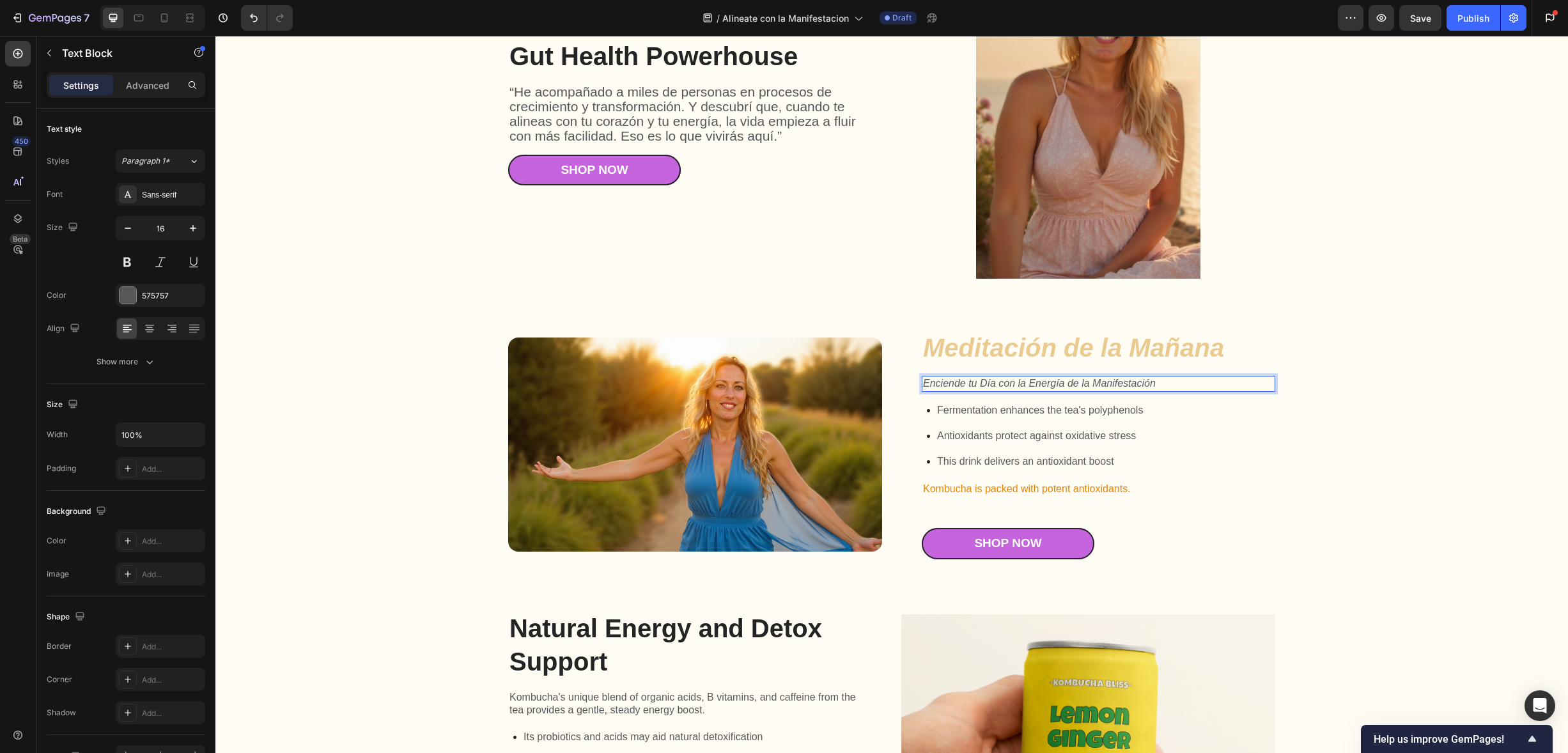
click at [960, 384] on icon "Enciende tu Día con la Energía de la Manifestación" at bounding box center [1039, 383] width 232 height 10
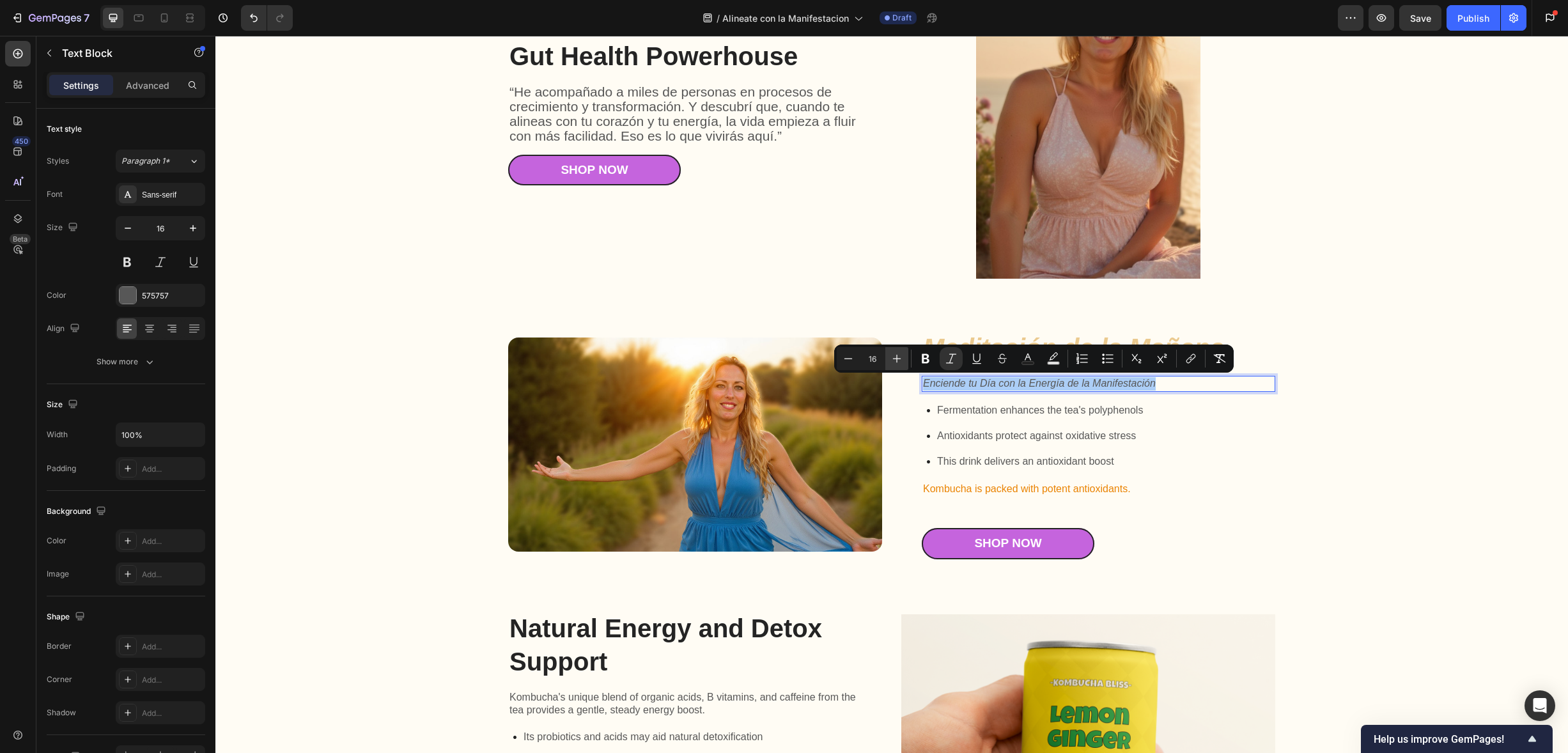
click at [896, 360] on icon "Editor contextual toolbar" at bounding box center [896, 358] width 9 height 9
click at [896, 359] on icon "Editor contextual toolbar" at bounding box center [896, 358] width 9 height 9
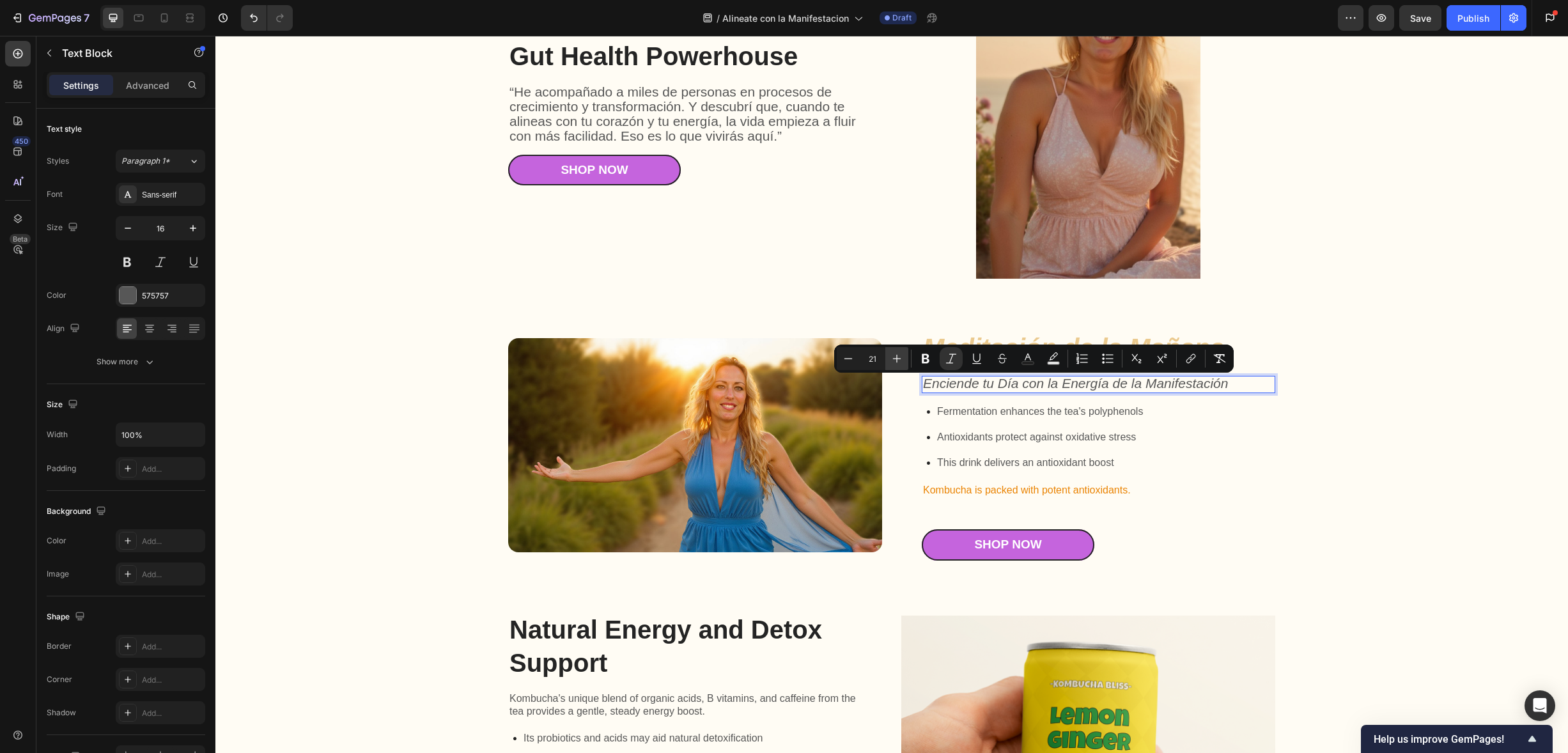
click at [896, 359] on icon "Editor contextual toolbar" at bounding box center [896, 358] width 9 height 9
type input "22"
click at [1385, 506] on div "Gut Health Powerhouse Heading “He acompañado a miles de personas en procesos de…" at bounding box center [892, 416] width 1327 height 942
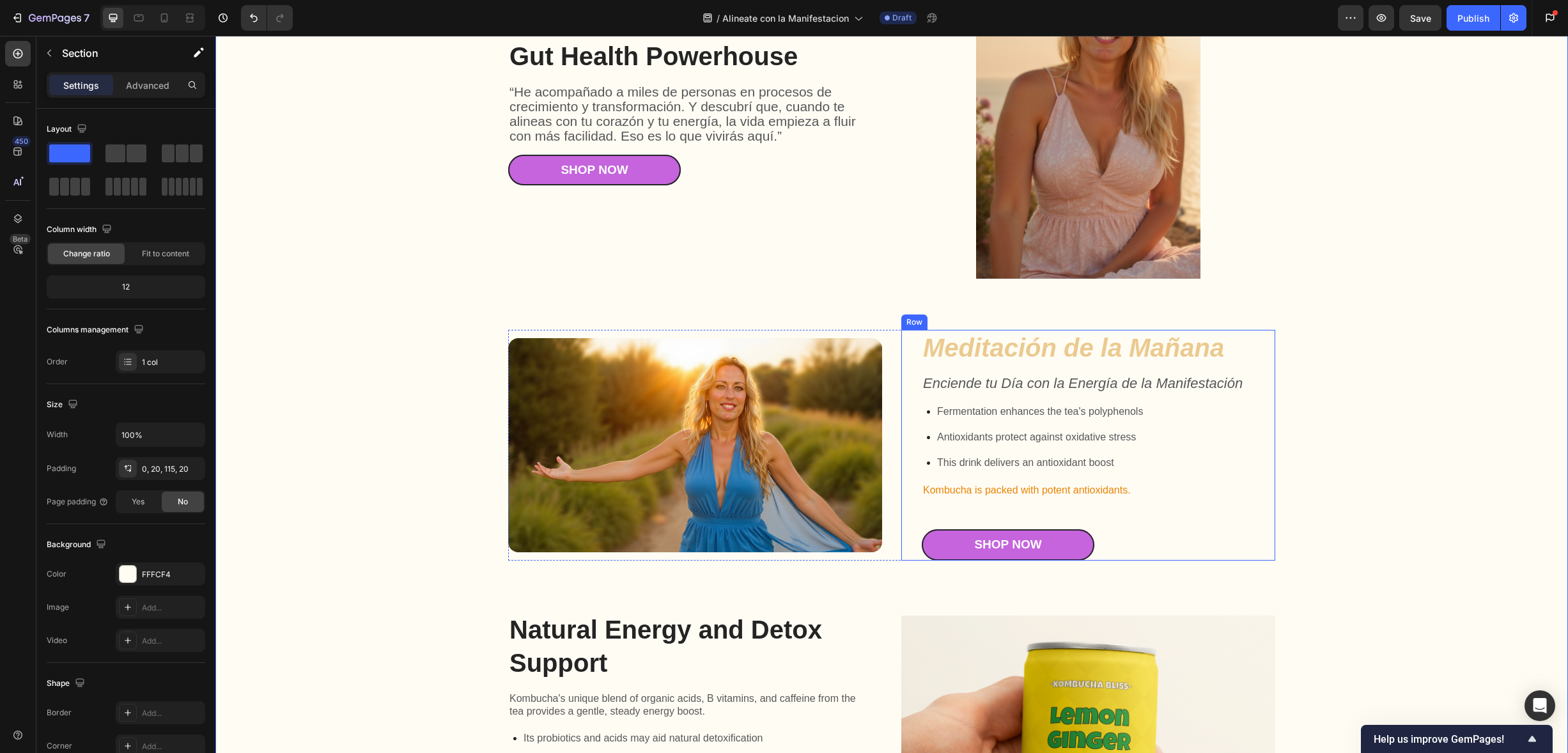
click at [1098, 394] on div "⁠⁠⁠⁠⁠⁠⁠ Meditación de la Mañana Heading Enciende tu Día con la Energía de la Ma…" at bounding box center [1098, 445] width 353 height 231
click at [1086, 386] on icon "Enciende tu Día con la Energía de la Manifestación" at bounding box center [1082, 383] width 319 height 16
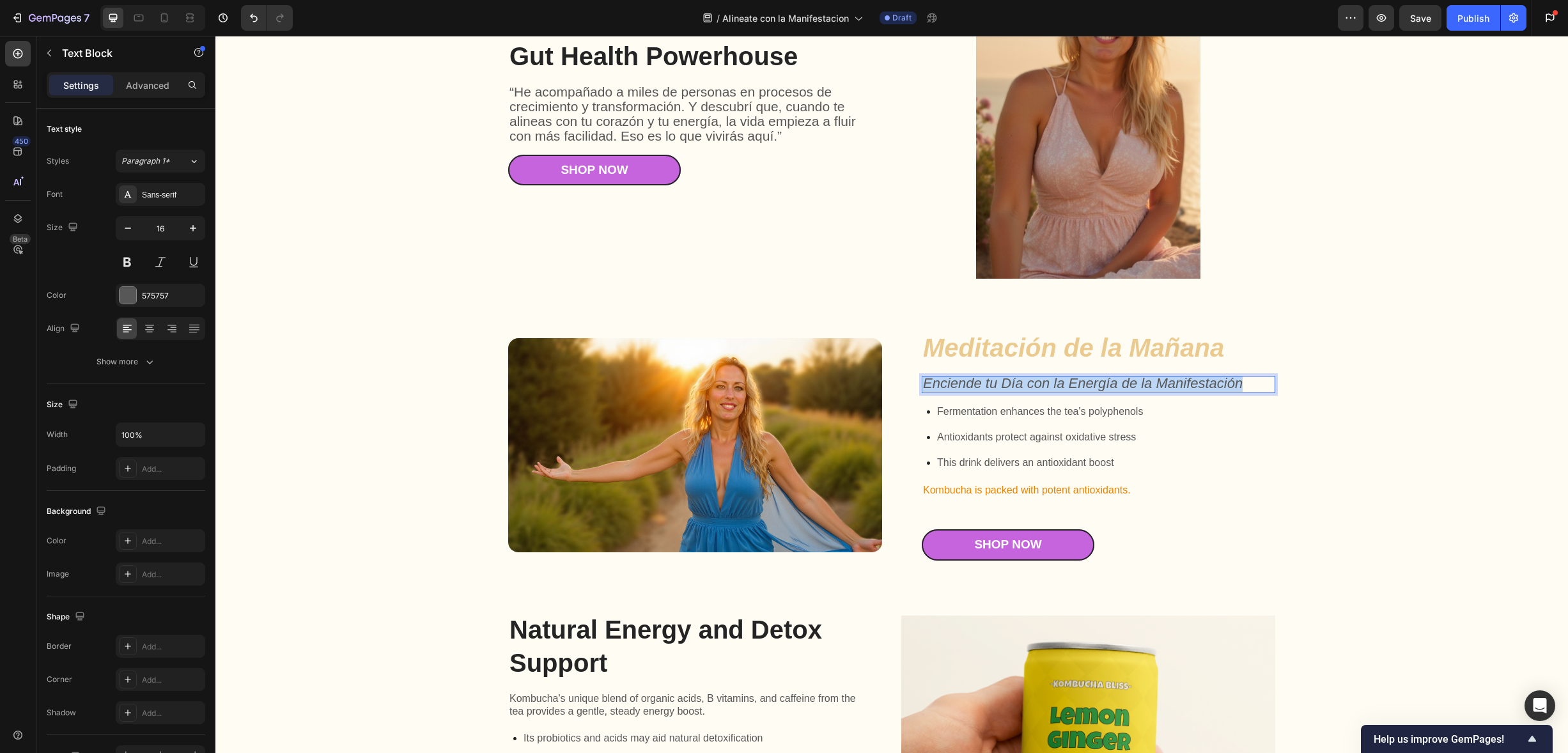
click at [1086, 386] on icon "Enciende tu Día con la Energía de la Manifestación" at bounding box center [1082, 383] width 319 height 16
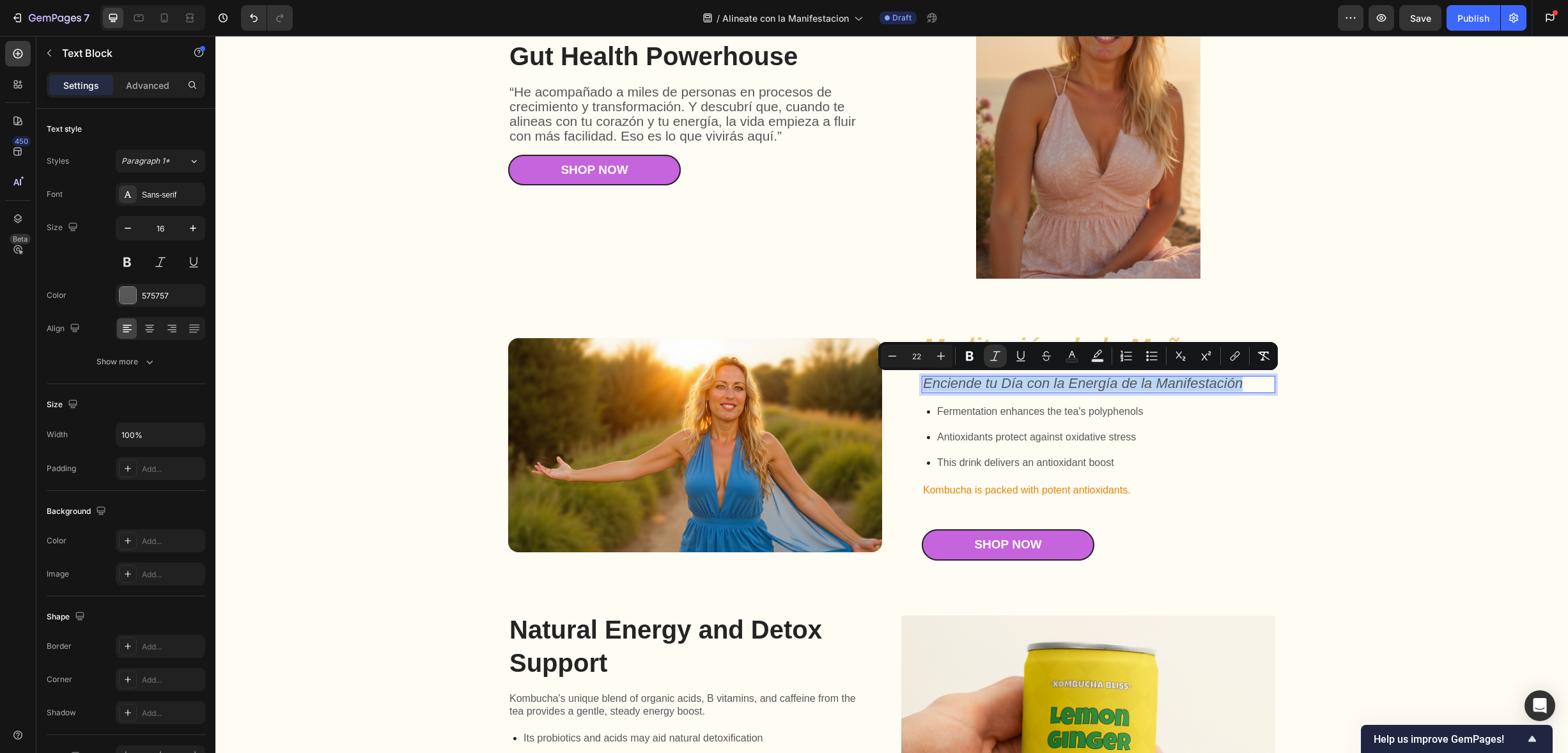
click at [1086, 386] on icon "Enciende tu Día con la Energía de la Manifestación" at bounding box center [1082, 383] width 319 height 16
click at [972, 353] on icon "Editor contextual toolbar" at bounding box center [970, 356] width 8 height 10
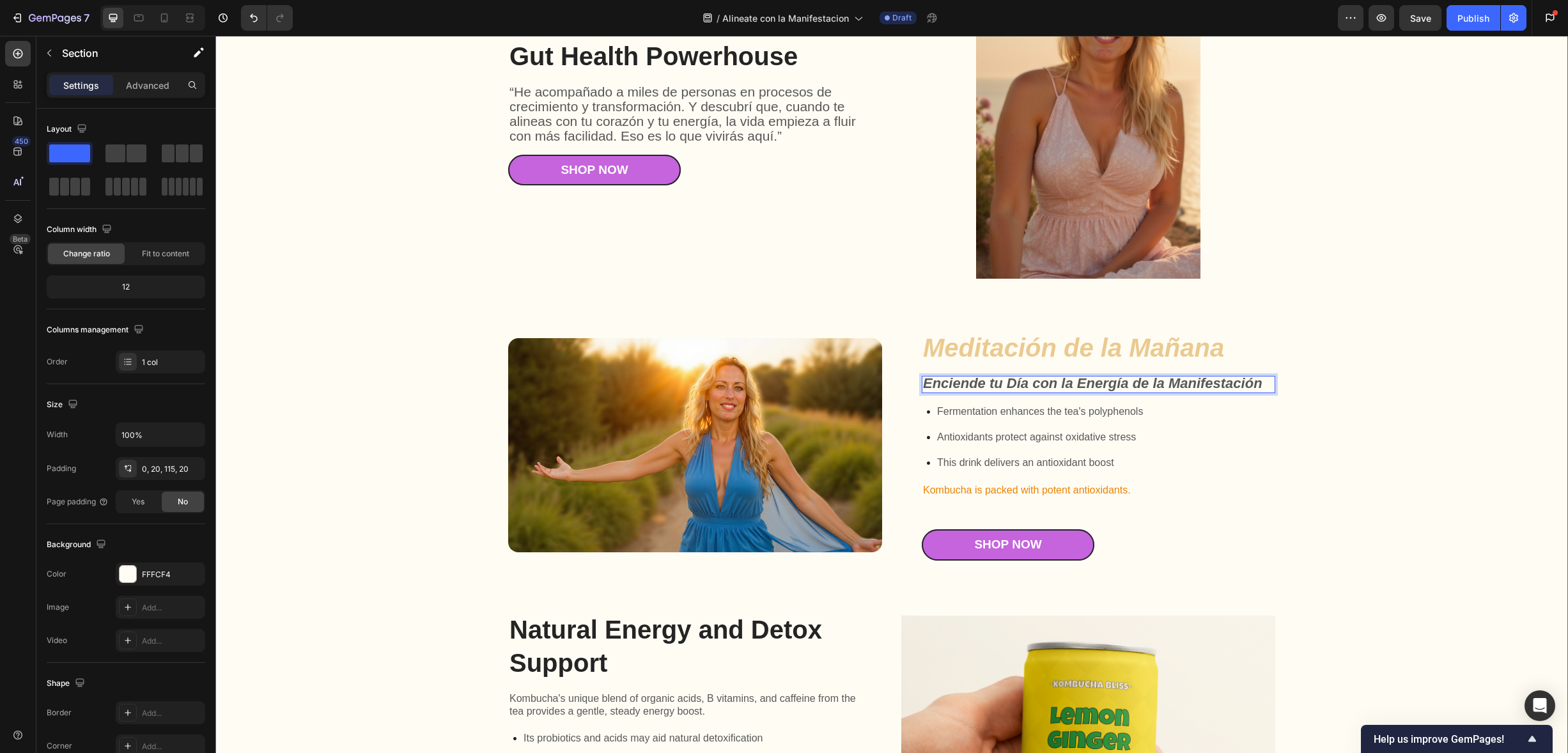
click at [1433, 323] on div "Gut Health Powerhouse Heading “He acompañado a miles de personas en procesos de…" at bounding box center [892, 416] width 1327 height 942
click at [1005, 410] on p "Fermentation enhances the tea's polyphenols" at bounding box center [1040, 412] width 206 height 15
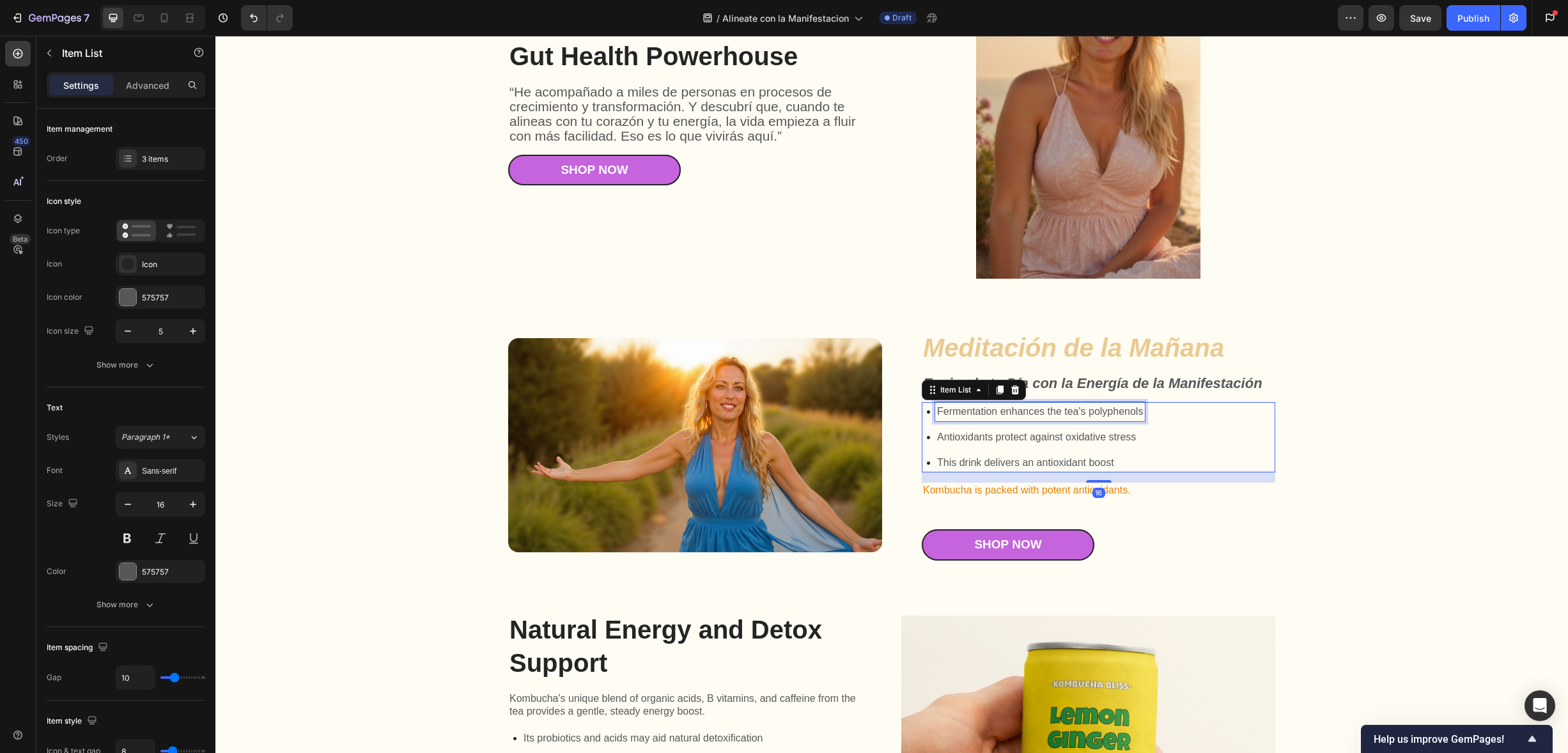
click at [1122, 464] on p "This drink delivers an antioxidant boost" at bounding box center [1040, 463] width 206 height 15
click at [1122, 461] on p "This drink delivers an antioxidant boost" at bounding box center [1040, 463] width 206 height 15
click at [1123, 461] on p "This drink delivers an antioxidant boost" at bounding box center [1040, 463] width 206 height 15
click at [974, 393] on icon at bounding box center [978, 390] width 10 height 10
click at [981, 397] on div "Item List Row 1 col Row 2 cols Row 1 col" at bounding box center [974, 390] width 104 height 20
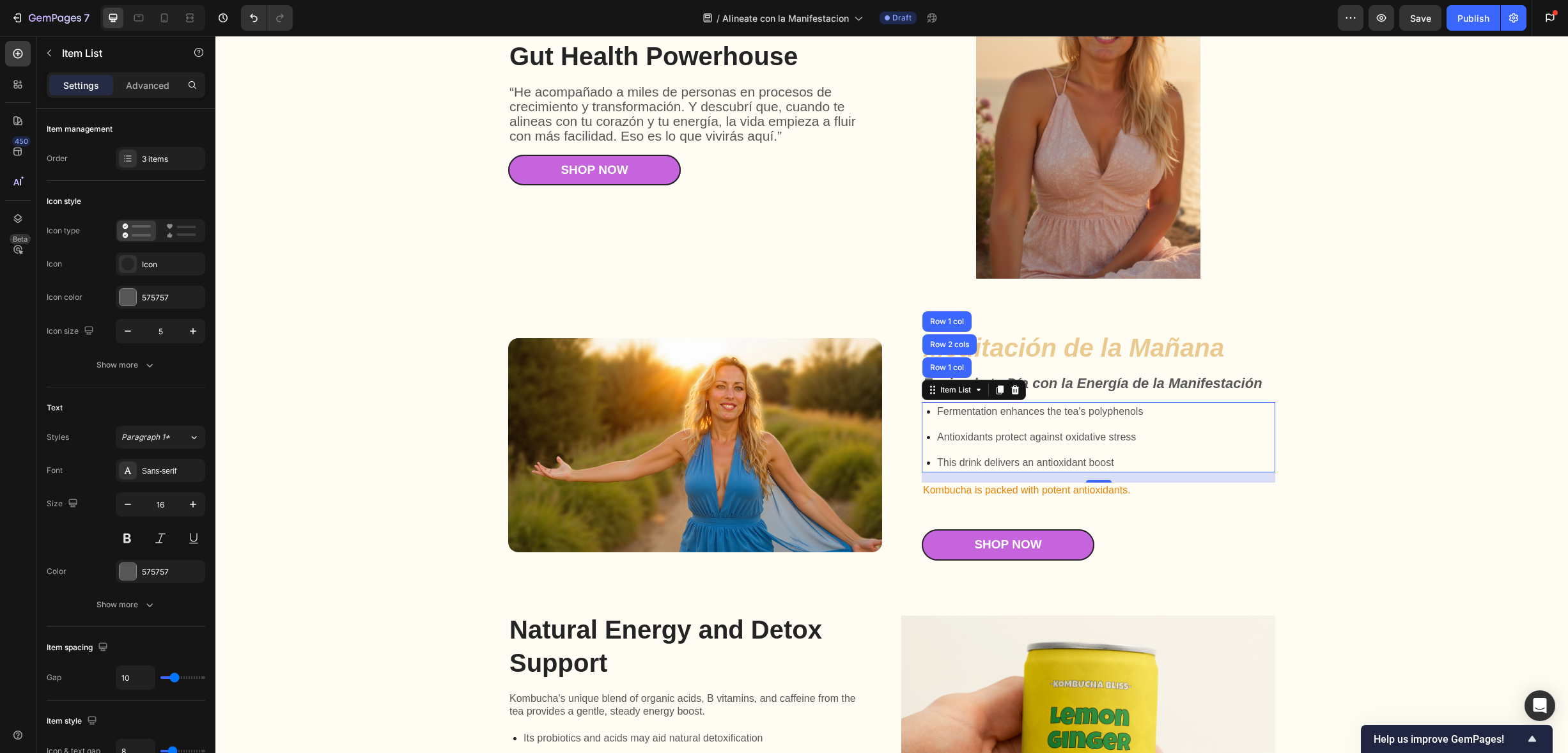
click at [1017, 391] on div at bounding box center [1015, 390] width 15 height 15
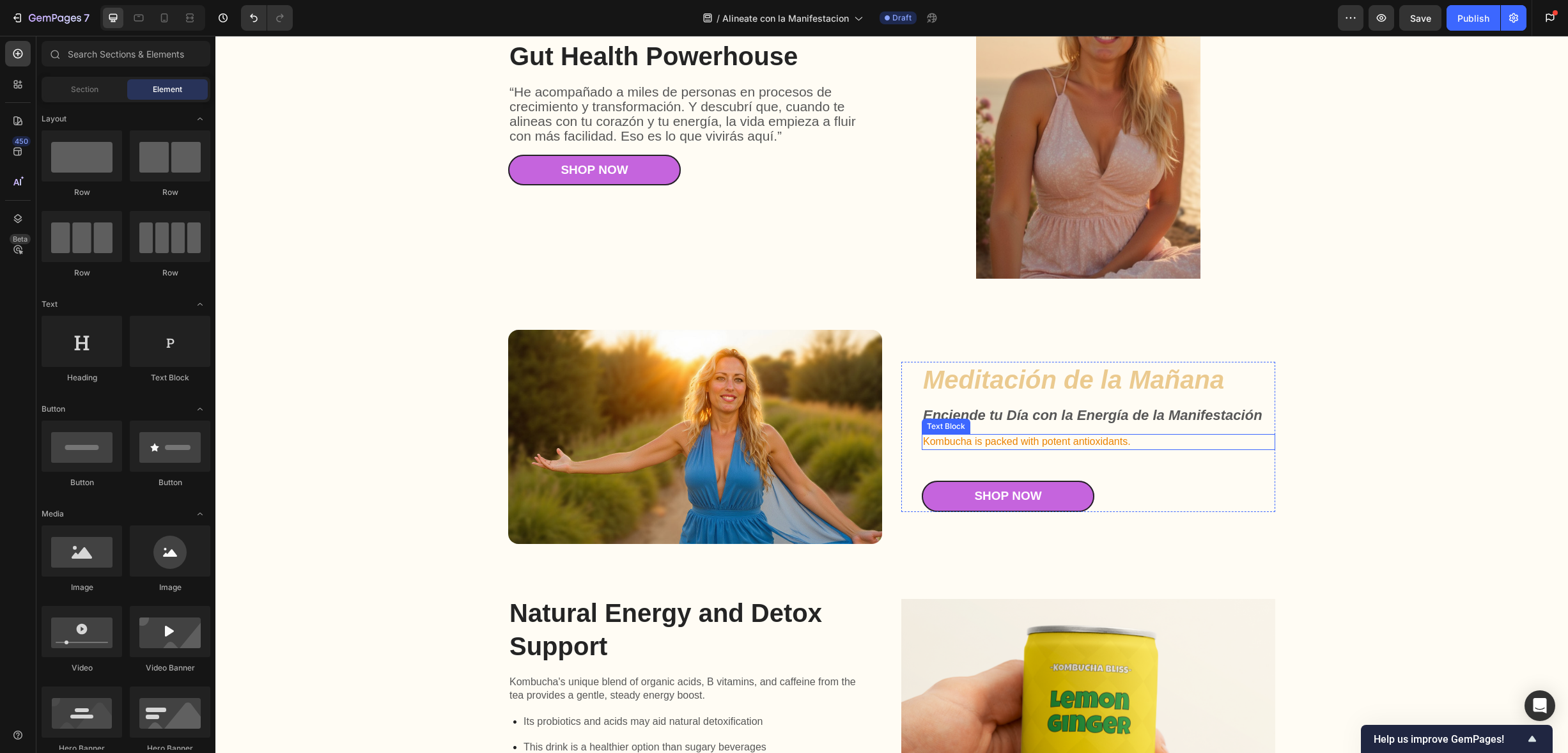
click at [996, 440] on p "Kombucha is packed with potent antioxidants." at bounding box center [1098, 442] width 351 height 13
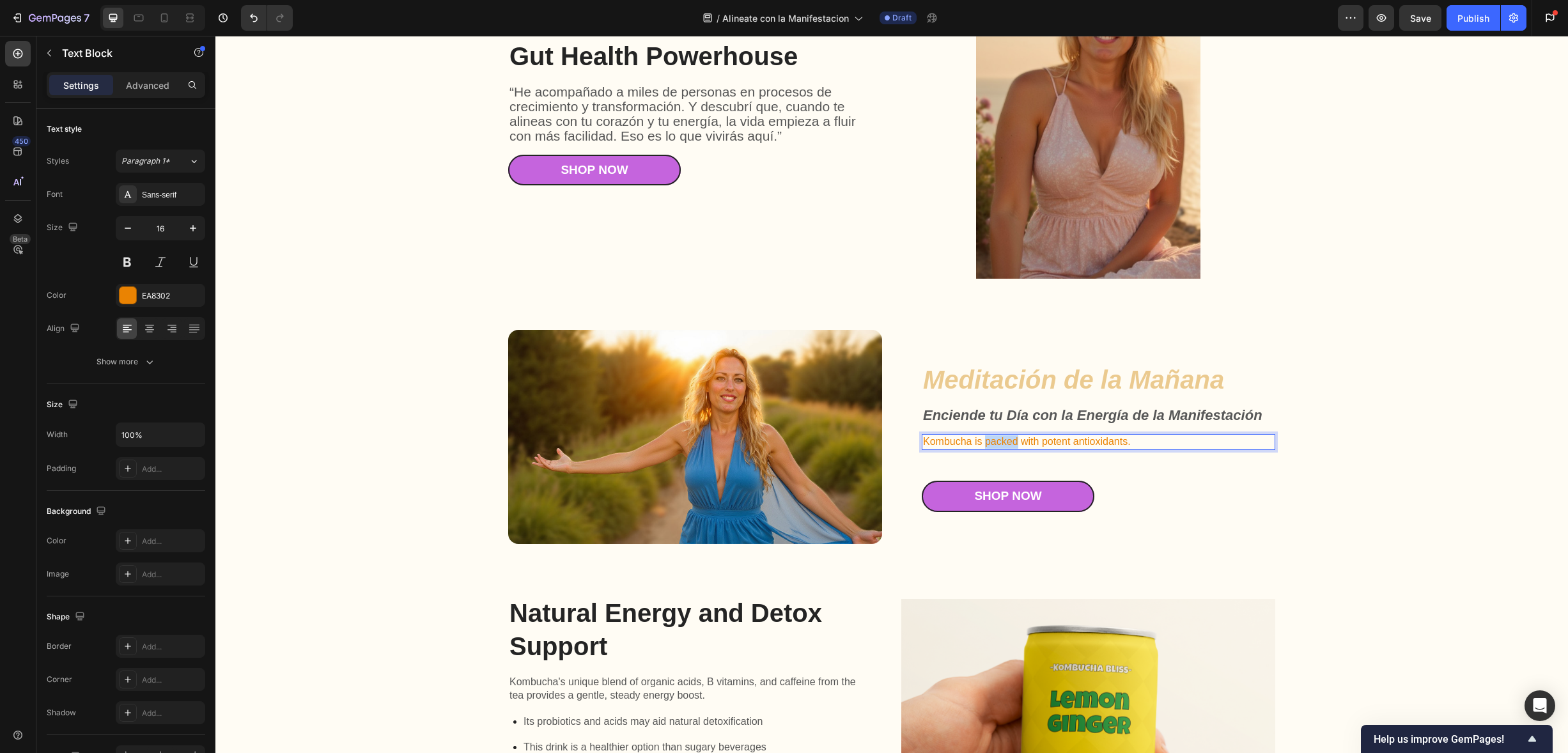
click at [996, 440] on p "Kombucha is packed with potent antioxidants." at bounding box center [1098, 442] width 351 height 13
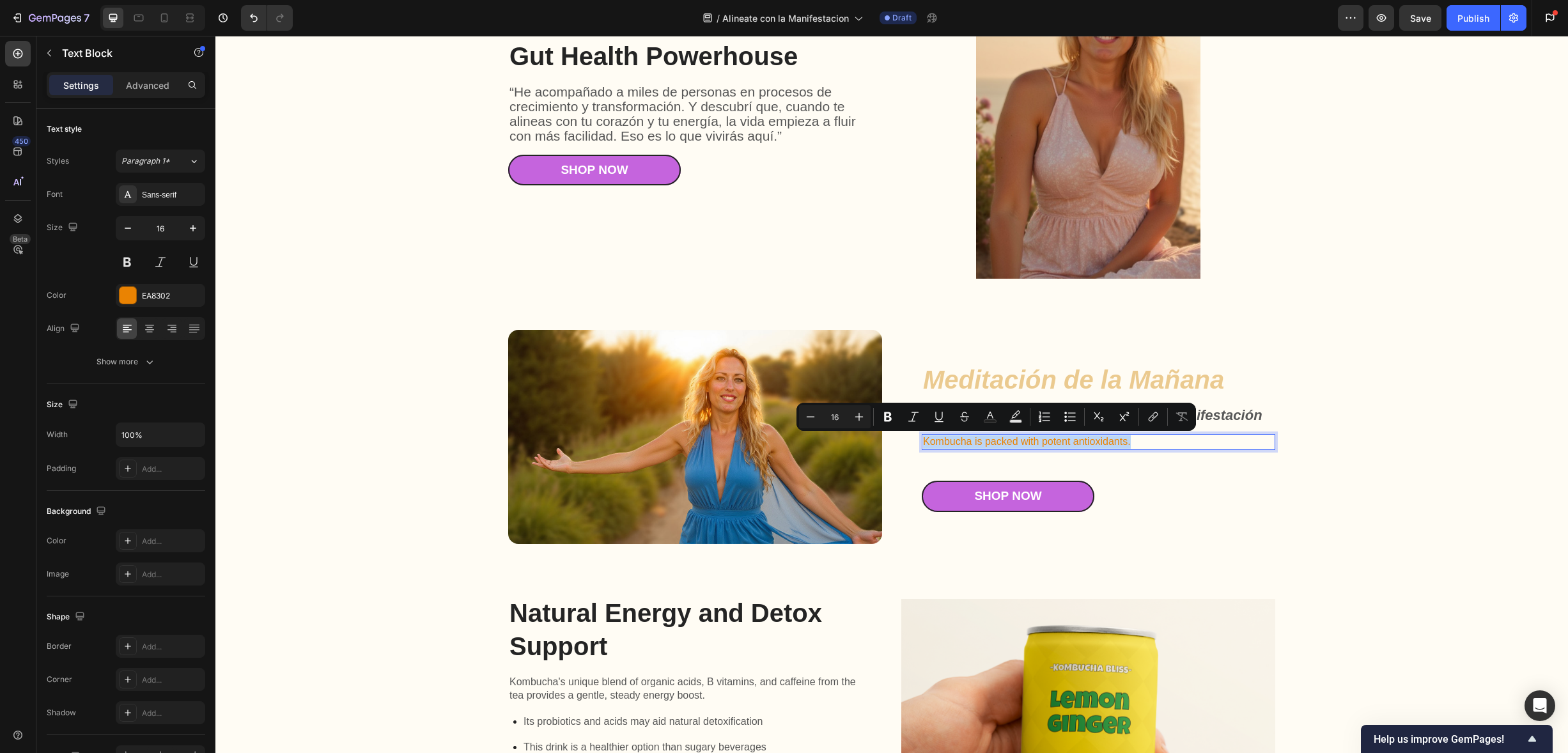
click at [996, 439] on p "Kombucha is packed with potent antioxidants." at bounding box center [1098, 442] width 351 height 13
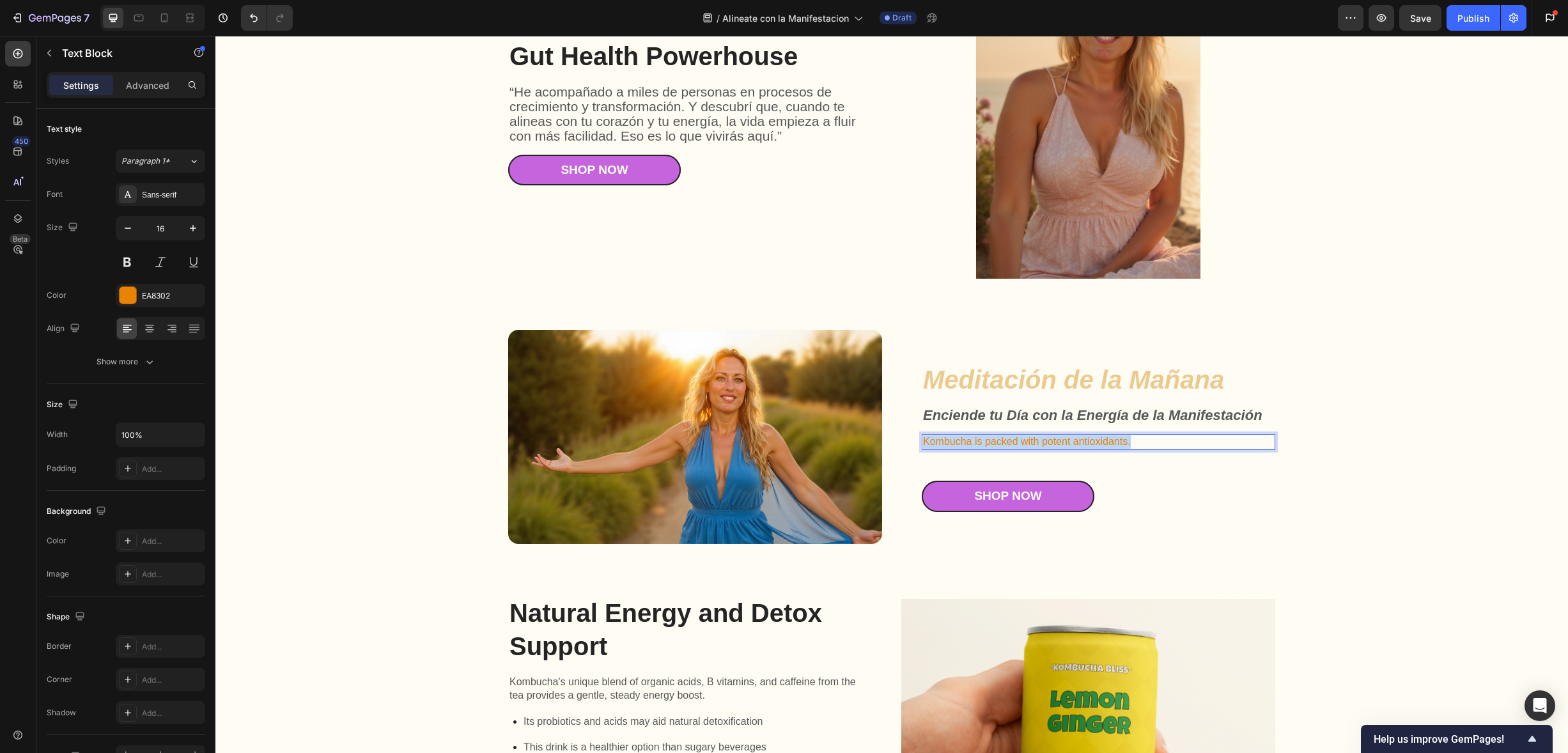
click at [996, 439] on p "Kombucha is packed with potent antioxidants." at bounding box center [1098, 442] width 351 height 13
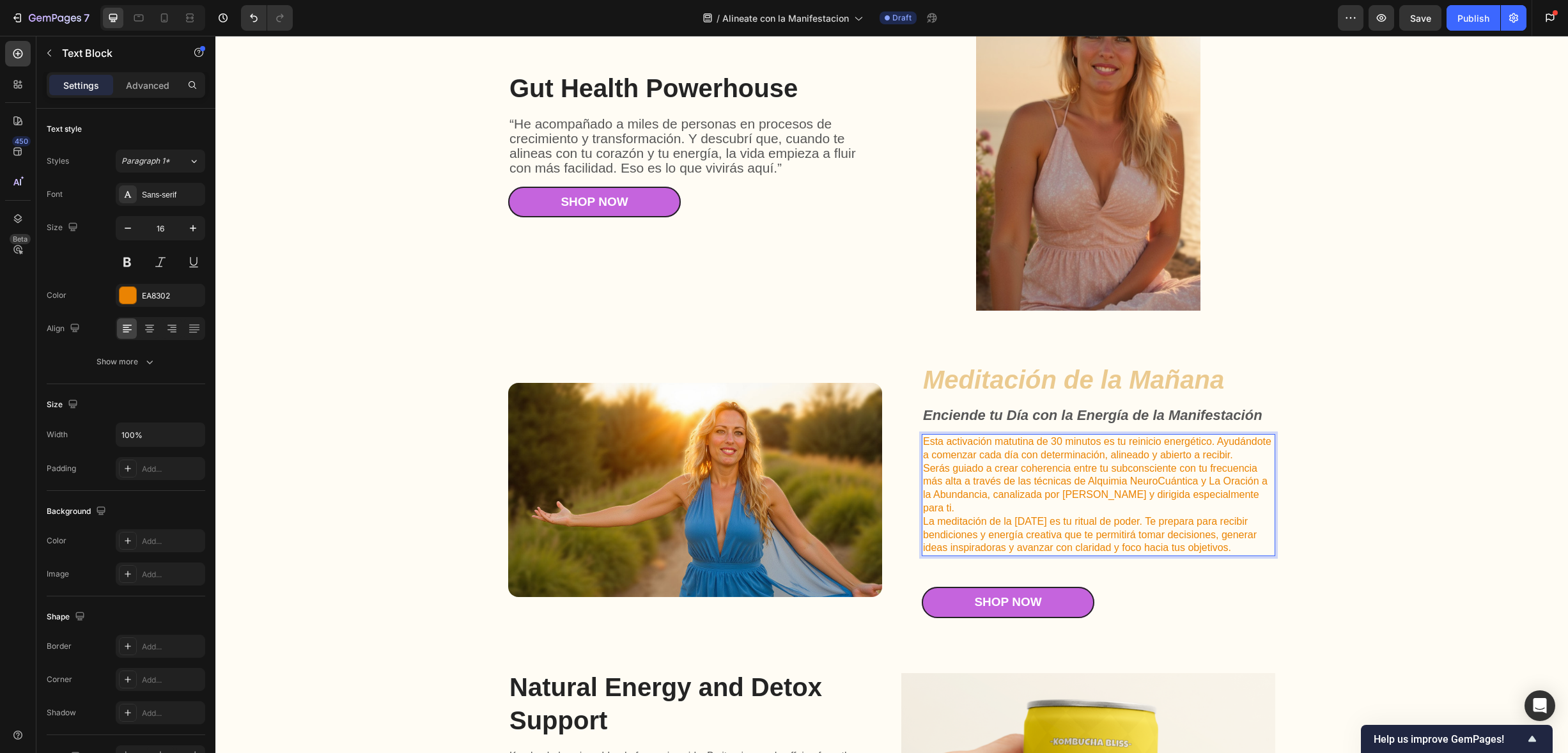
click at [1044, 470] on p "Serás guiado a crear coherencia entre tu subconsciente con tu frecuencia más al…" at bounding box center [1098, 489] width 351 height 53
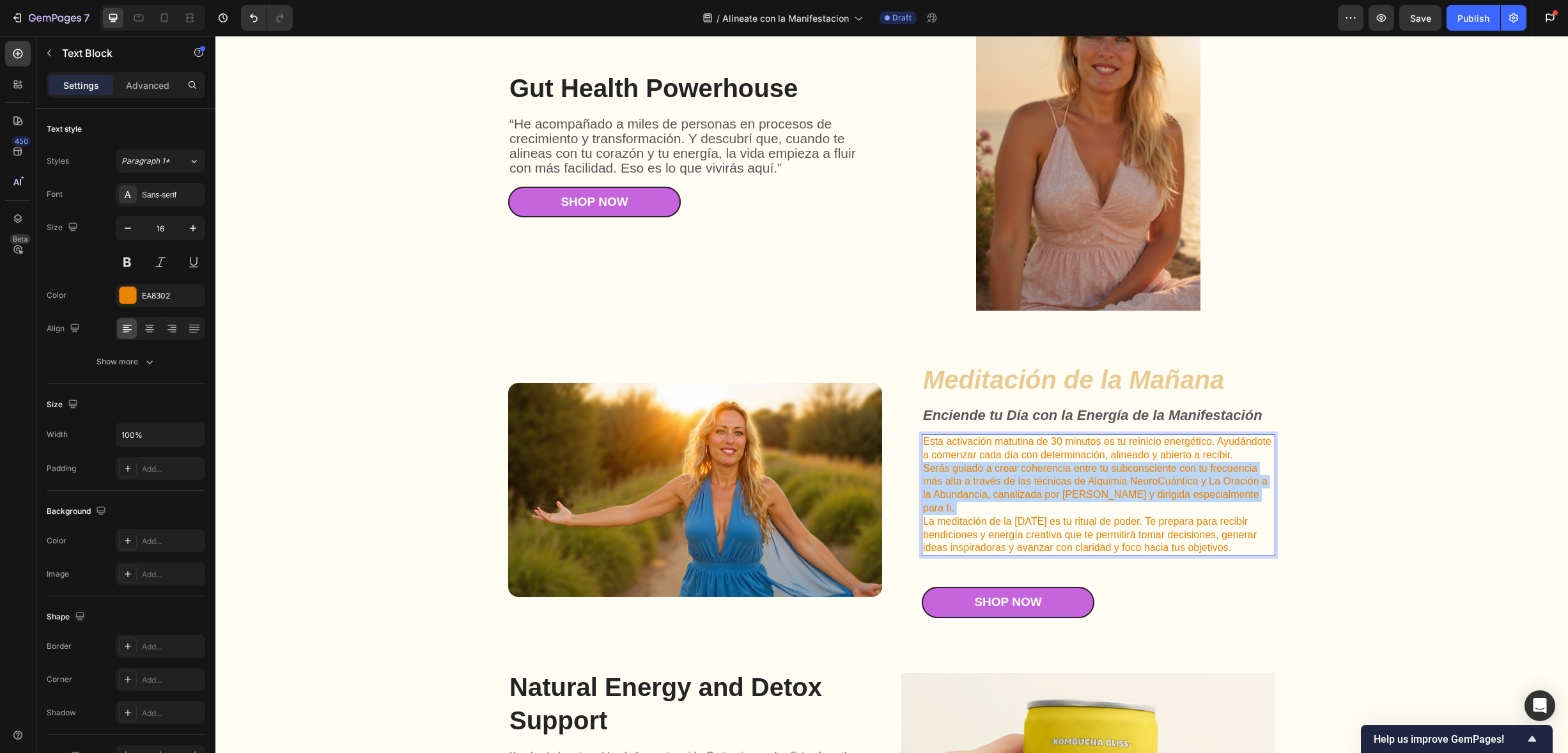
click at [1044, 470] on p "Serás guiado a crear coherencia entre tu subconsciente con tu frecuencia más al…" at bounding box center [1098, 489] width 351 height 53
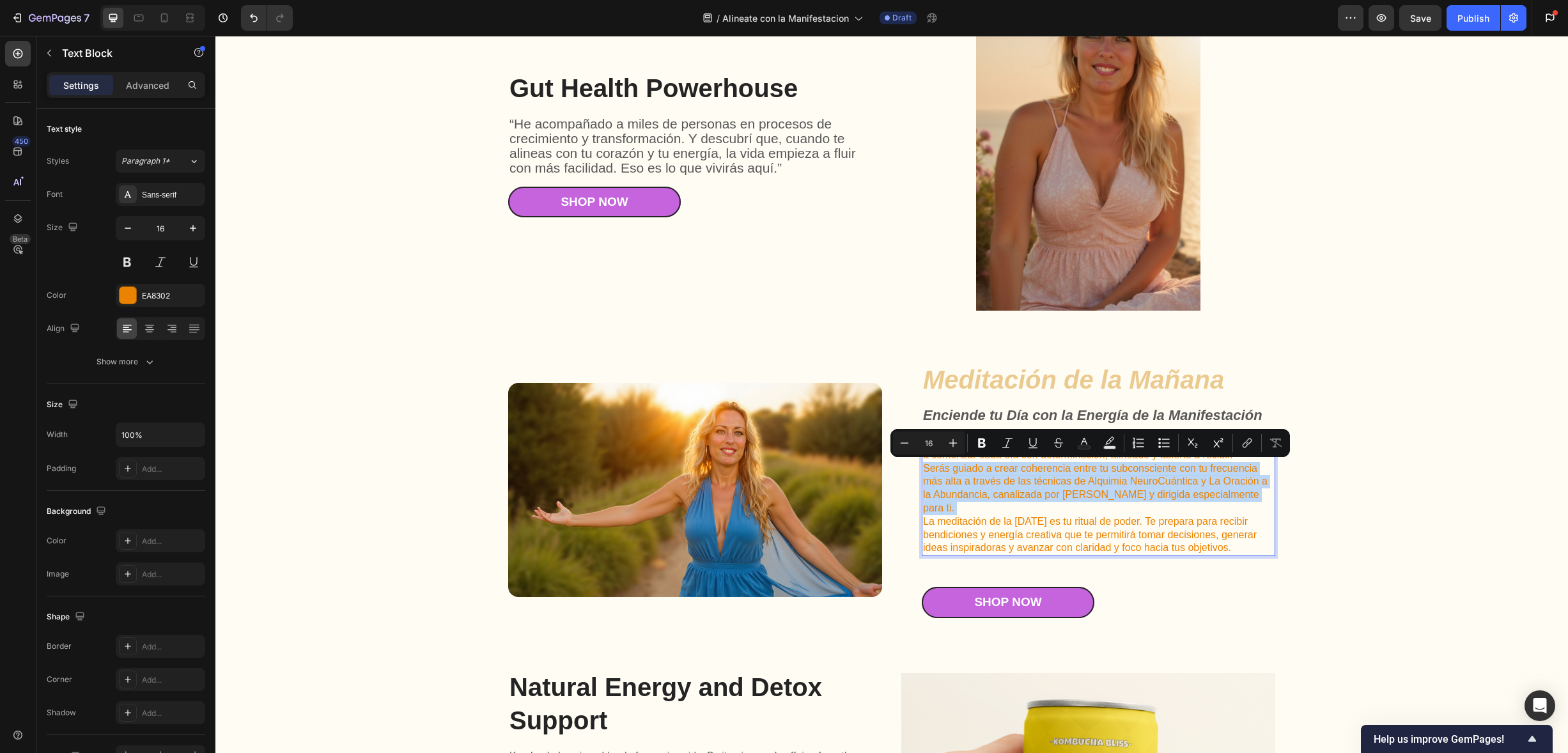
click at [1044, 470] on p "Serás guiado a crear coherencia entre tu subconsciente con tu frecuencia más al…" at bounding box center [1098, 489] width 351 height 53
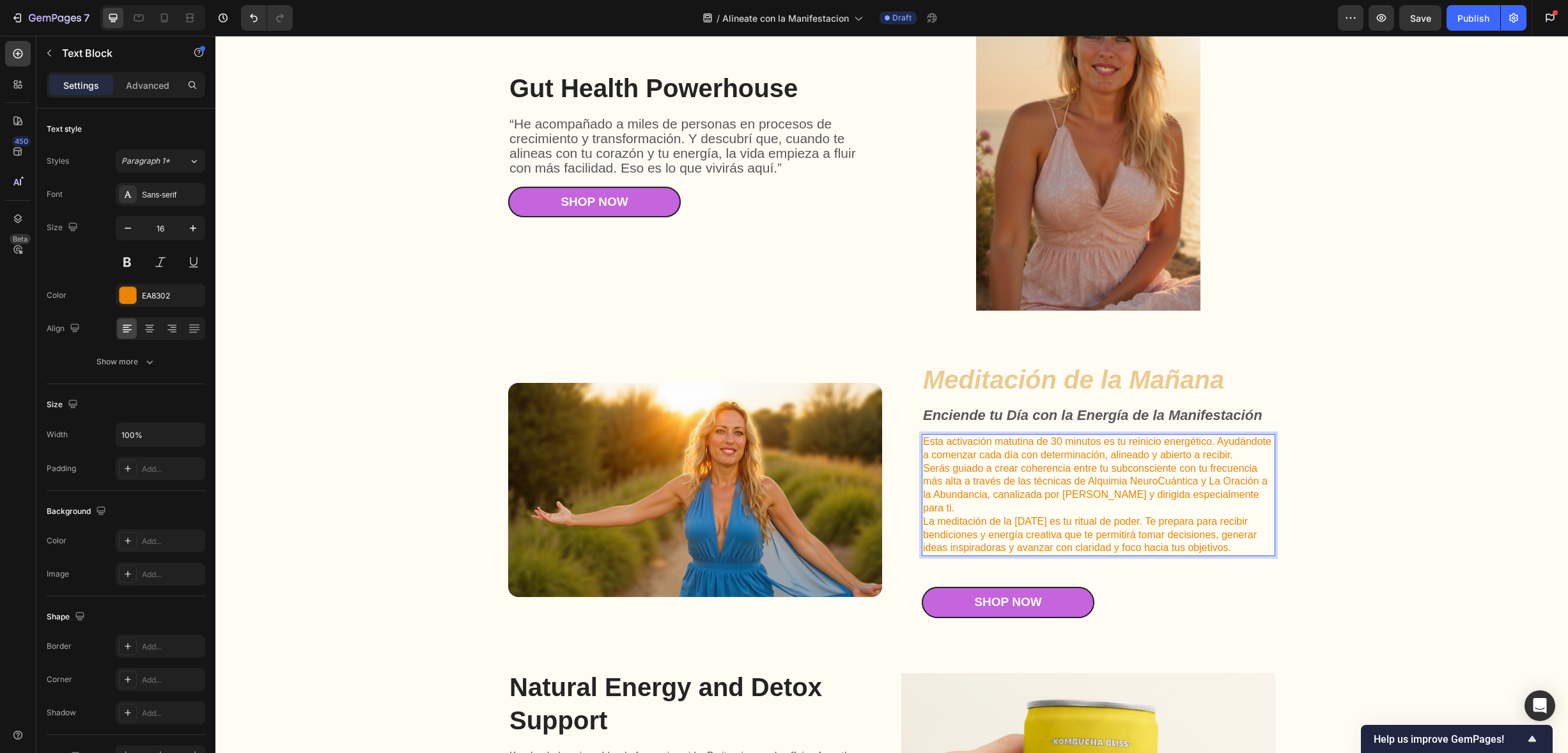
drag, startPoint x: 1153, startPoint y: 505, endPoint x: 1205, endPoint y: 514, distance: 52.8
click at [1153, 516] on p "La meditación de la [DATE] es tu ritual de poder. Te prepara para recibir bendi…" at bounding box center [1098, 536] width 351 height 40
drag, startPoint x: 1230, startPoint y: 533, endPoint x: 917, endPoint y: 438, distance: 327.1
click at [922, 438] on div "Esta activación matutina de 30 minutos es tu reinicio energético. Ayudándote a …" at bounding box center [1098, 496] width 353 height 122
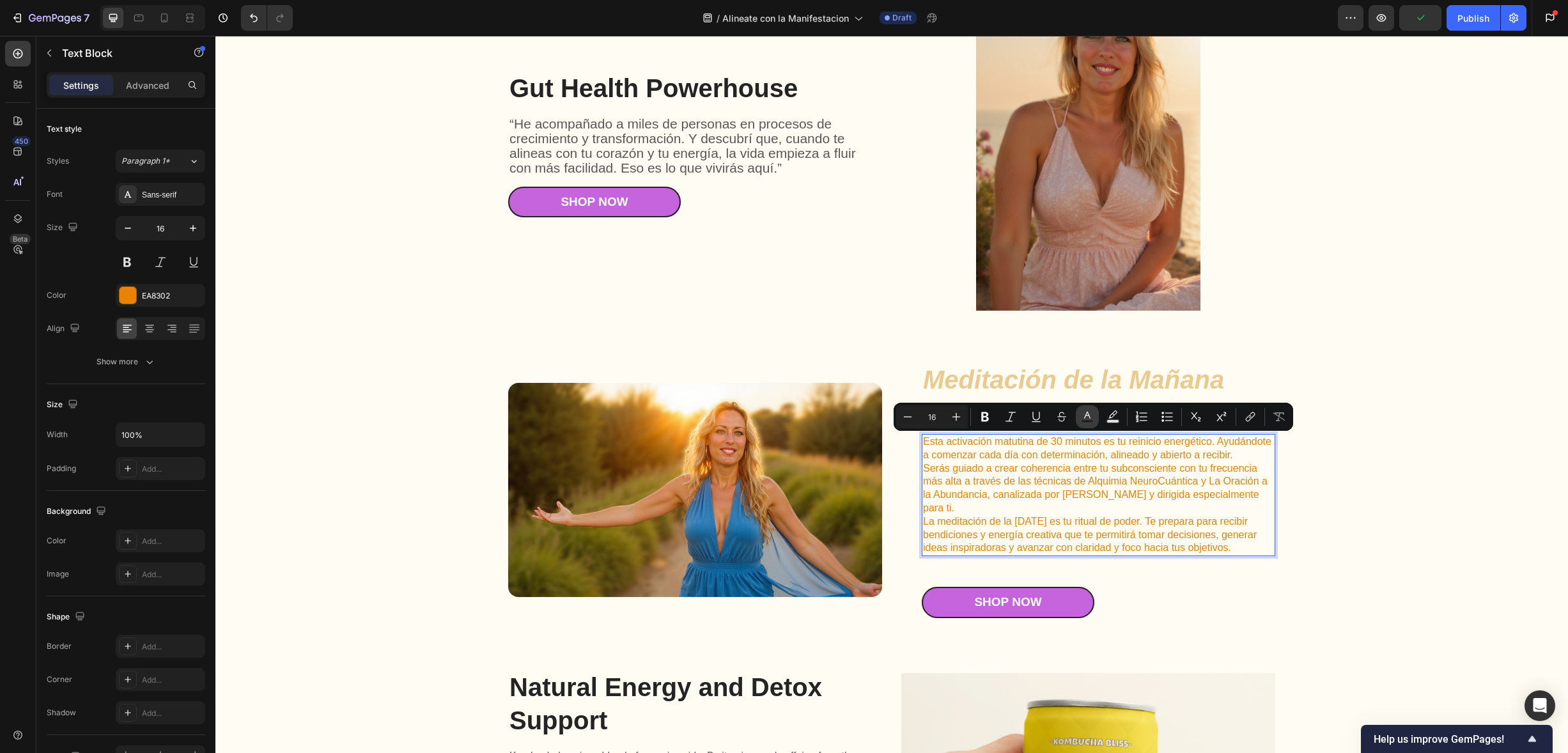
click at [1095, 417] on button "Text Color" at bounding box center [1087, 417] width 23 height 23
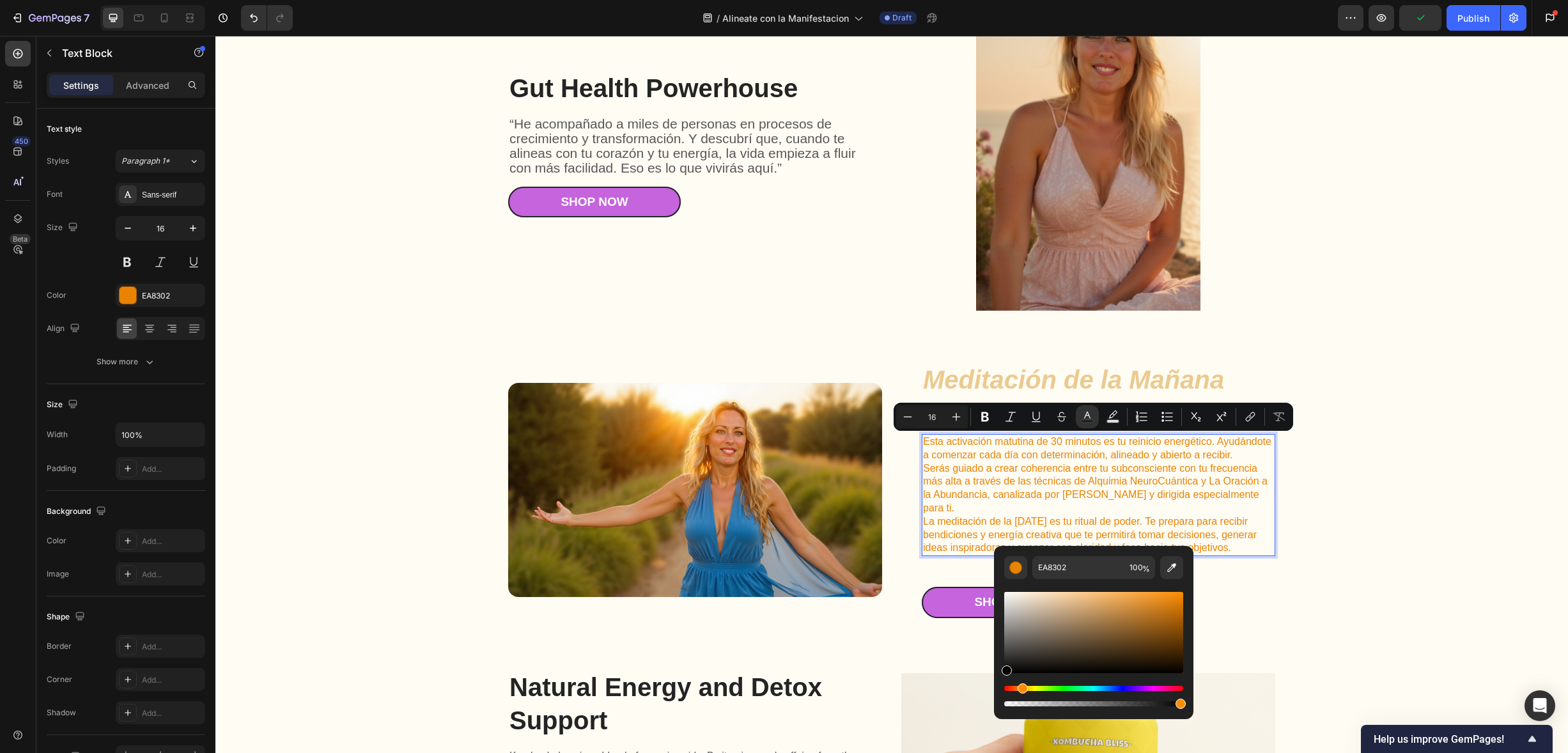
drag, startPoint x: 1015, startPoint y: 626, endPoint x: 995, endPoint y: 683, distance: 60.4
click at [996, 693] on div "EA8302 100 %" at bounding box center [1093, 627] width 199 height 163
type input "000000"
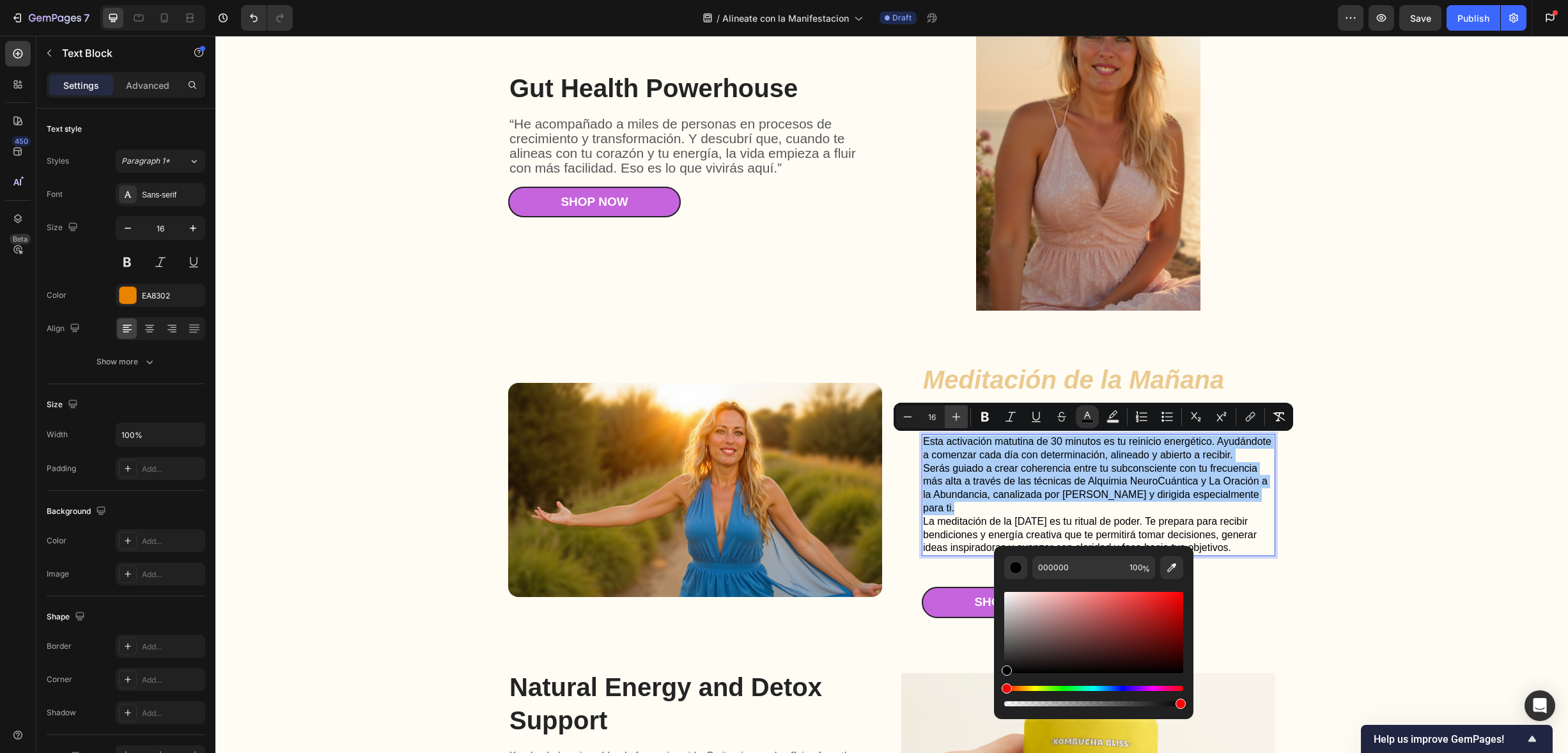
click at [957, 418] on icon "Editor contextual toolbar" at bounding box center [955, 417] width 12 height 12
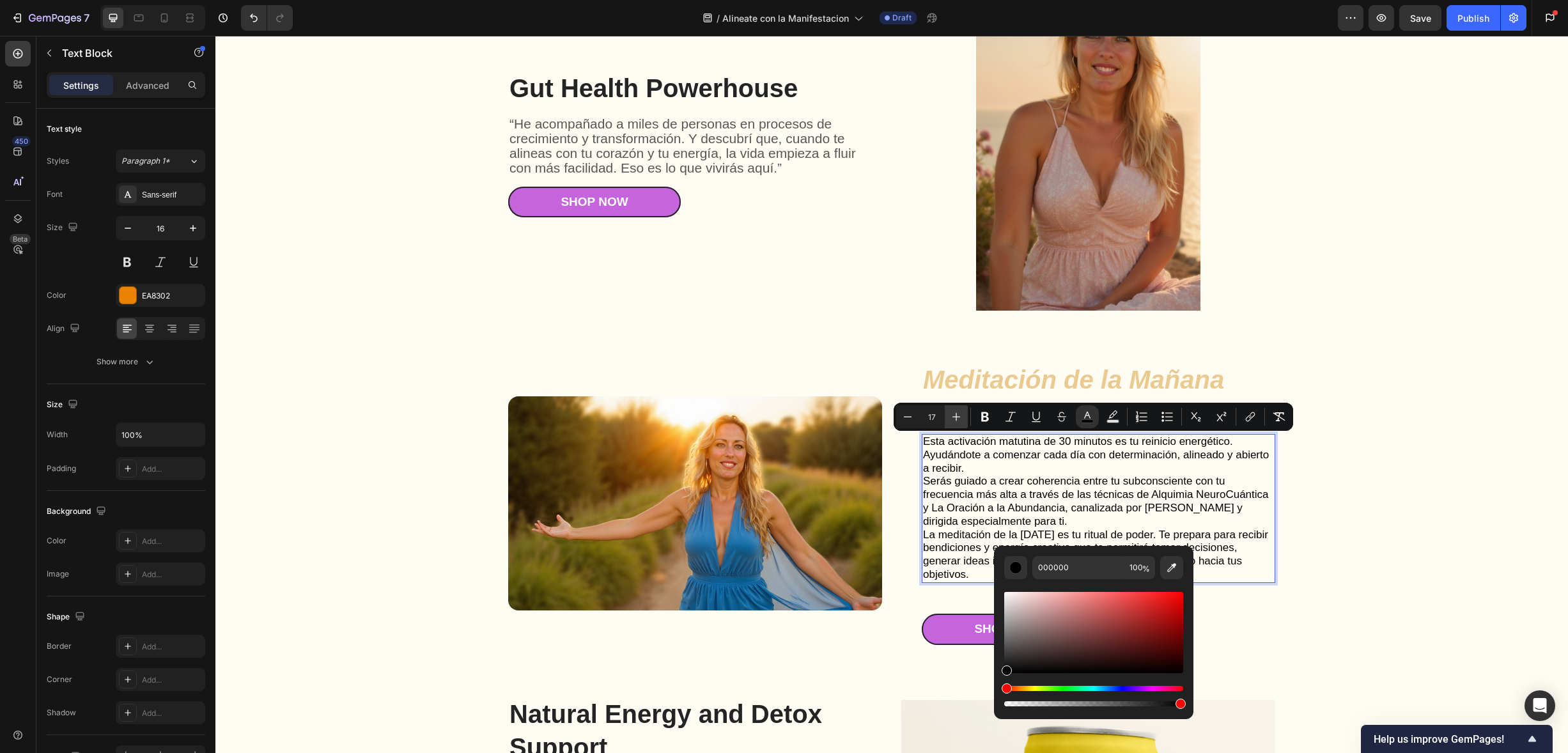
click at [957, 417] on icon "Editor contextual toolbar" at bounding box center [955, 417] width 12 height 12
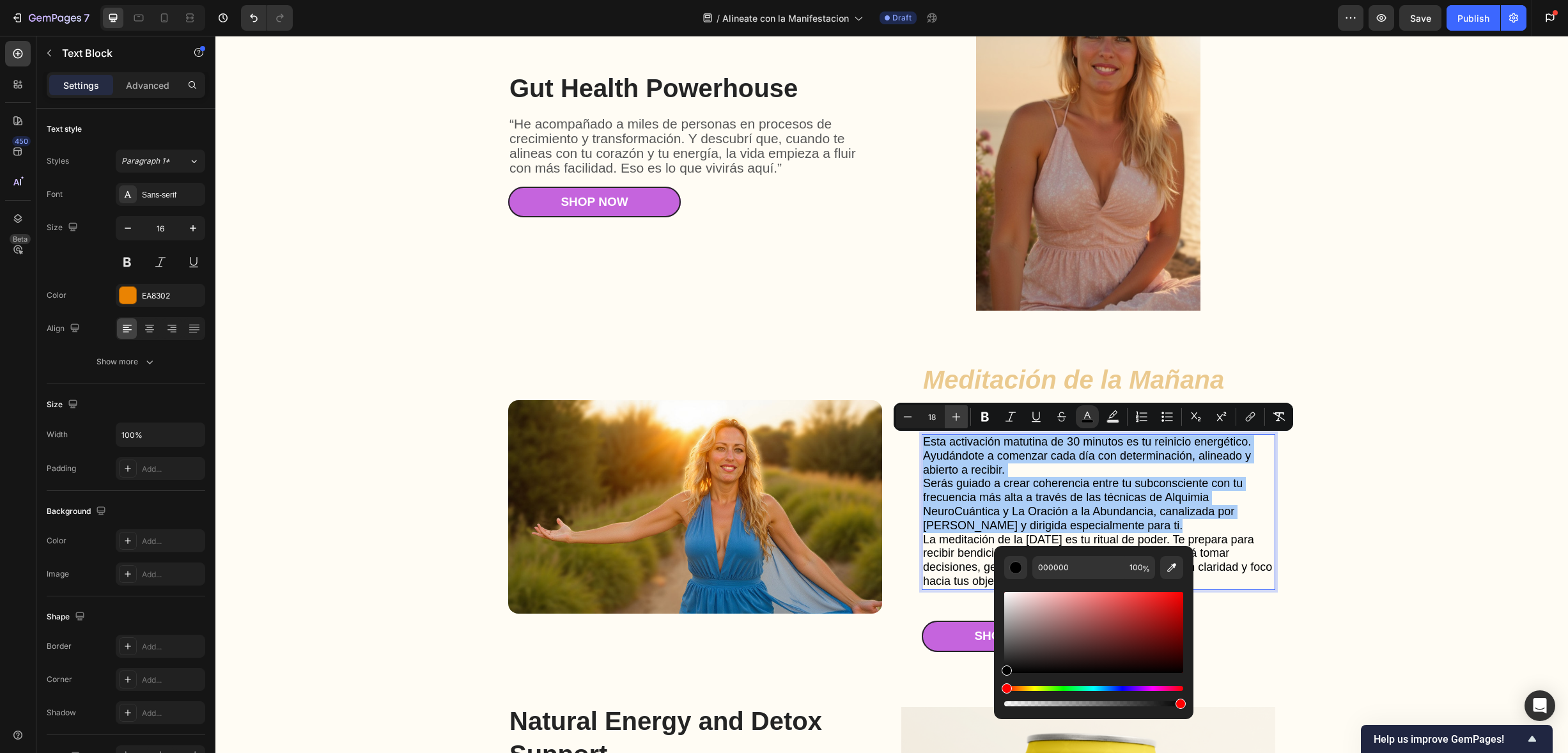
click at [957, 417] on icon "Editor contextual toolbar" at bounding box center [956, 417] width 9 height 9
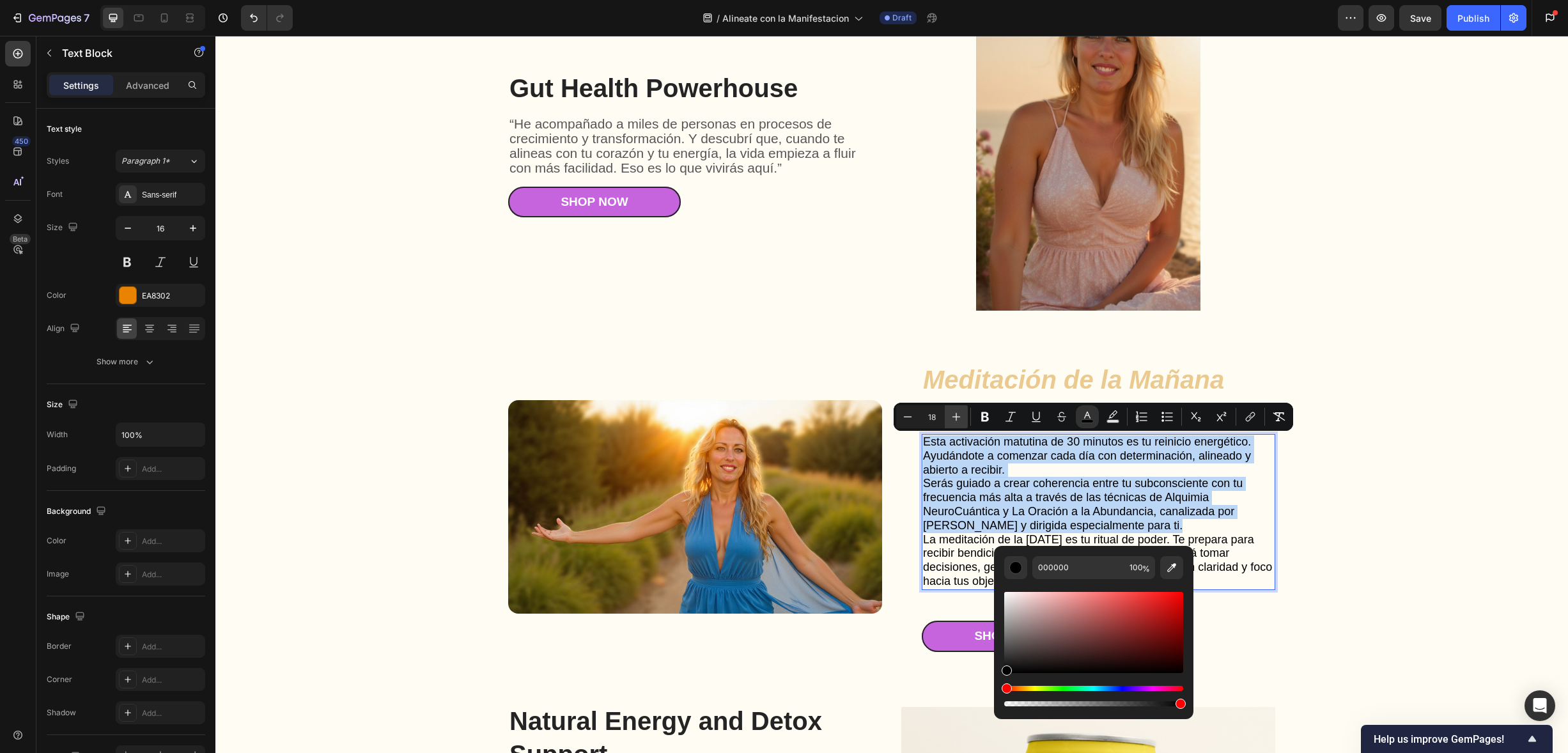
type input "19"
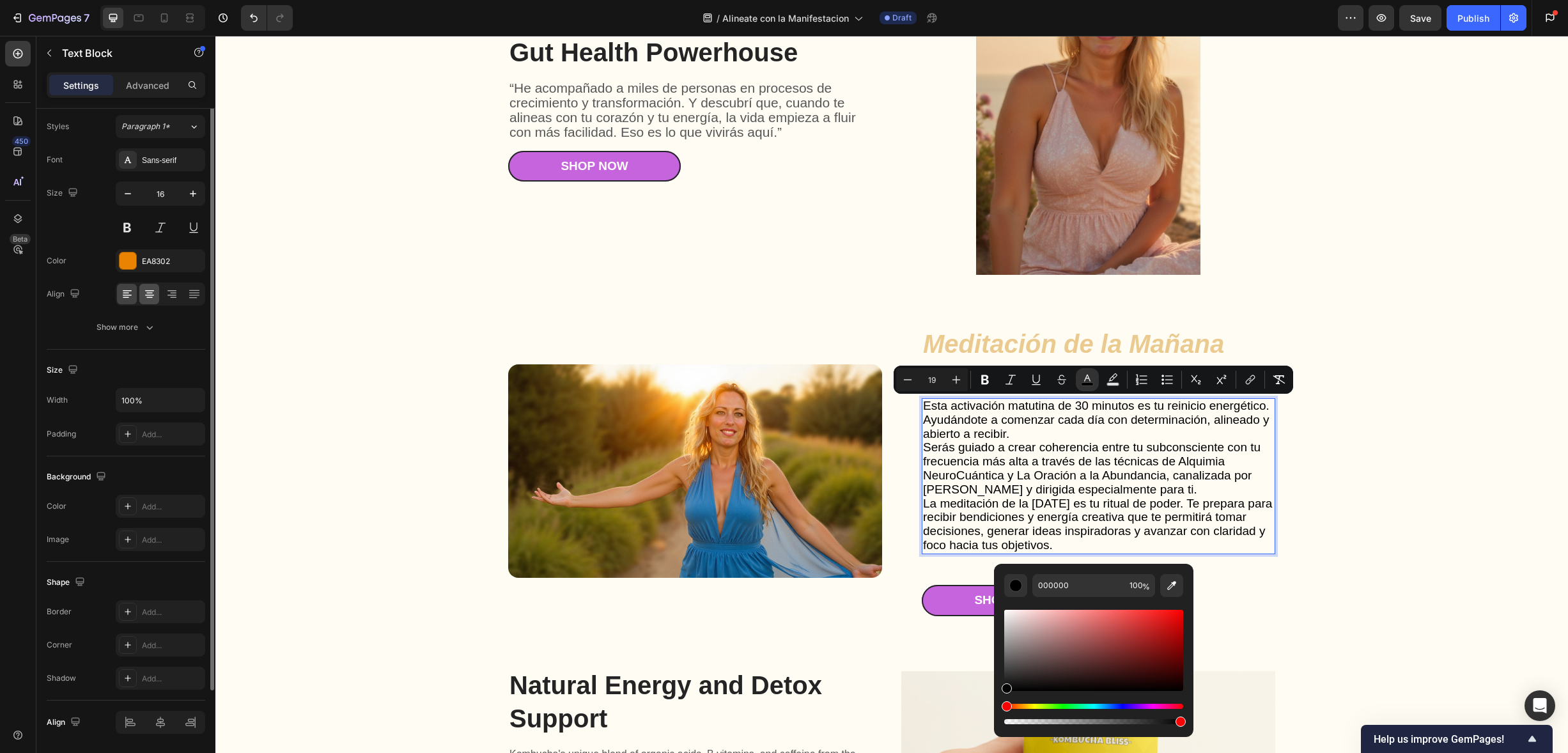
scroll to position [77, 0]
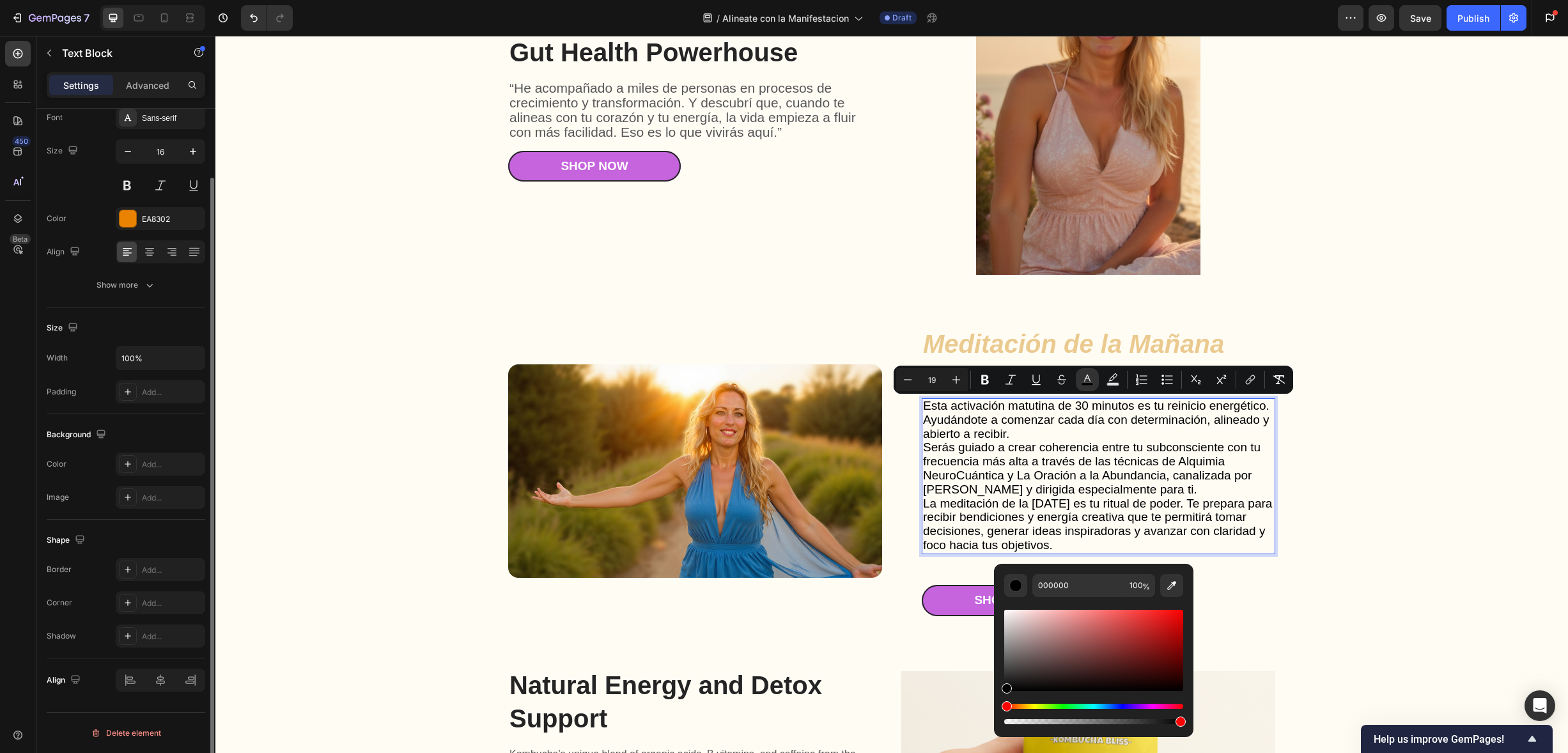
click at [168, 328] on div "Size" at bounding box center [126, 327] width 158 height 20
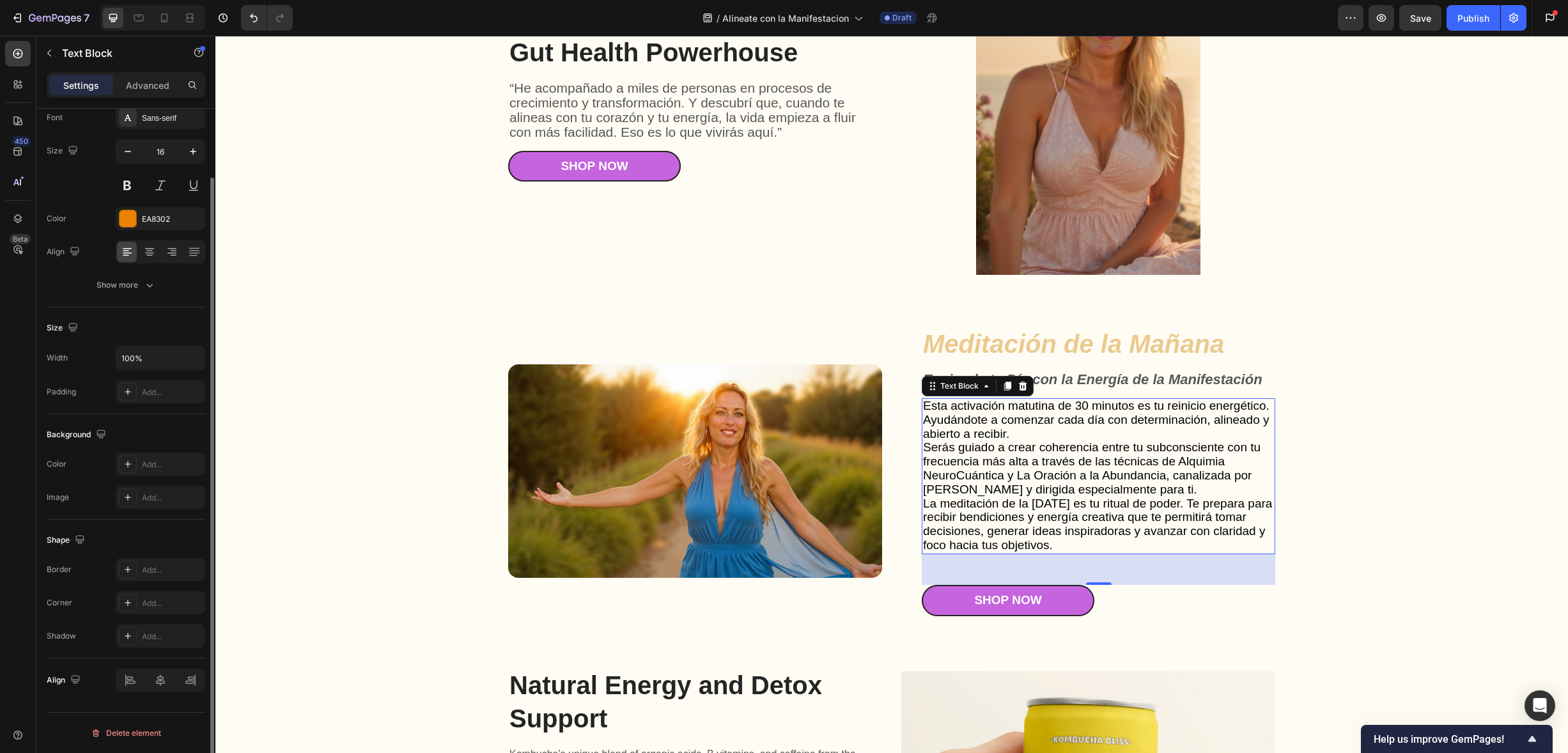
click at [151, 323] on div "Size" at bounding box center [126, 327] width 158 height 20
click at [156, 356] on input "100%" at bounding box center [160, 358] width 89 height 23
click at [180, 328] on div "Size" at bounding box center [126, 327] width 158 height 20
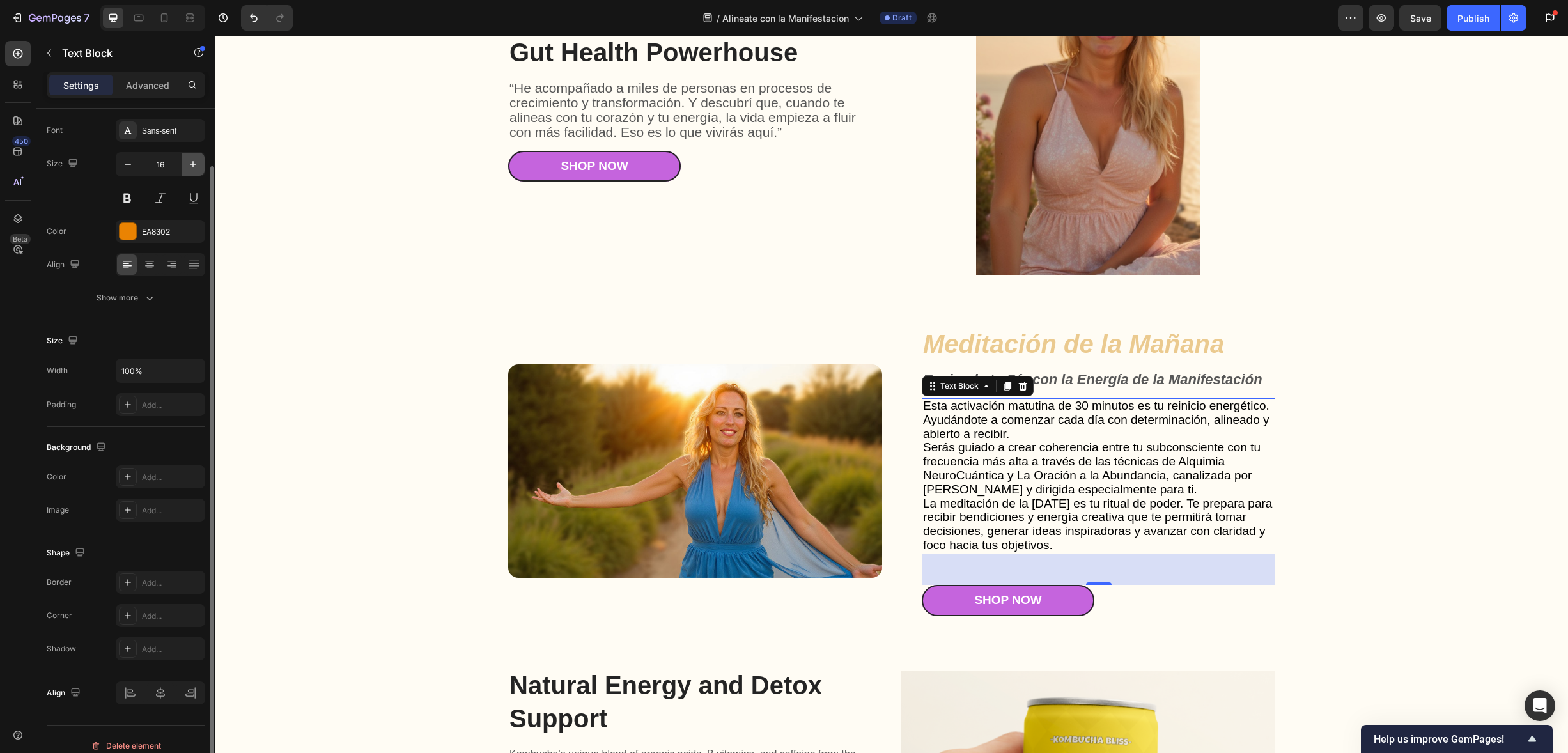
click at [197, 164] on icon "button" at bounding box center [192, 164] width 12 height 12
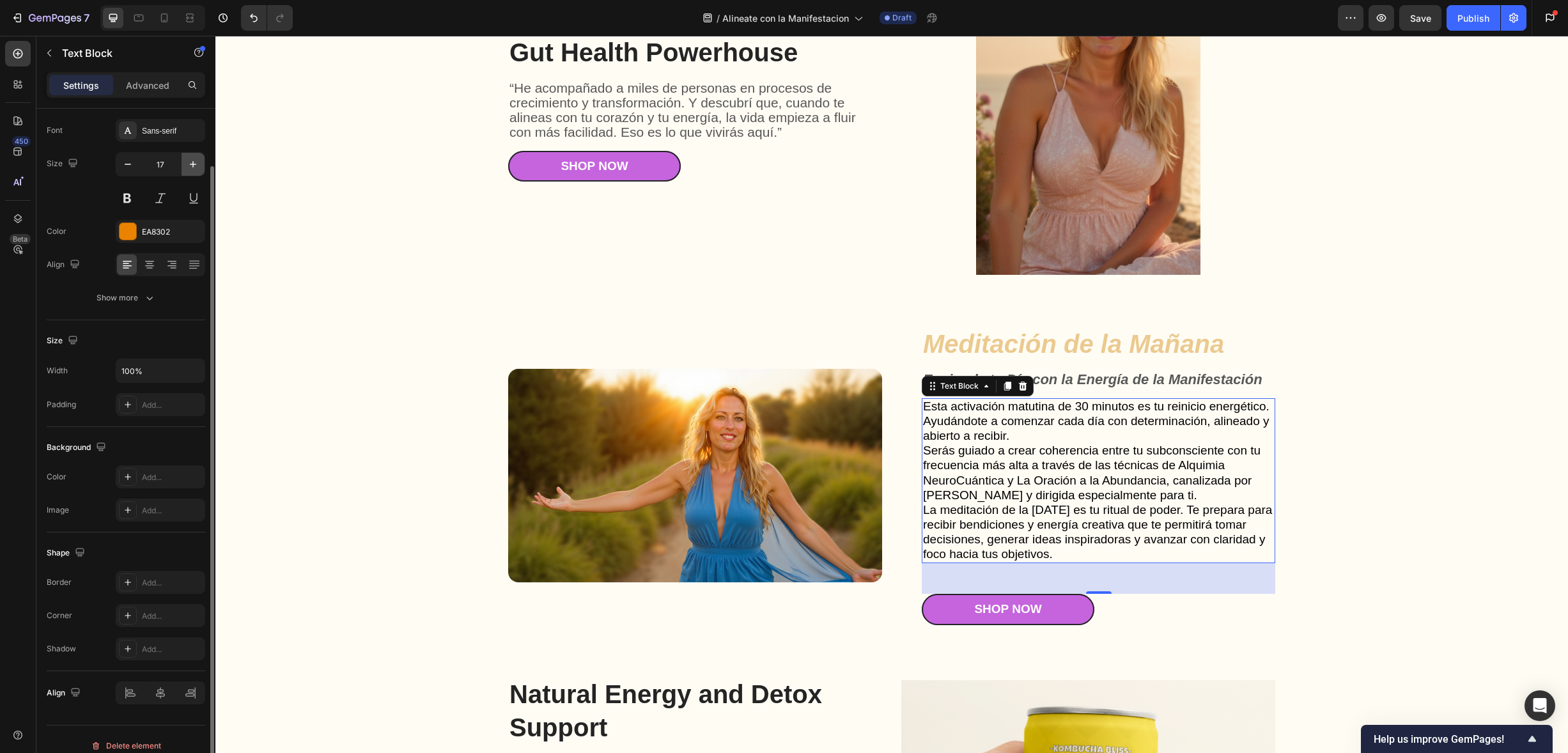
click at [197, 164] on icon "button" at bounding box center [192, 164] width 12 height 12
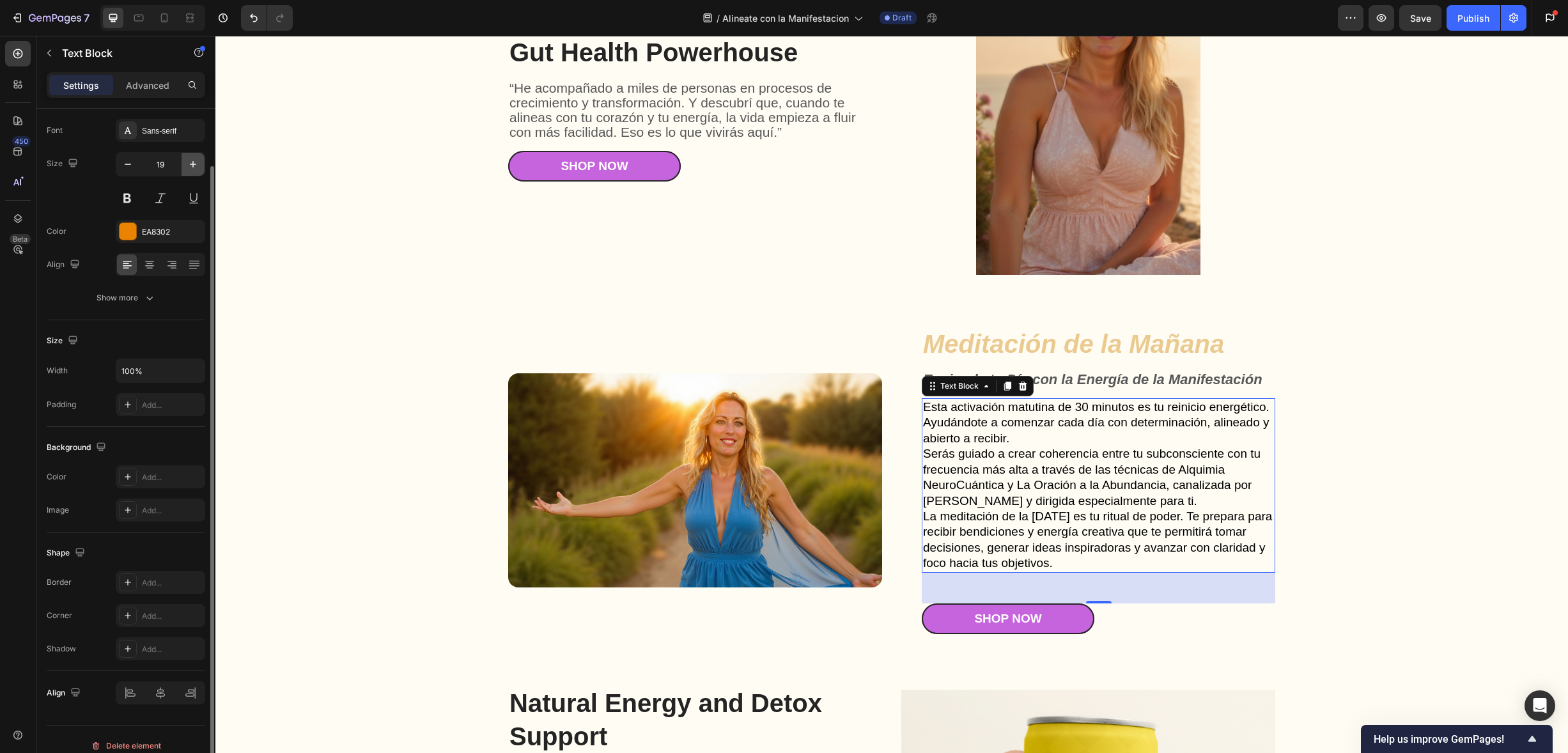
click at [197, 164] on icon "button" at bounding box center [192, 164] width 12 height 12
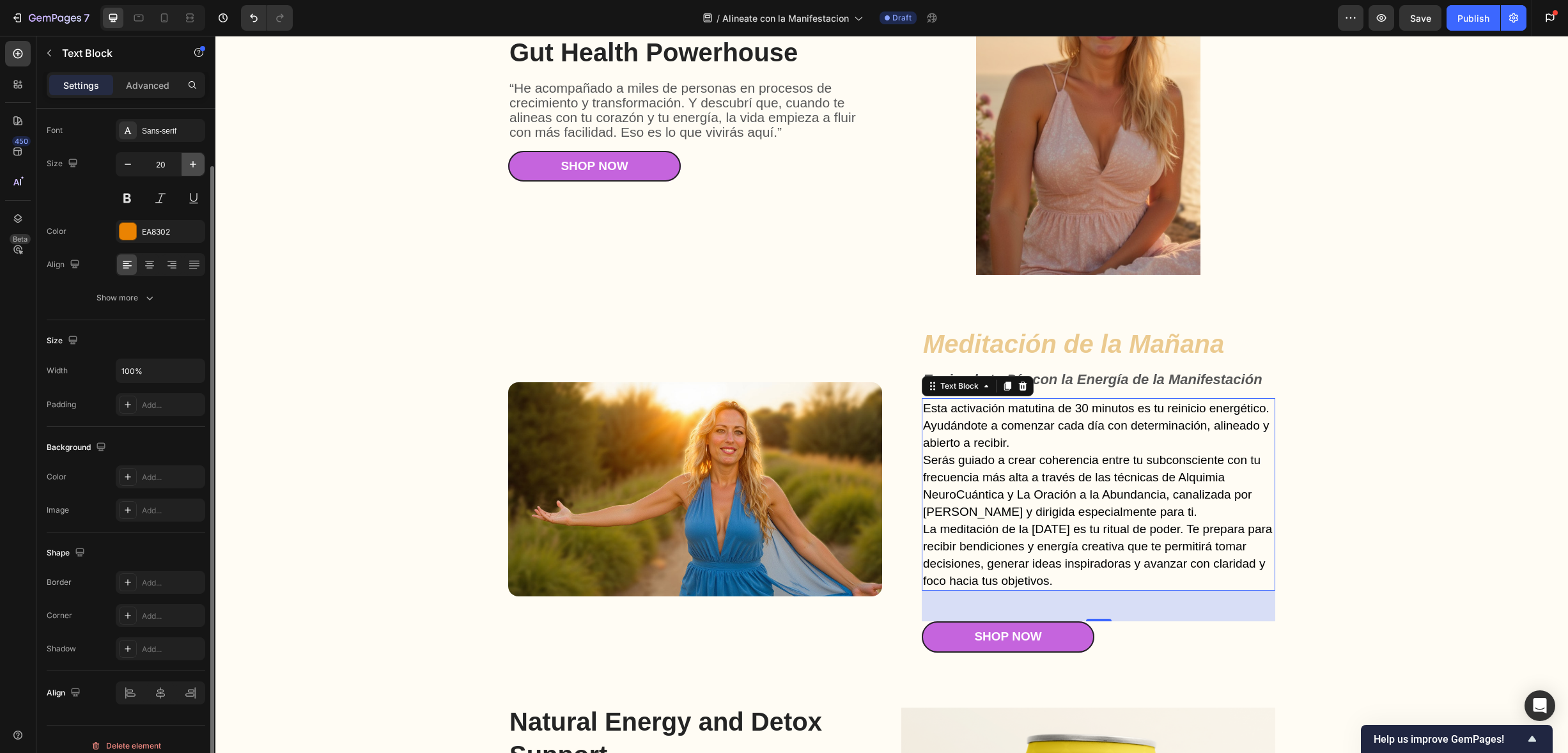
click at [197, 164] on icon "button" at bounding box center [192, 164] width 12 height 12
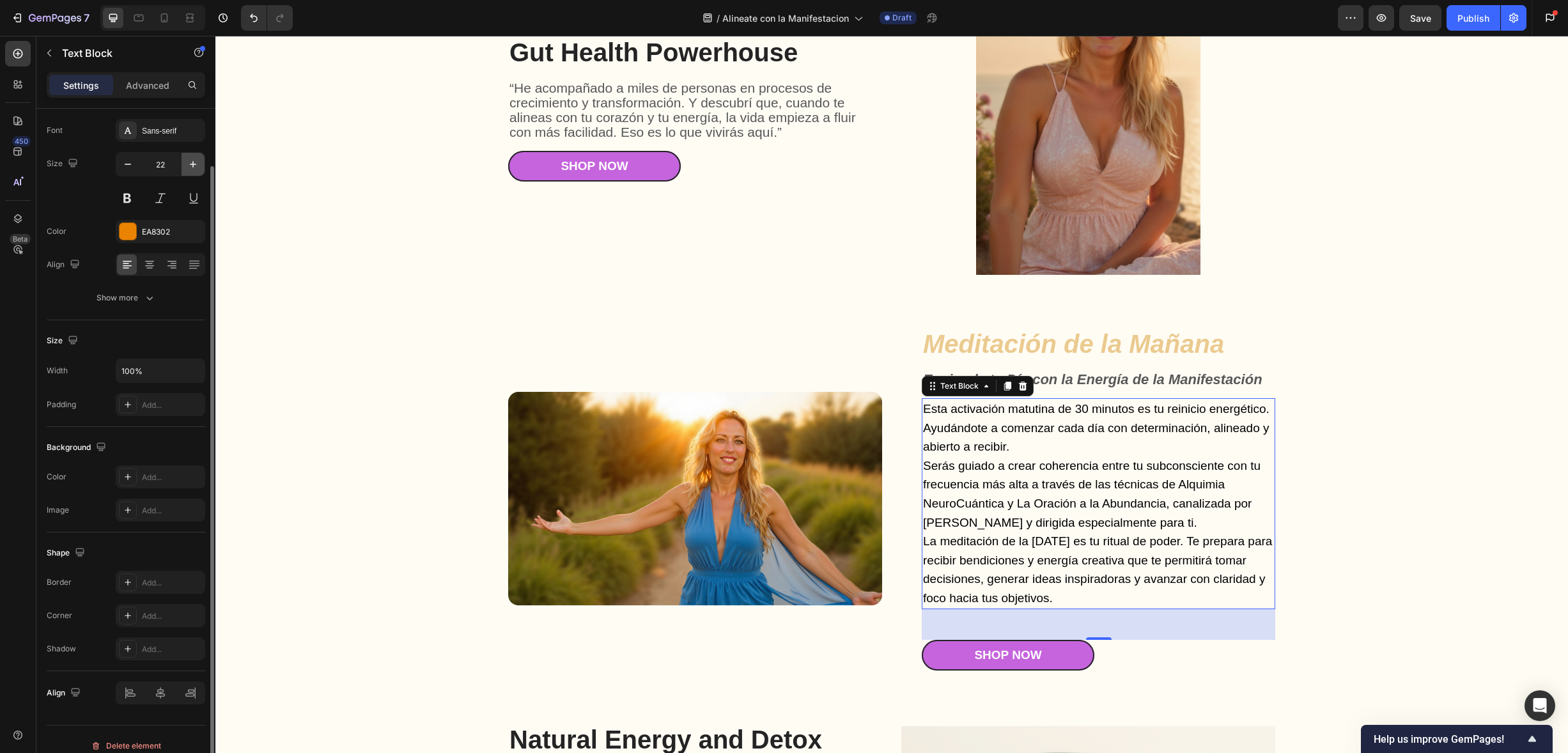
click at [197, 164] on icon "button" at bounding box center [192, 164] width 12 height 12
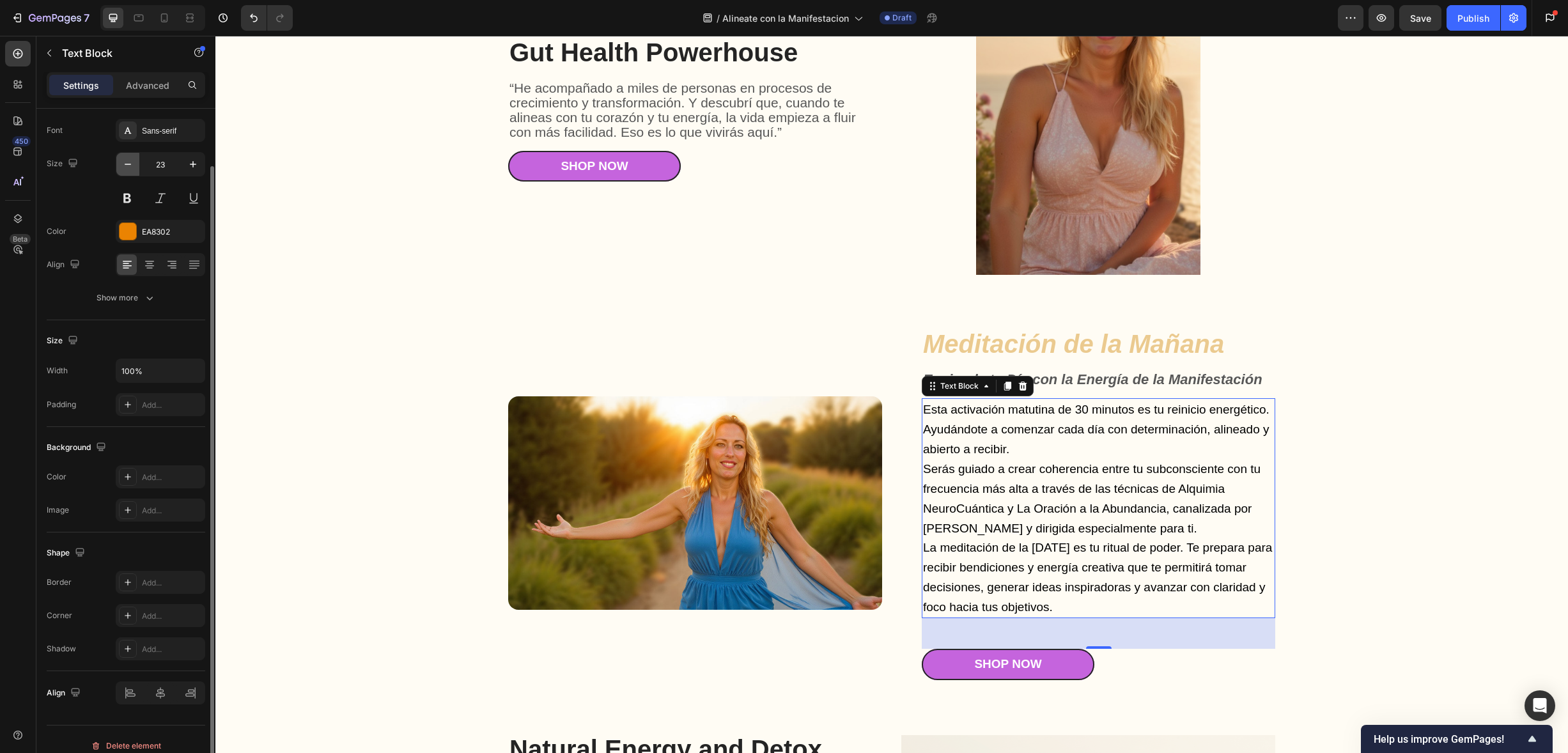
click at [128, 164] on icon "button" at bounding box center [128, 164] width 7 height 1
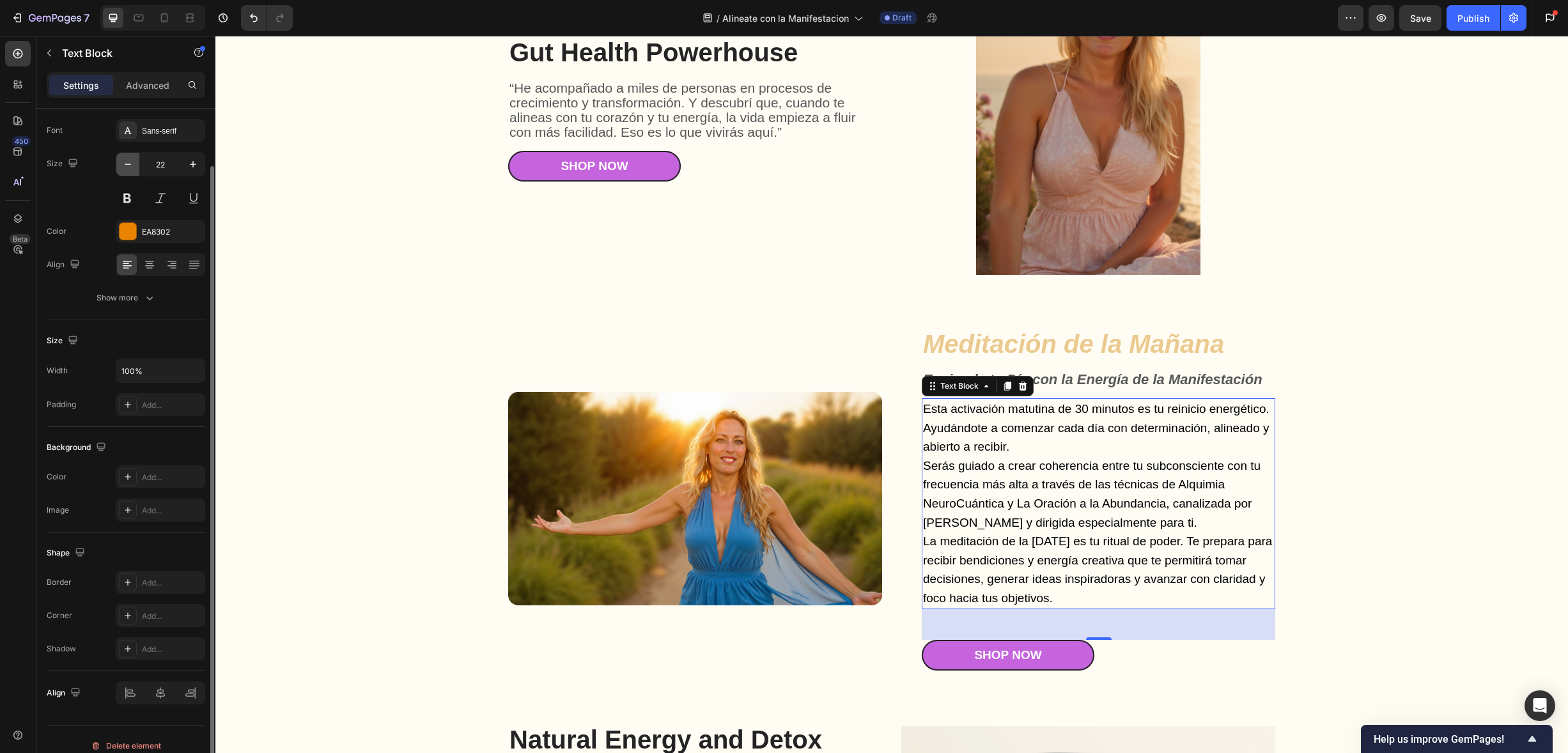
click at [128, 164] on icon "button" at bounding box center [128, 164] width 7 height 1
type input "21"
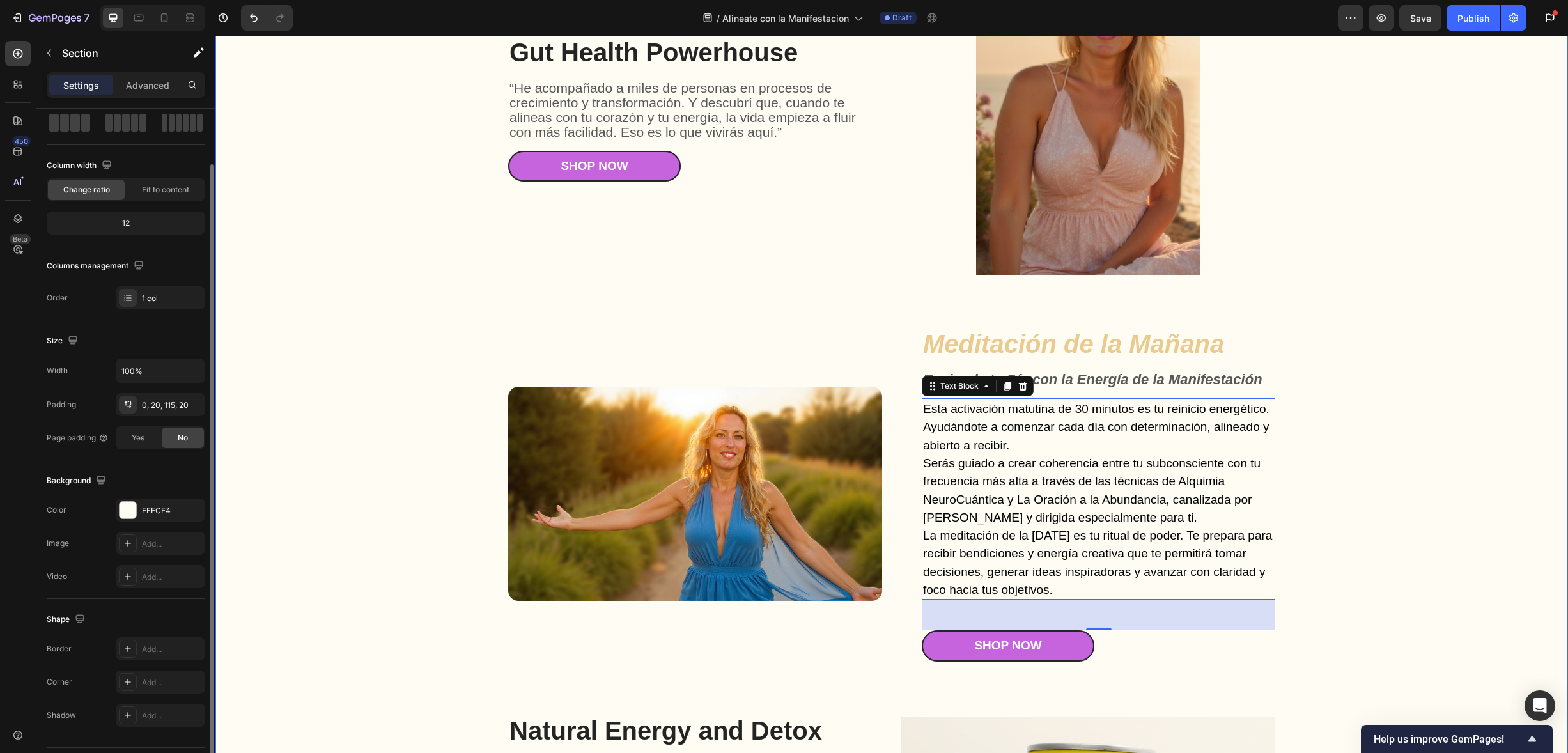
click at [1401, 378] on div "Gut Health Powerhouse Heading “He acompañado a miles de personas en procesos de…" at bounding box center [892, 464] width 1327 height 1048
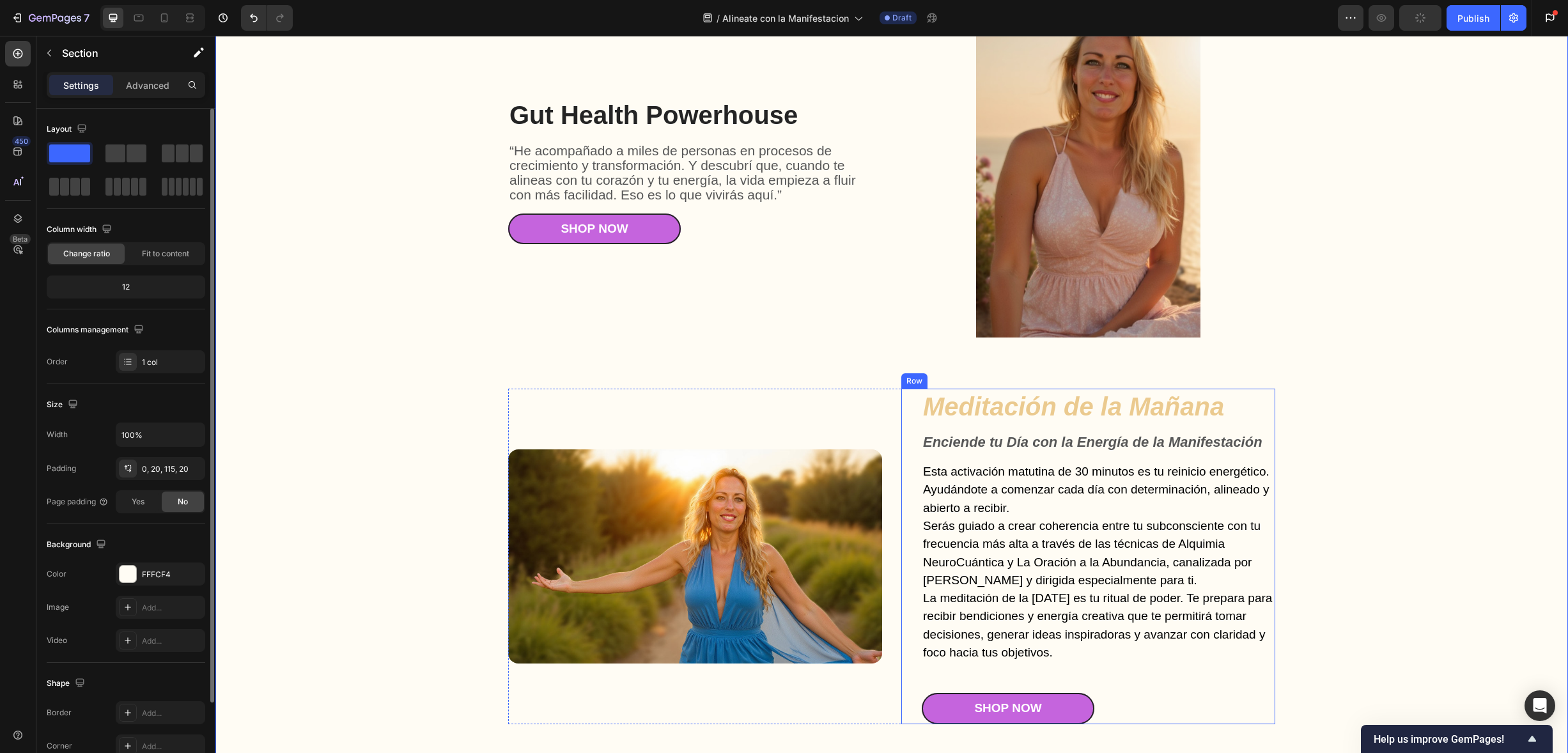
scroll to position [2265, 0]
click at [646, 428] on div "Image" at bounding box center [694, 558] width 374 height 336
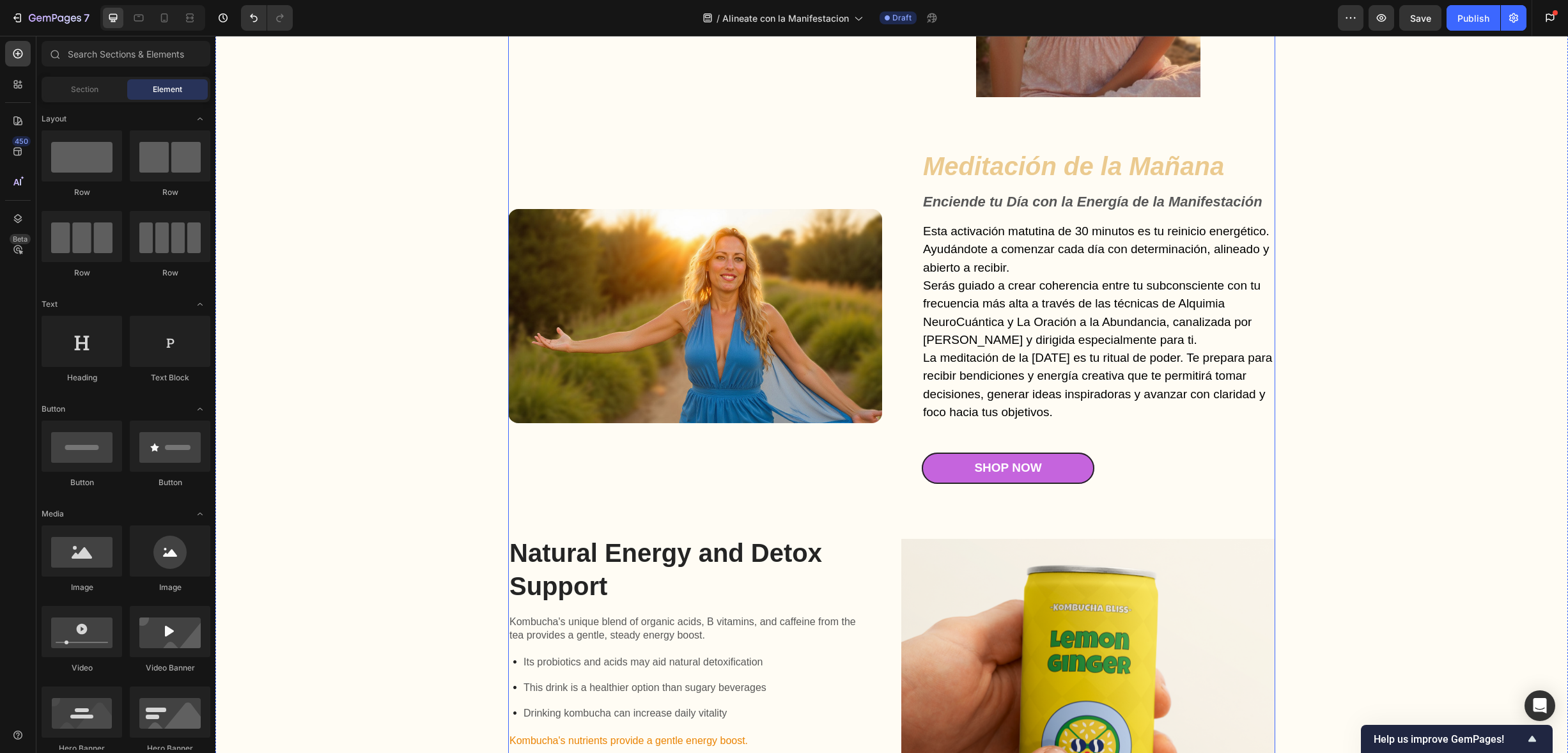
scroll to position [2503, 0]
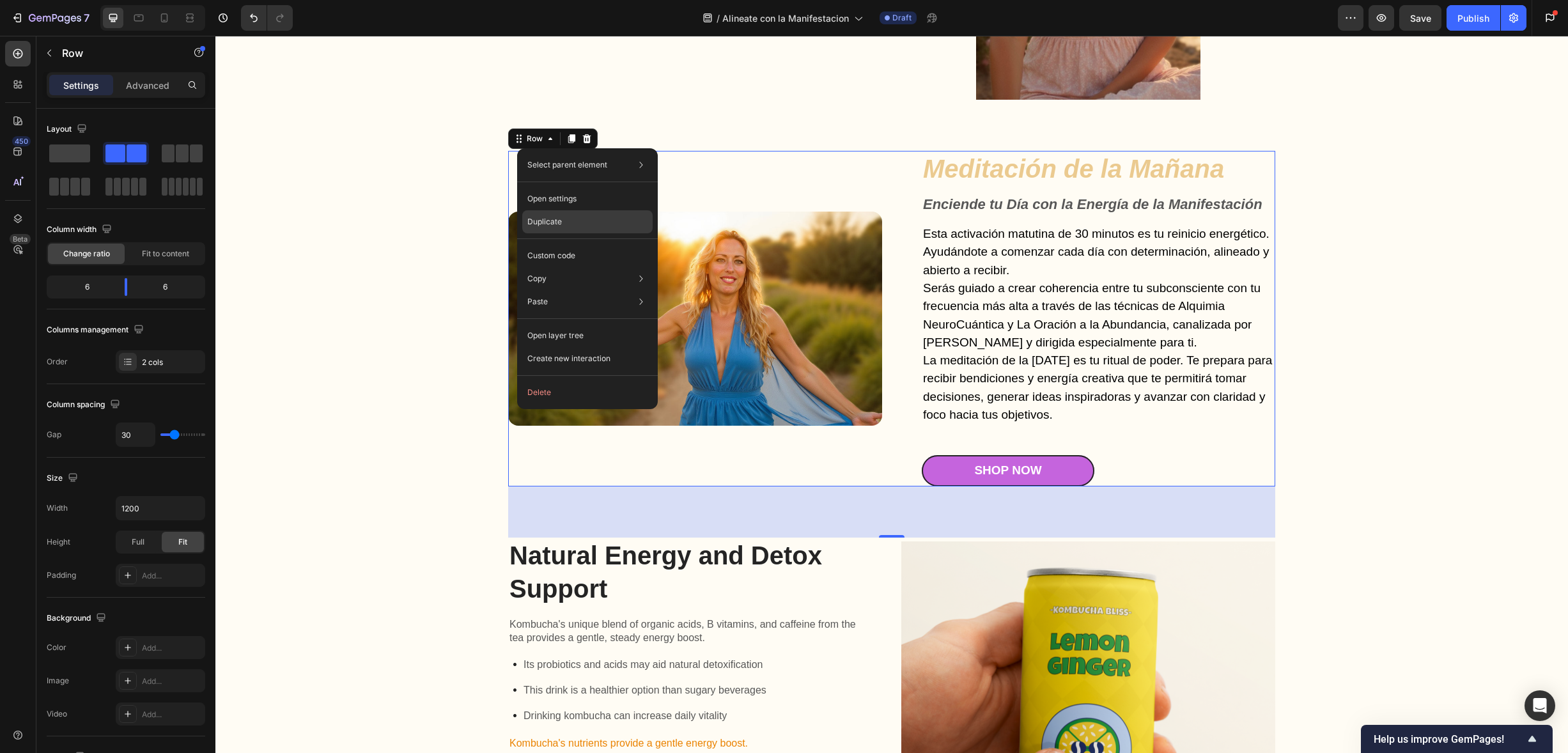
click at [567, 218] on div "Duplicate" at bounding box center [587, 222] width 131 height 23
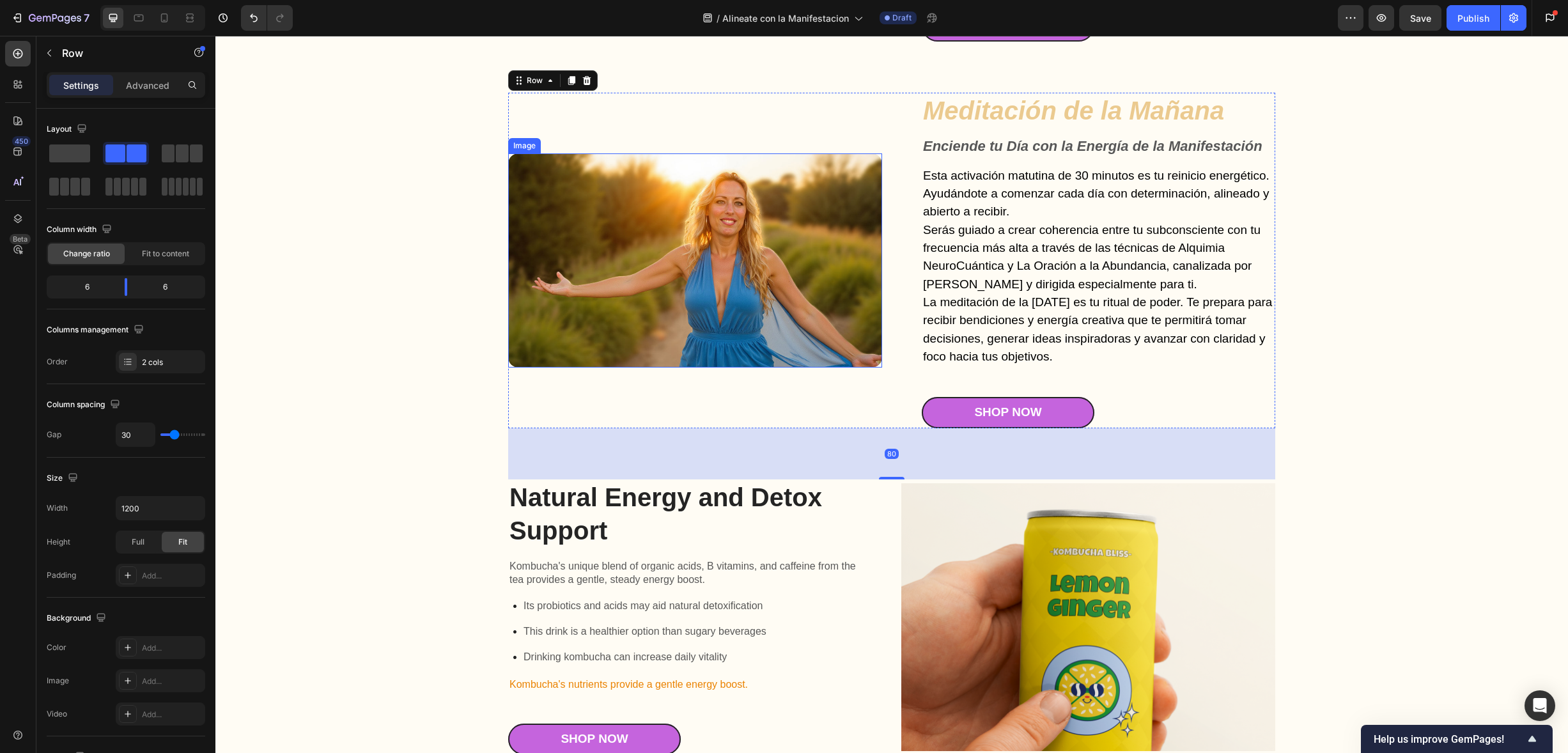
scroll to position [2954, 0]
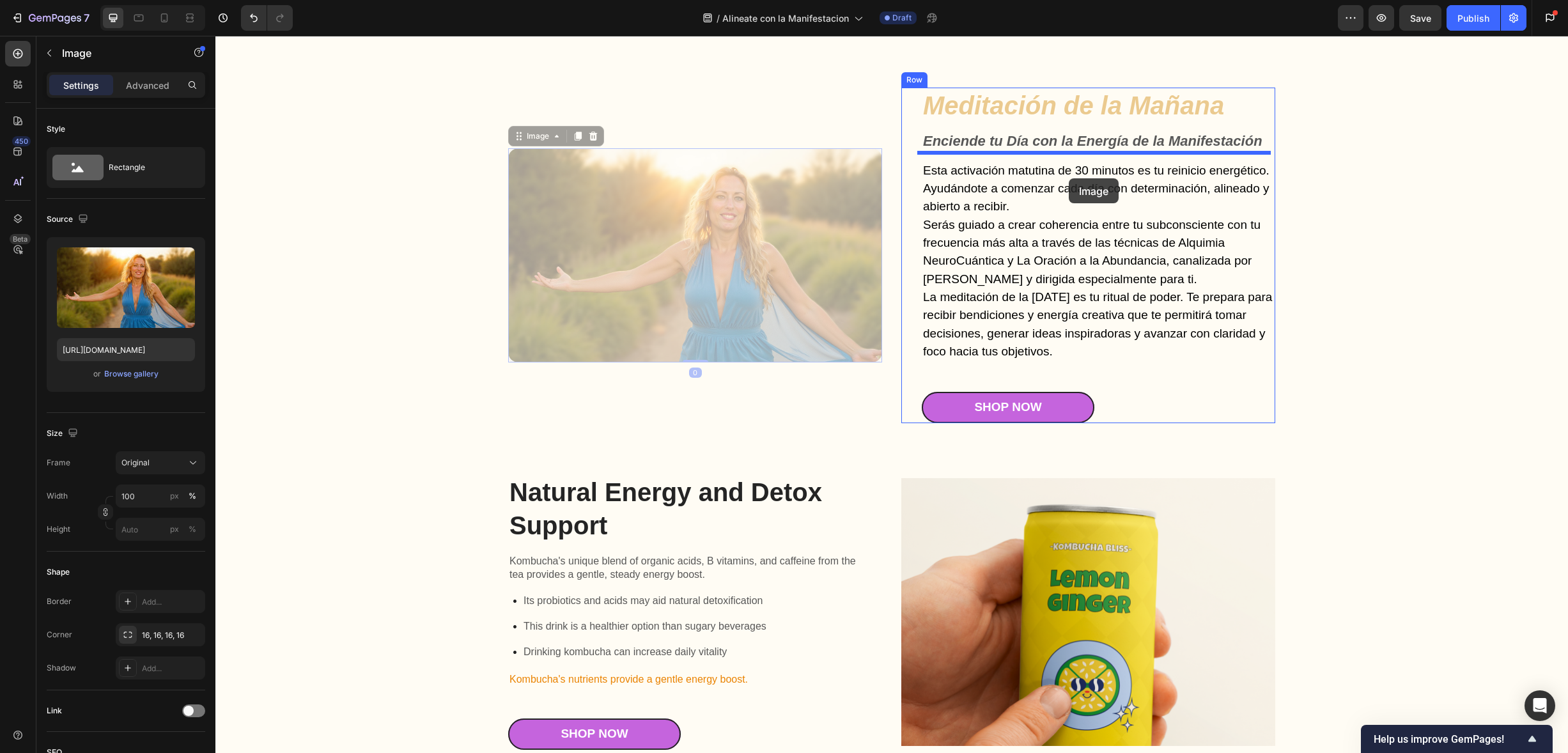
drag, startPoint x: 526, startPoint y: 133, endPoint x: 1069, endPoint y: 177, distance: 544.8
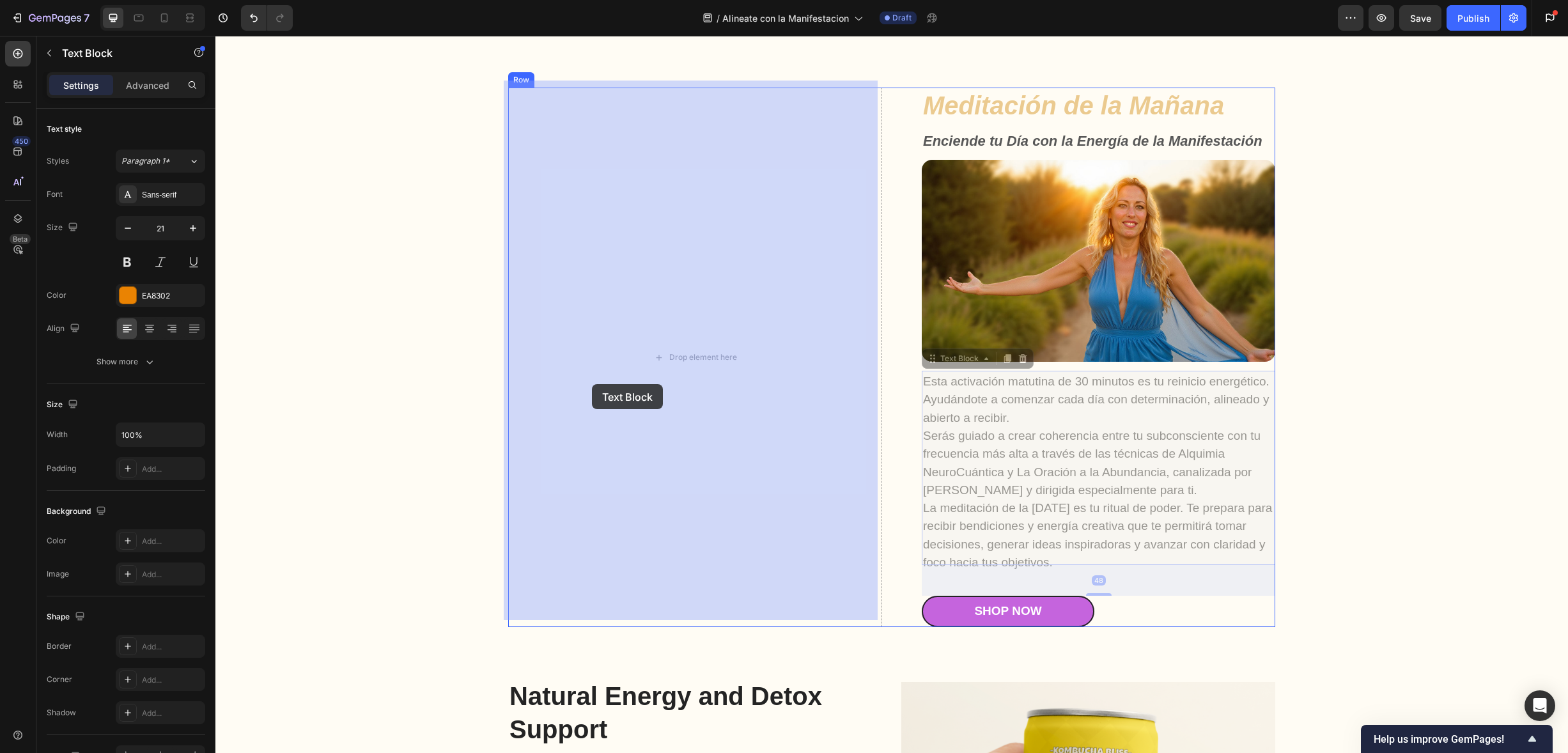
drag, startPoint x: 938, startPoint y: 355, endPoint x: 592, endPoint y: 384, distance: 347.2
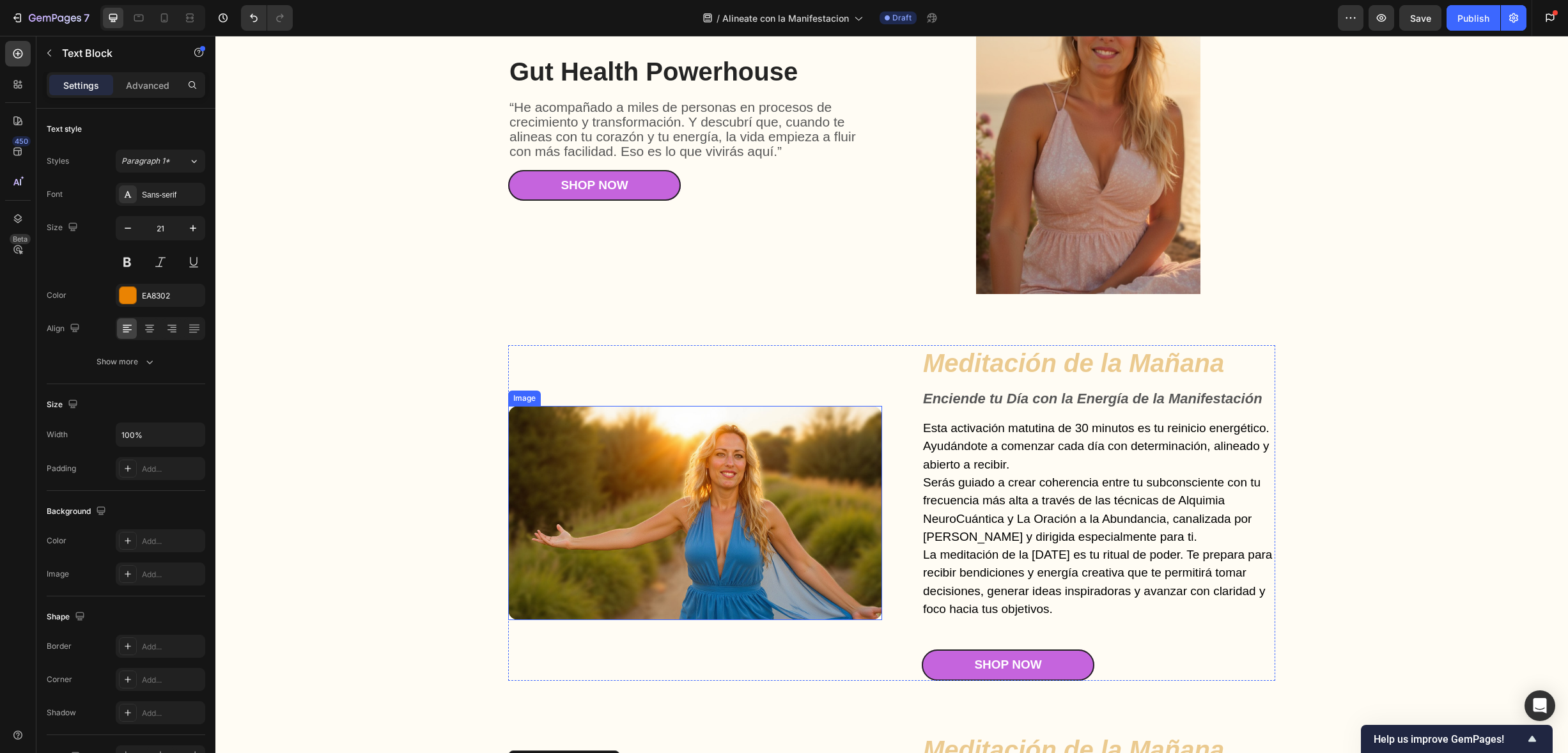
scroll to position [2348, 0]
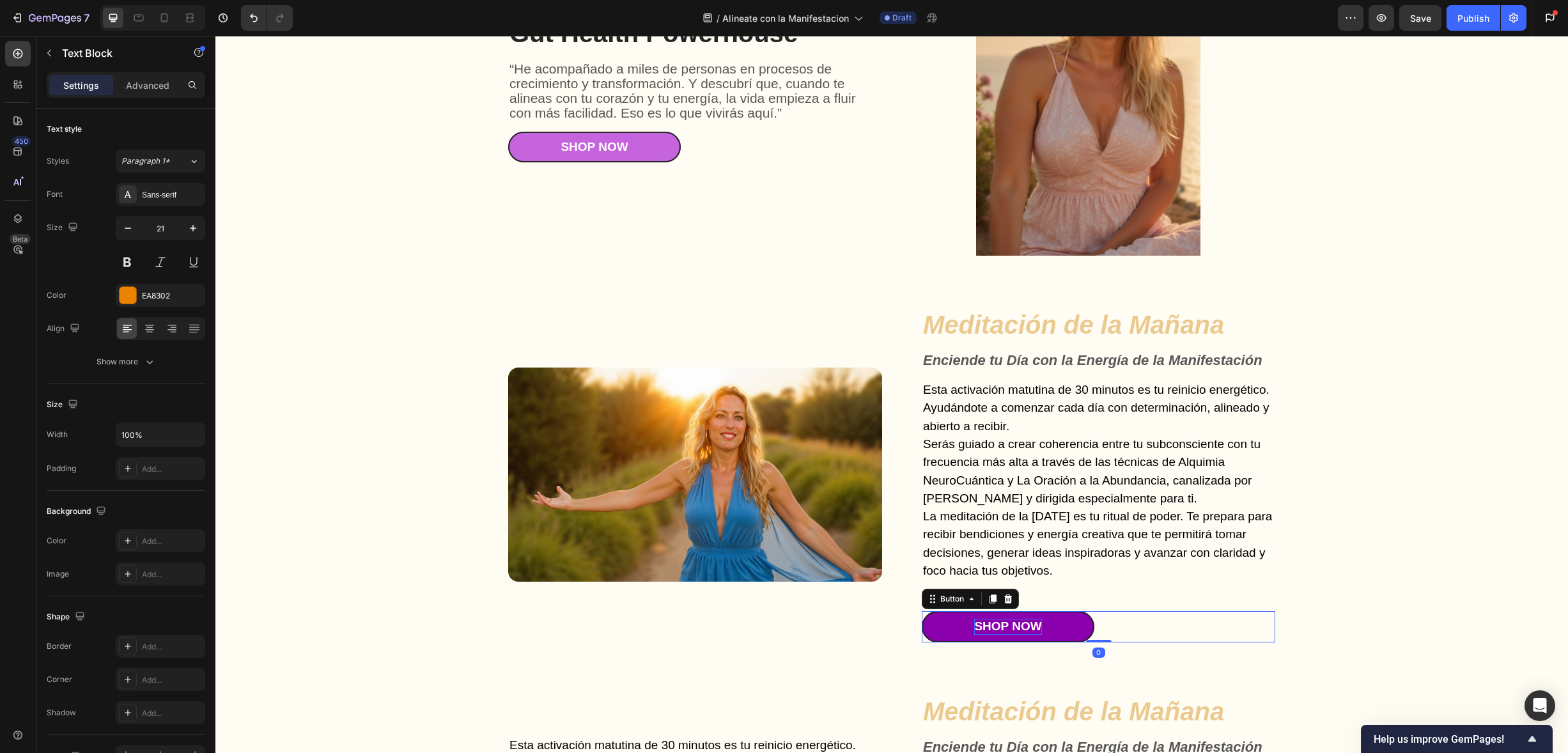
click at [995, 620] on div "Shop Now" at bounding box center [1008, 627] width 67 height 16
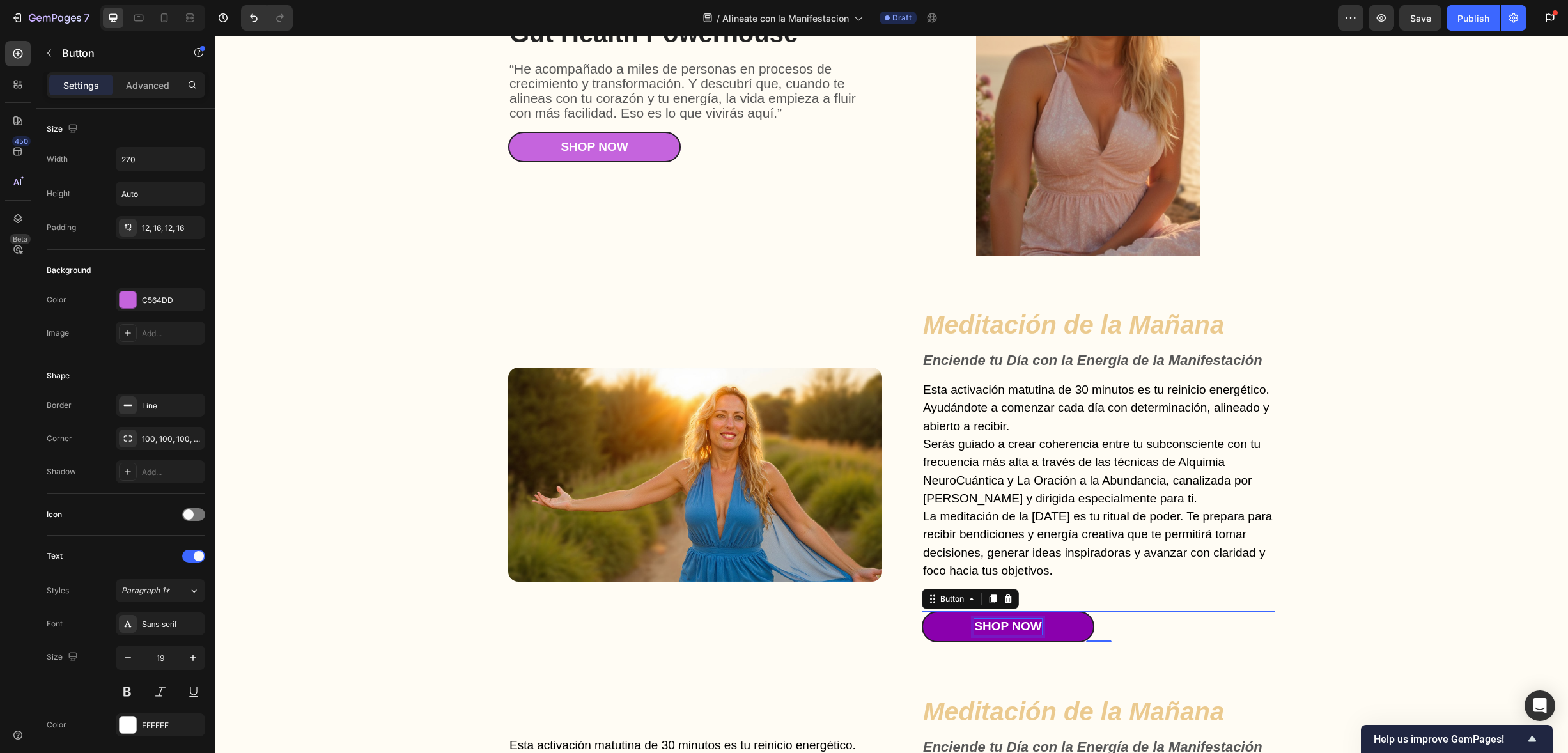
click at [1036, 620] on div "Shop Now" at bounding box center [1008, 627] width 67 height 16
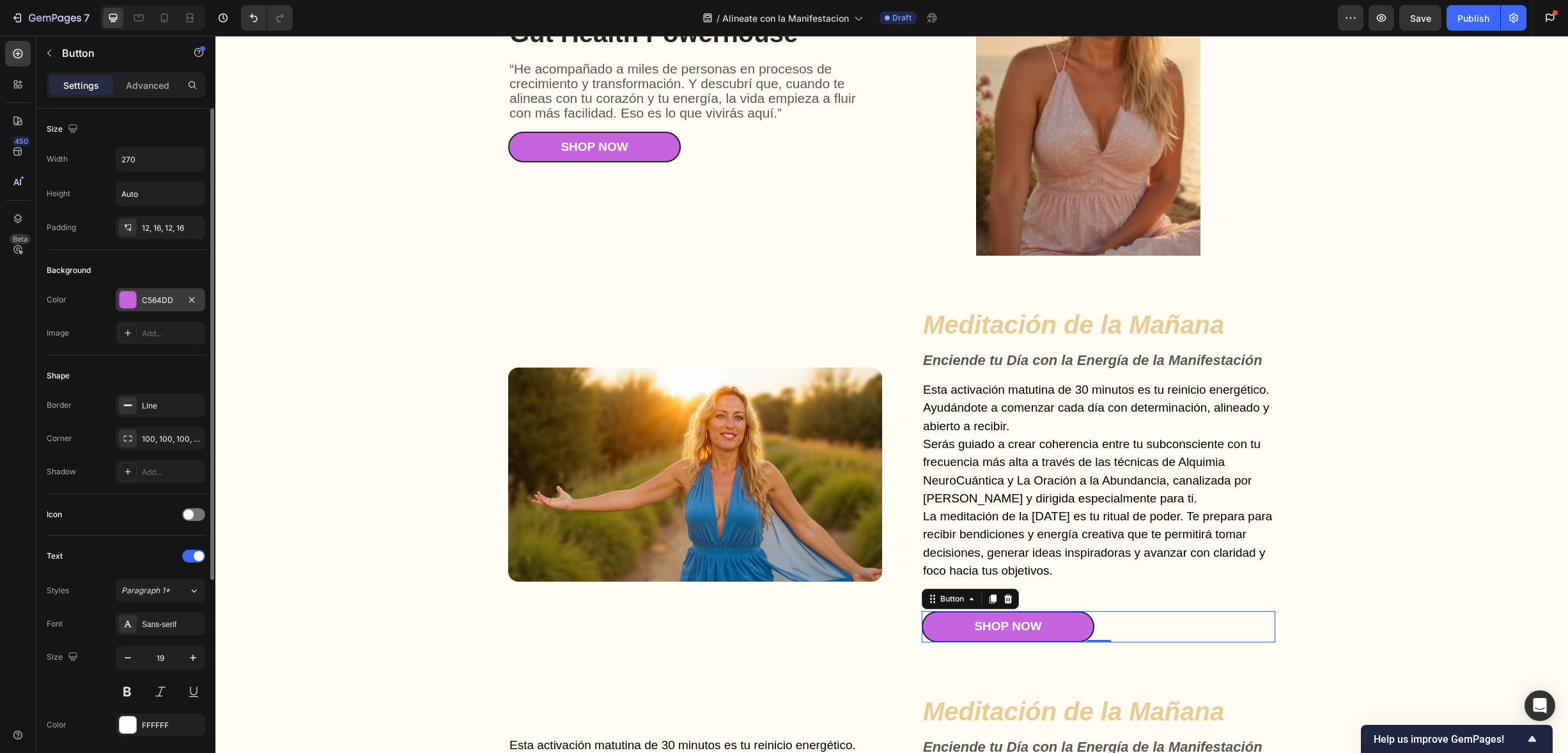
click at [128, 301] on div at bounding box center [127, 299] width 16 height 16
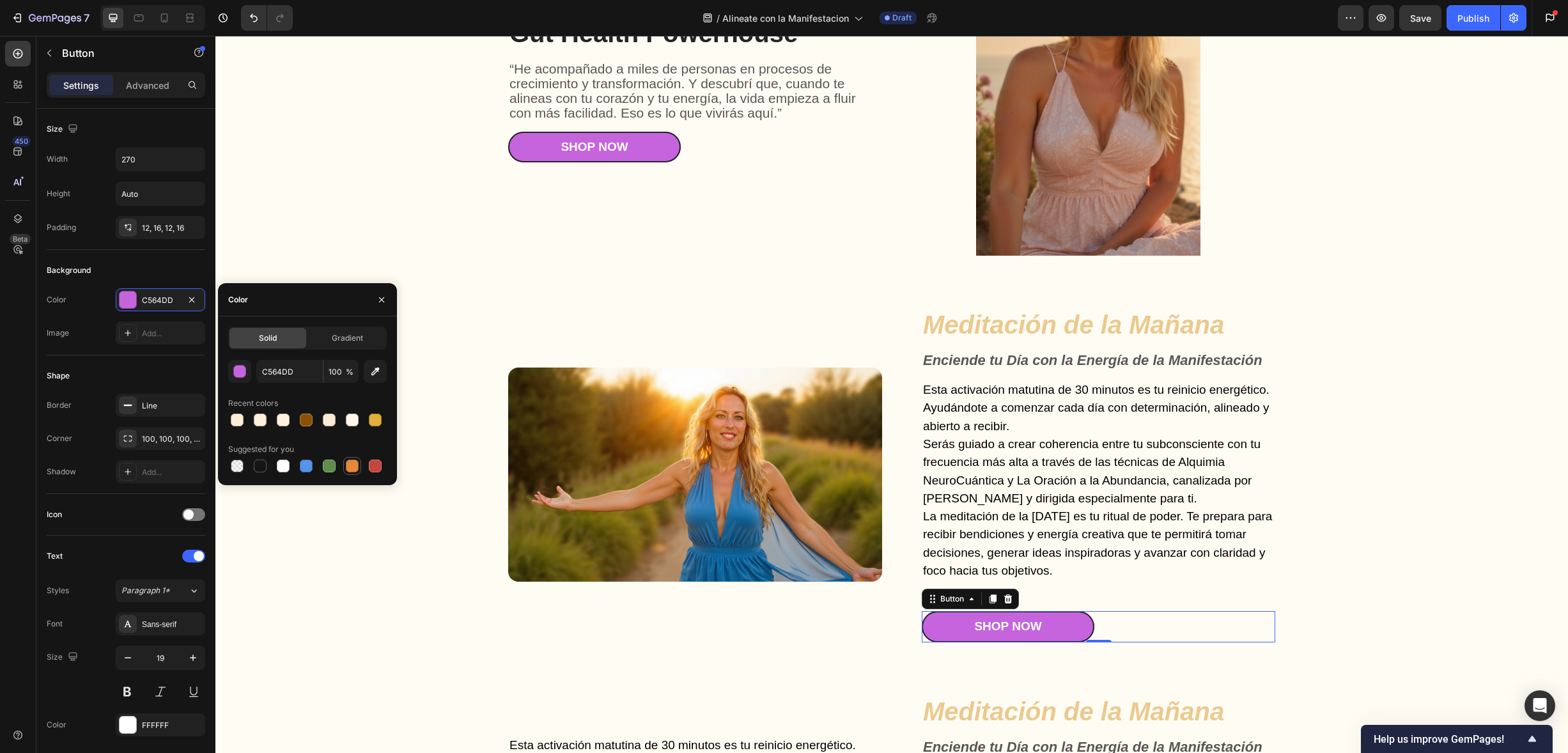
click at [356, 462] on div at bounding box center [352, 465] width 12 height 12
type input "E4893A"
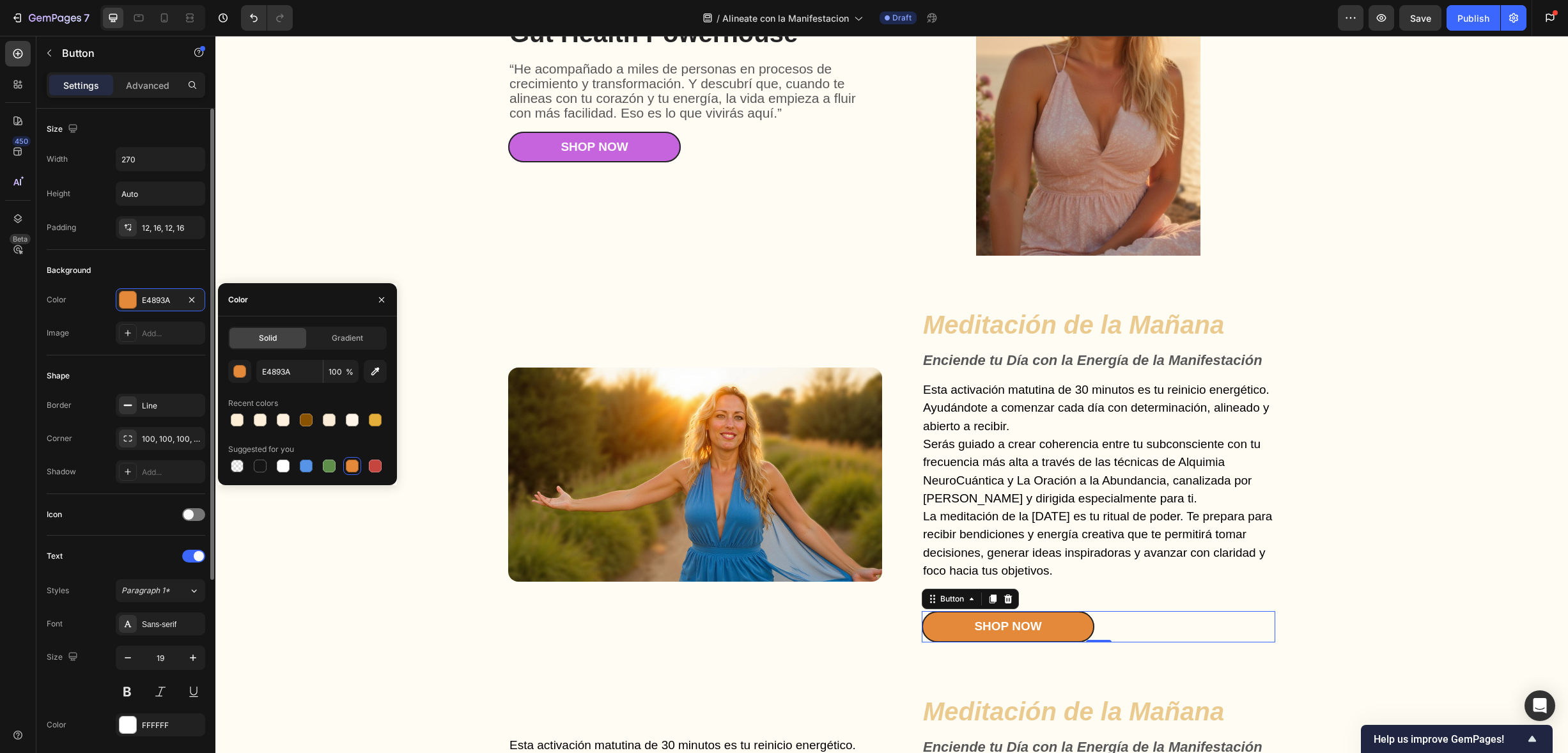
click at [162, 261] on div "Background" at bounding box center [126, 270] width 158 height 20
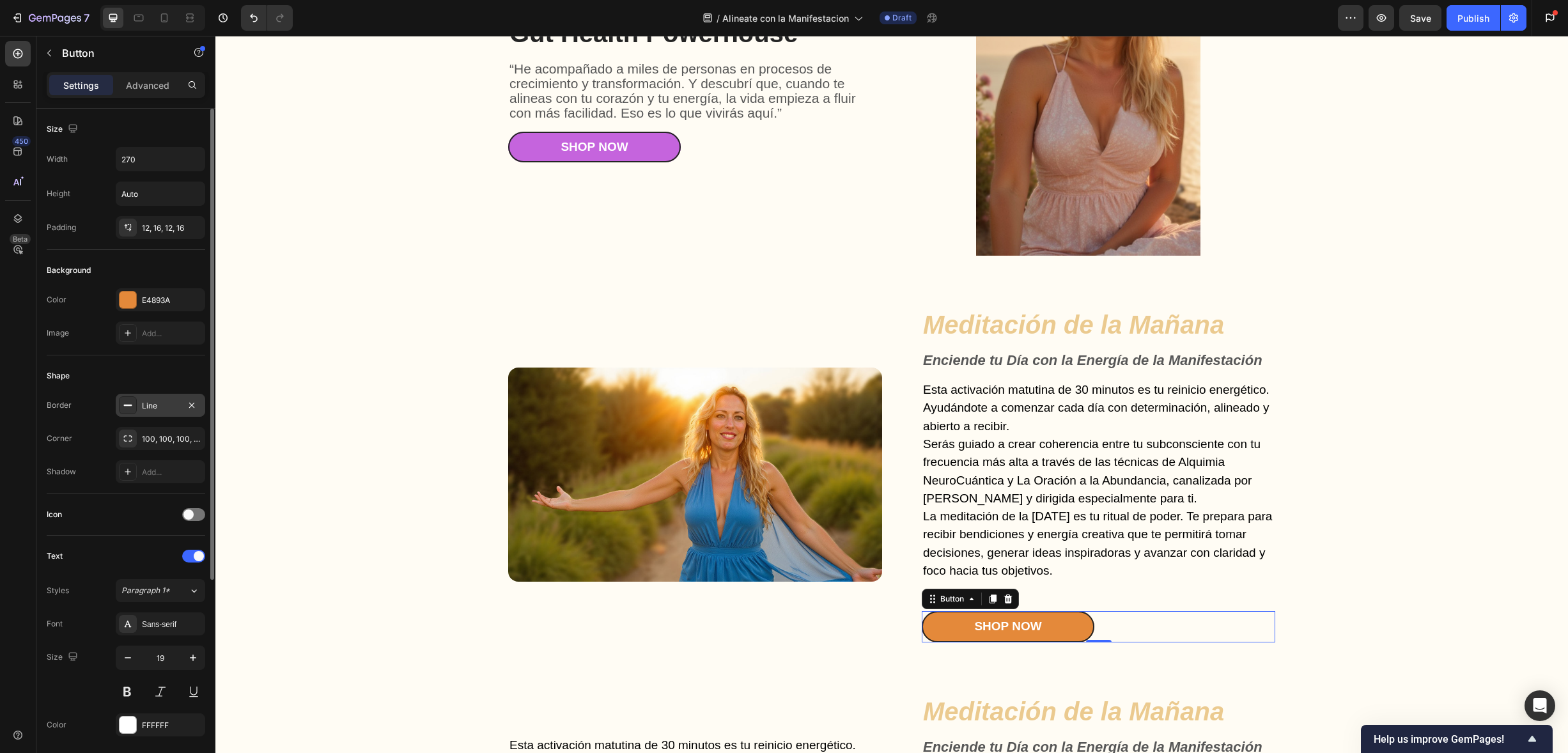
click at [158, 406] on div "Line" at bounding box center [160, 406] width 37 height 11
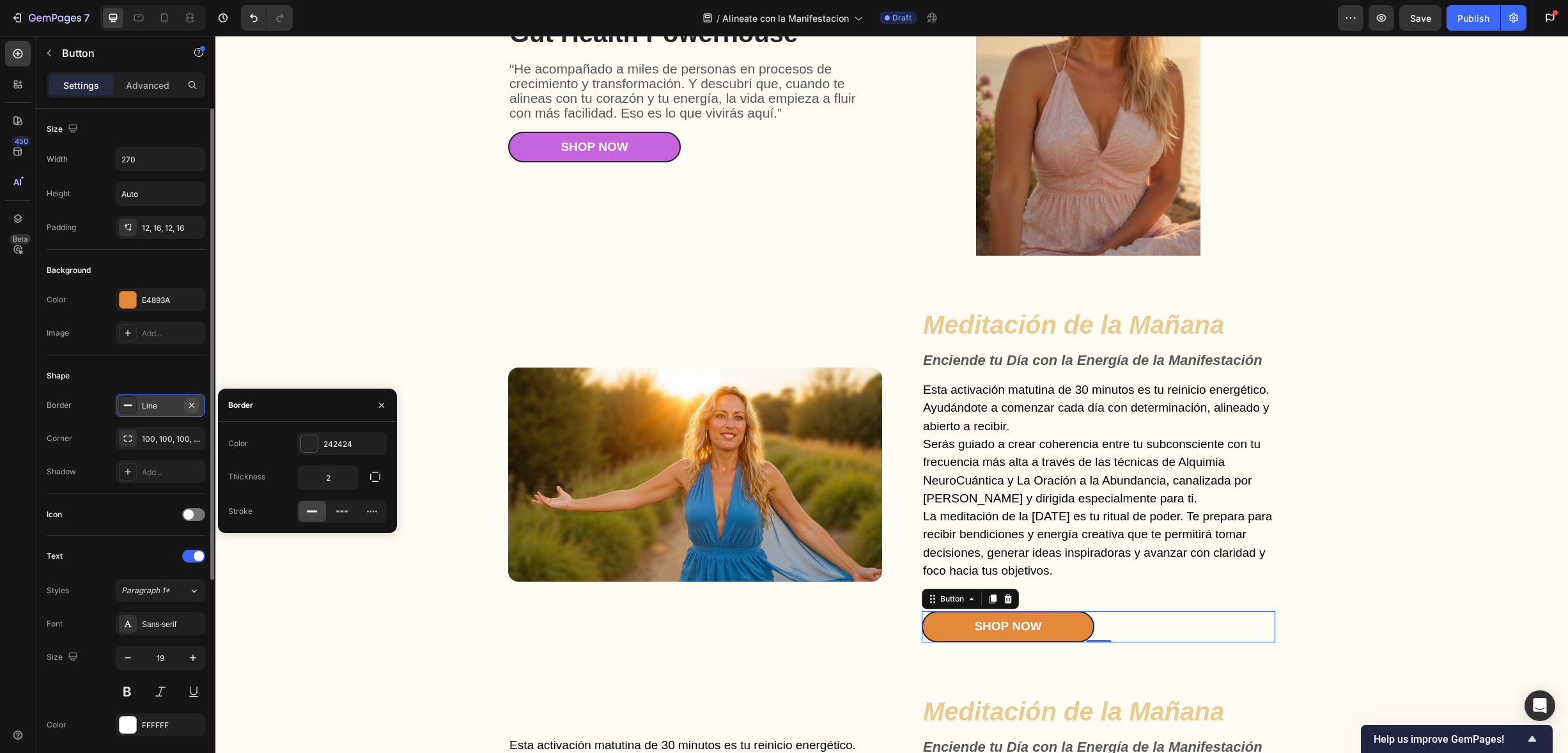
click at [195, 402] on icon "button" at bounding box center [191, 405] width 10 height 10
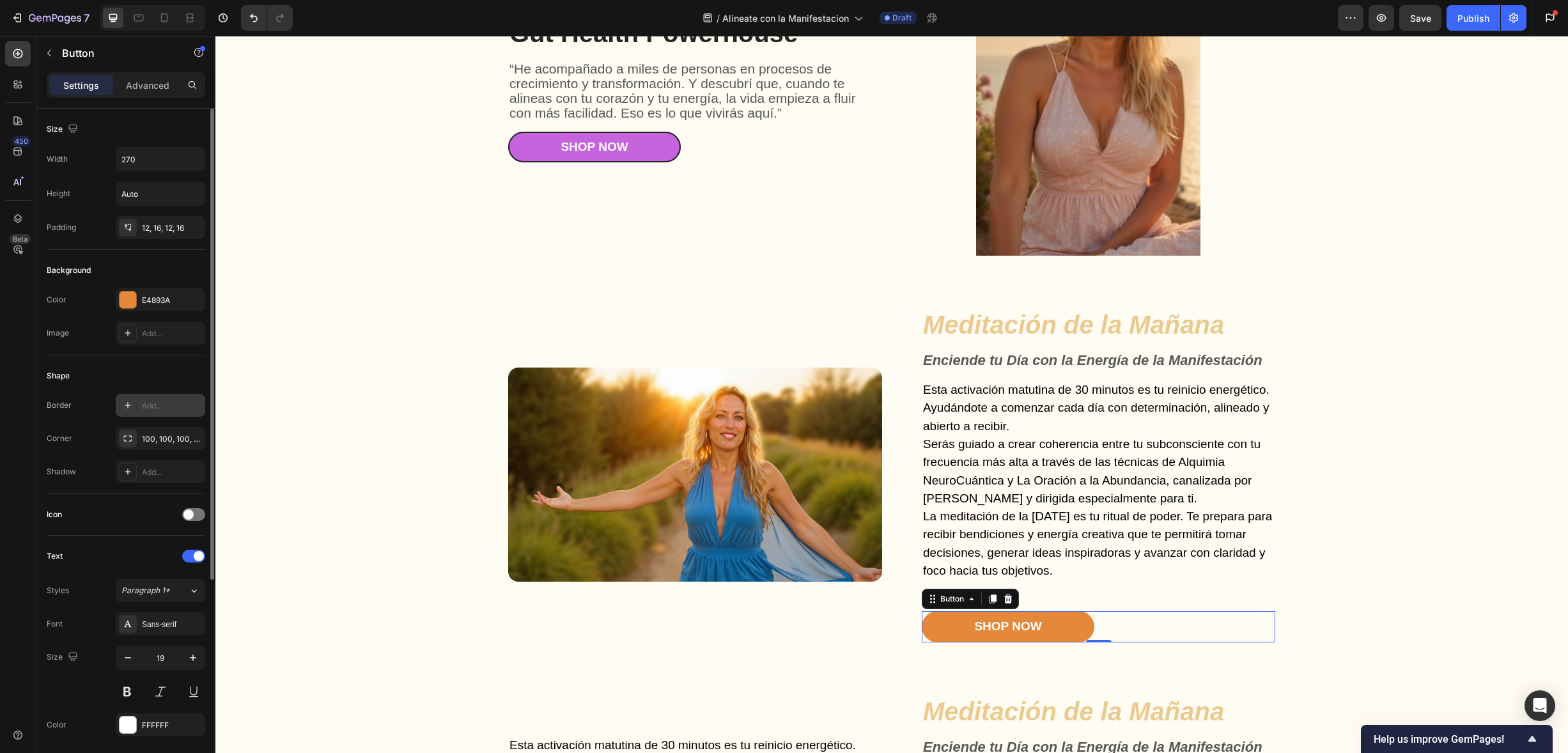
click at [190, 361] on div "Shape Border Add... Corner 100, 100, 100, 100 Shadow Add..." at bounding box center [126, 425] width 158 height 139
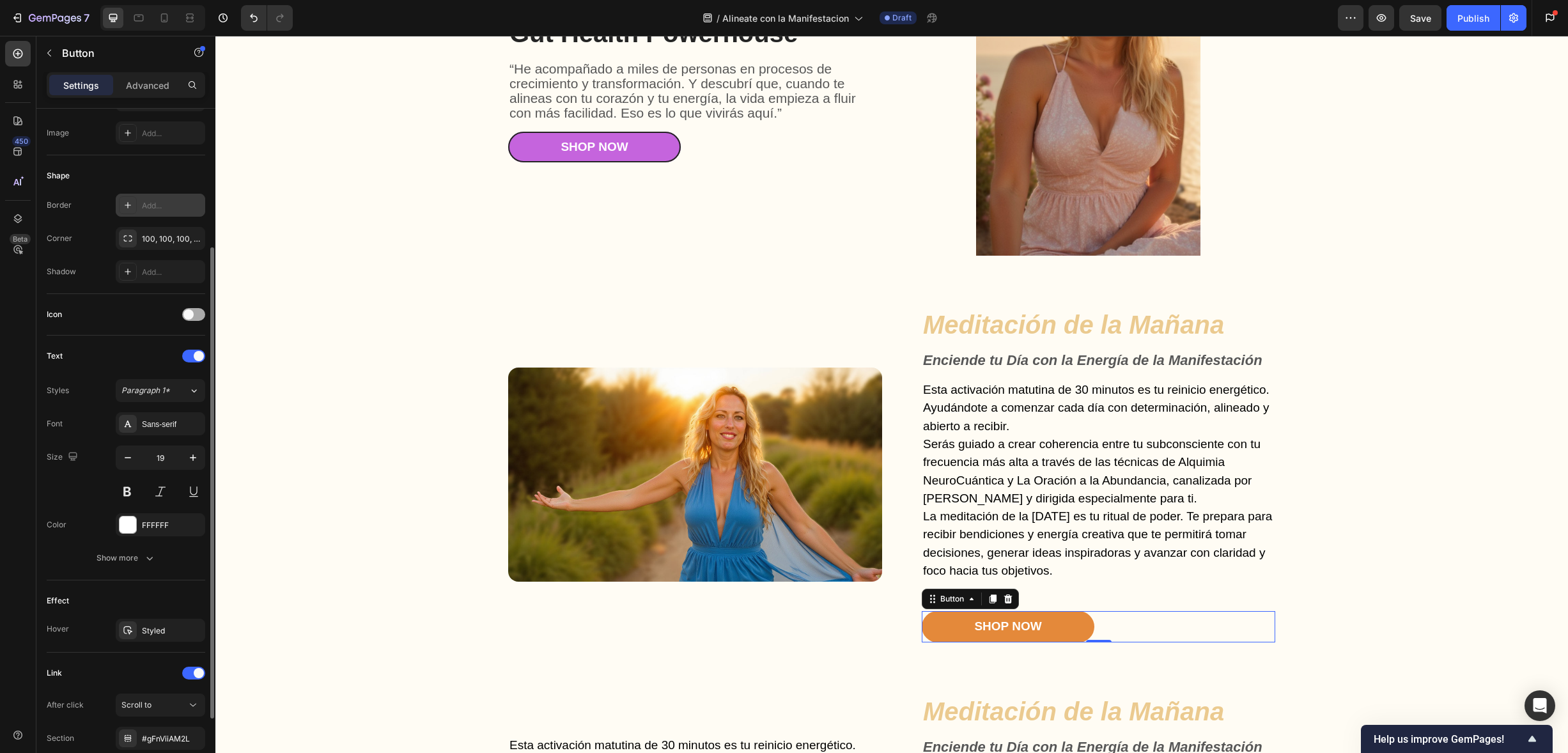
click at [191, 312] on span at bounding box center [189, 315] width 10 height 10
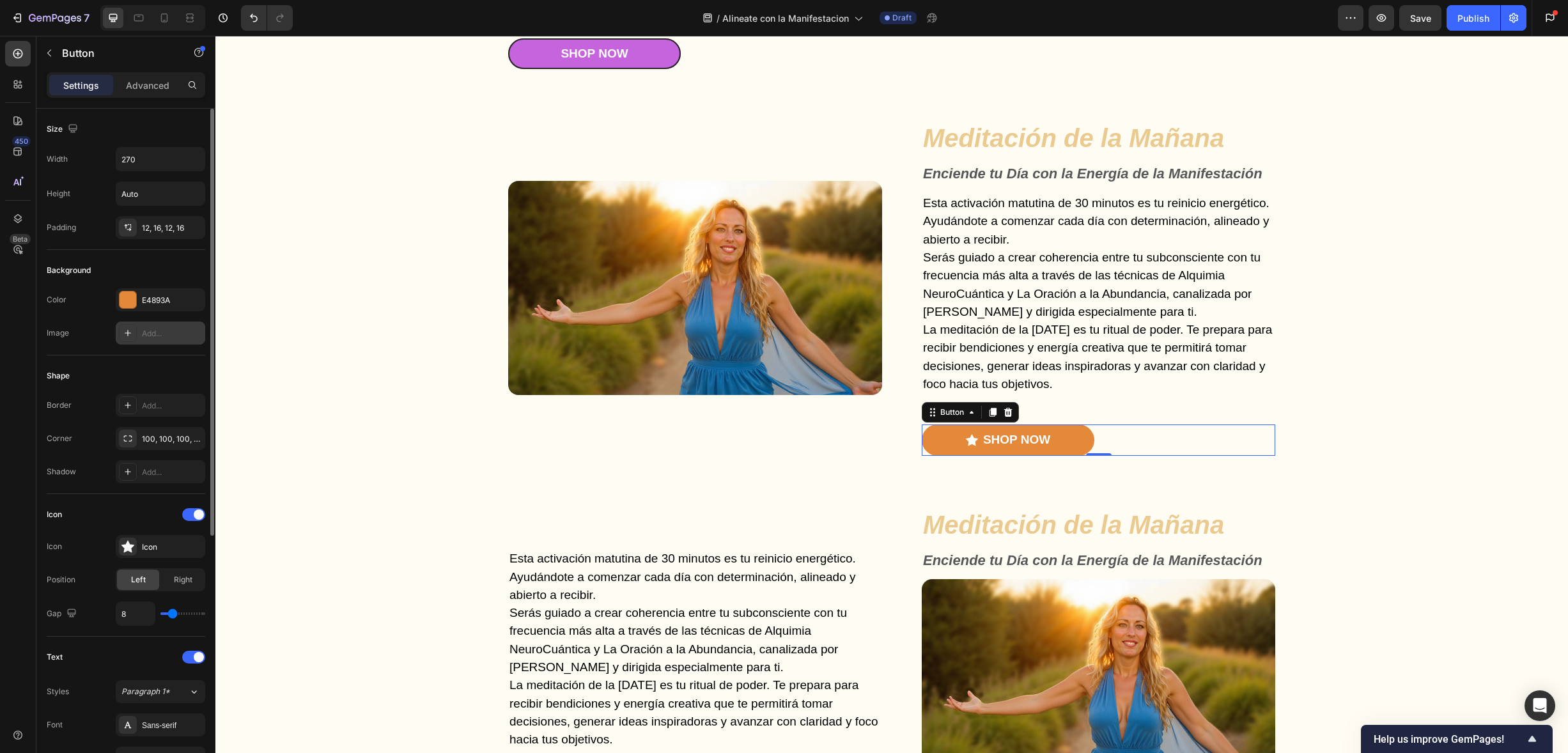
scroll to position [403, 0]
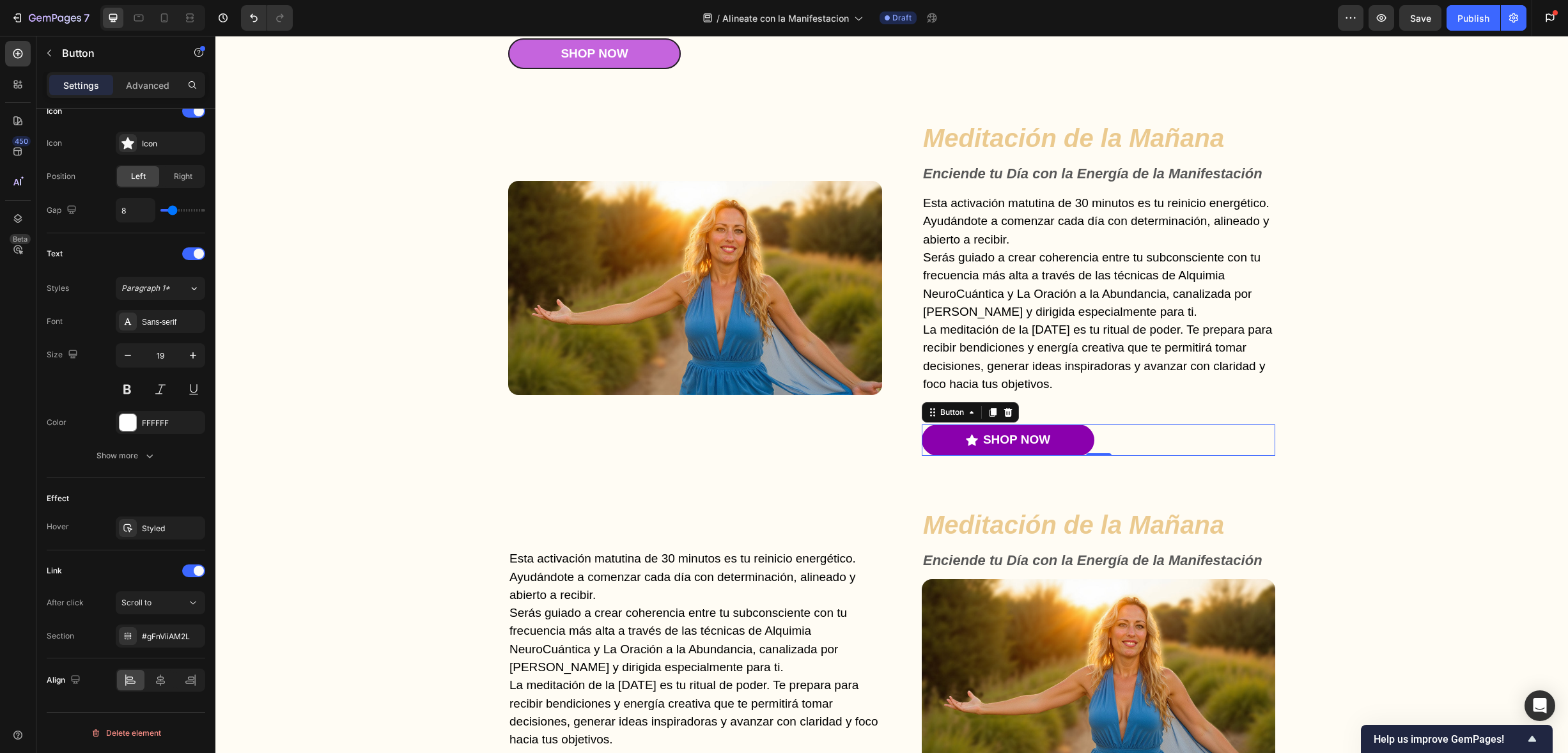
click at [1051, 456] on link "Shop Now" at bounding box center [1008, 440] width 172 height 31
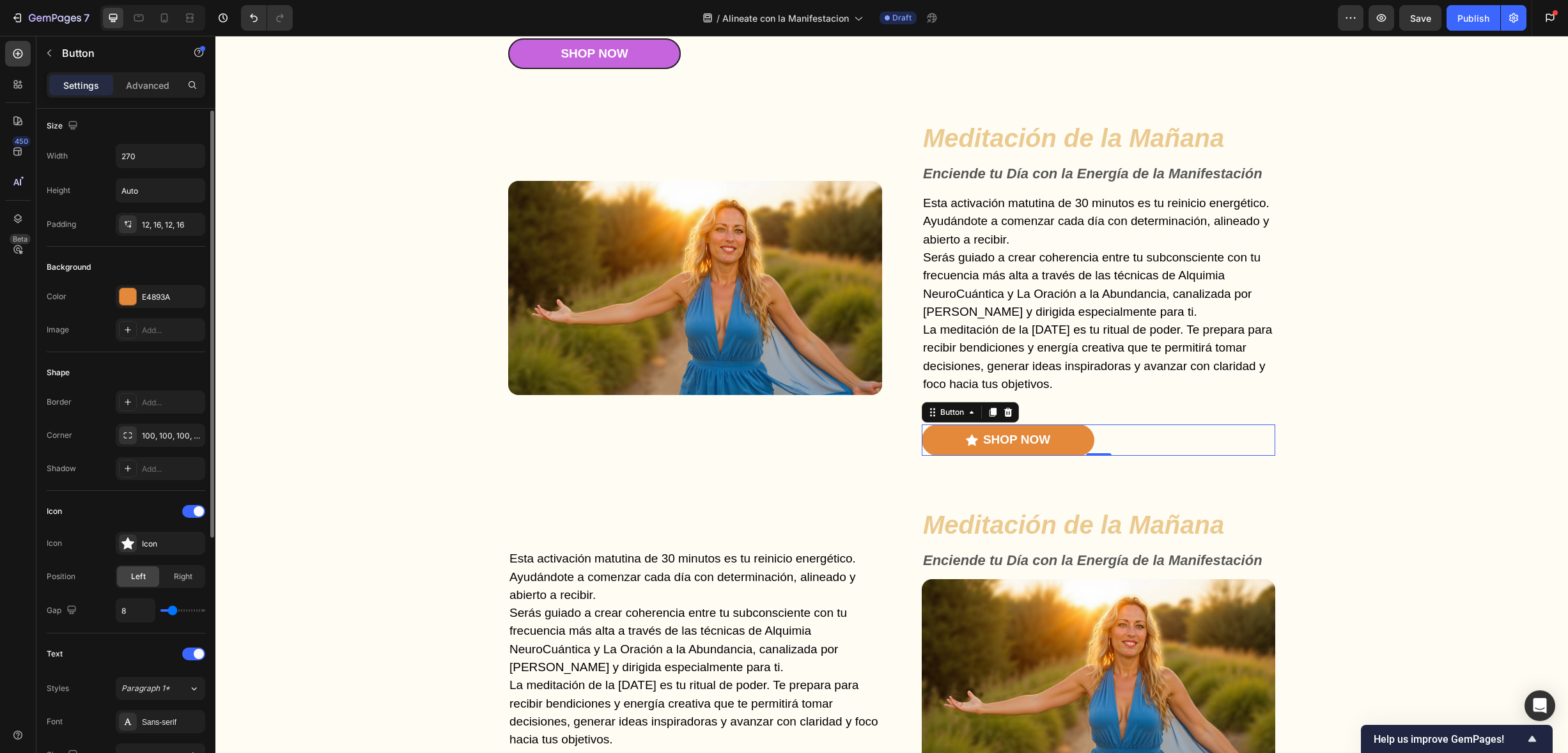
scroll to position [0, 0]
drag, startPoint x: 156, startPoint y: 77, endPoint x: 146, endPoint y: 84, distance: 12.2
click at [156, 79] on p "Advanced" at bounding box center [148, 86] width 44 height 13
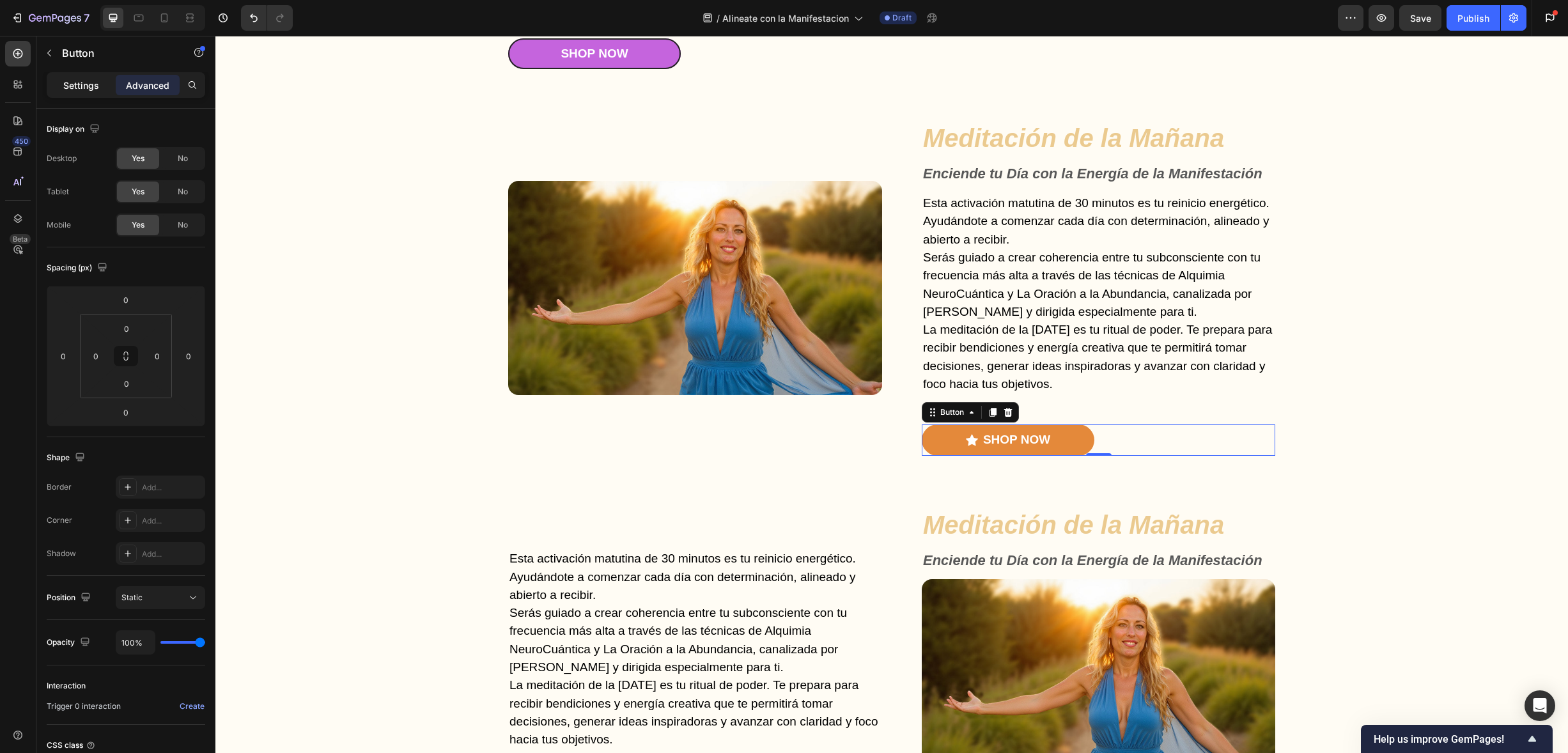
click at [74, 89] on p "Settings" at bounding box center [81, 86] width 36 height 13
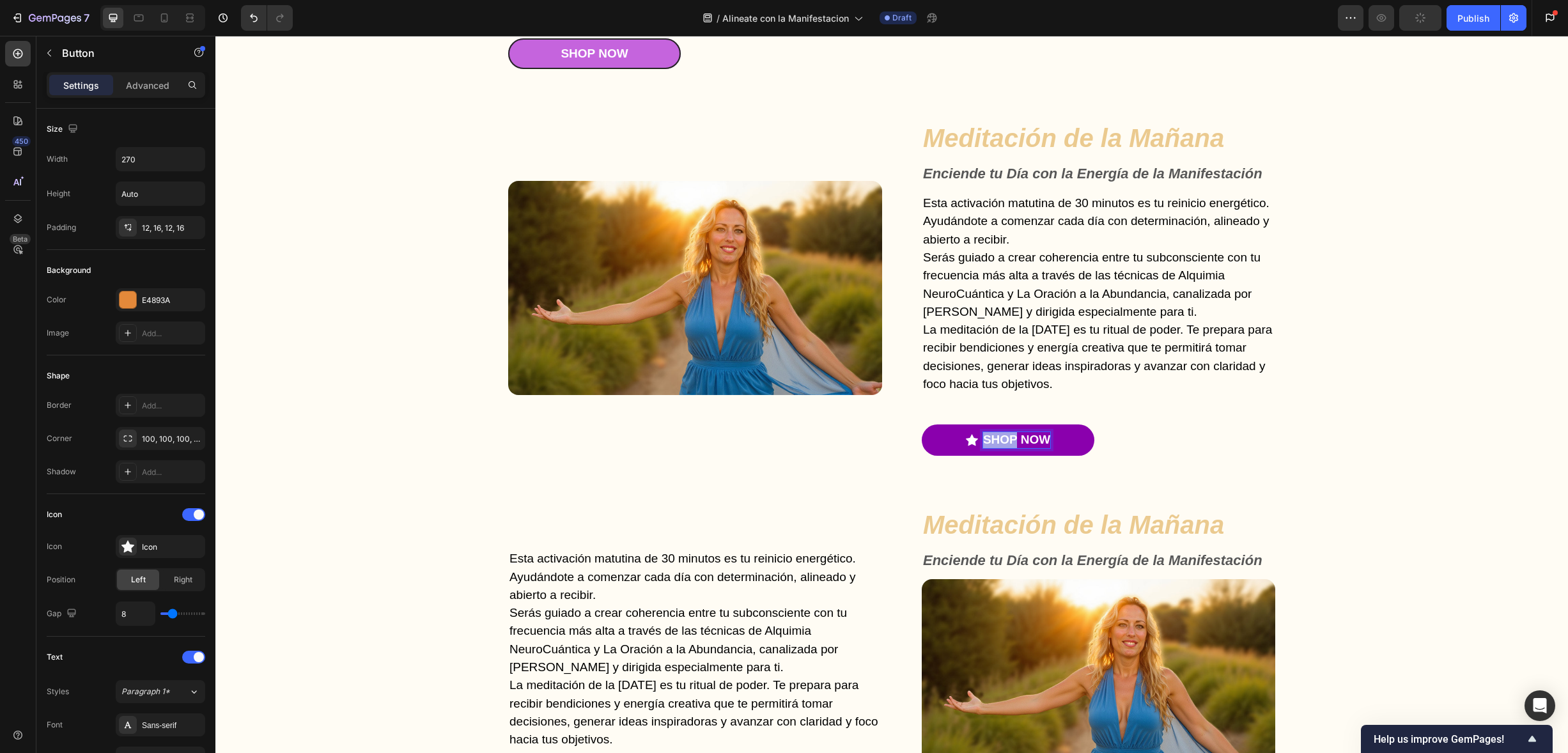
click at [1005, 448] on p "Shop Now" at bounding box center [1016, 440] width 67 height 16
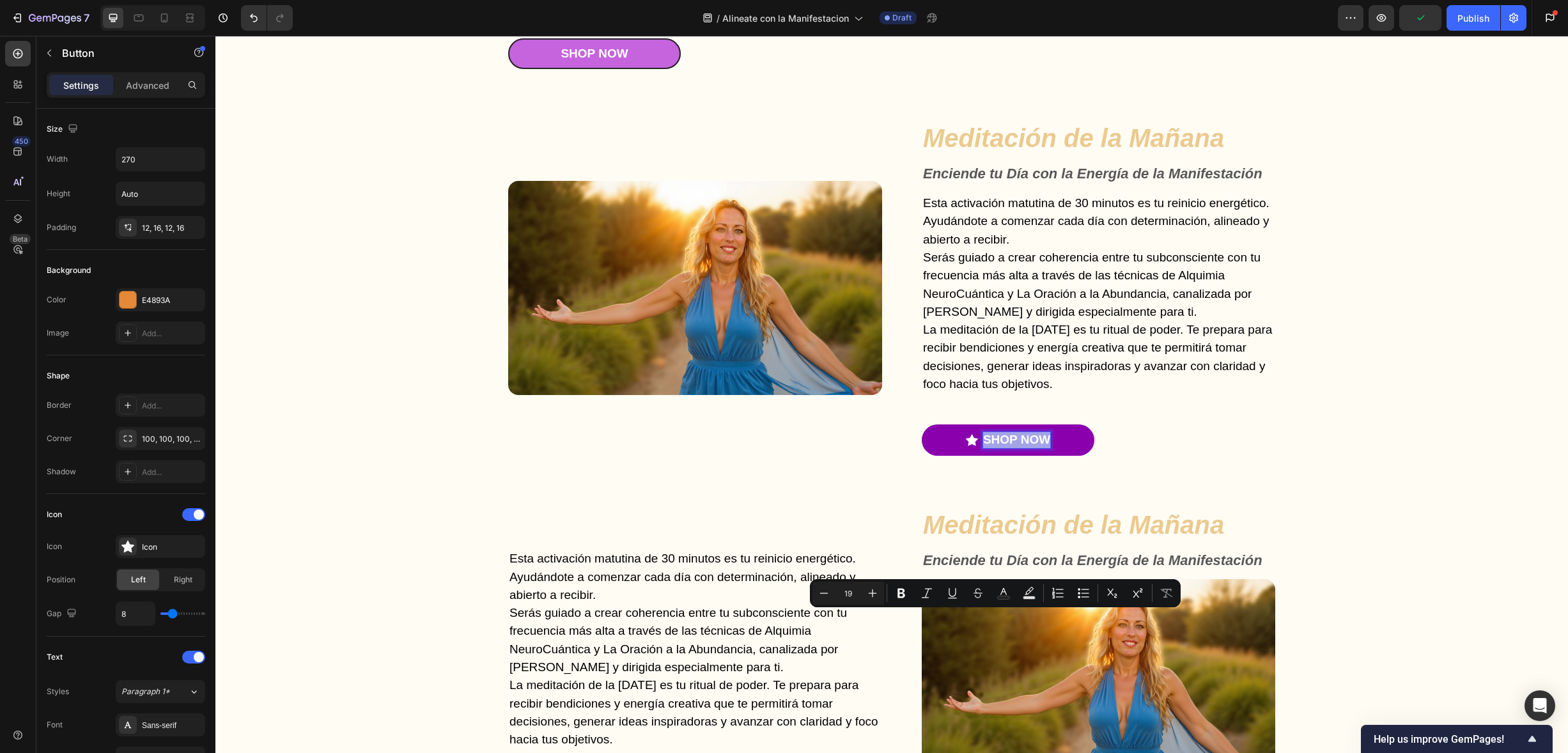
click at [1005, 448] on p "Shop Now" at bounding box center [1016, 440] width 67 height 16
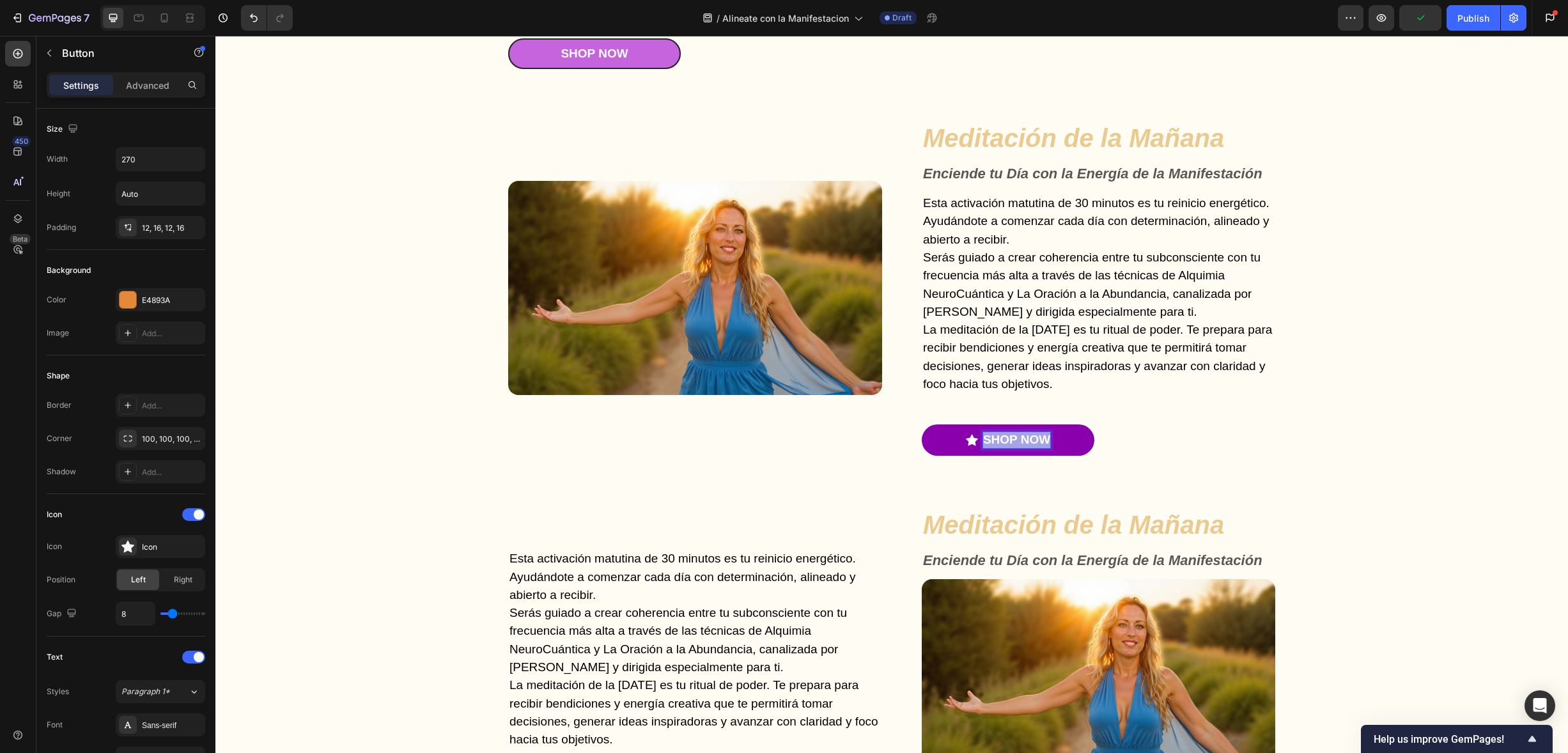
click at [1005, 448] on p "Shop Now" at bounding box center [1016, 440] width 67 height 16
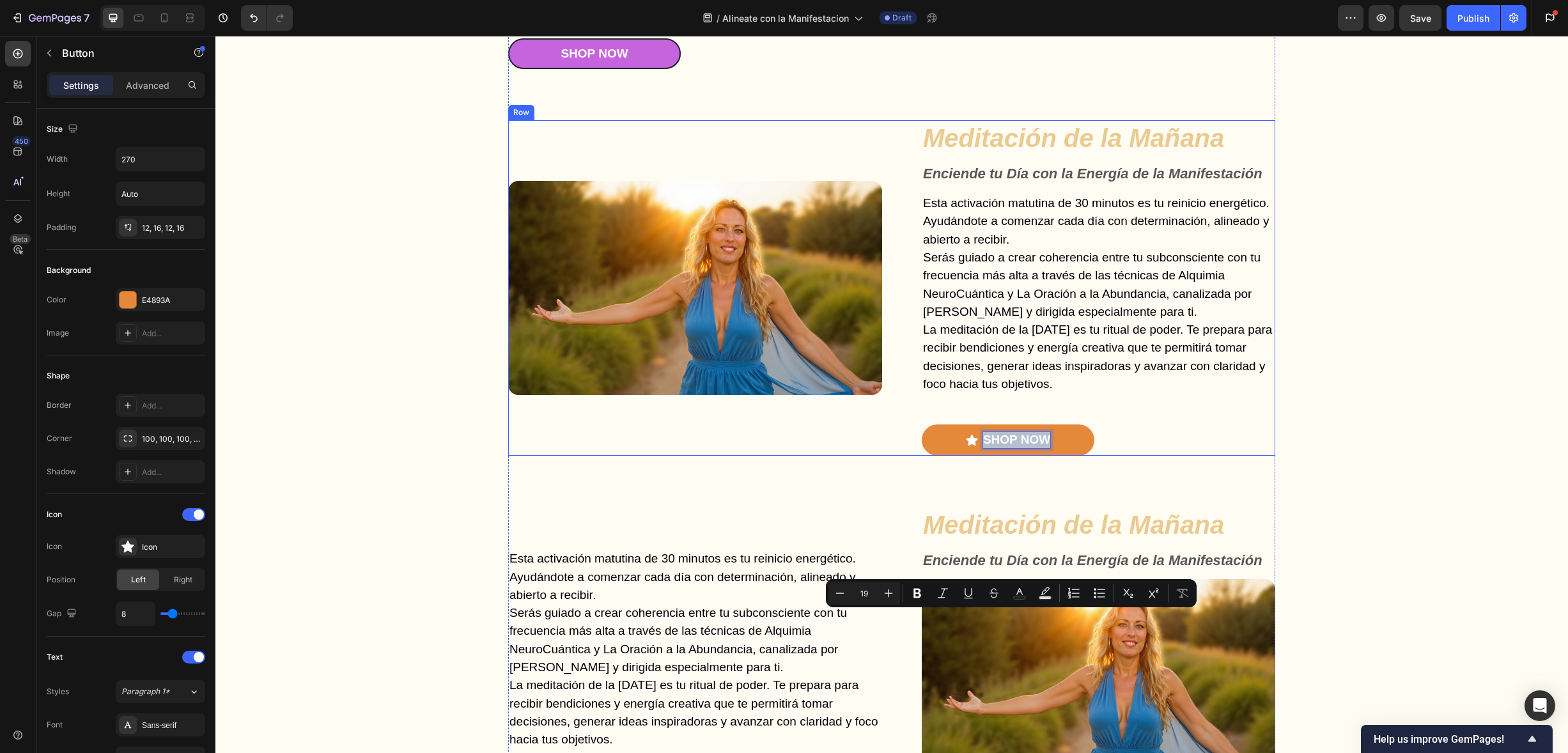
click at [780, 456] on div "Image" at bounding box center [694, 288] width 374 height 336
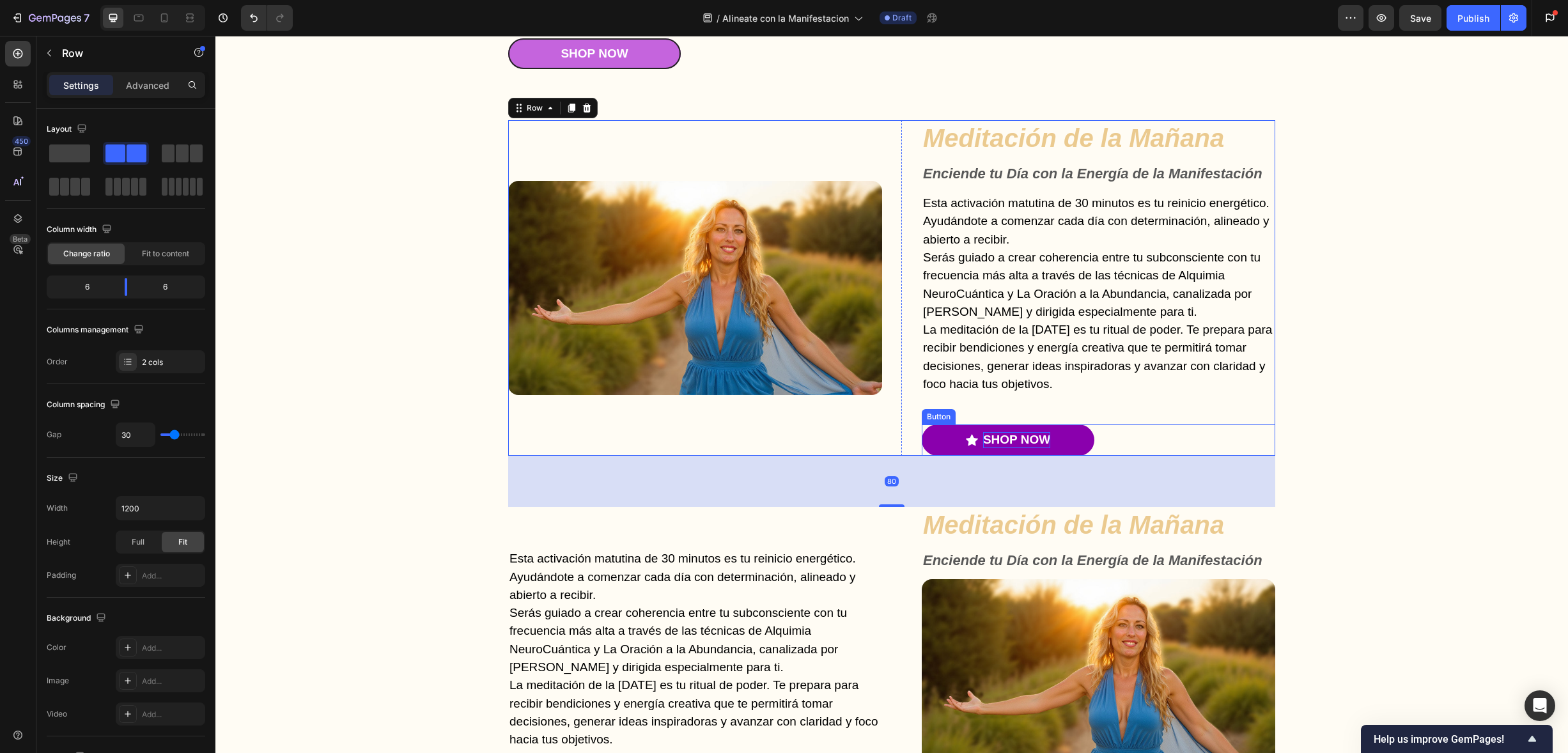
click at [1038, 448] on p "Shop Now" at bounding box center [1016, 440] width 67 height 16
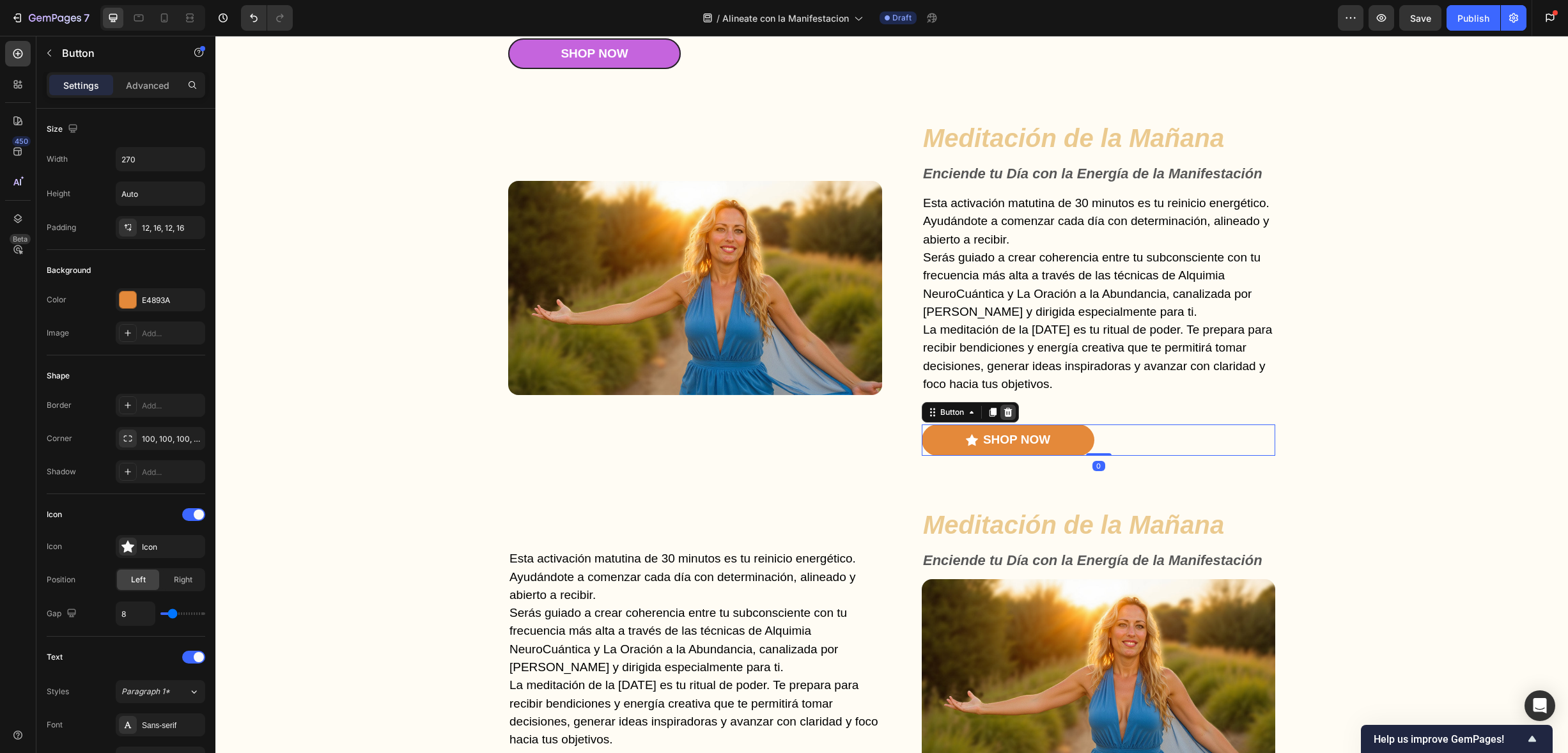
click at [1004, 417] on icon at bounding box center [1008, 412] width 9 height 9
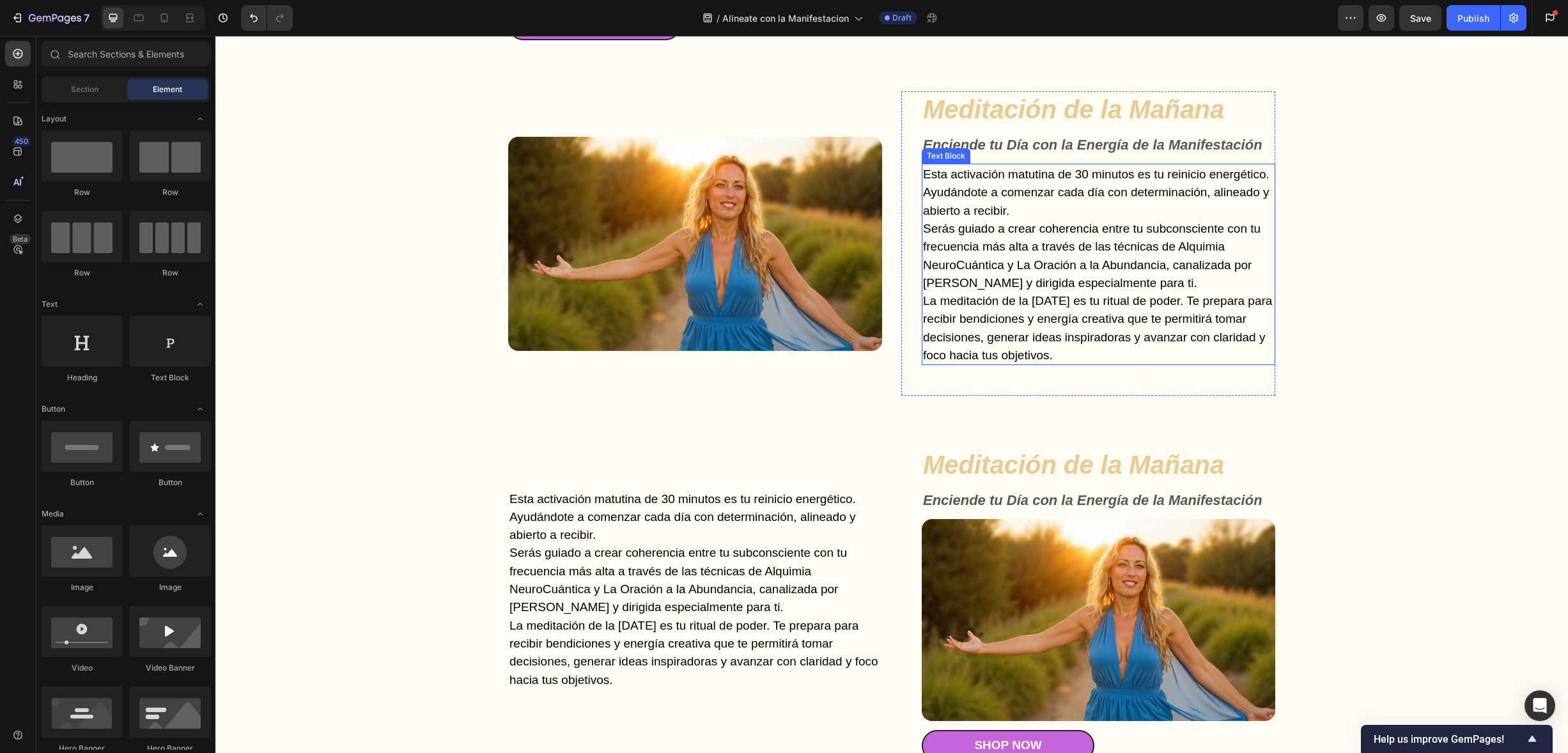
scroll to position [2238, 0]
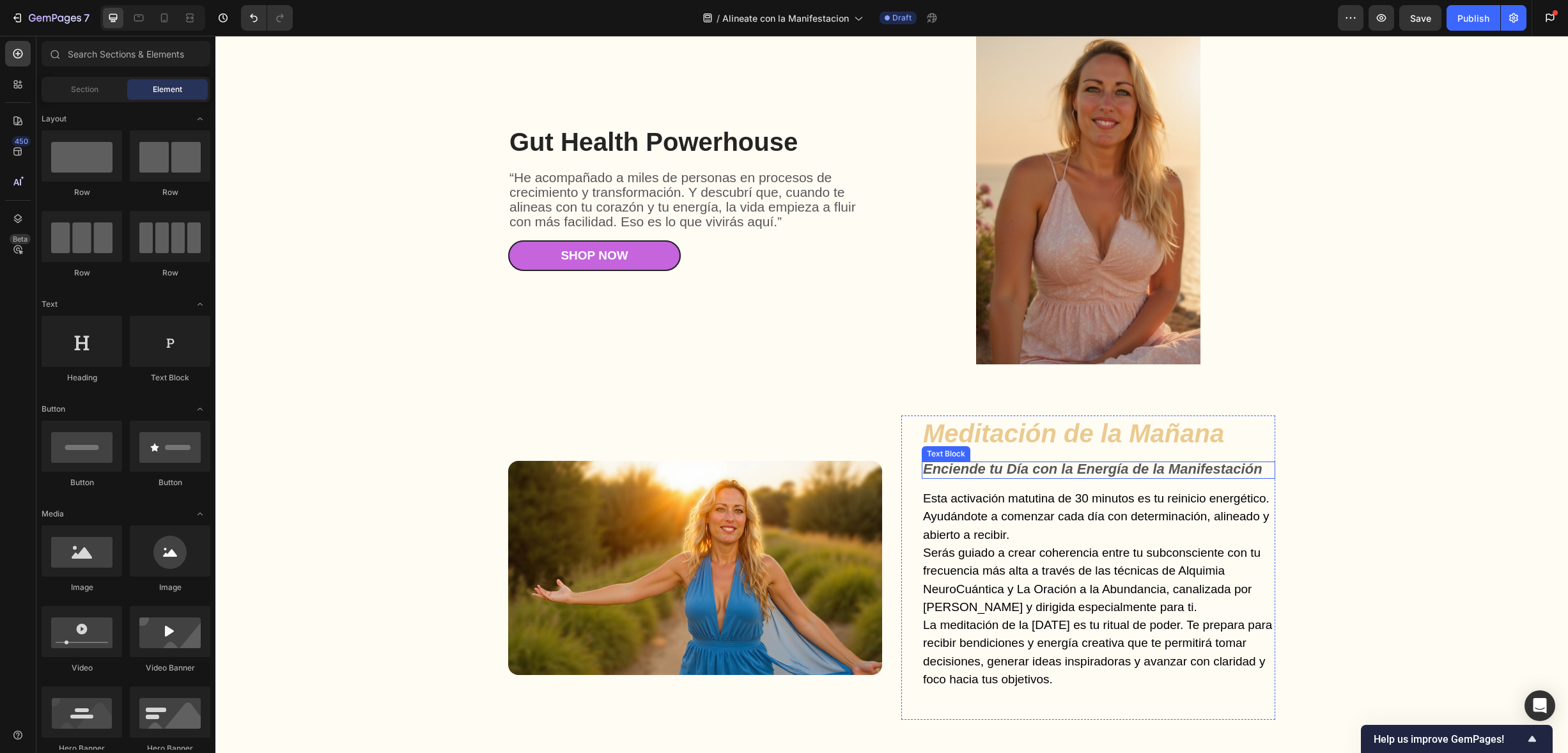
click at [1221, 473] on strong "Enciende tu Día con la Energía de la Manifestación" at bounding box center [1093, 469] width 339 height 16
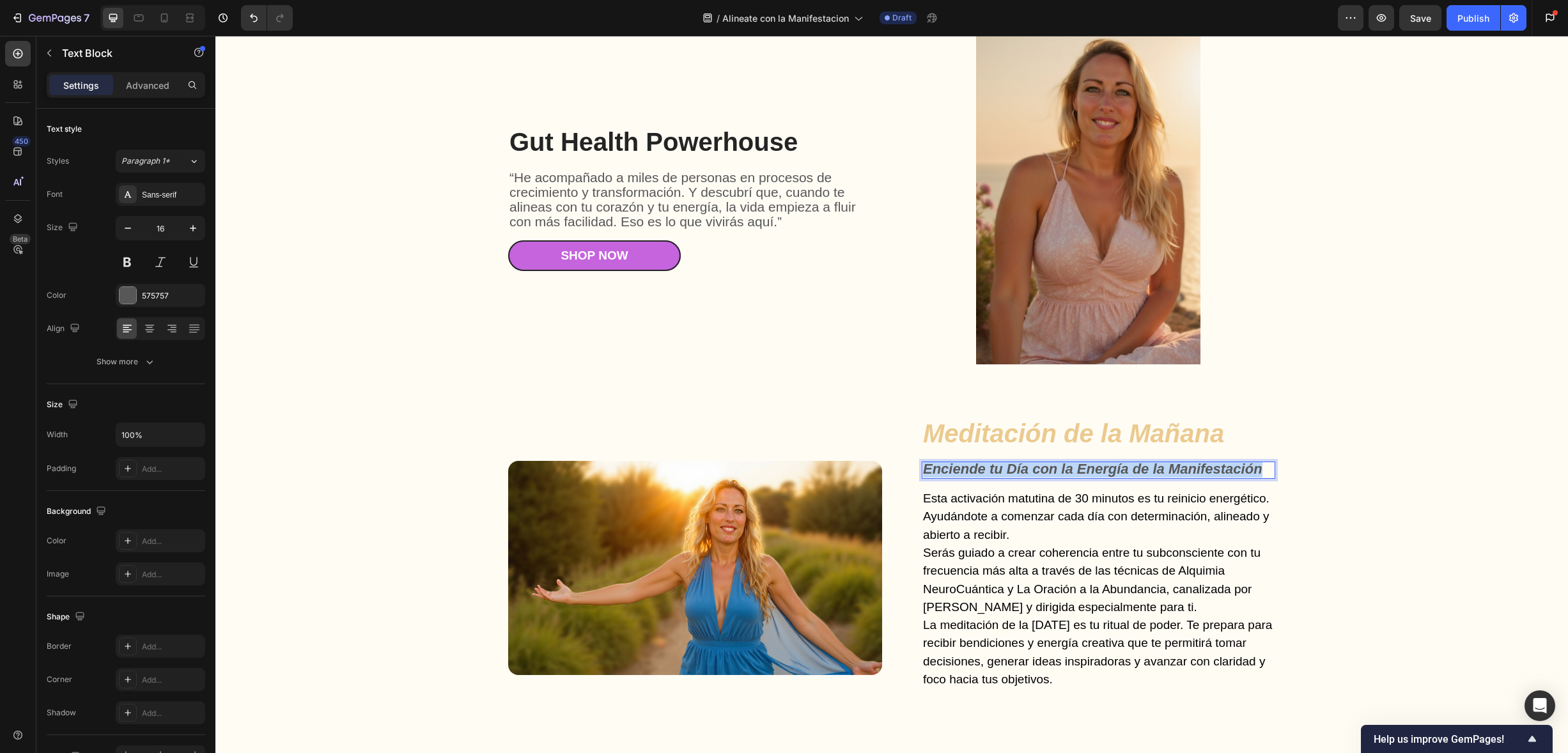
click at [1221, 473] on strong "Enciende tu Día con la Energía de la Manifestación" at bounding box center [1093, 469] width 339 height 16
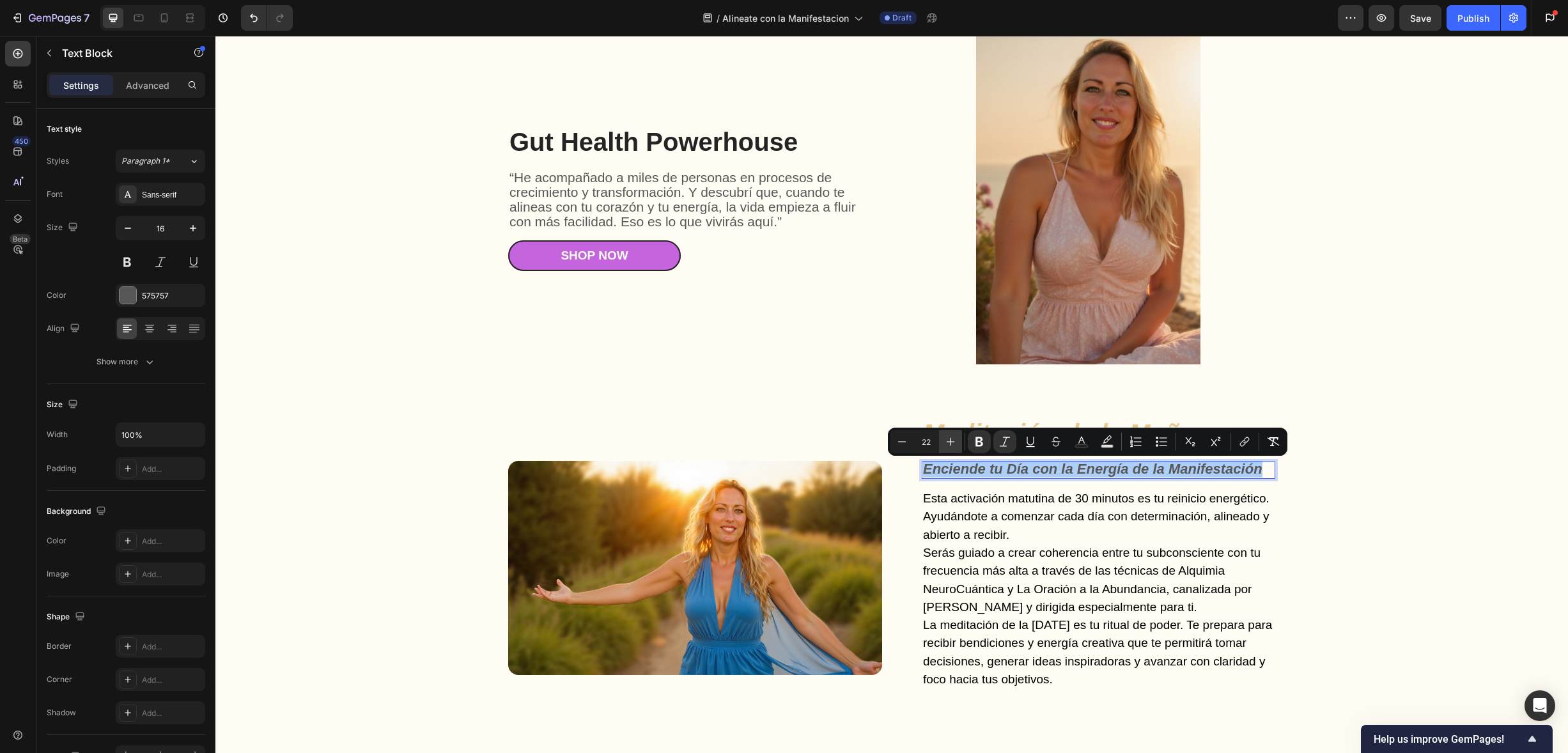
click at [949, 449] on button "Plus" at bounding box center [951, 442] width 23 height 23
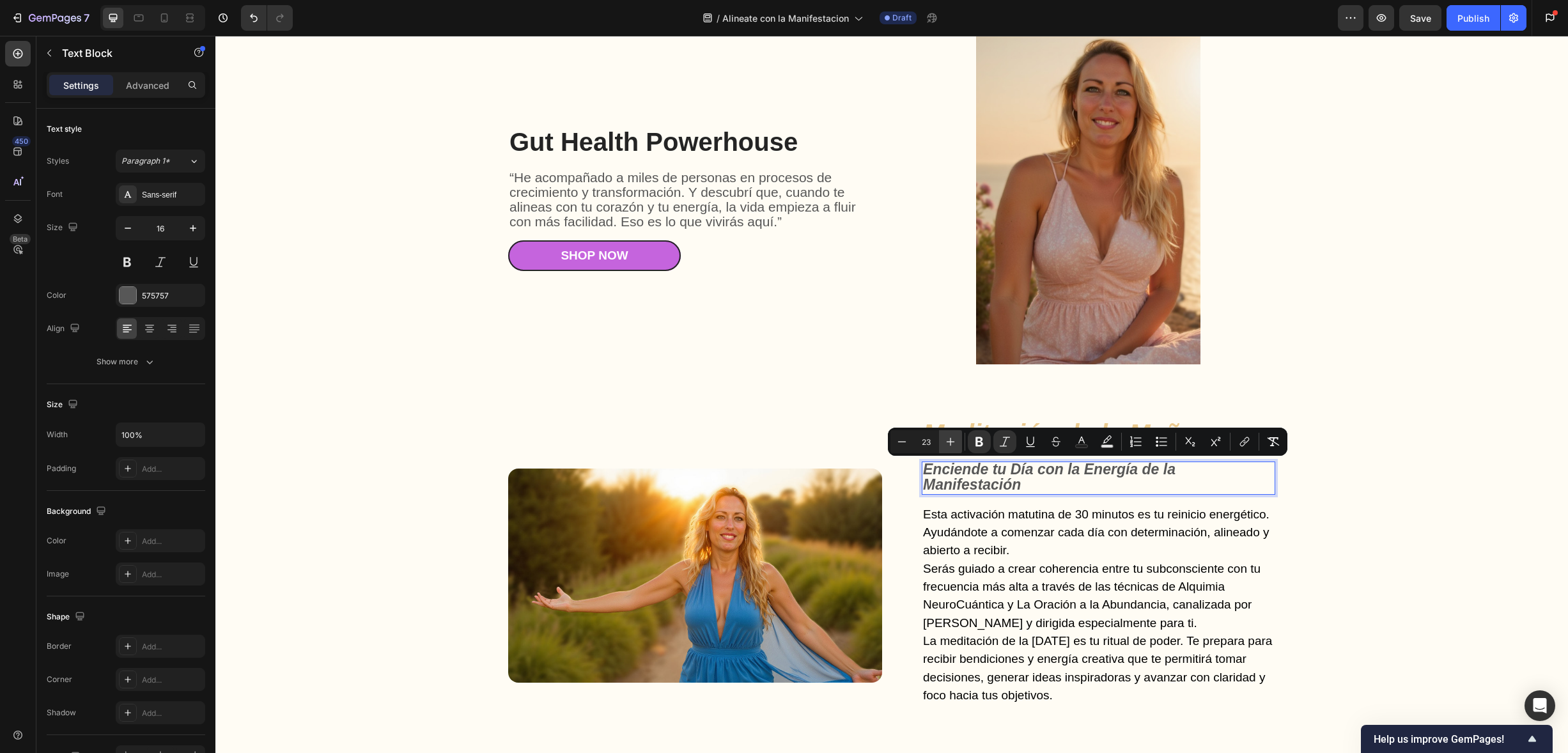
click at [948, 448] on button "Plus" at bounding box center [951, 442] width 23 height 23
click at [948, 448] on icon "Editor contextual toolbar" at bounding box center [950, 441] width 12 height 12
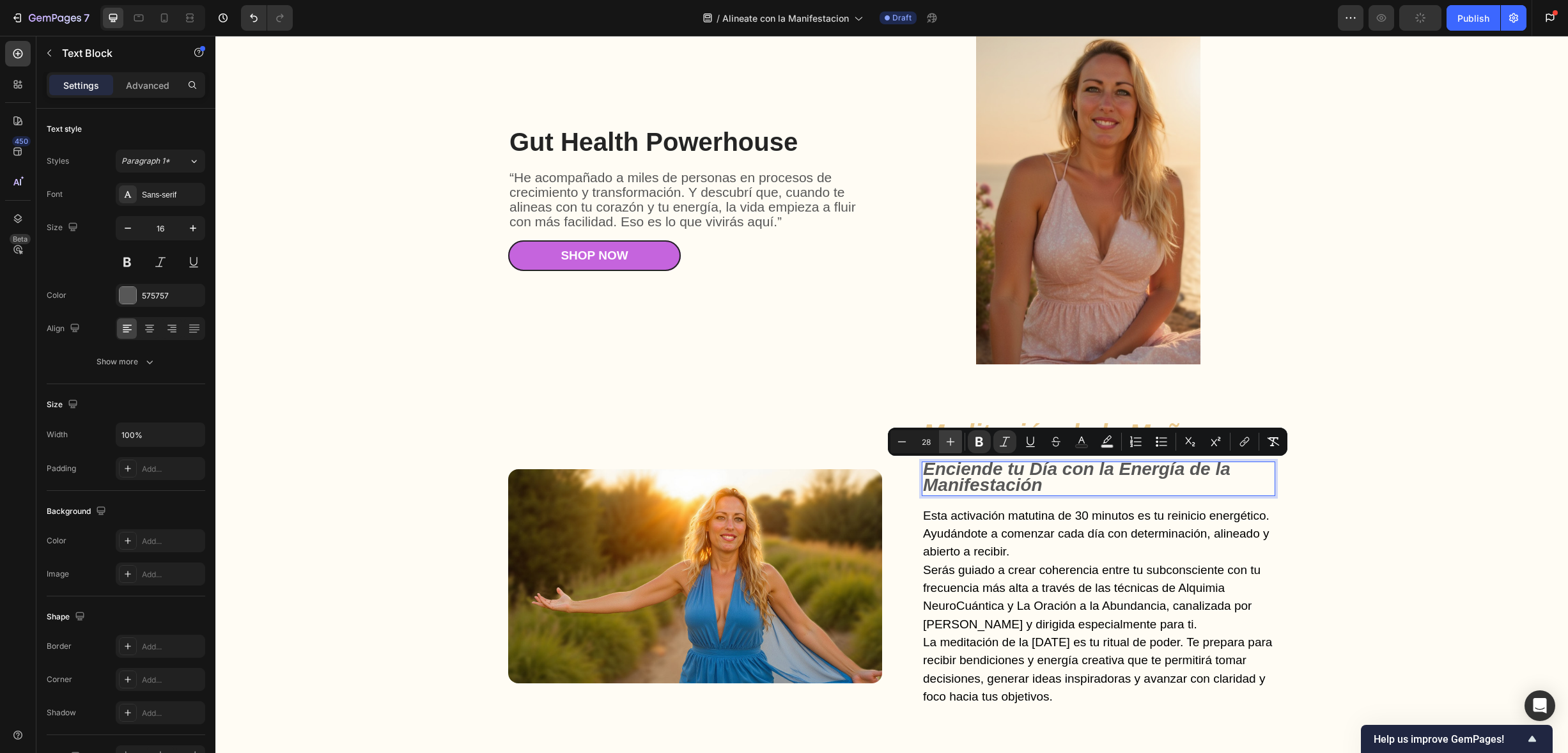
click at [948, 448] on icon "Editor contextual toolbar" at bounding box center [950, 441] width 12 height 12
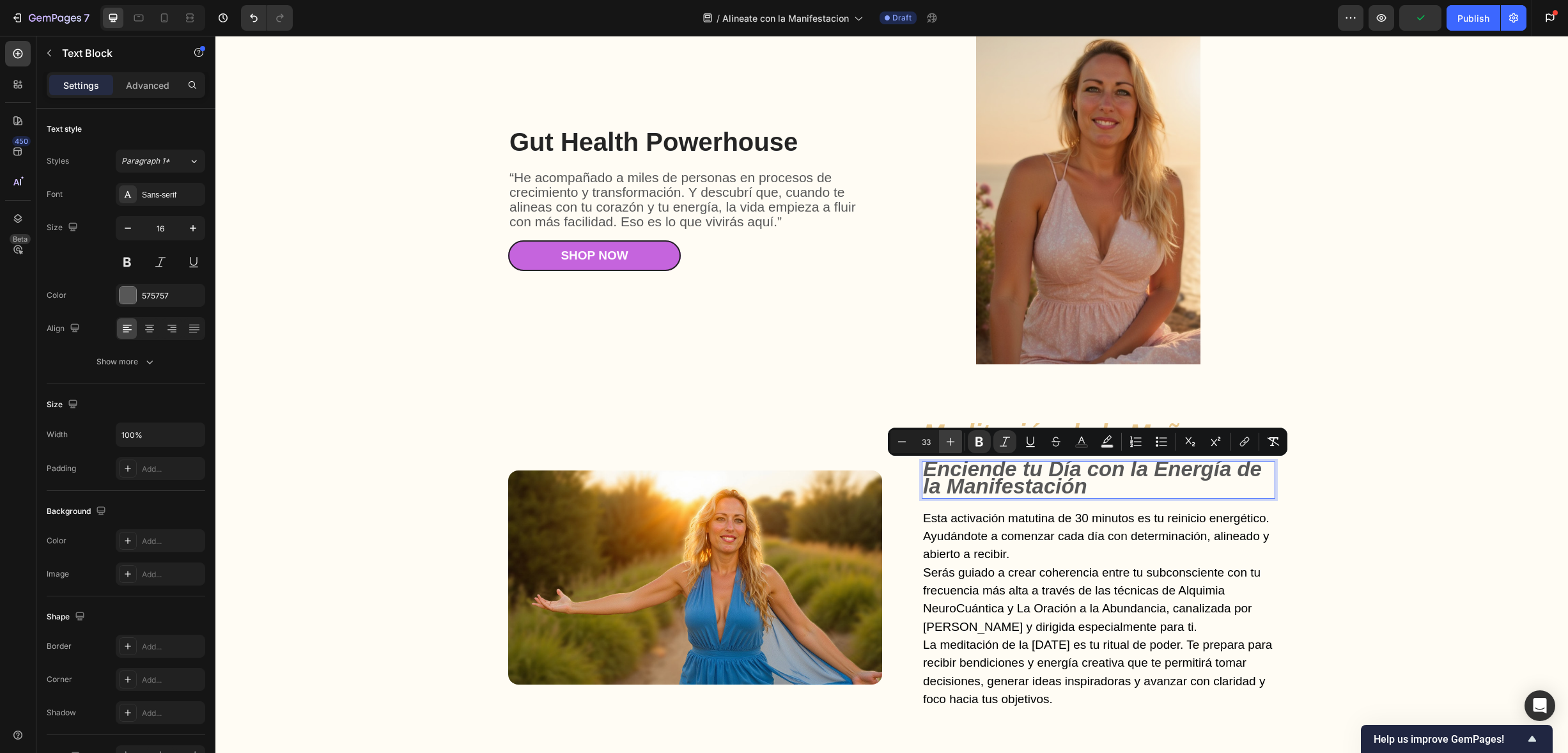
click at [948, 448] on icon "Editor contextual toolbar" at bounding box center [950, 441] width 12 height 12
type input "35"
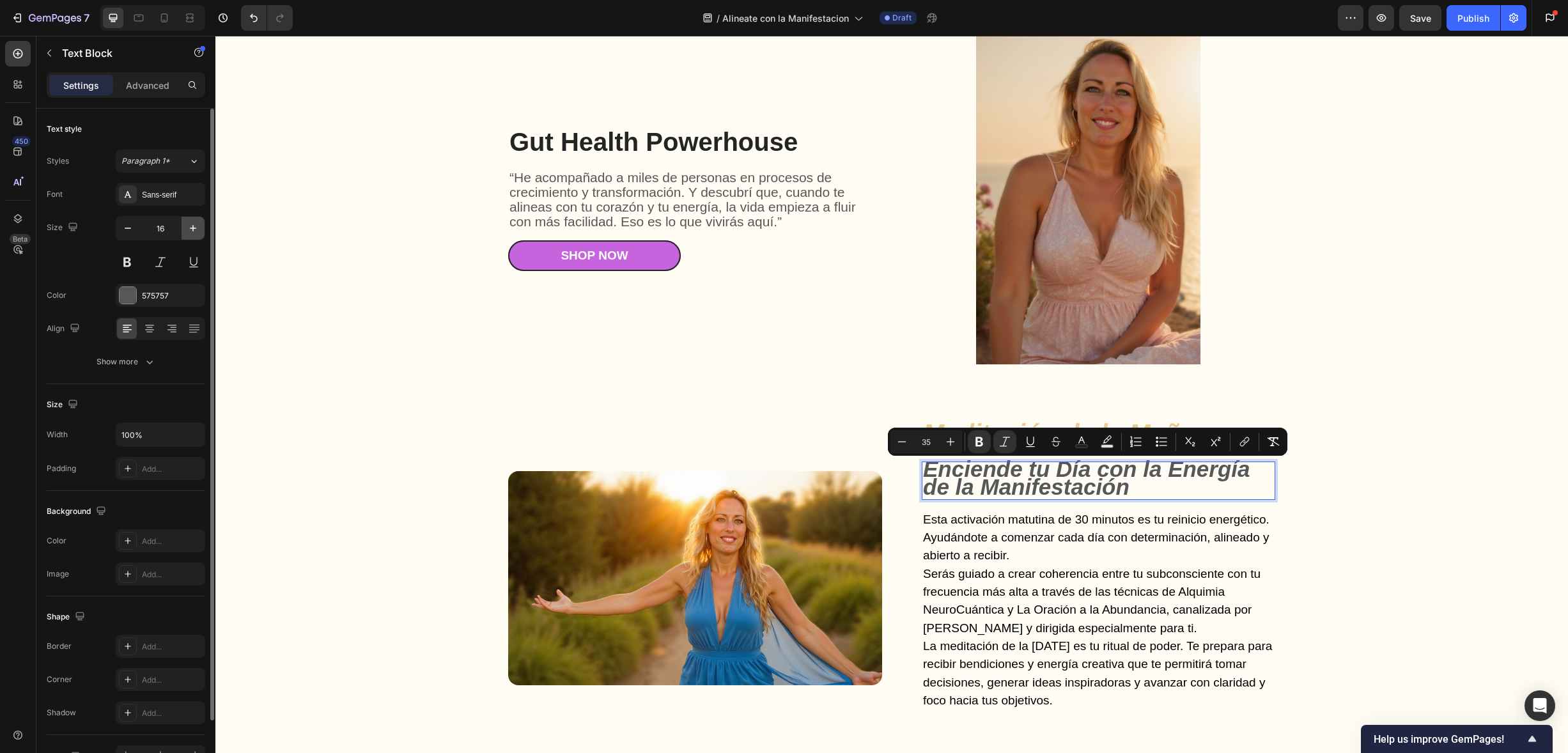
click at [194, 229] on icon "button" at bounding box center [192, 228] width 12 height 12
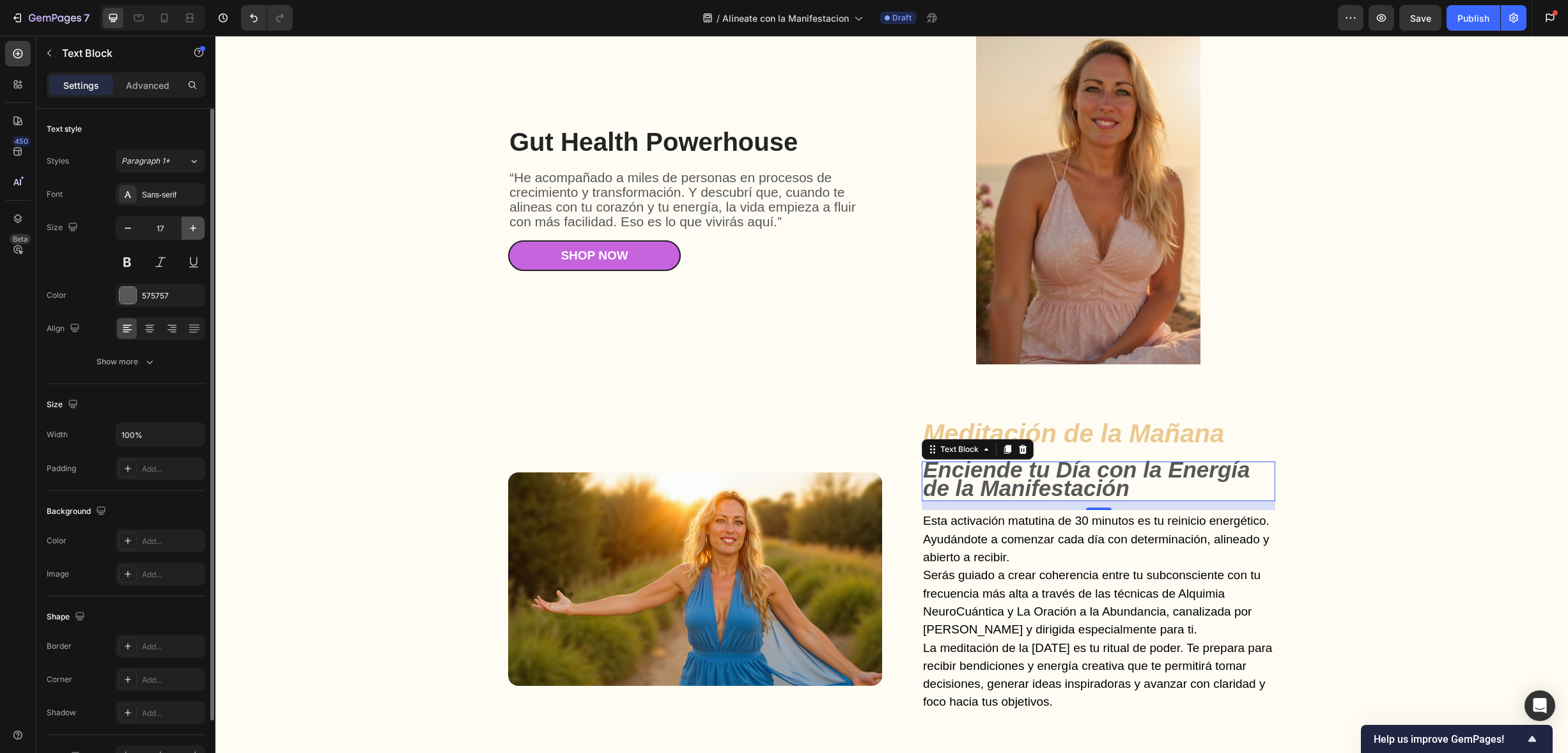
click at [194, 229] on icon "button" at bounding box center [192, 228] width 7 height 7
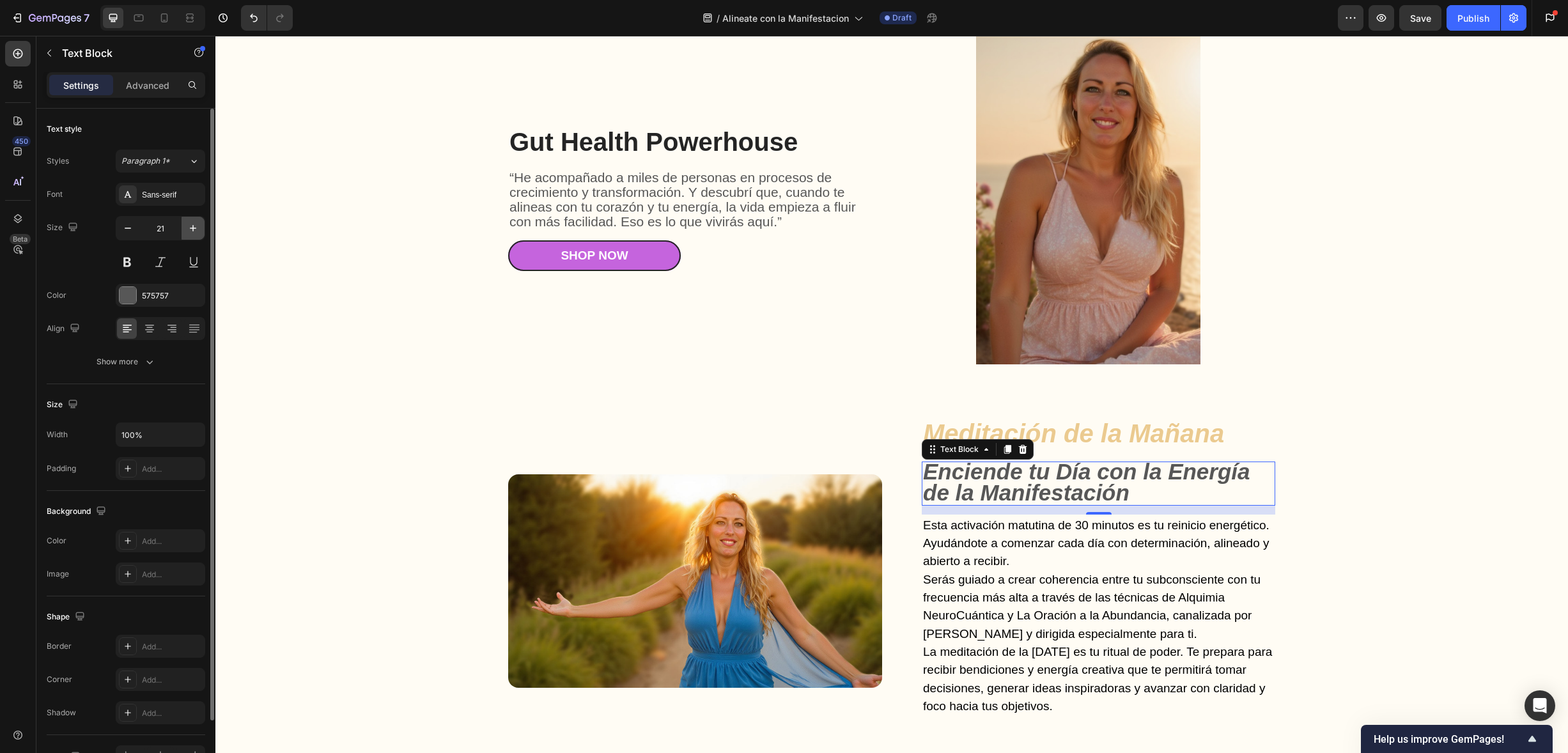
click at [194, 229] on icon "button" at bounding box center [192, 228] width 7 height 7
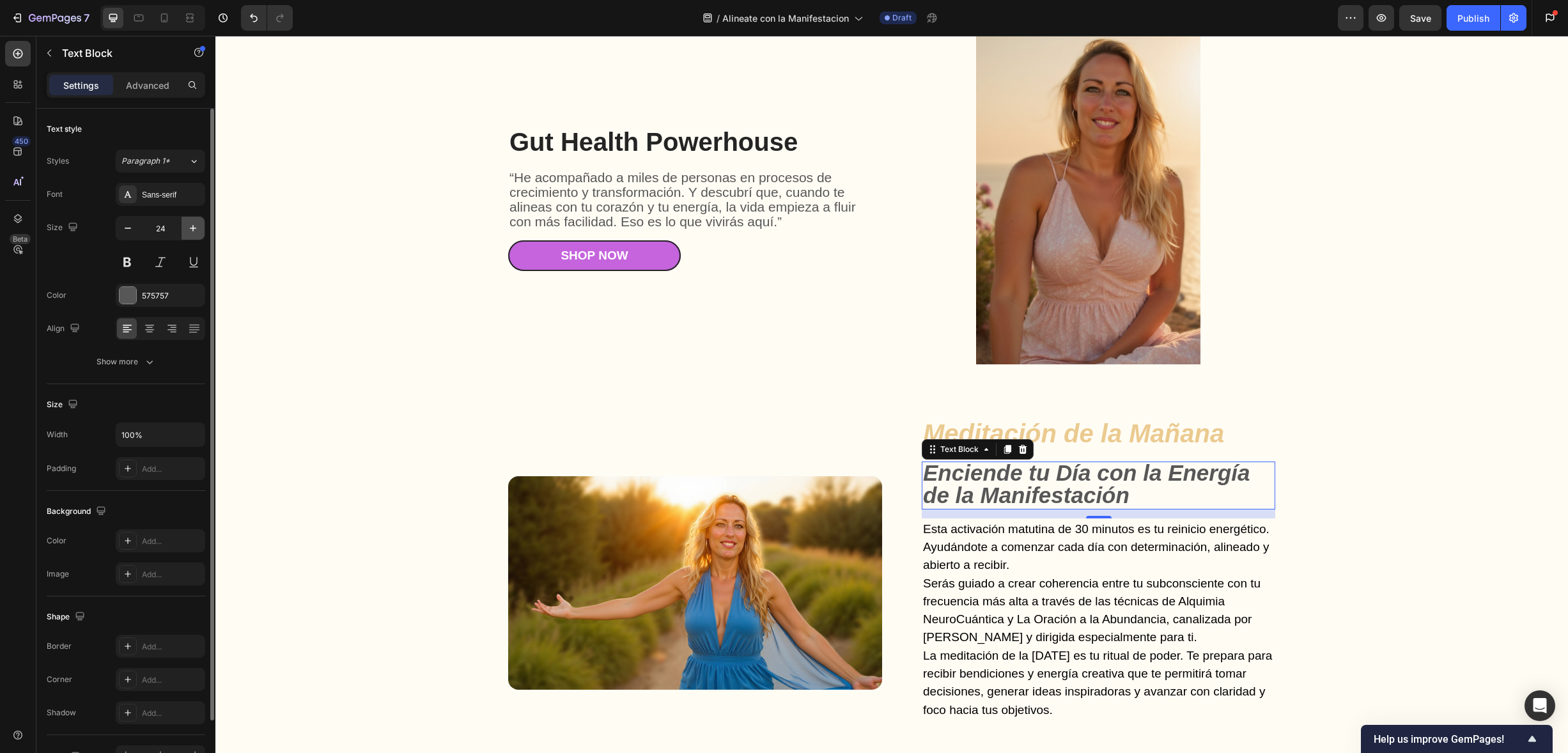
click at [194, 229] on icon "button" at bounding box center [192, 228] width 7 height 7
type input "25"
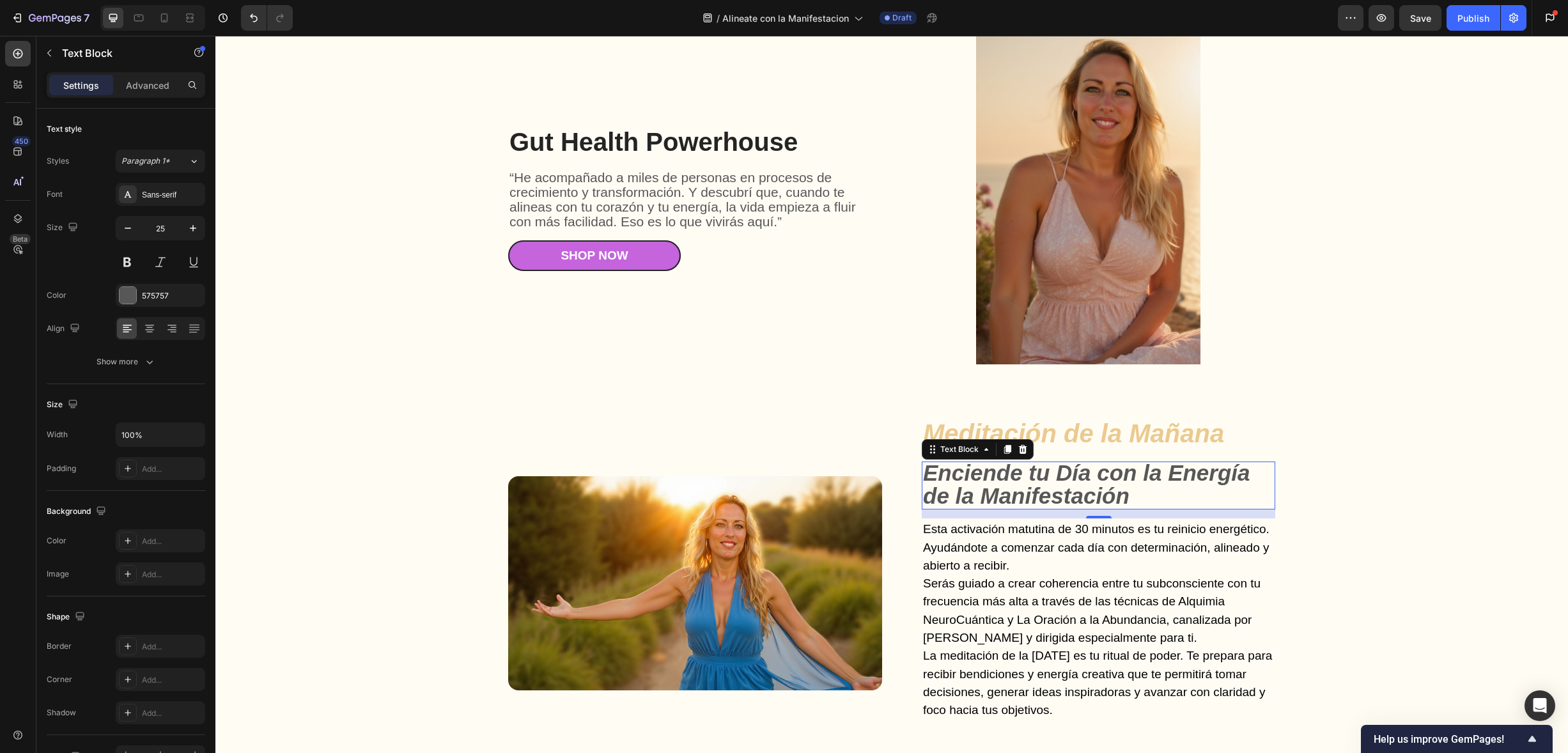
click at [1080, 493] on strong "Enciende tu Día con la Energía de la Manifestación" at bounding box center [1087, 484] width 328 height 48
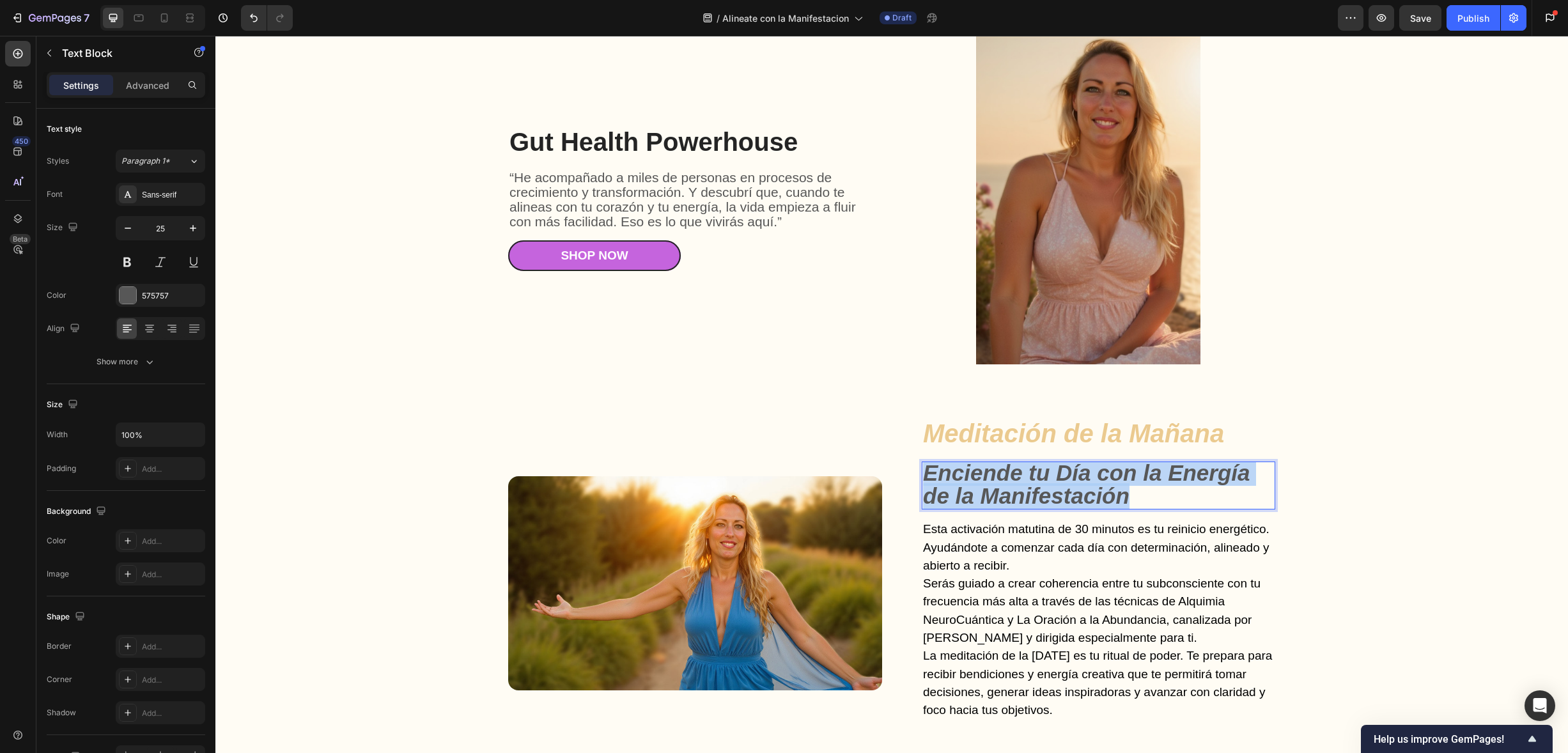
click at [1080, 492] on strong "Enciende tu Día con la Energía de la Manifestación" at bounding box center [1087, 484] width 328 height 48
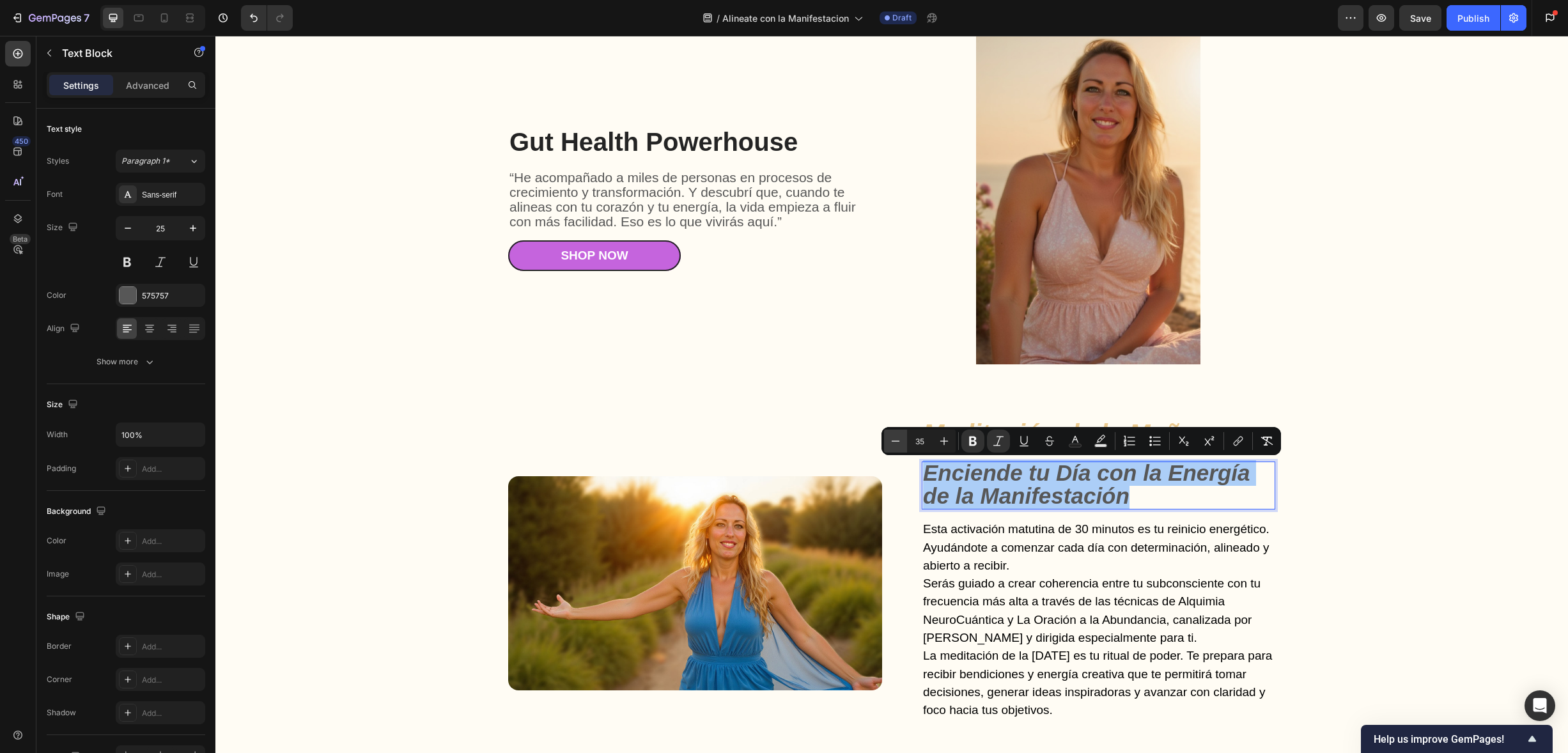
click at [889, 438] on icon "Editor contextual toolbar" at bounding box center [895, 440] width 12 height 12
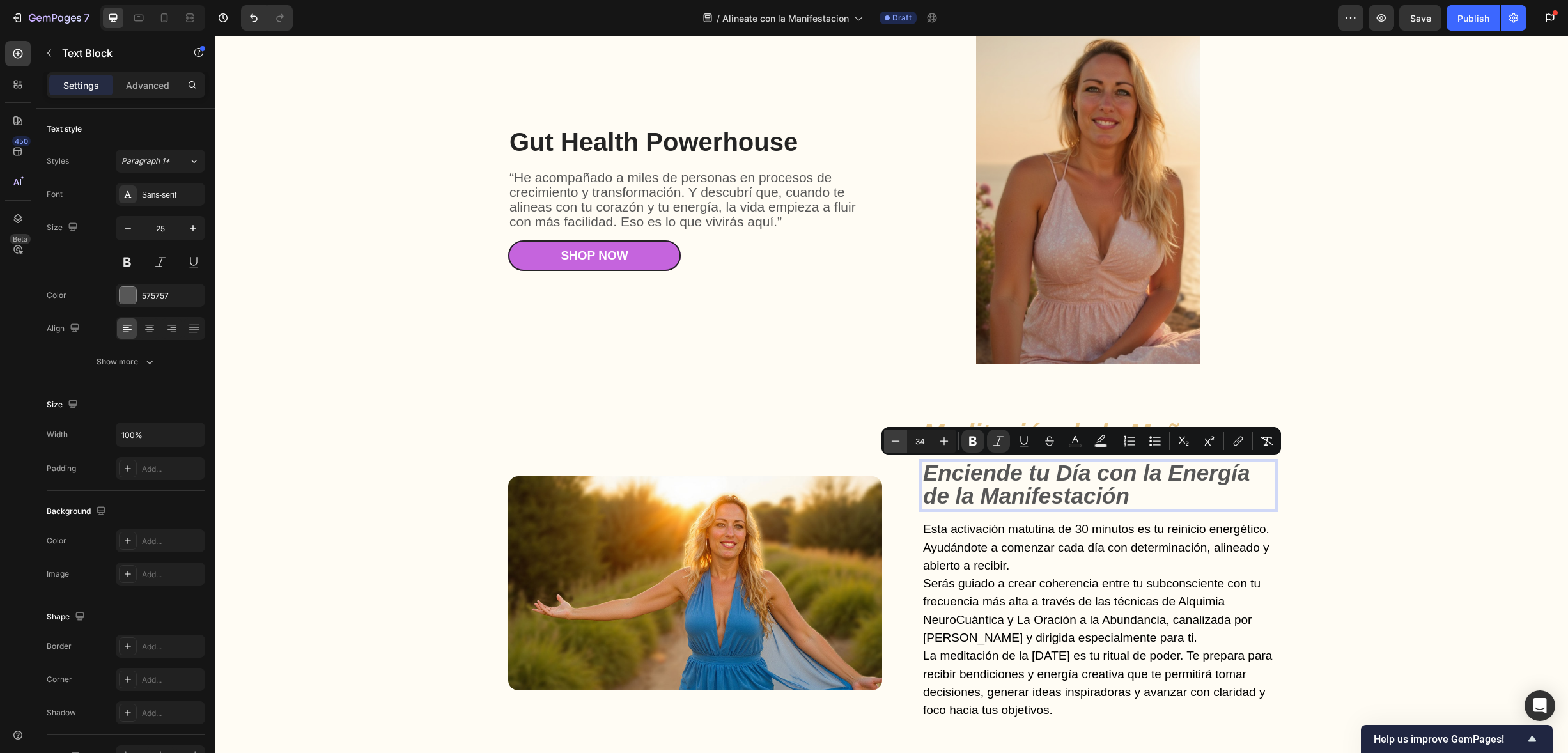
click at [889, 438] on icon "Editor contextual toolbar" at bounding box center [895, 440] width 12 height 12
type input "31"
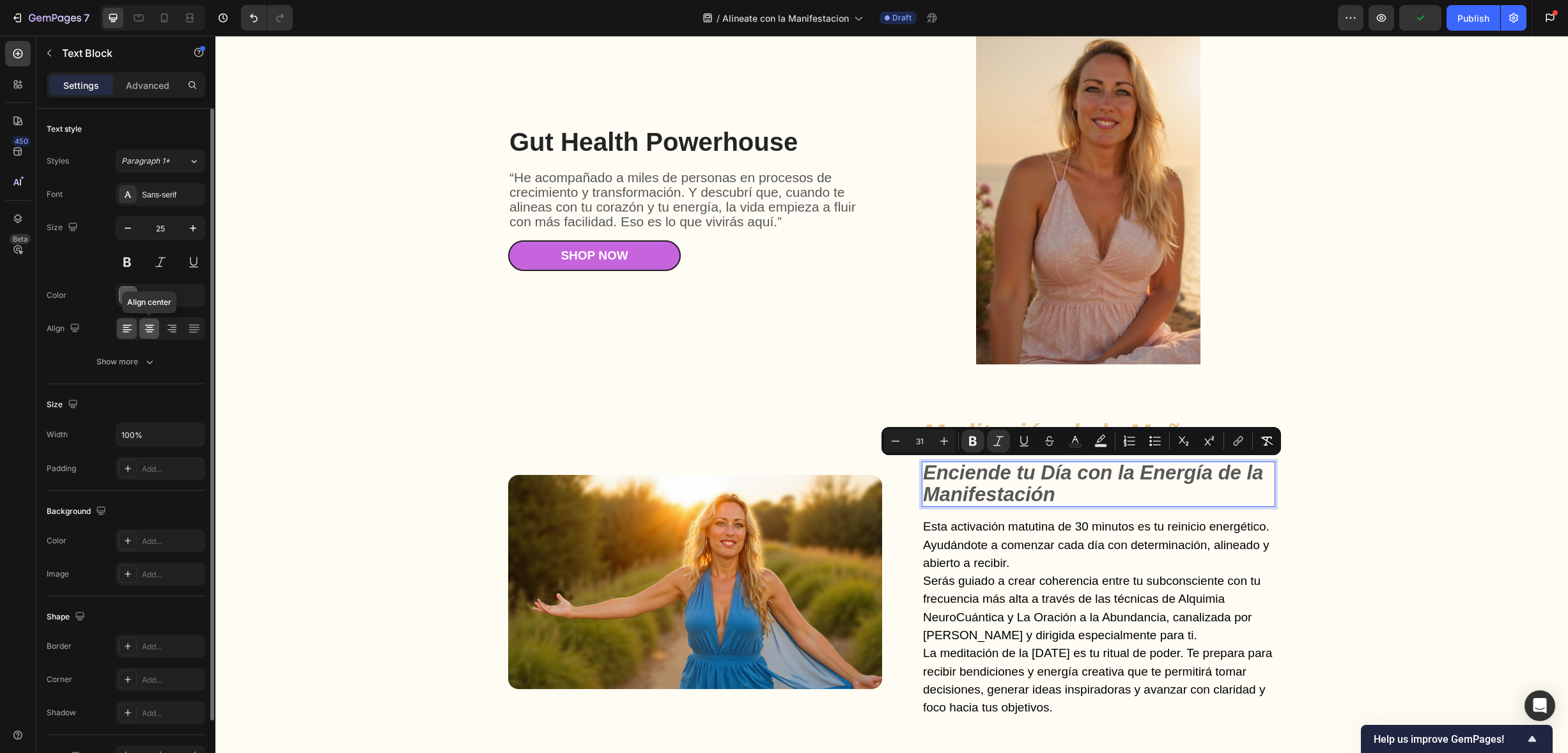
click at [145, 322] on icon at bounding box center [149, 328] width 12 height 12
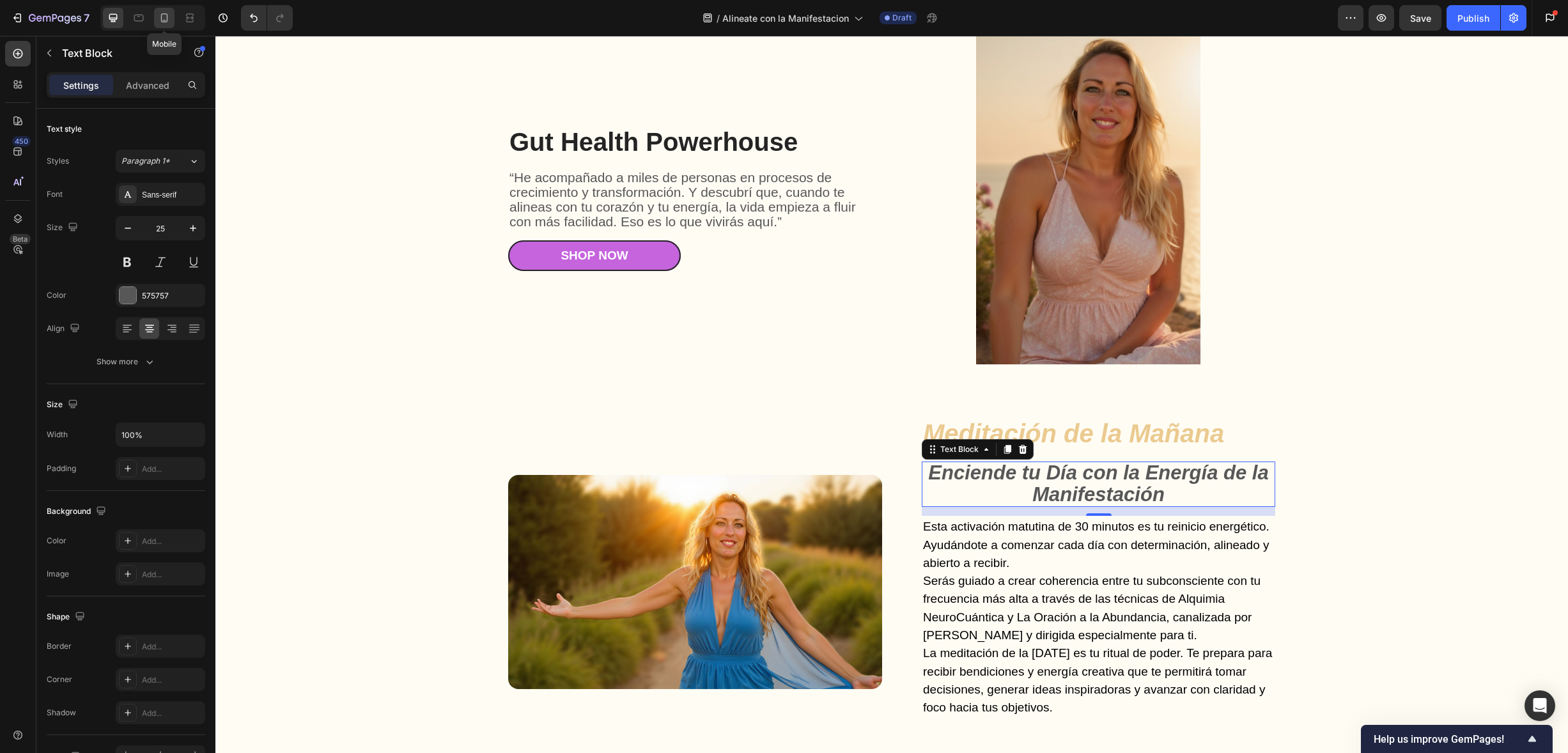
click at [164, 23] on icon at bounding box center [164, 17] width 12 height 12
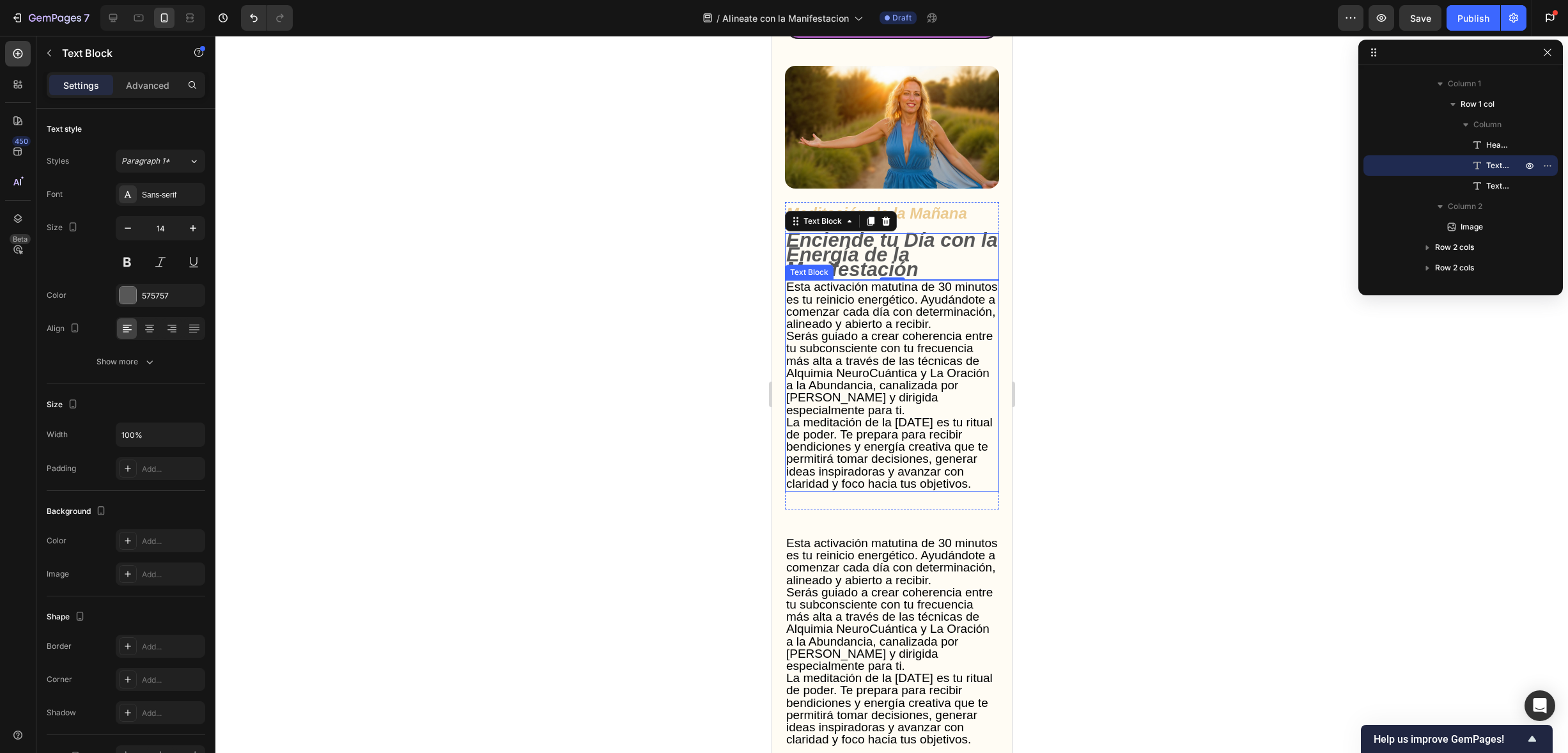
scroll to position [2601, 0]
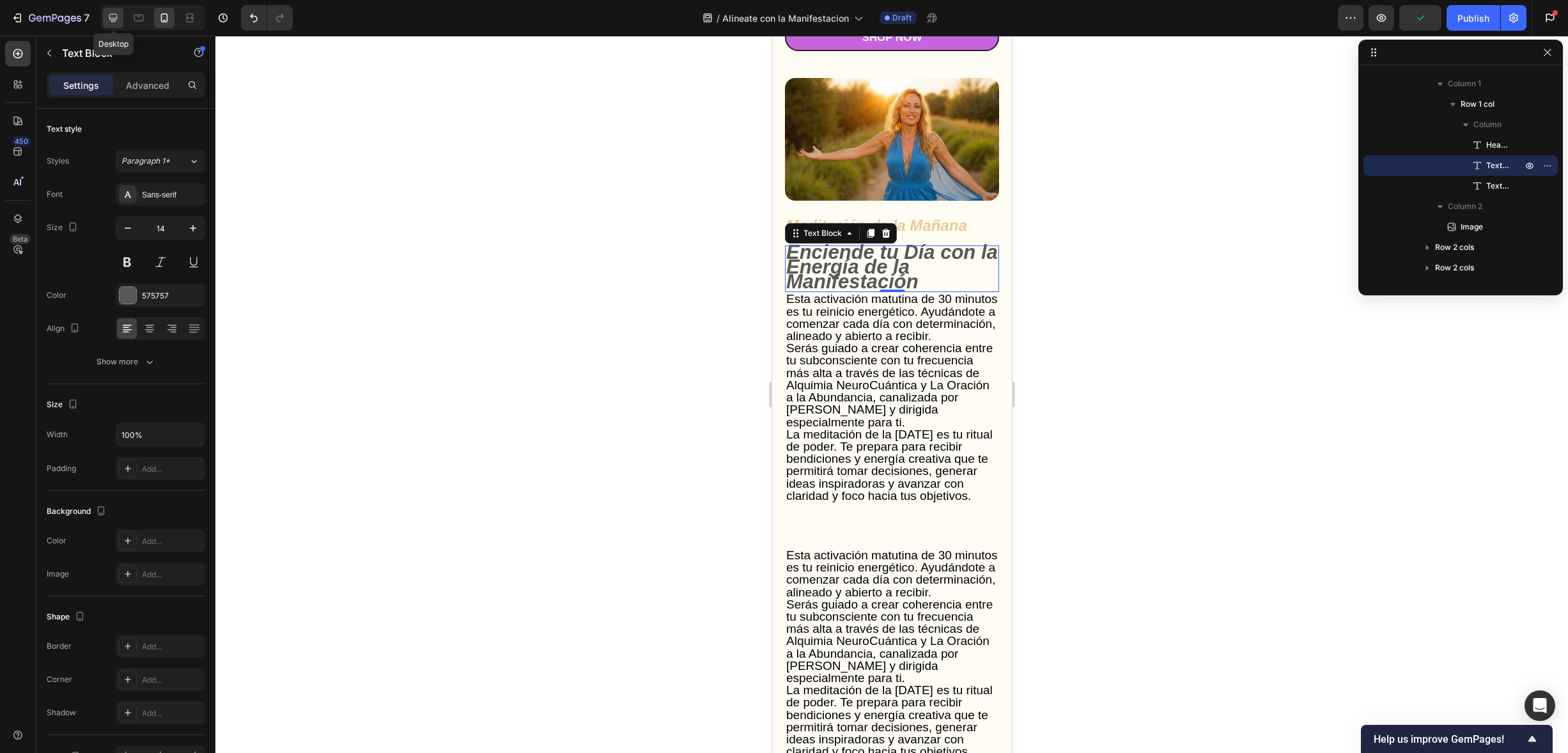
click at [117, 19] on icon at bounding box center [113, 18] width 9 height 9
type input "25"
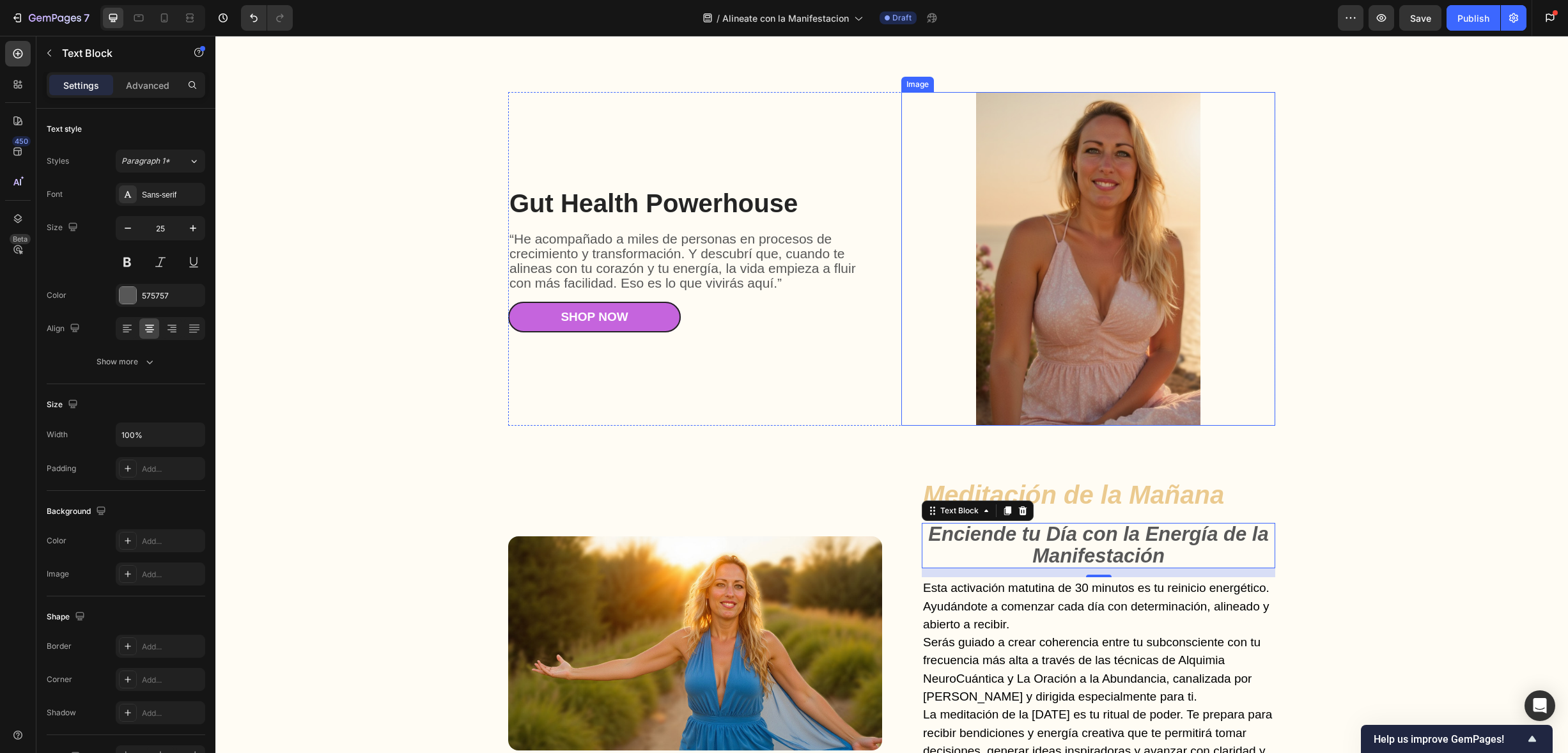
scroll to position [2269, 0]
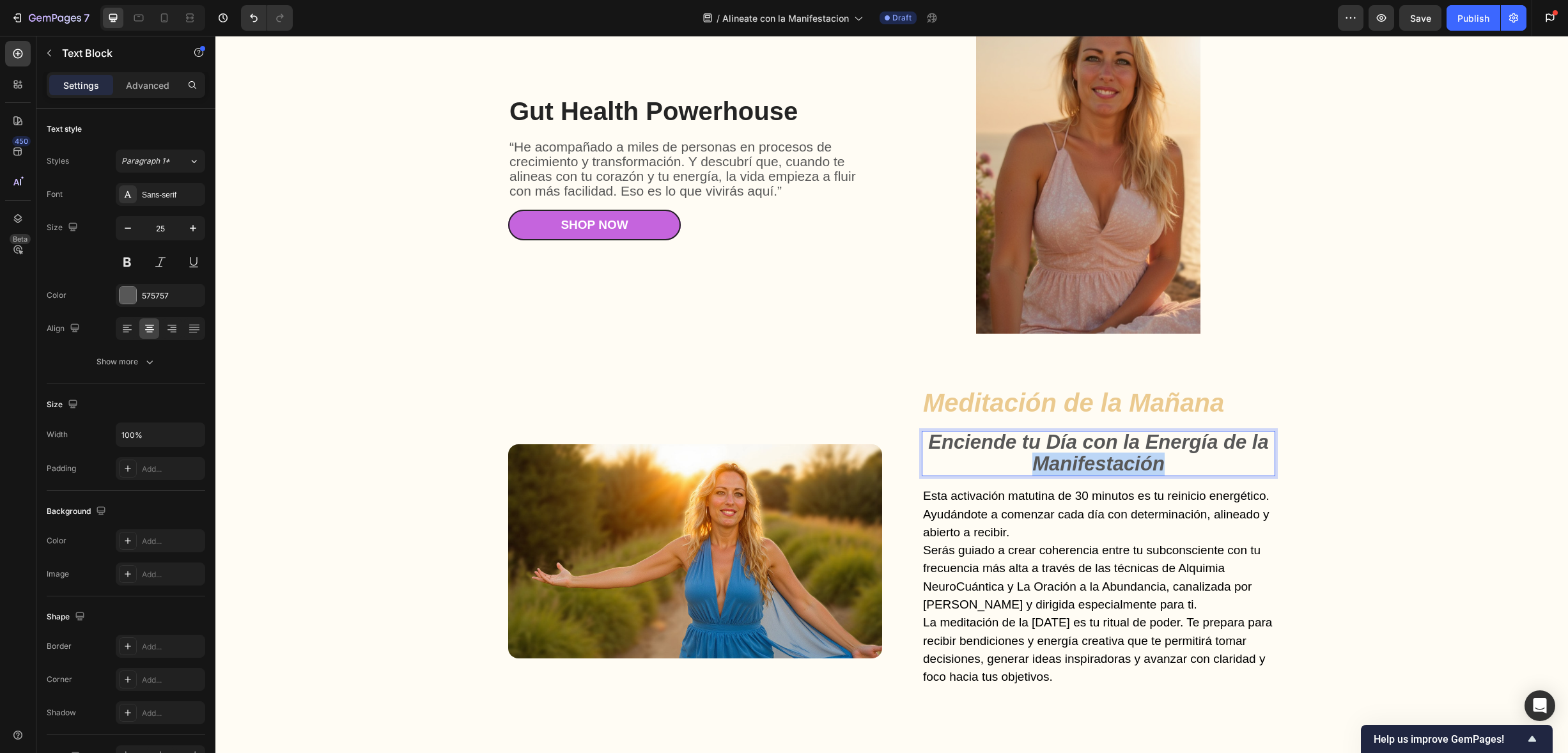
click at [1096, 471] on strong "Enciende tu Día con la Energía de la Manifestación" at bounding box center [1097, 453] width 340 height 44
click at [1096, 471] on strong "Enciende tu Día con la Energía de la Manifestación" at bounding box center [1097, 453] width 340 height 44
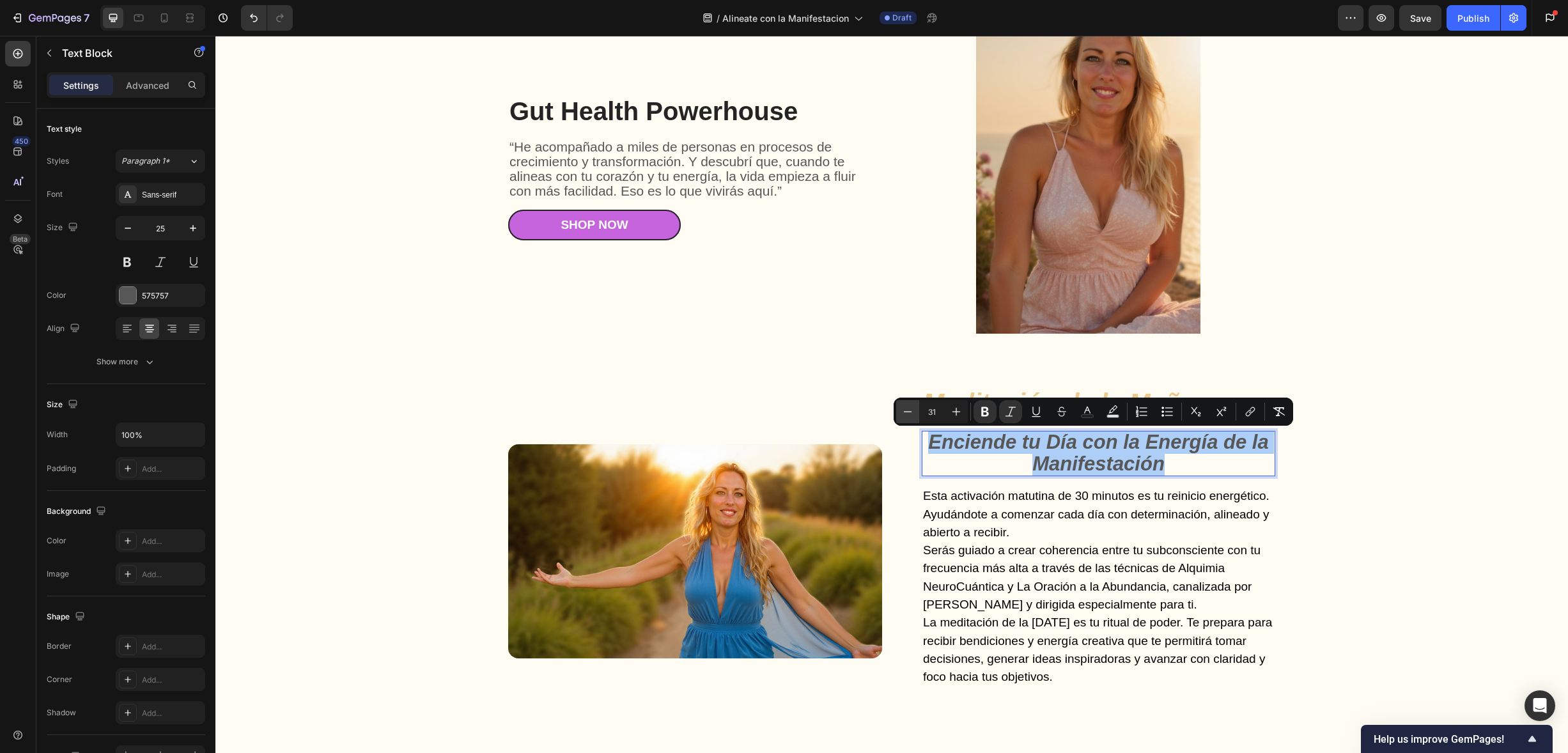
click at [906, 407] on icon "Editor contextual toolbar" at bounding box center [907, 411] width 12 height 12
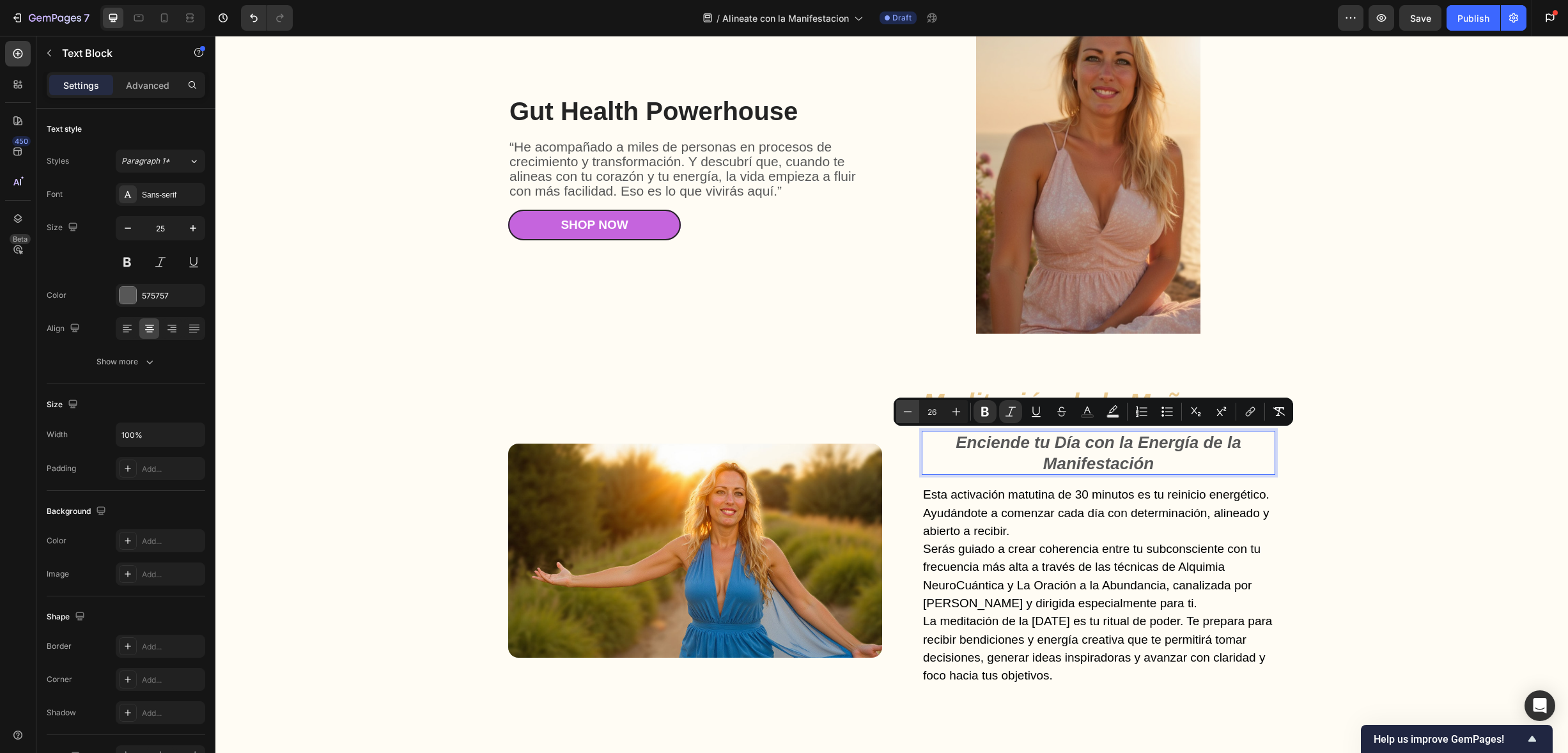
click at [906, 407] on icon "Editor contextual toolbar" at bounding box center [907, 411] width 12 height 12
type input "22"
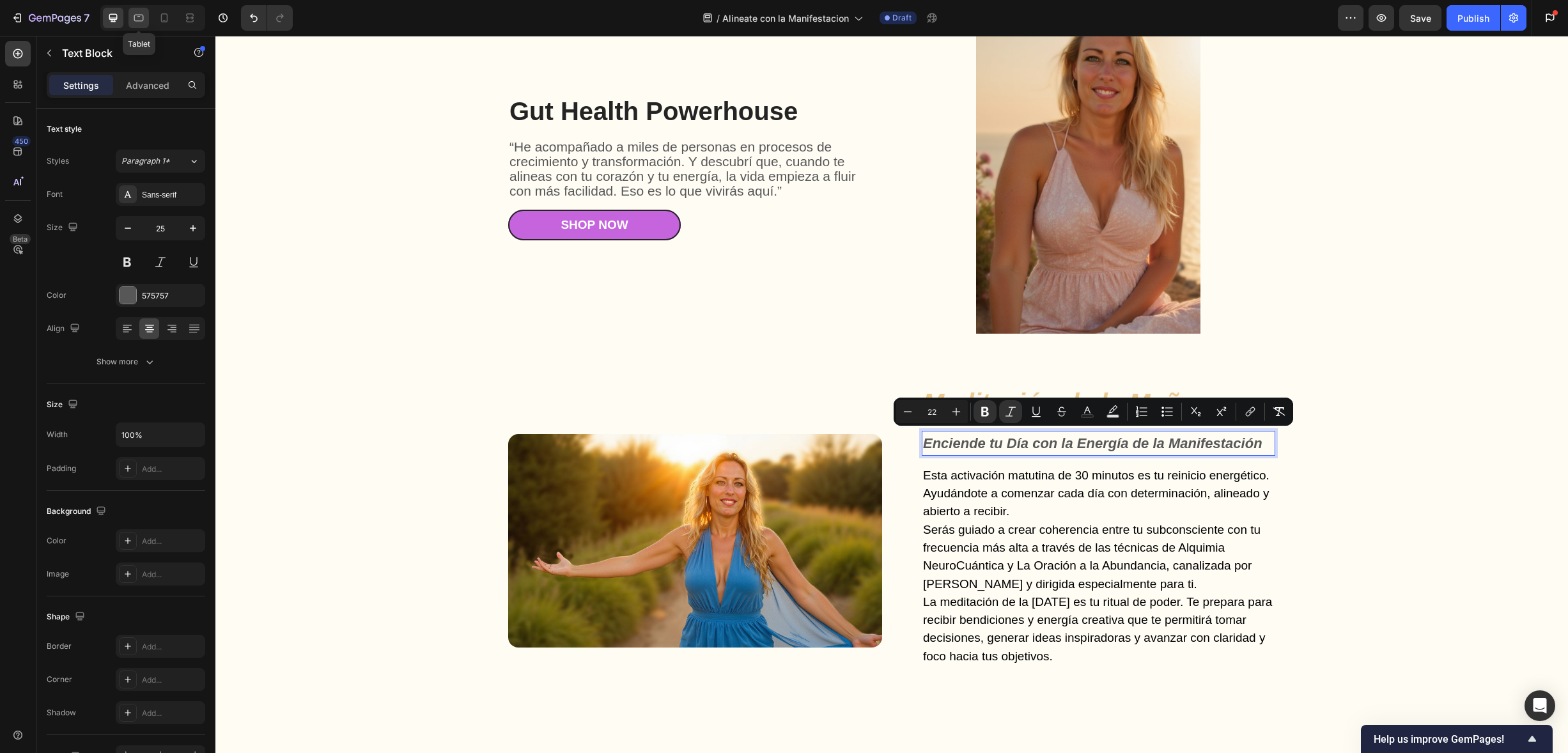
click at [141, 20] on icon at bounding box center [139, 17] width 10 height 7
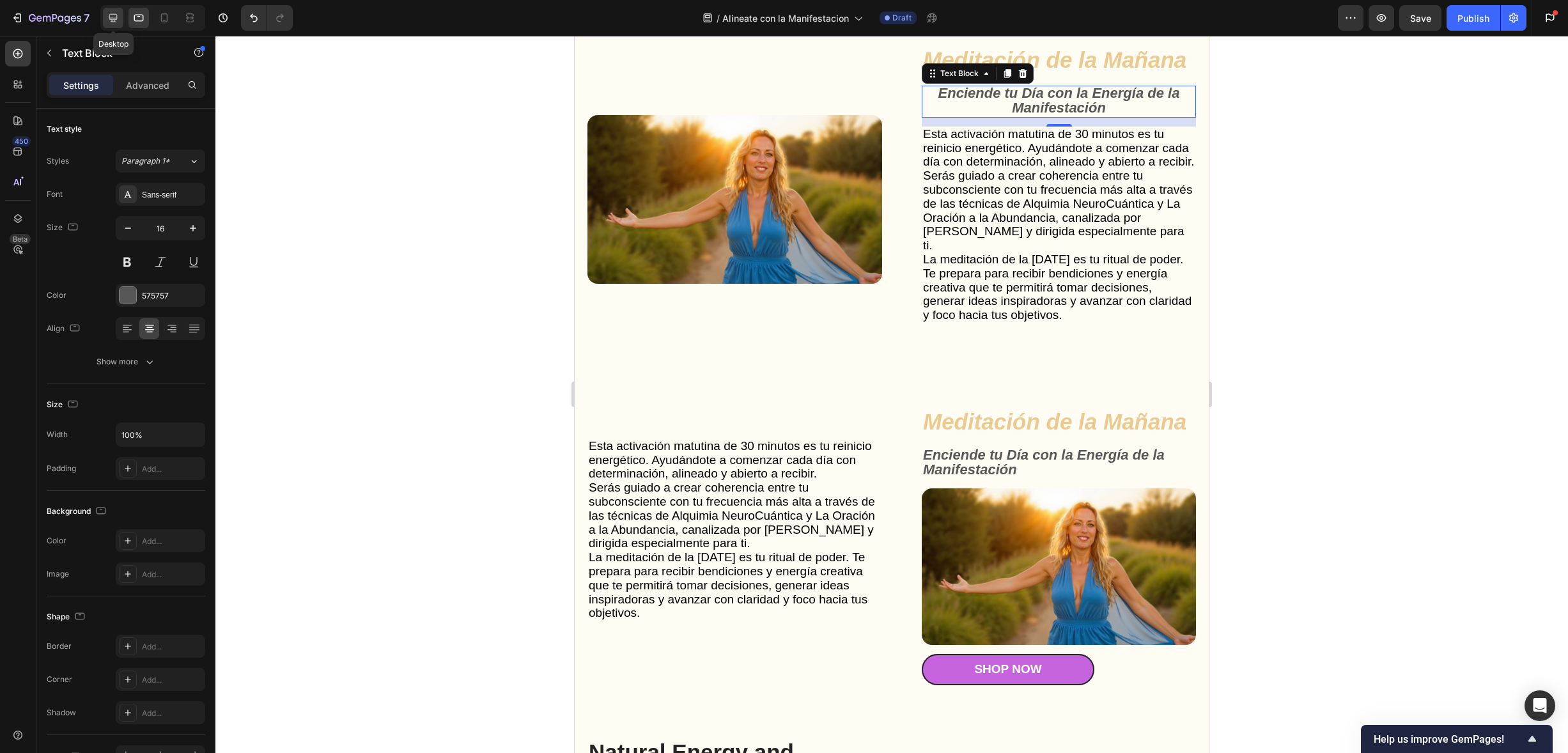
scroll to position [2540, 0]
click at [117, 18] on icon at bounding box center [113, 18] width 9 height 9
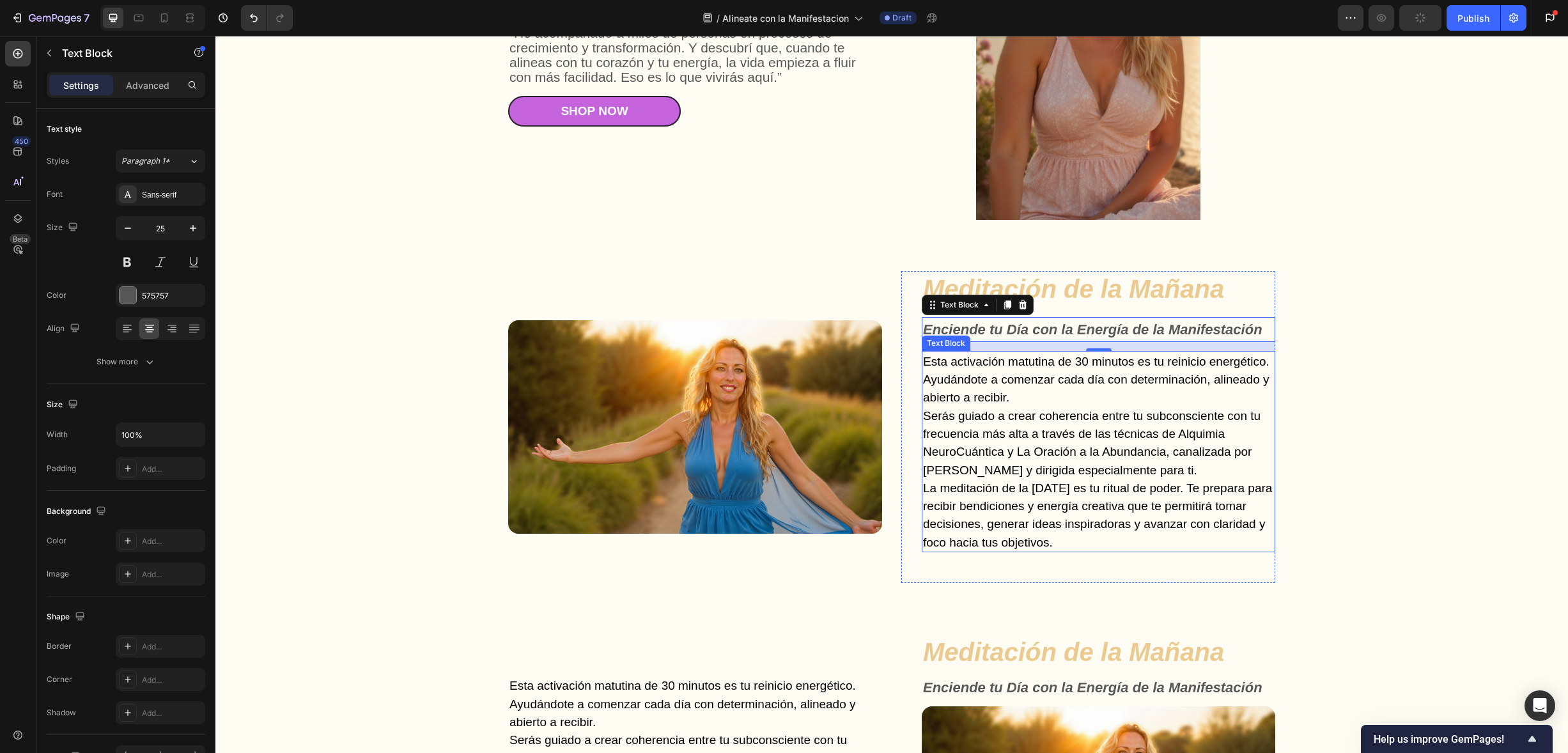
scroll to position [2380, 0]
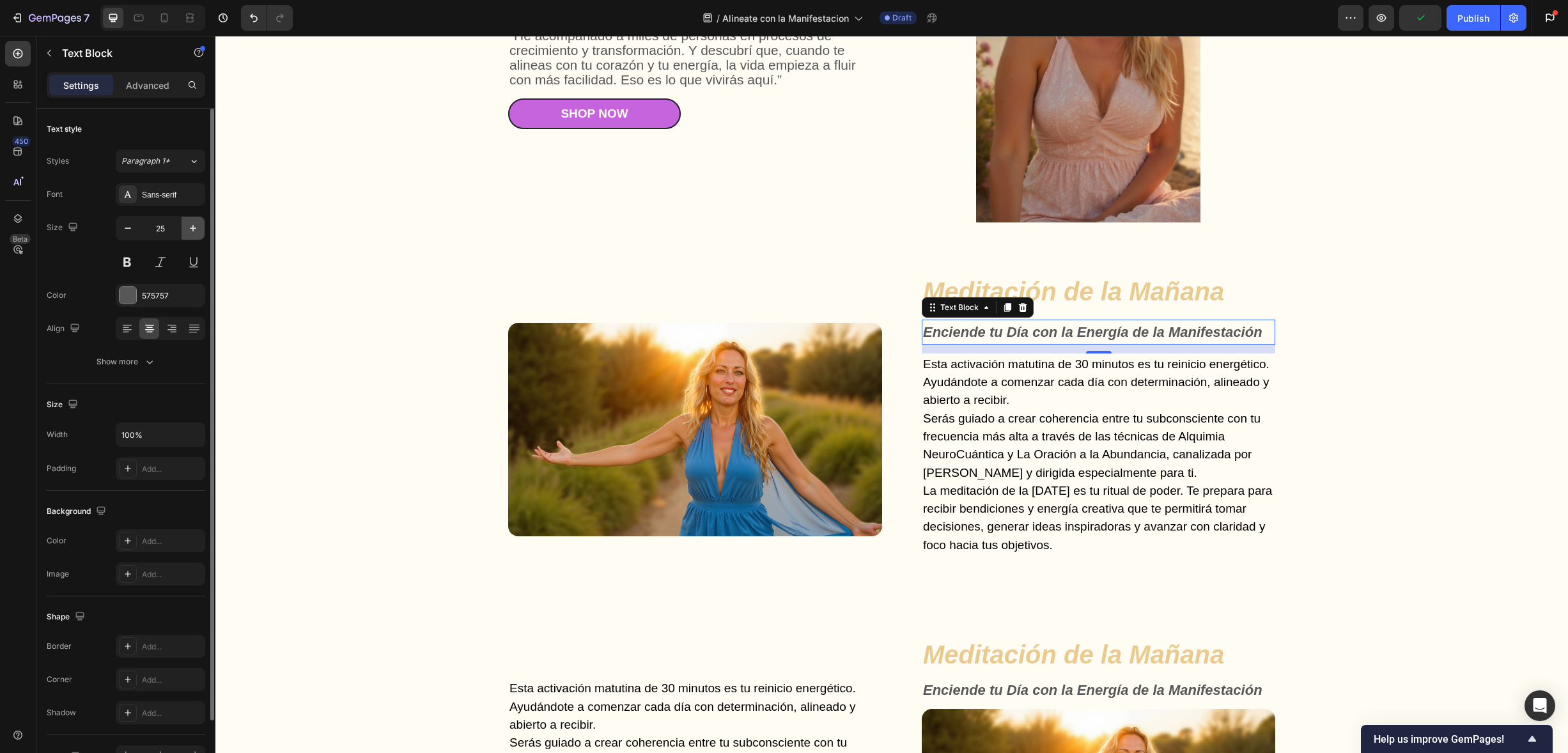
click at [197, 220] on button "button" at bounding box center [193, 228] width 23 height 23
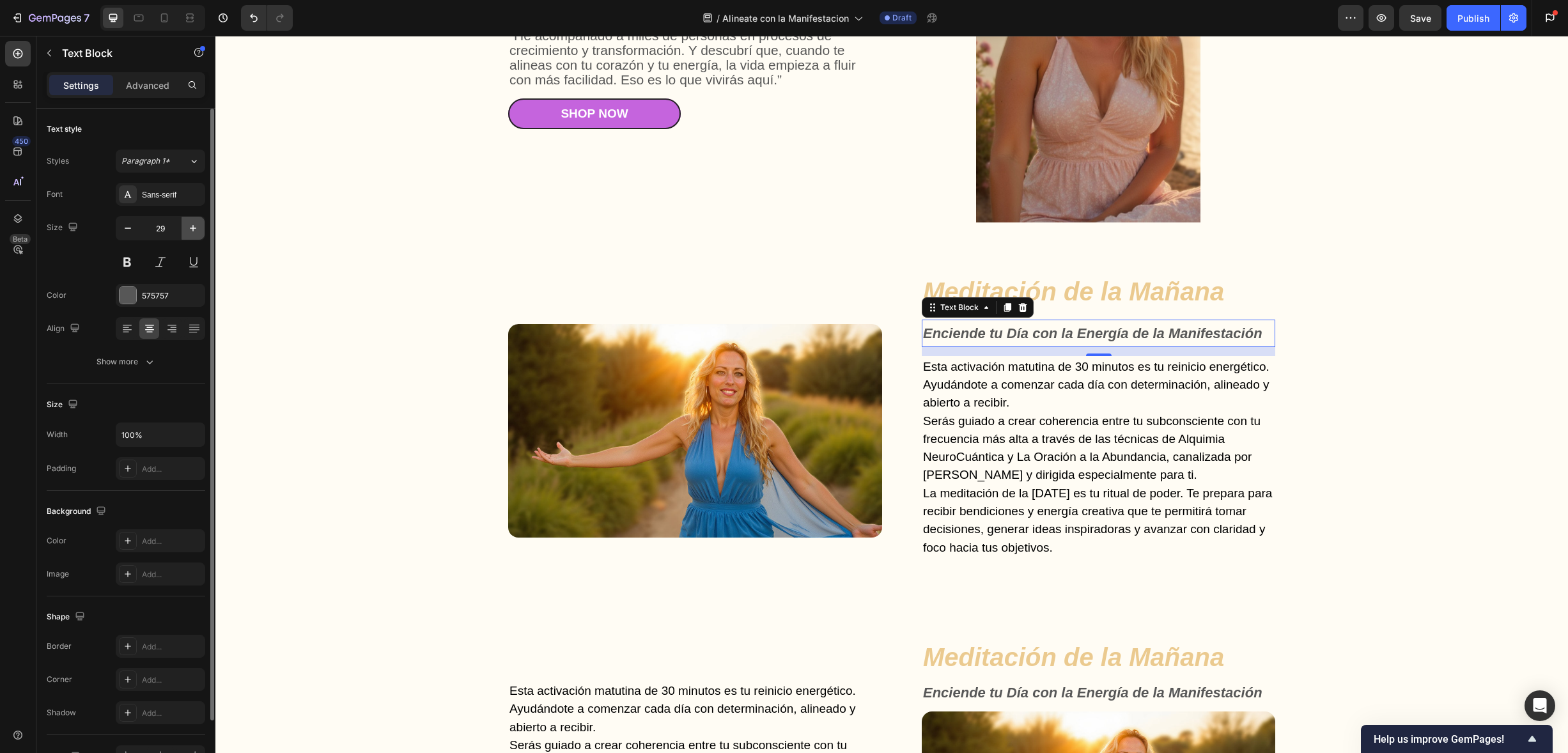
click at [197, 220] on button "button" at bounding box center [193, 228] width 23 height 23
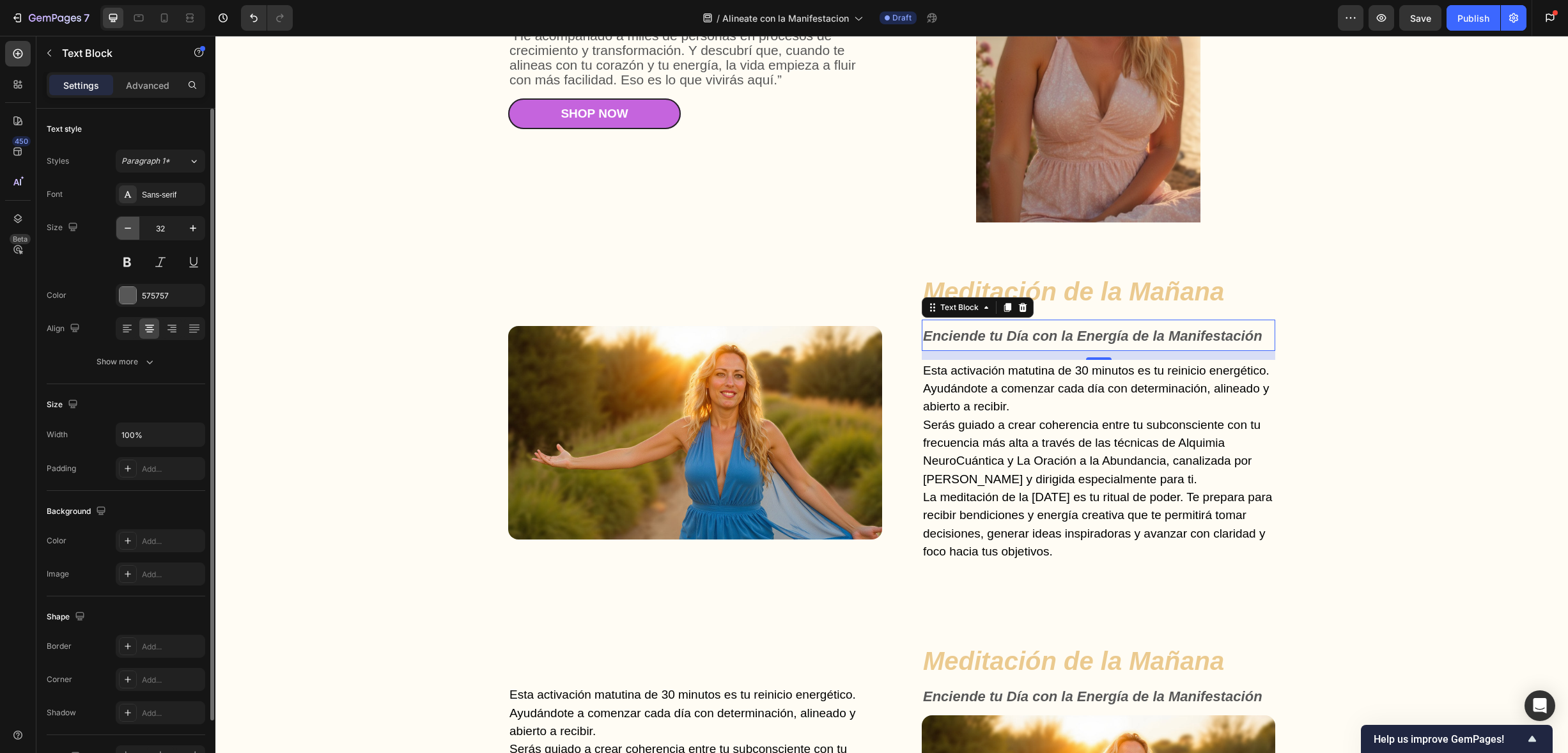
click at [130, 229] on icon "button" at bounding box center [127, 228] width 12 height 12
type input "28"
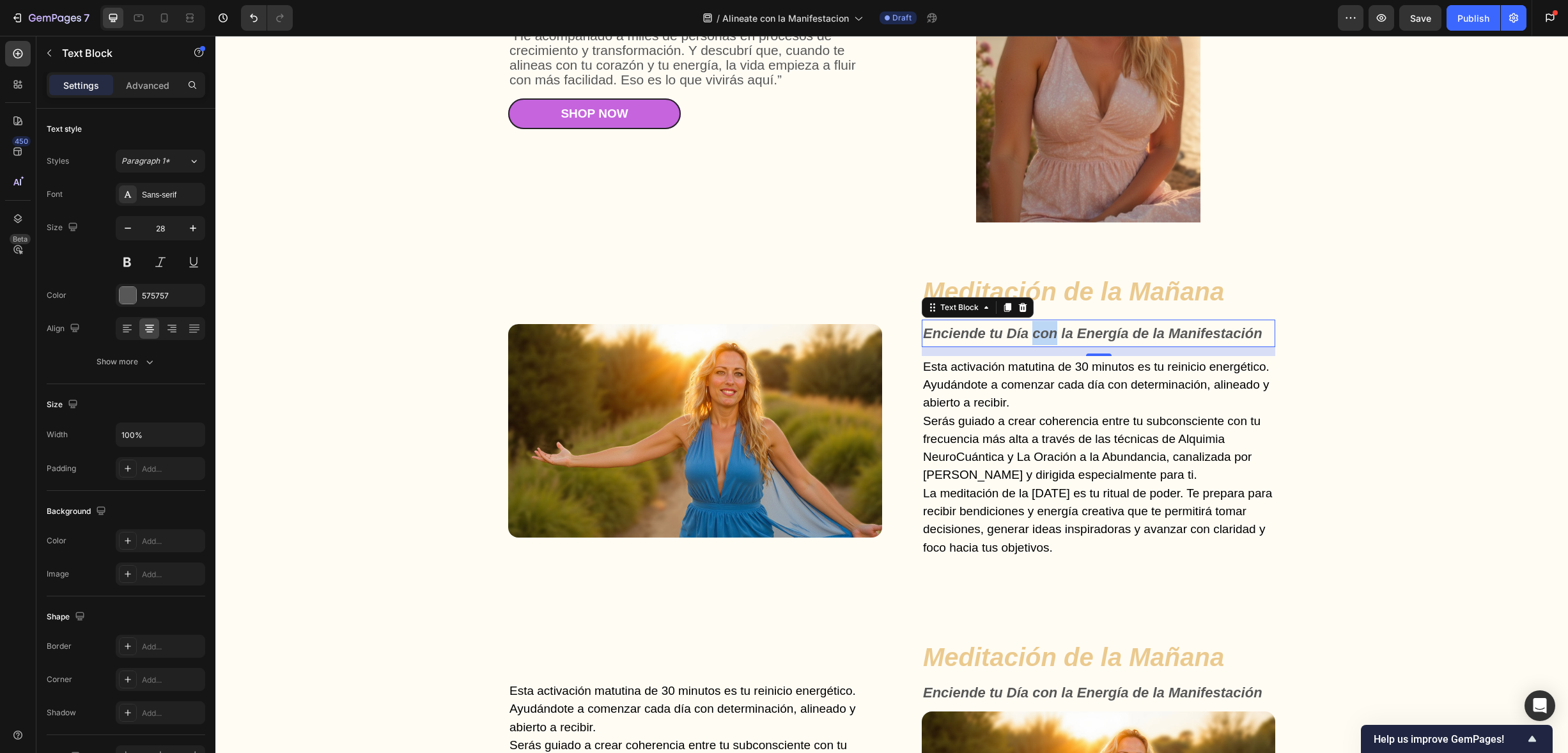
click at [1034, 330] on strong "Enciende tu Día con la Energía de la Manifestación" at bounding box center [1093, 334] width 339 height 16
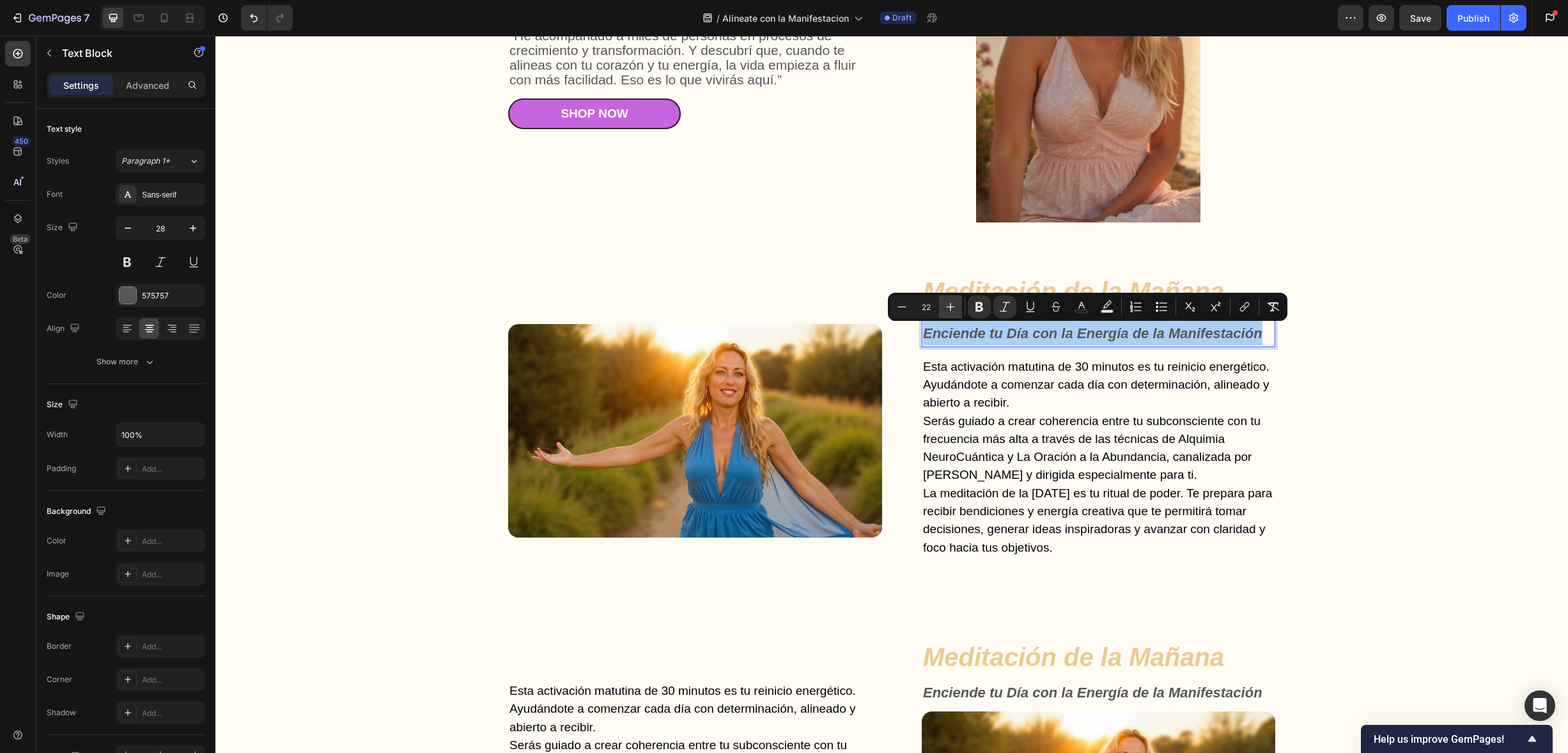
click at [950, 304] on icon "Editor contextual toolbar" at bounding box center [951, 307] width 9 height 9
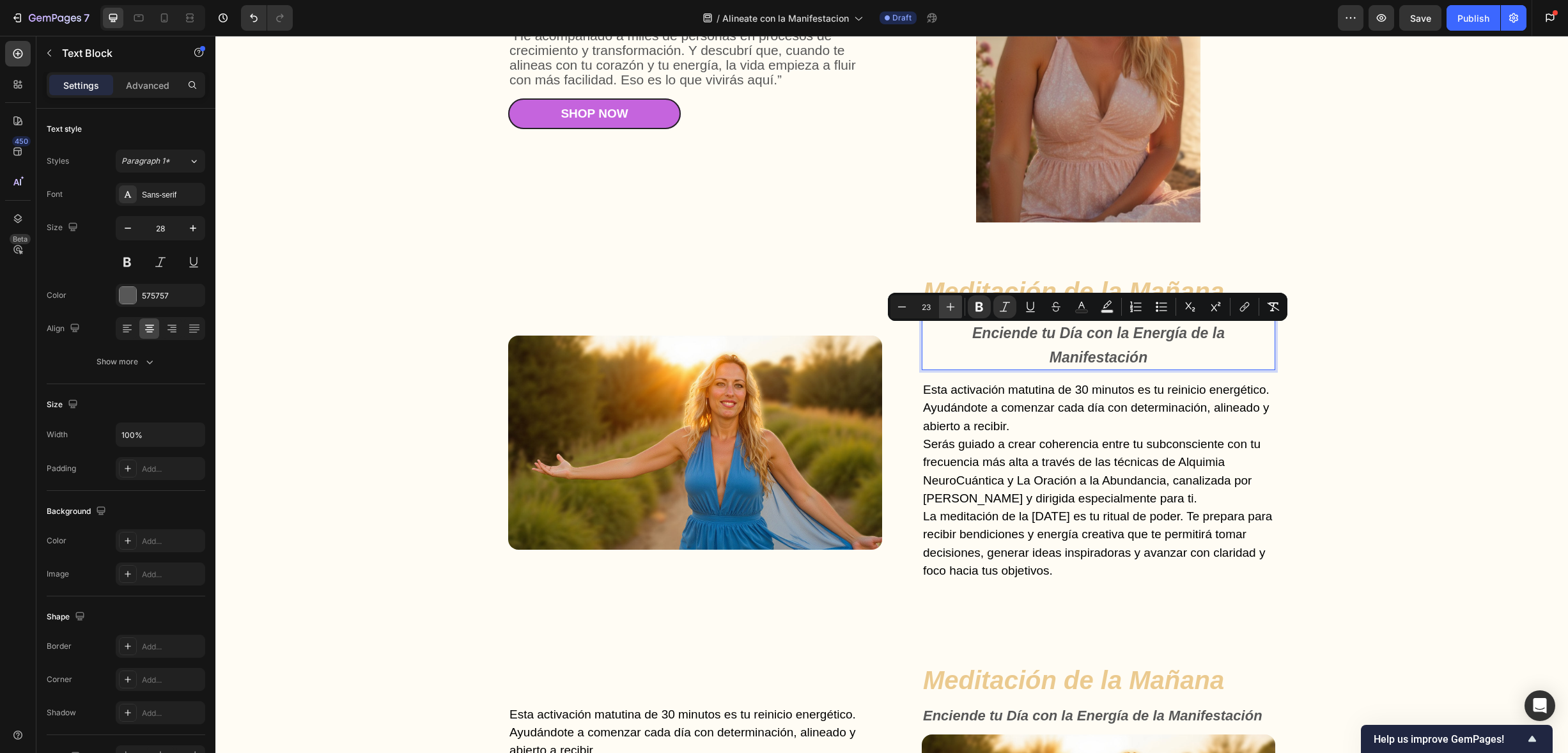
click at [950, 304] on icon "Editor contextual toolbar" at bounding box center [951, 307] width 9 height 9
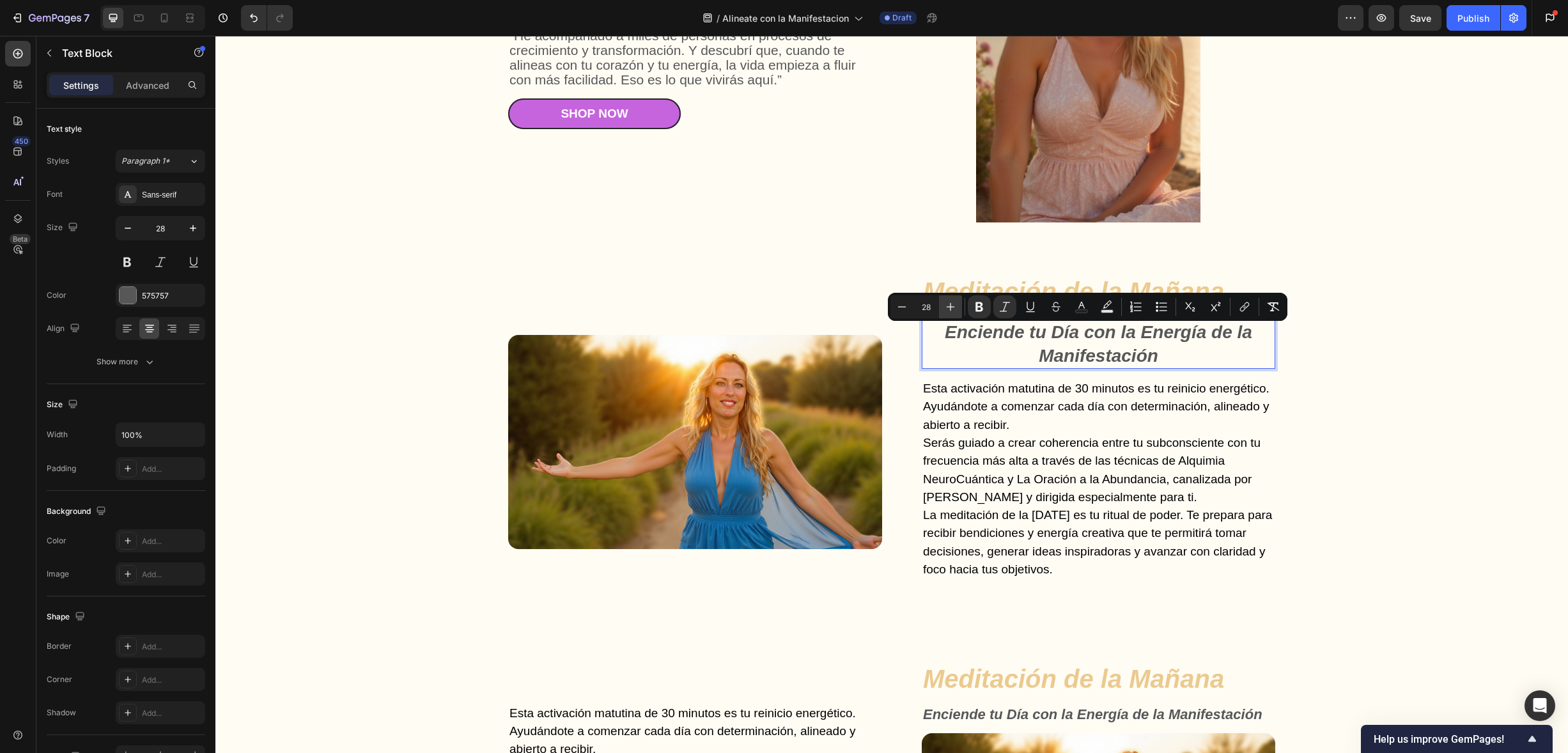
click at [950, 304] on icon "Editor contextual toolbar" at bounding box center [951, 307] width 9 height 9
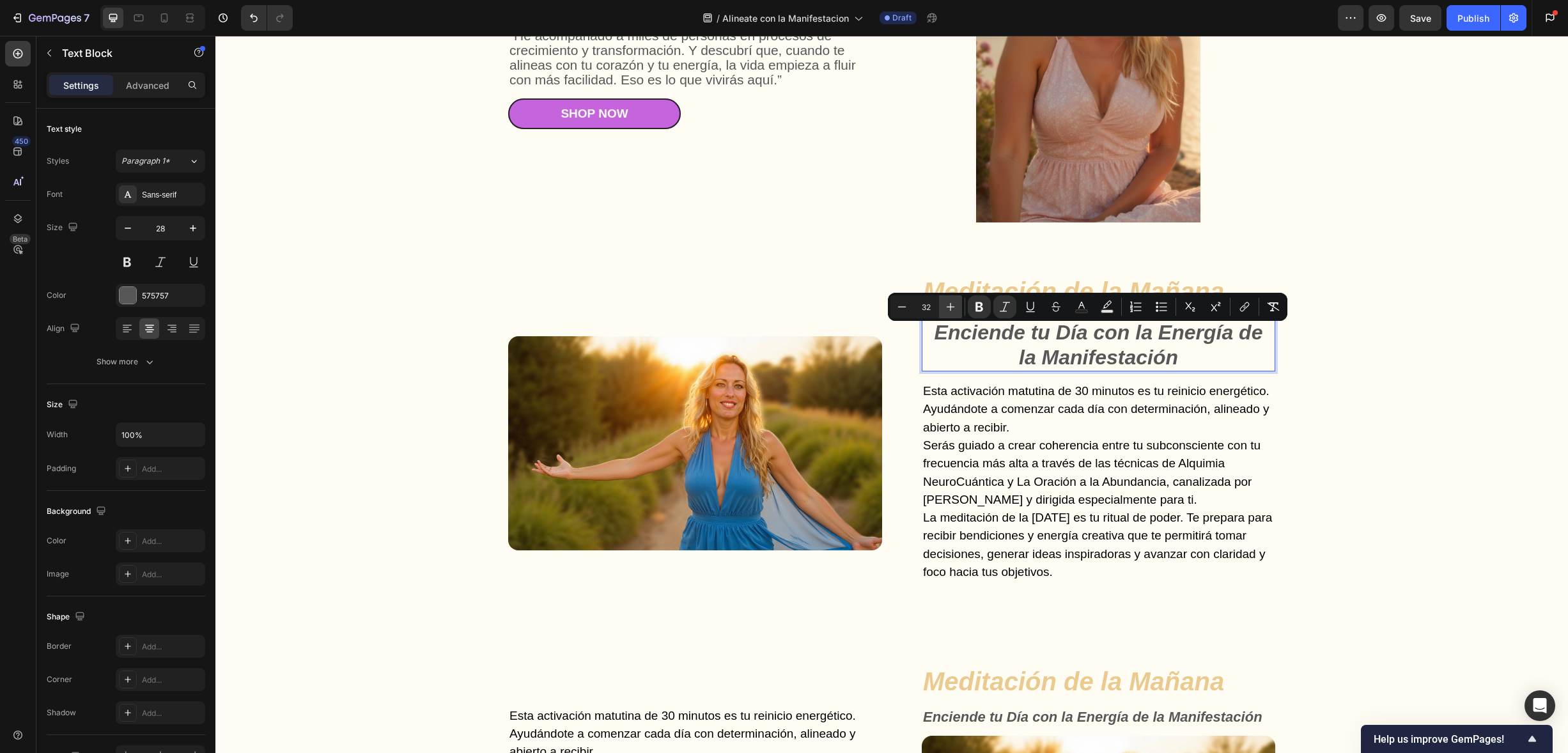
click at [950, 304] on icon "Editor contextual toolbar" at bounding box center [951, 307] width 9 height 9
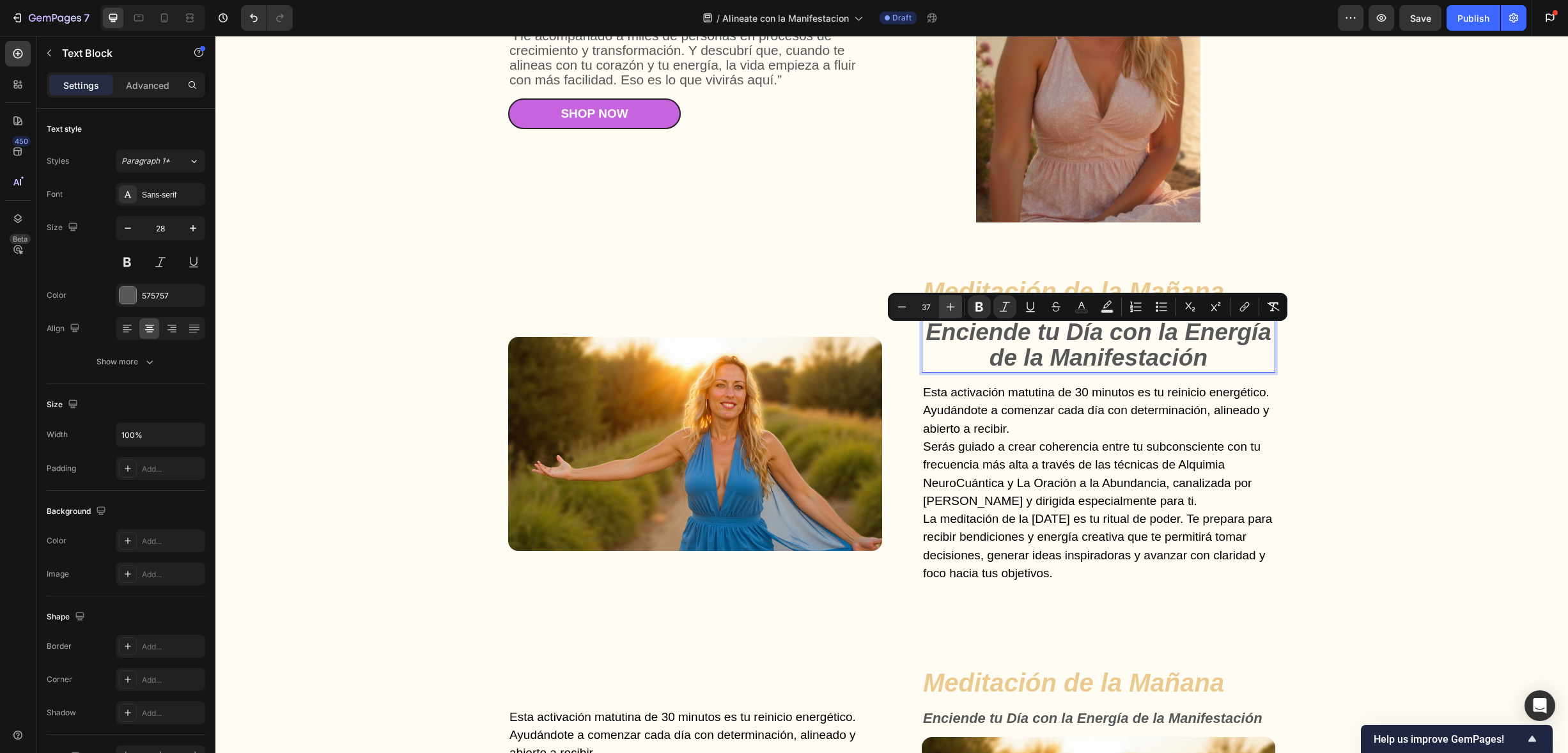
click at [950, 304] on icon "Editor contextual toolbar" at bounding box center [951, 307] width 9 height 9
type input "40"
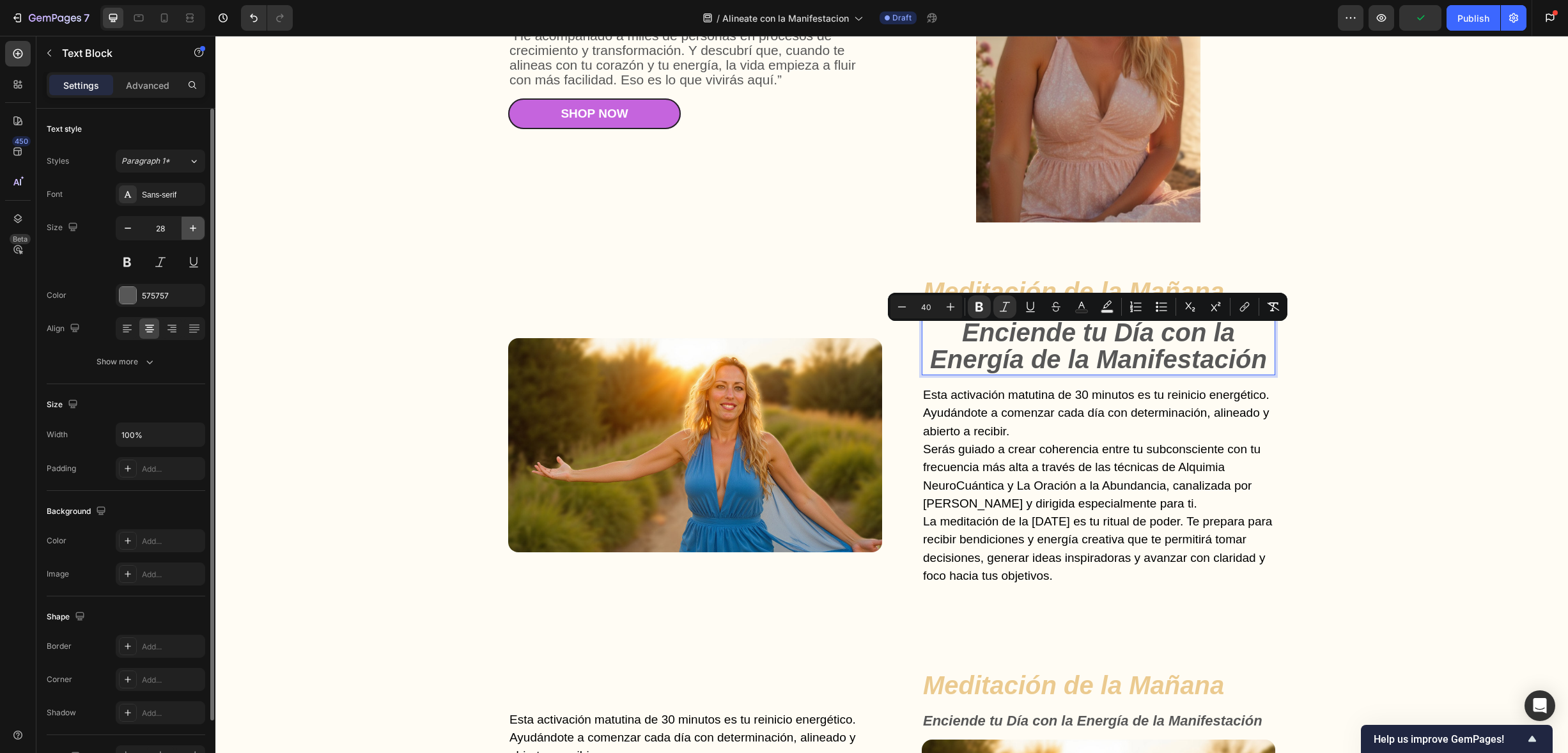
click at [187, 227] on icon "button" at bounding box center [192, 228] width 12 height 12
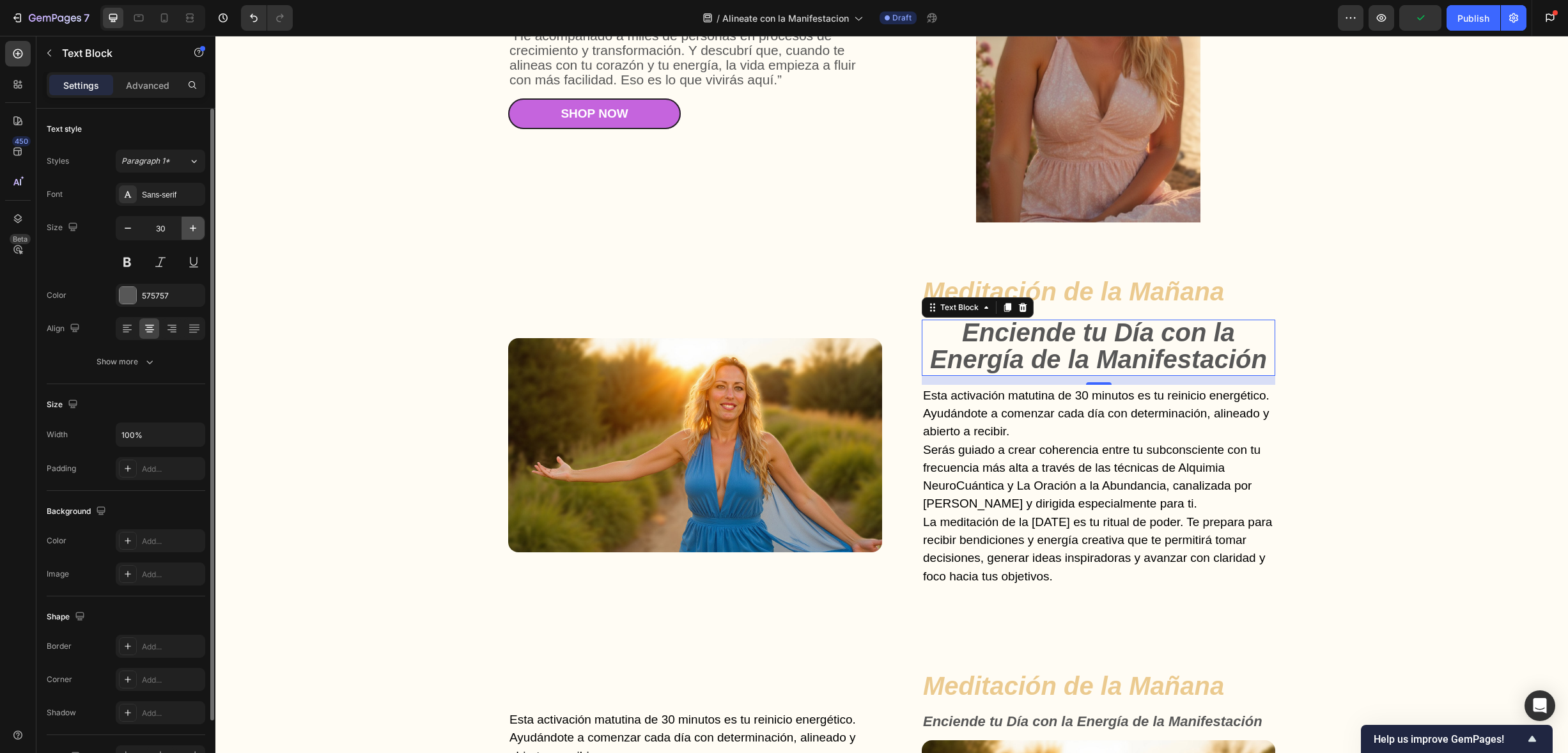
click at [187, 227] on icon "button" at bounding box center [192, 228] width 12 height 12
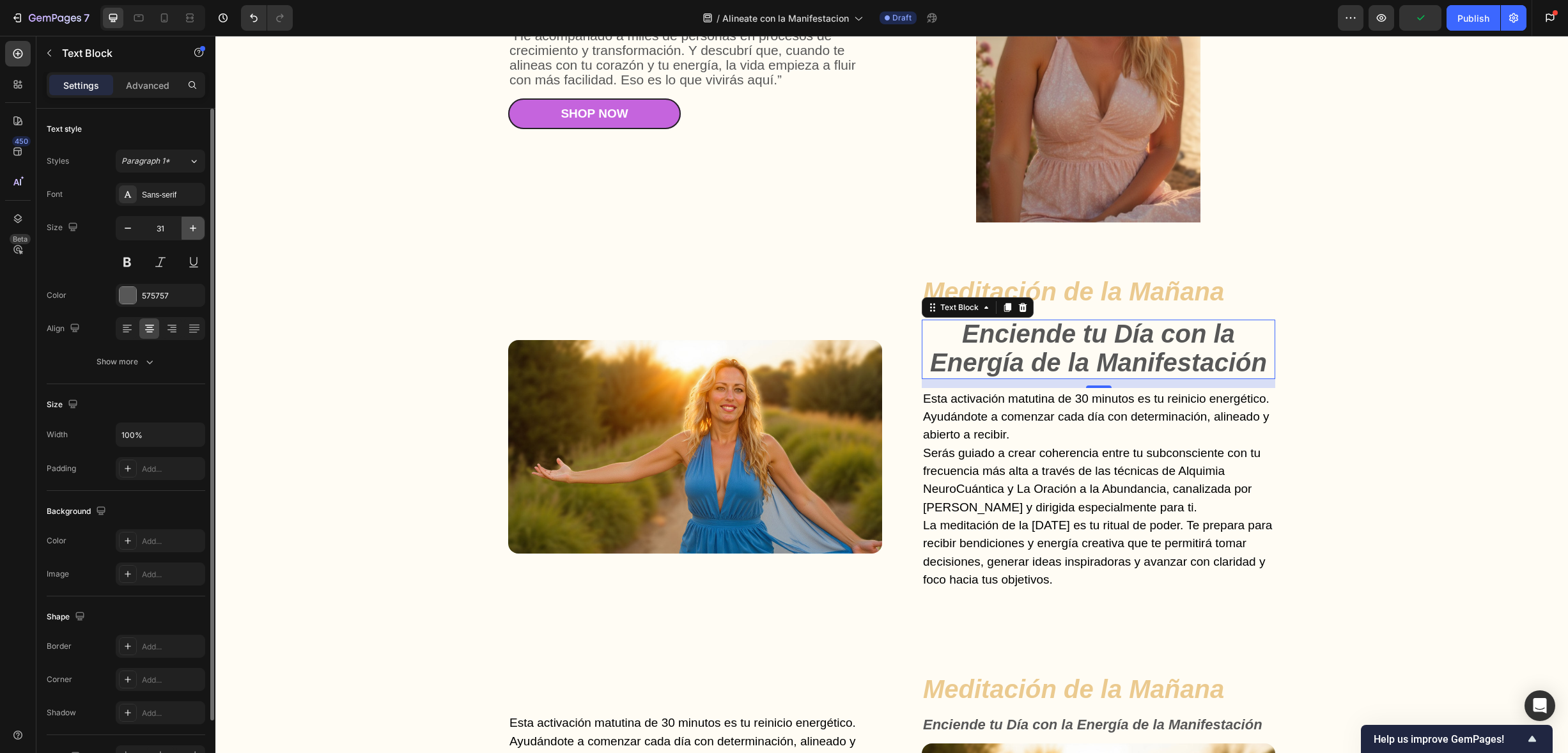
click at [187, 227] on icon "button" at bounding box center [192, 228] width 12 height 12
click at [188, 226] on icon "button" at bounding box center [192, 228] width 12 height 12
type input "35"
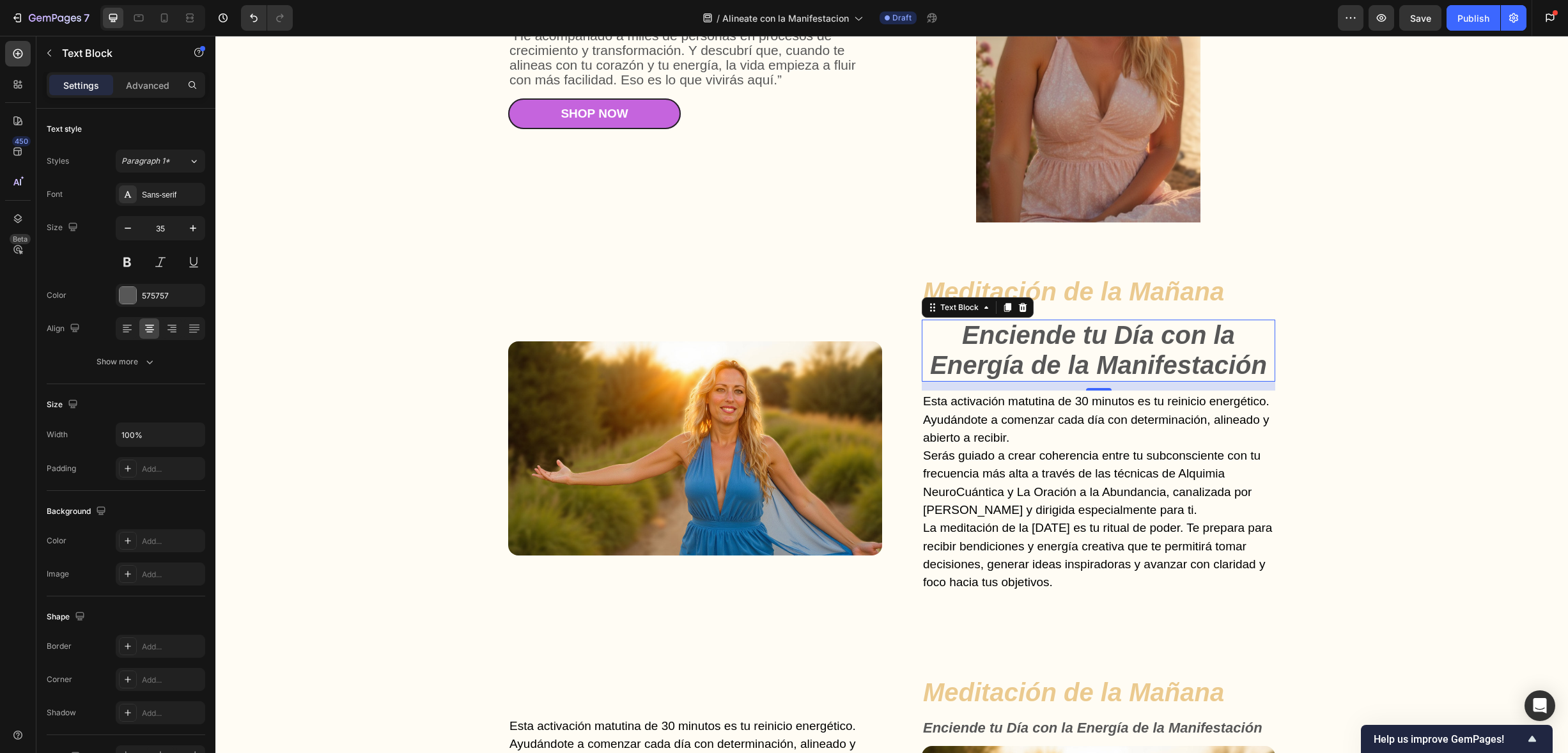
click at [1085, 353] on strong "Enciende tu Día con la Energía de la Manifestación" at bounding box center [1098, 350] width 337 height 58
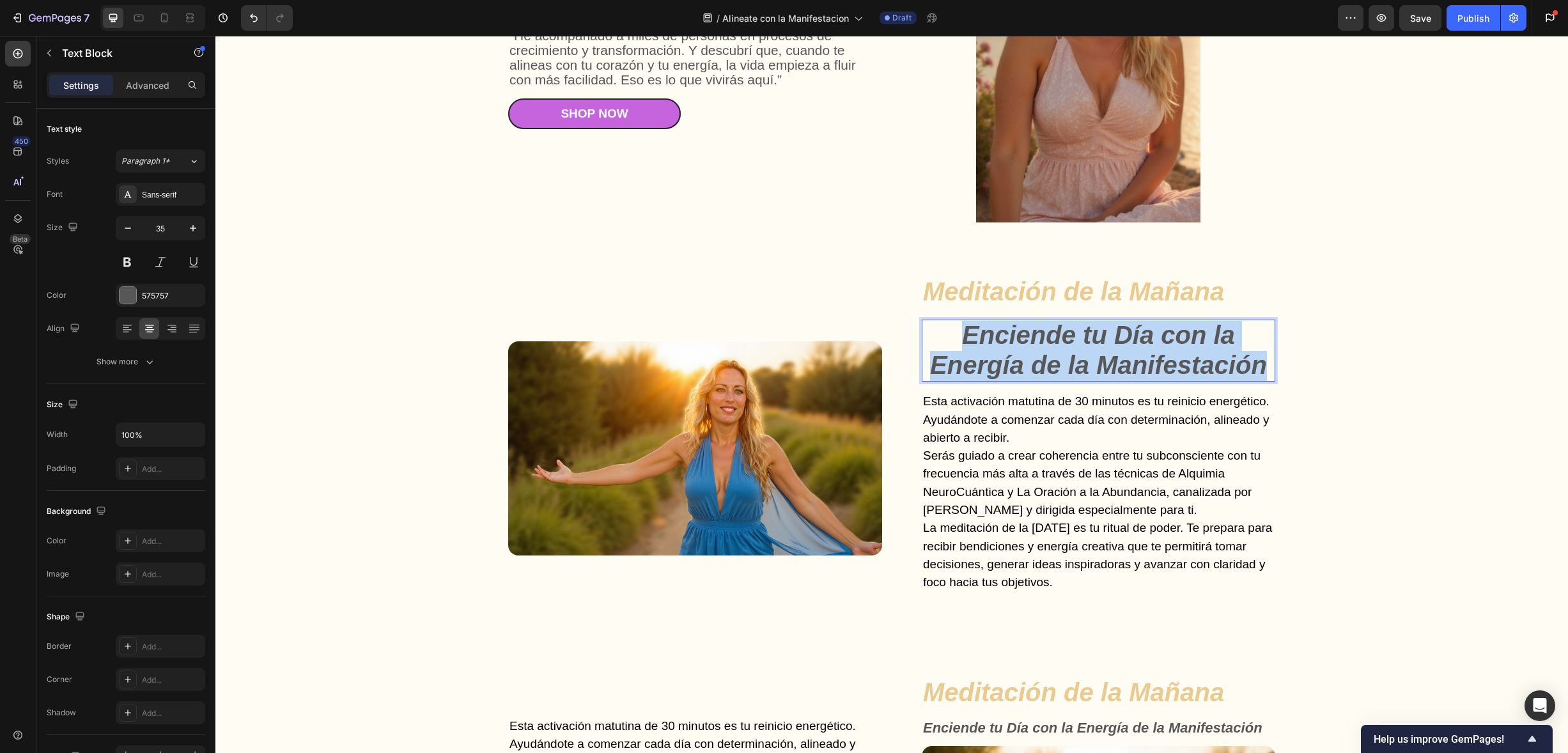
click at [1085, 353] on strong "Enciende tu Día con la Energía de la Manifestación" at bounding box center [1098, 350] width 337 height 58
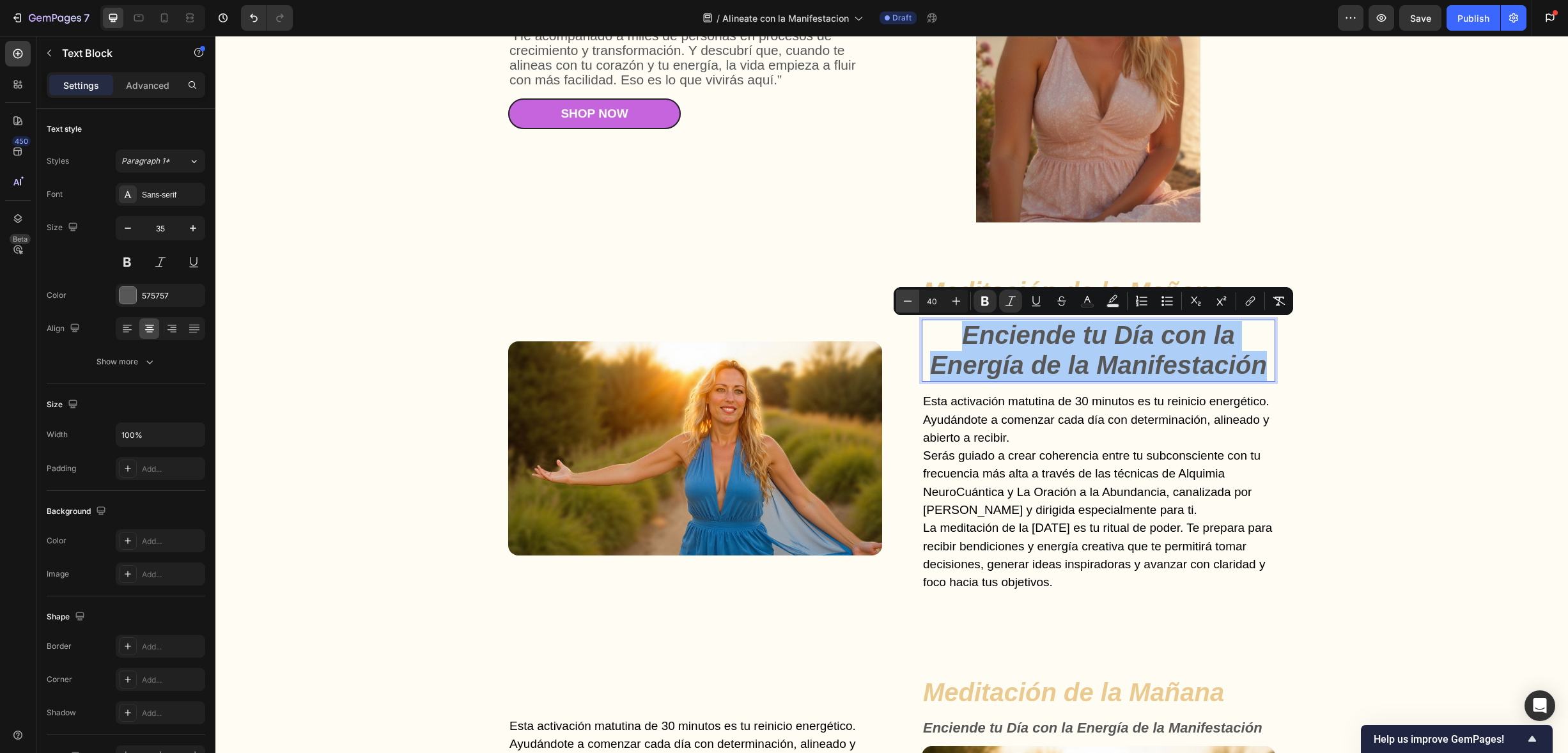
click at [902, 296] on icon "Editor contextual toolbar" at bounding box center [907, 300] width 12 height 12
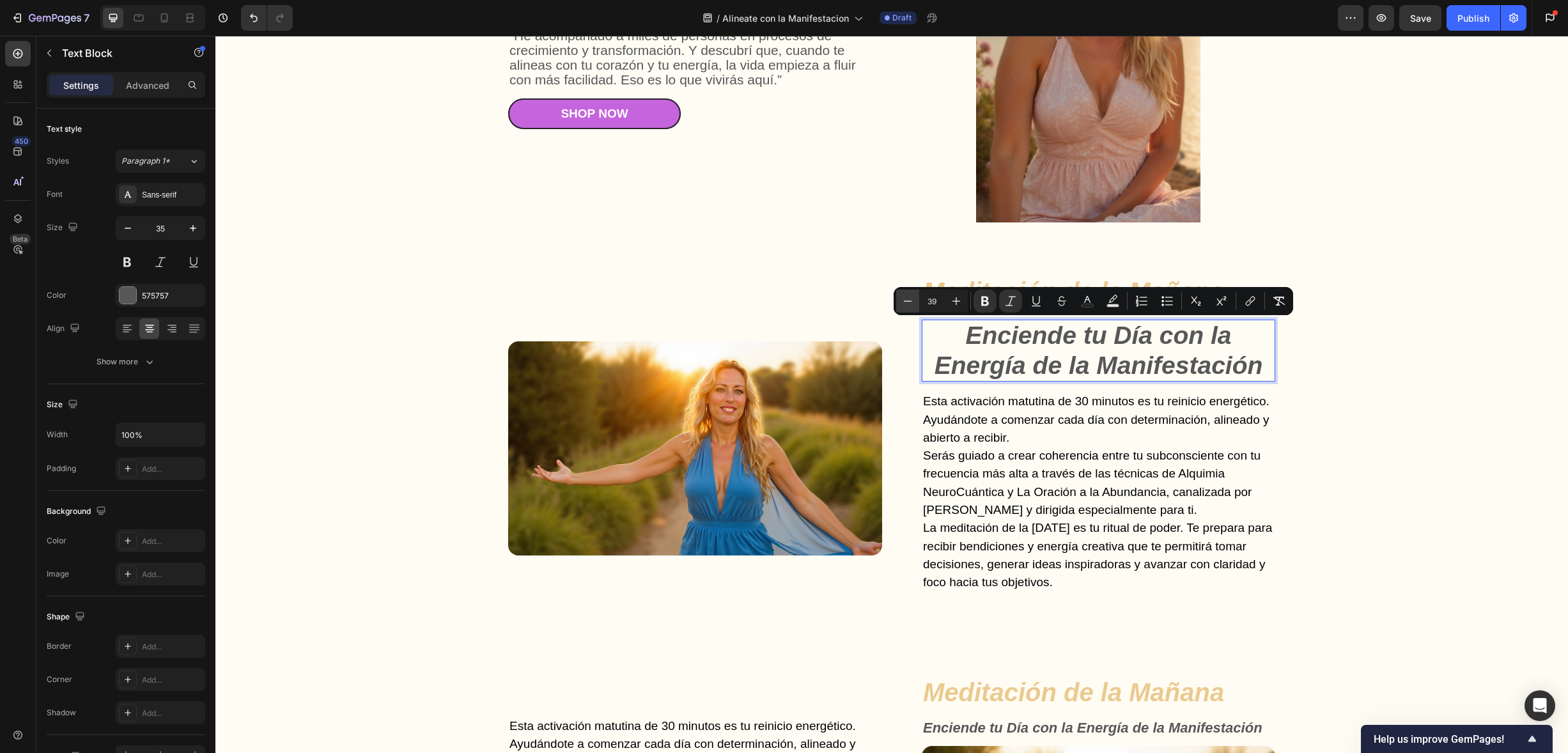
click at [902, 296] on icon "Editor contextual toolbar" at bounding box center [907, 300] width 12 height 12
click at [902, 295] on icon "Editor contextual toolbar" at bounding box center [907, 300] width 12 height 12
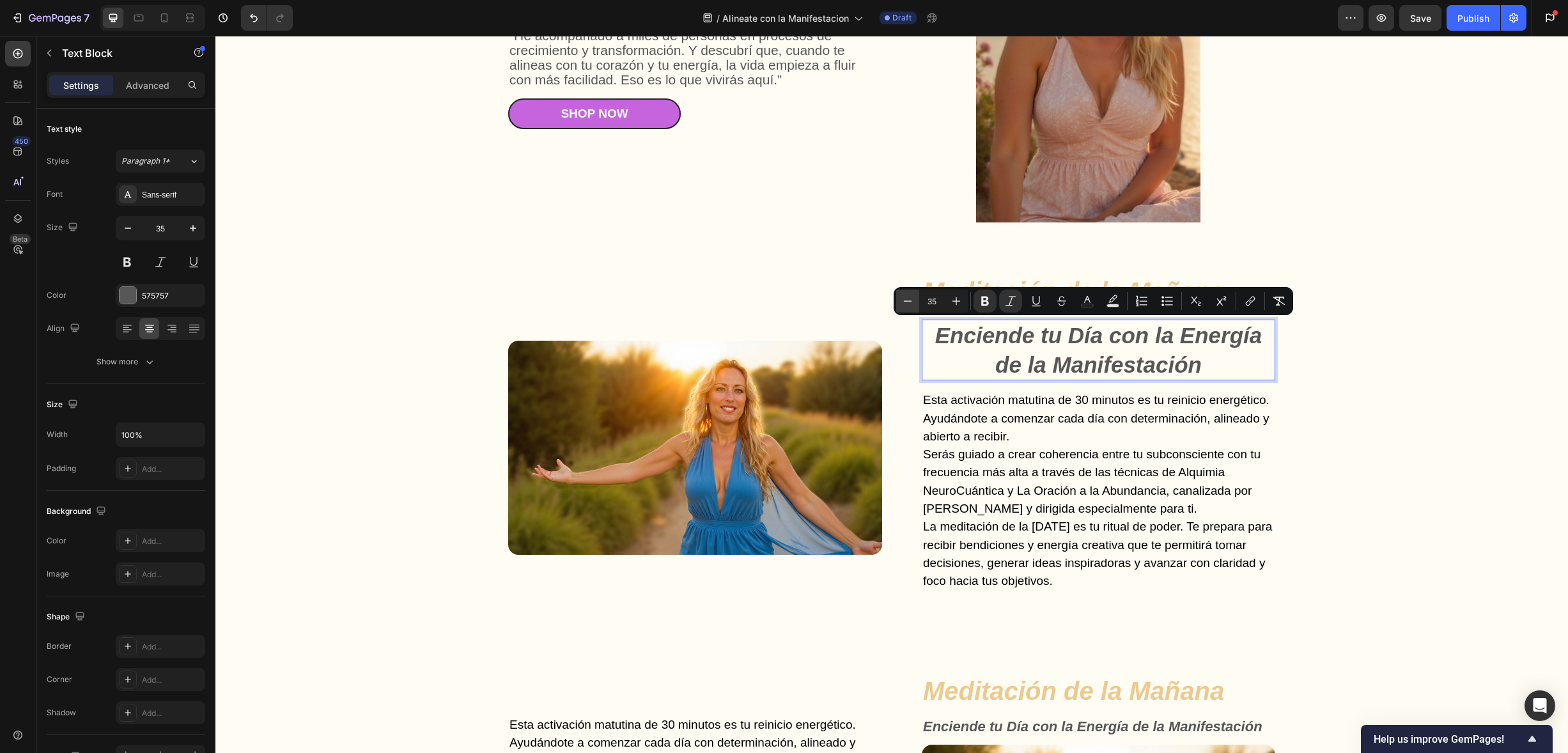
type input "34"
click at [852, 279] on div "Image" at bounding box center [694, 448] width 374 height 349
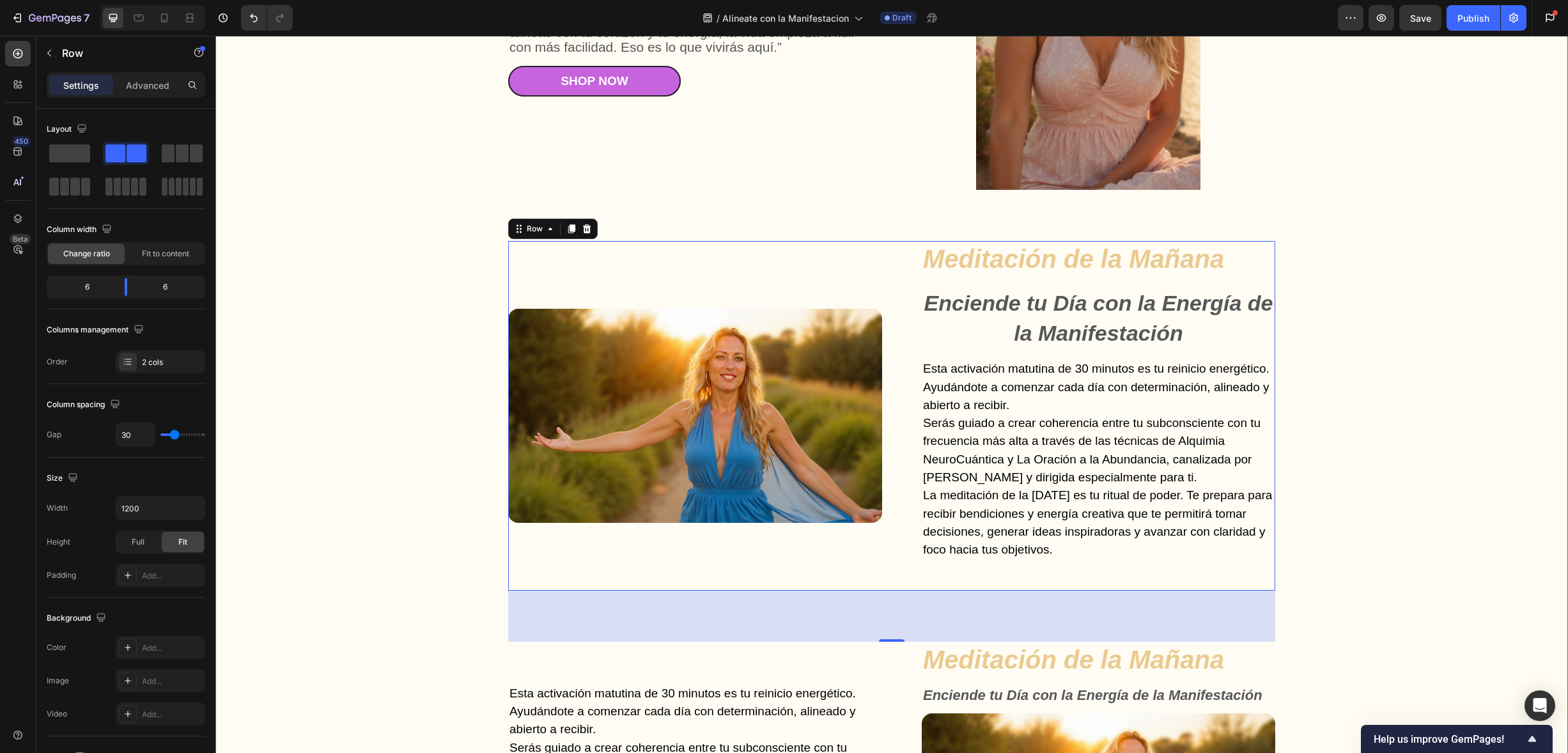
scroll to position [2443, 0]
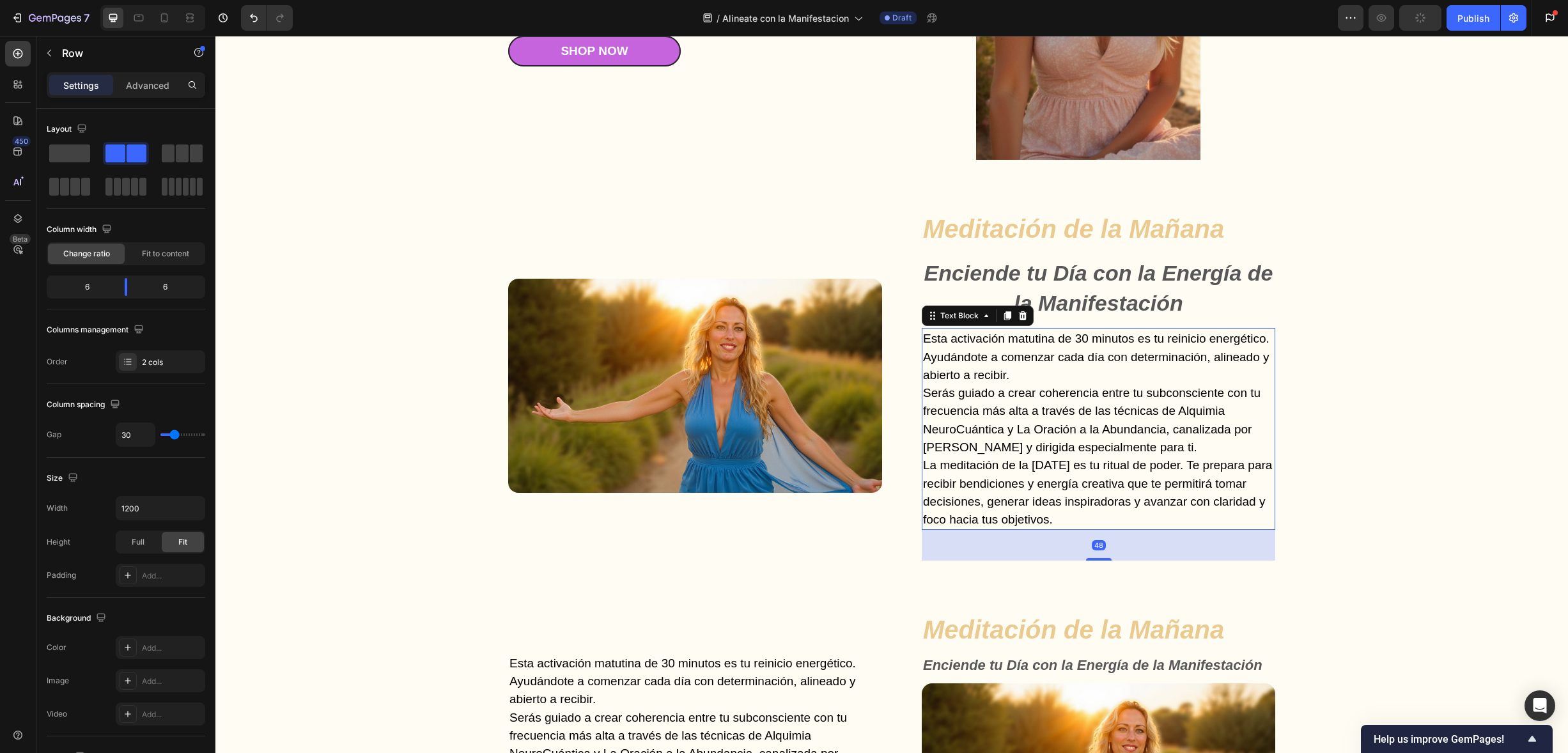
click at [1132, 397] on p "Serás guiado a crear coherencia entre tu subconsciente con tu frecuencia más al…" at bounding box center [1098, 420] width 351 height 72
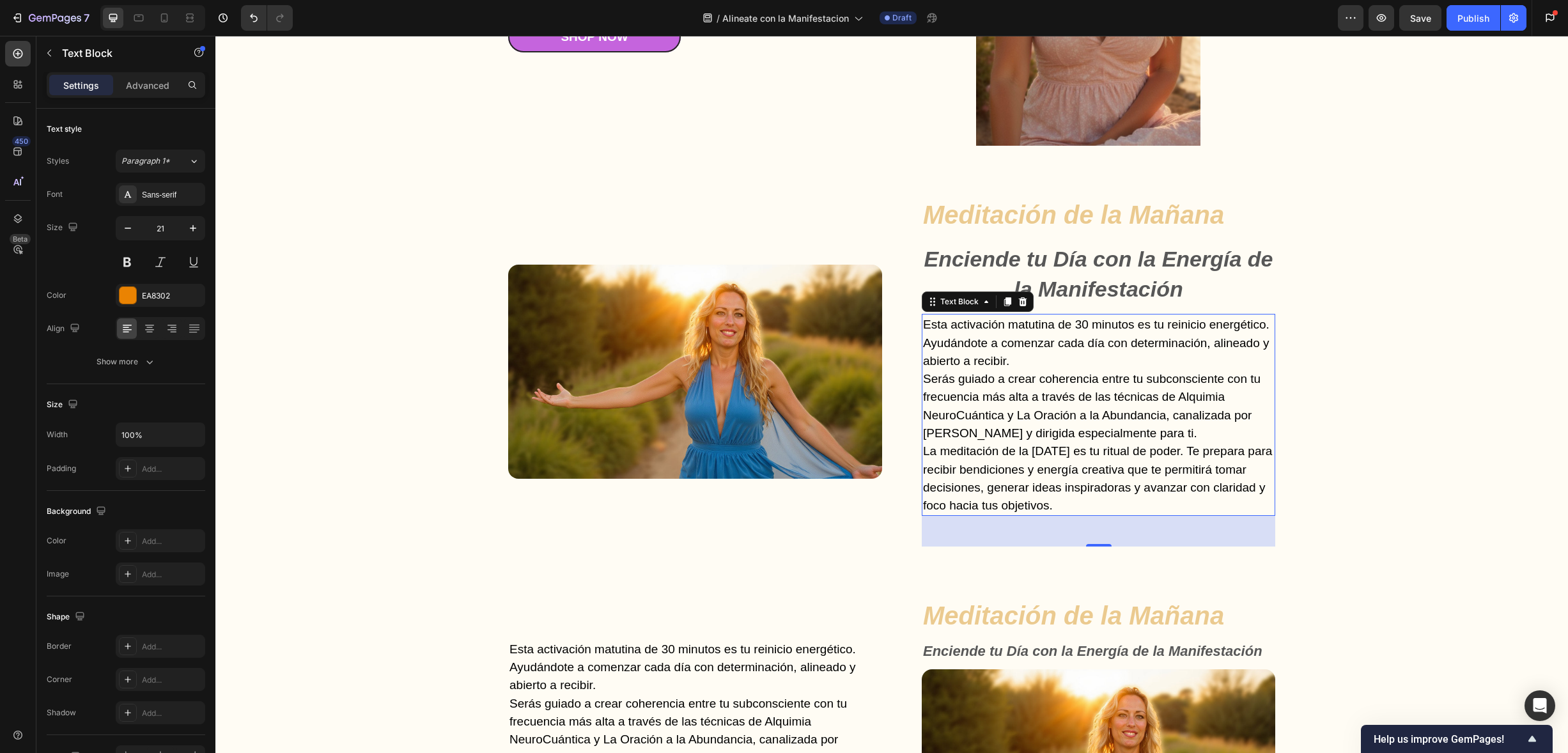
scroll to position [2460, 0]
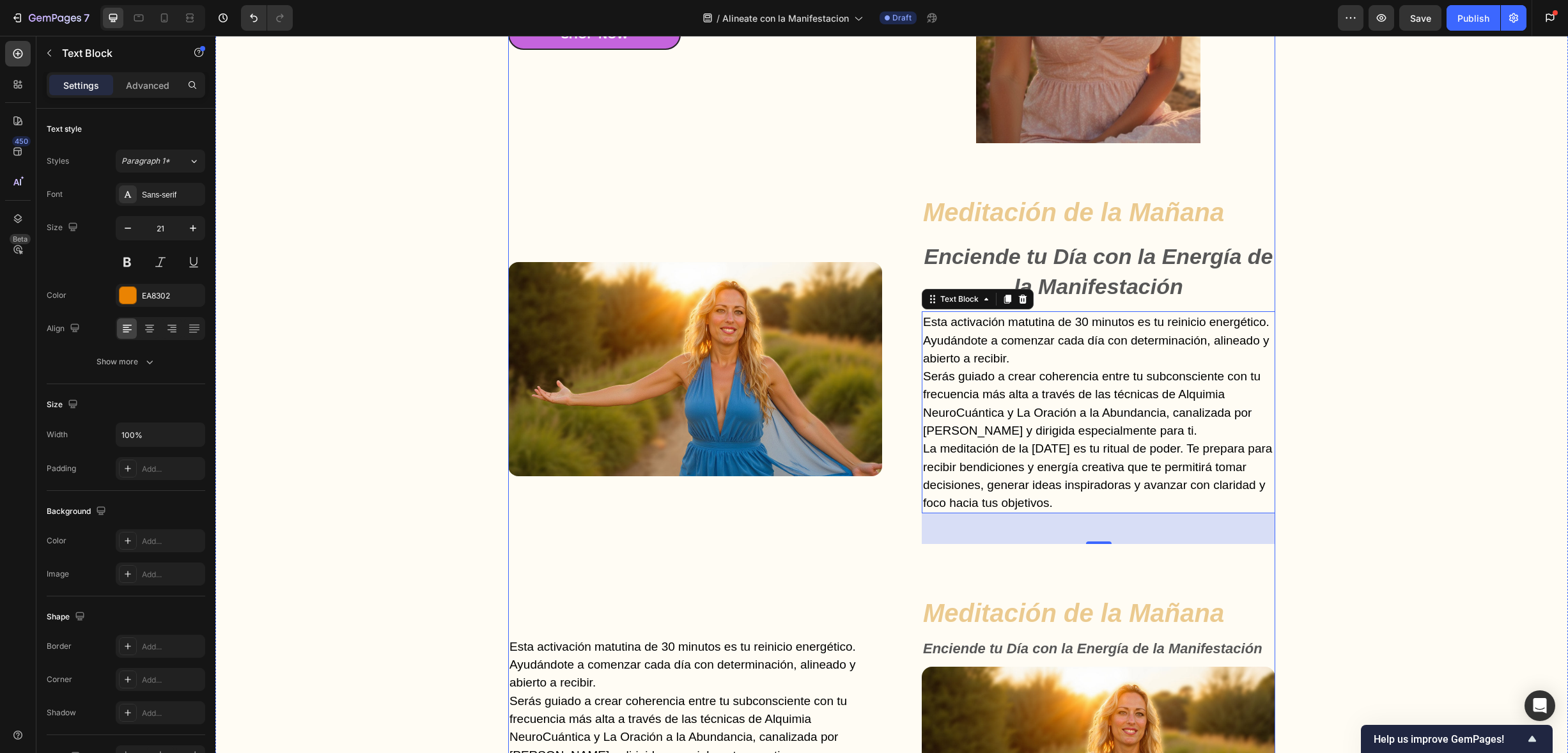
click at [742, 171] on div "Gut Health Powerhouse Heading “He acompañado a miles de personas en procesos de…" at bounding box center [891, 522] width 767 height 1427
click at [1006, 359] on span "Esta activación matutina de 30 minutos es tu reinicio energético. Ayudándote a …" at bounding box center [1096, 340] width 347 height 50
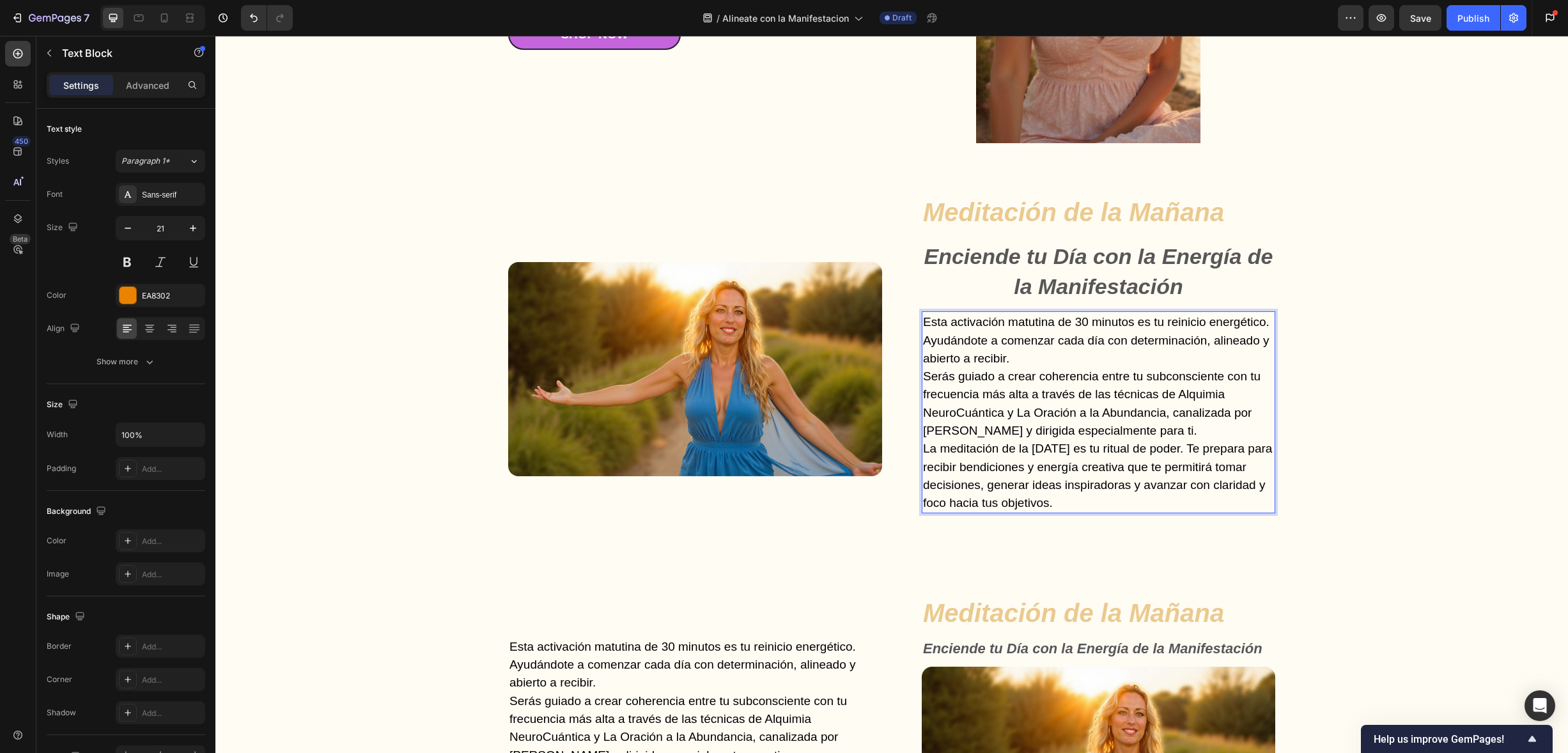
click at [1018, 358] on p "Esta activación matutina de 30 minutos es tu reinicio energético. Ayudándote a …" at bounding box center [1098, 339] width 351 height 54
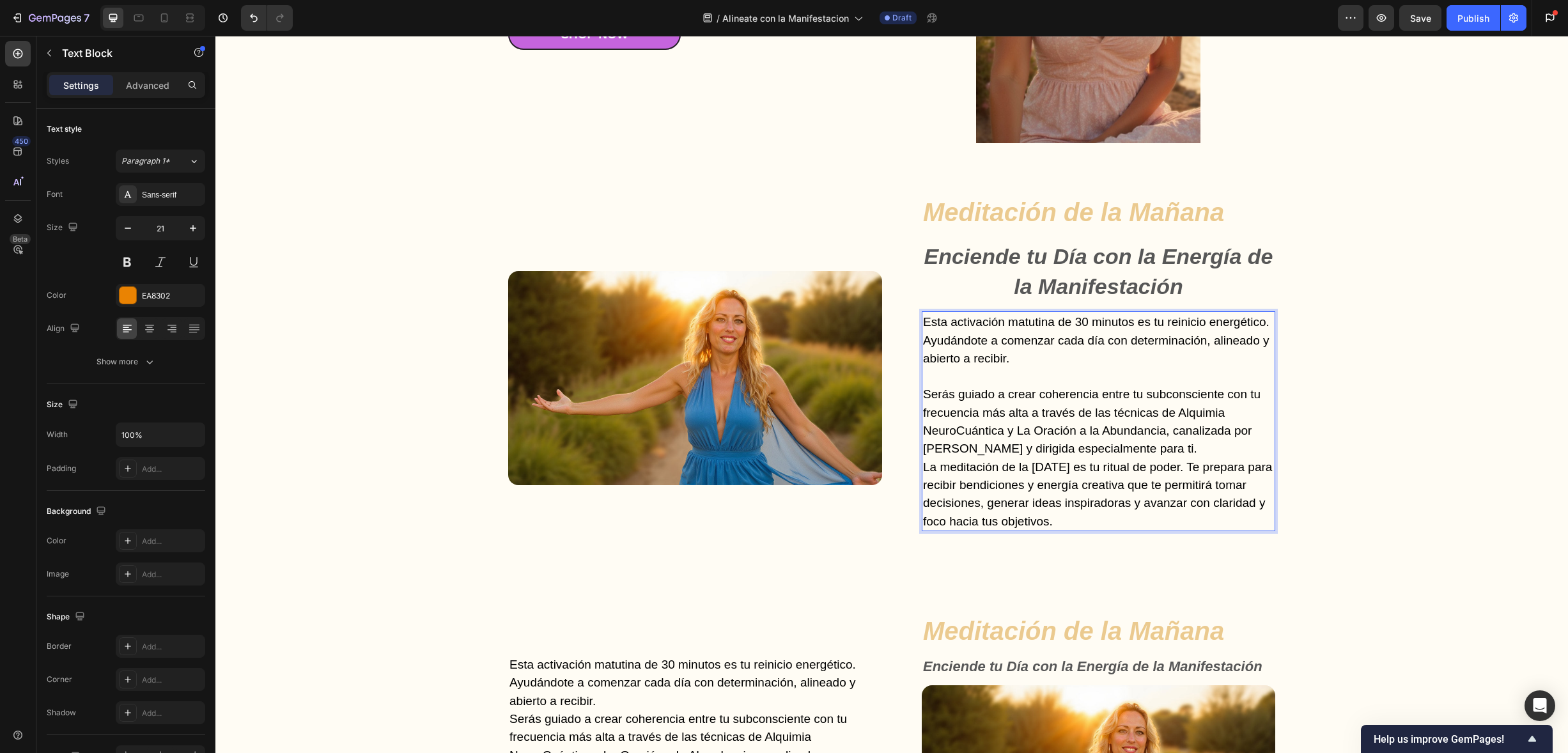
click at [1145, 441] on p "Serás guiado a crear coherencia entre tu subconsciente con tu frecuencia más al…" at bounding box center [1098, 421] width 351 height 72
click at [1145, 442] on p "Serás guiado a crear coherencia entre tu subconsciente con tu frecuencia más al…" at bounding box center [1098, 420] width 351 height 72
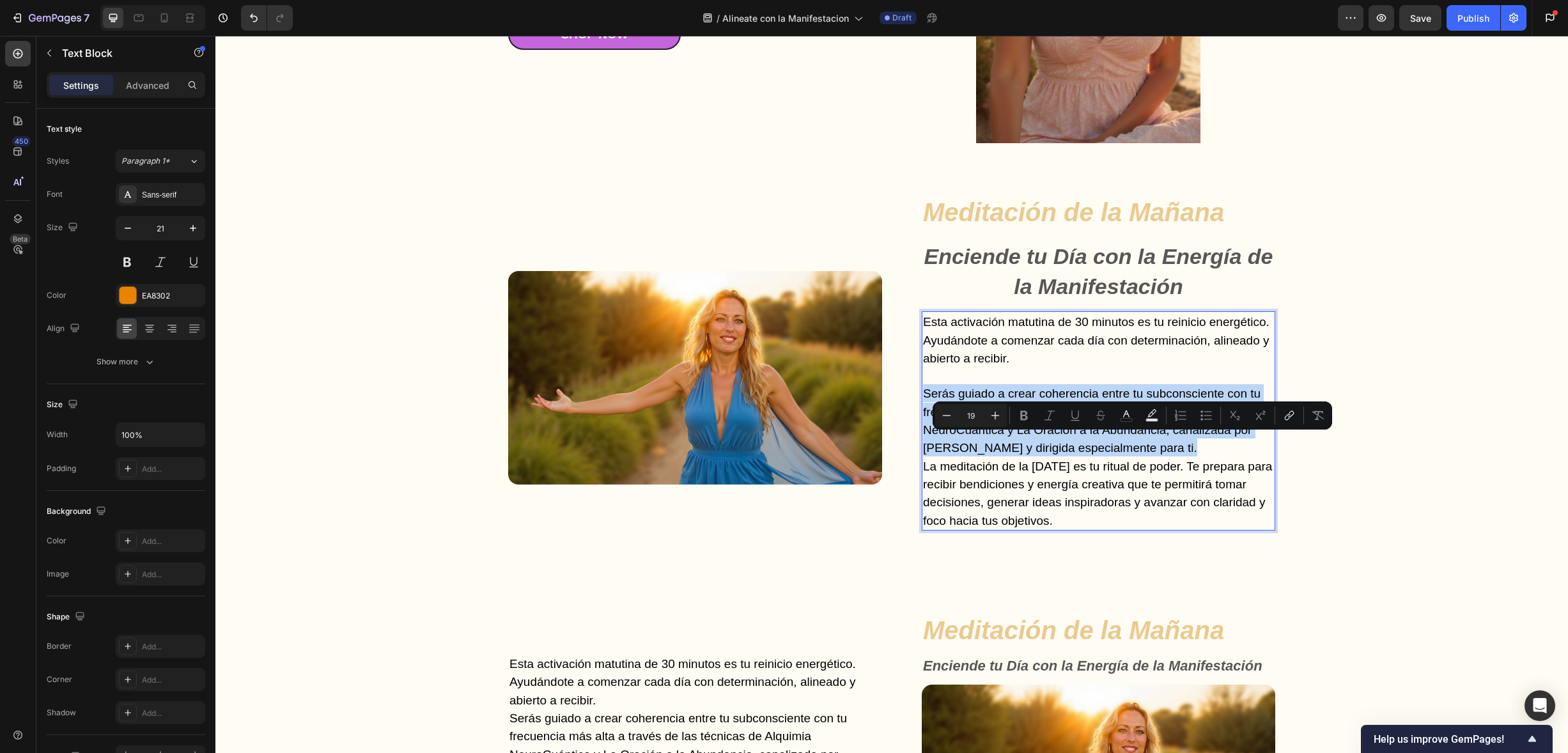
click at [1145, 442] on p "Serás guiado a crear coherencia entre tu subconsciente con tu frecuencia más al…" at bounding box center [1098, 420] width 351 height 72
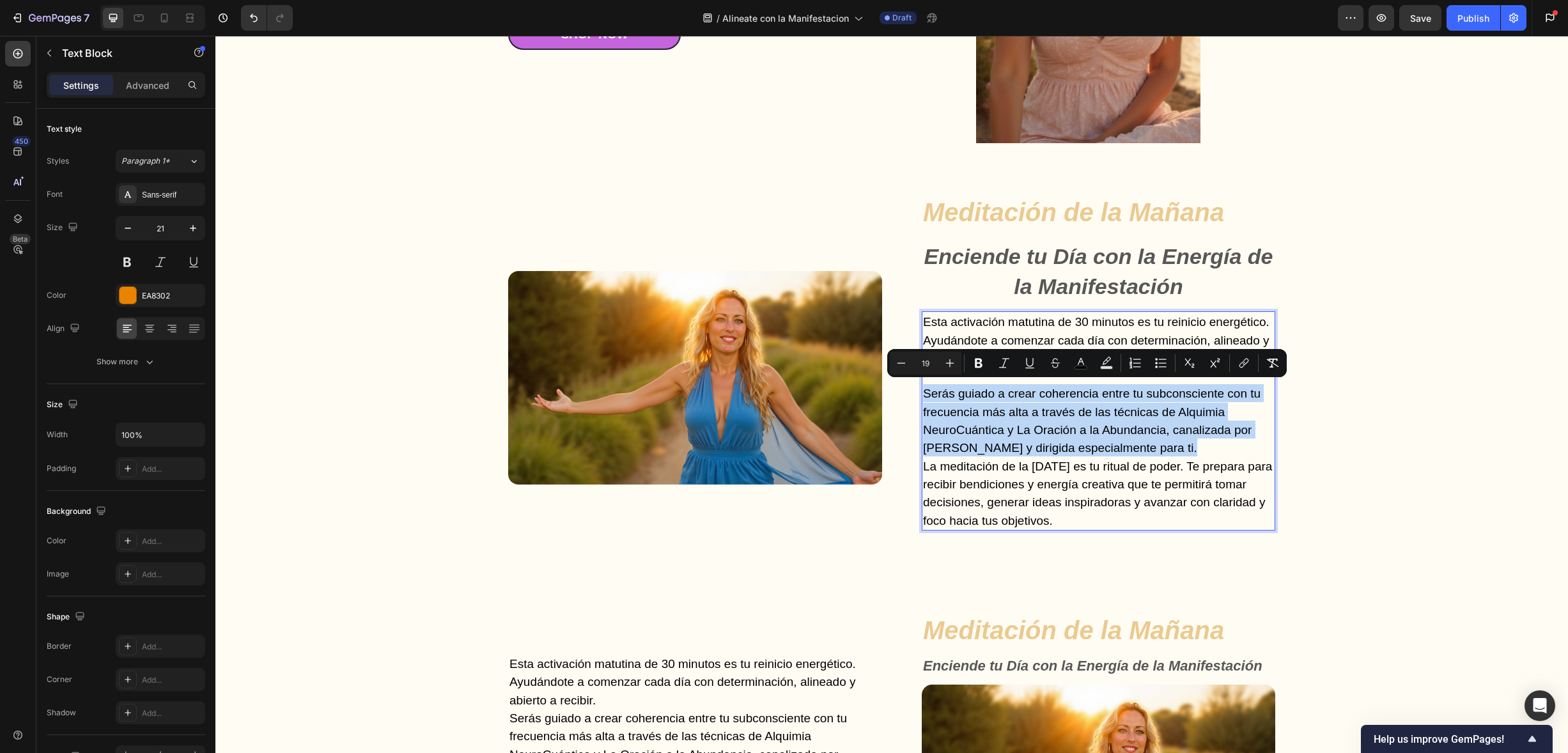
click at [1145, 442] on p "Serás guiado a crear coherencia entre tu subconsciente con tu frecuencia más al…" at bounding box center [1098, 420] width 351 height 72
click at [1129, 448] on span "Serás guiado a crear coherencia entre tu subconsciente con tu frecuencia más al…" at bounding box center [1092, 420] width 337 height 68
click at [1138, 442] on p "Serás guiado a crear coherencia entre tu subconsciente con tu frecuencia más al…" at bounding box center [1098, 420] width 351 height 72
click at [1135, 440] on p "Serás guiado a crear coherencia entre tu subconsciente con tu frecuencia más al…" at bounding box center [1098, 420] width 351 height 72
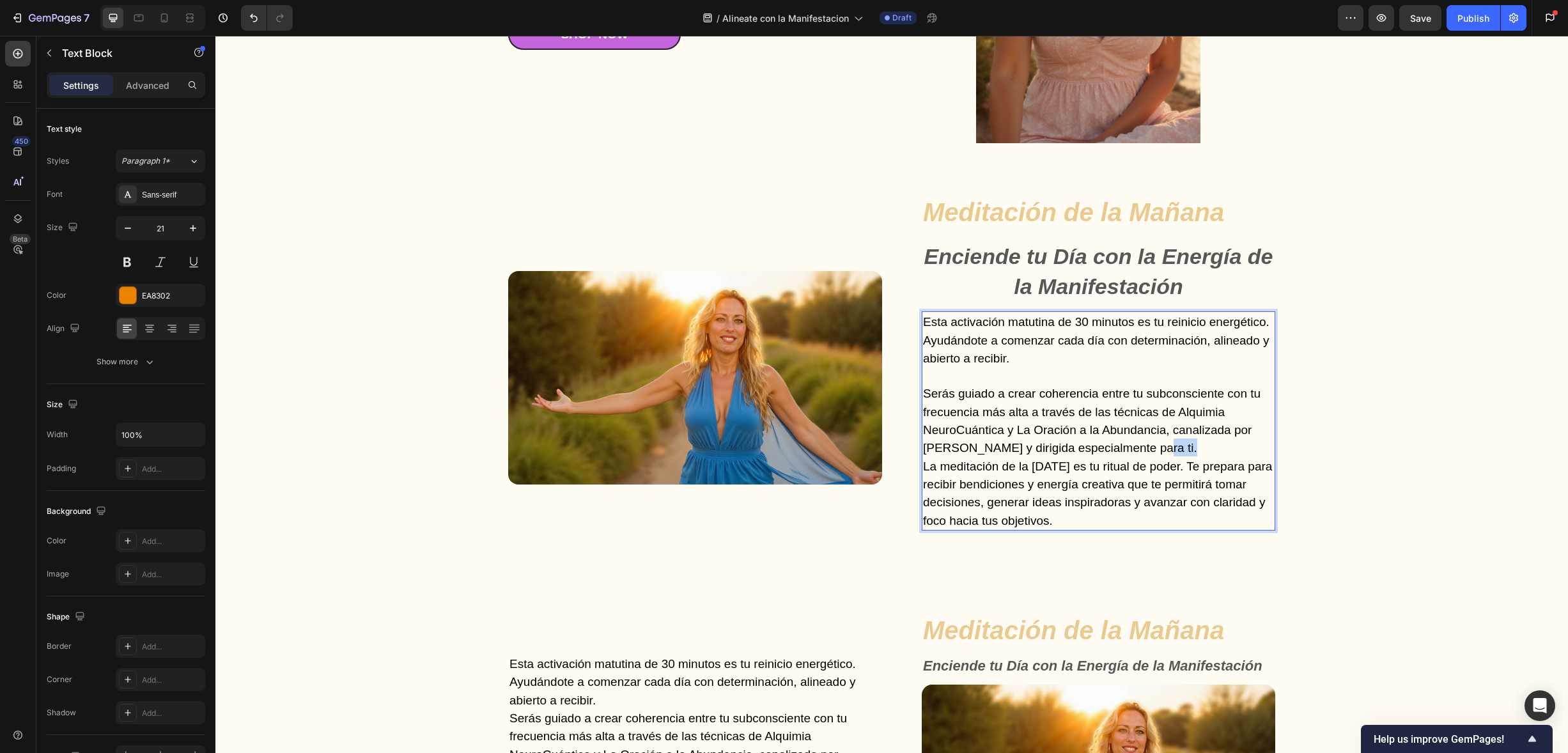
click at [1135, 440] on p "Serás guiado a crear coherencia entre tu subconsciente con tu frecuencia más al…" at bounding box center [1098, 420] width 351 height 72
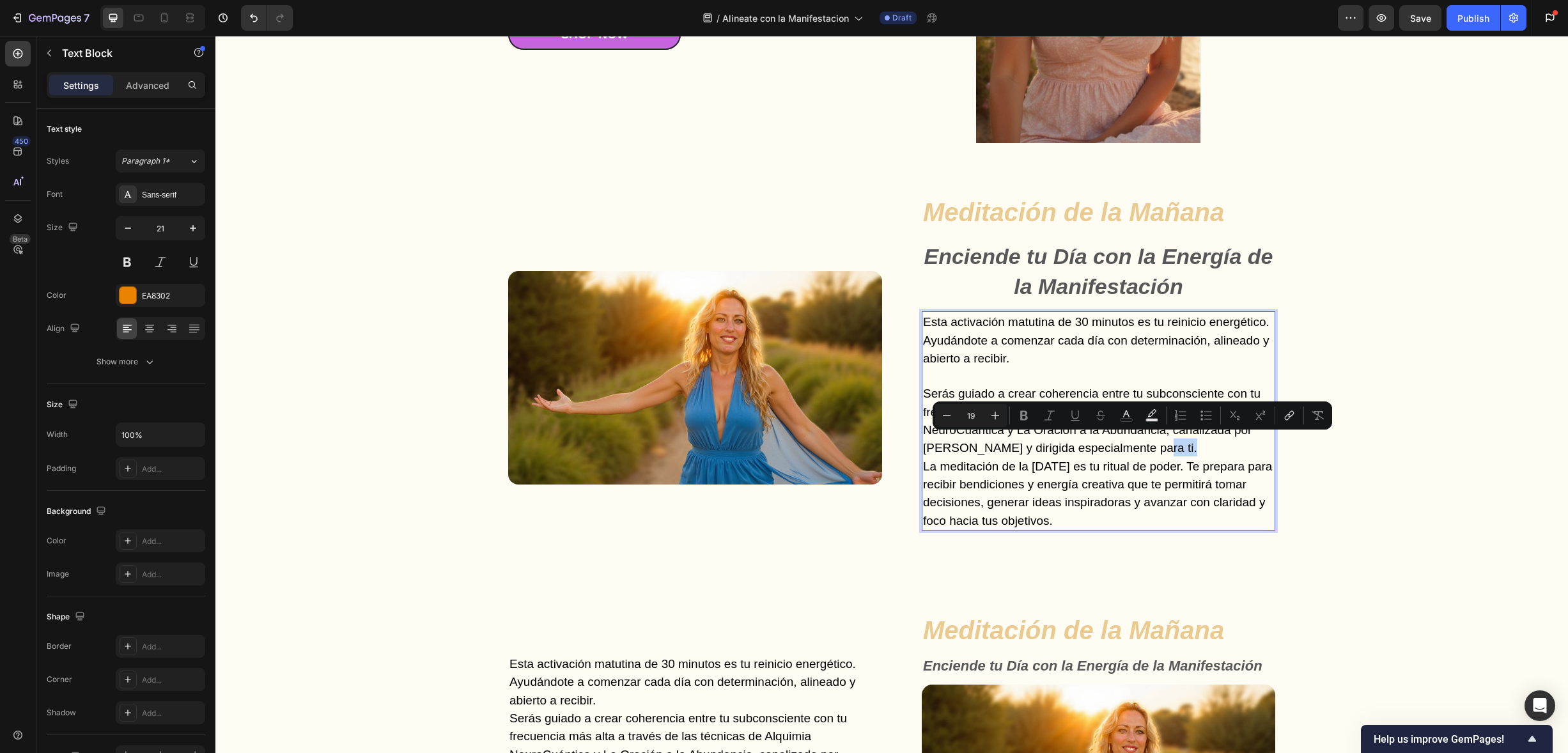
click at [1137, 440] on p "Serás guiado a crear coherencia entre tu subconsciente con tu frecuencia más al…" at bounding box center [1098, 420] width 351 height 72
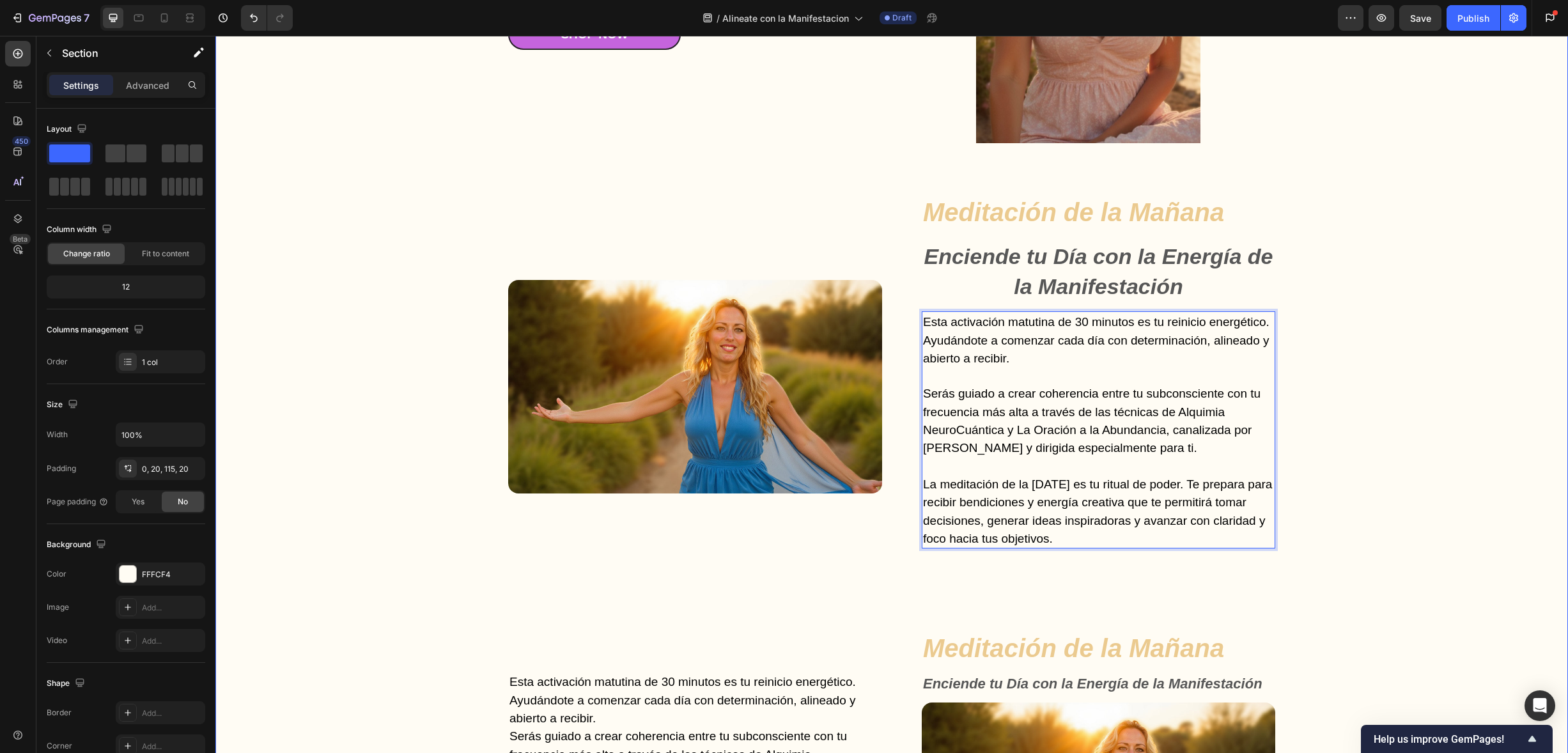
click at [1372, 425] on div "Gut Health Powerhouse Heading “He acompañado a miles de personas en procesos de…" at bounding box center [892, 540] width 1327 height 1463
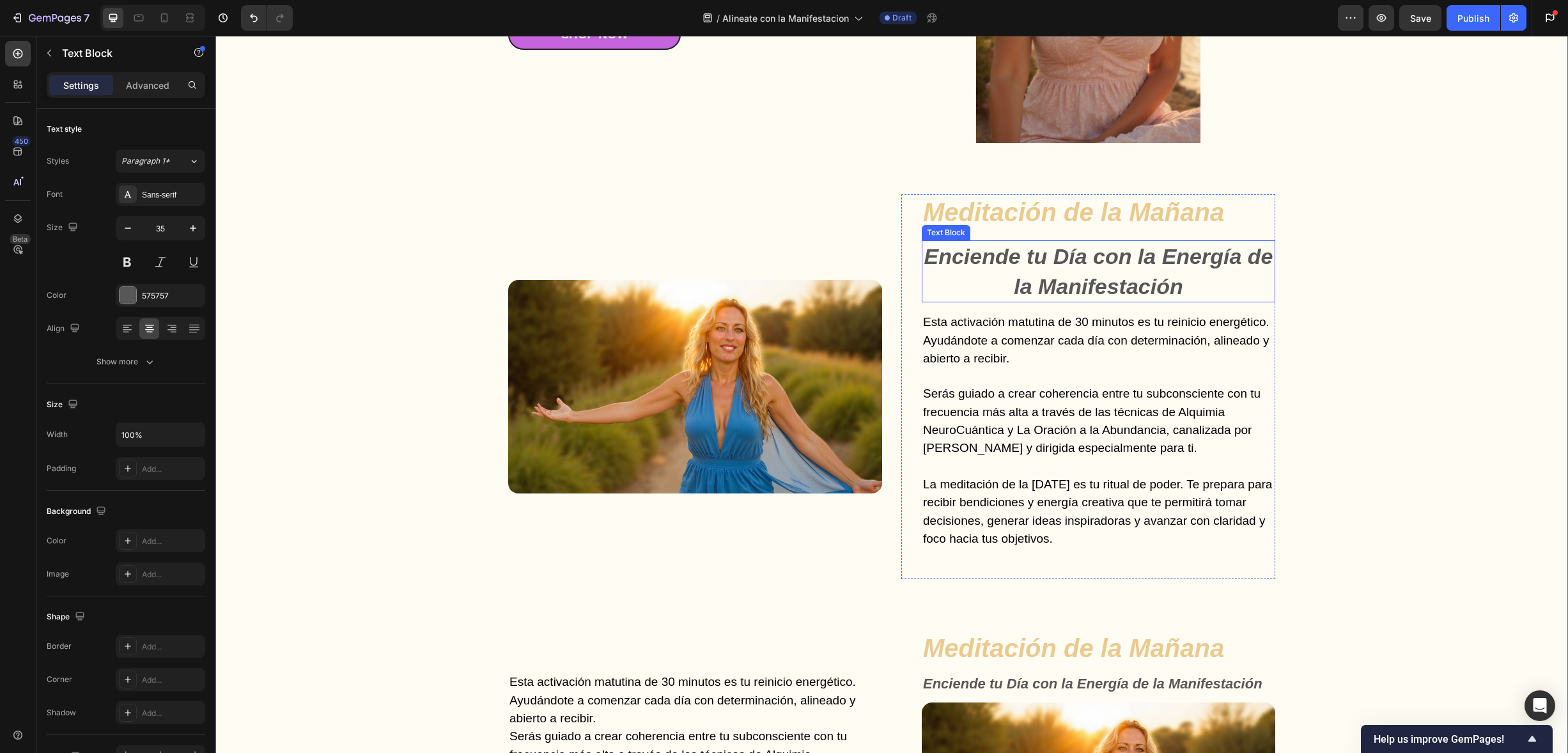
click at [1059, 279] on strong "Enciende tu Día con la Energía de la Manifestación" at bounding box center [1098, 271] width 349 height 54
click at [1078, 262] on strong "Enciende tu Día con la Energía de la Manifestación" at bounding box center [1098, 271] width 349 height 54
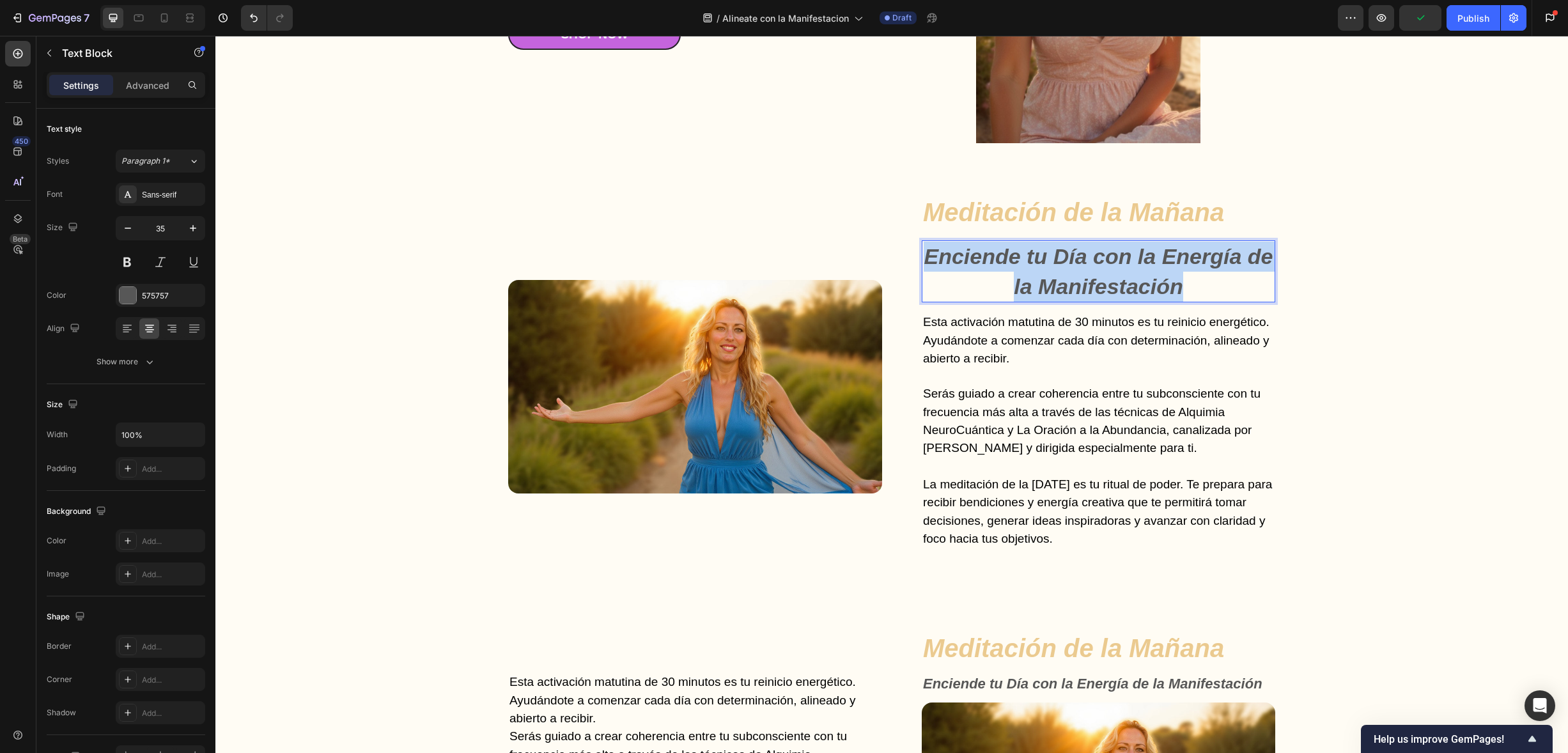
click at [1078, 262] on strong "Enciende tu Día con la Energía de la Manifestación" at bounding box center [1098, 271] width 349 height 54
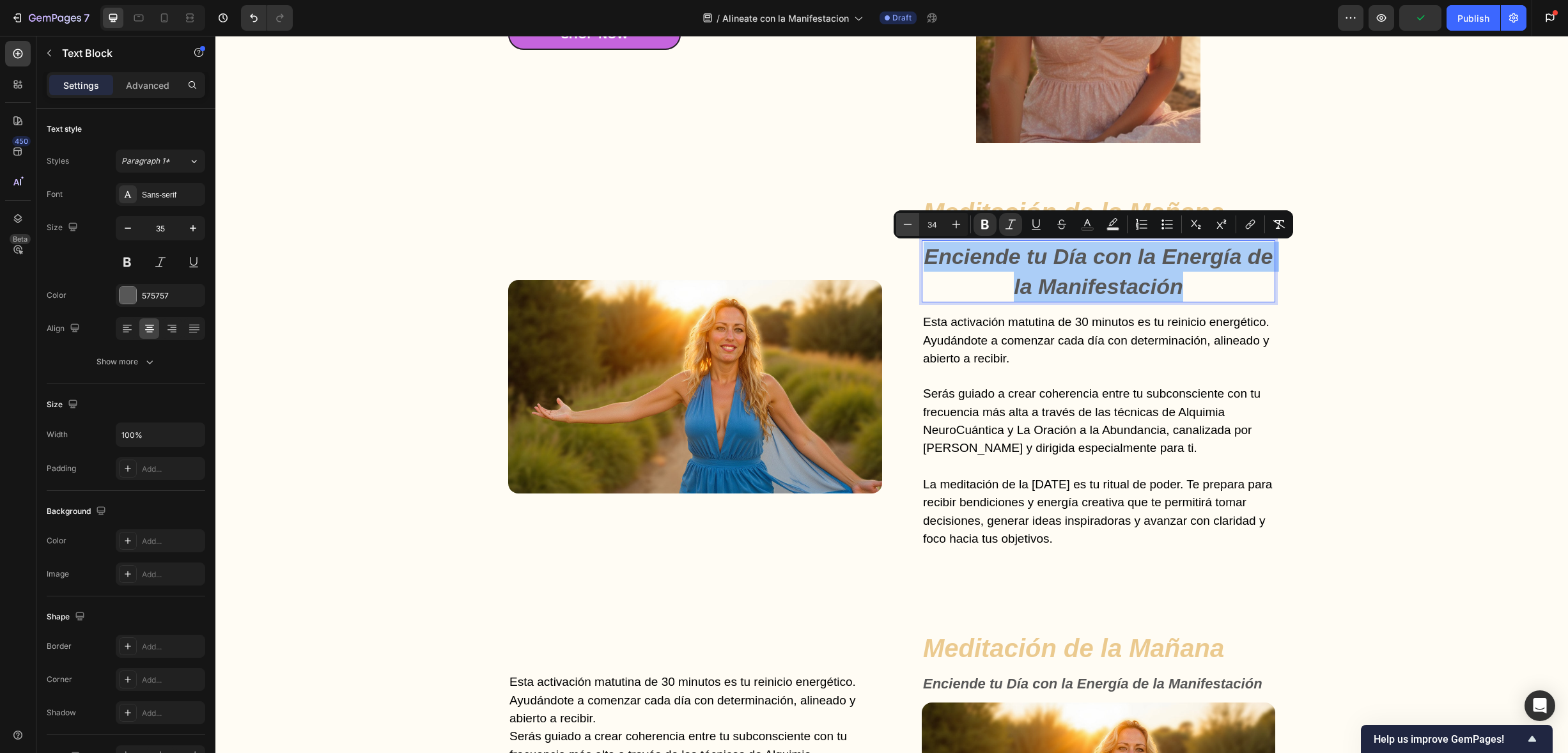
click at [908, 219] on icon "Editor contextual toolbar" at bounding box center [907, 224] width 12 height 12
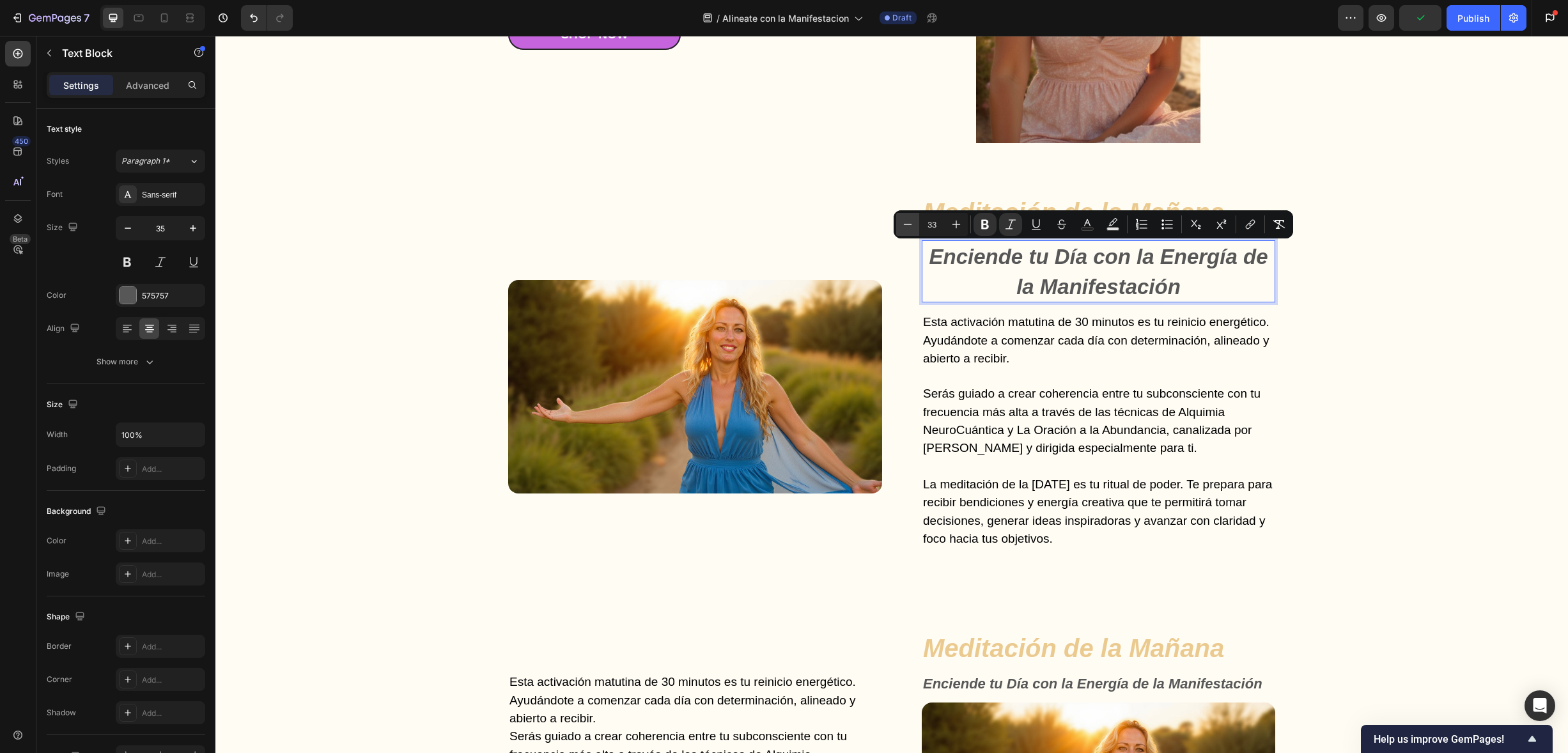
click at [908, 218] on icon "Editor contextual toolbar" at bounding box center [907, 224] width 12 height 12
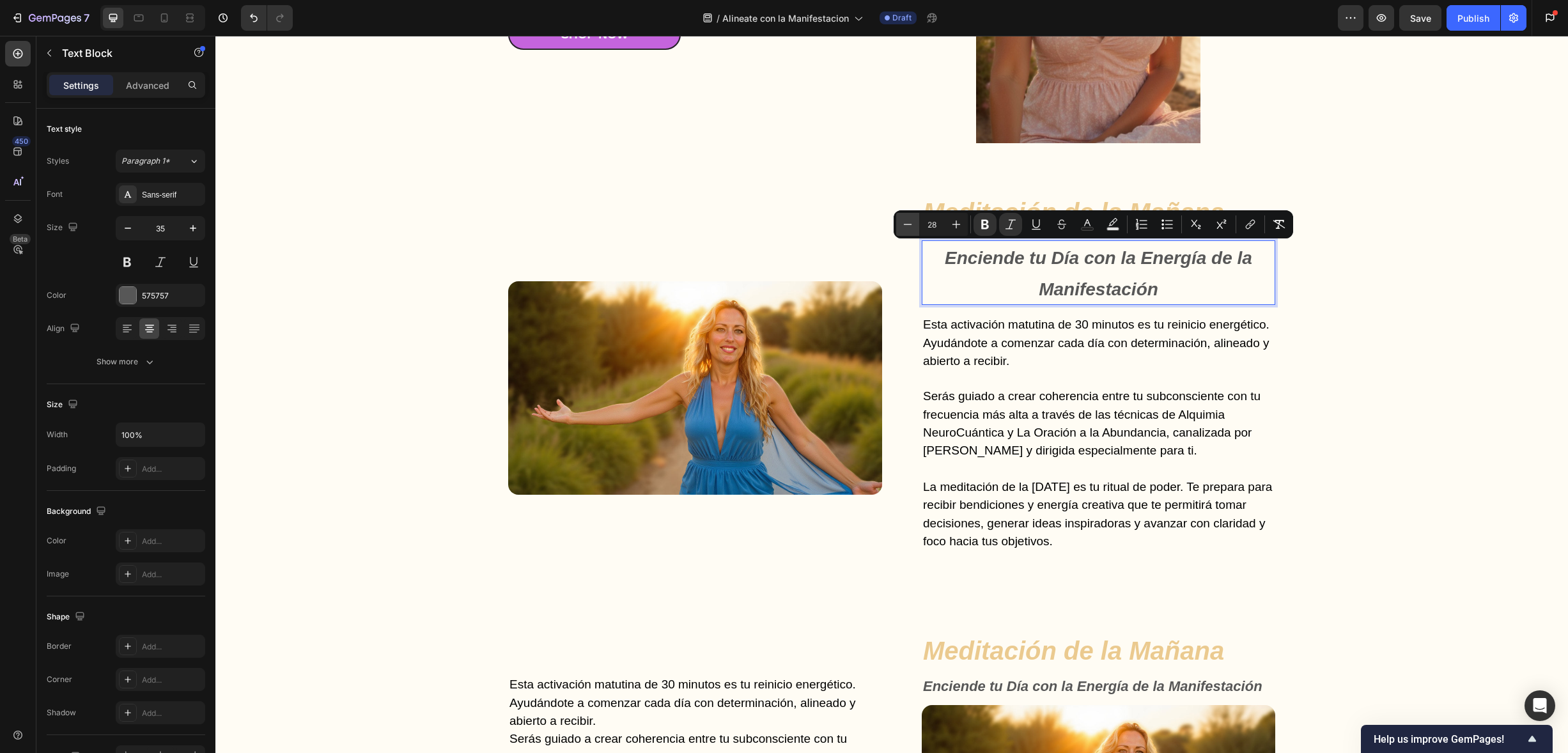
click at [908, 218] on icon "Editor contextual toolbar" at bounding box center [907, 224] width 12 height 12
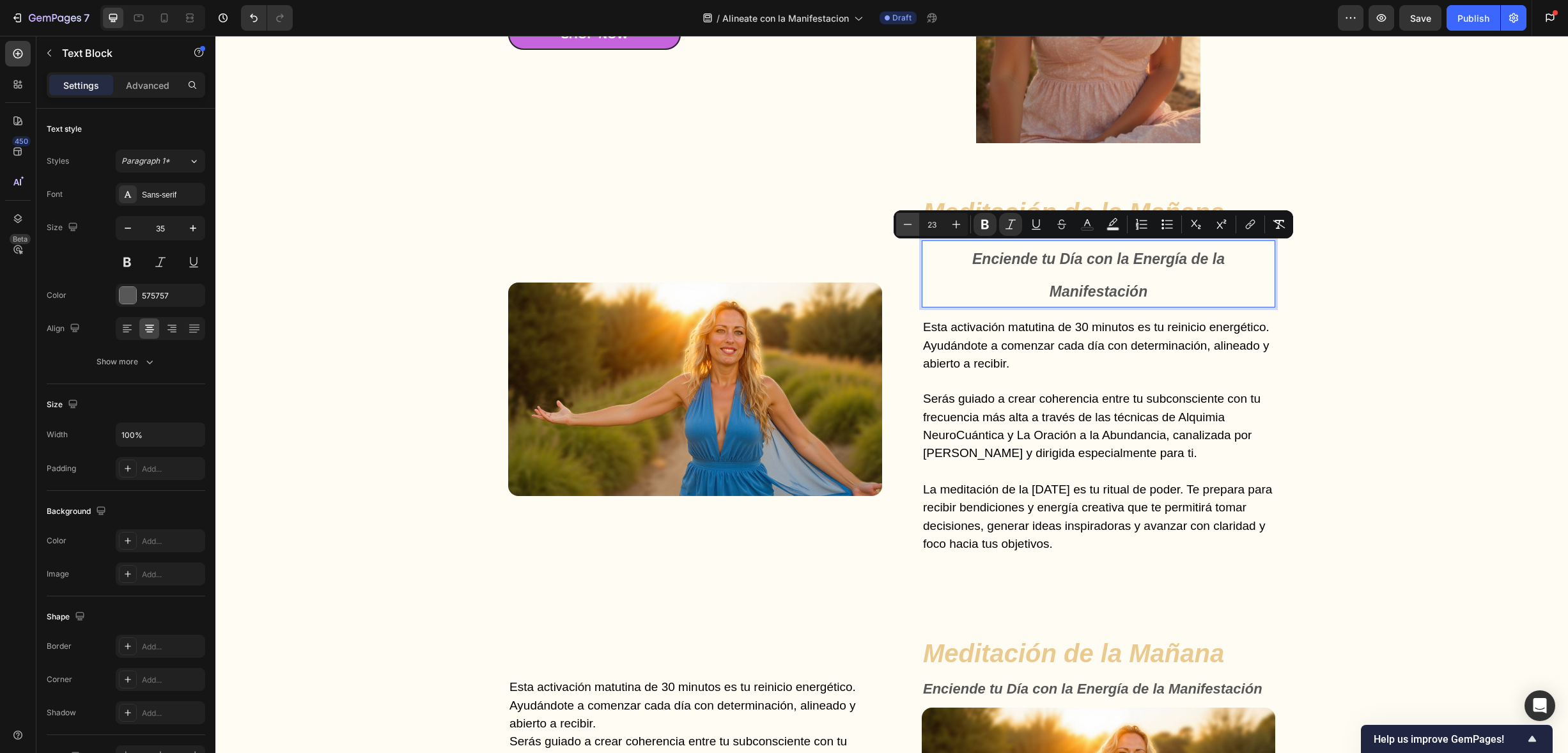
click at [908, 218] on icon "Editor contextual toolbar" at bounding box center [907, 224] width 12 height 12
type input "22"
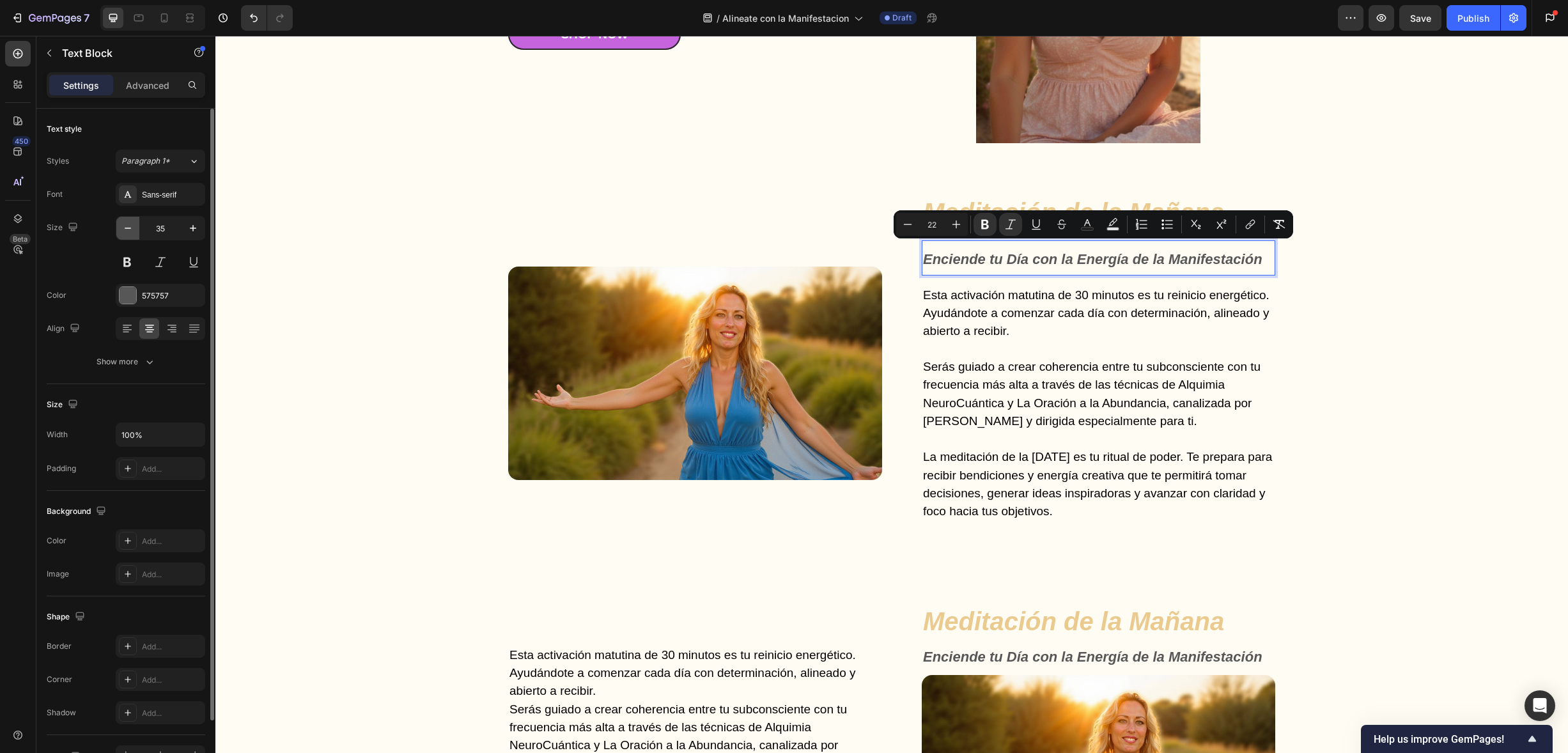
click at [129, 227] on icon "button" at bounding box center [127, 228] width 12 height 12
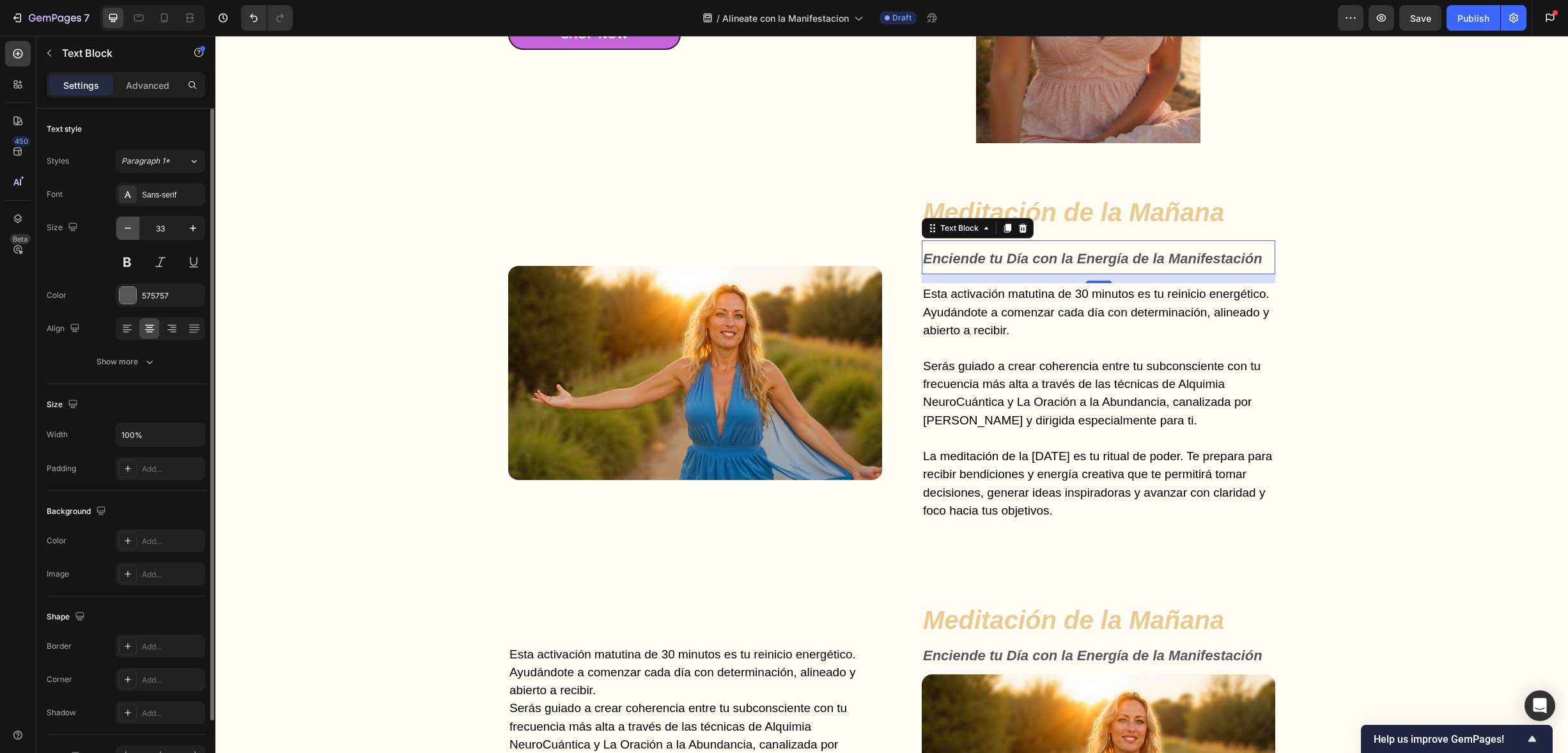
click at [129, 227] on icon "button" at bounding box center [127, 228] width 12 height 12
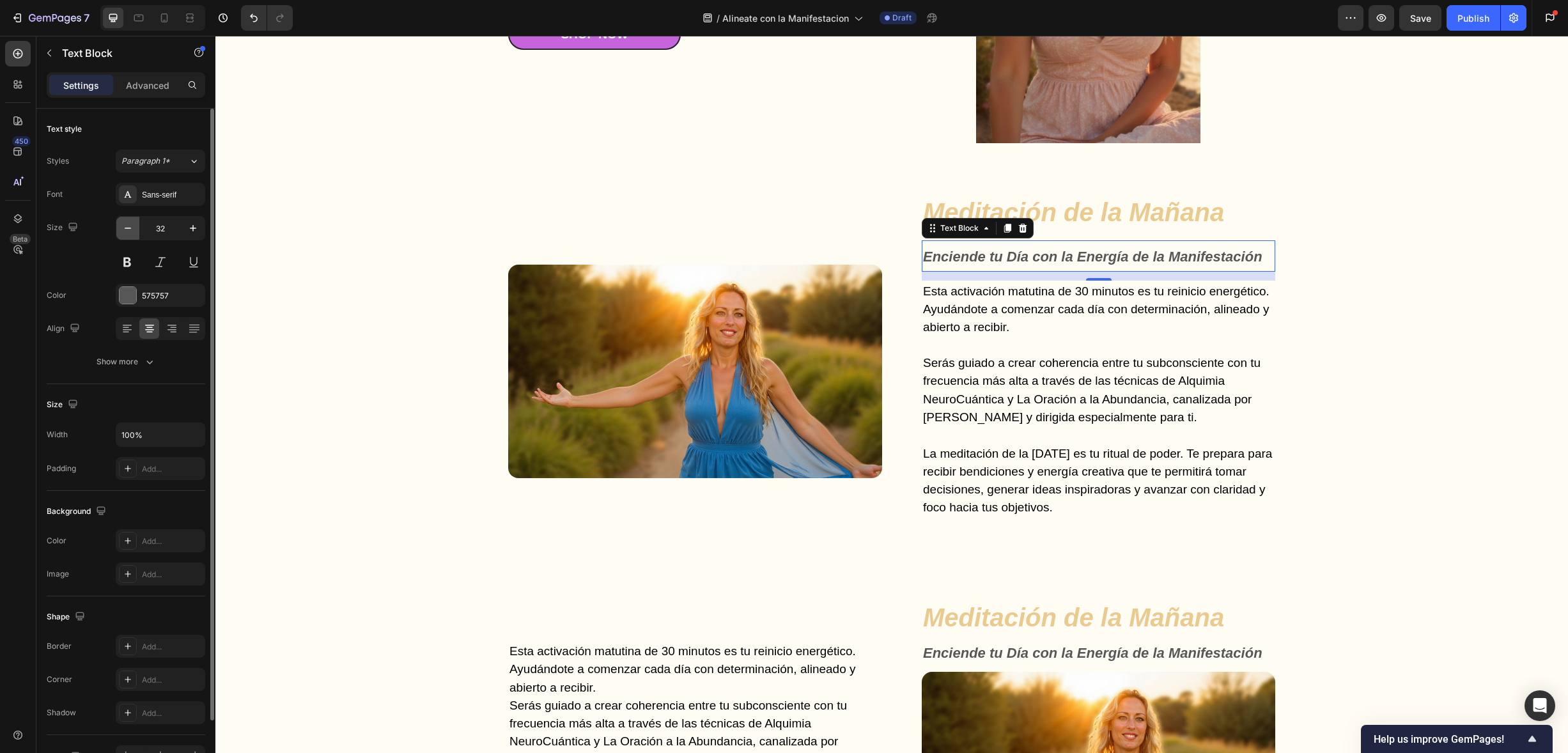
click at [129, 225] on icon "button" at bounding box center [127, 228] width 12 height 12
type input "30"
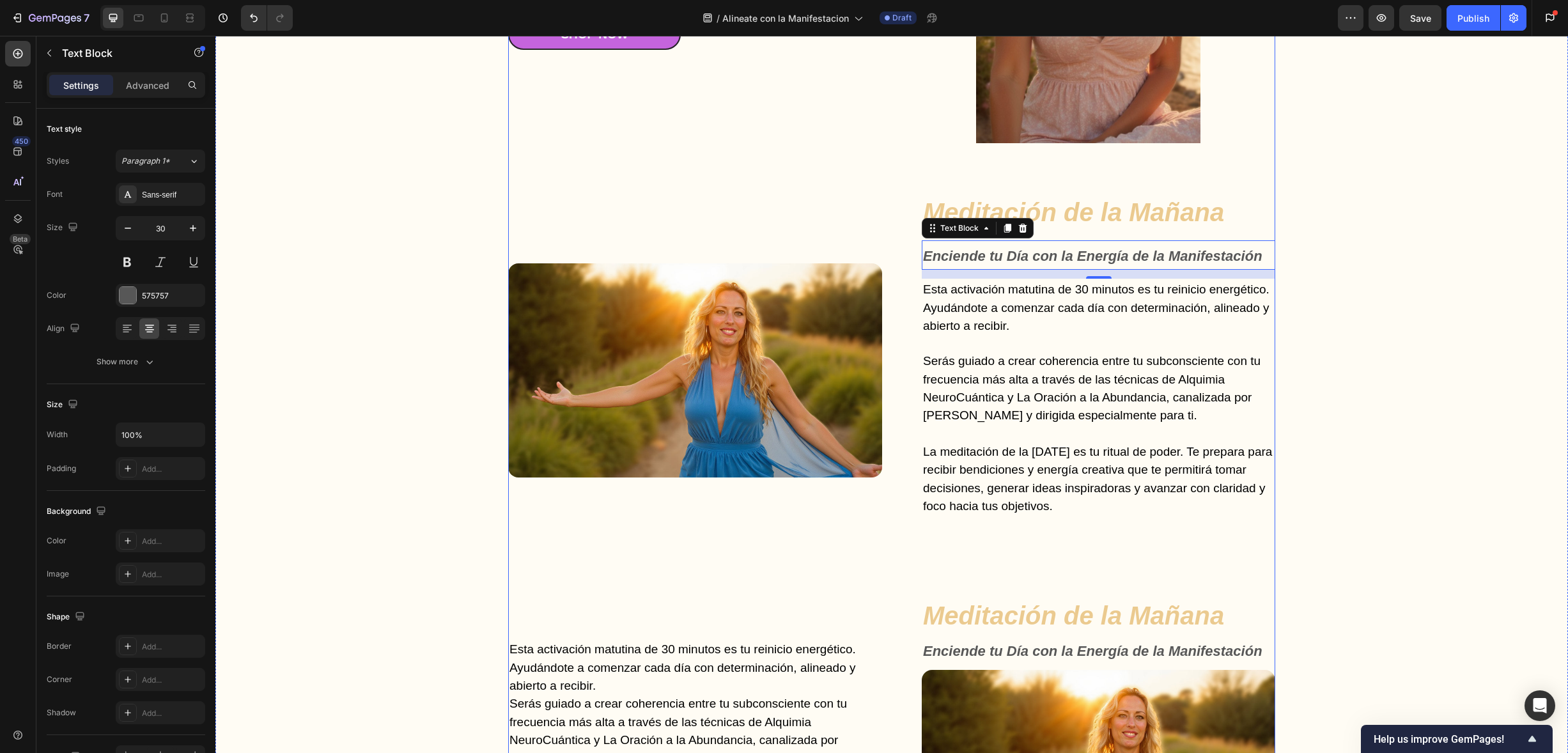
click at [796, 167] on div "Gut Health Powerhouse Heading “He acompañado a miles de personas en procesos de…" at bounding box center [891, 524] width 767 height 1430
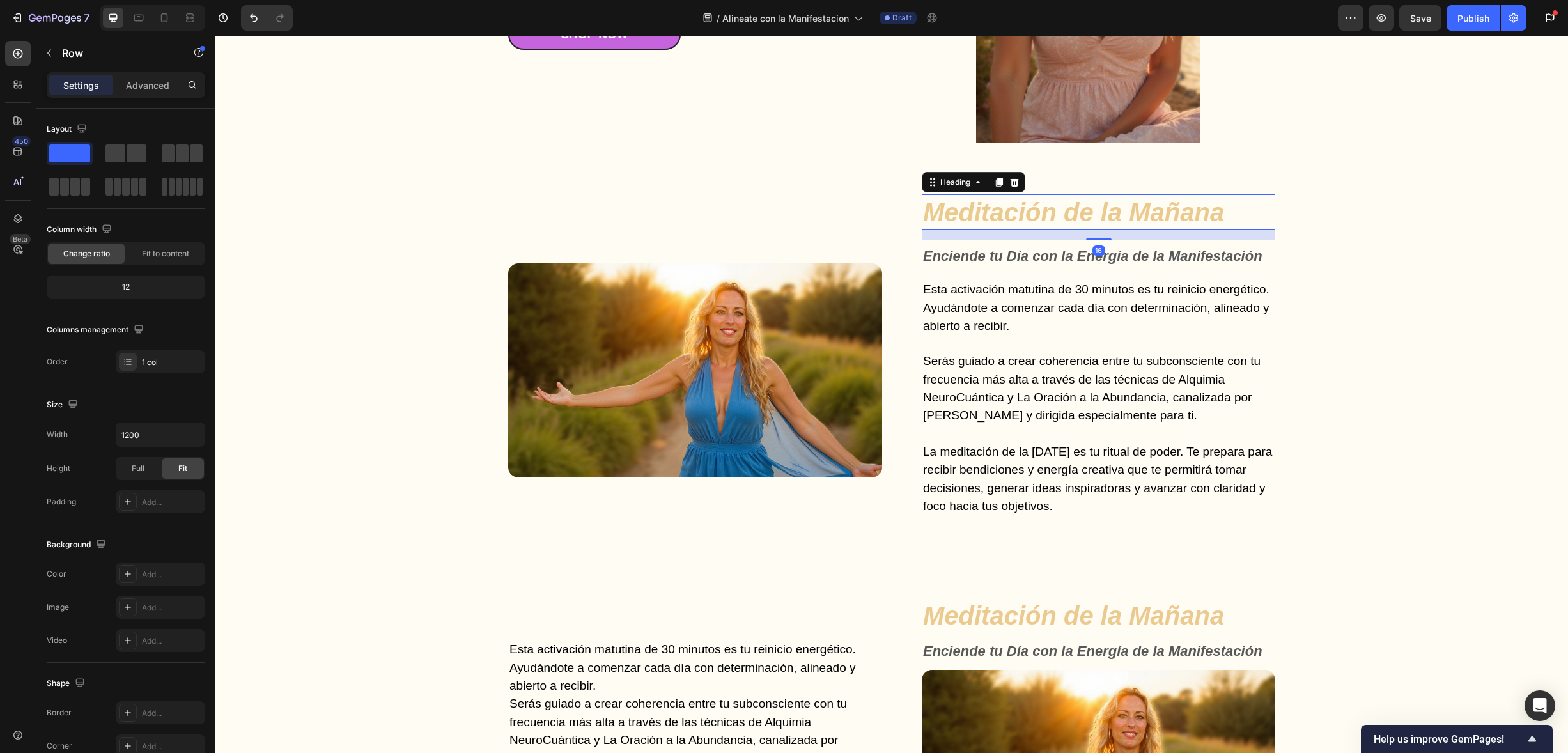
click at [1104, 220] on strong "Meditación de la Mañana" at bounding box center [1074, 213] width 301 height 29
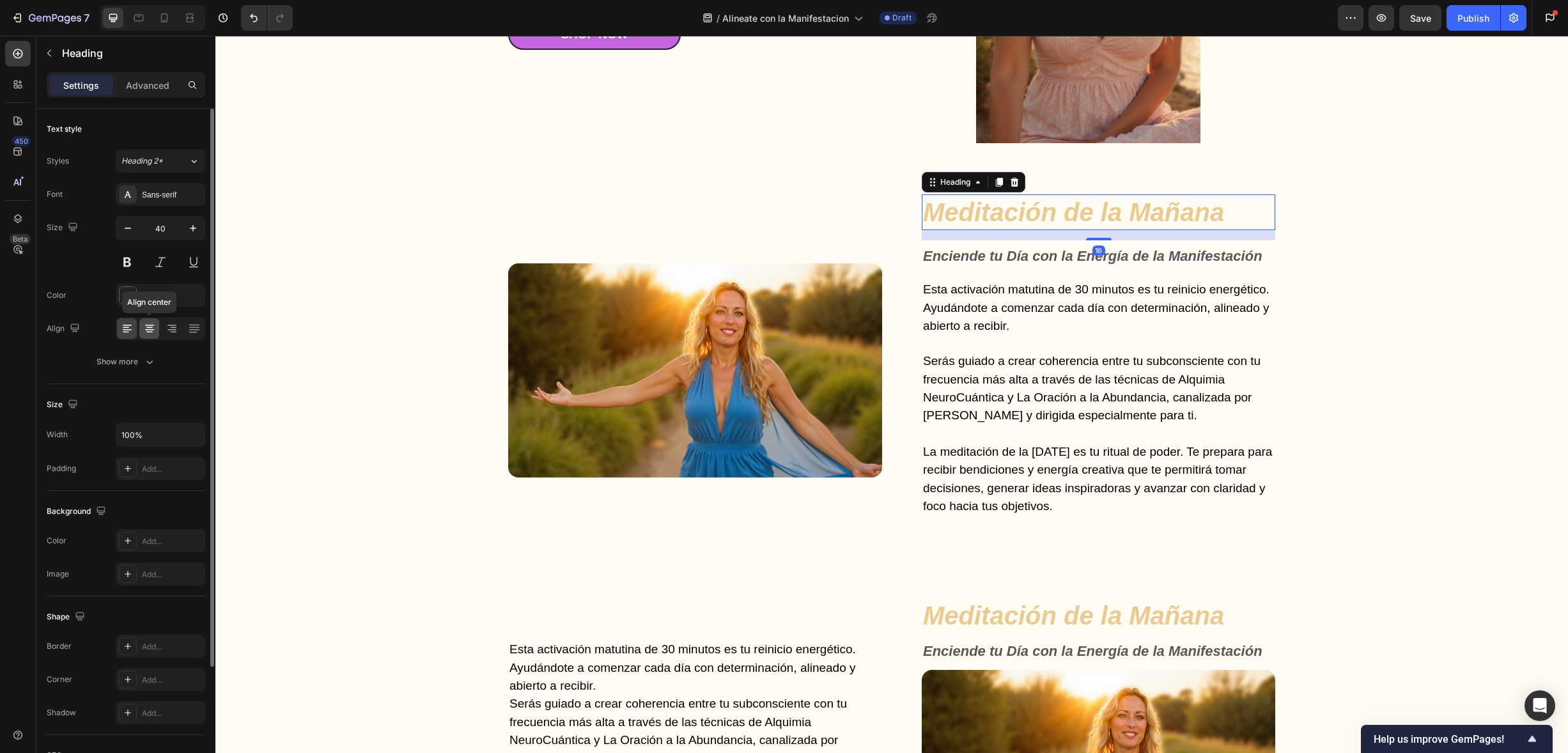
click at [151, 326] on icon at bounding box center [149, 328] width 12 height 12
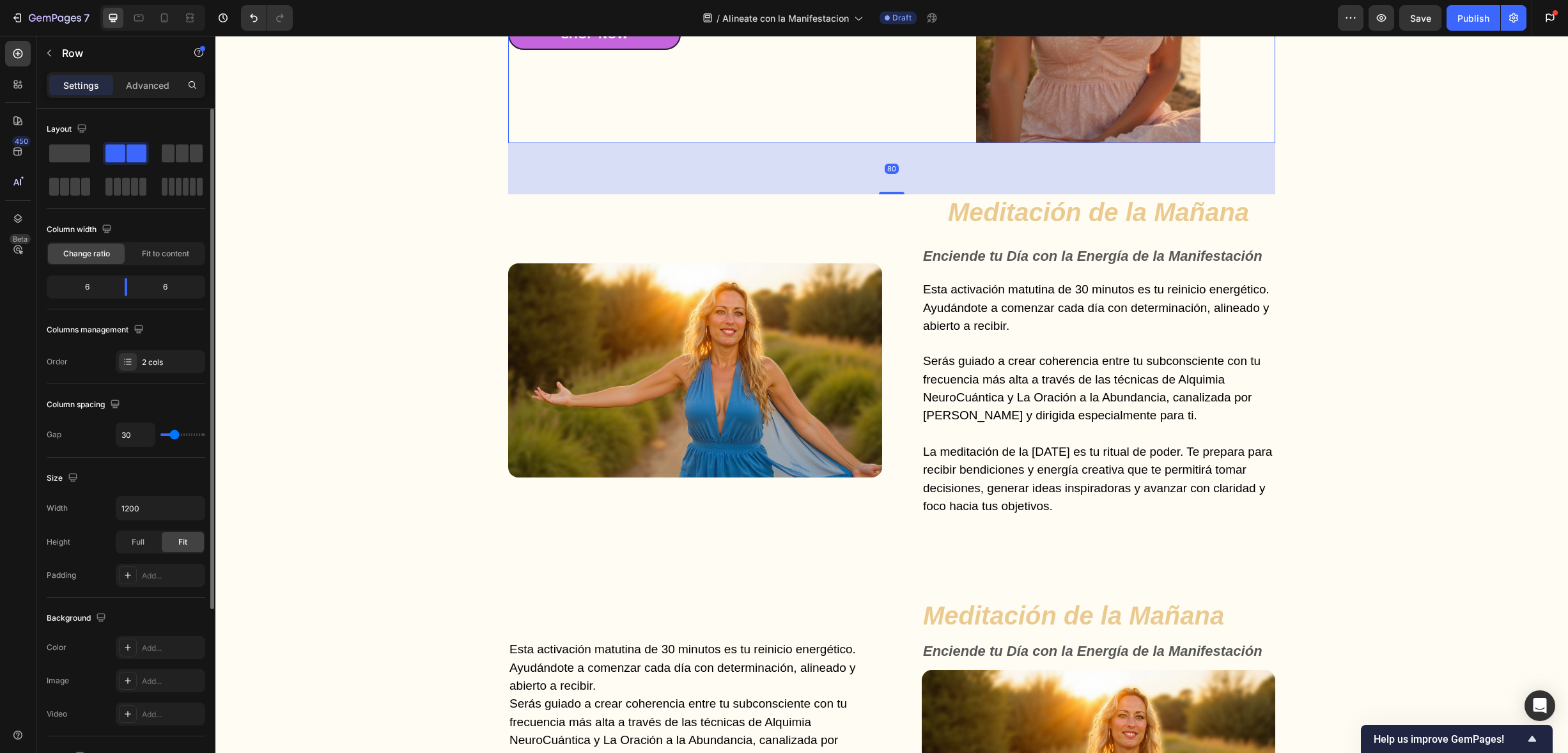
drag, startPoint x: 652, startPoint y: 126, endPoint x: 723, endPoint y: 141, distance: 72.6
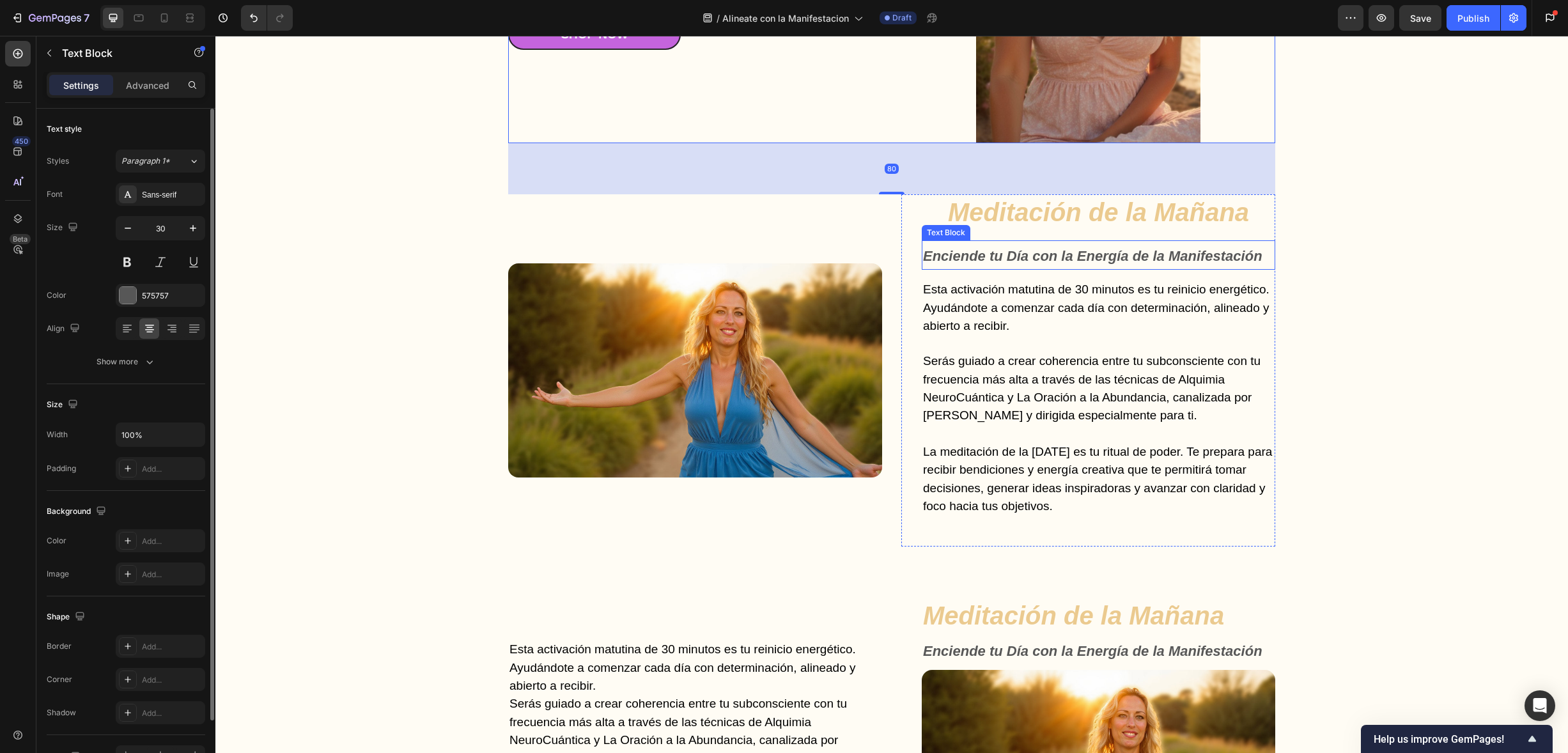
click at [1005, 255] on strong "Enciende tu Día con la Energía de la Manifestación" at bounding box center [1093, 255] width 339 height 16
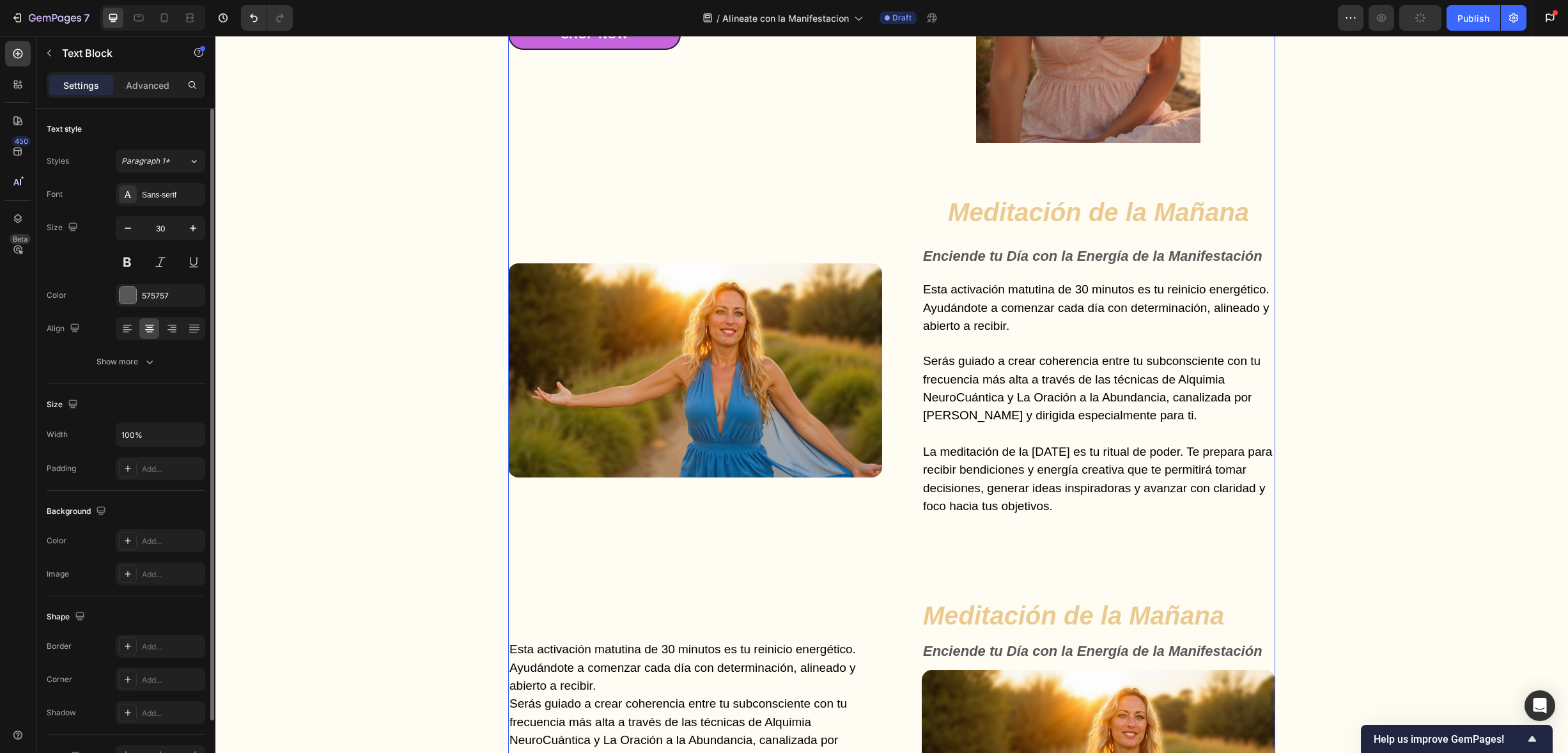
drag, startPoint x: 621, startPoint y: 173, endPoint x: 678, endPoint y: 176, distance: 57.1
click at [621, 173] on div "Gut Health Powerhouse Heading “He acompañado a miles de personas en procesos de…" at bounding box center [891, 524] width 767 height 1430
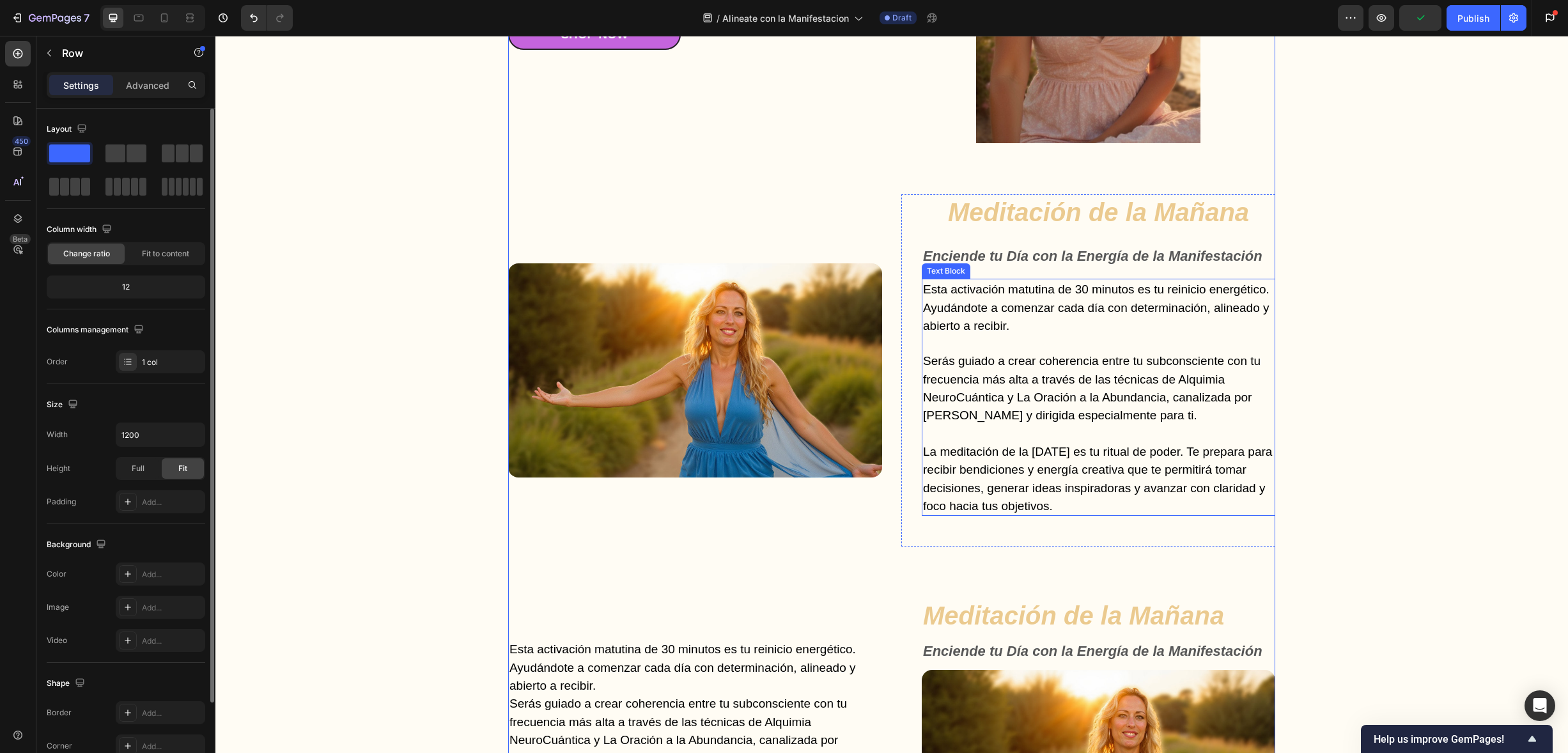
scroll to position [2279, 0]
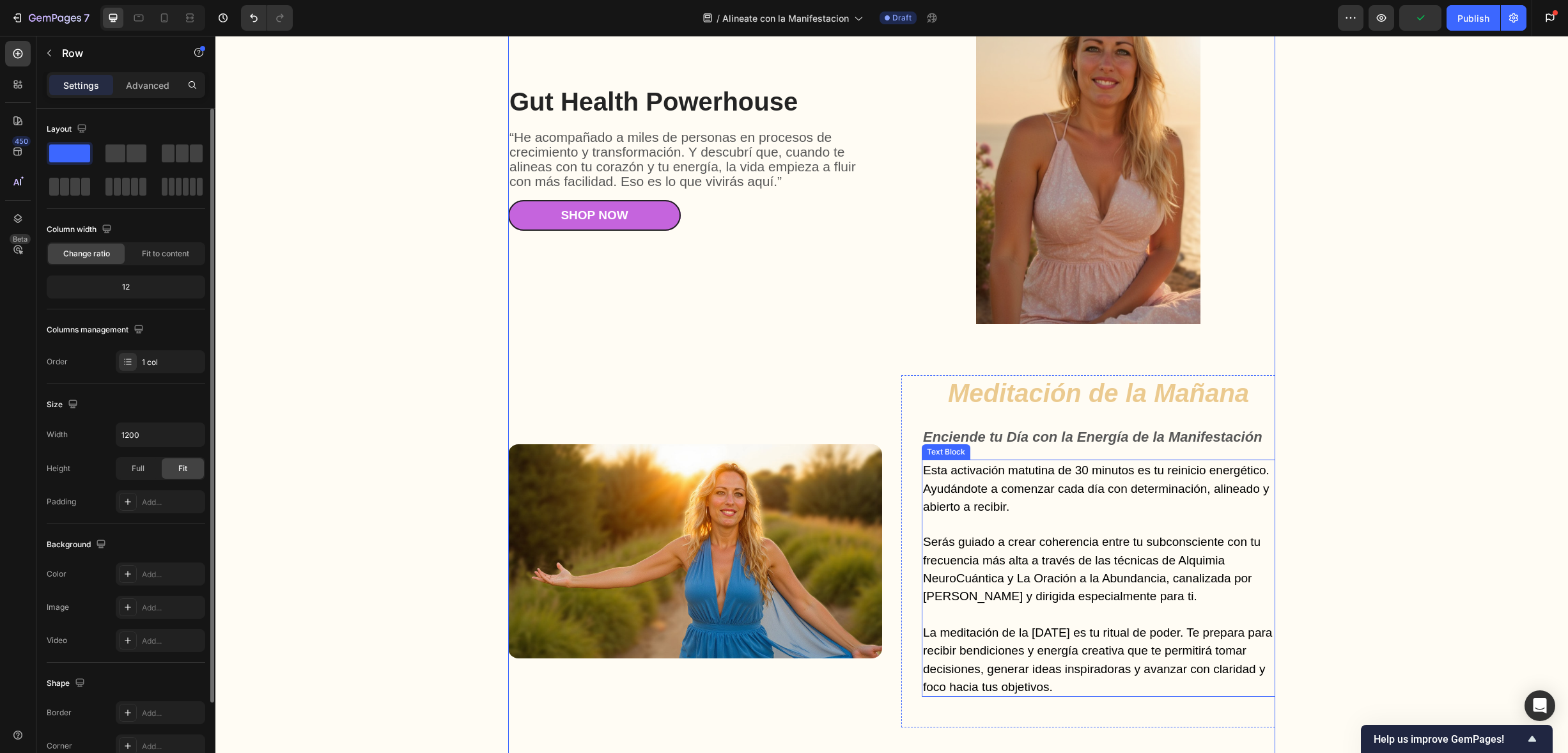
click at [1115, 508] on p "Esta activación matutina de 30 minutos es tu reinicio energético. Ayudándote a …" at bounding box center [1098, 488] width 351 height 54
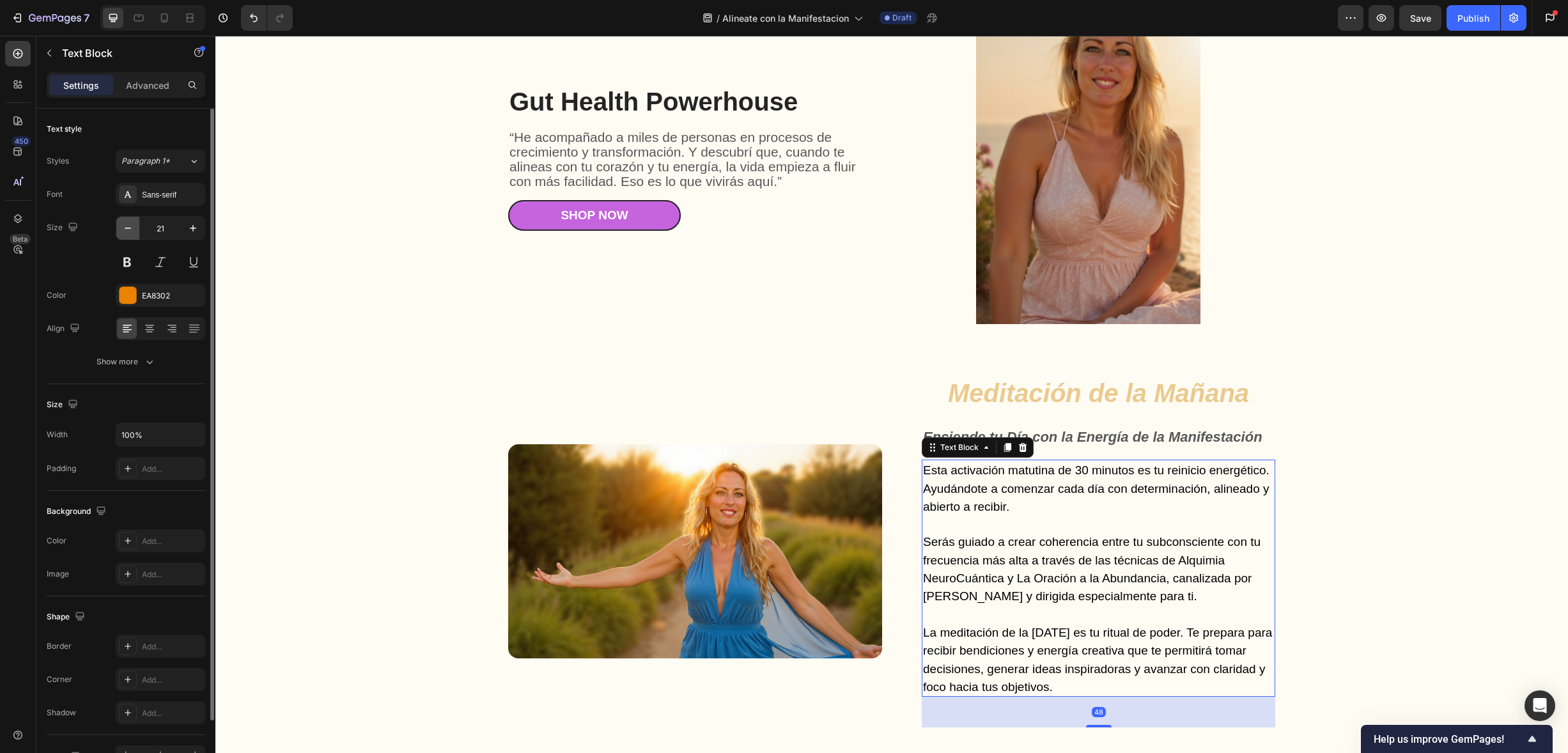
click at [127, 227] on icon "button" at bounding box center [127, 228] width 12 height 12
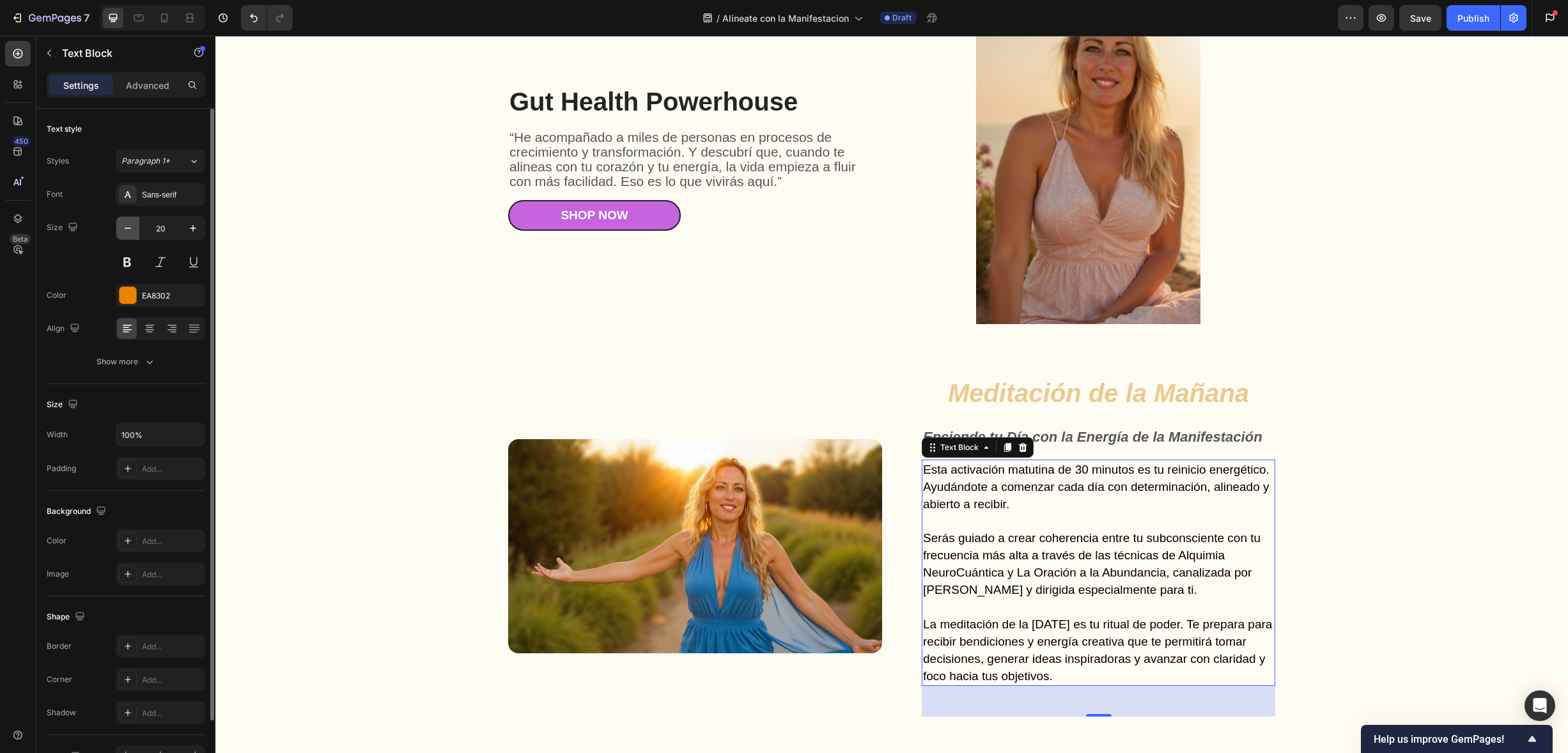
click at [128, 227] on icon "button" at bounding box center [127, 228] width 12 height 12
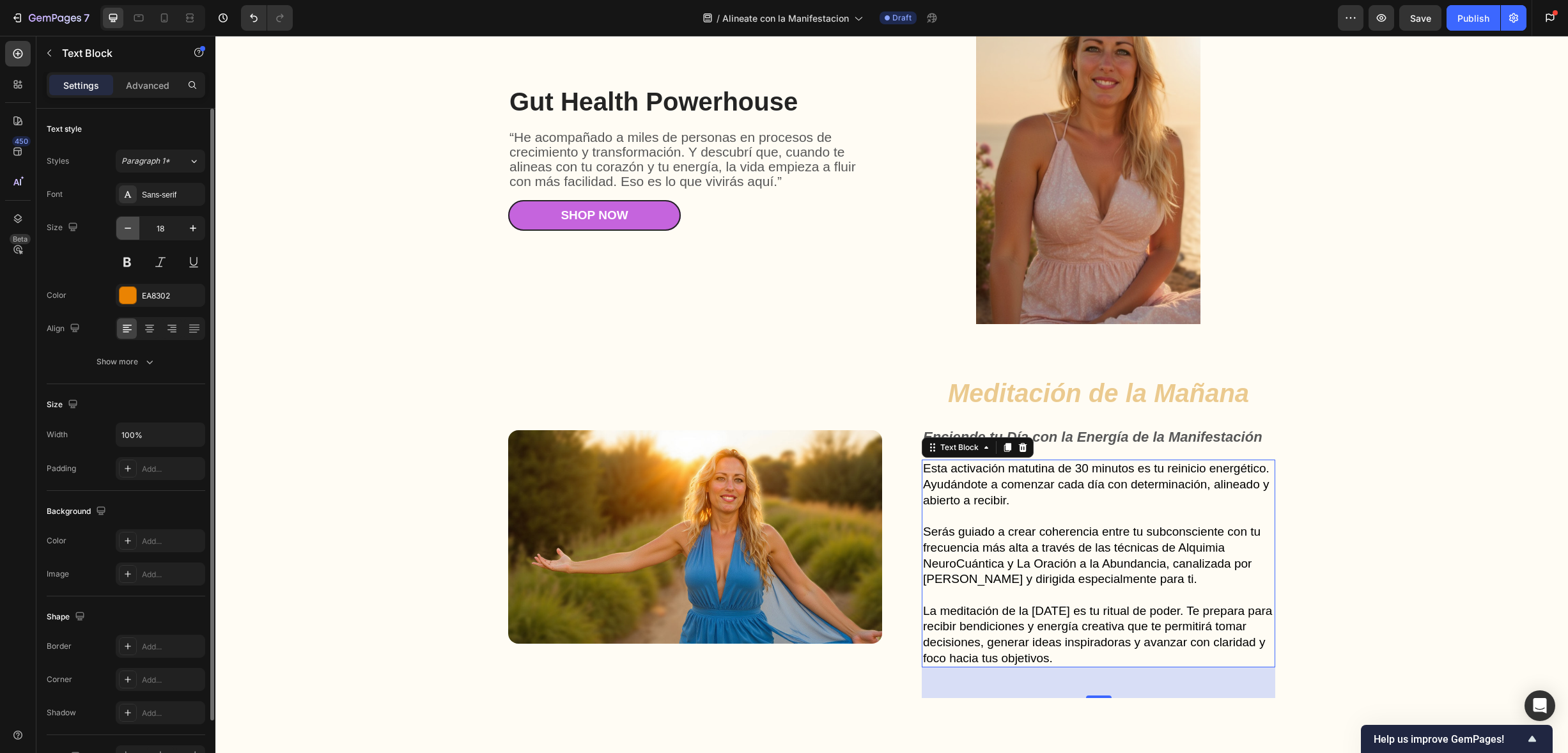
click at [128, 227] on icon "button" at bounding box center [127, 228] width 12 height 12
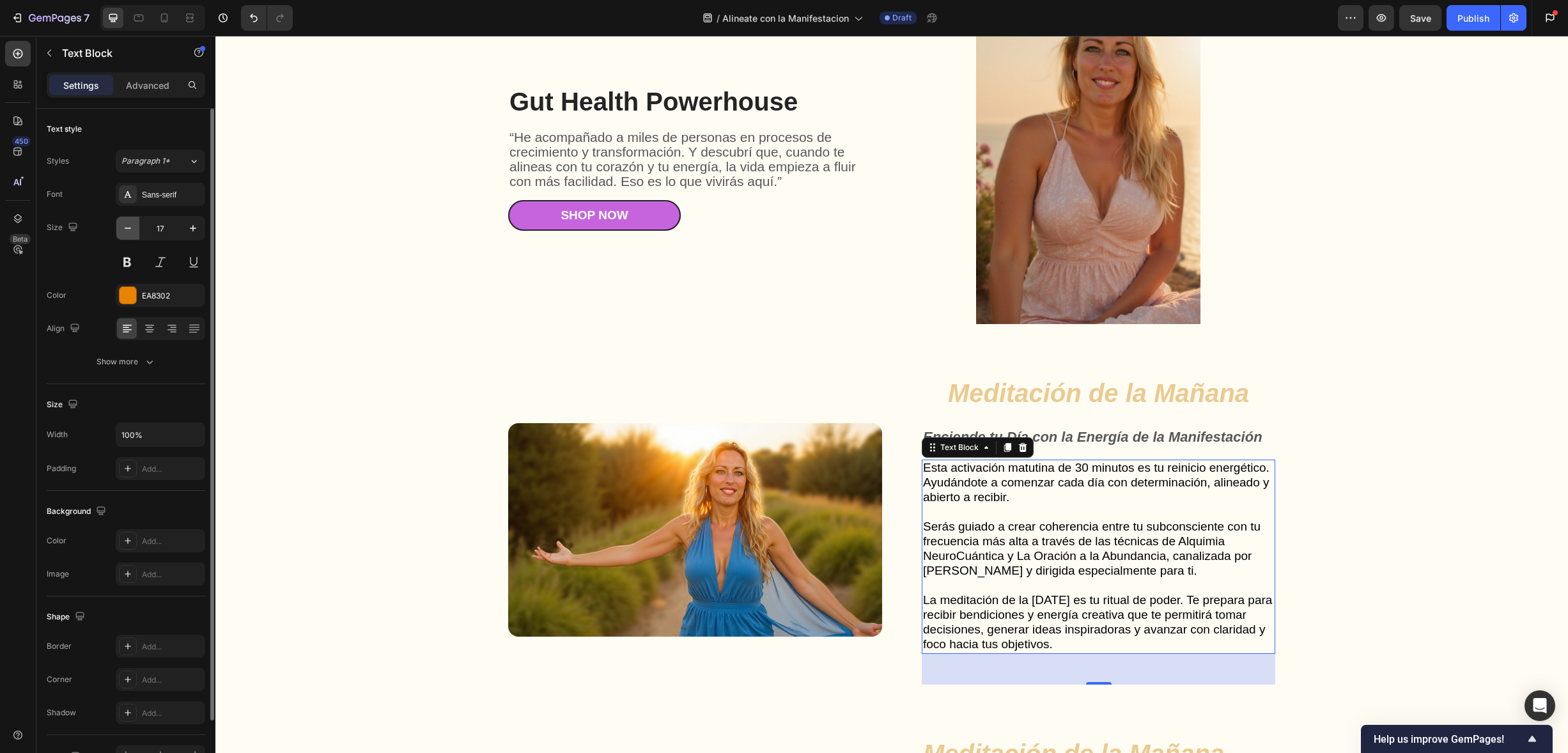
click at [128, 227] on icon "button" at bounding box center [127, 228] width 12 height 12
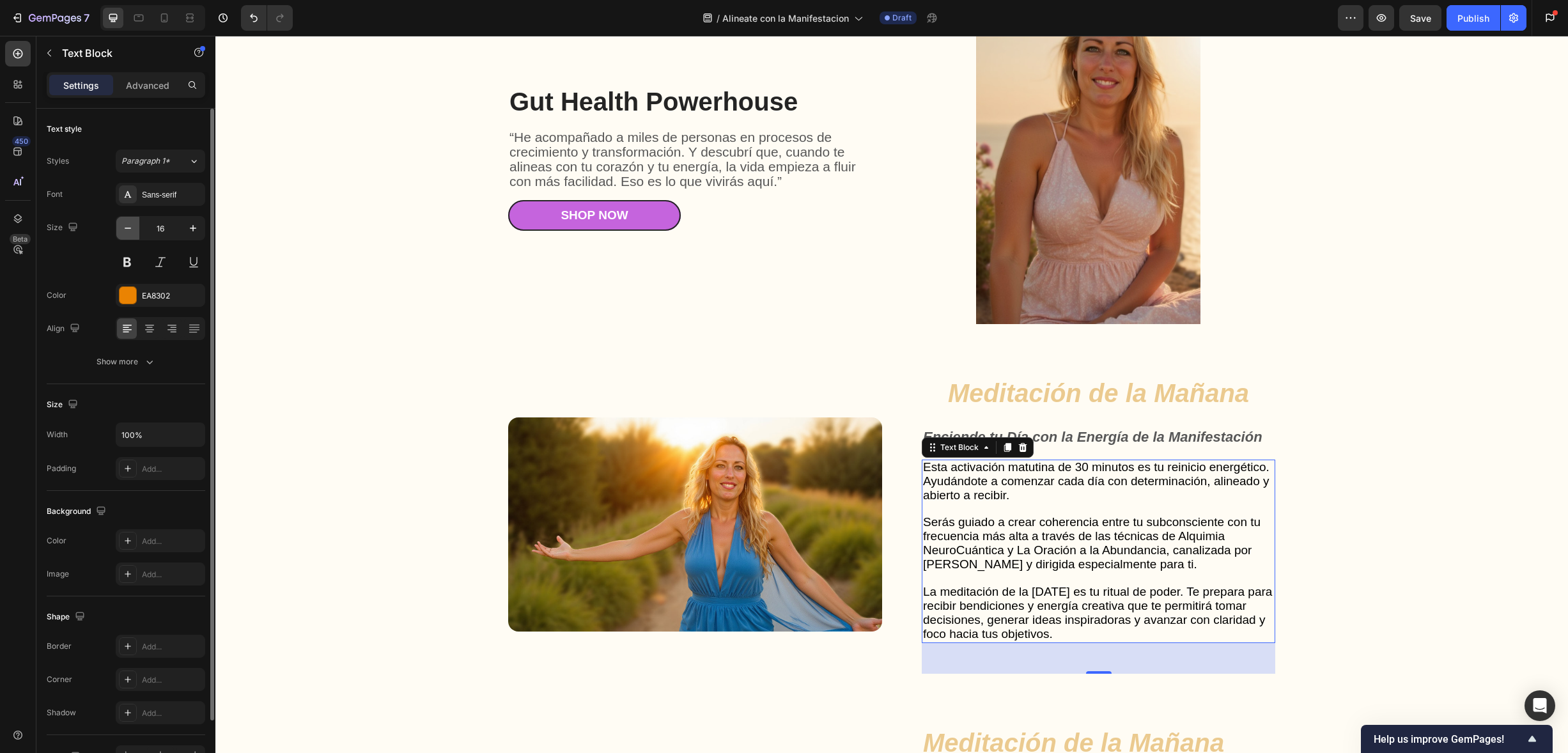
click at [128, 227] on icon "button" at bounding box center [127, 228] width 12 height 12
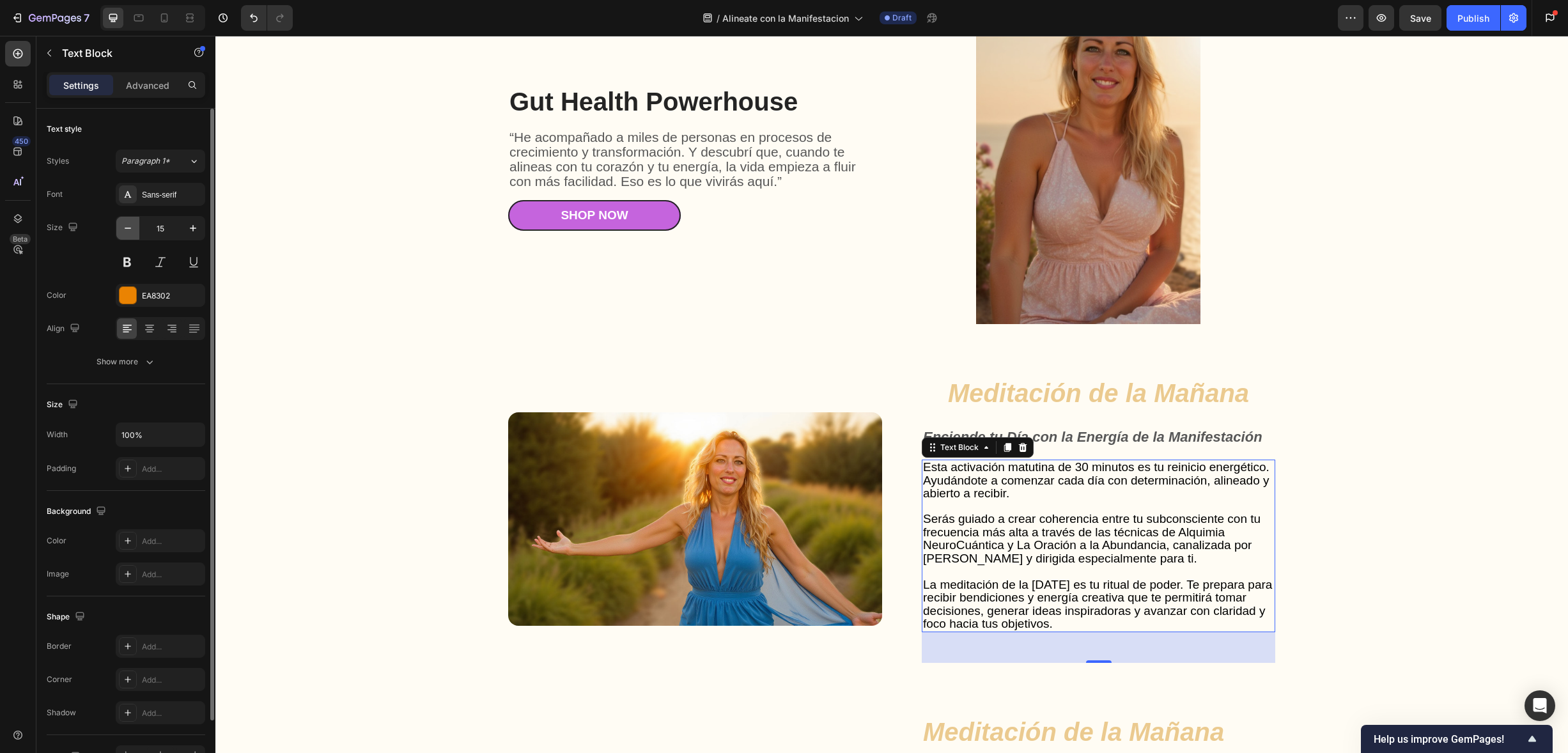
click at [128, 227] on icon "button" at bounding box center [127, 228] width 12 height 12
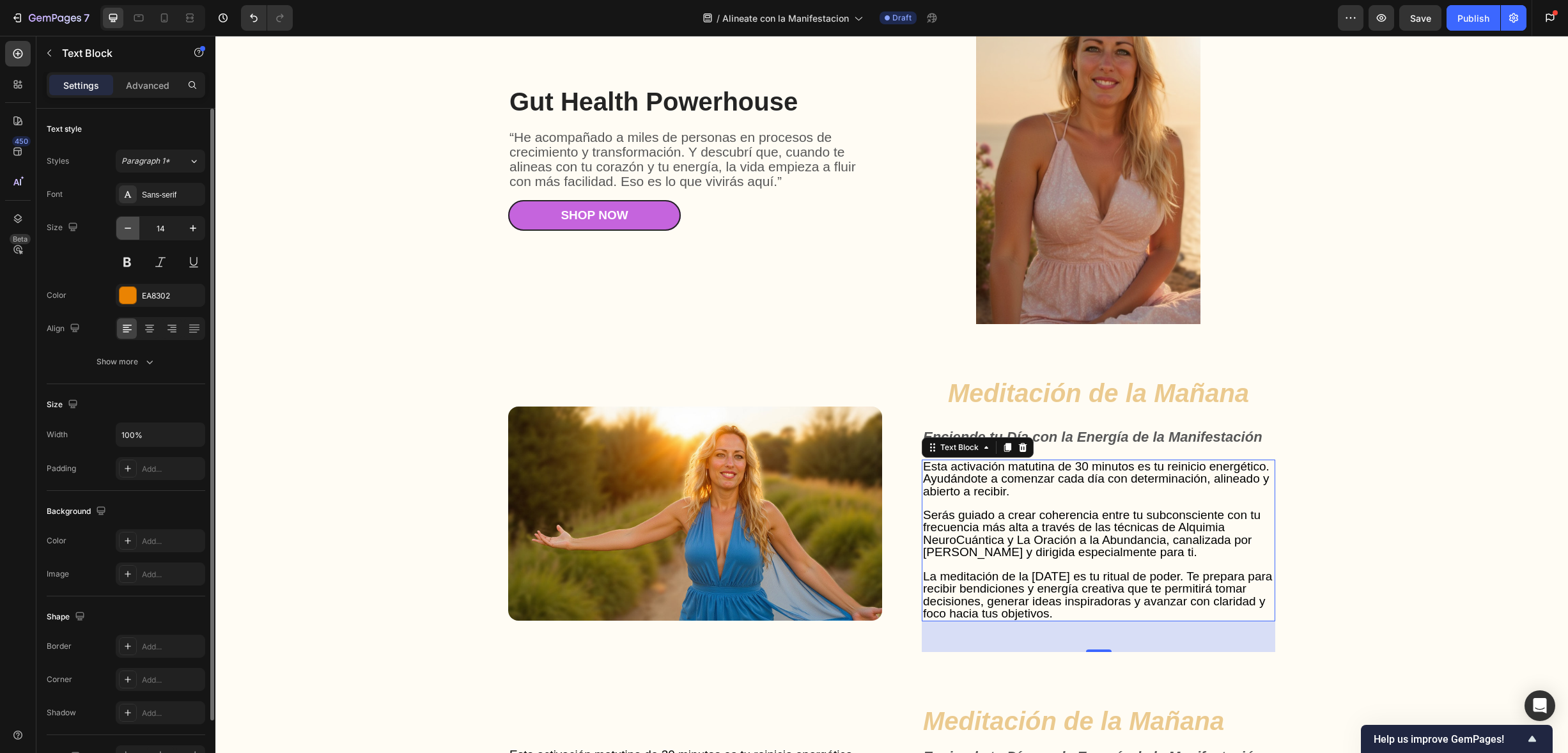
click at [128, 227] on icon "button" at bounding box center [127, 228] width 12 height 12
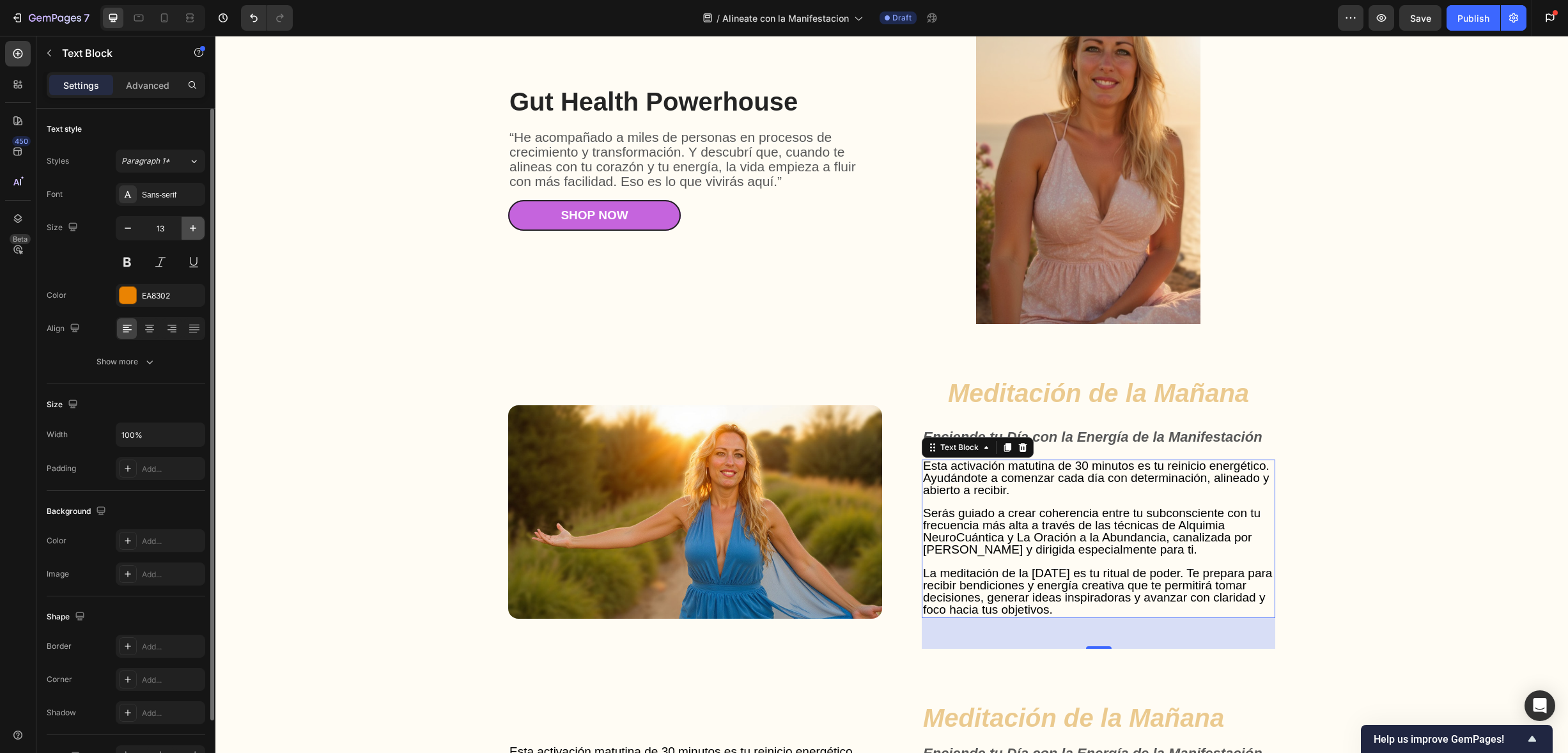
click at [191, 227] on icon "button" at bounding box center [192, 228] width 12 height 12
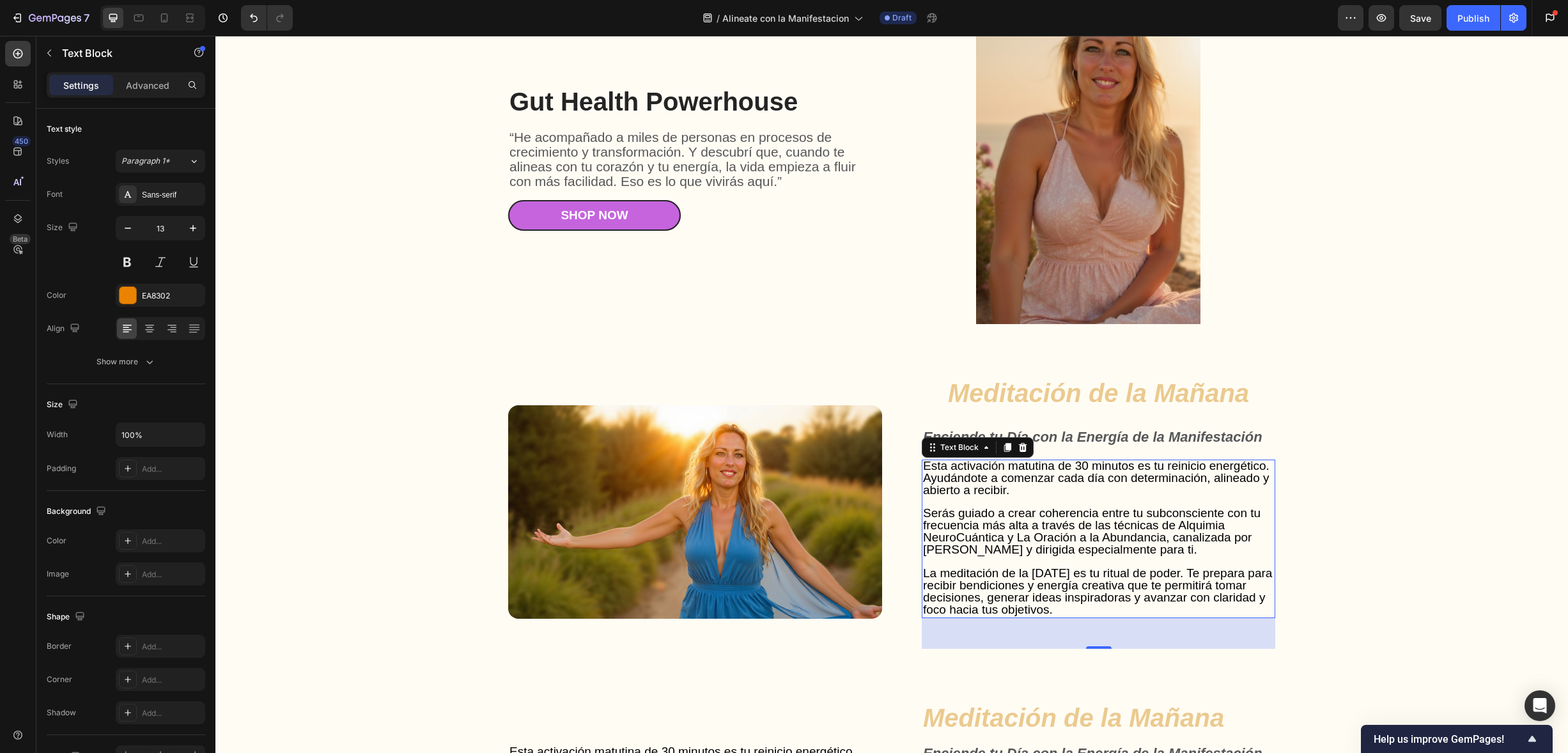
type input "14"
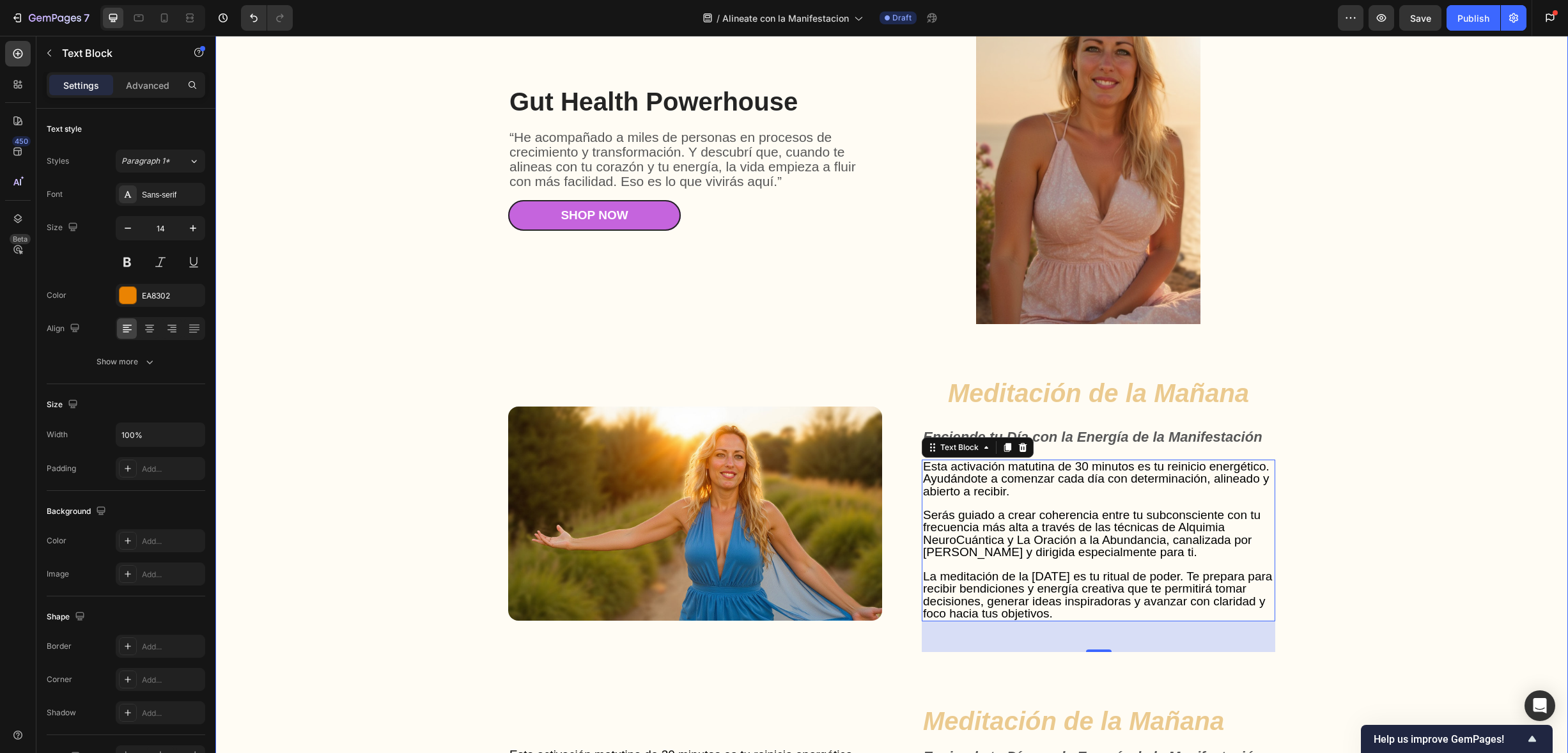
click at [393, 258] on div "Gut Health Powerhouse Heading “He acompañado a miles de personas en procesos de…" at bounding box center [892, 667] width 1327 height 1353
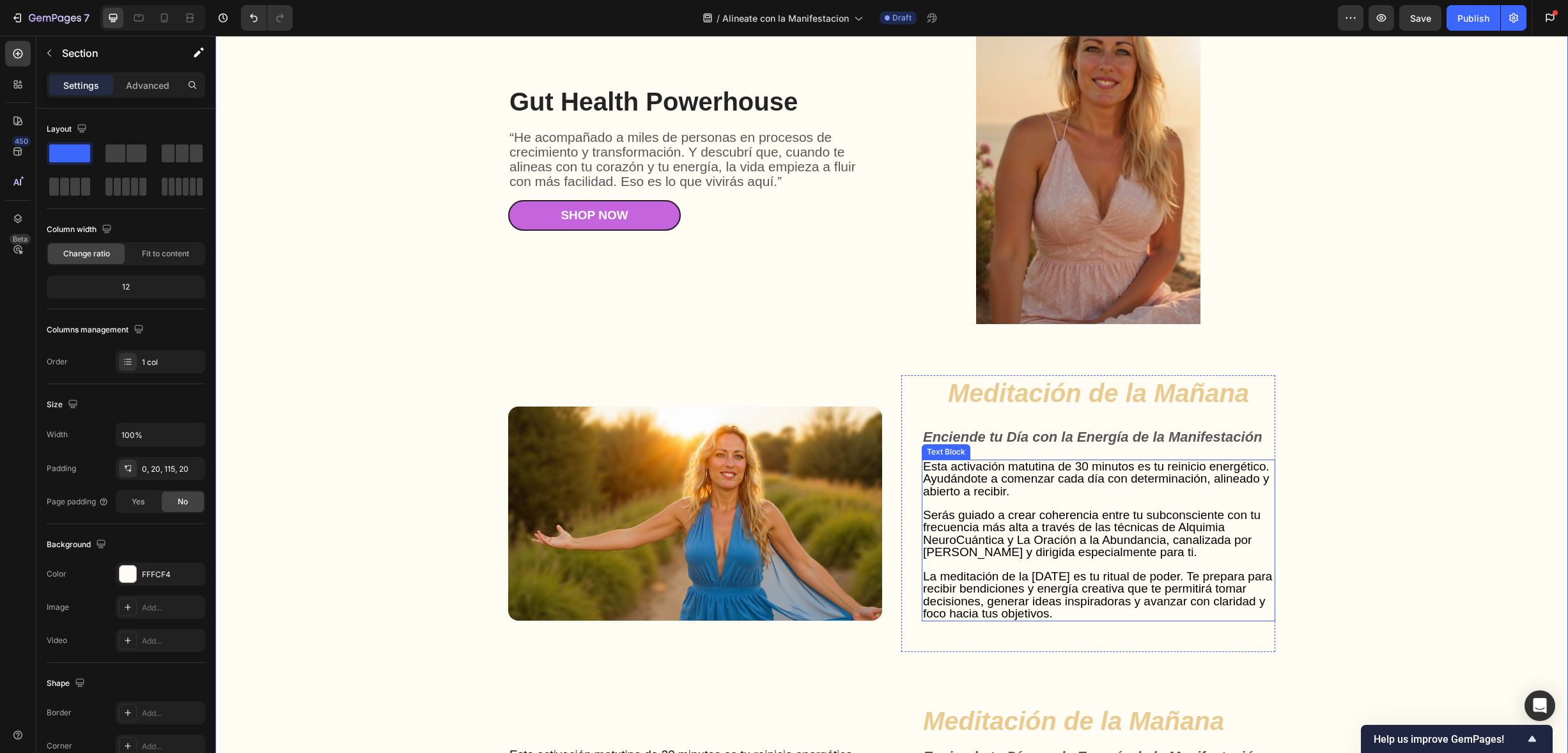
click at [1047, 559] on span "Serás guiado a crear coherencia entre tu subconsciente con tu frecuencia más al…" at bounding box center [1092, 533] width 337 height 51
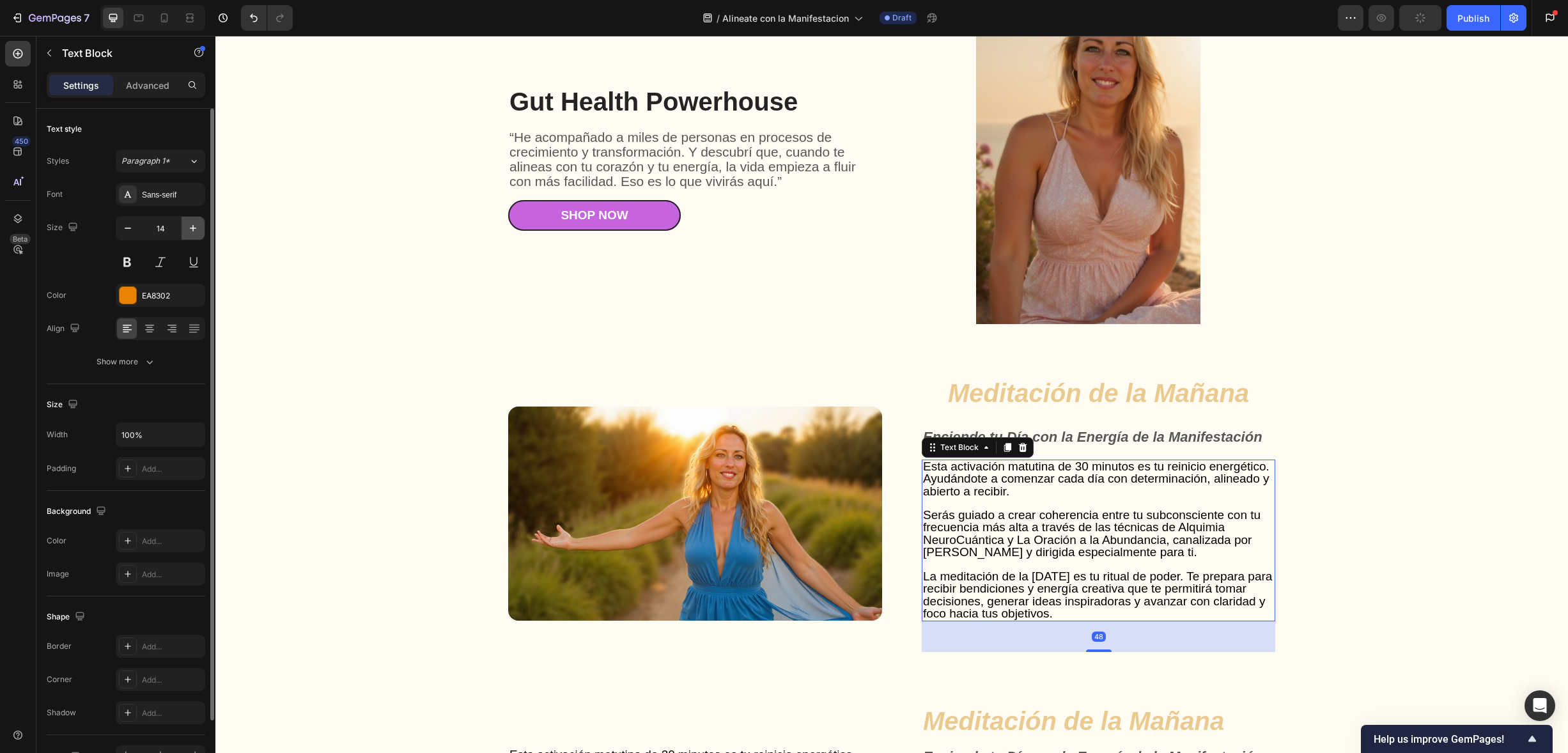
click at [195, 224] on icon "button" at bounding box center [192, 228] width 12 height 12
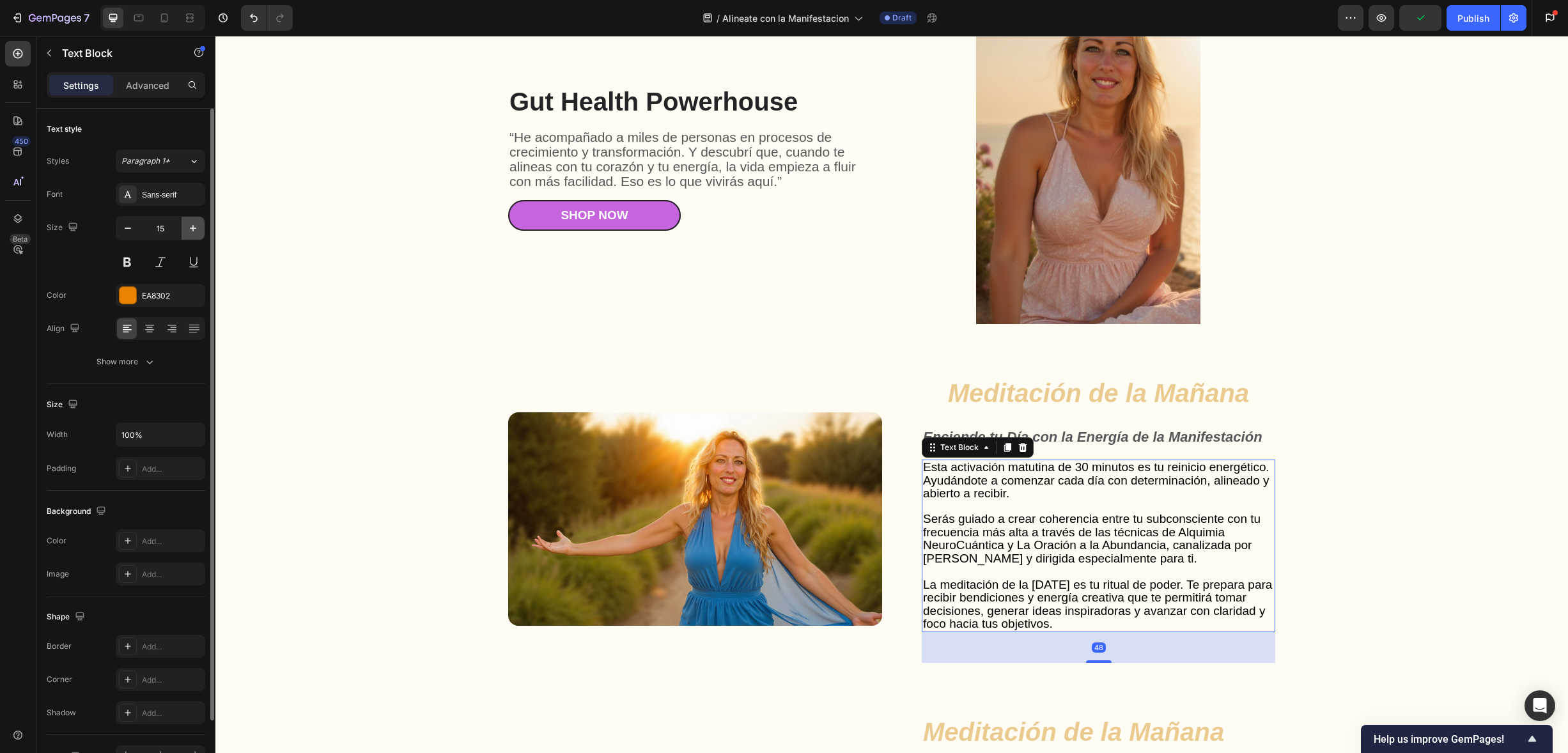
click at [195, 224] on icon "button" at bounding box center [192, 228] width 12 height 12
type input "16"
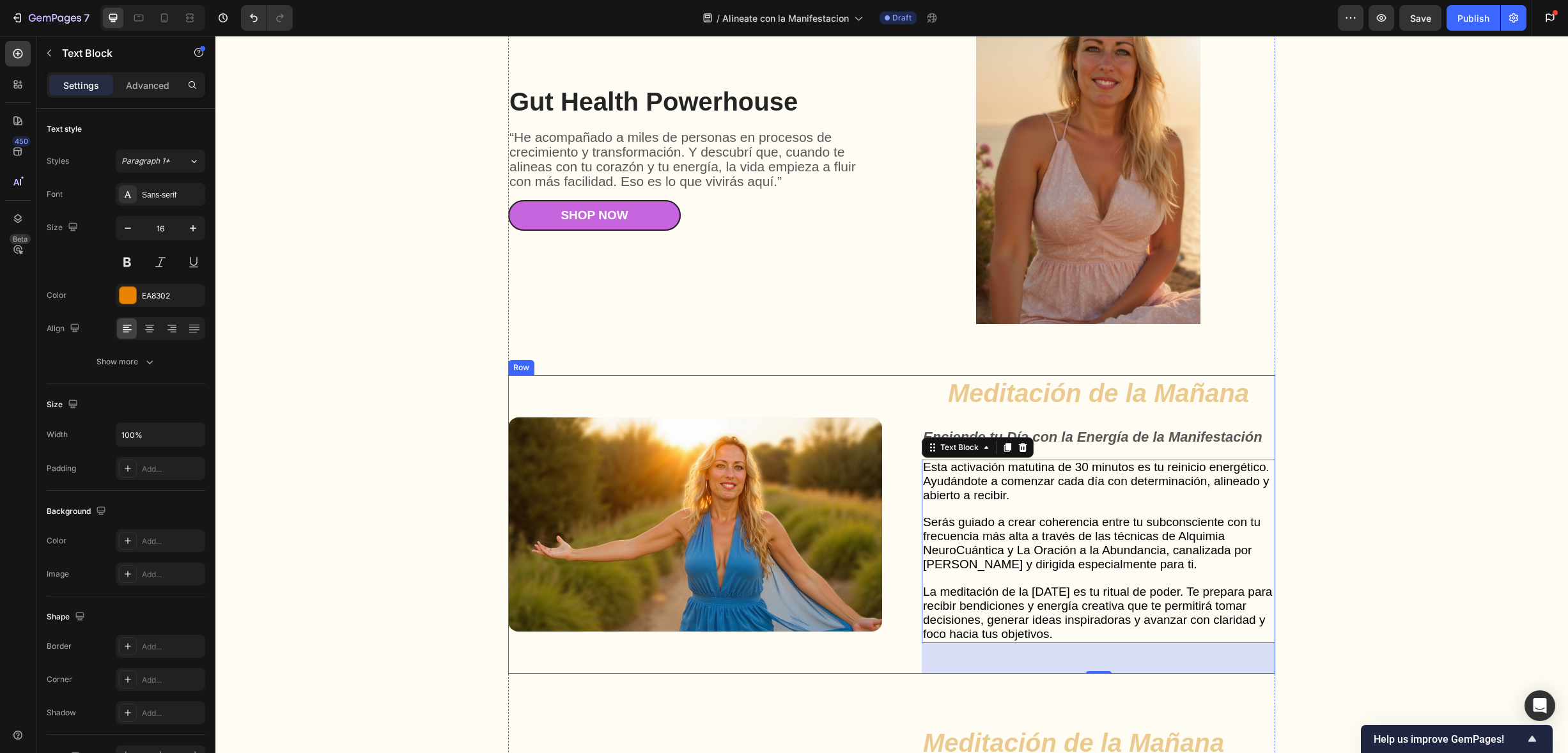
click at [699, 397] on div "Image" at bounding box center [694, 524] width 374 height 298
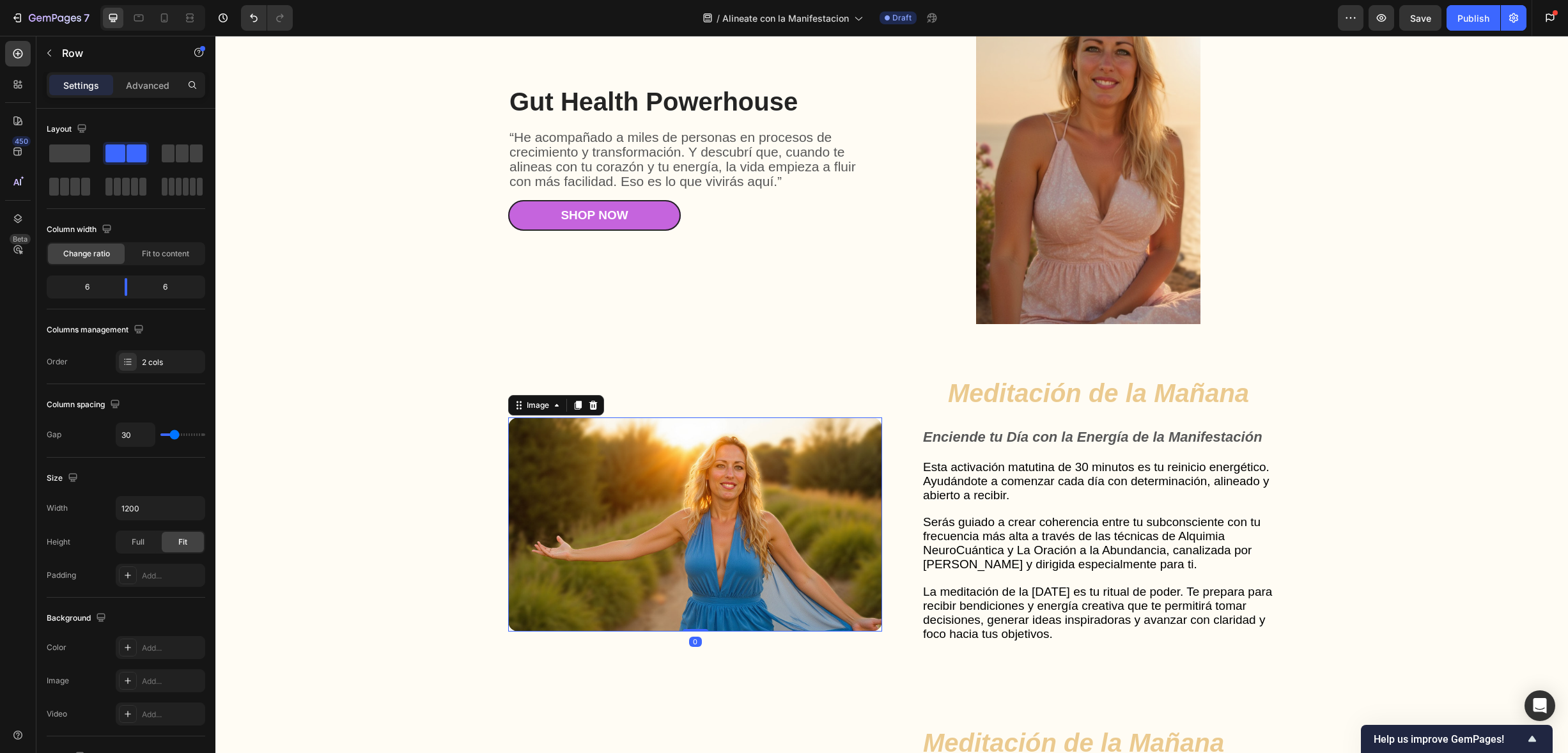
click at [747, 462] on img at bounding box center [694, 524] width 374 height 214
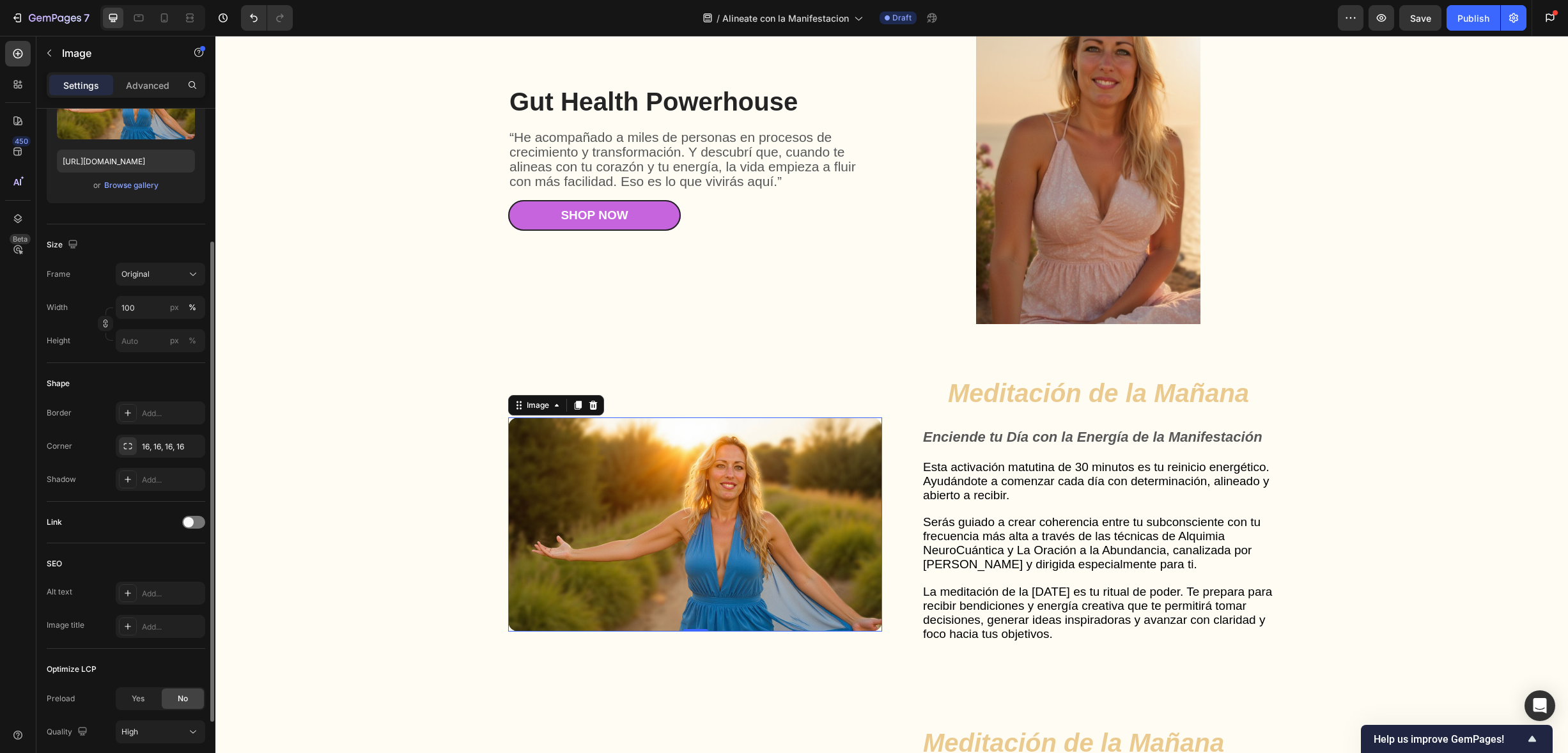
scroll to position [285, 0]
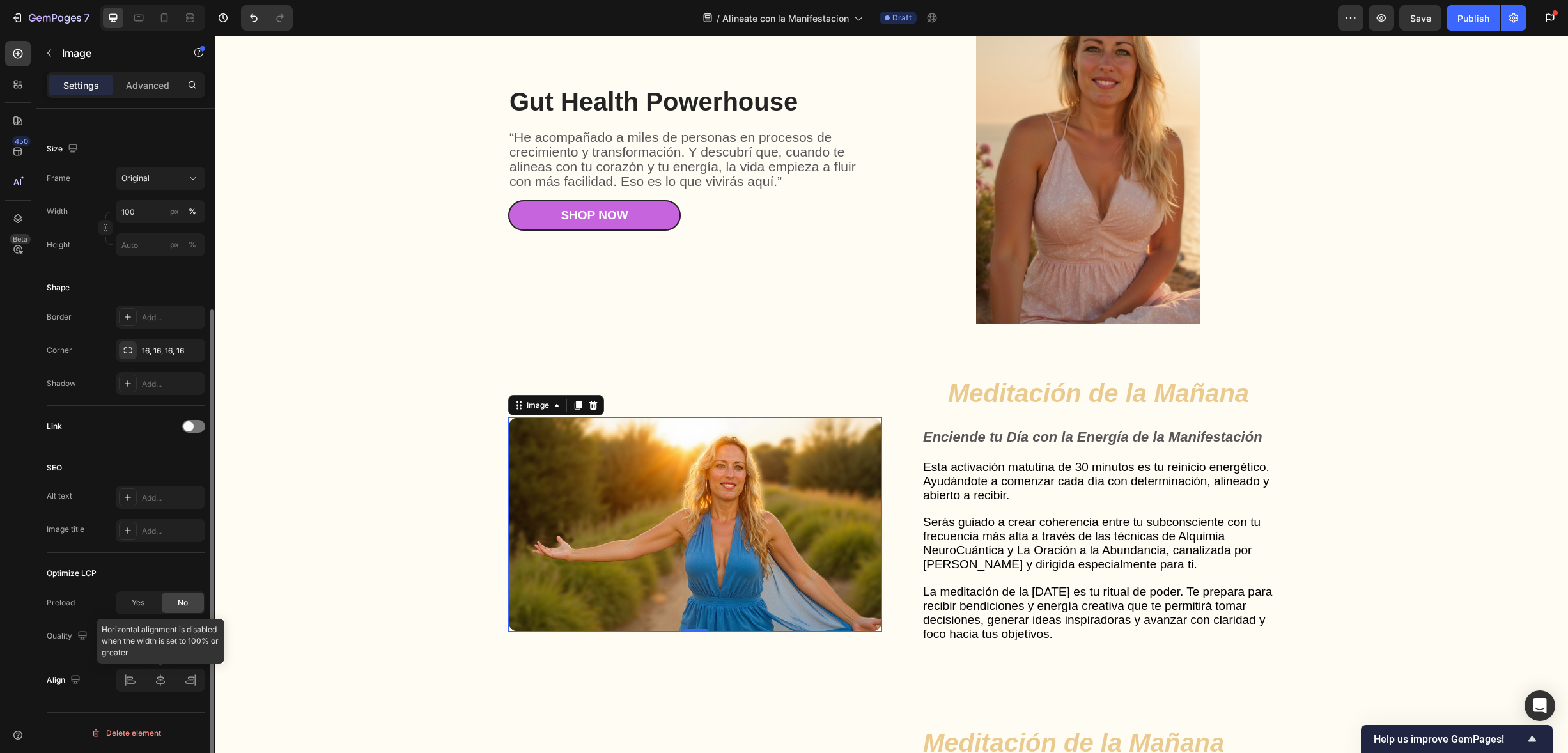
click at [162, 678] on div at bounding box center [160, 681] width 90 height 23
click at [157, 641] on div "High" at bounding box center [153, 637] width 65 height 11
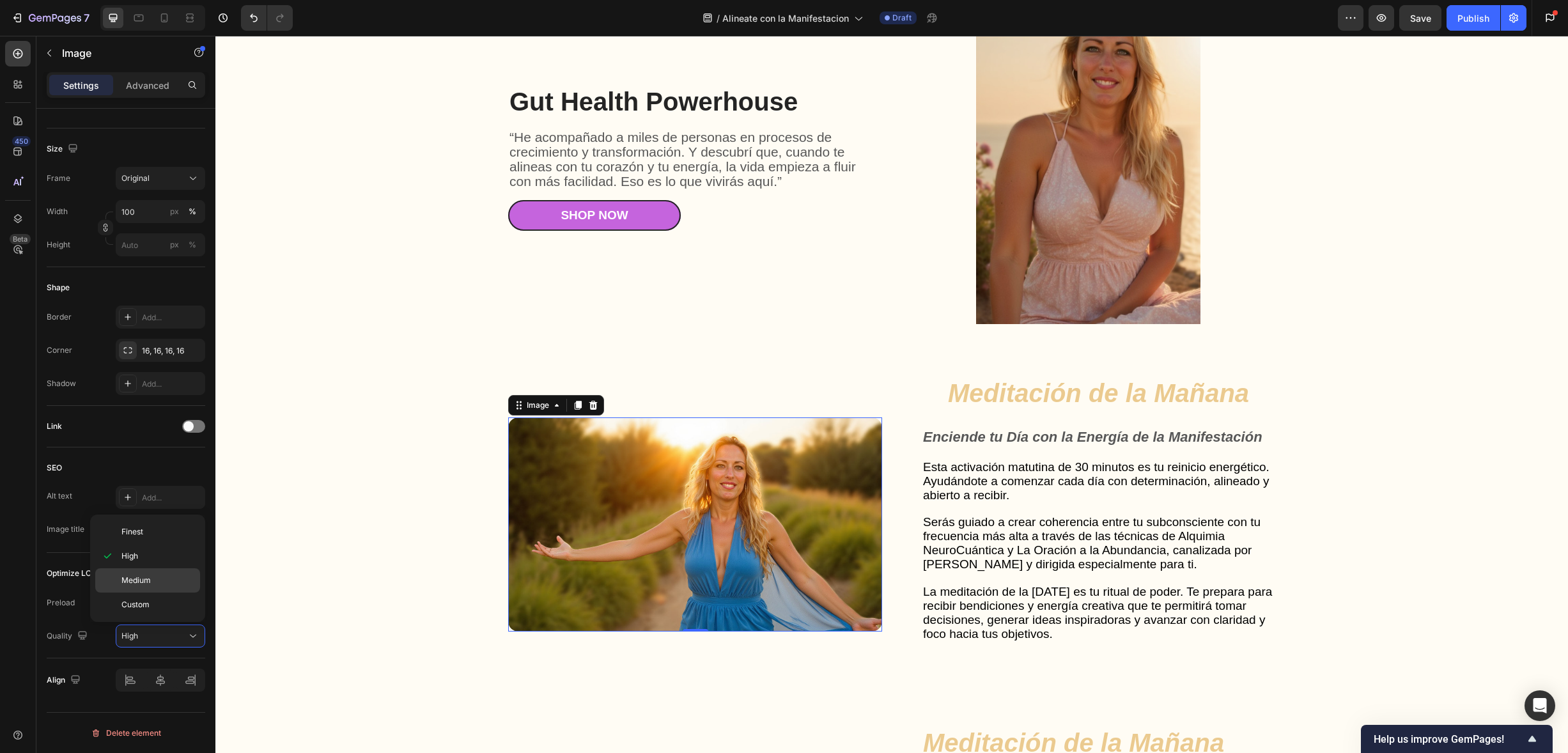
click at [166, 586] on div "Medium" at bounding box center [148, 580] width 105 height 24
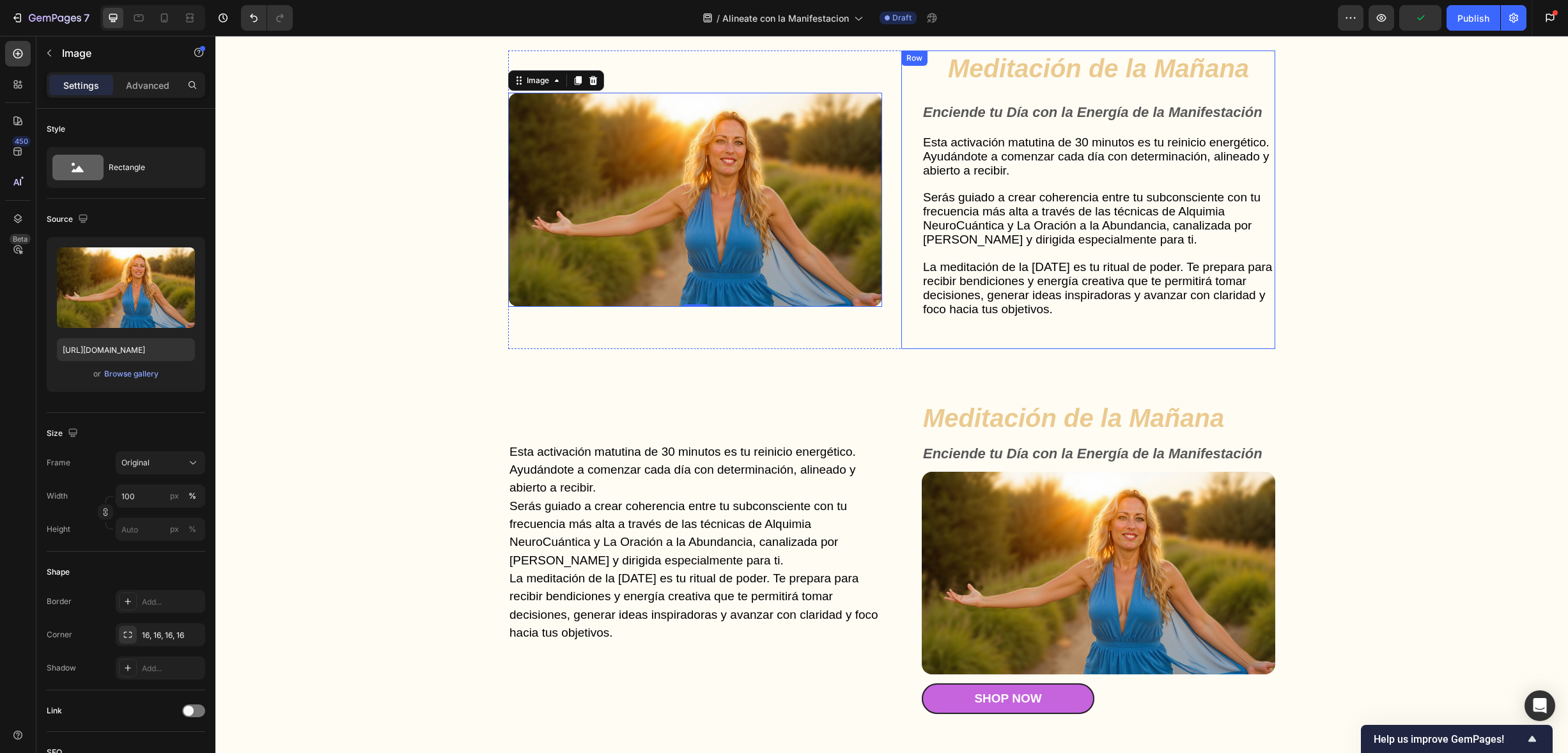
scroll to position [2606, 0]
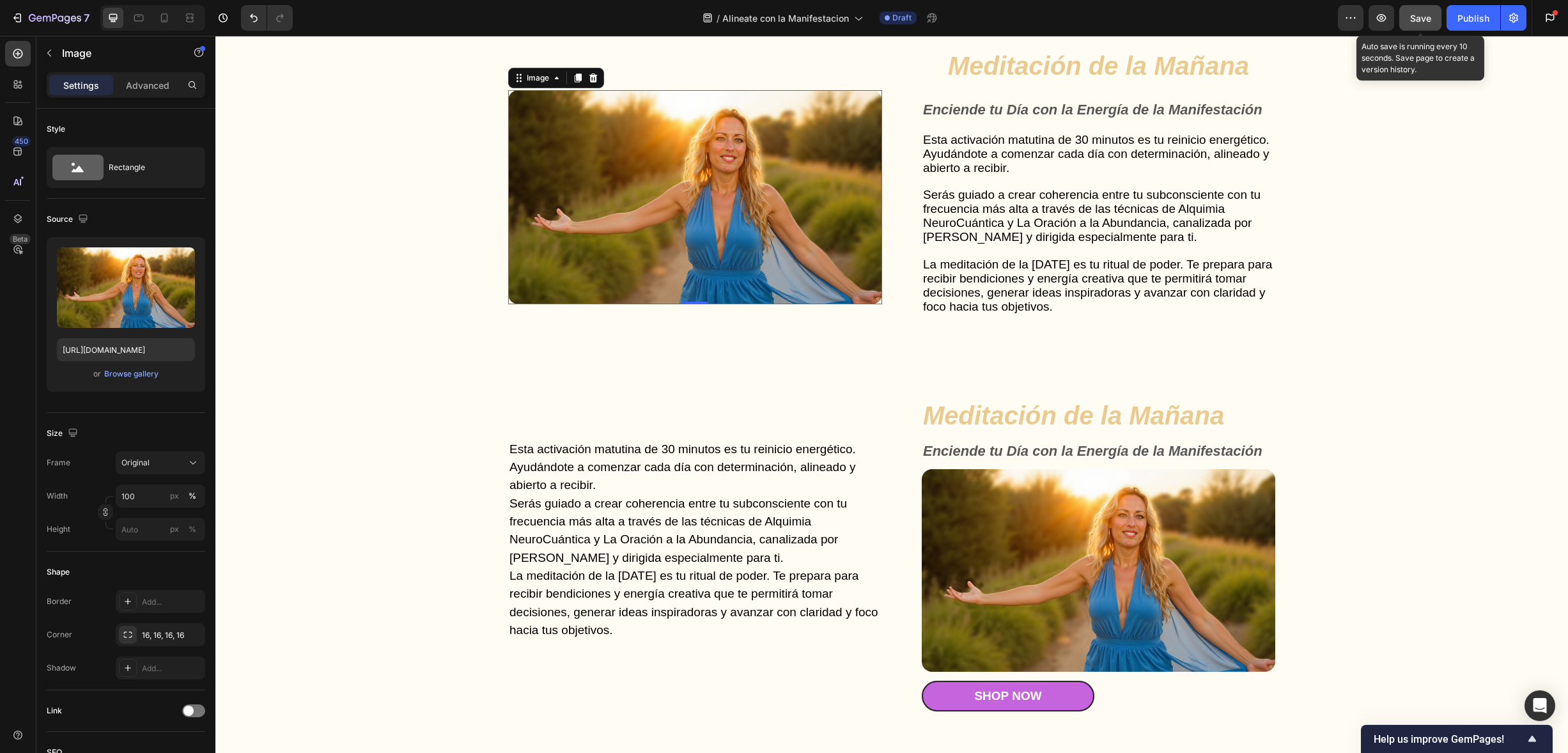
click at [1418, 12] on span "Save" at bounding box center [1420, 17] width 21 height 10
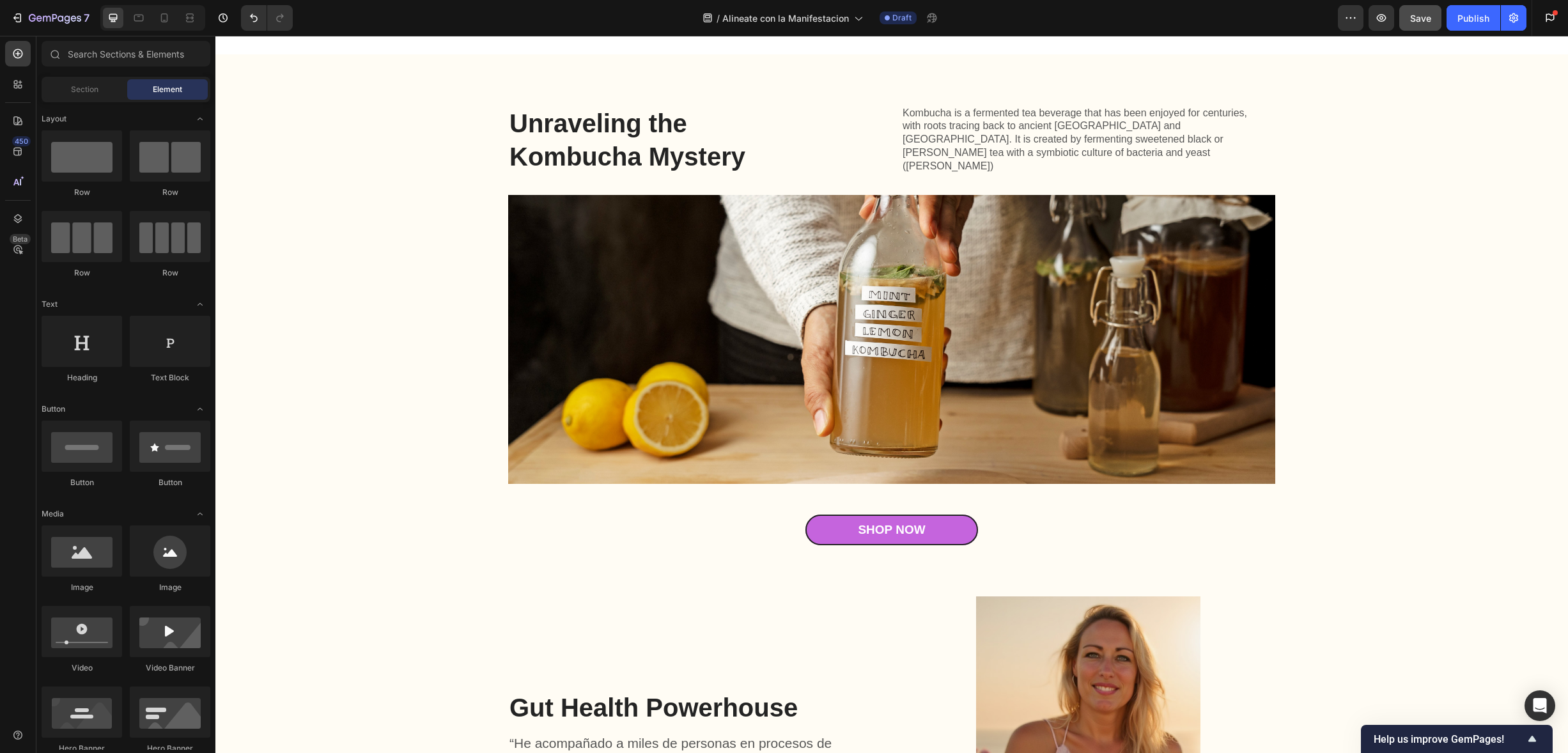
scroll to position [1624, 0]
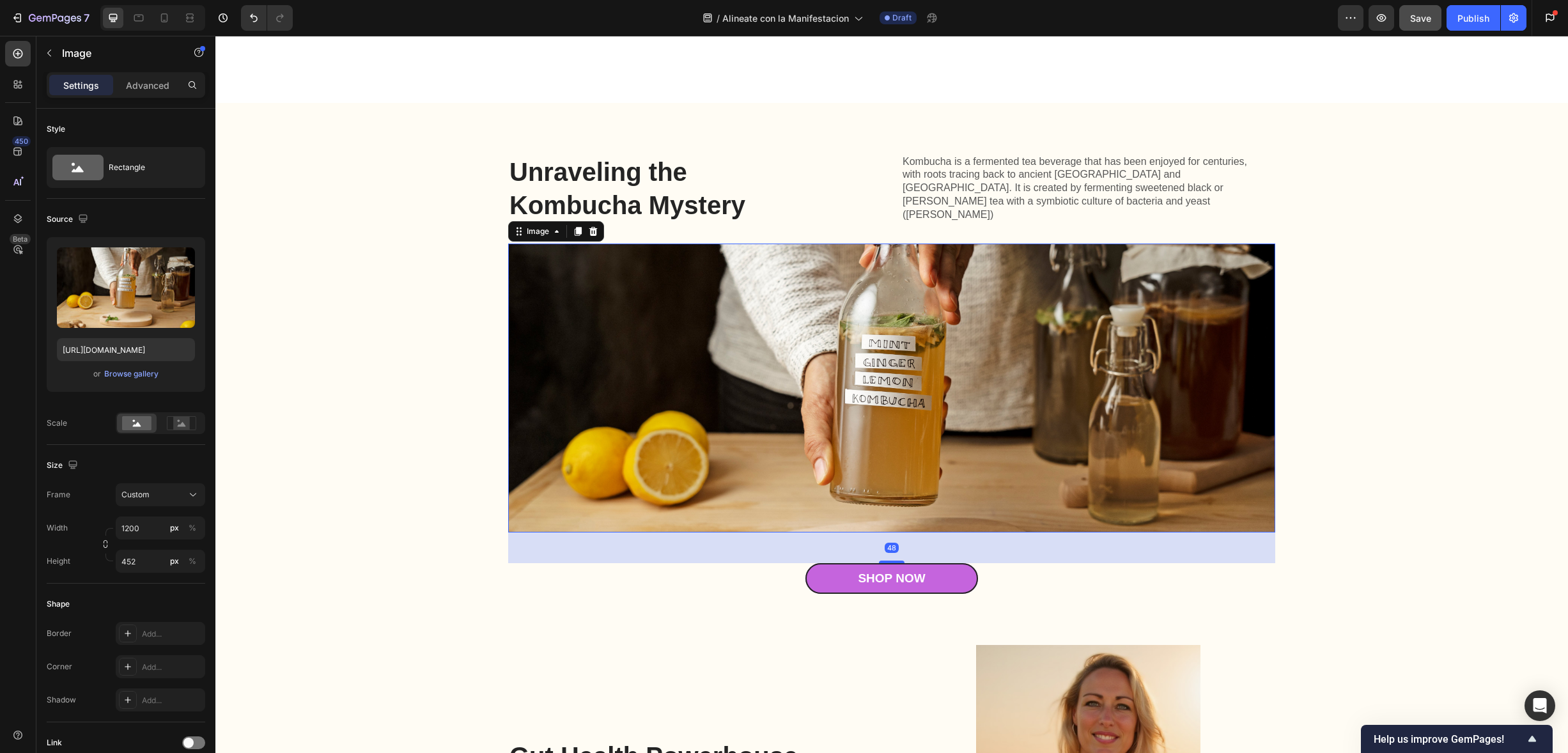
click at [928, 438] on img at bounding box center [891, 388] width 767 height 289
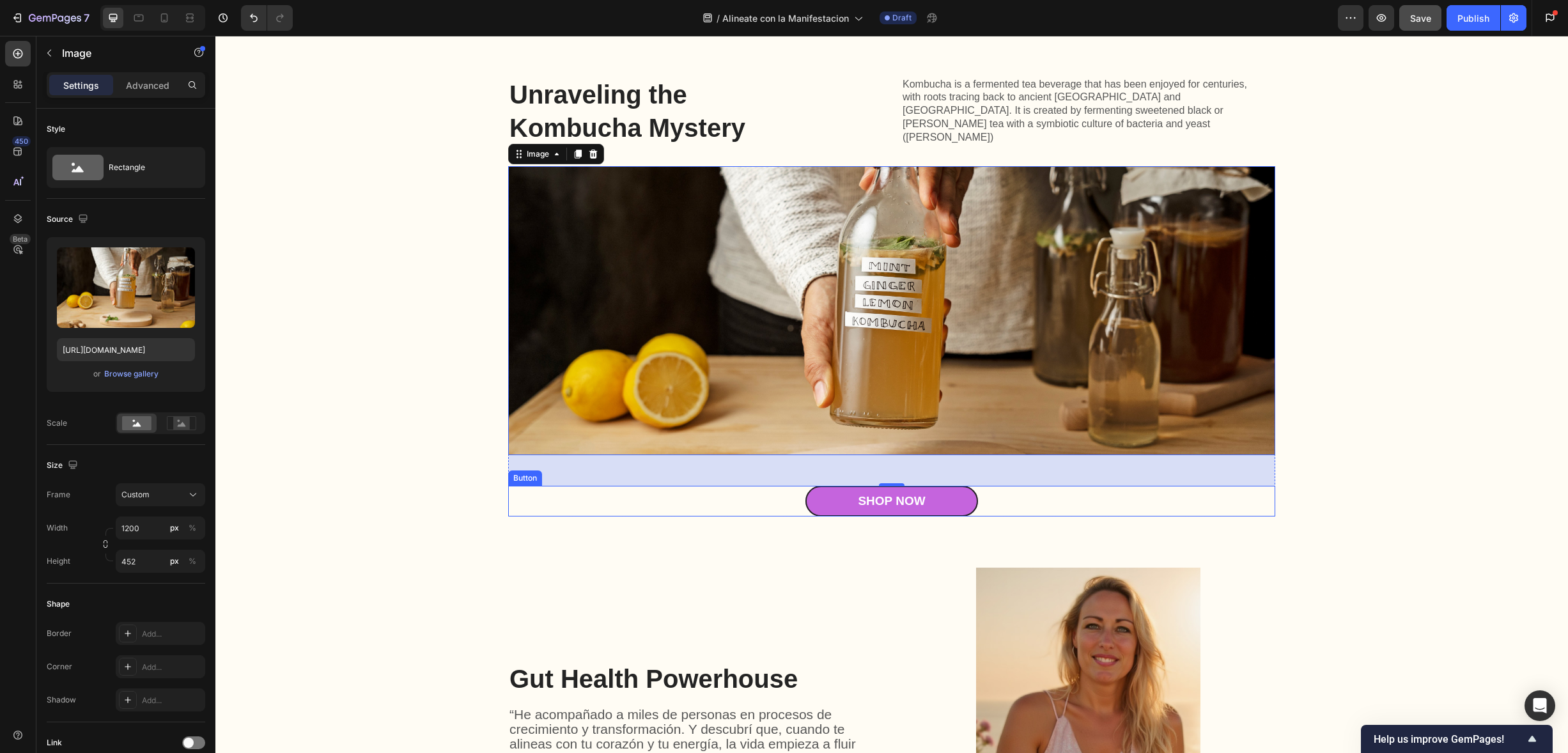
scroll to position [1692, 0]
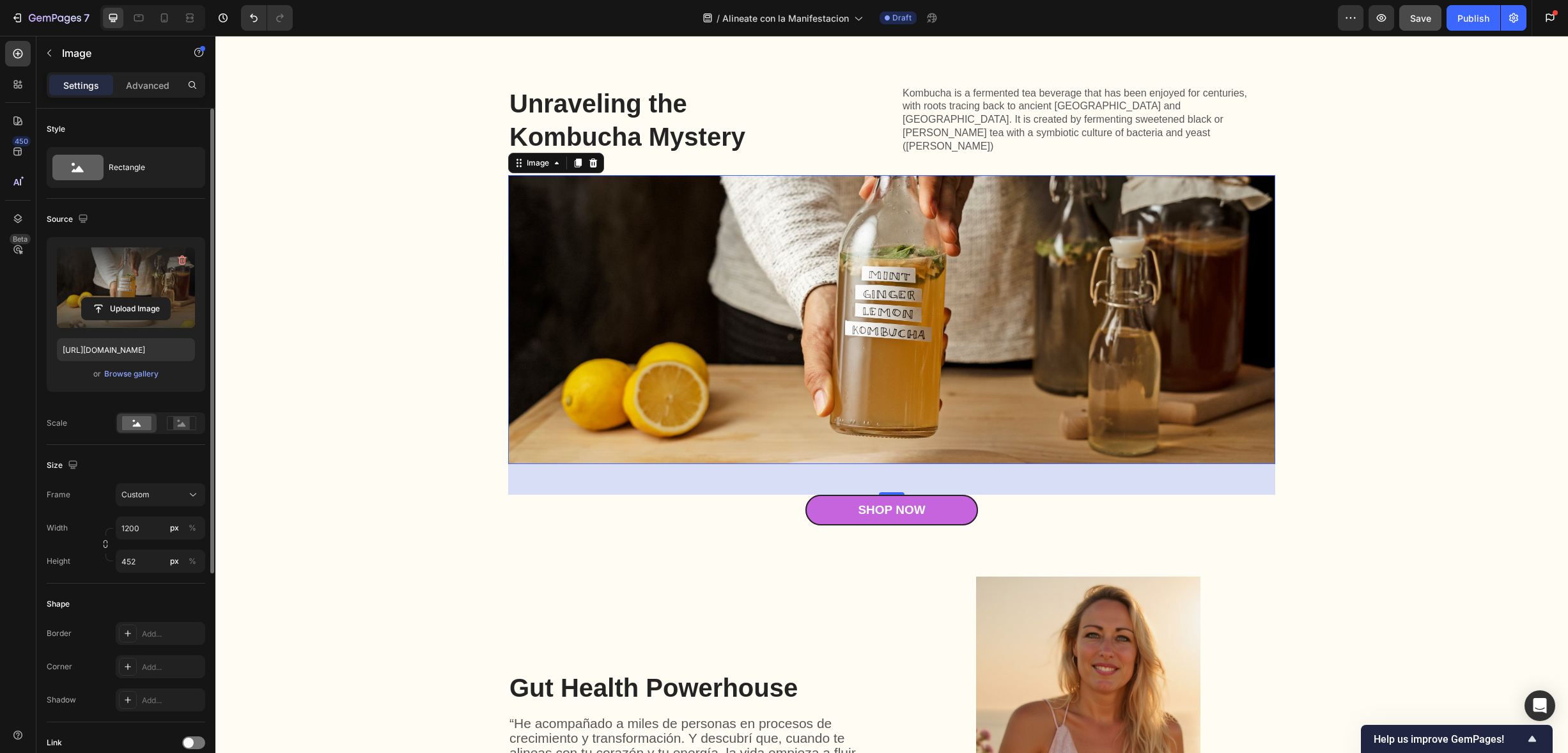
click at [146, 286] on label at bounding box center [126, 288] width 138 height 81
click at [146, 298] on input "file" at bounding box center [126, 309] width 89 height 22
type input "[URL][DOMAIN_NAME]"
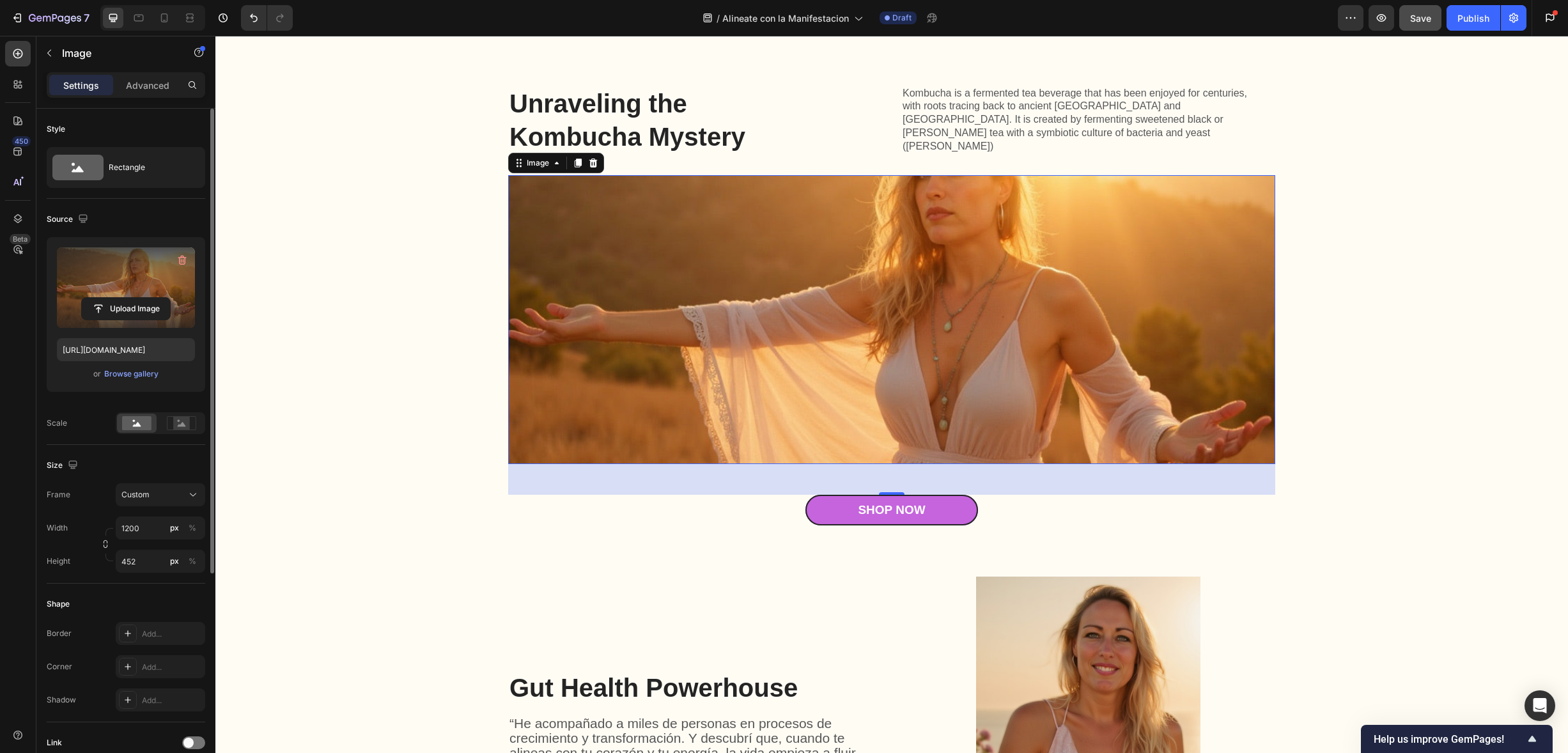
scroll to position [20, 0]
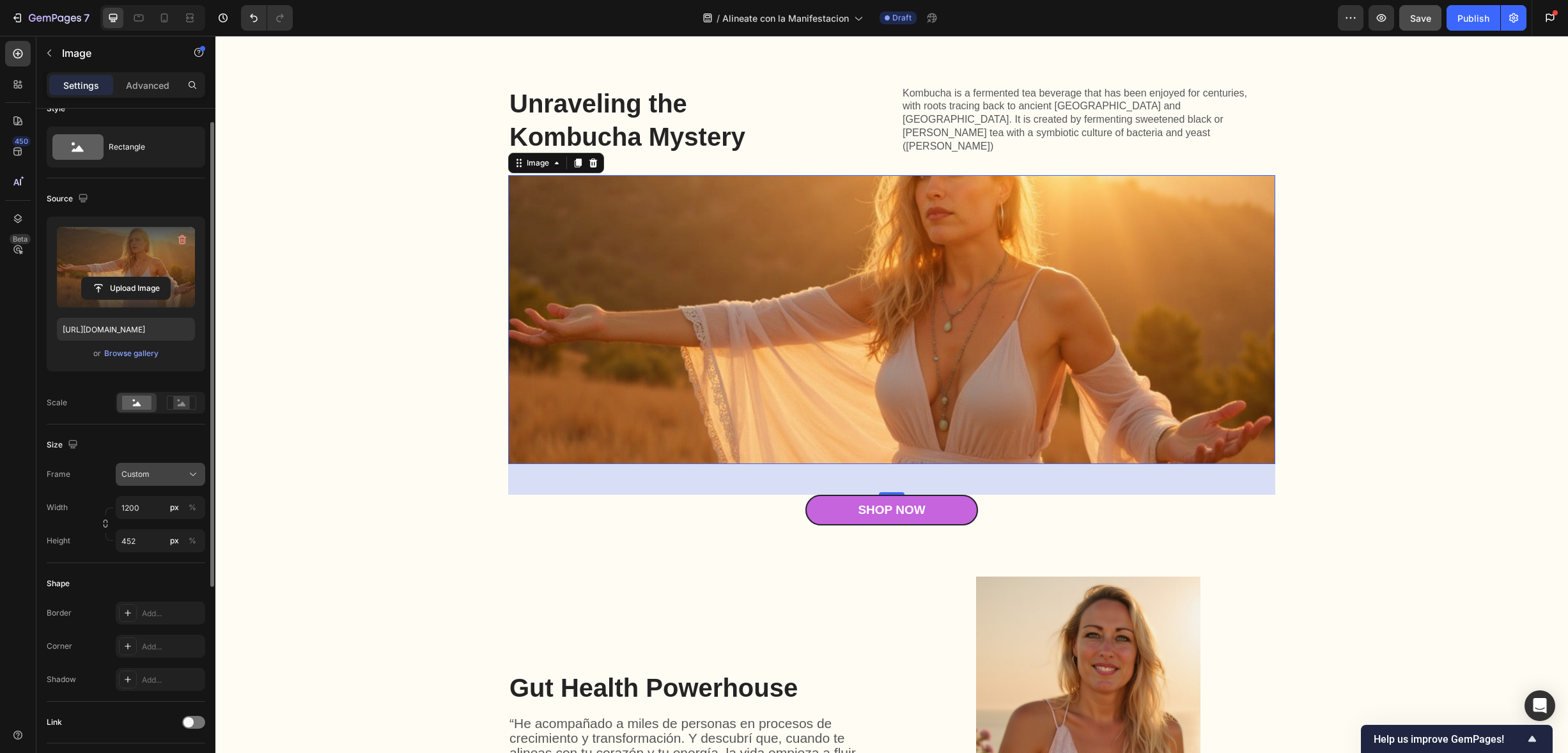
click at [182, 476] on div "Custom" at bounding box center [152, 475] width 63 height 11
click at [181, 549] on div "Horizontal" at bounding box center [158, 554] width 74 height 12
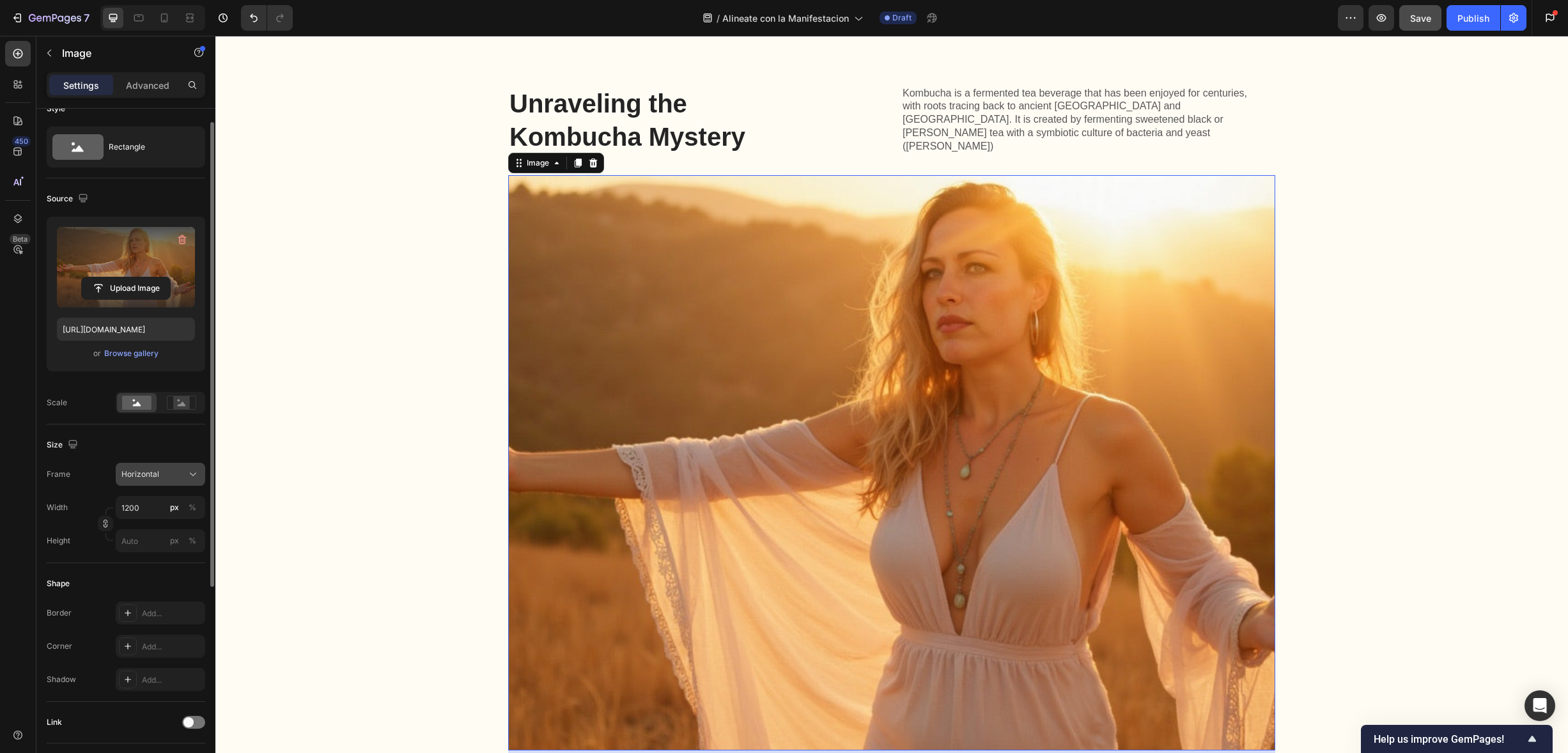
click at [176, 478] on div "Horizontal" at bounding box center [152, 475] width 63 height 11
click at [164, 519] on div "Vertical" at bounding box center [149, 529] width 102 height 24
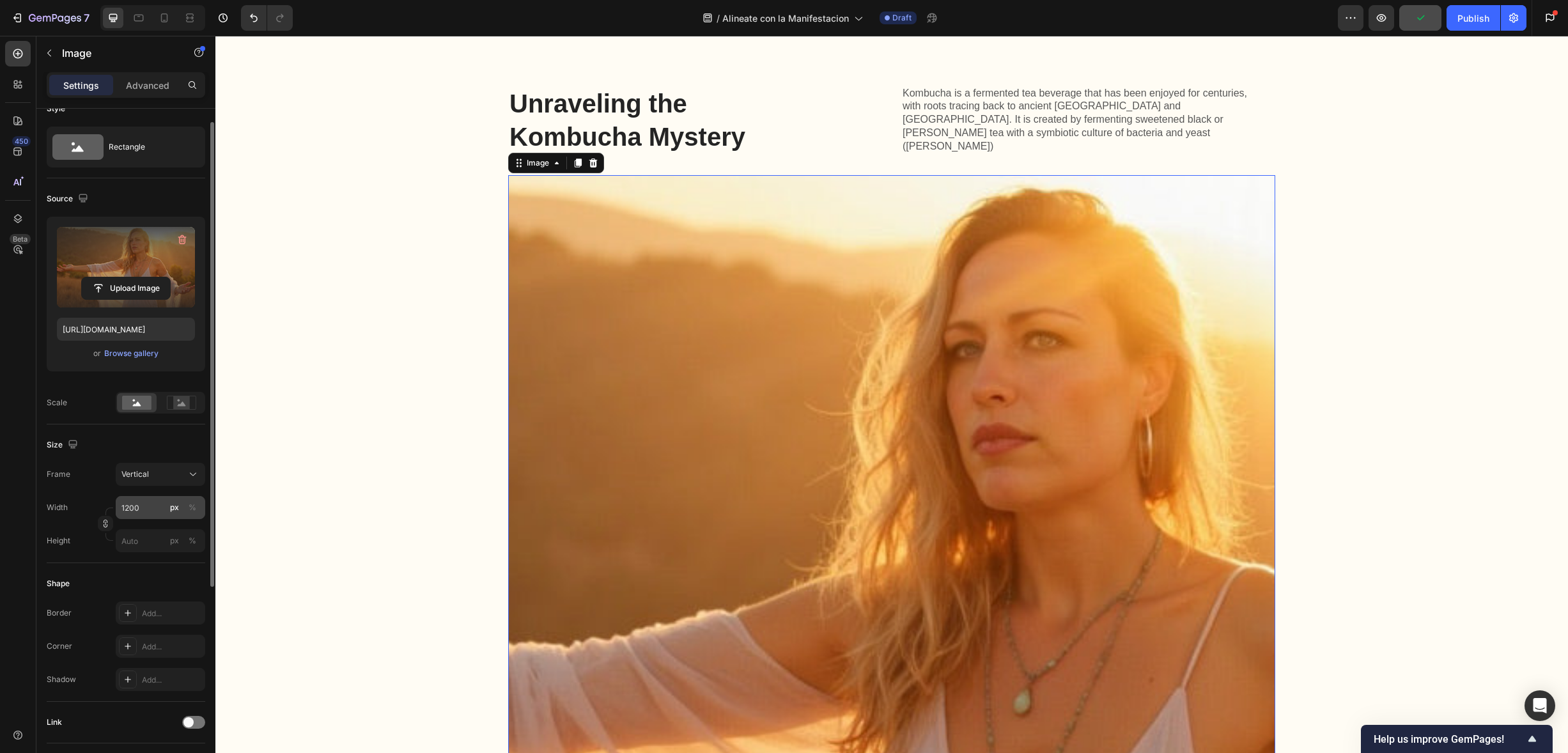
click at [167, 500] on div "px %" at bounding box center [183, 508] width 33 height 23
click at [167, 500] on input "1200" at bounding box center [160, 508] width 90 height 23
click at [159, 483] on button "Vertical" at bounding box center [160, 475] width 90 height 23
click at [161, 472] on div "Vertical" at bounding box center [152, 475] width 63 height 11
click at [158, 476] on div "Vertical" at bounding box center [152, 475] width 63 height 11
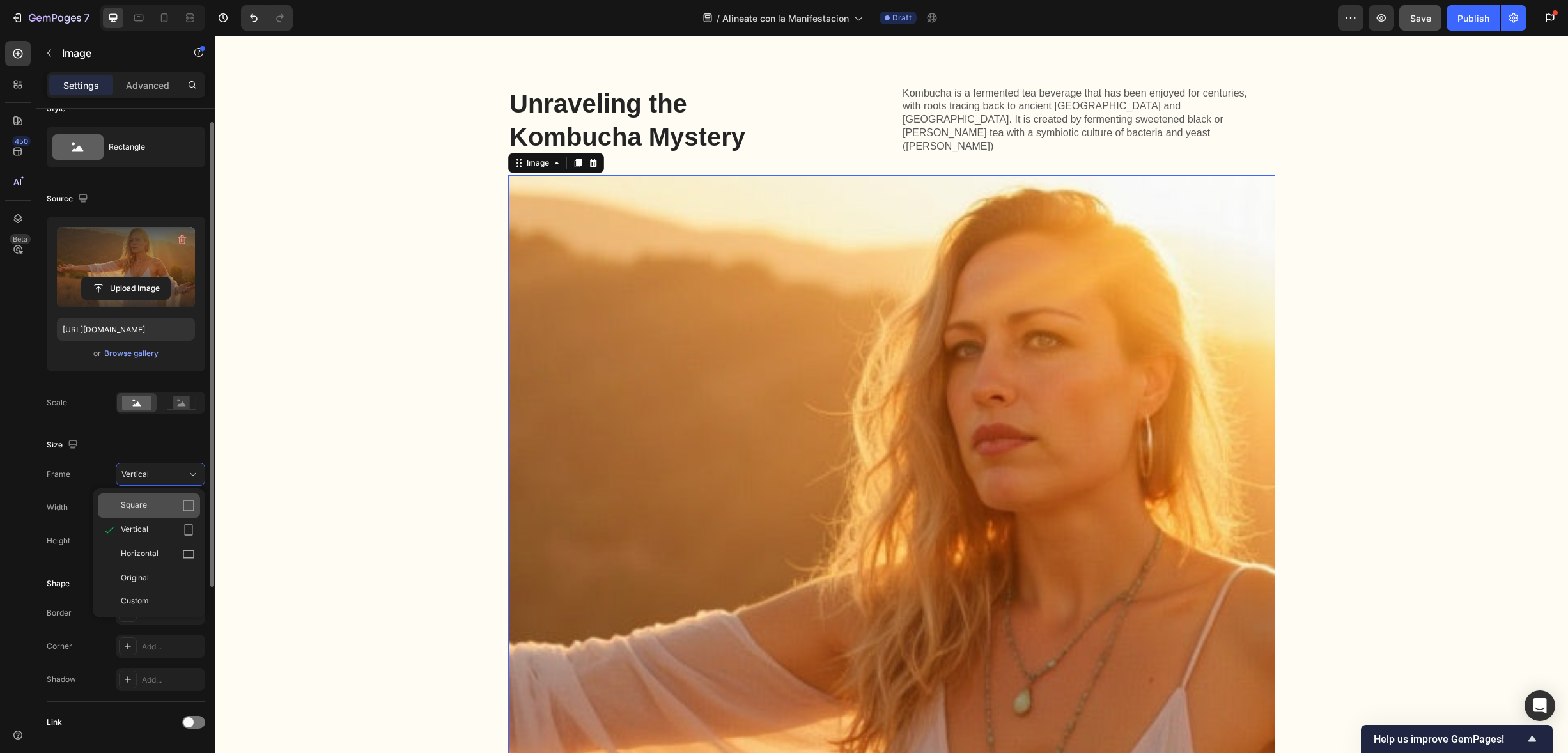
click at [150, 500] on div "Square" at bounding box center [158, 505] width 74 height 12
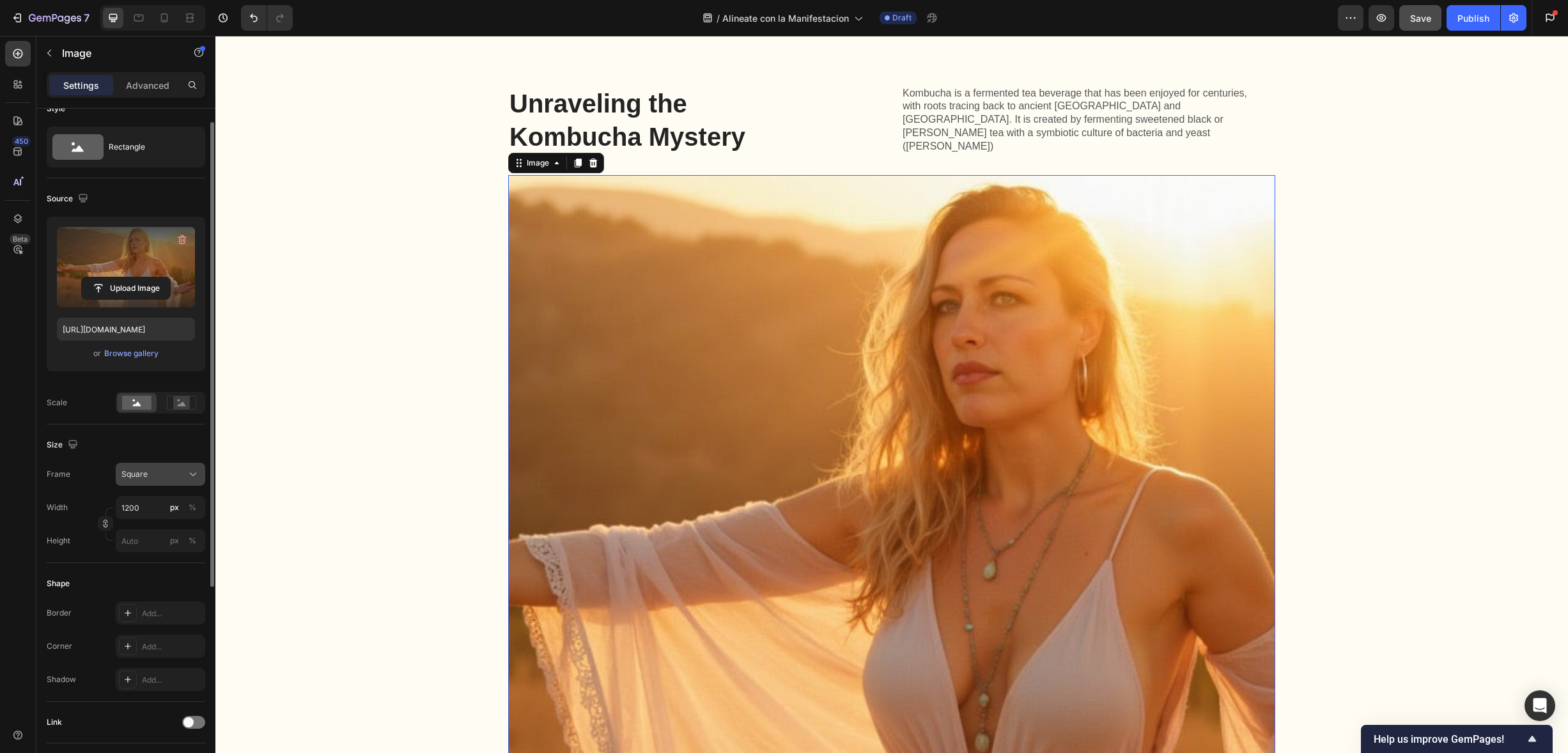
click at [164, 478] on div "Square" at bounding box center [152, 475] width 63 height 11
click at [163, 592] on div "Custom" at bounding box center [149, 601] width 102 height 23
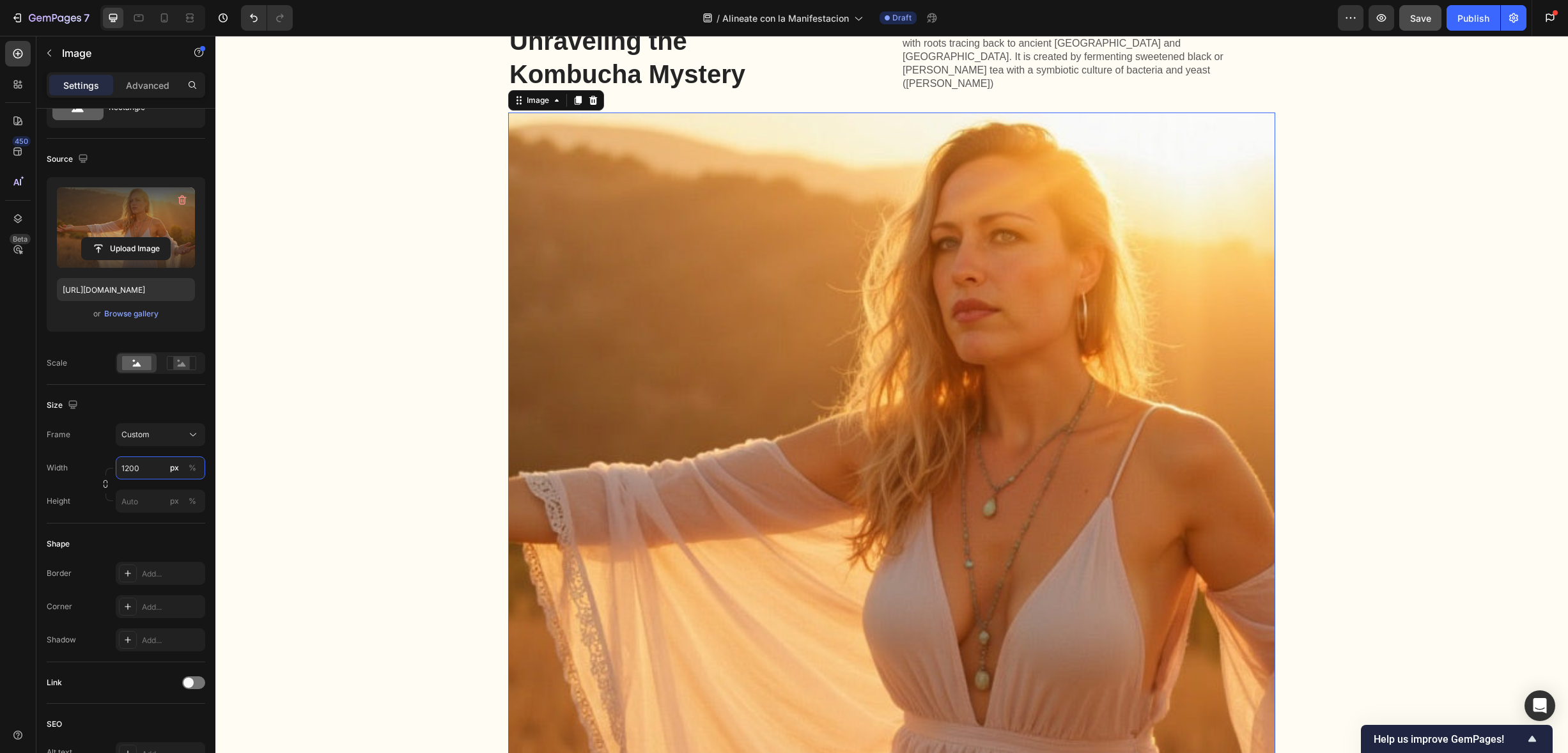
scroll to position [1841, 0]
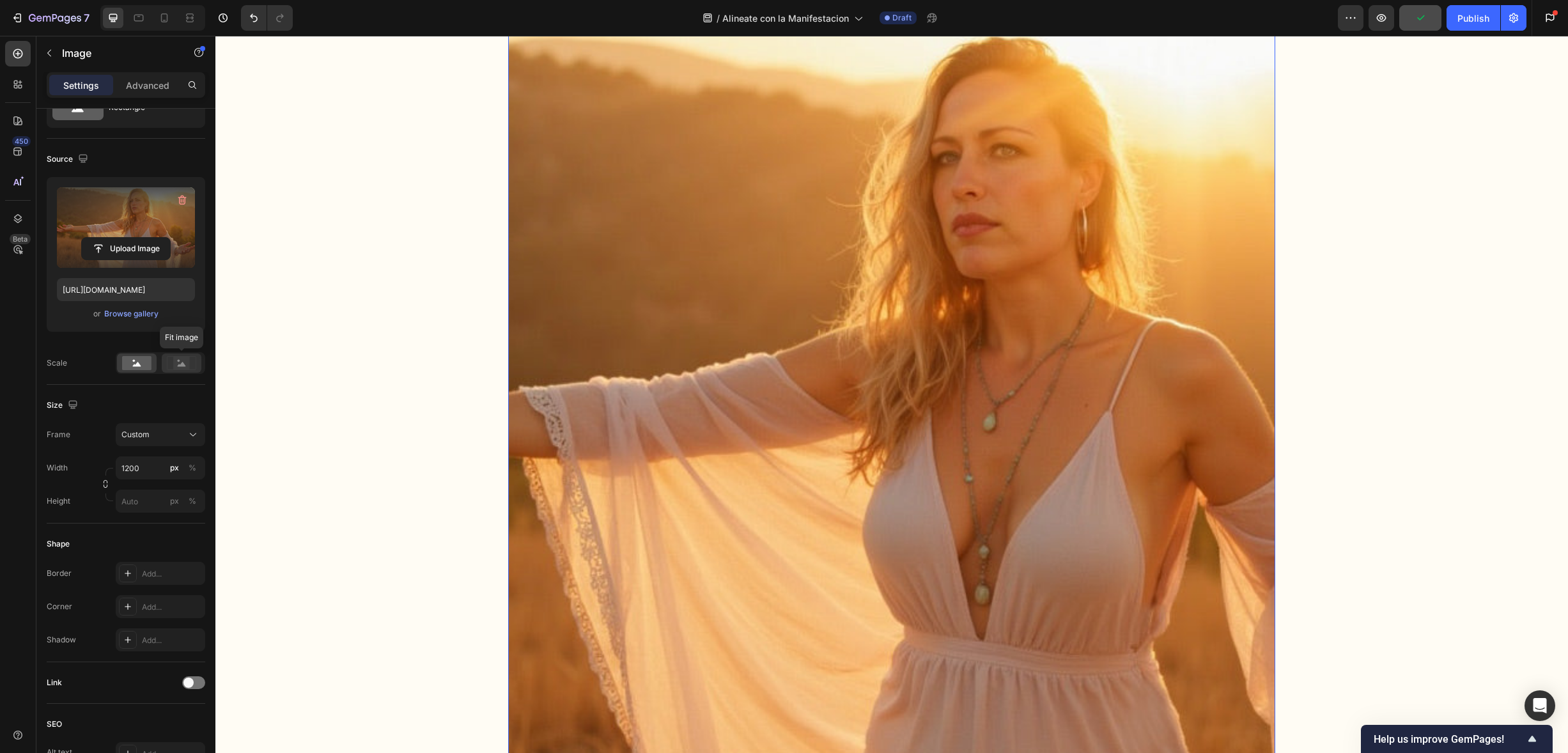
click at [185, 365] on g at bounding box center [181, 363] width 29 height 13
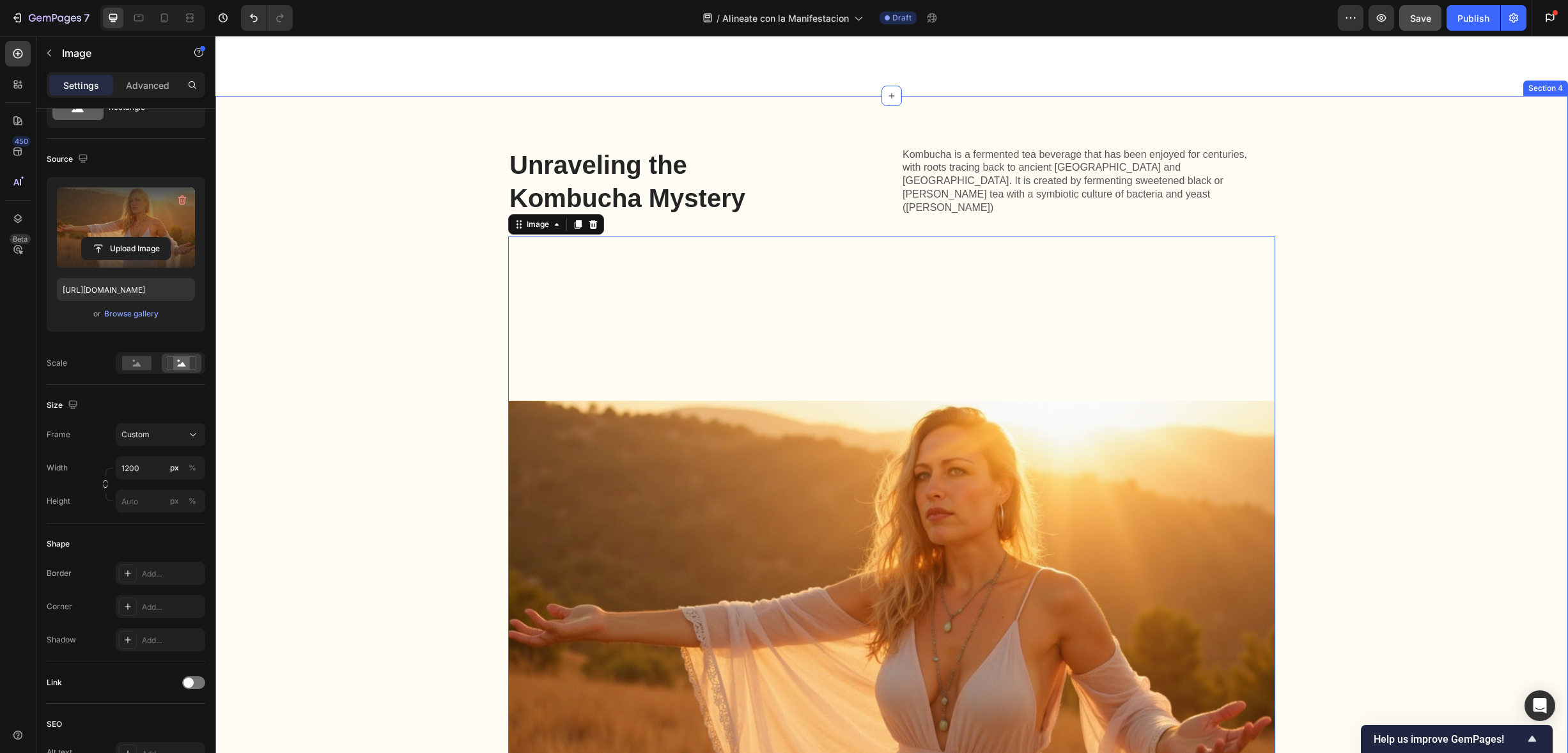
scroll to position [1648, 0]
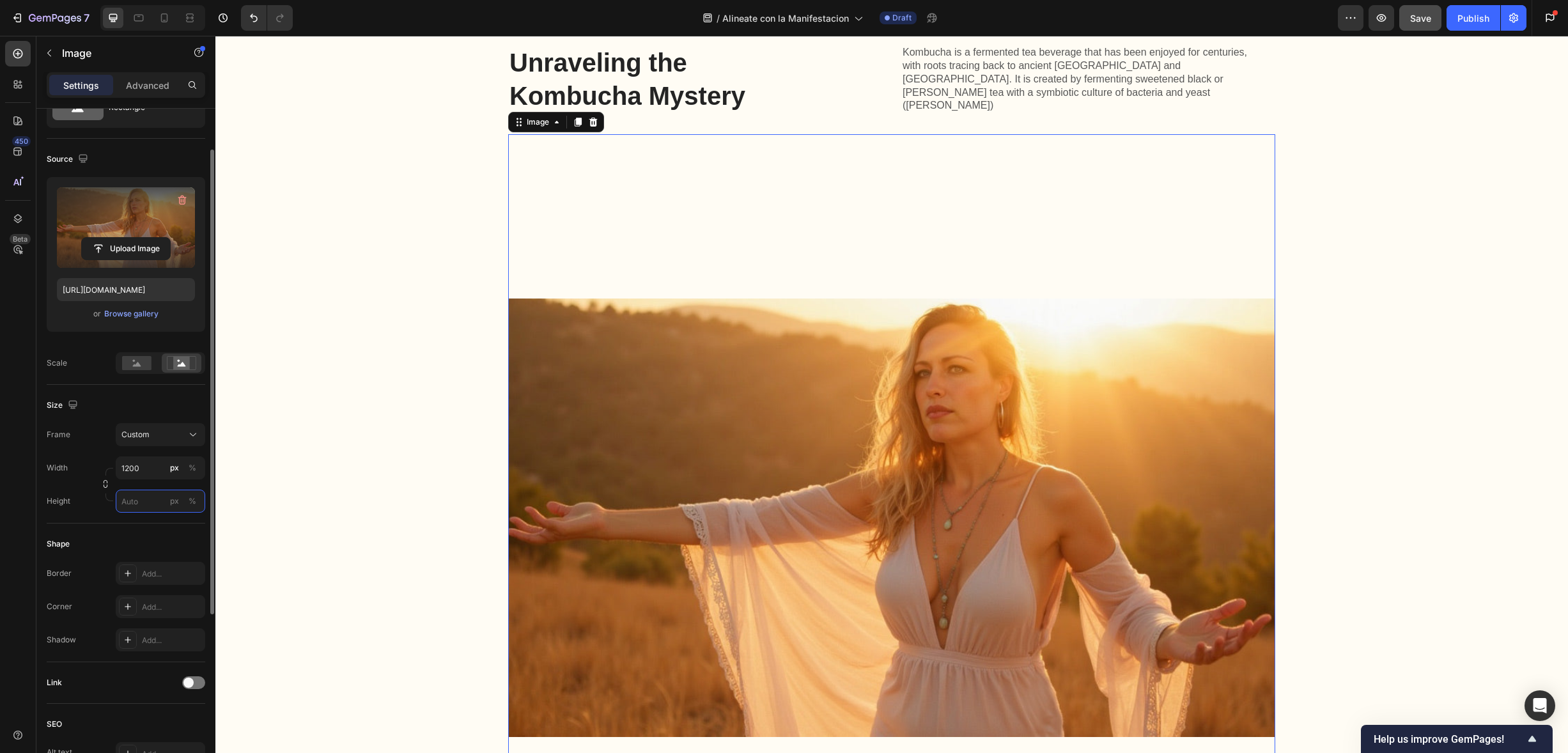
click at [149, 497] on input "px %" at bounding box center [160, 501] width 90 height 23
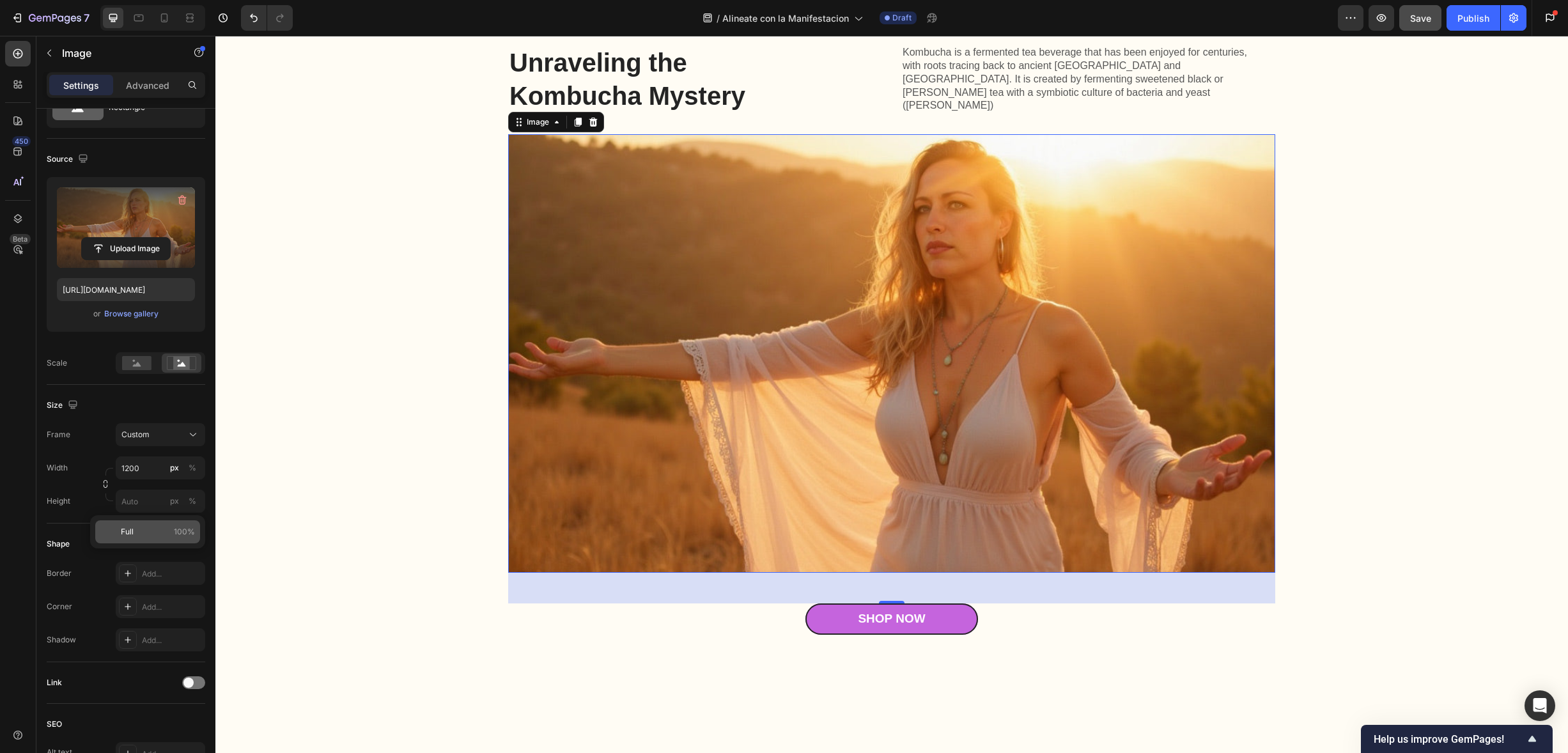
click at [128, 530] on span "Full" at bounding box center [127, 532] width 12 height 11
type input "100"
drag, startPoint x: 315, startPoint y: 437, endPoint x: 429, endPoint y: 435, distance: 114.0
click at [320, 437] on div "Unraveling the Kombucha Mystery Heading Kombucha is a fermented tea beverage th…" at bounding box center [892, 339] width 1327 height 590
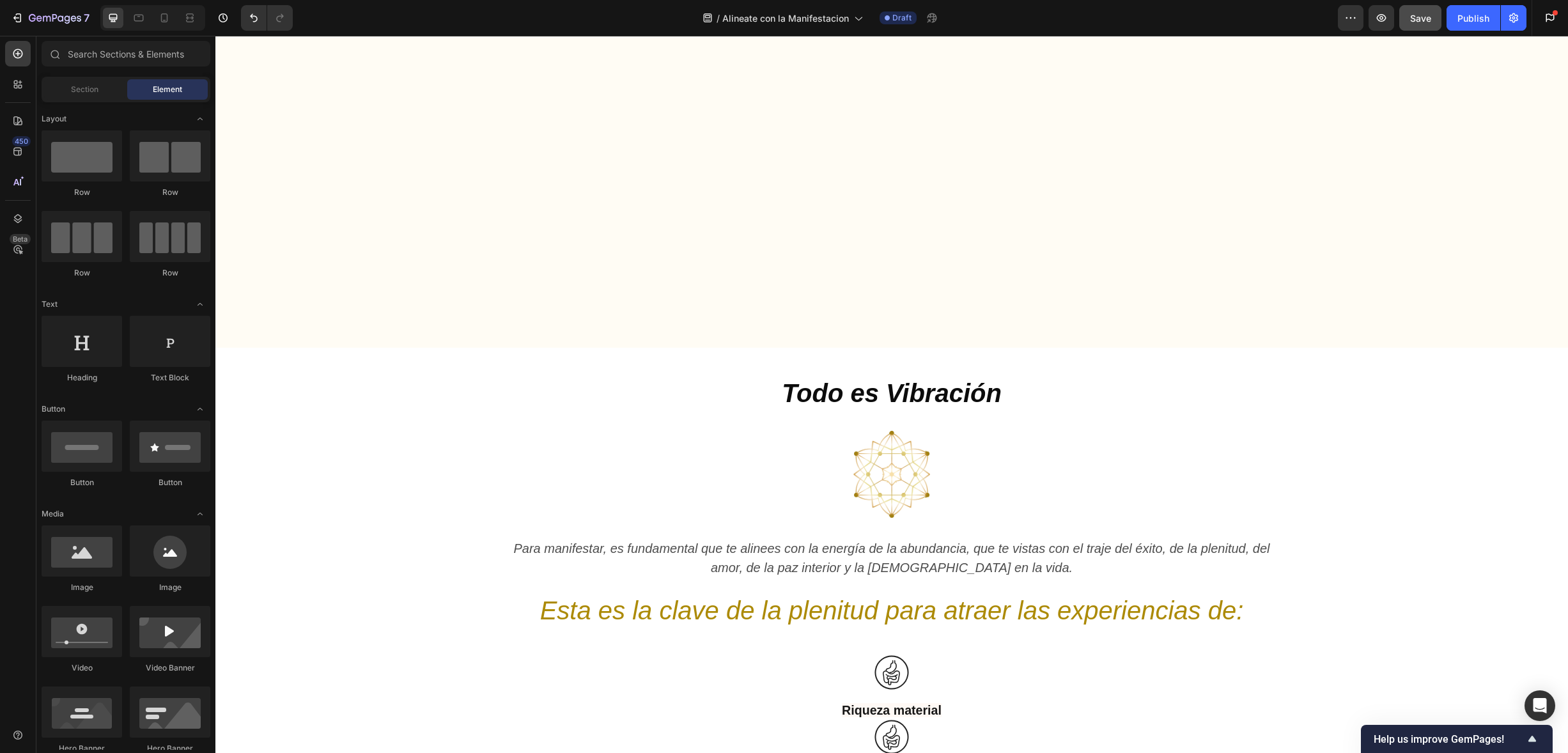
scroll to position [336, 0]
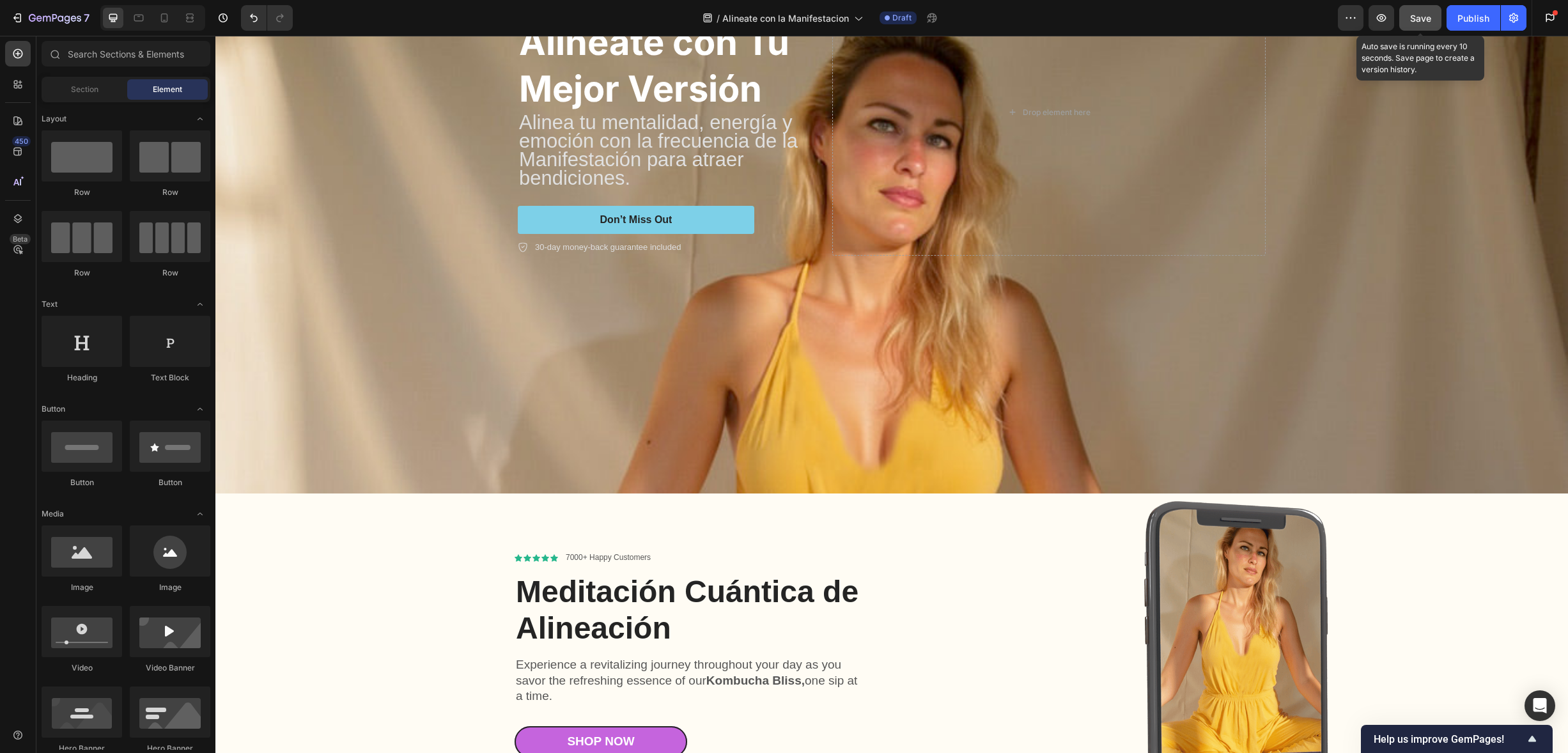
click at [1414, 16] on span "Save" at bounding box center [1420, 17] width 21 height 10
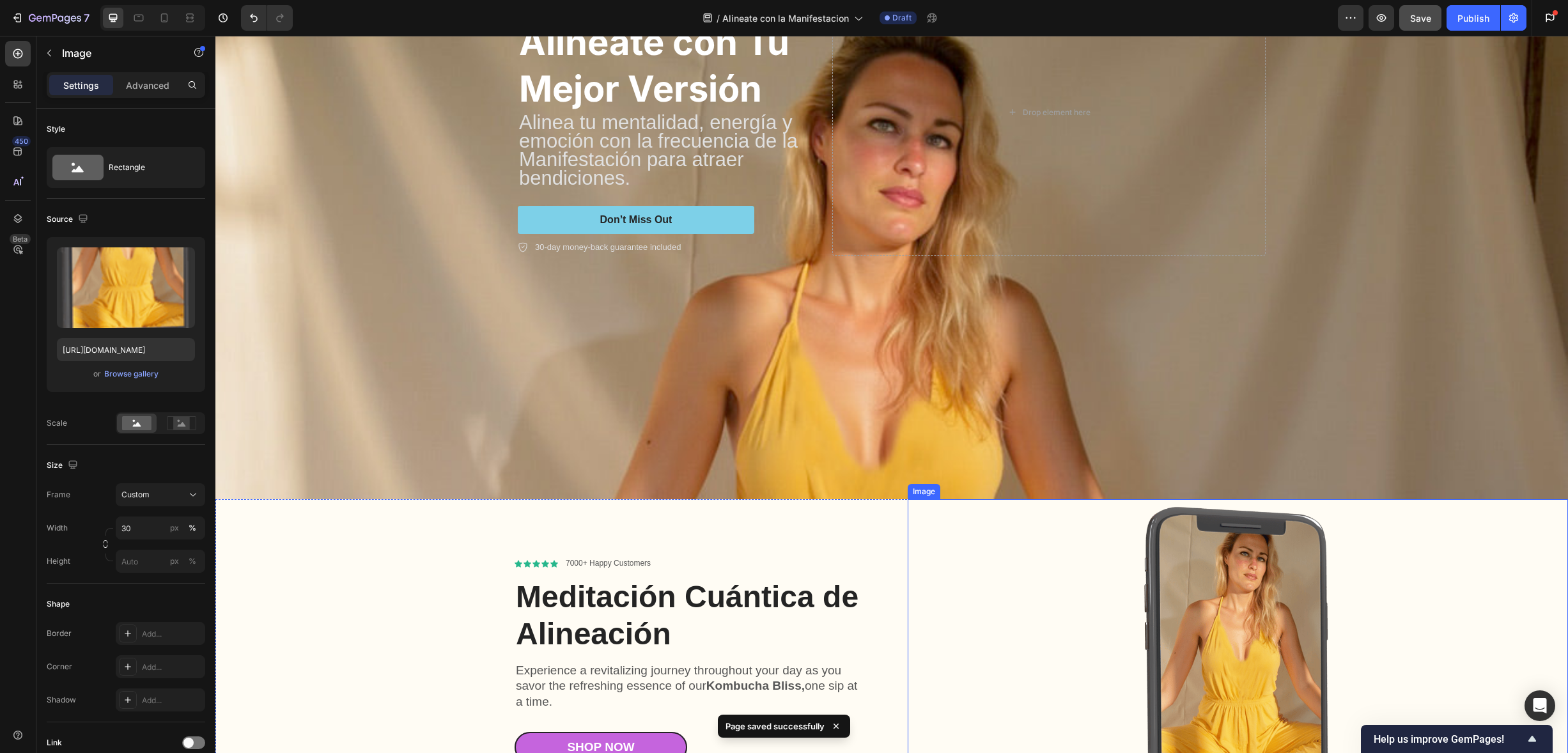
click at [1175, 620] on img at bounding box center [1238, 702] width 198 height 405
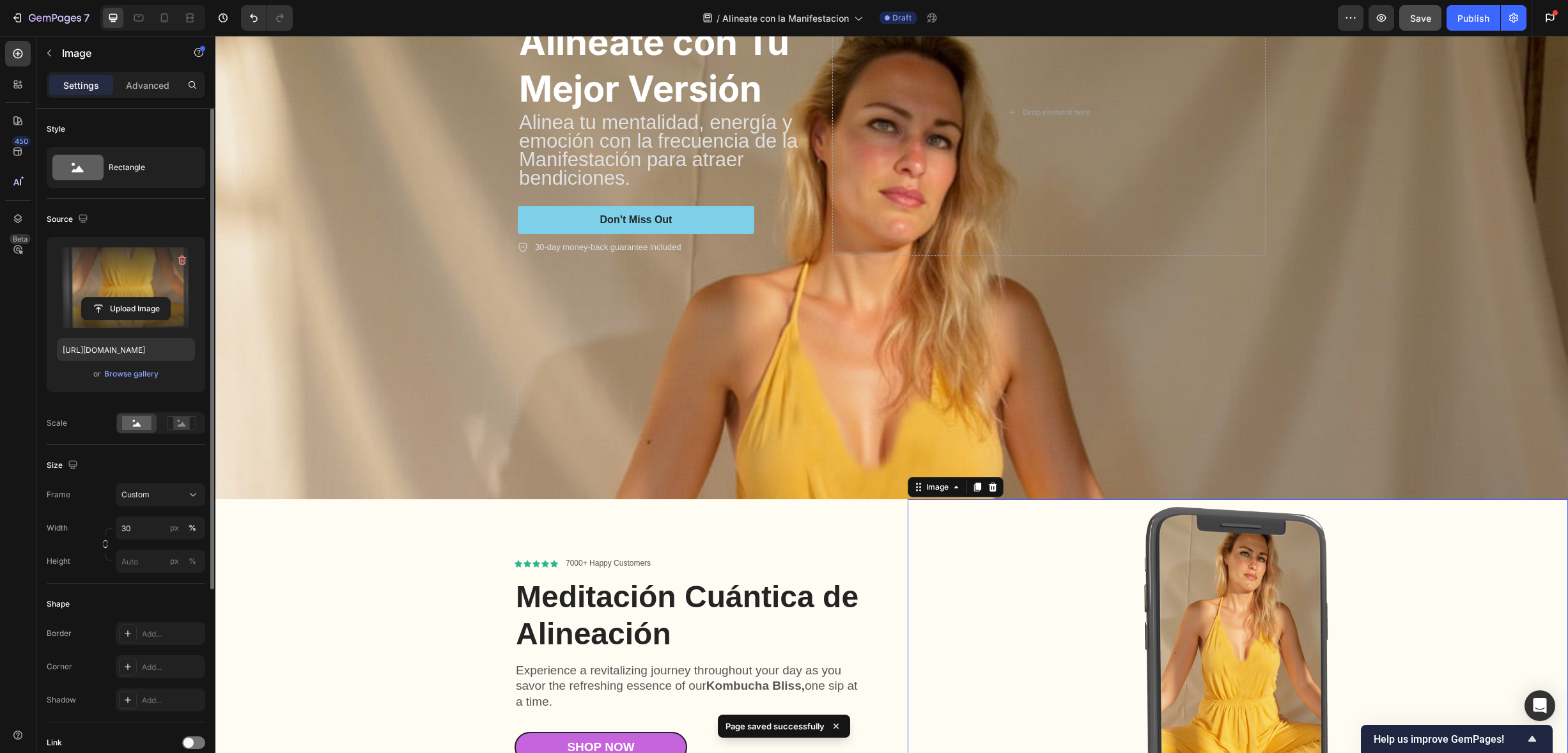
click at [127, 281] on label at bounding box center [126, 288] width 138 height 81
click at [127, 298] on input "file" at bounding box center [126, 309] width 89 height 22
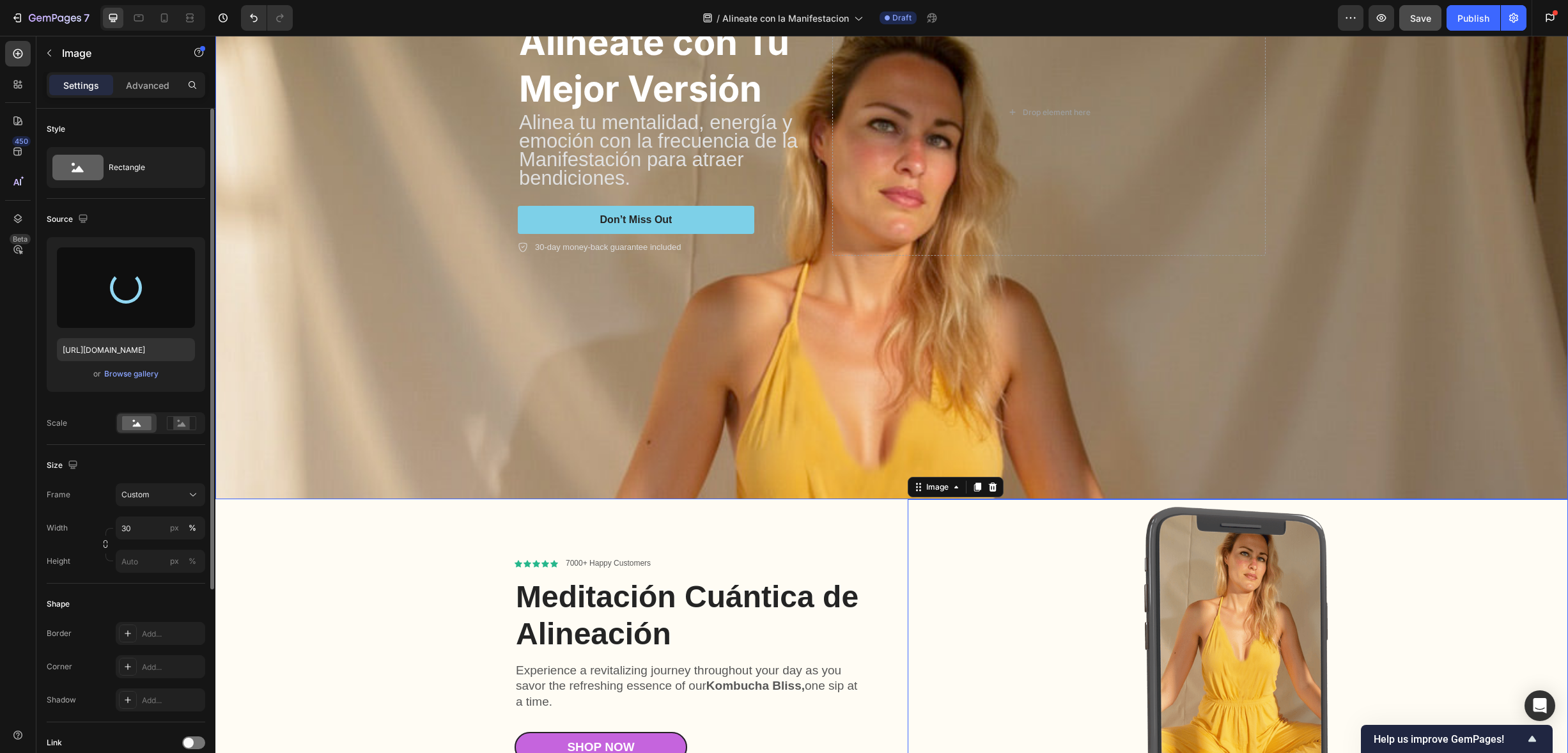
type input "[URL][DOMAIN_NAME]"
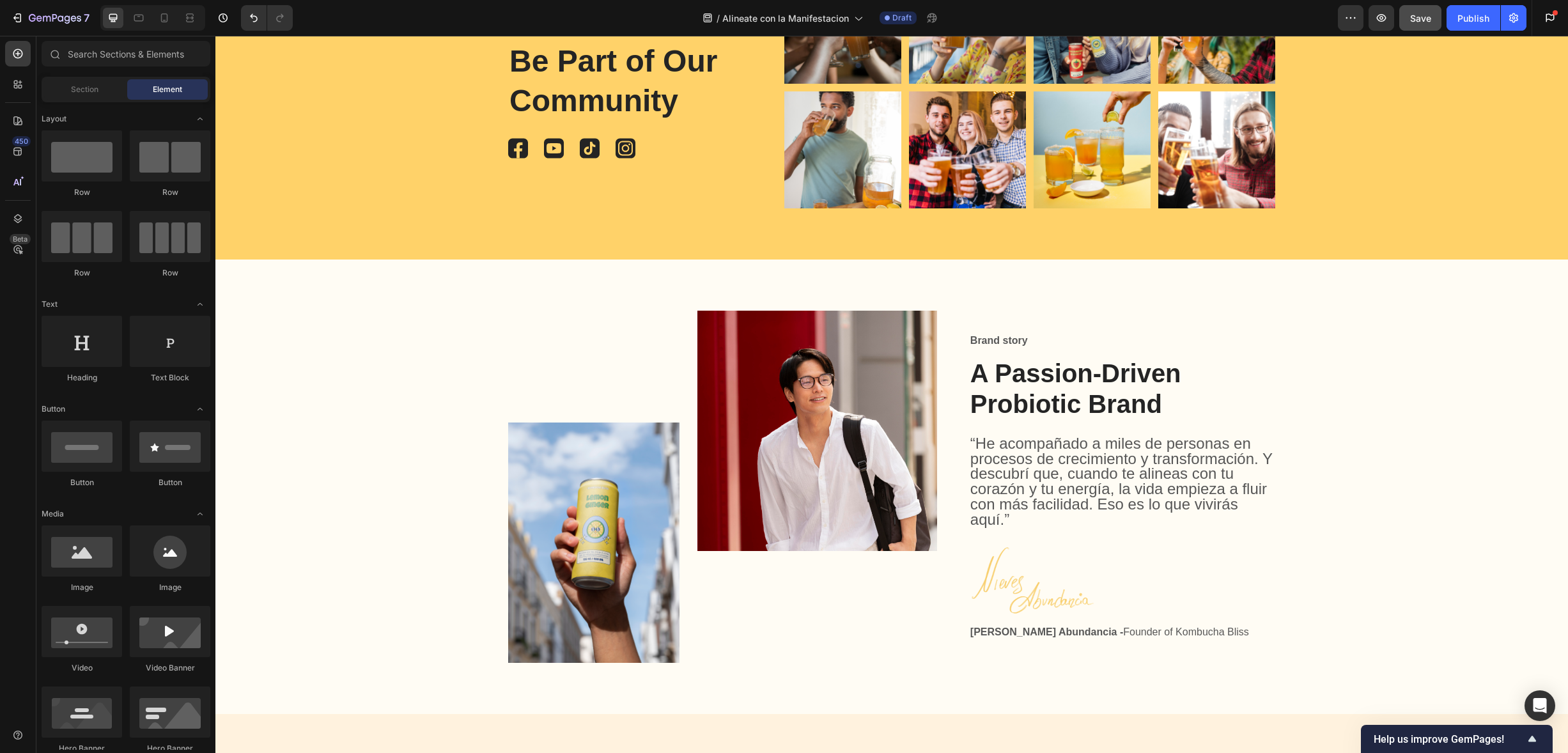
scroll to position [5870, 0]
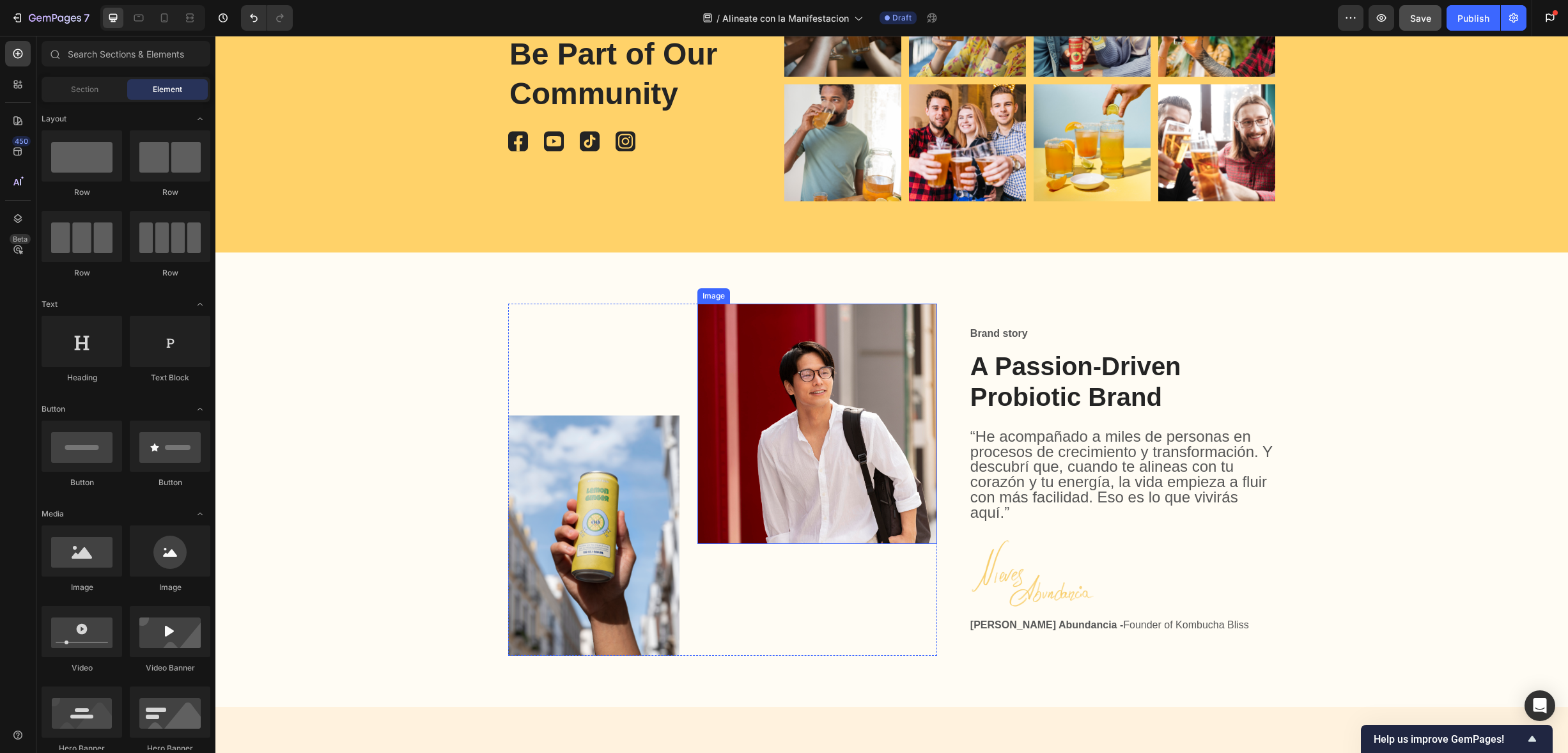
click at [826, 458] on img at bounding box center [817, 424] width 240 height 240
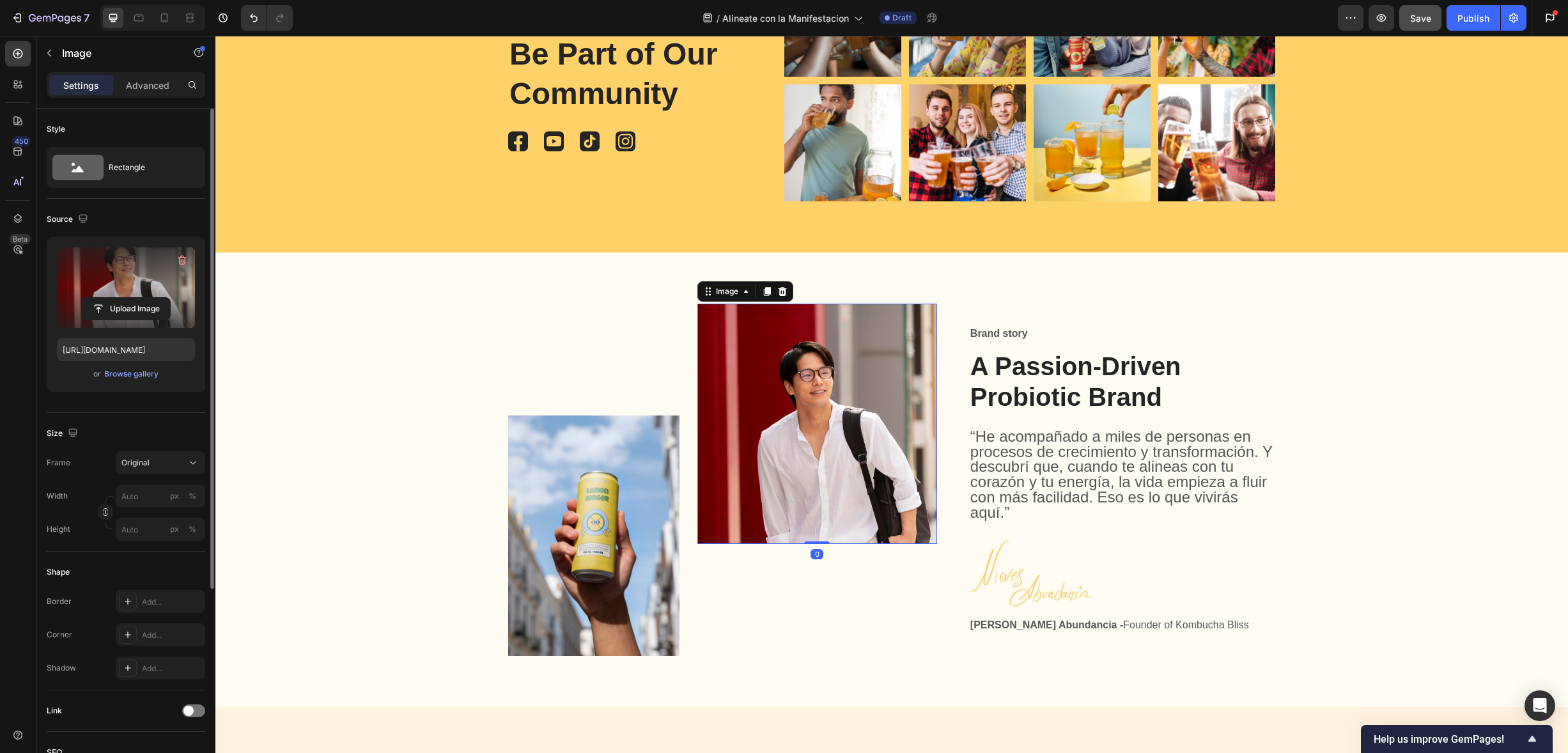
click at [131, 256] on label at bounding box center [126, 288] width 138 height 81
click at [131, 298] on input "file" at bounding box center [126, 309] width 89 height 22
